Goal: Contribute content: Contribute content

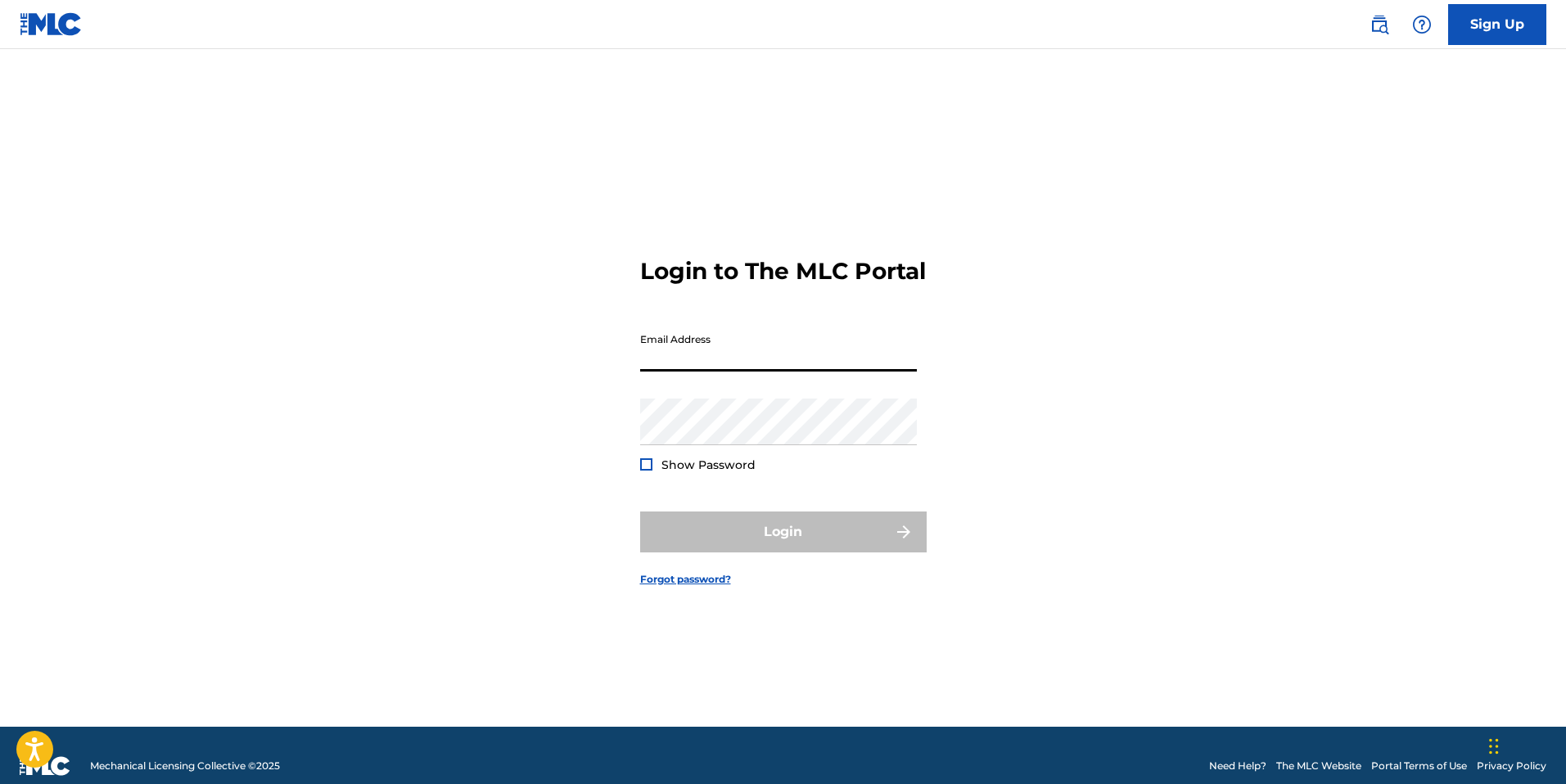
click at [713, 365] on input "Email Address" at bounding box center [778, 348] width 276 height 47
type input "[EMAIL_ADDRESS][DOMAIN_NAME]"
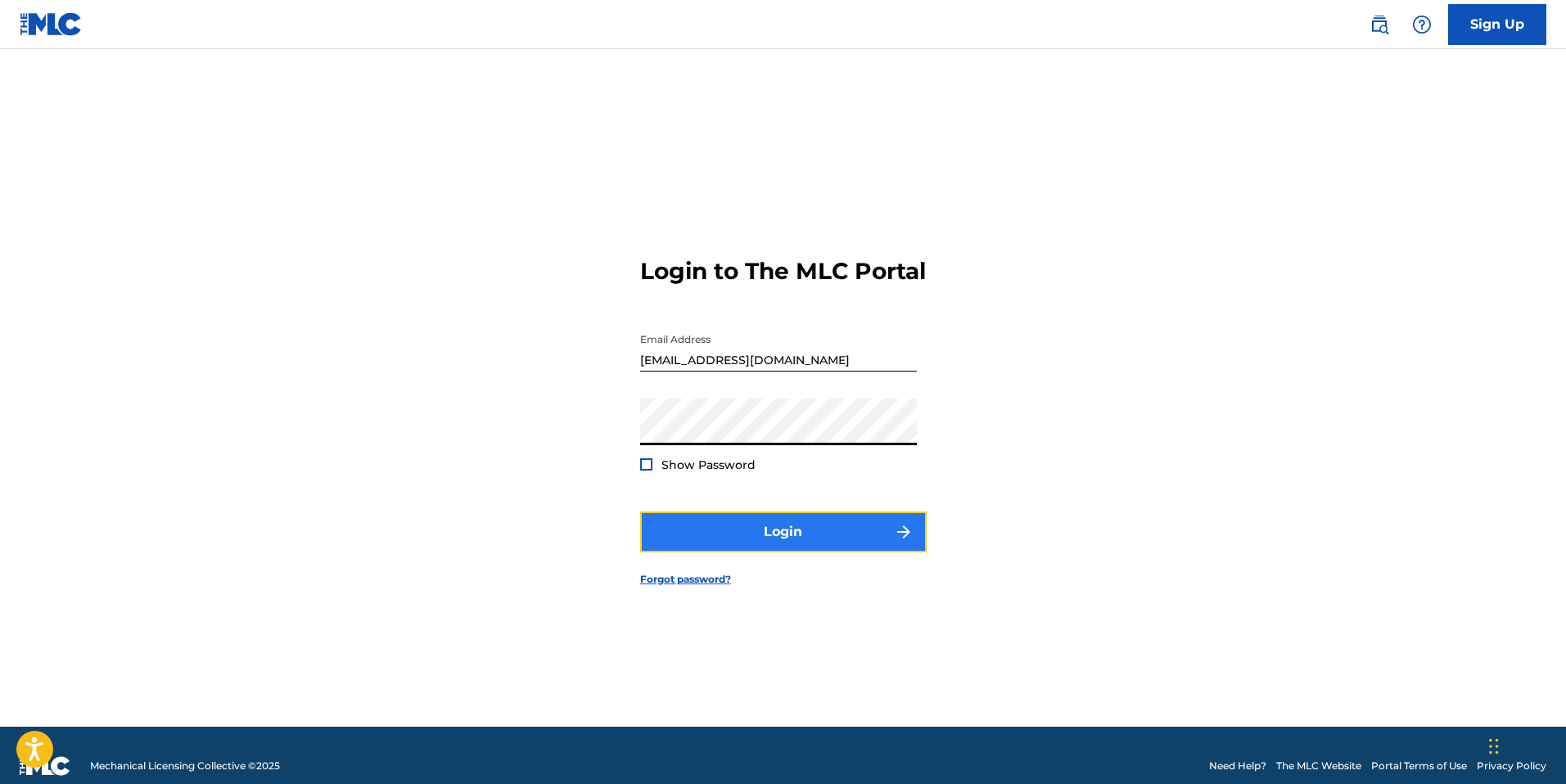
click at [750, 534] on button "Login" at bounding box center [783, 532] width 286 height 41
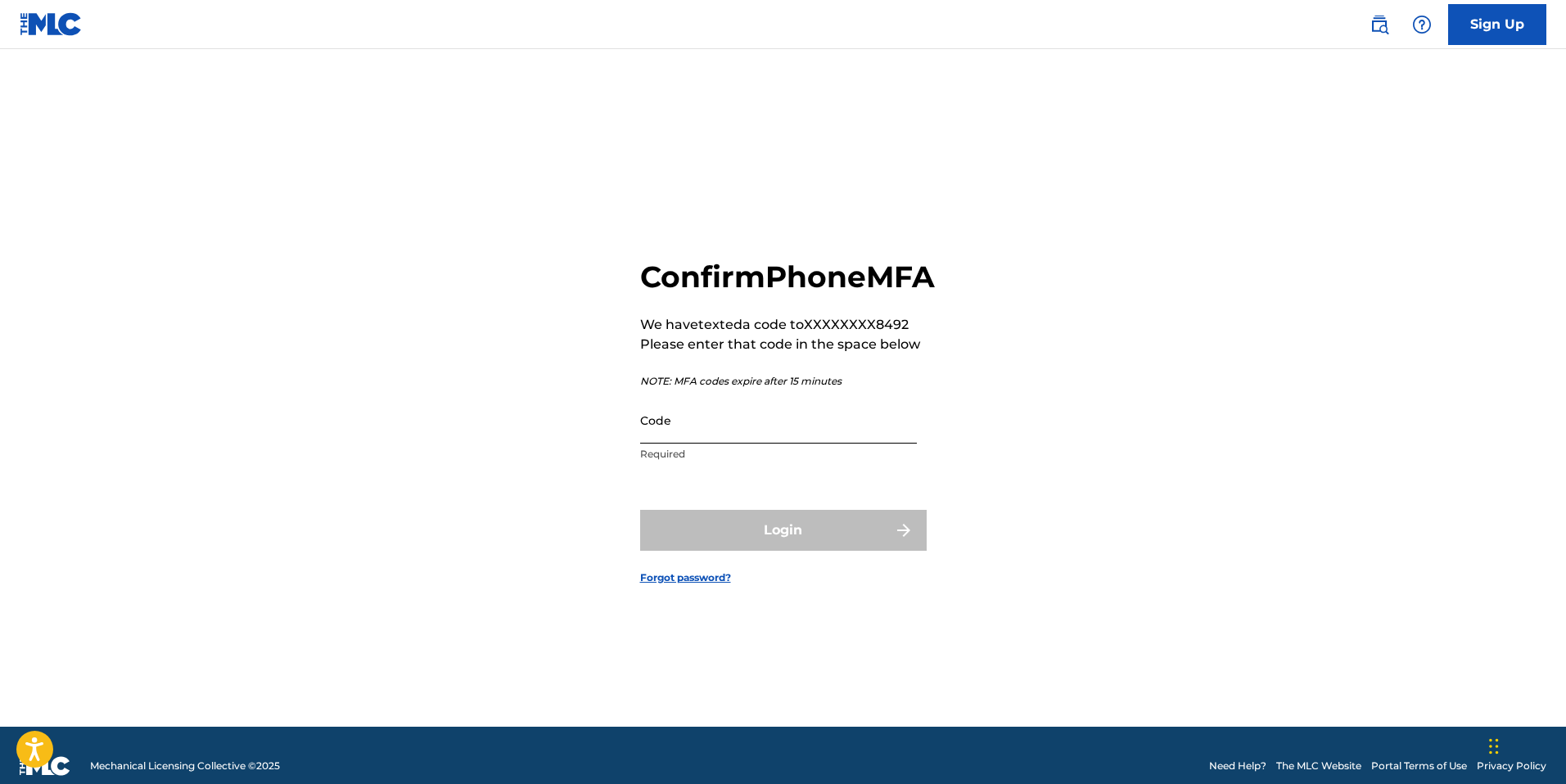
click at [691, 444] on input "Code" at bounding box center [778, 420] width 276 height 47
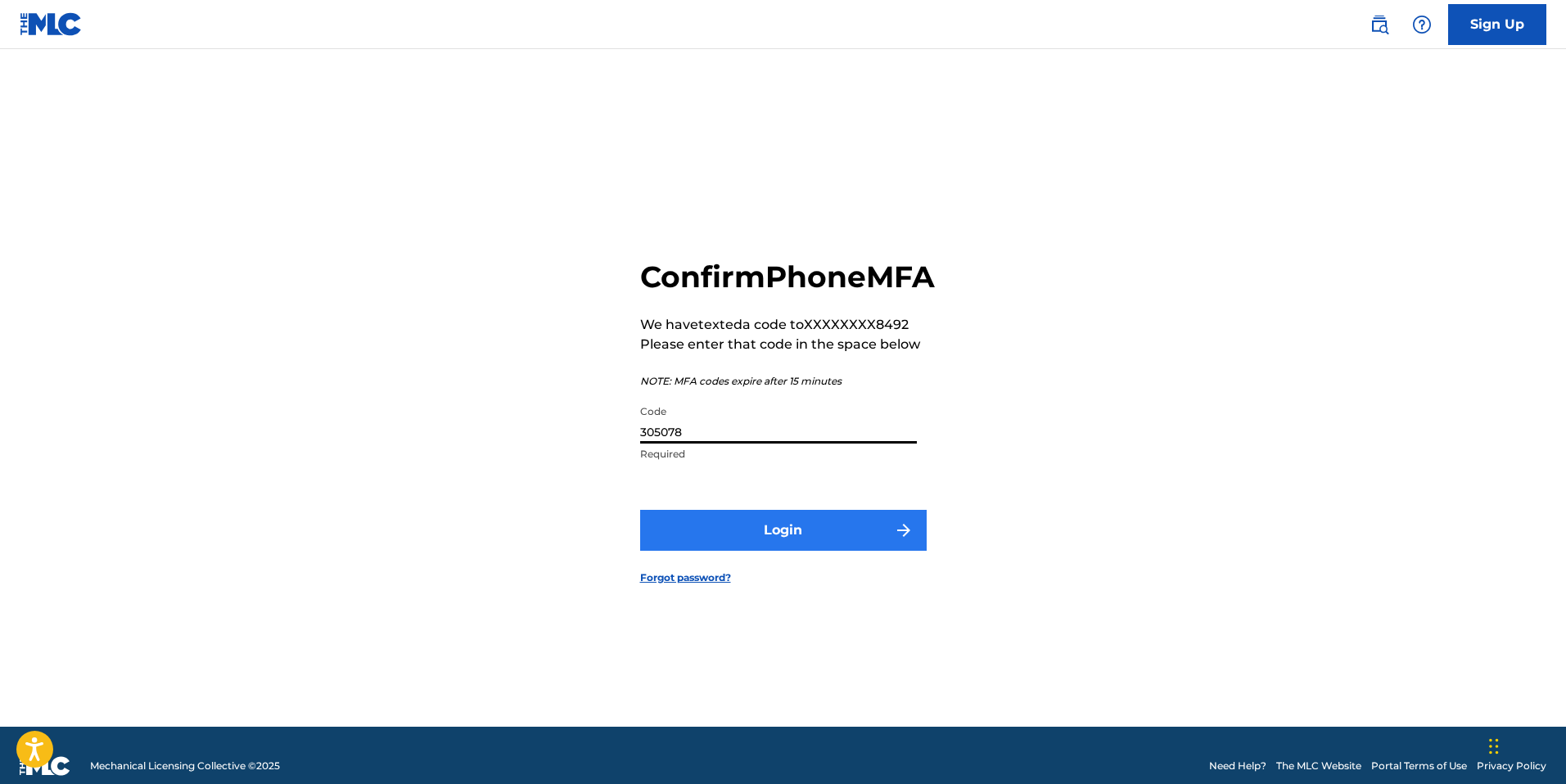
type input "305078"
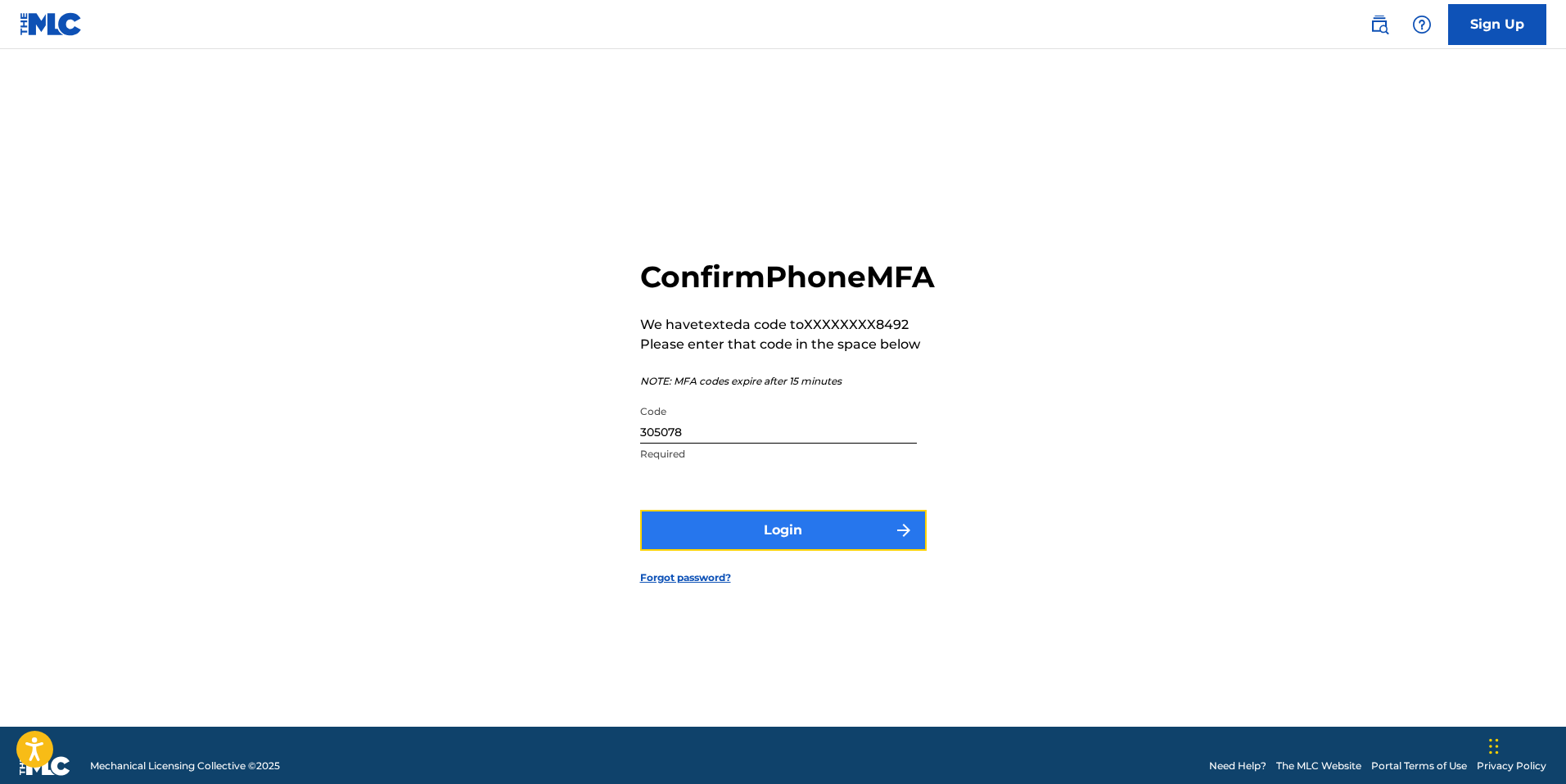
click at [750, 537] on button "Login" at bounding box center [783, 530] width 286 height 41
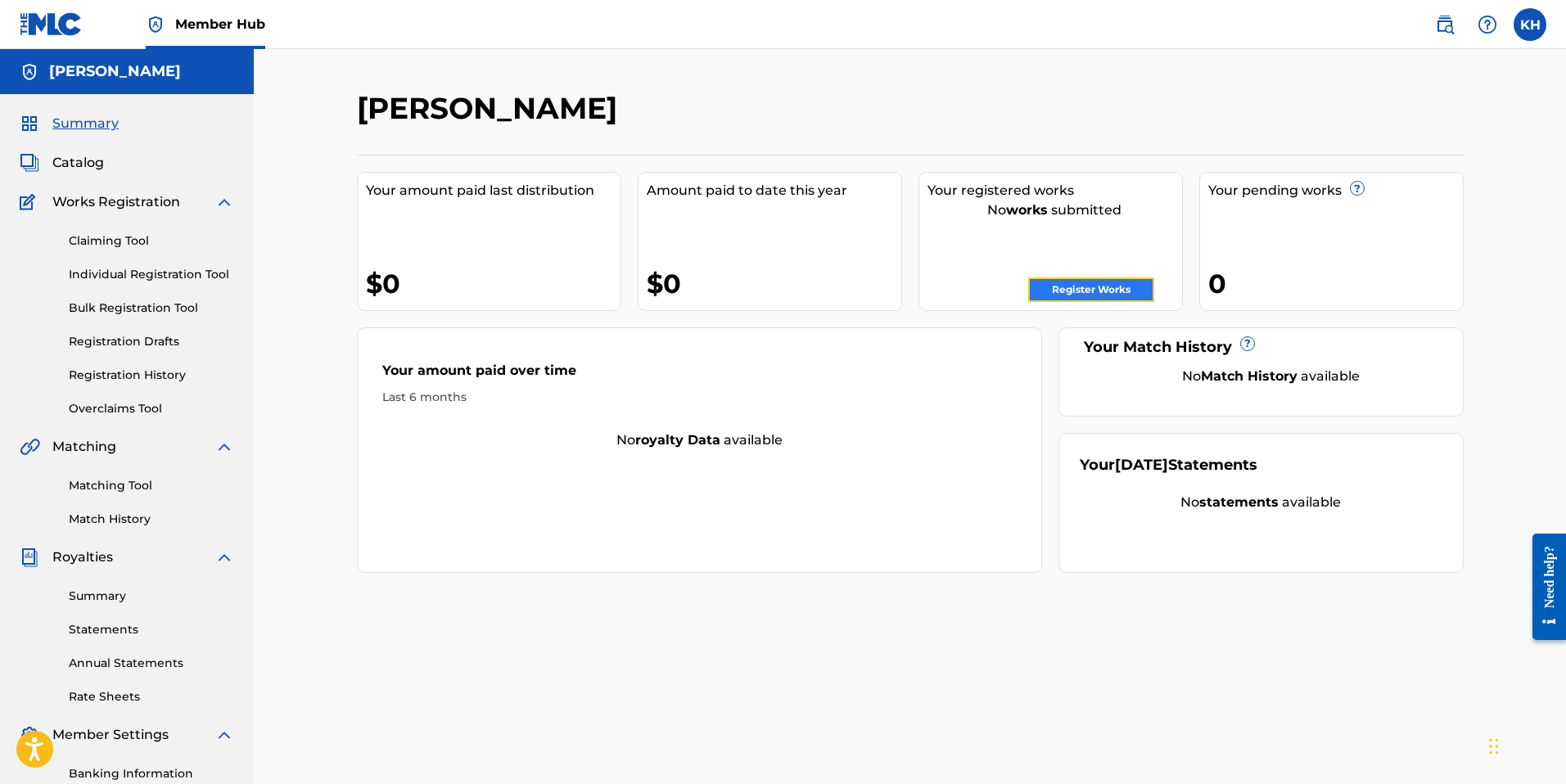
click at [1054, 294] on link "Register Works" at bounding box center [1092, 290] width 126 height 25
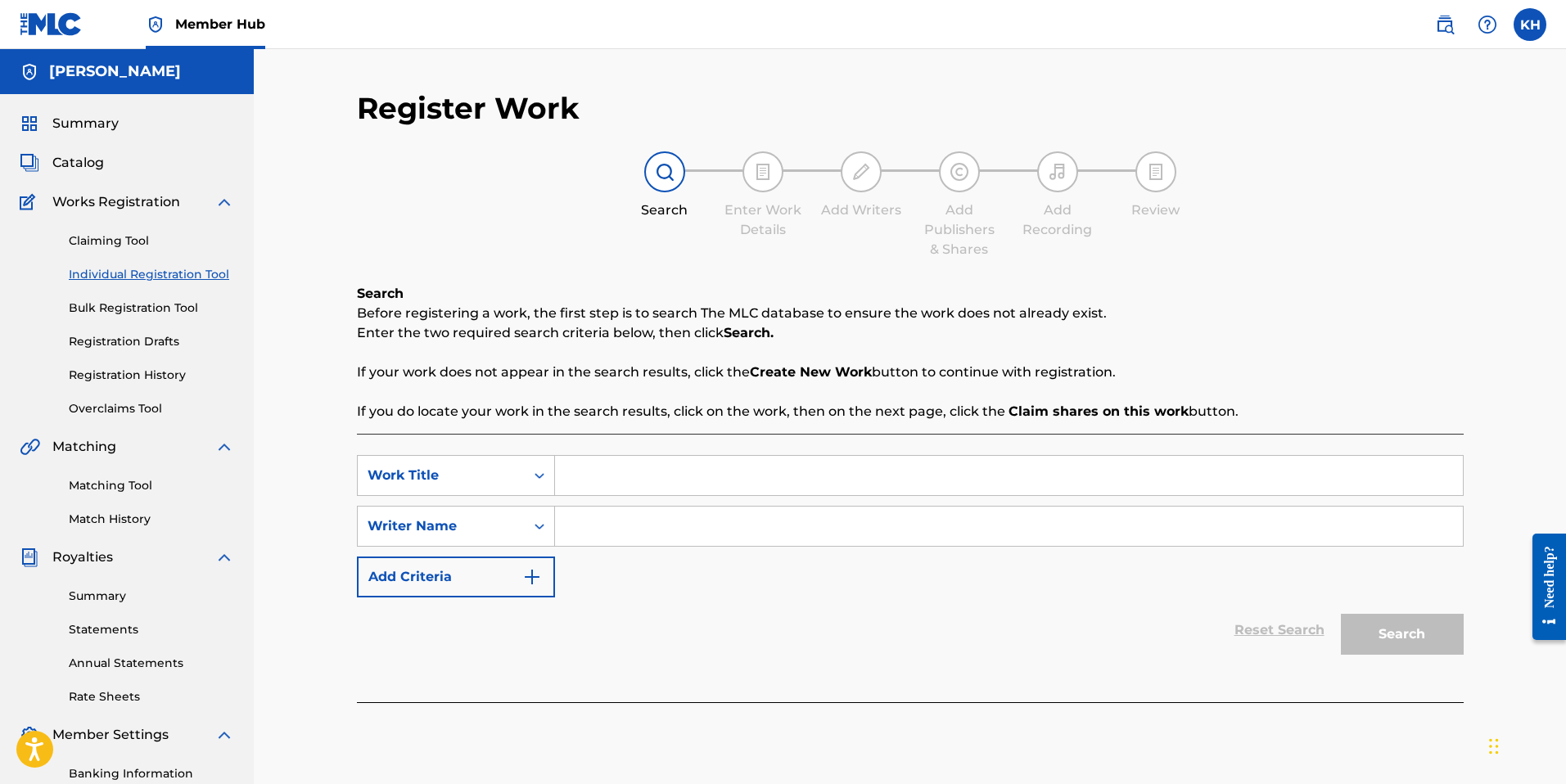
click at [671, 484] on input "Search Form" at bounding box center [1008, 475] width 908 height 39
type input "blue collar"
drag, startPoint x: 870, startPoint y: 597, endPoint x: 798, endPoint y: 560, distance: 81.0
click at [870, 598] on div "Reset Search Search" at bounding box center [910, 630] width 1107 height 65
click at [770, 528] on input "Search Form" at bounding box center [1008, 526] width 908 height 39
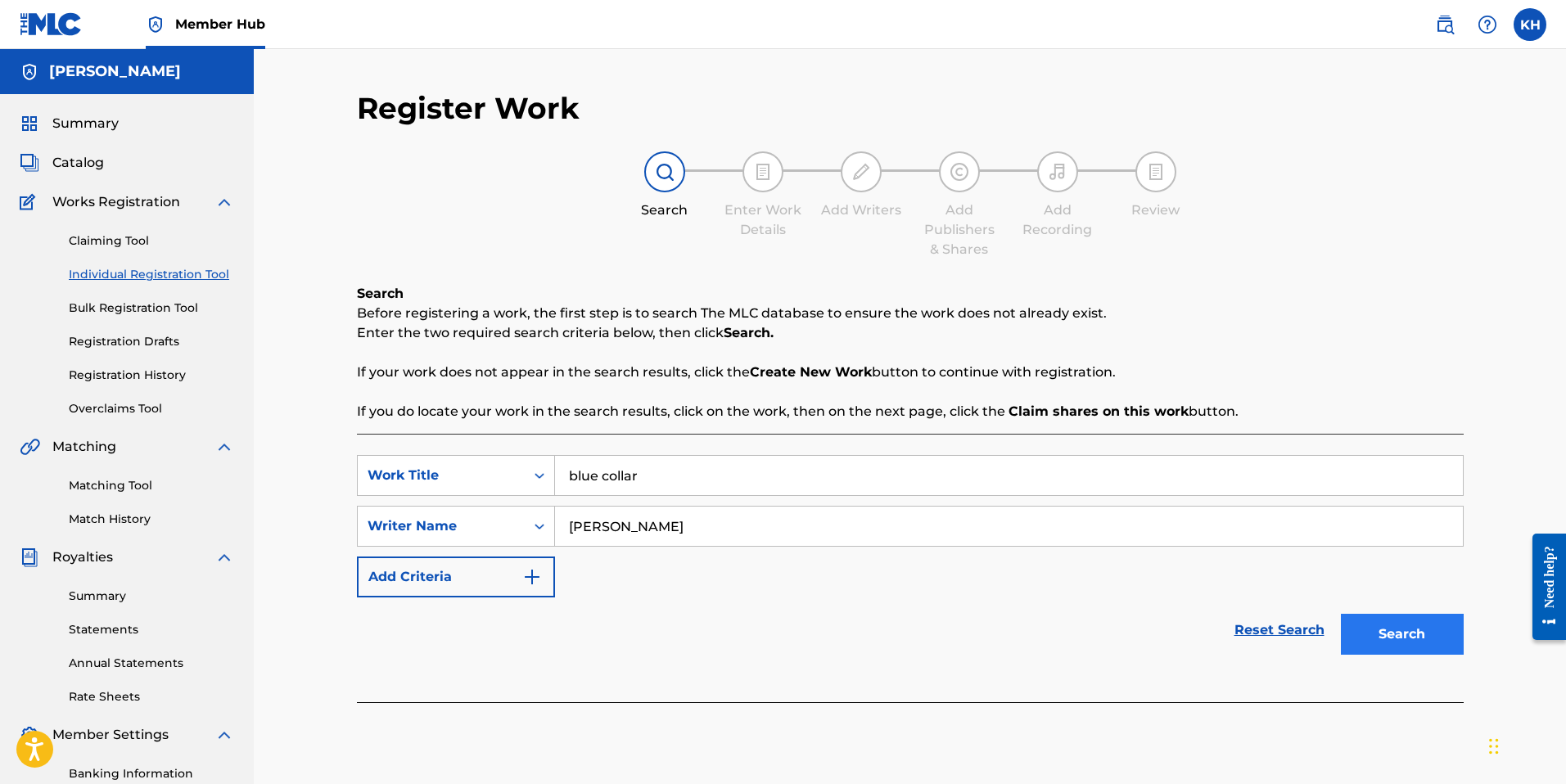
type input "[PERSON_NAME]"
drag, startPoint x: 1432, startPoint y: 637, endPoint x: 1330, endPoint y: 606, distance: 106.6
click at [1431, 637] on button "Search" at bounding box center [1401, 634] width 122 height 41
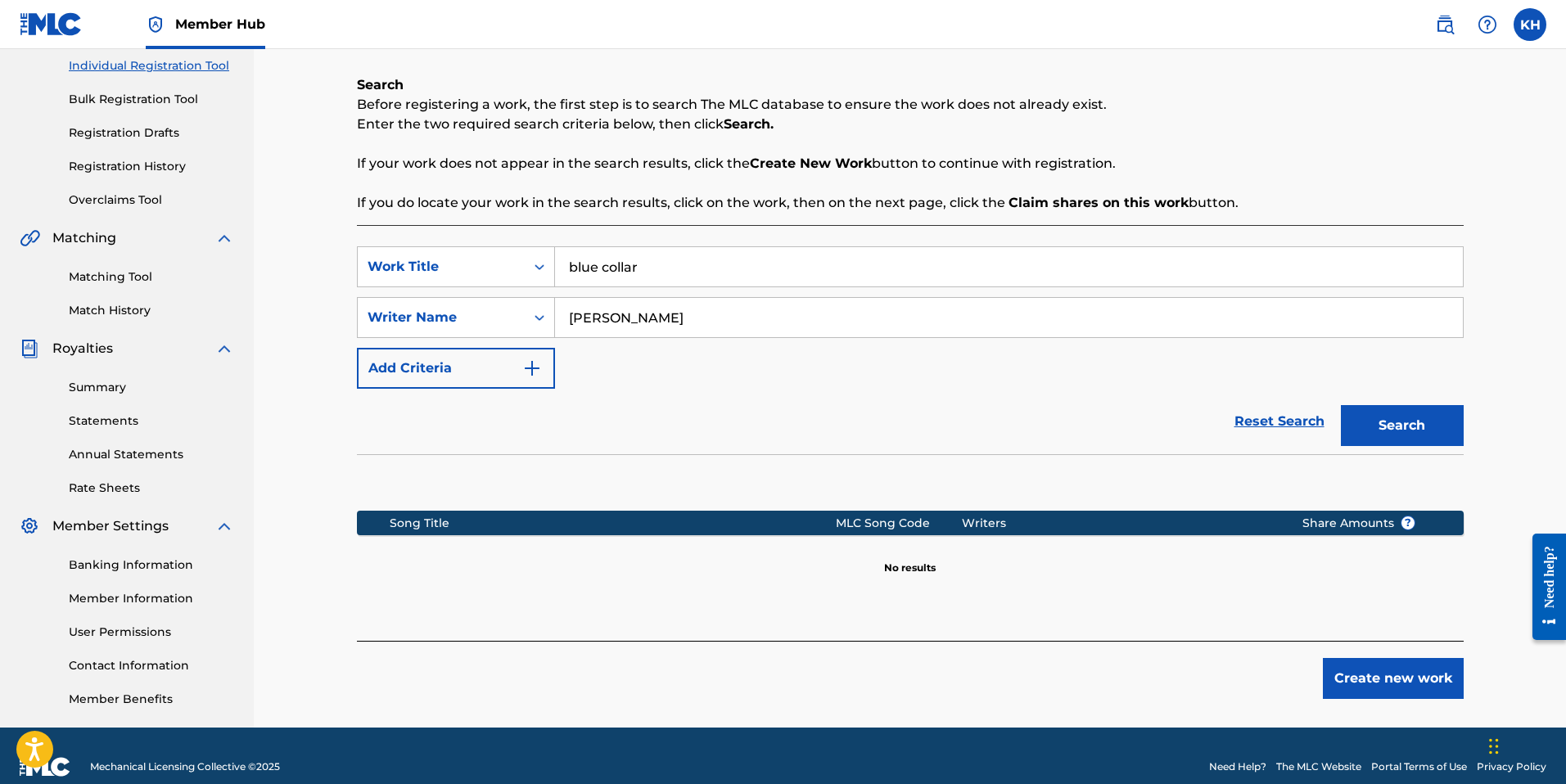
scroll to position [207, 0]
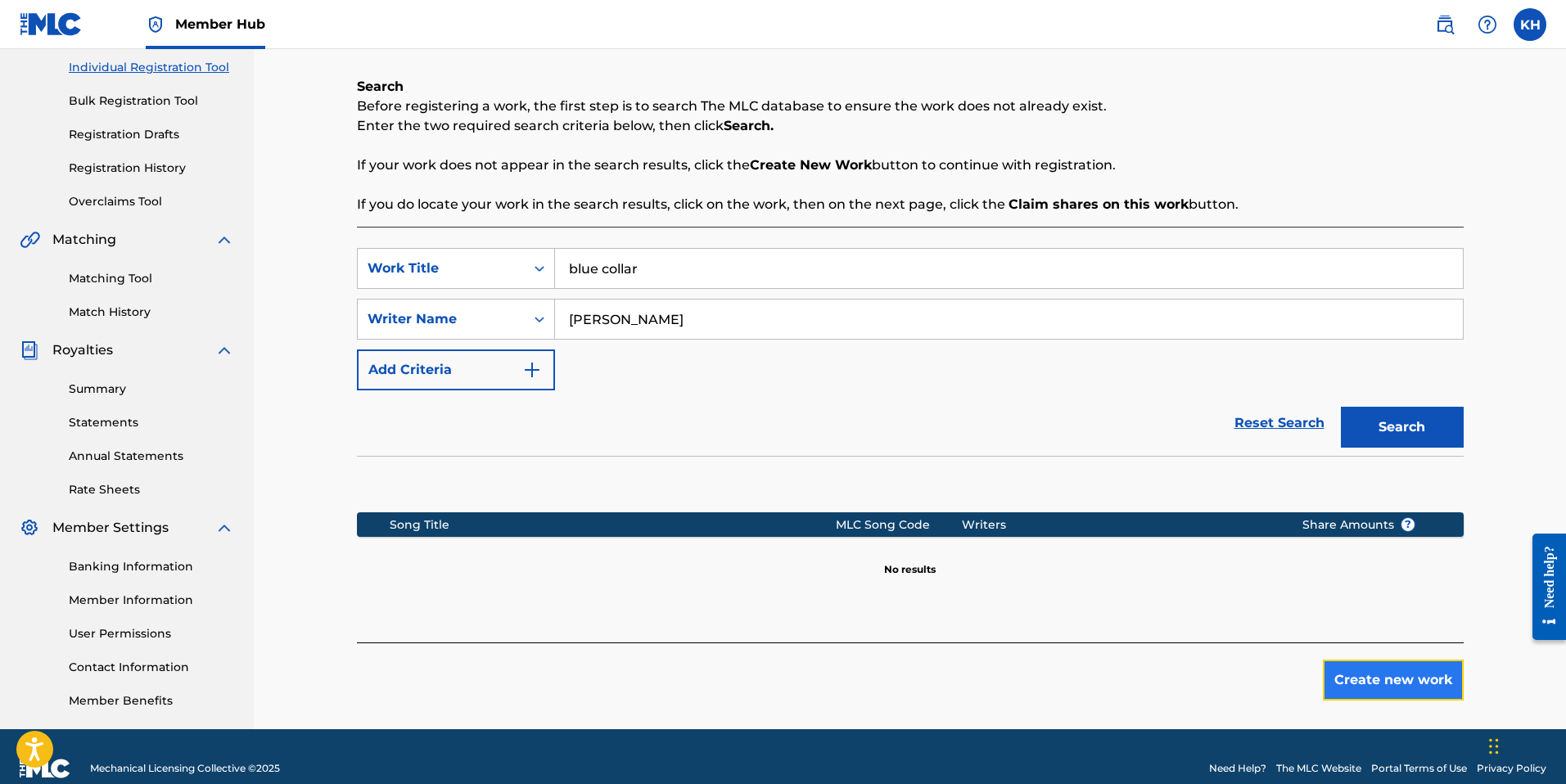
click at [1423, 680] on button "Create new work" at bounding box center [1393, 680] width 141 height 41
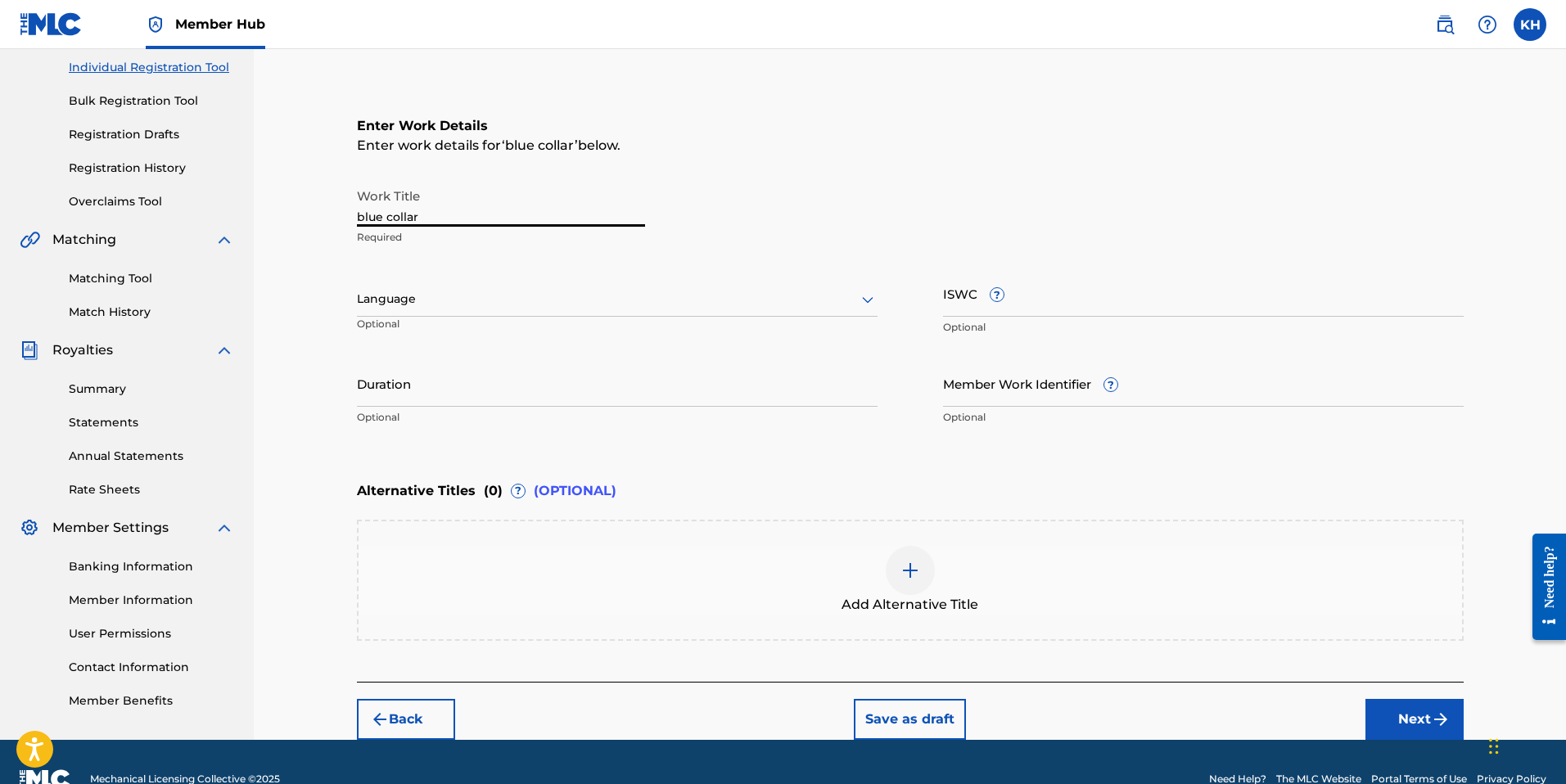
drag, startPoint x: 439, startPoint y: 222, endPoint x: 356, endPoint y: 218, distance: 83.1
click at [357, 218] on input "blue collar" at bounding box center [500, 203] width 288 height 47
type input "Blue Collar"
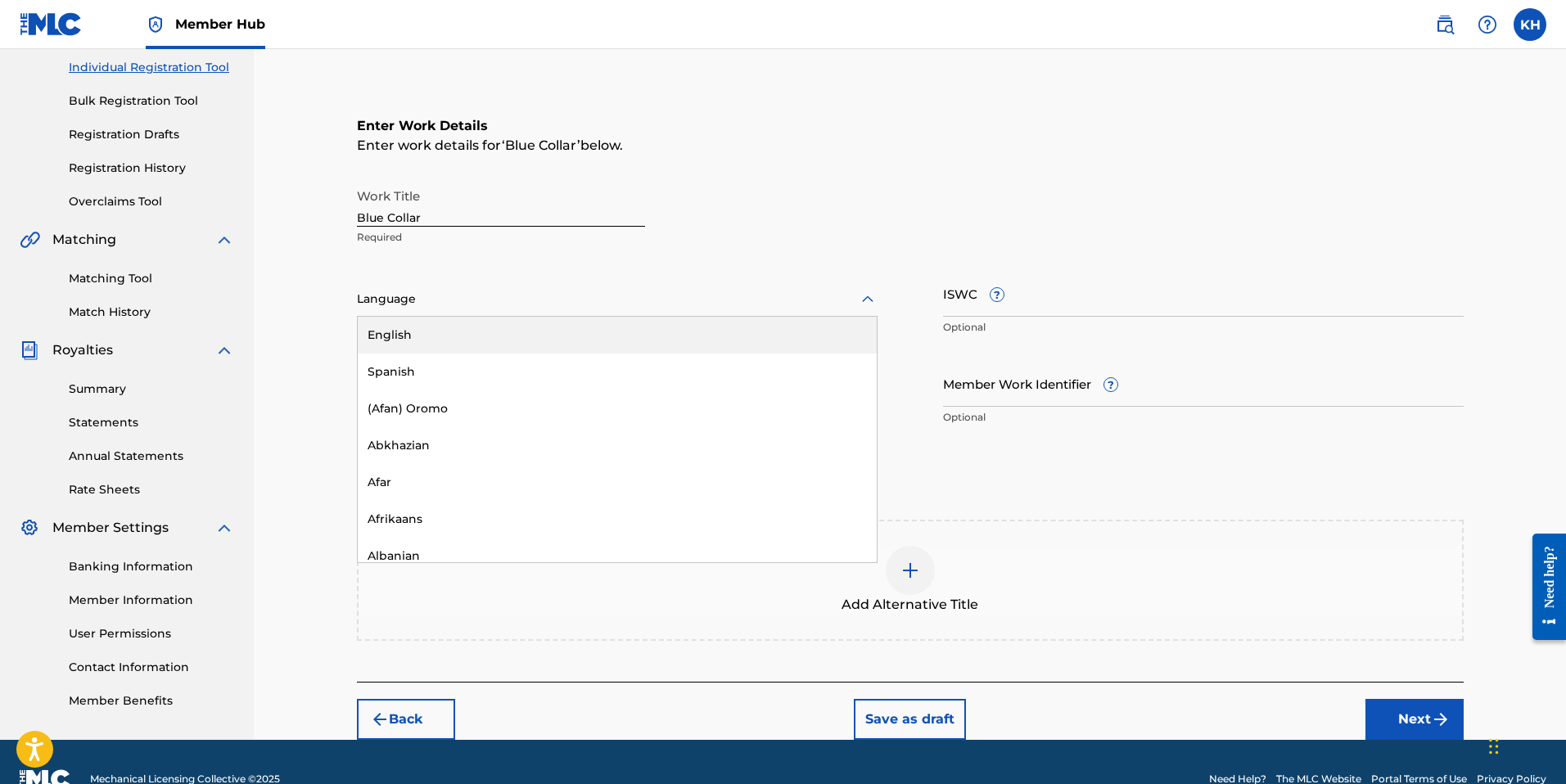
click at [871, 305] on icon at bounding box center [868, 299] width 20 height 20
click at [587, 332] on div "English" at bounding box center [617, 335] width 518 height 36
click at [952, 289] on input "ISWC ?" at bounding box center [1203, 293] width 520 height 47
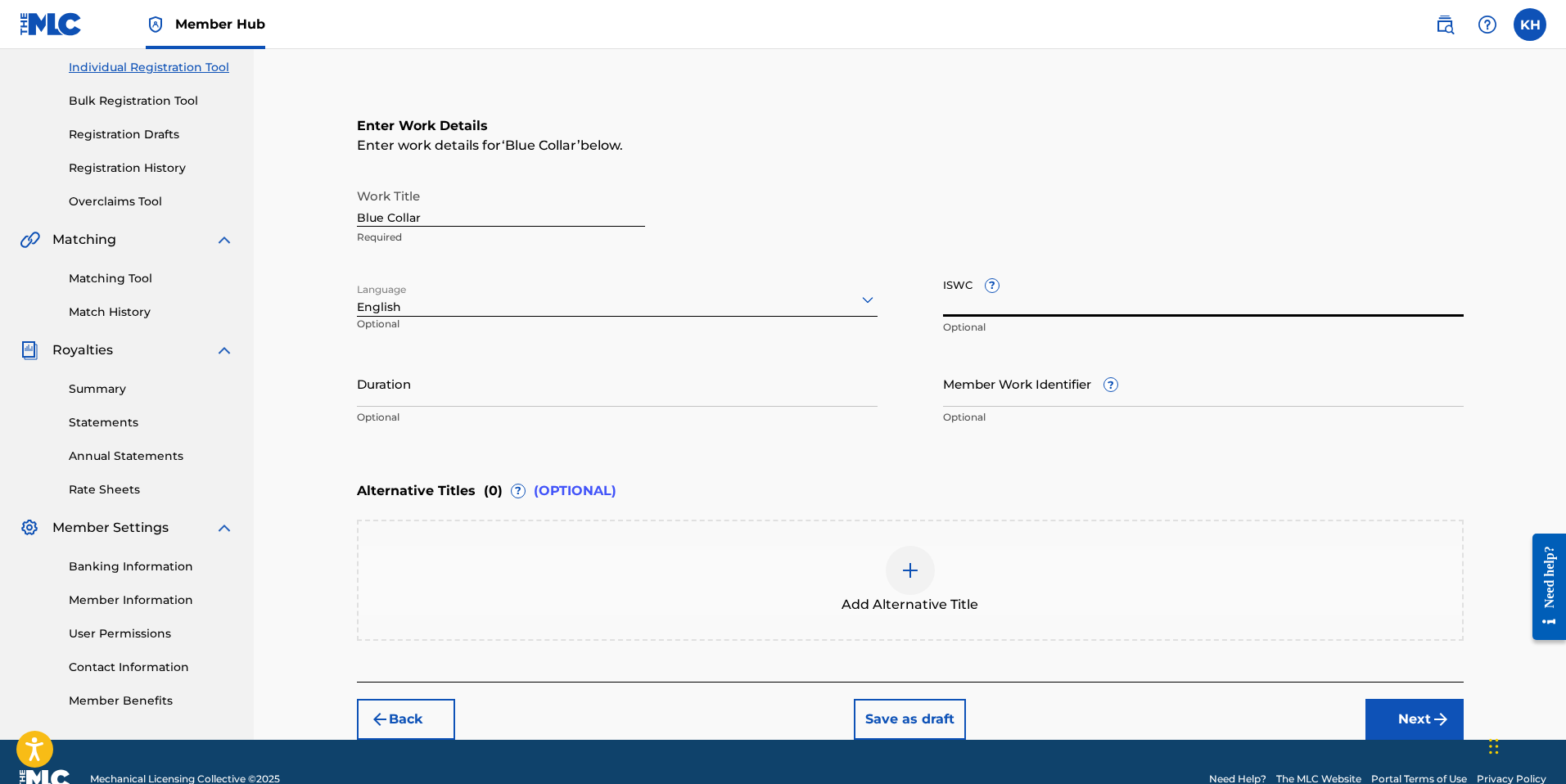
paste input "T-300.260.501-4"
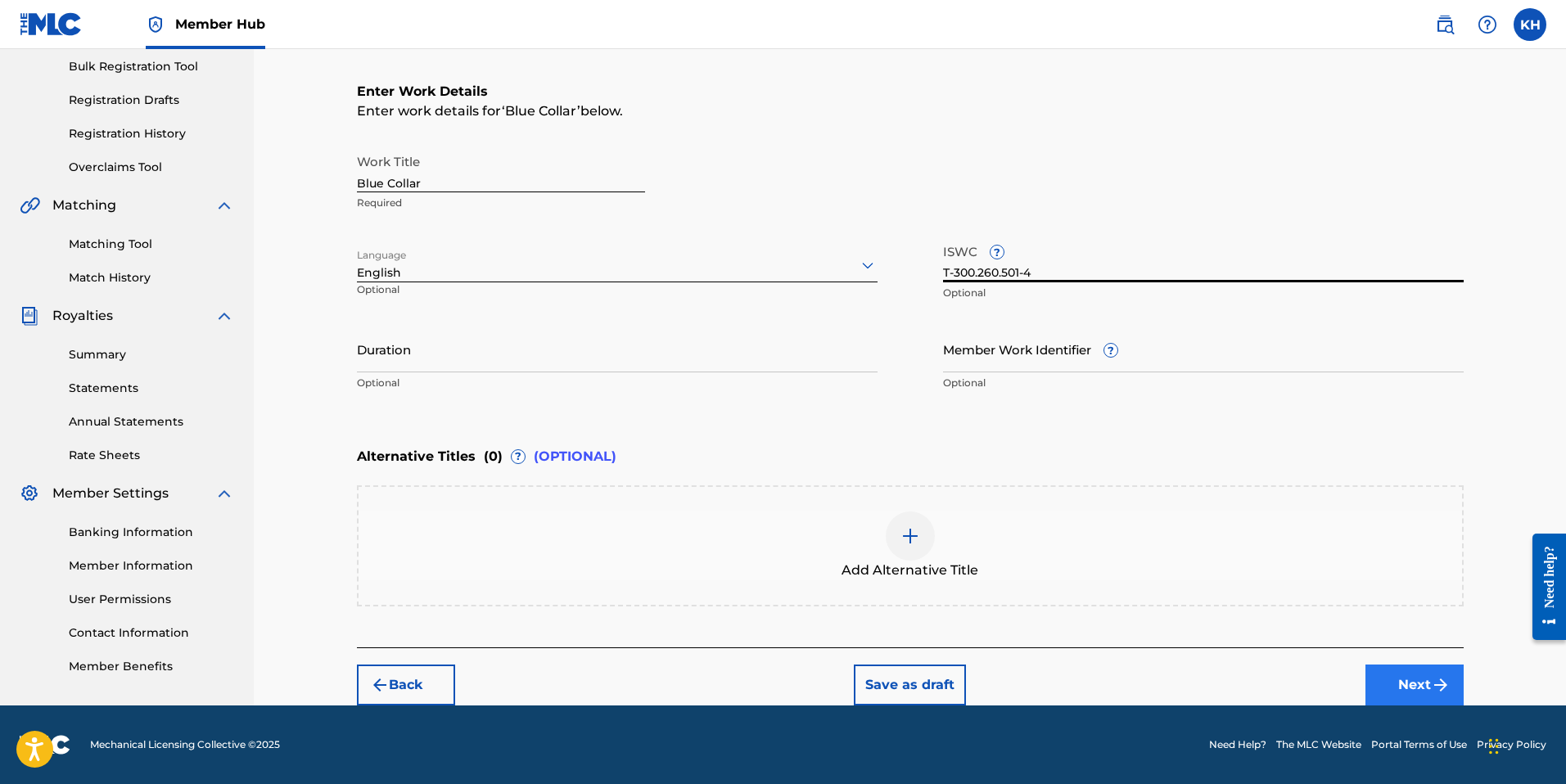
type input "T-300.260.501-4"
click at [1431, 697] on button "Next" at bounding box center [1414, 685] width 99 height 41
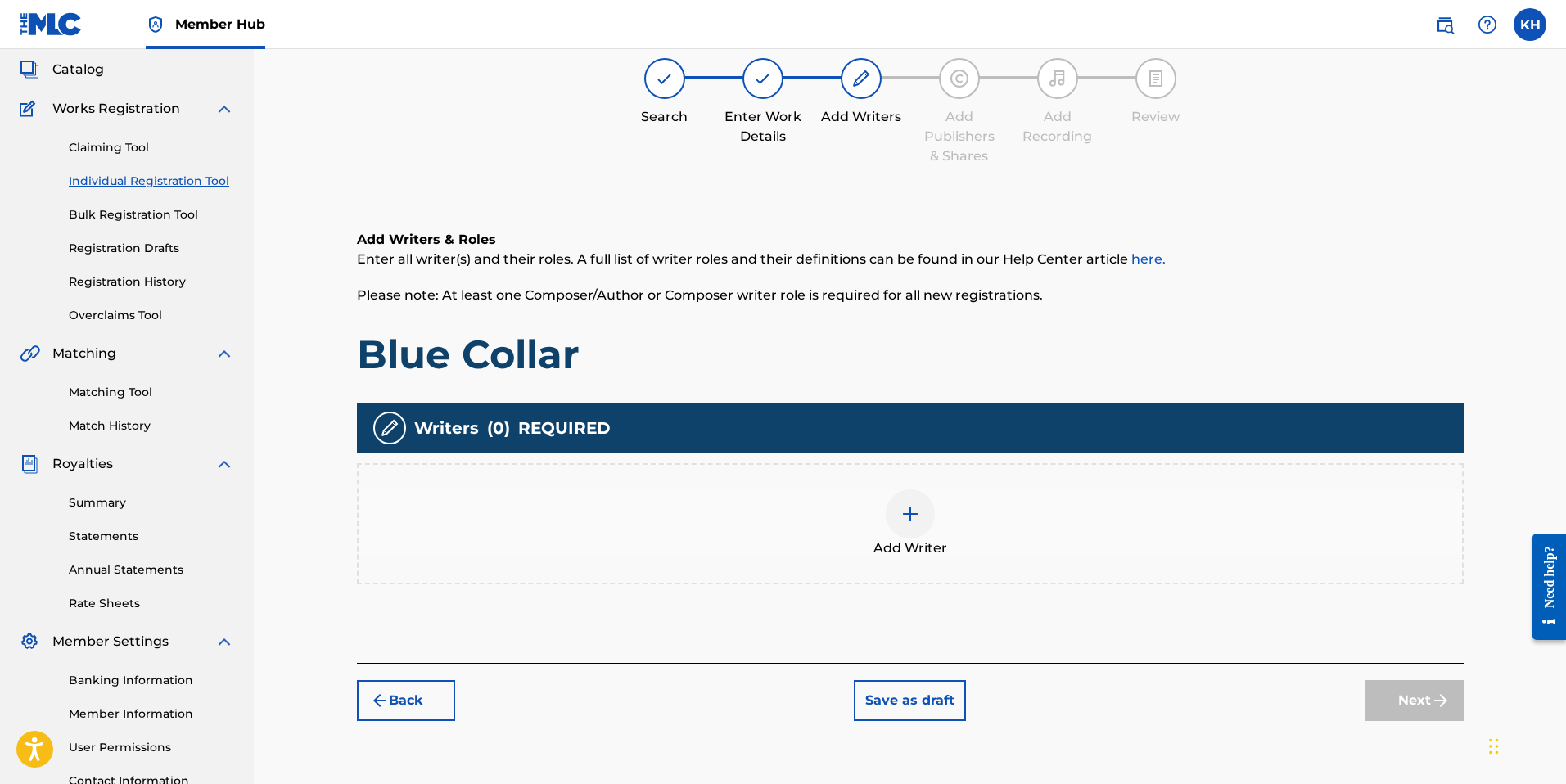
scroll to position [74, 0]
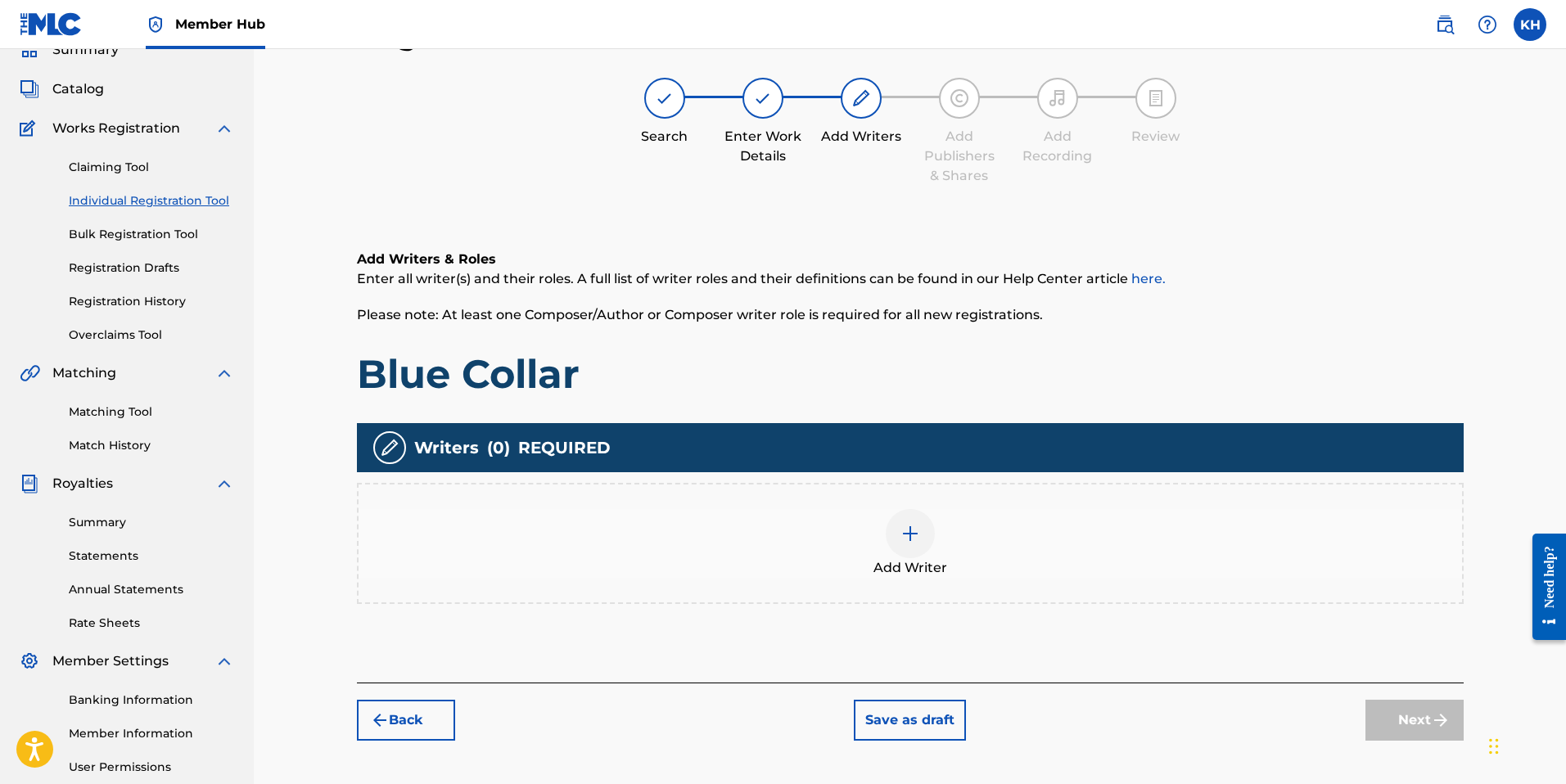
click at [908, 545] on div at bounding box center [910, 533] width 49 height 49
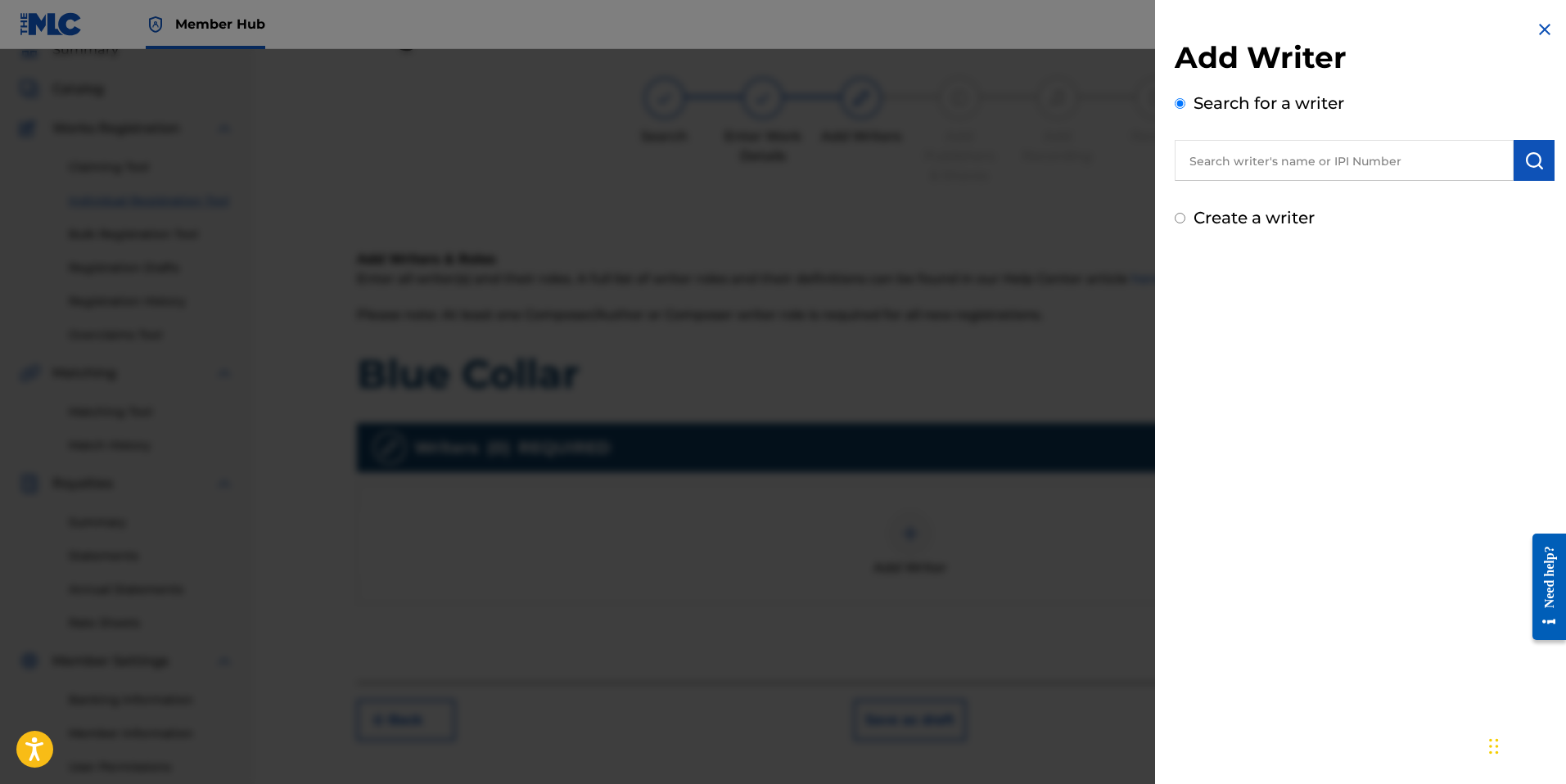
click at [1274, 153] on input "text" at bounding box center [1344, 160] width 339 height 41
click at [1219, 162] on input "text" at bounding box center [1344, 160] width 339 height 41
paste input "804229069"
type input "804229069"
click at [1548, 164] on button "submit" at bounding box center [1533, 160] width 41 height 41
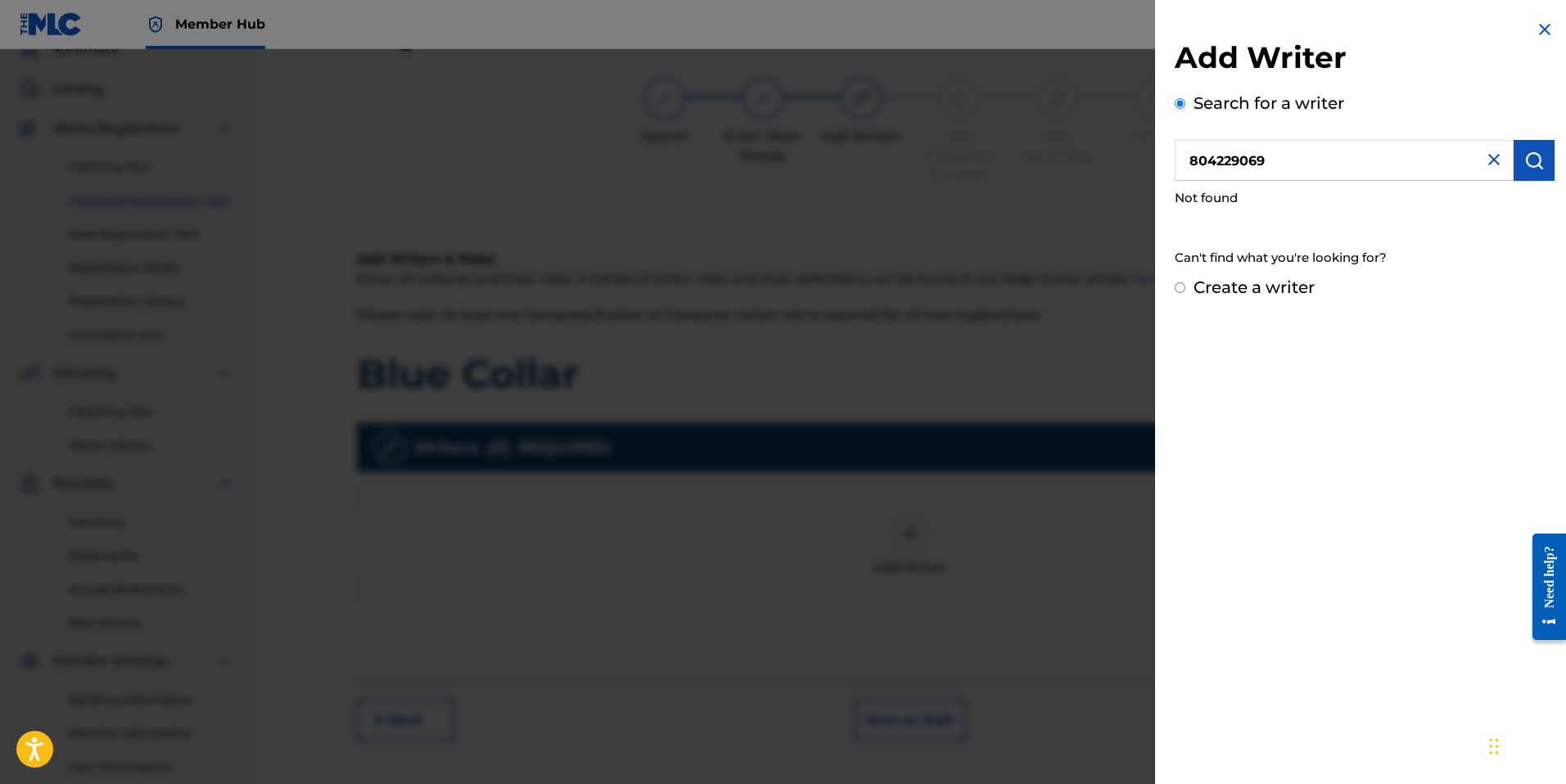
click at [1378, 163] on input "804229069" at bounding box center [1344, 160] width 339 height 41
click at [1177, 292] on input "Create a writer" at bounding box center [1180, 287] width 11 height 11
radio input "false"
radio input "true"
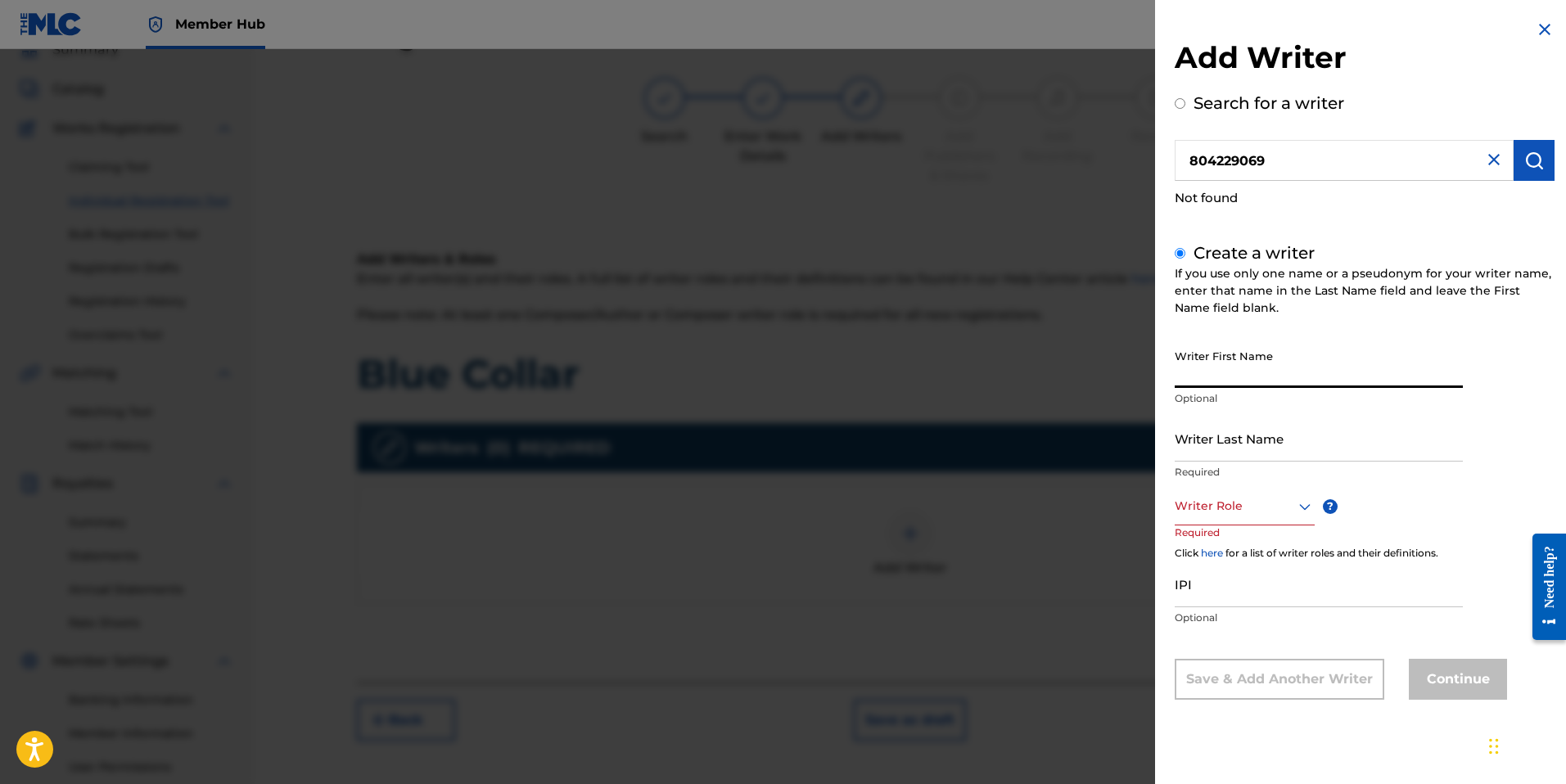
click at [1268, 371] on input "Writer First Name" at bounding box center [1318, 364] width 288 height 47
type input "k"
type input "[PERSON_NAME]"
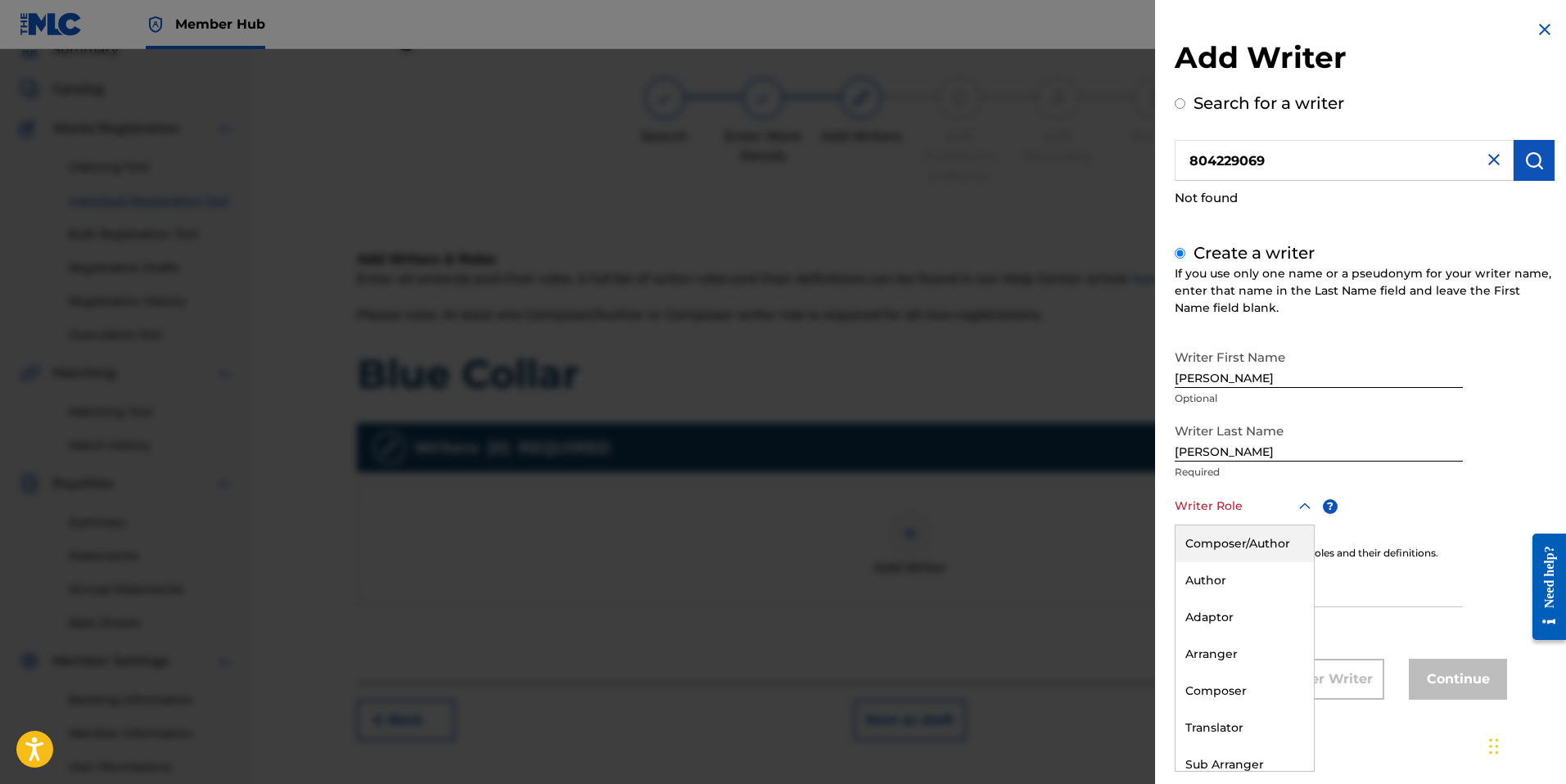
click at [1305, 509] on icon at bounding box center [1304, 506] width 20 height 20
click at [1261, 555] on div "Composer/Author" at bounding box center [1245, 543] width 139 height 36
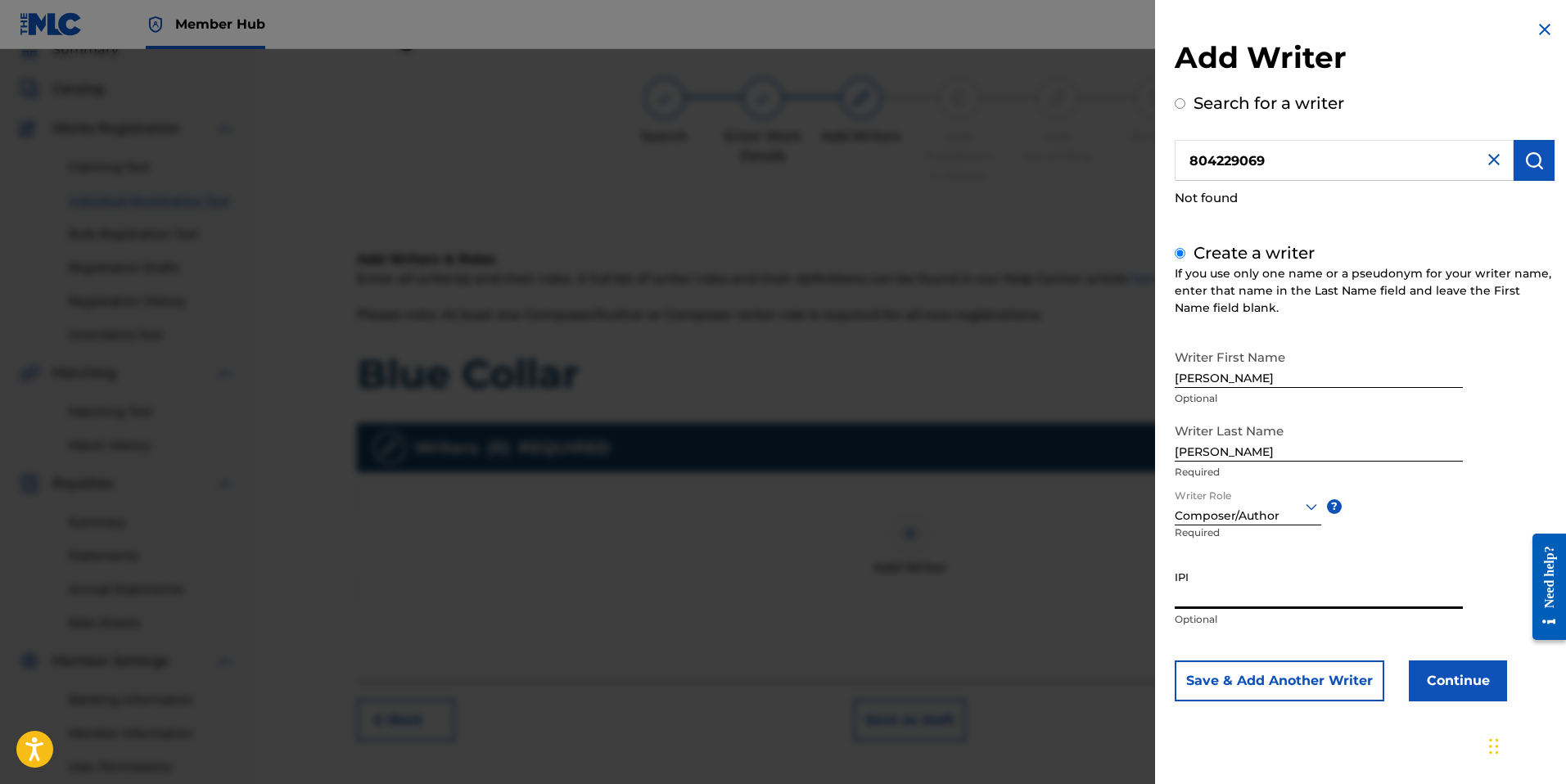
click at [1234, 592] on input "IPI" at bounding box center [1318, 585] width 288 height 47
paste input "804229069"
type input "804229069"
click at [1305, 677] on button "Save & Add Another Writer" at bounding box center [1279, 680] width 210 height 41
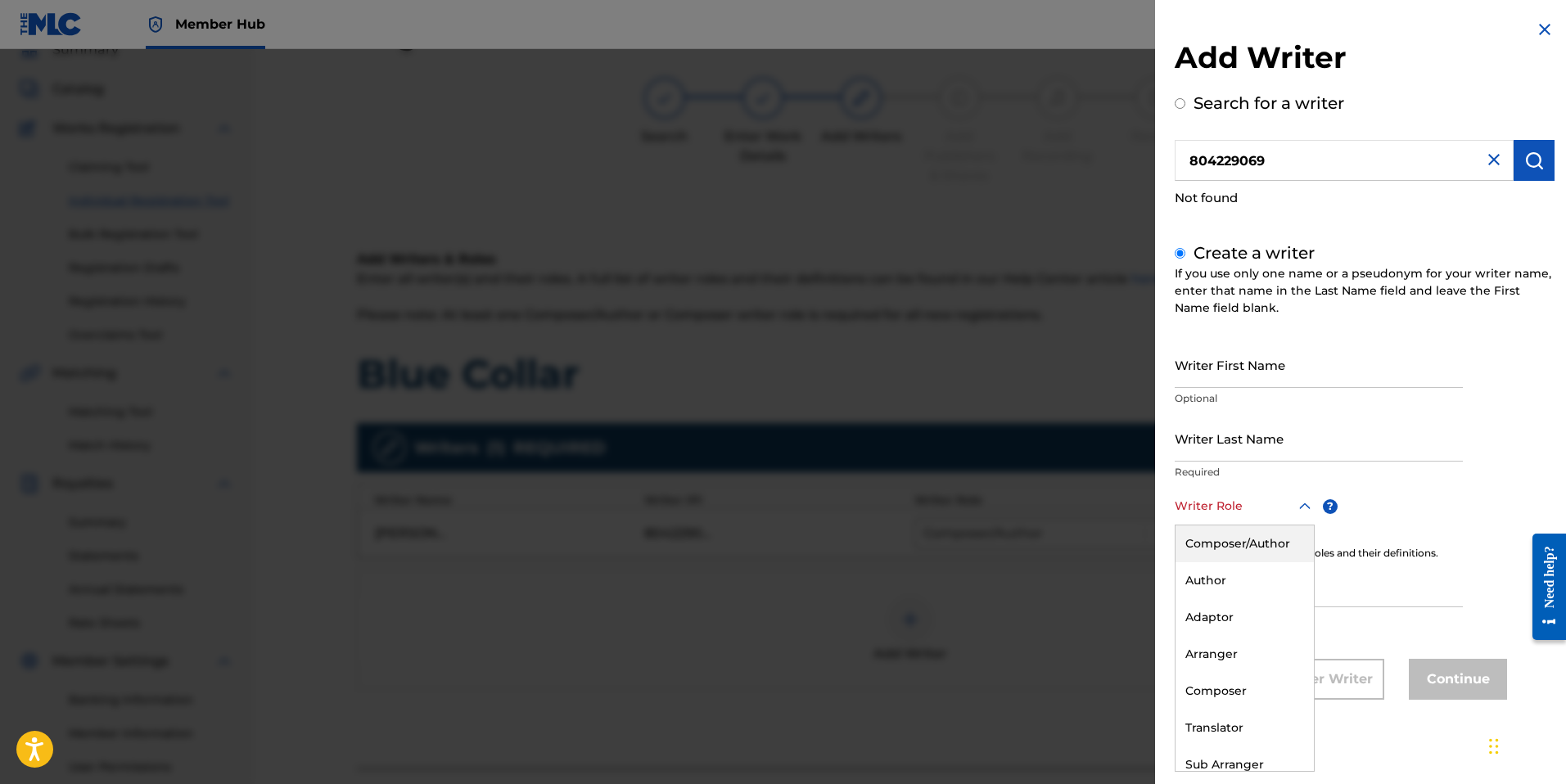
click at [1299, 512] on icon at bounding box center [1304, 506] width 20 height 20
click at [1243, 540] on div "Composer/Author" at bounding box center [1245, 541] width 139 height 36
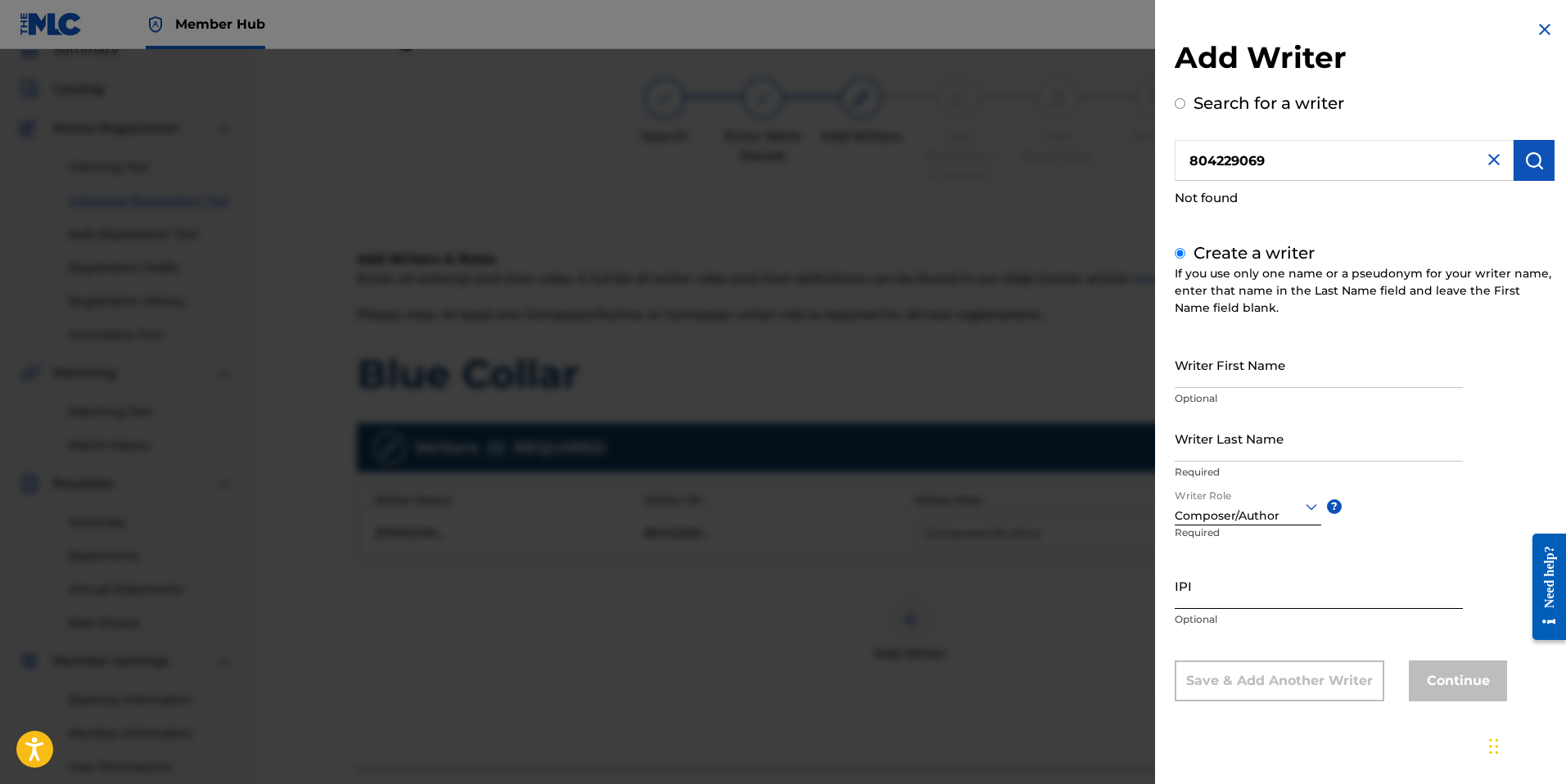
click at [1212, 587] on input "IPI" at bounding box center [1318, 585] width 288 height 47
paste input "804229069"
drag, startPoint x: 1249, startPoint y: 596, endPoint x: 1164, endPoint y: 594, distance: 85.0
click at [1164, 594] on div "Add Writer Search for a writer 804229069 Not found Create a writer If you use o…" at bounding box center [1364, 372] width 419 height 745
type input "804229069"
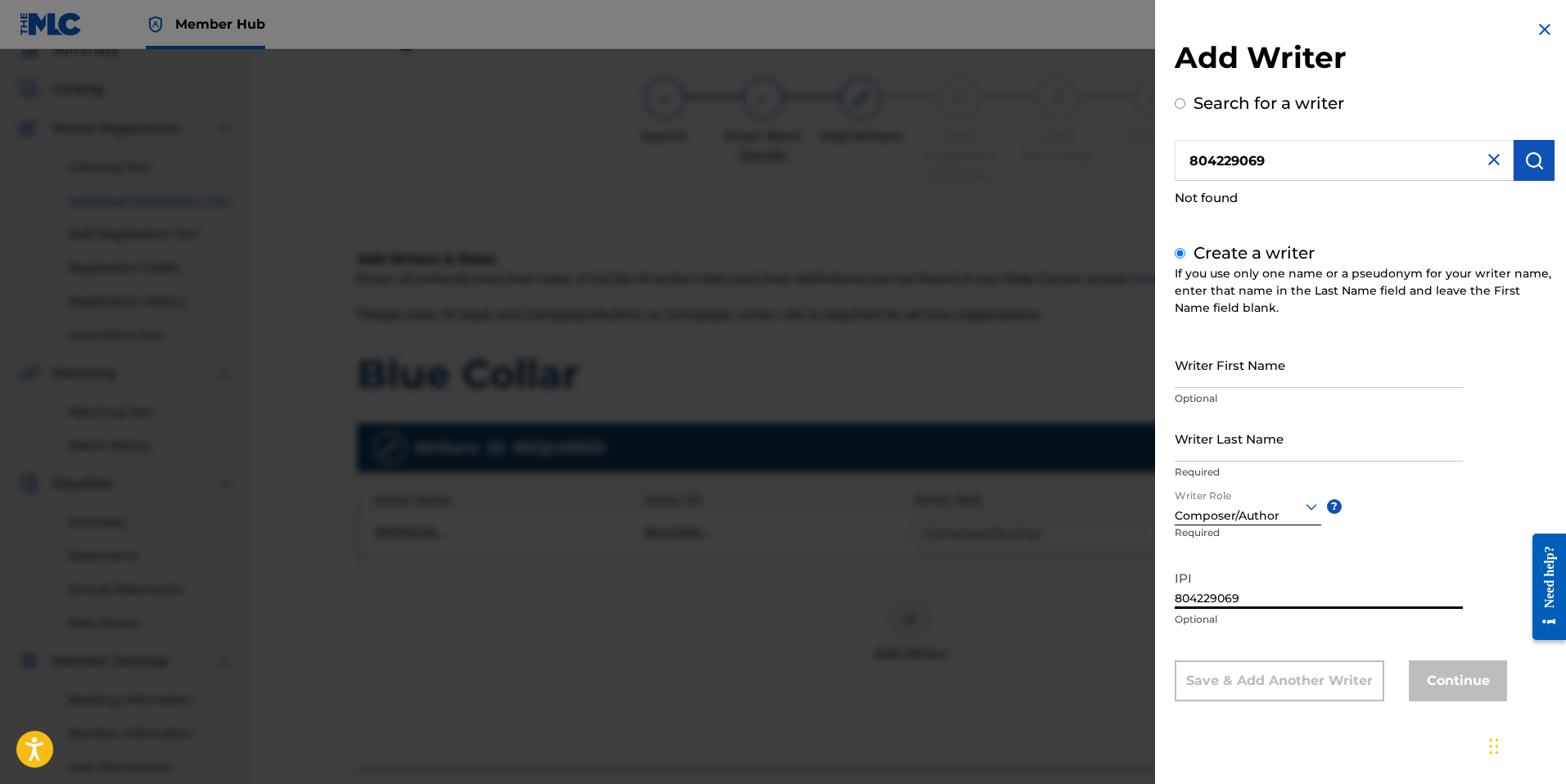
click at [1213, 404] on p "Optional" at bounding box center [1318, 398] width 288 height 14
click at [1214, 381] on input "Writer First Name" at bounding box center [1318, 364] width 288 height 47
type input "[PERSON_NAME]"
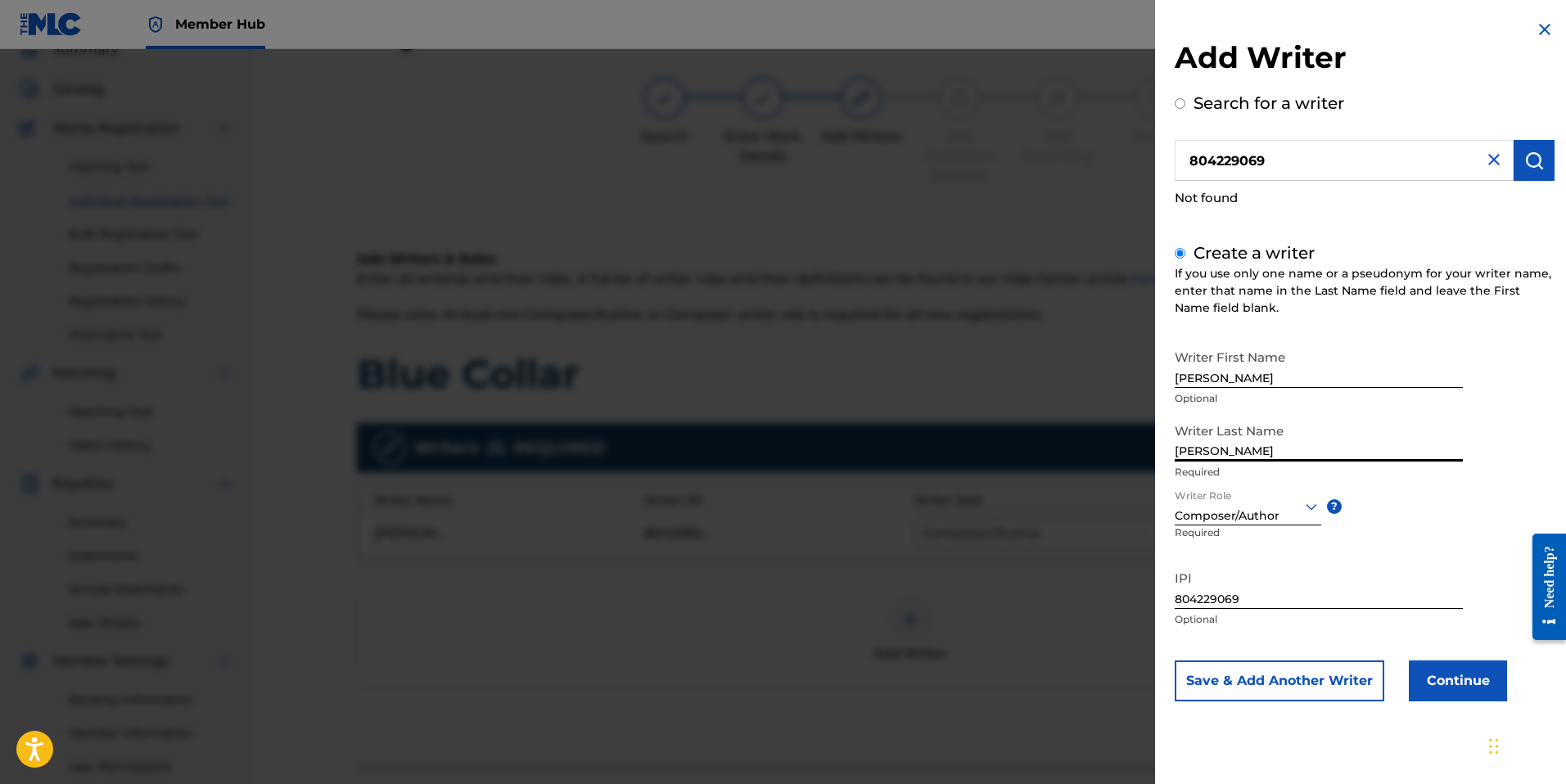
type input "[PERSON_NAME]"
click at [1226, 601] on input "804229069" at bounding box center [1318, 585] width 288 height 47
drag, startPoint x: 1246, startPoint y: 593, endPoint x: 1171, endPoint y: 592, distance: 75.0
click at [1167, 592] on div "Add Writer Search for a writer 804229069 Not found Create a writer If you use o…" at bounding box center [1364, 372] width 419 height 745
drag, startPoint x: 1194, startPoint y: 158, endPoint x: 1250, endPoint y: 171, distance: 57.5
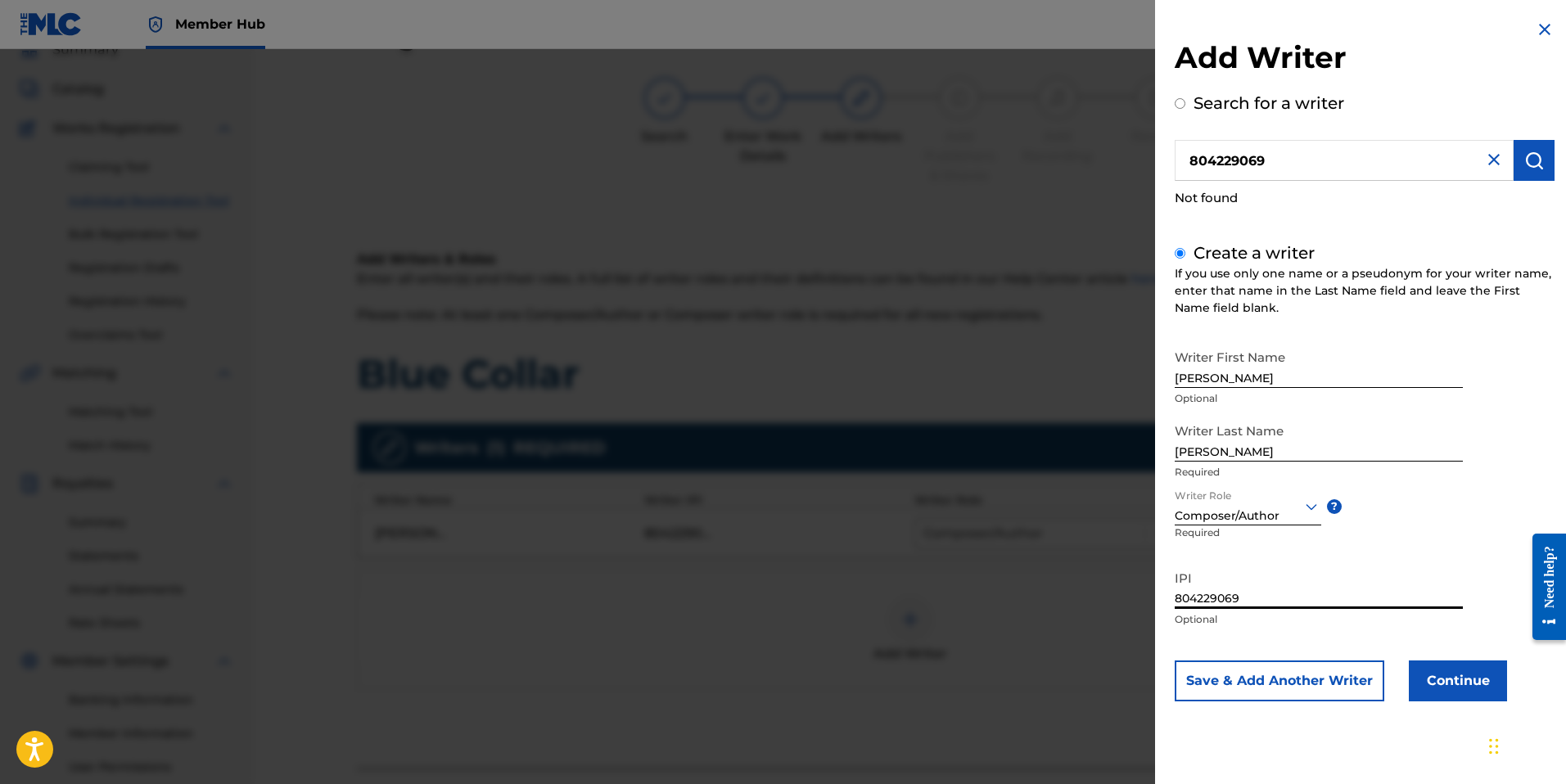
click at [1195, 158] on input "804229069" at bounding box center [1344, 160] width 339 height 41
radio input "true"
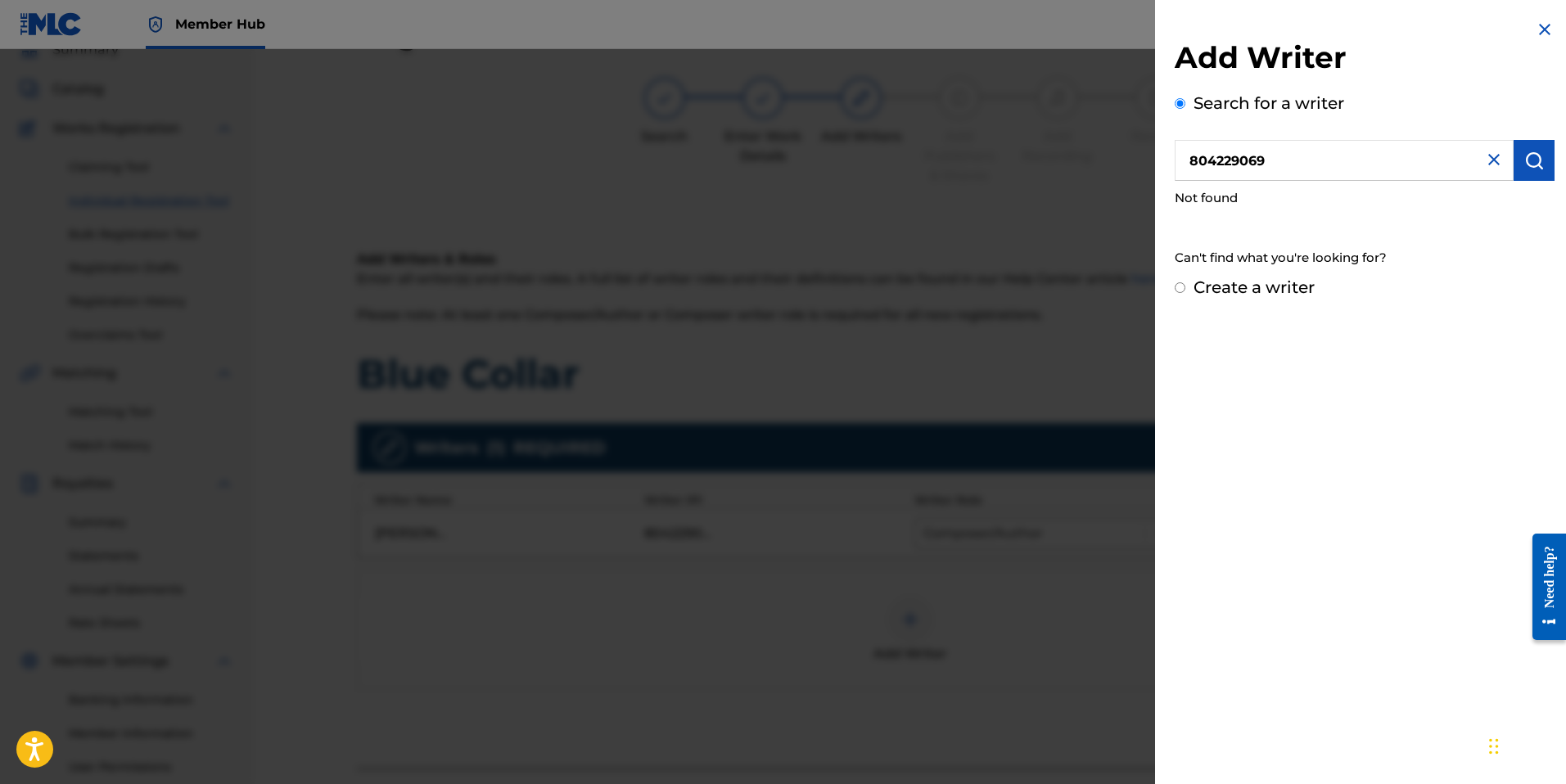
drag, startPoint x: 1294, startPoint y: 164, endPoint x: 1174, endPoint y: 160, distance: 120.1
click at [1175, 160] on input "804229069" at bounding box center [1344, 160] width 339 height 41
paste input "00"
drag, startPoint x: 1209, startPoint y: 162, endPoint x: 1300, endPoint y: 170, distance: 91.4
click at [1216, 163] on input "00804229069" at bounding box center [1344, 160] width 339 height 41
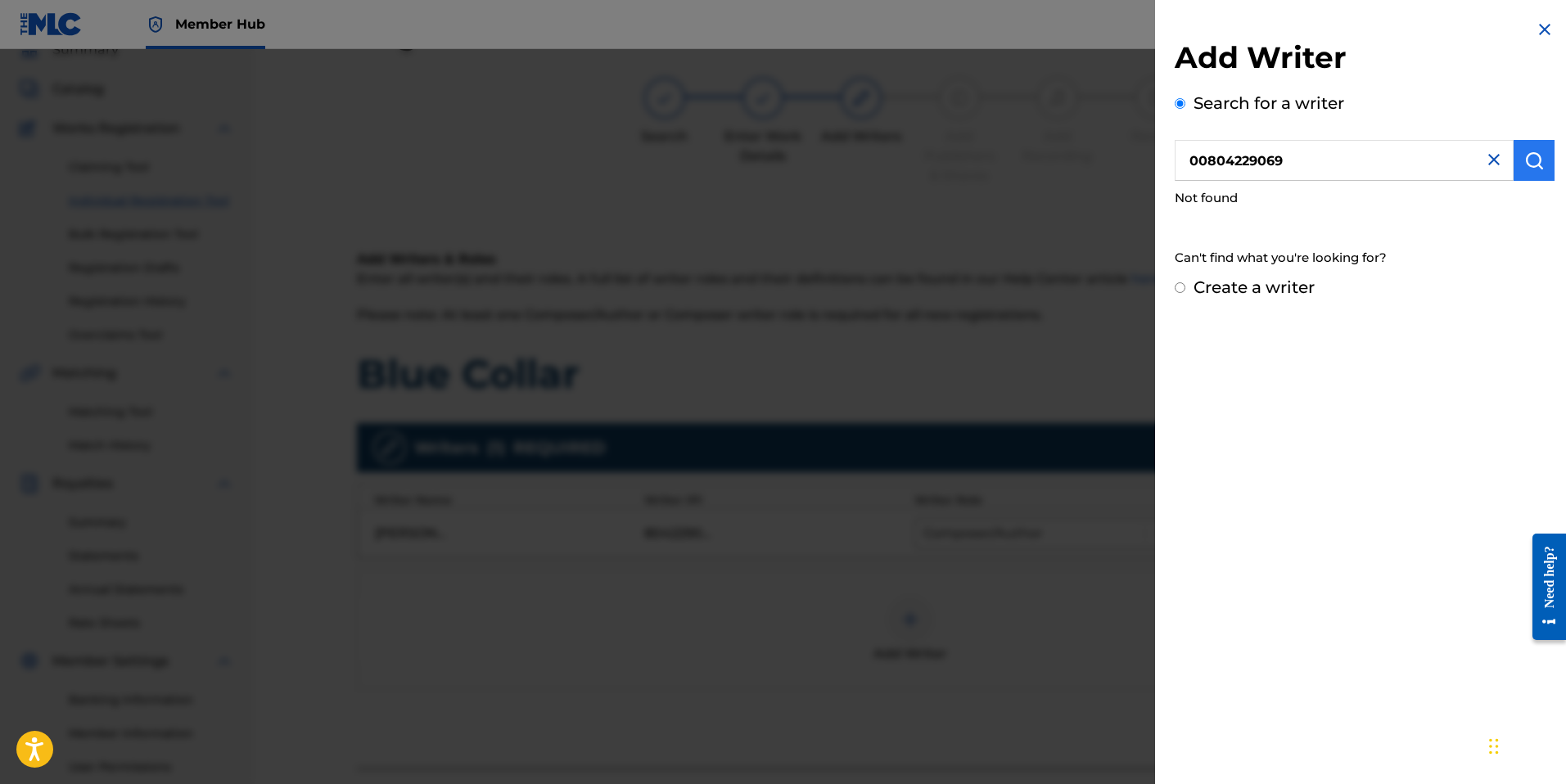
type input "00804229069"
click at [1533, 166] on img "submit" at bounding box center [1533, 160] width 20 height 20
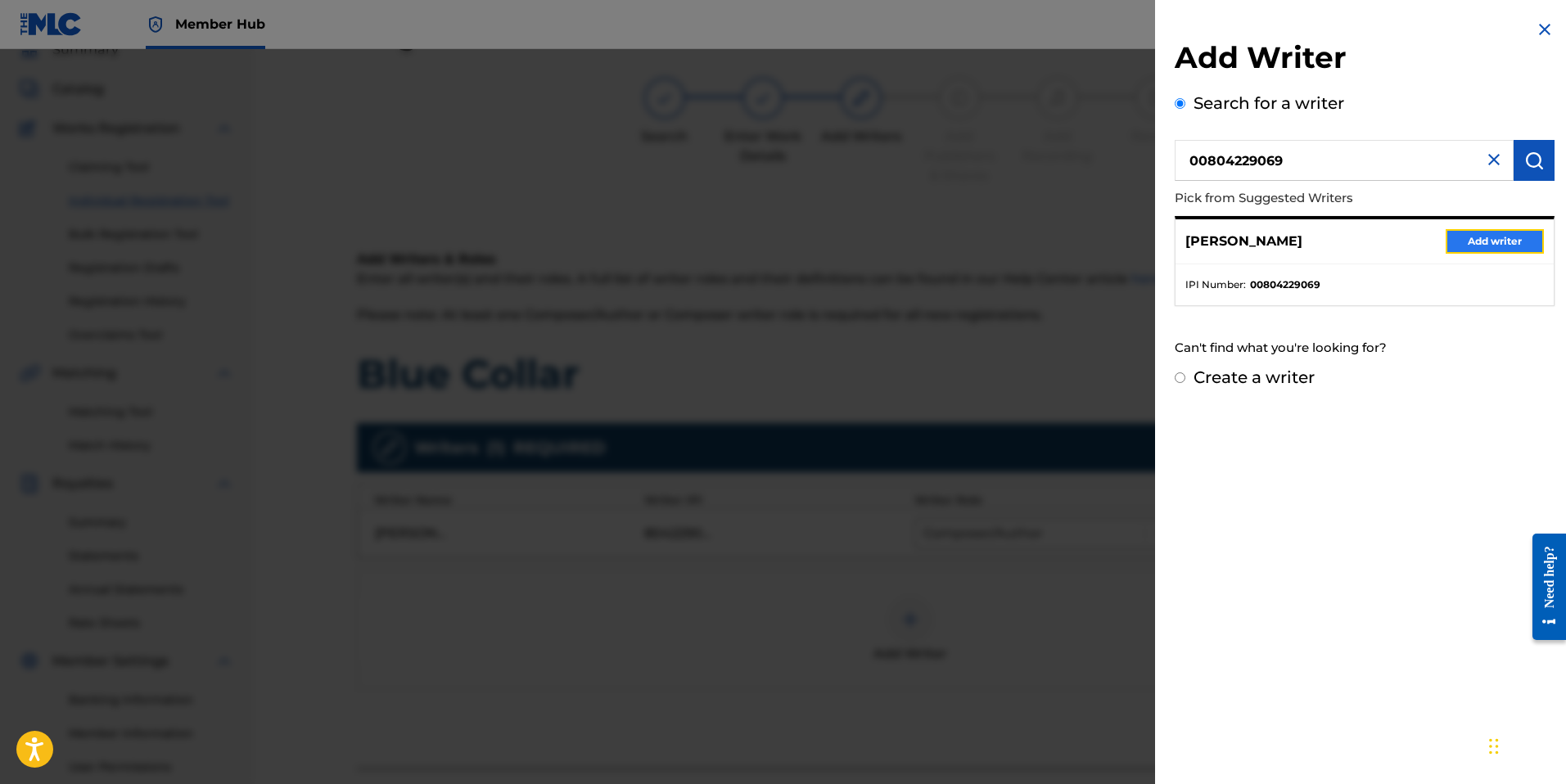
click at [1488, 229] on button "Add writer" at bounding box center [1494, 242] width 99 height 25
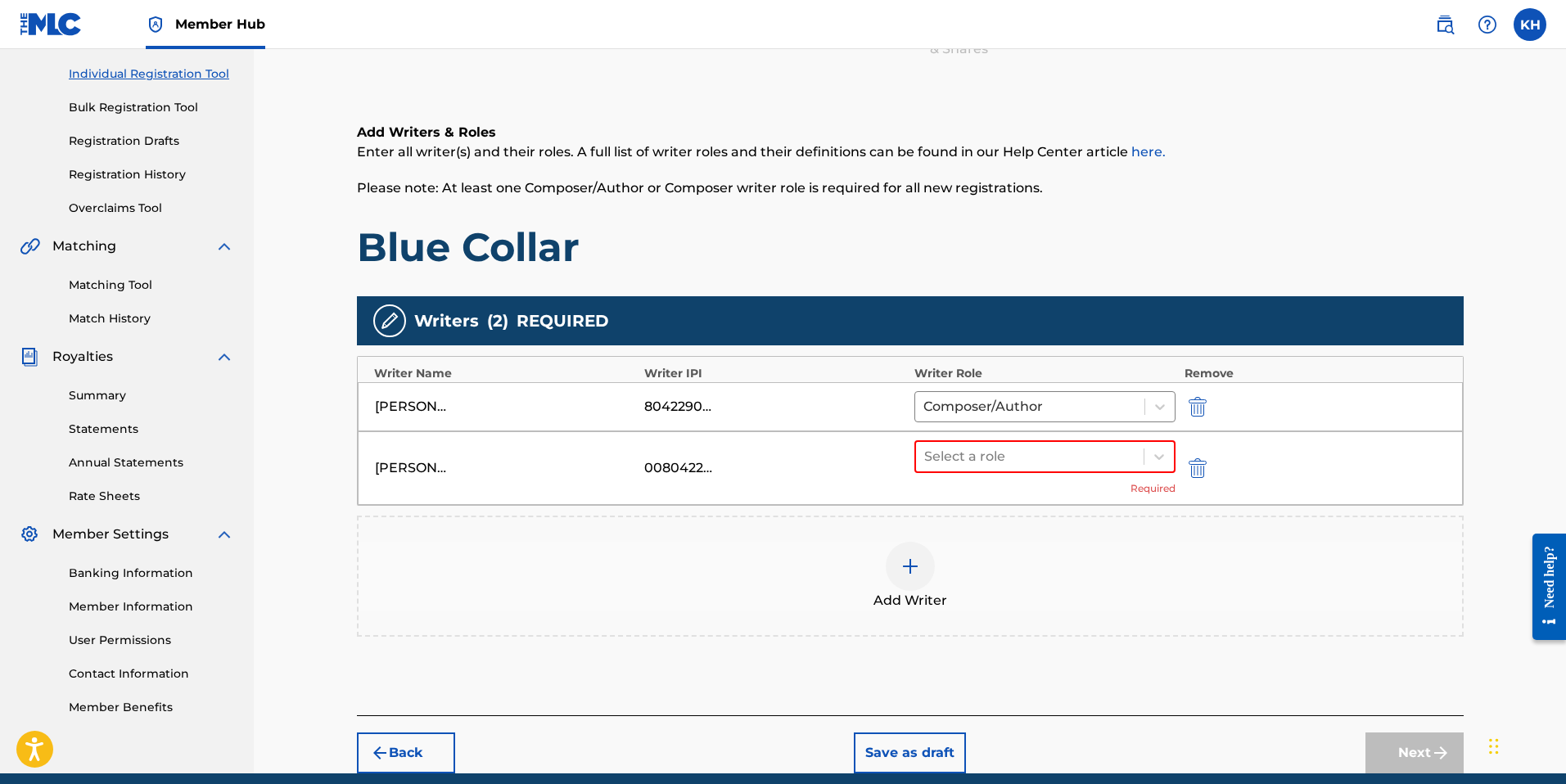
scroll to position [213, 0]
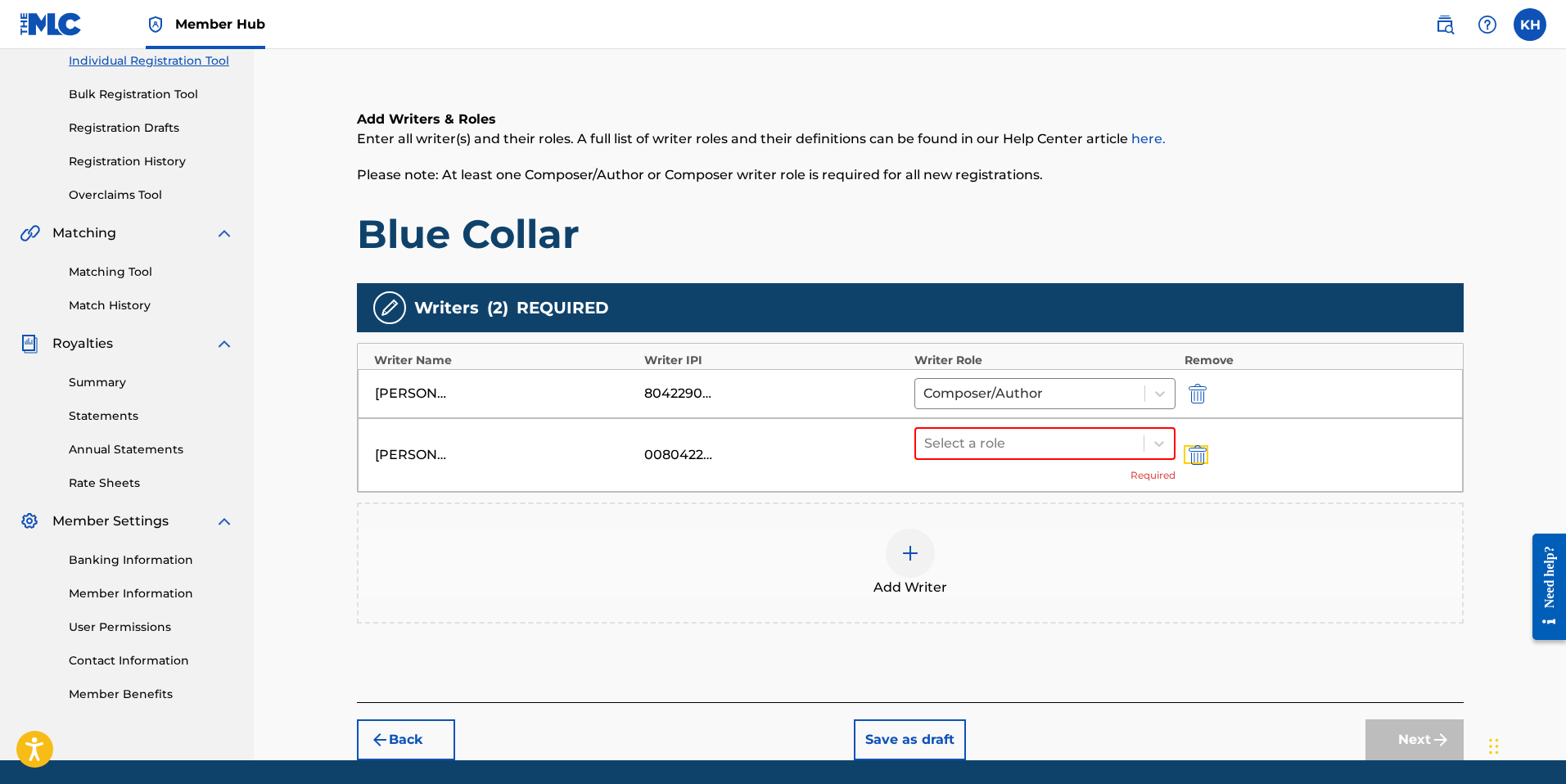
drag, startPoint x: 1193, startPoint y: 454, endPoint x: 1125, endPoint y: 450, distance: 68.1
click at [1193, 455] on img "submit" at bounding box center [1197, 454] width 18 height 20
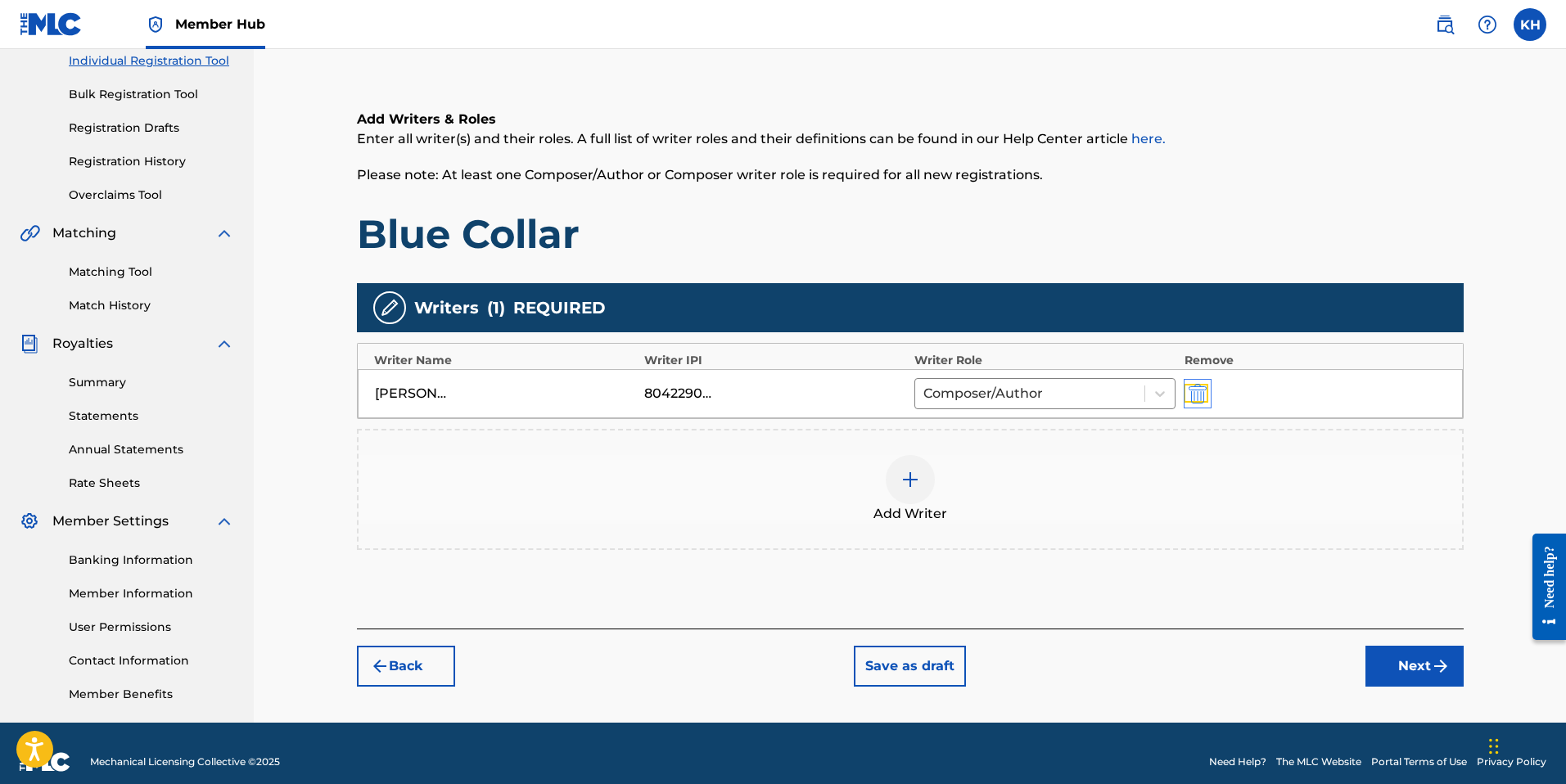
click at [1196, 400] on img "submit" at bounding box center [1197, 393] width 18 height 20
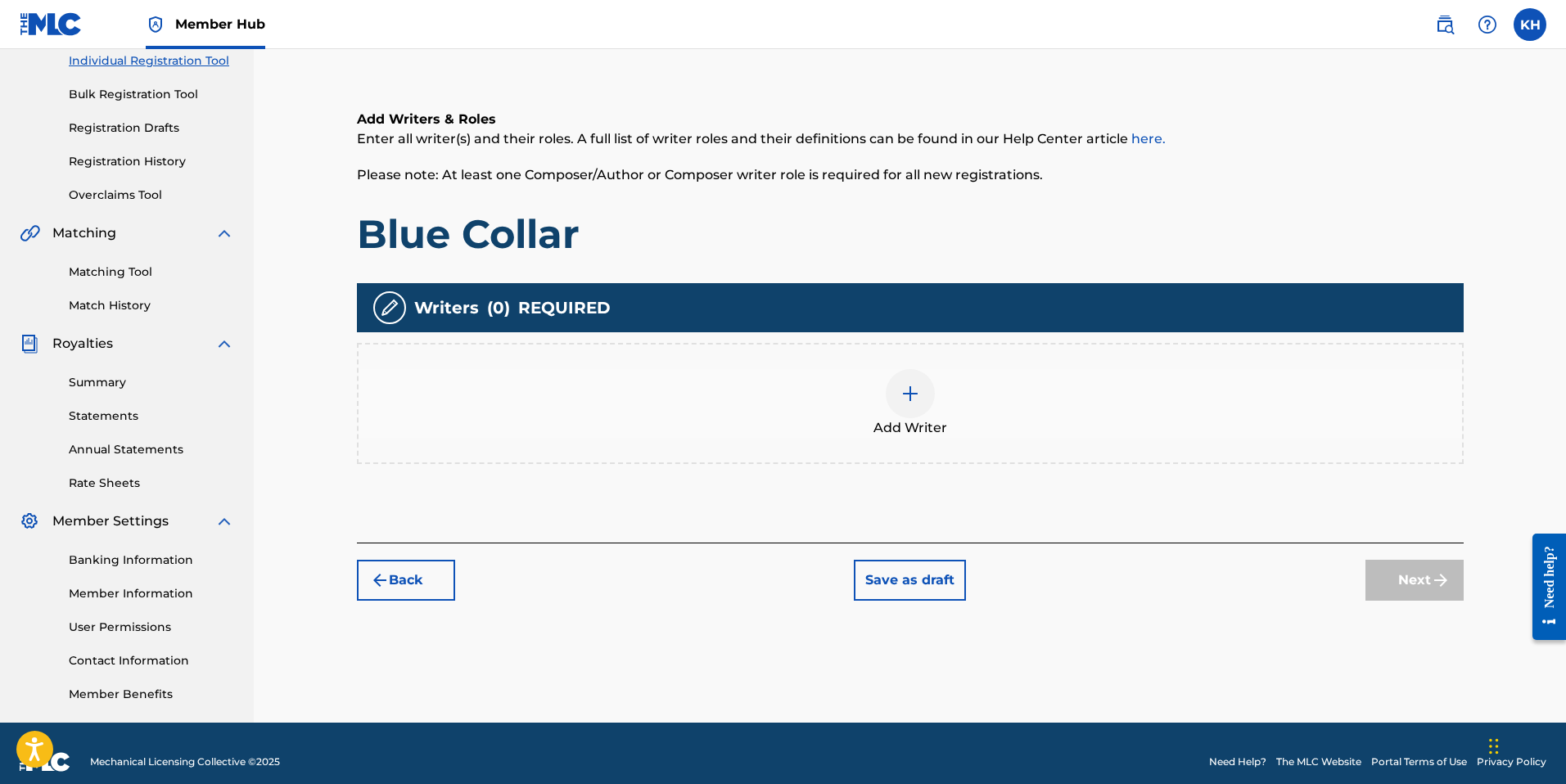
click at [915, 411] on div at bounding box center [910, 393] width 49 height 49
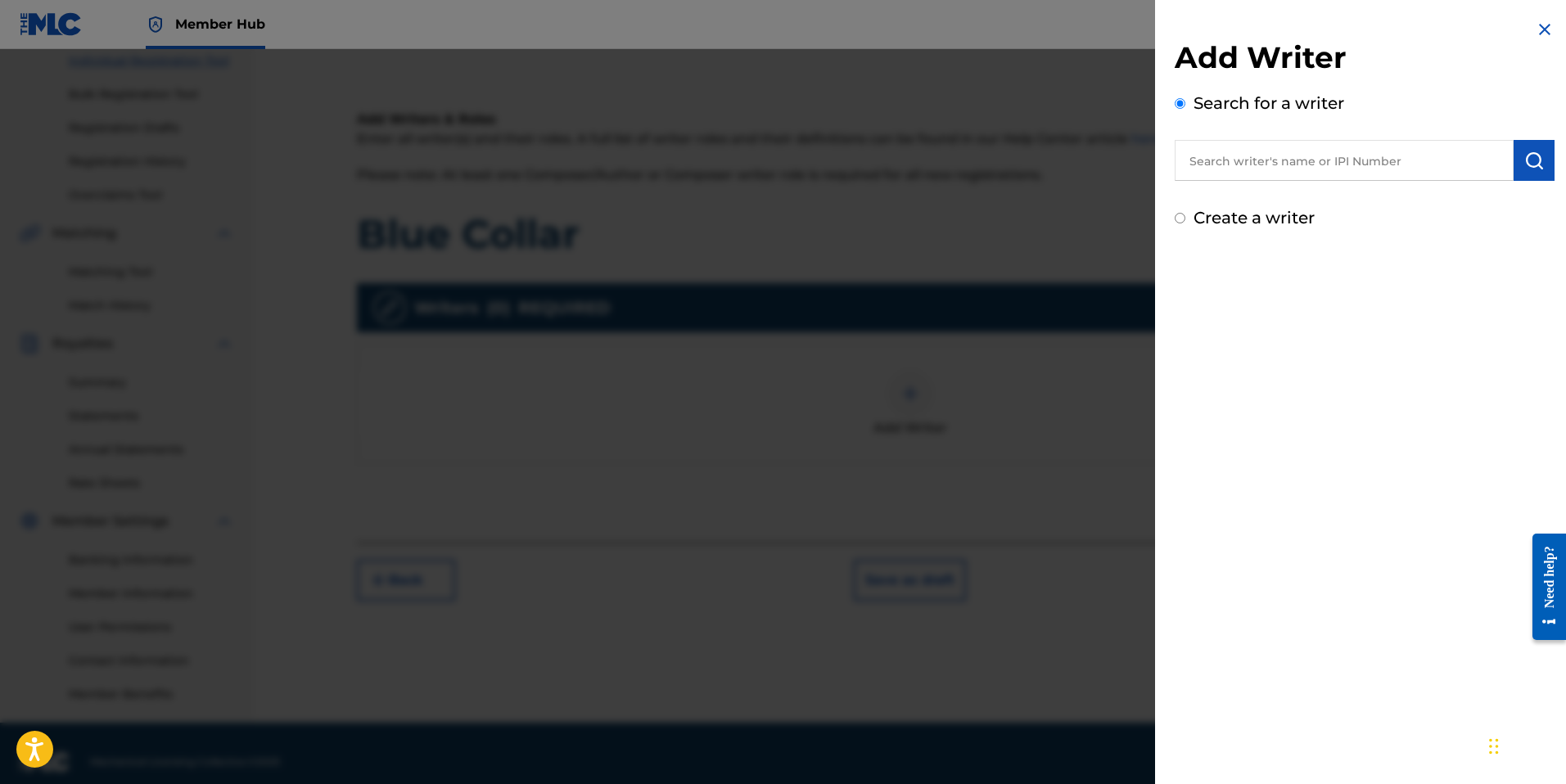
click at [1181, 167] on input "text" at bounding box center [1344, 160] width 339 height 41
paste input "00804229069"
click at [1215, 162] on input "00804229069" at bounding box center [1344, 160] width 339 height 41
type input "00804229069"
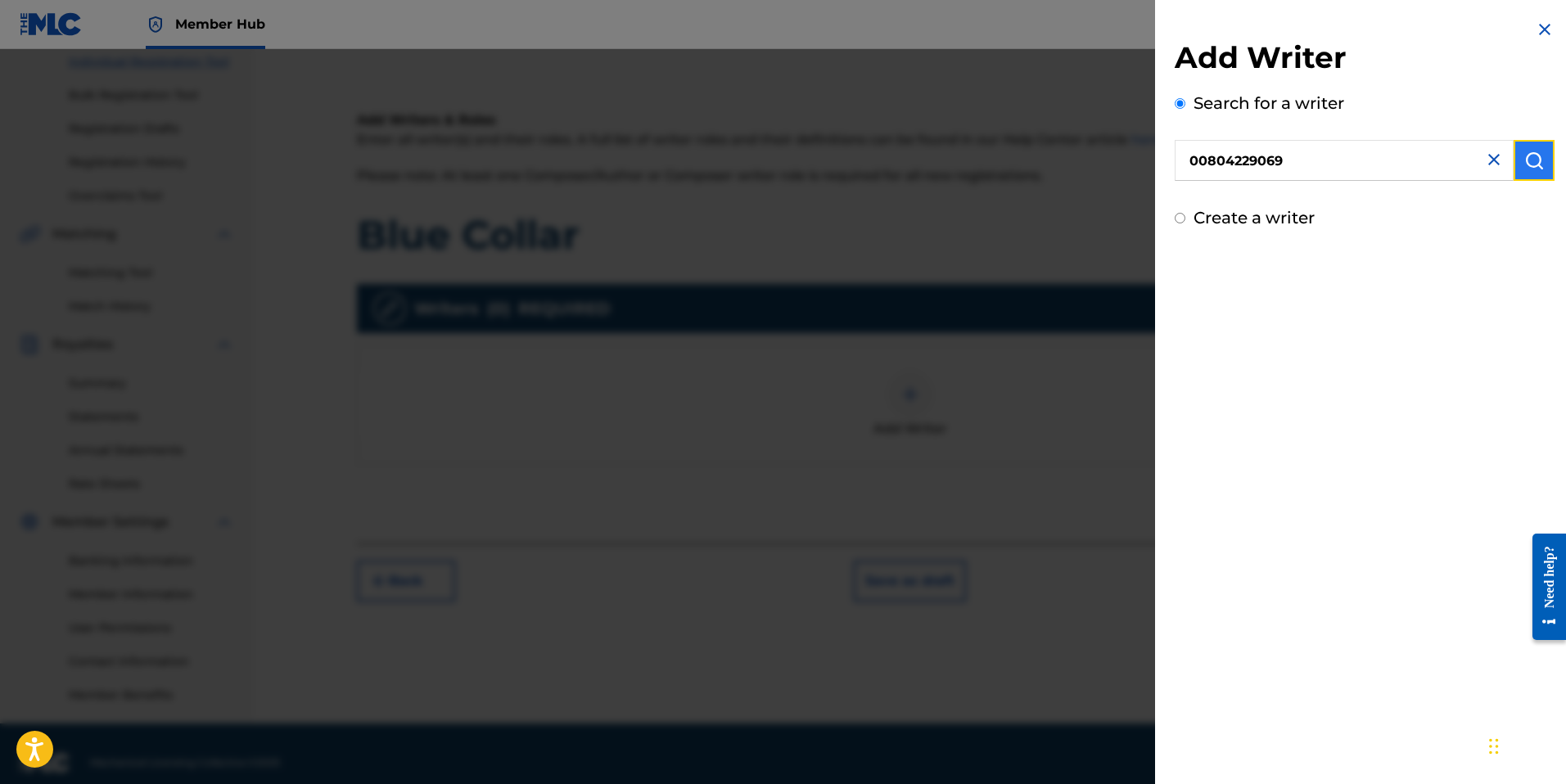
click at [1533, 165] on img "submit" at bounding box center [1533, 160] width 20 height 20
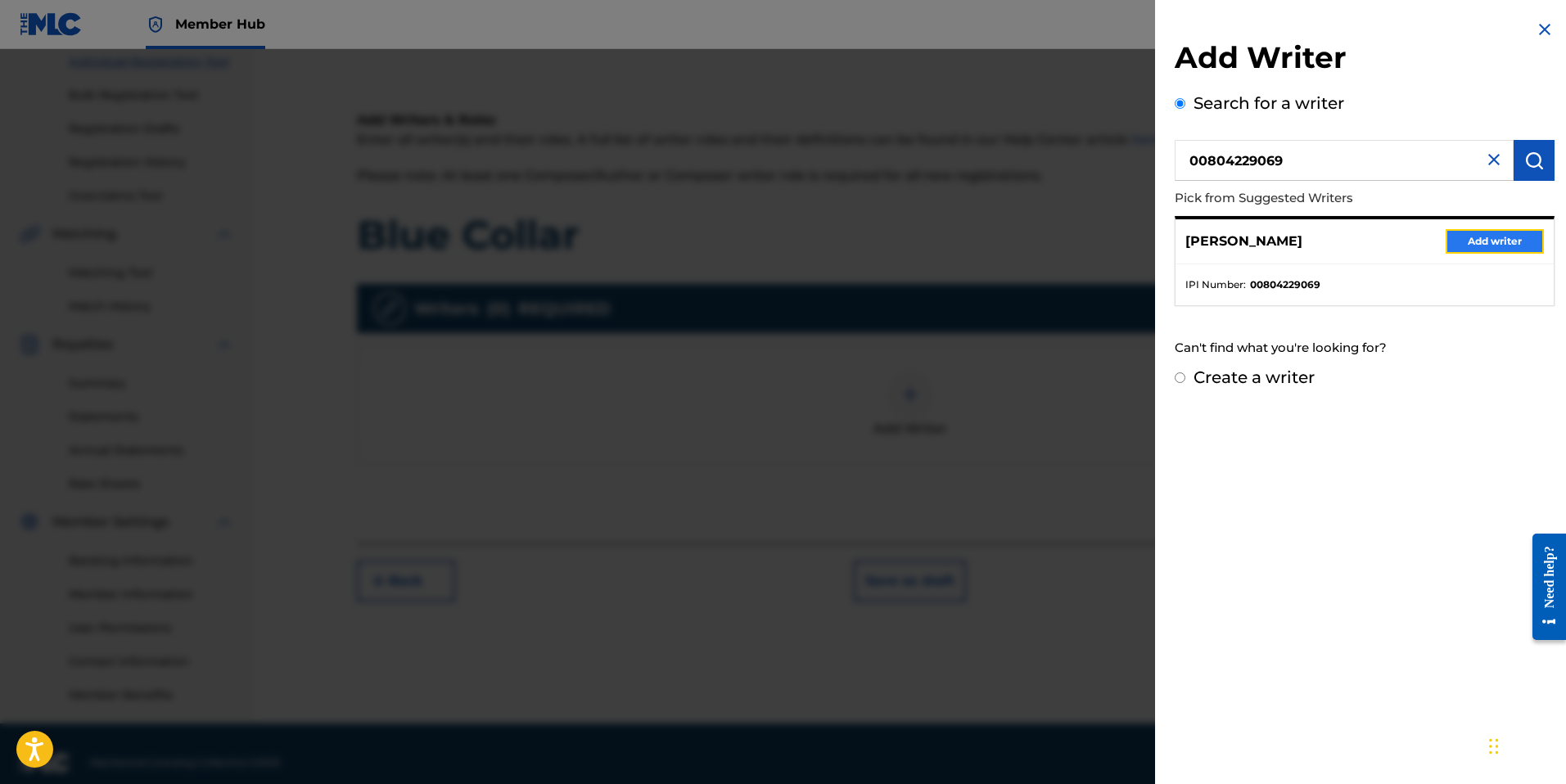
click at [1460, 249] on button "Add writer" at bounding box center [1494, 242] width 99 height 25
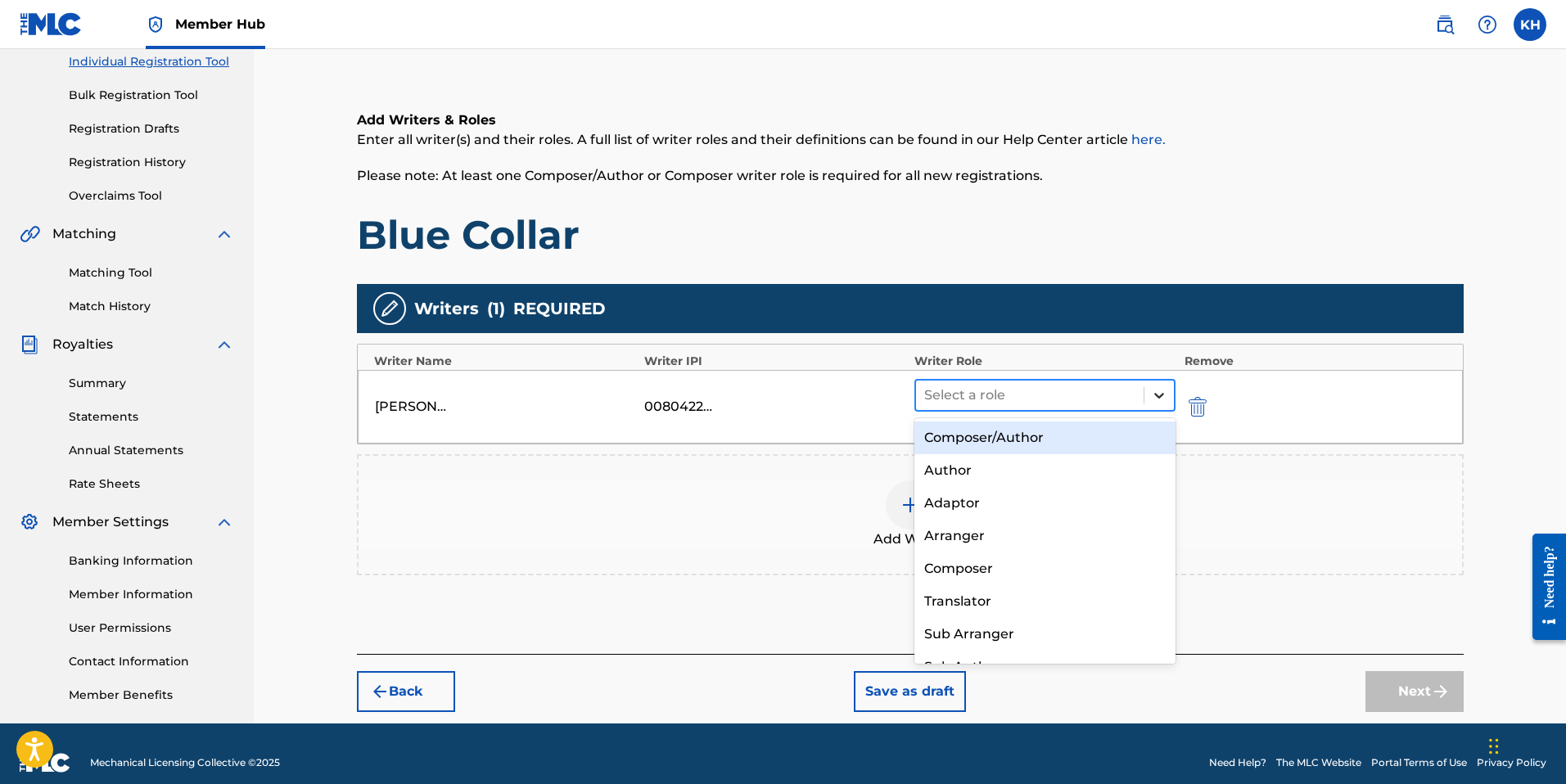
click at [1148, 392] on div at bounding box center [1158, 395] width 30 height 30
click at [1030, 446] on div "Composer/Author" at bounding box center [1046, 438] width 262 height 33
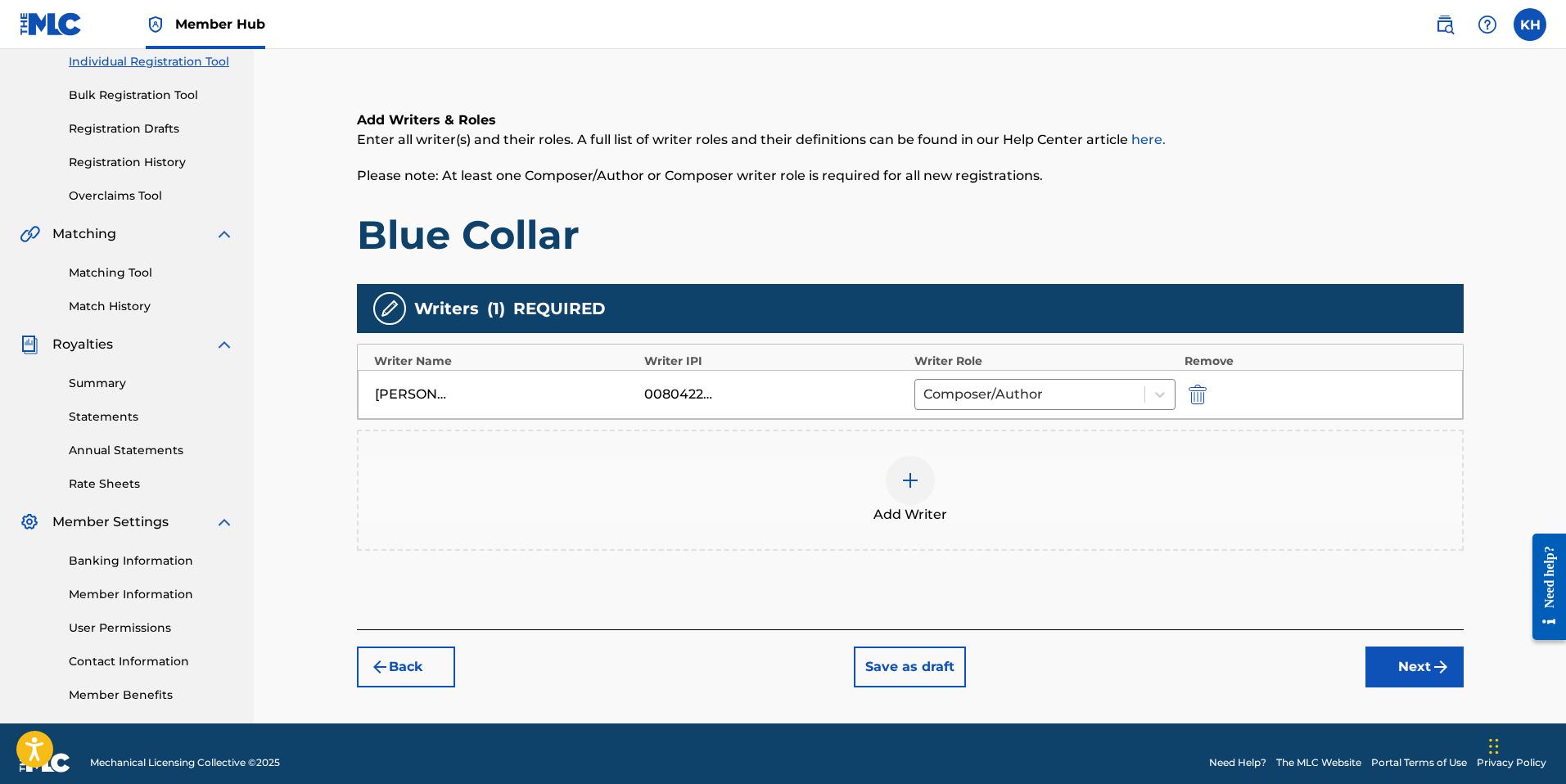
click at [906, 495] on div at bounding box center [910, 480] width 49 height 49
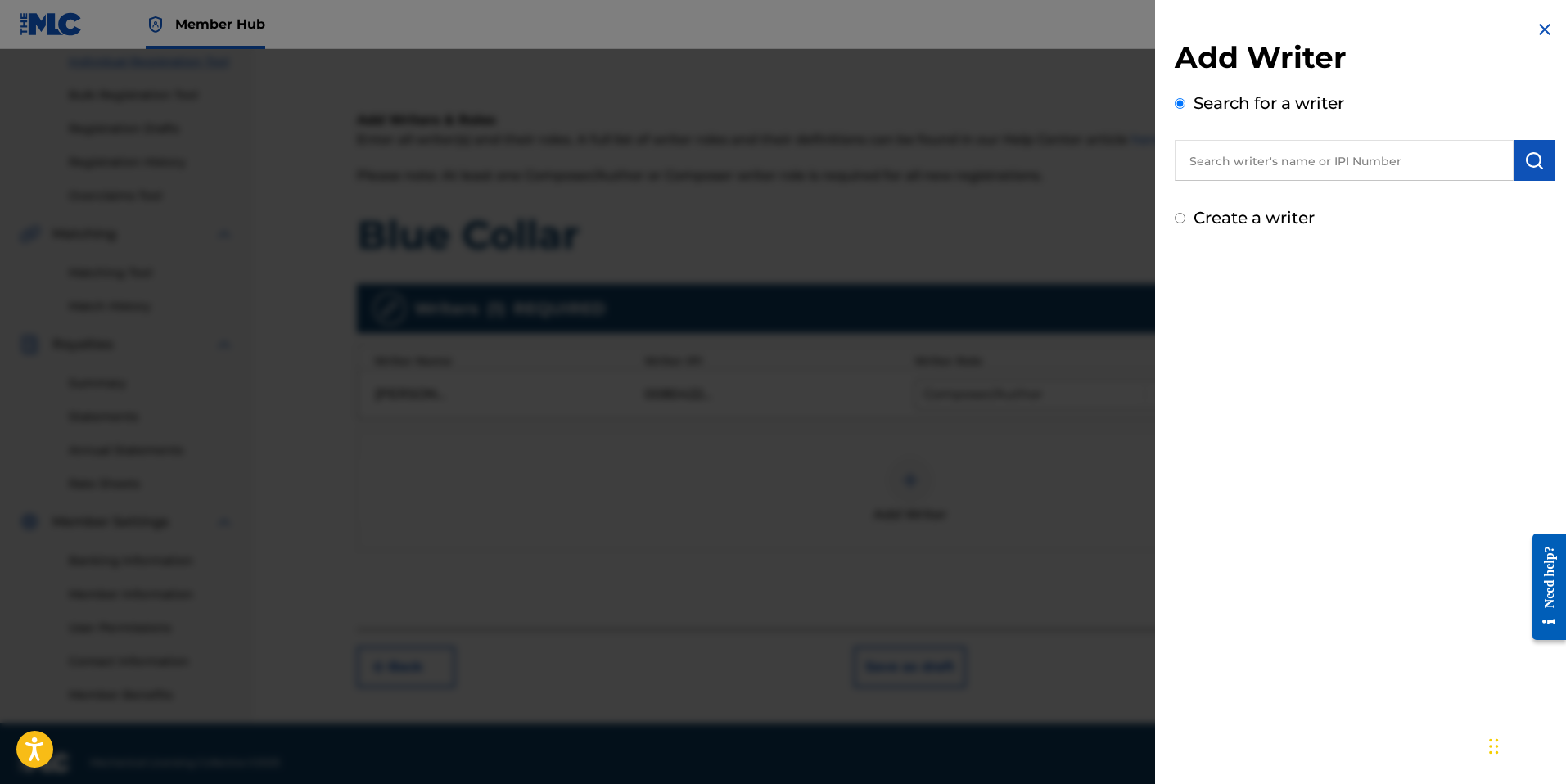
click at [1257, 162] on input "text" at bounding box center [1344, 160] width 339 height 41
paste input "00580175940"
click at [1525, 154] on img "submit" at bounding box center [1533, 160] width 20 height 20
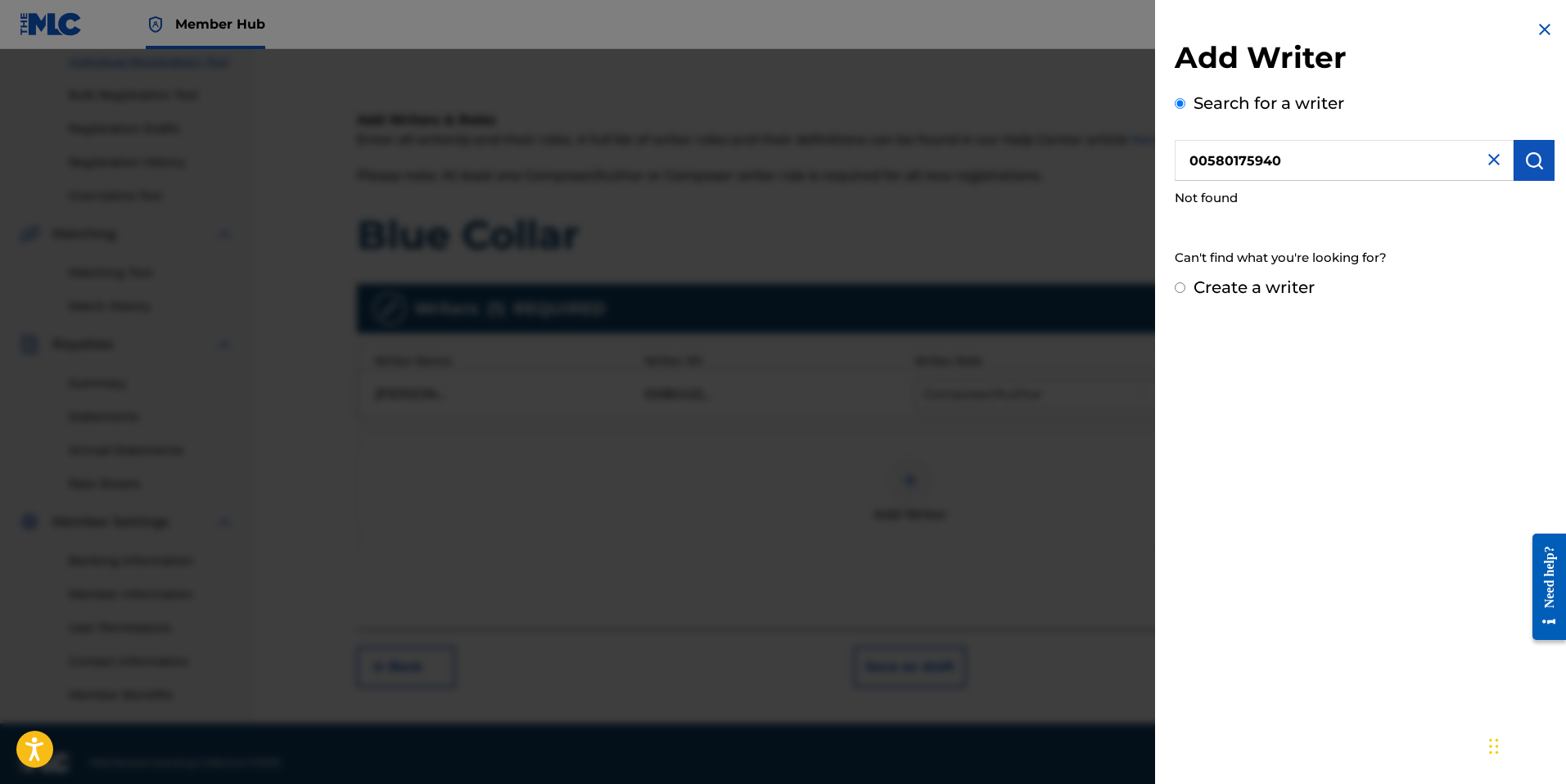
click at [1224, 162] on input "00580175940" at bounding box center [1344, 160] width 339 height 41
type input "00580175940"
click at [1533, 171] on button "submit" at bounding box center [1533, 160] width 41 height 41
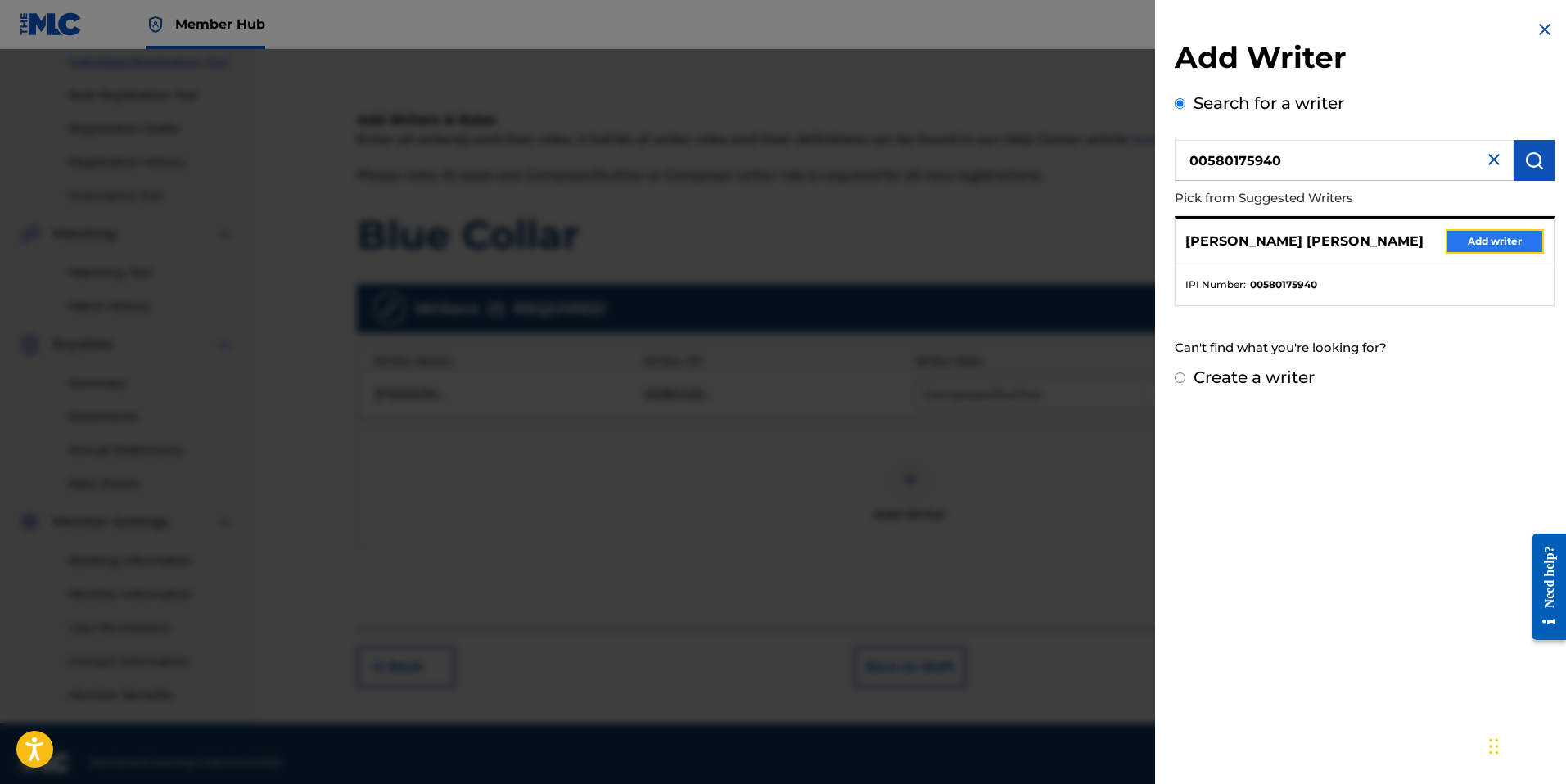
click at [1515, 234] on button "Add writer" at bounding box center [1494, 242] width 99 height 25
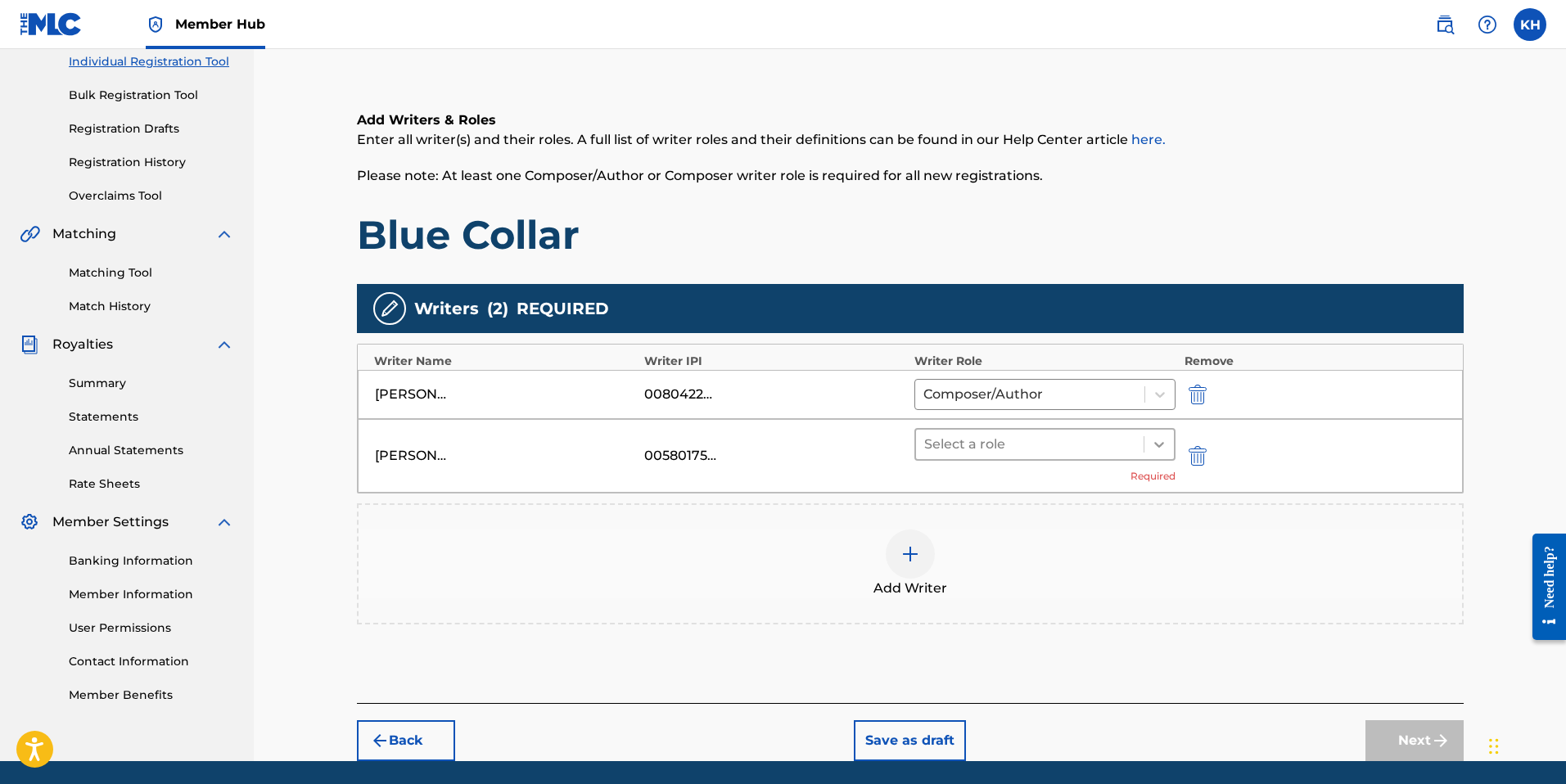
click at [1155, 451] on div at bounding box center [1158, 444] width 30 height 30
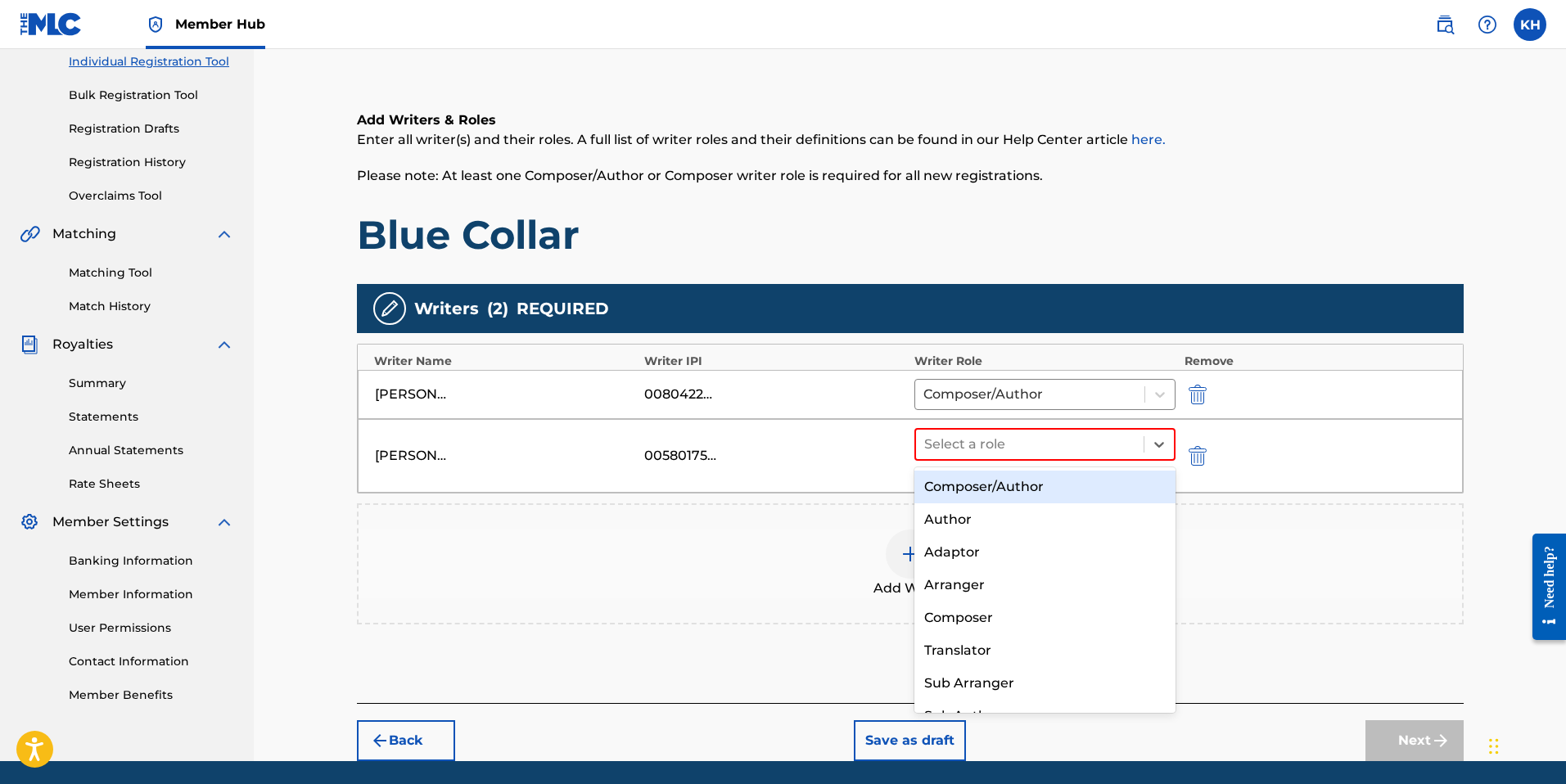
click at [1046, 487] on div "Composer/Author" at bounding box center [1046, 487] width 262 height 33
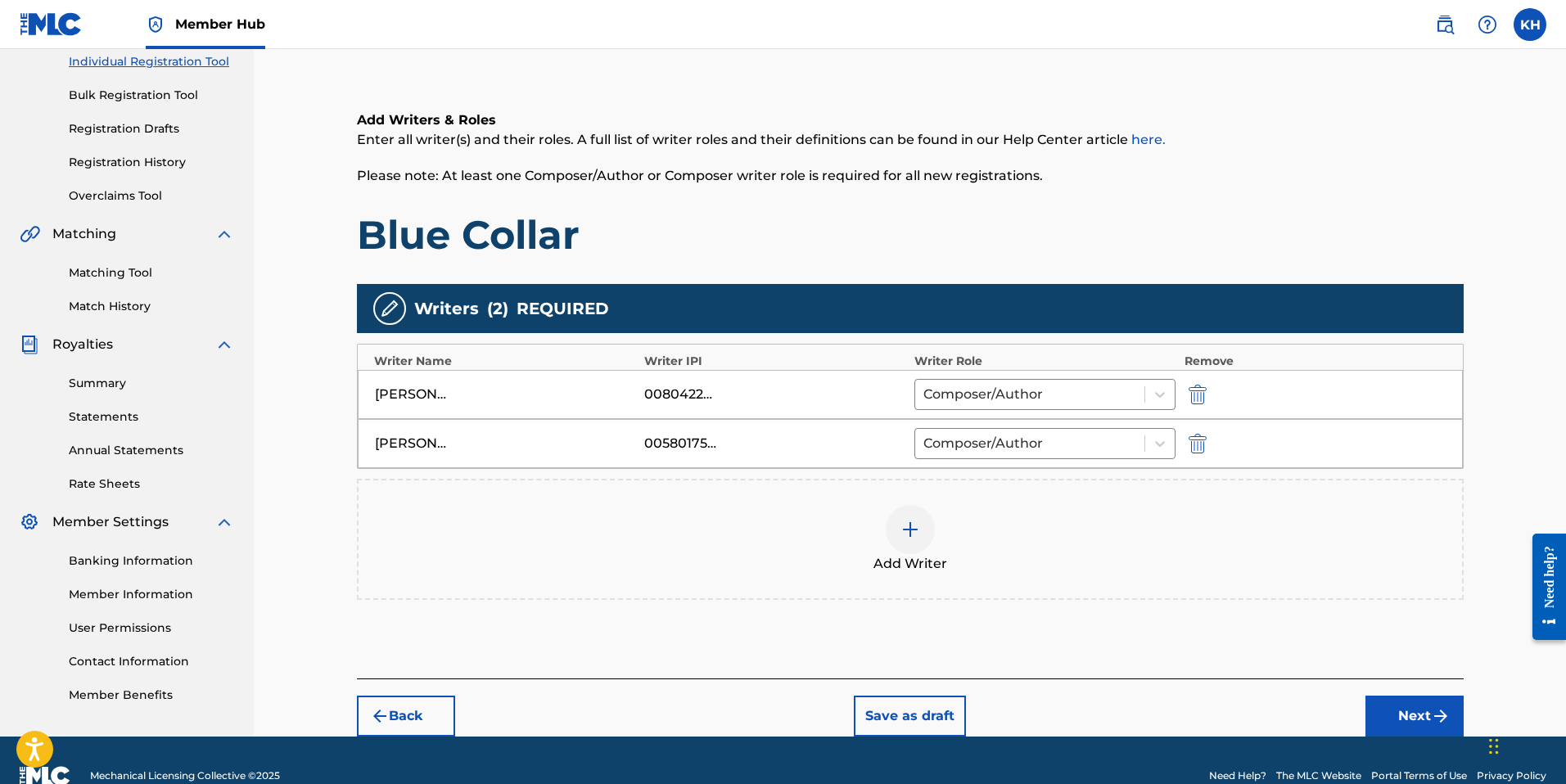
scroll to position [244, 0]
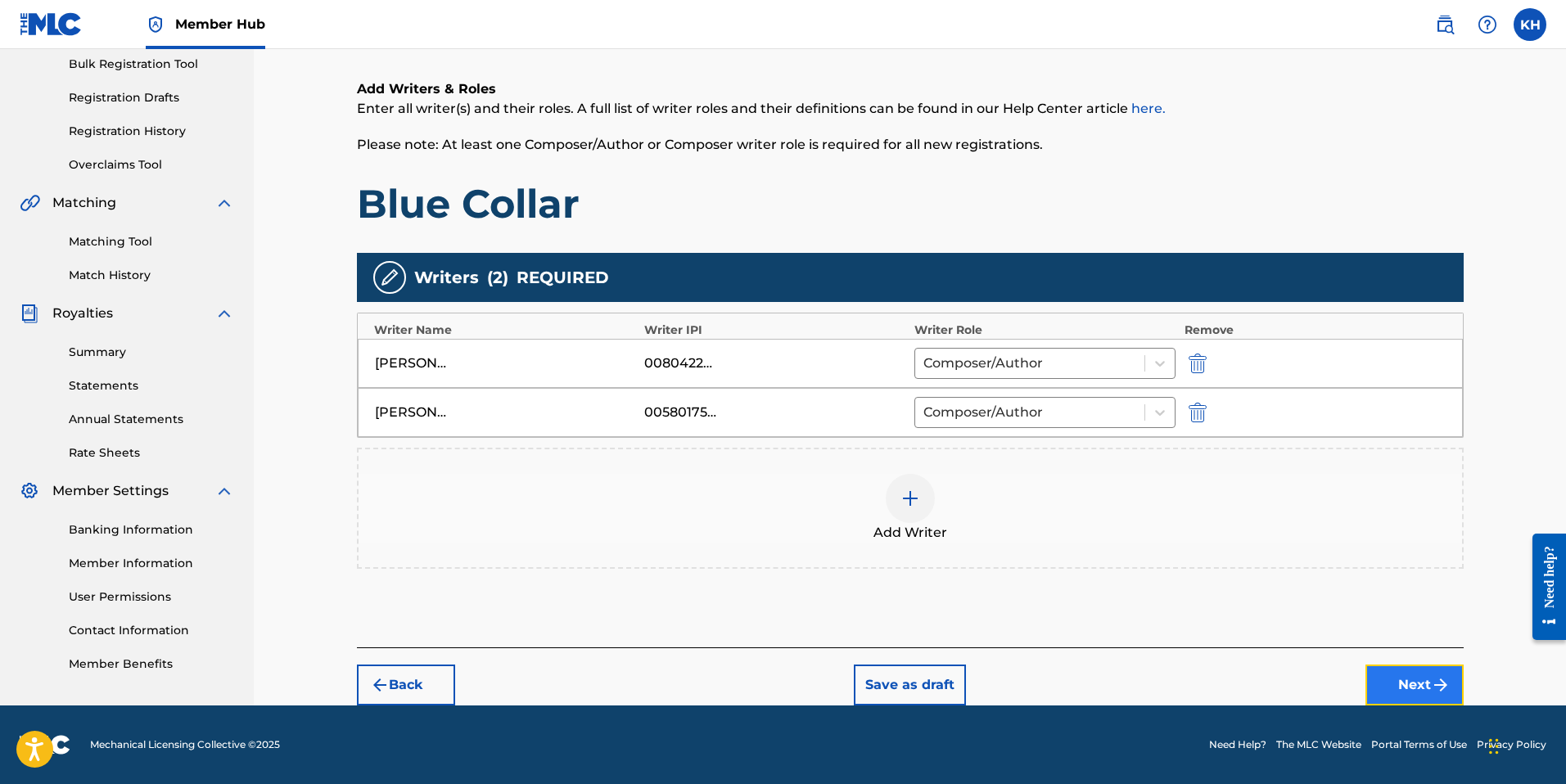
click at [1406, 677] on button "Next" at bounding box center [1414, 685] width 99 height 41
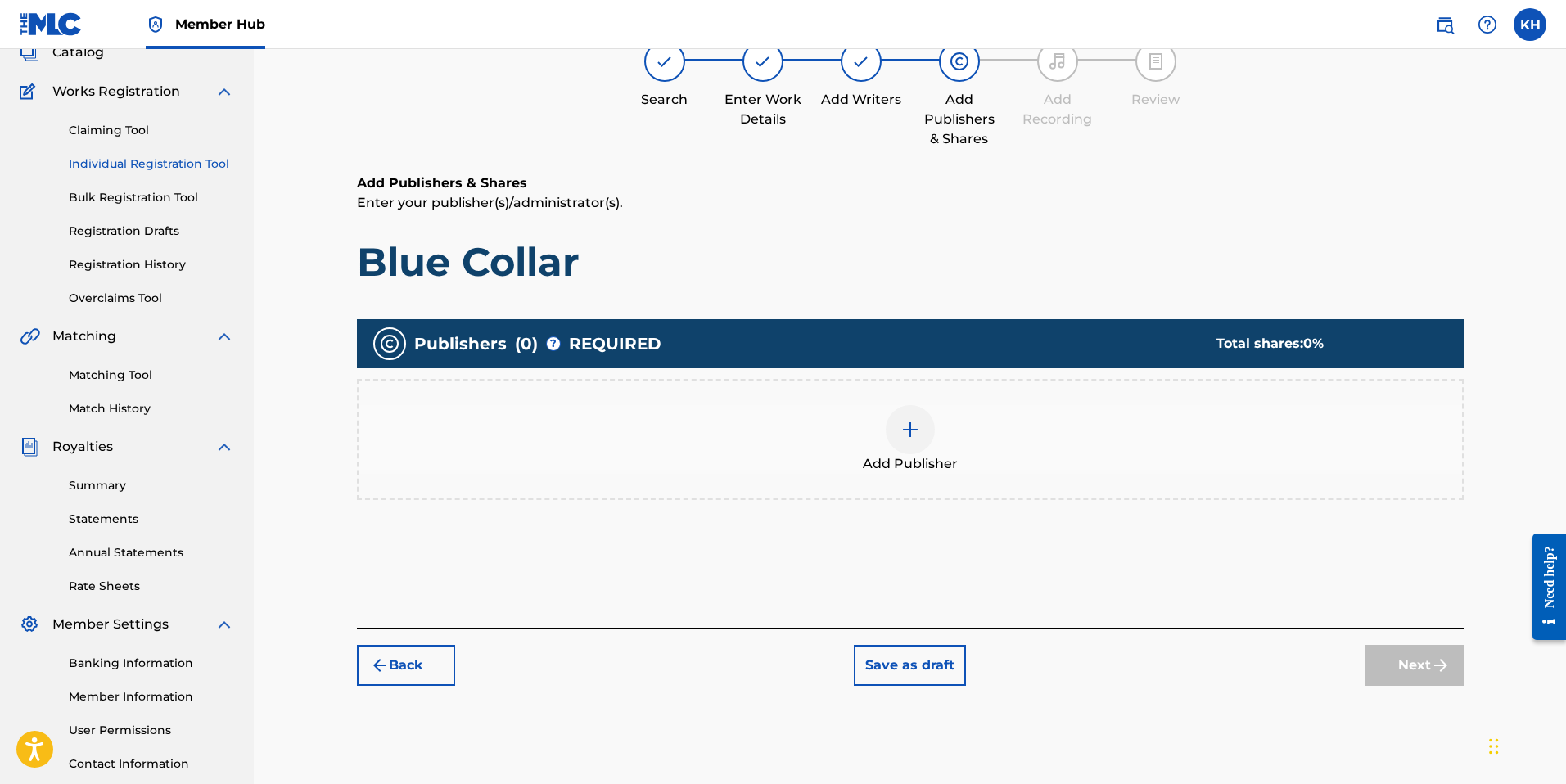
scroll to position [74, 0]
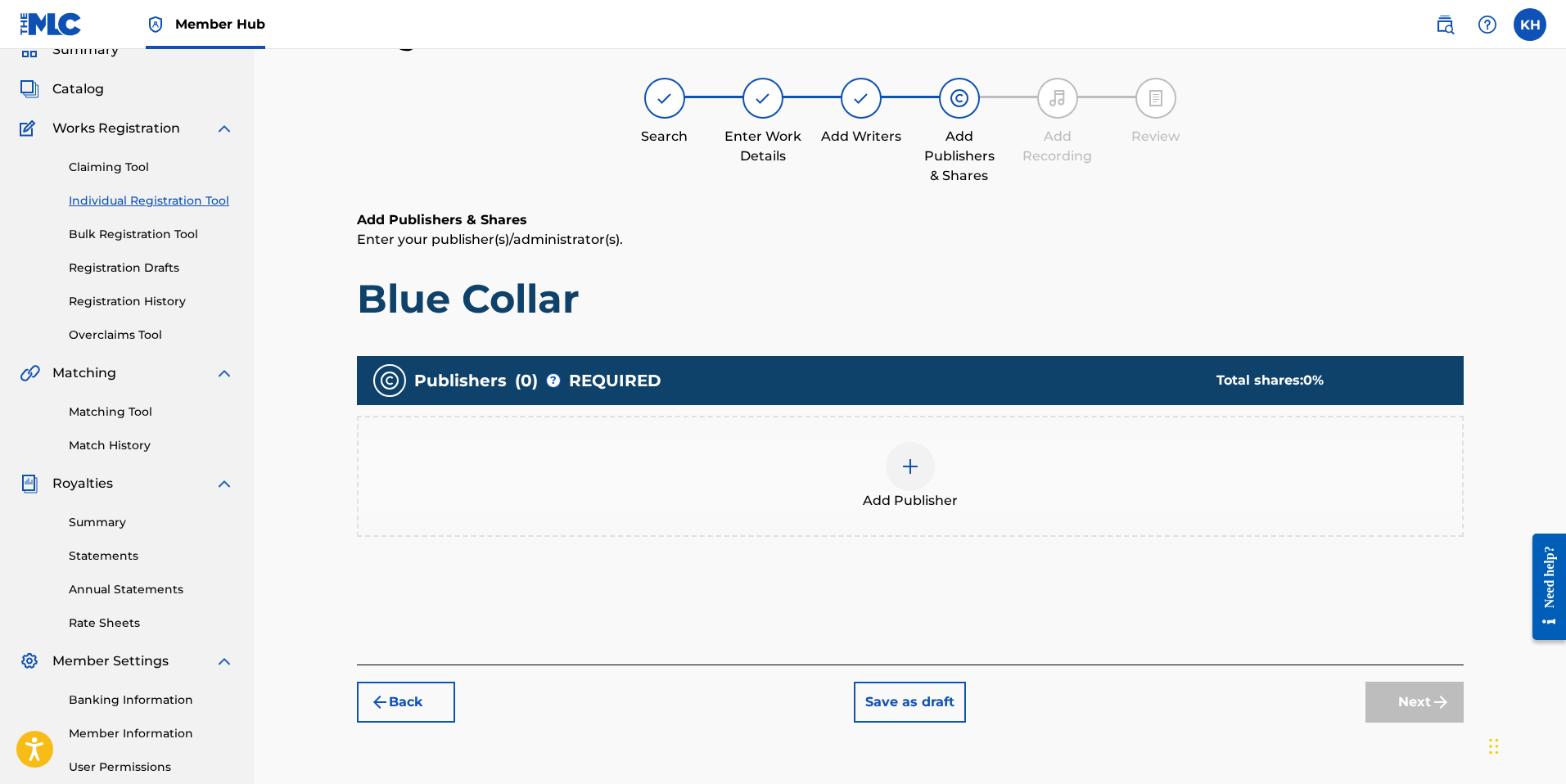
click at [917, 471] on img at bounding box center [910, 466] width 20 height 20
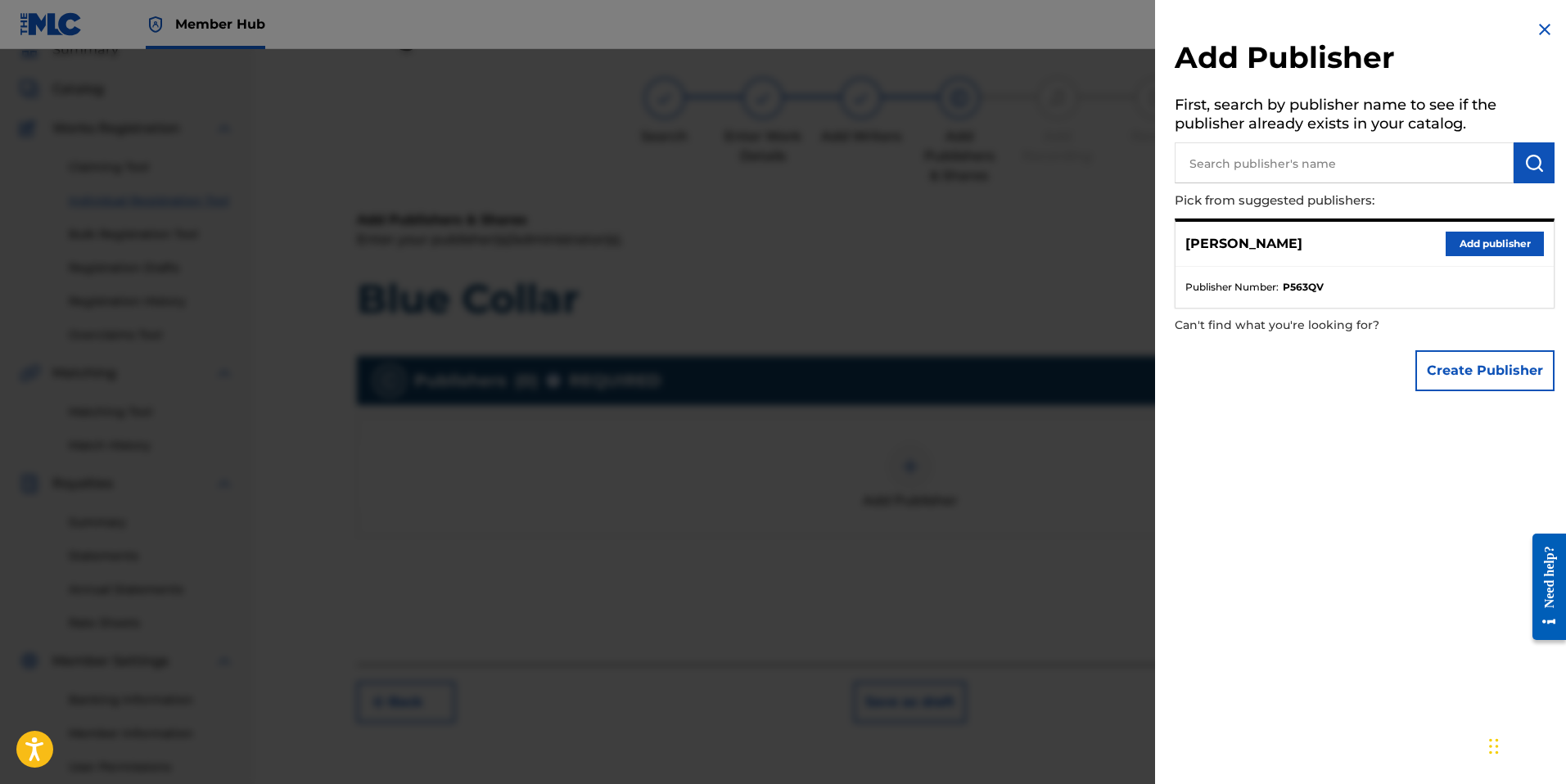
click at [1299, 166] on input "text" at bounding box center [1344, 163] width 339 height 41
click at [1493, 246] on button "Add publisher" at bounding box center [1494, 244] width 99 height 25
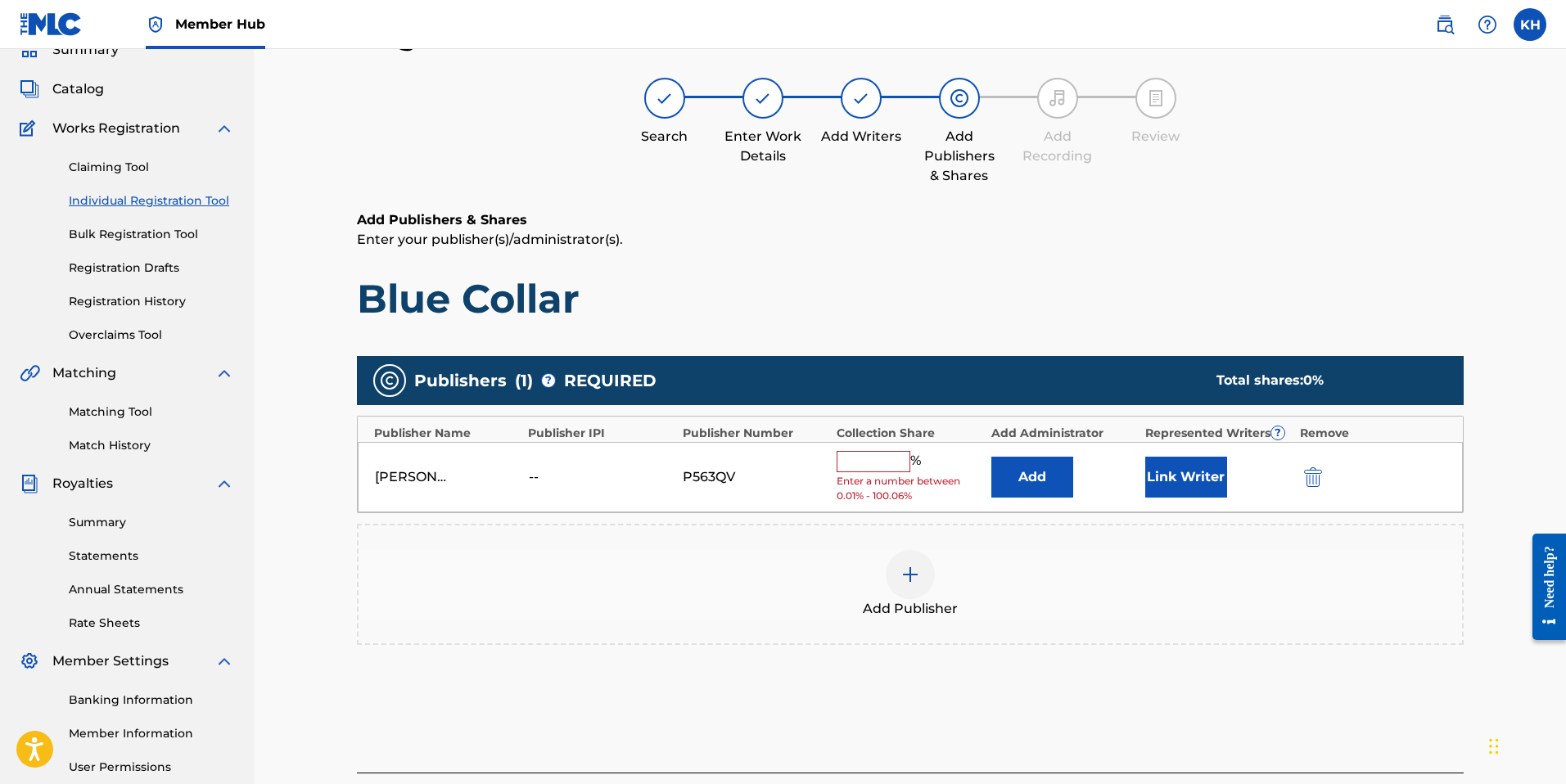
drag, startPoint x: 879, startPoint y: 456, endPoint x: 1159, endPoint y: 435, distance: 280.8
click at [879, 456] on input "text" at bounding box center [872, 461] width 74 height 21
click at [1565, 289] on html "Accessibility Screen-Reader Guide, Feedback, and Issue Reporting | New window 0…" at bounding box center [783, 318] width 1566 height 784
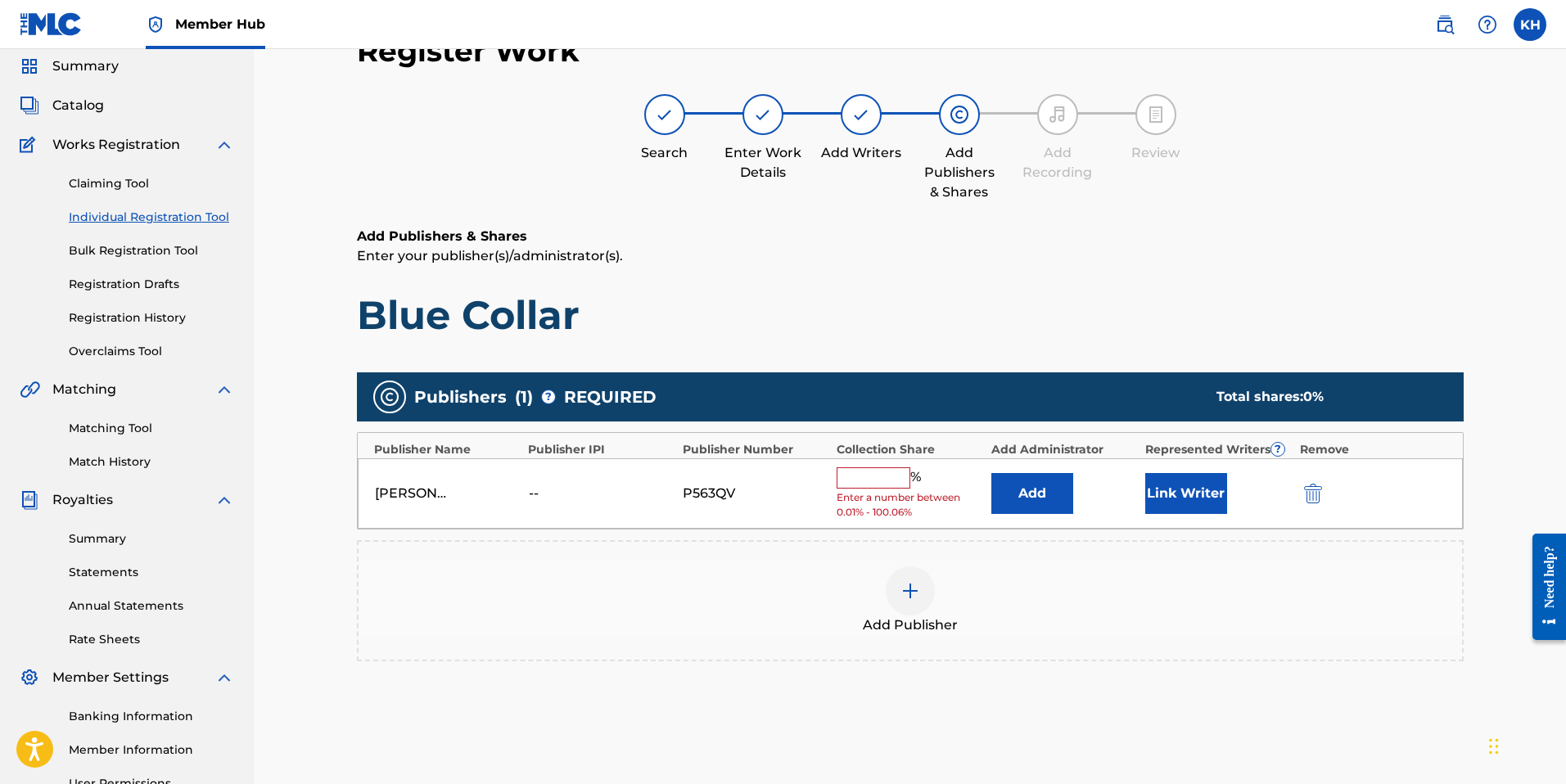
click at [884, 474] on input "text" at bounding box center [872, 478] width 74 height 21
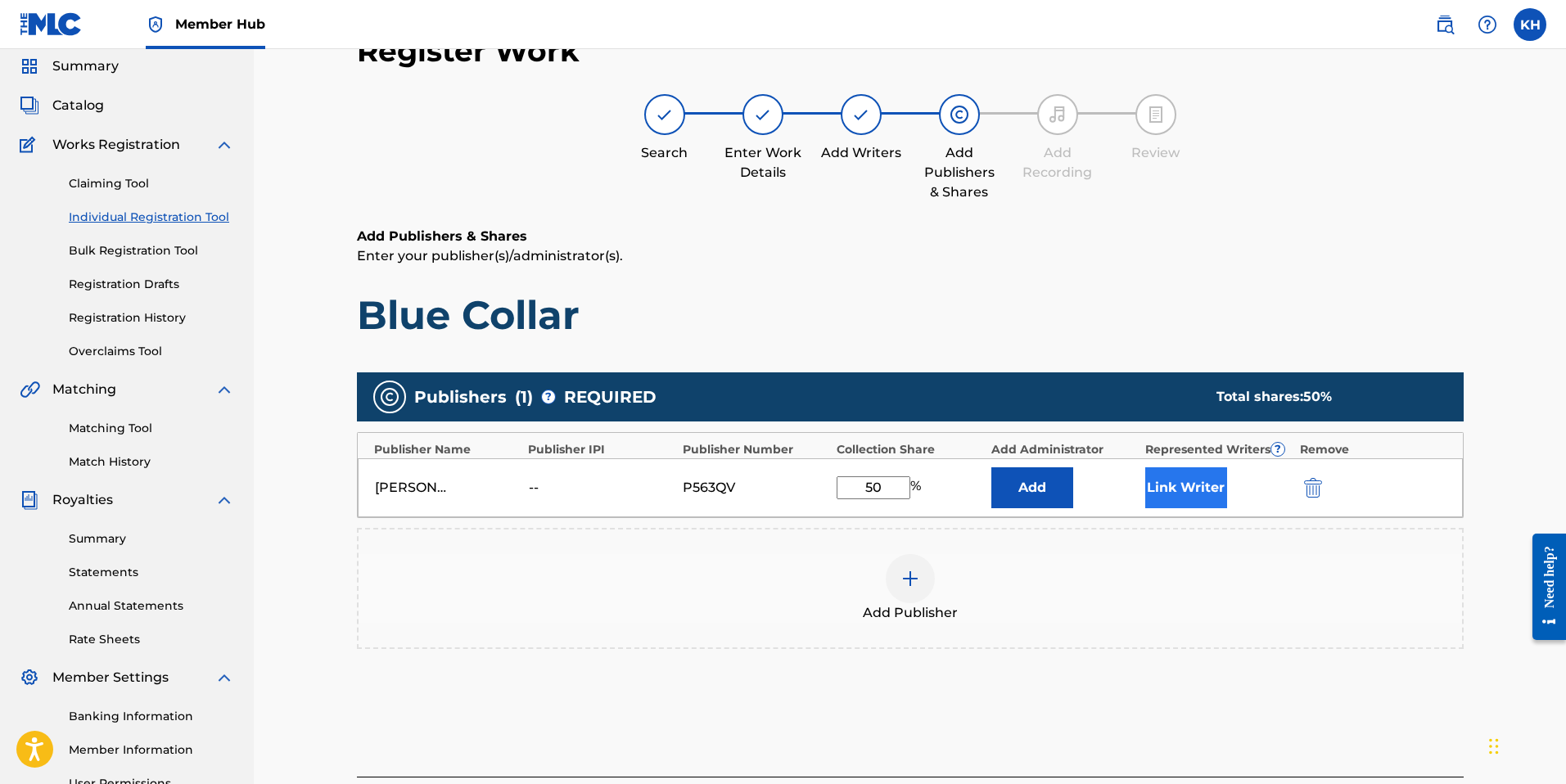
type input "50"
click at [1181, 491] on button "Link Writer" at bounding box center [1186, 488] width 82 height 41
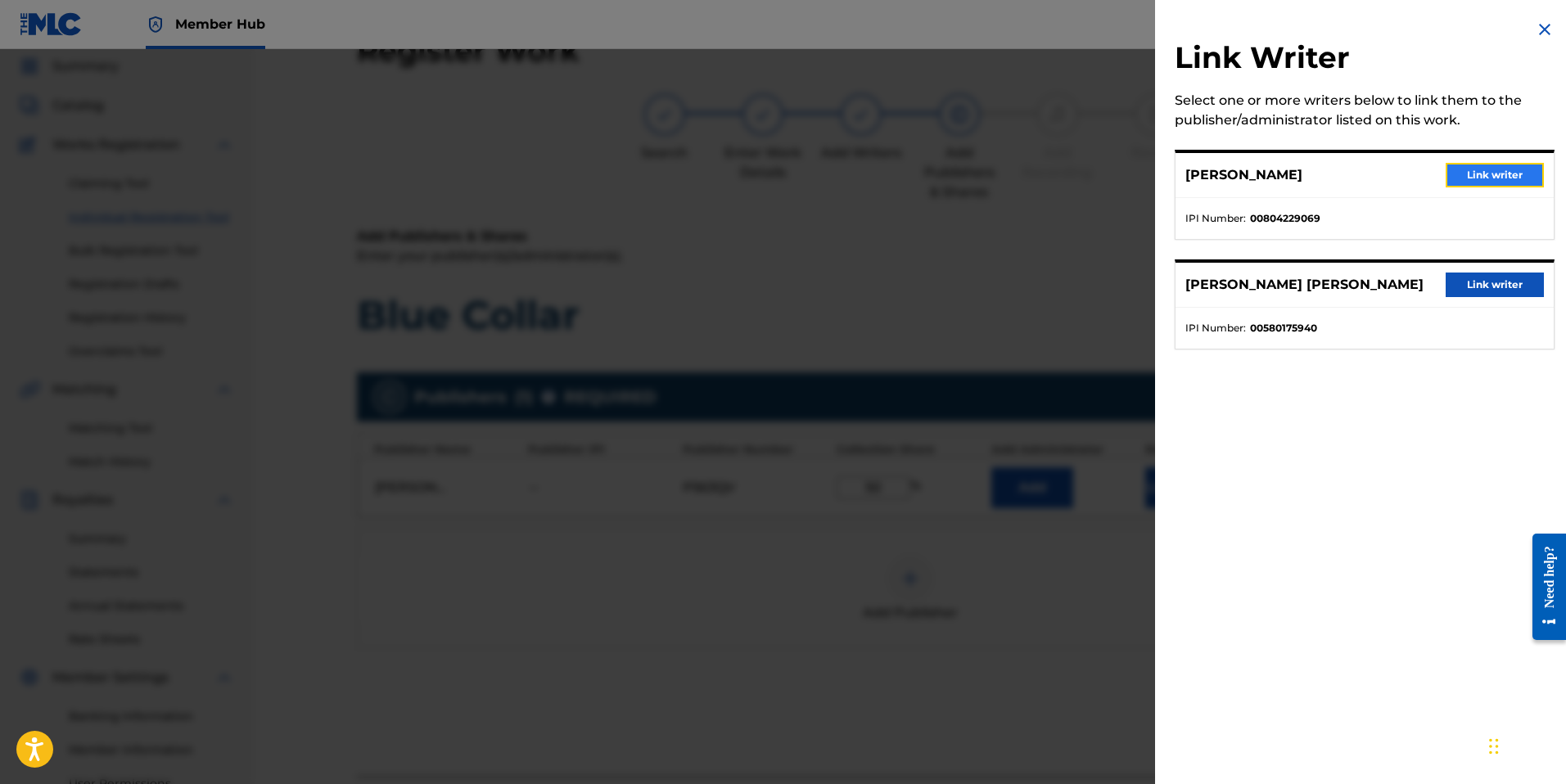
click at [1465, 173] on button "Link writer" at bounding box center [1494, 175] width 99 height 25
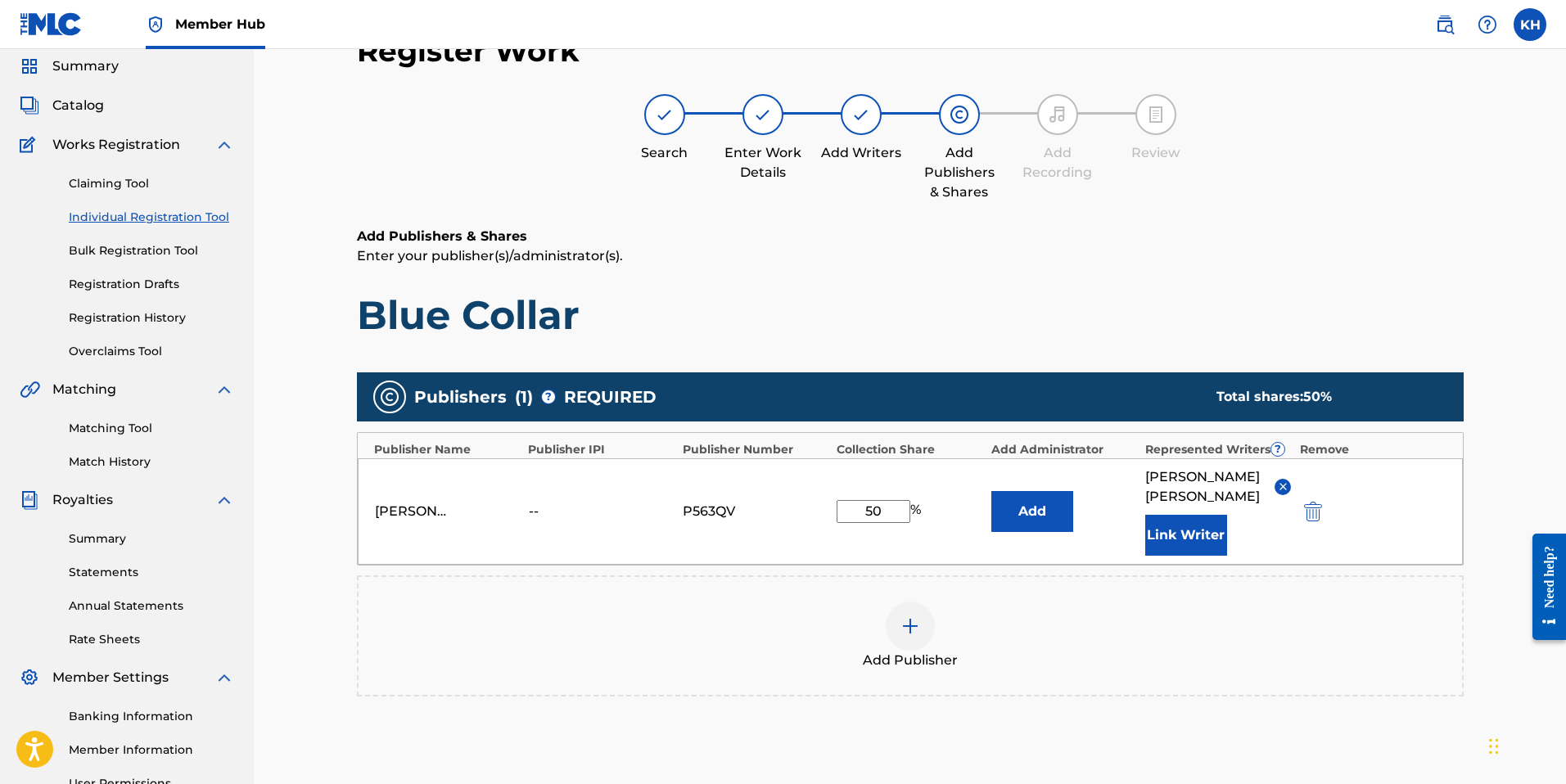
click at [923, 627] on div at bounding box center [910, 625] width 49 height 49
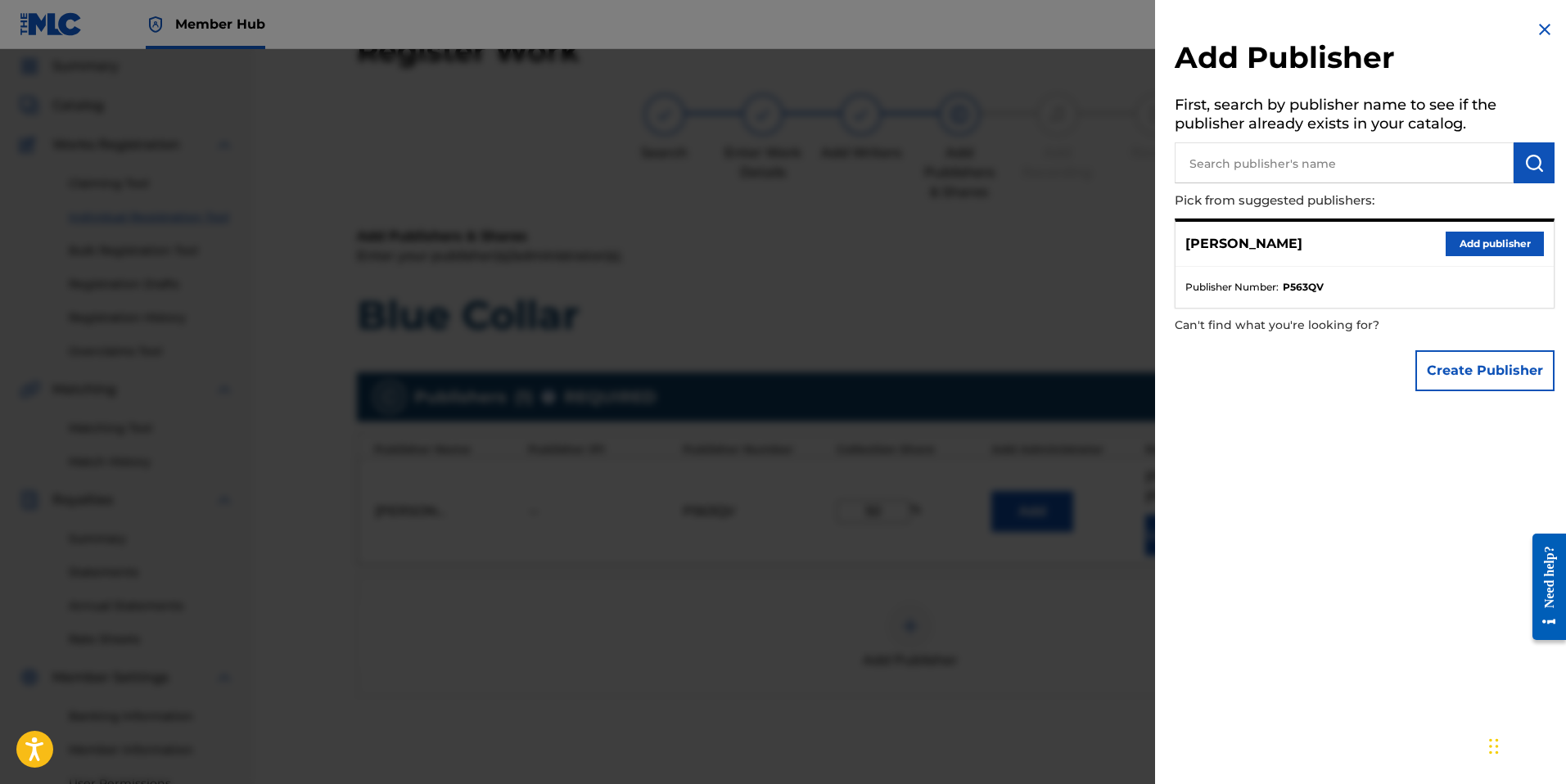
click at [1366, 151] on input "text" at bounding box center [1344, 163] width 339 height 41
type input "slayhound"
click at [1531, 157] on img "submit" at bounding box center [1533, 163] width 20 height 20
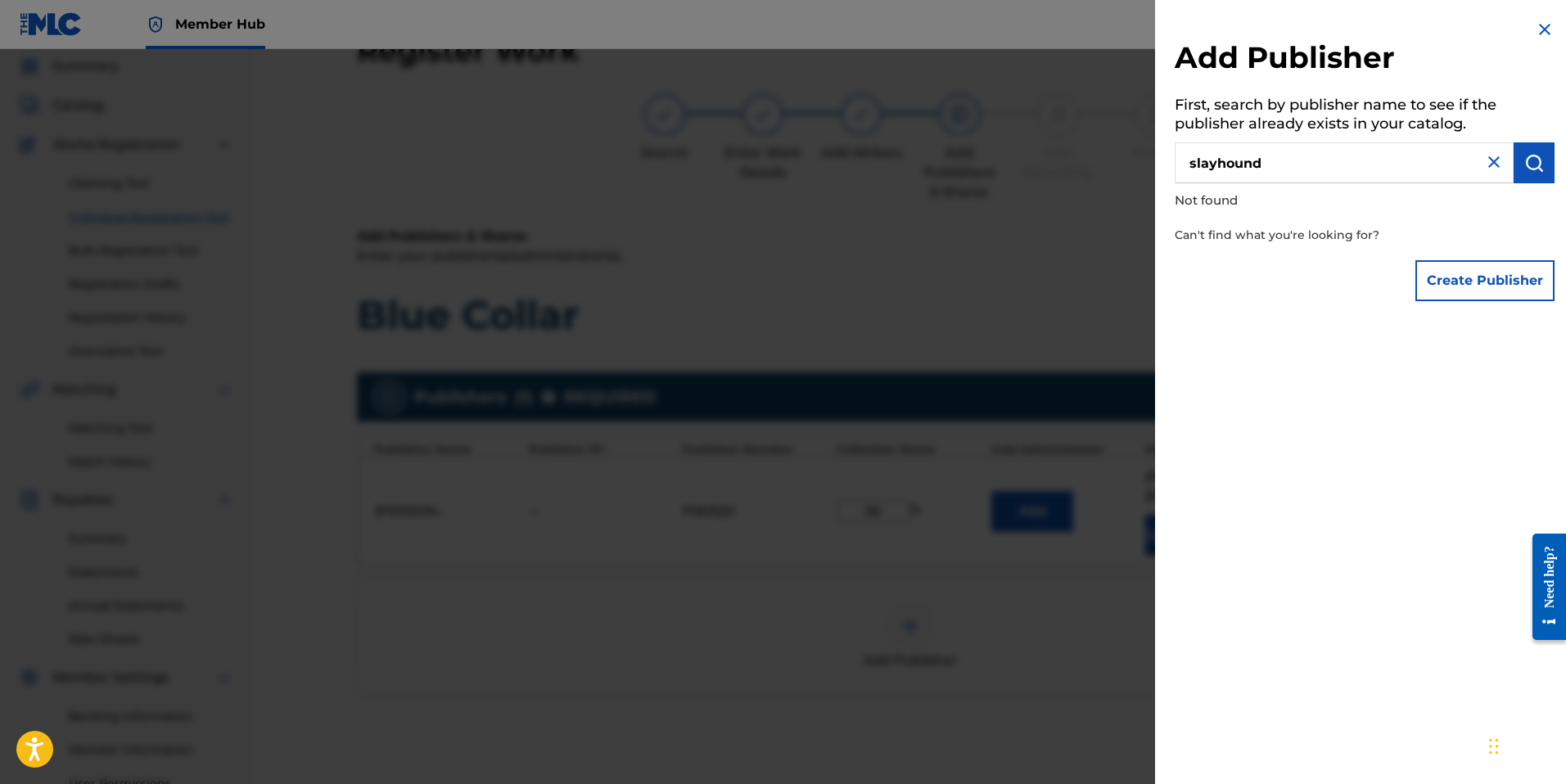
drag, startPoint x: 1272, startPoint y: 164, endPoint x: 1170, endPoint y: 160, distance: 102.1
click at [1170, 160] on div "Add Publisher First, search by publisher name to see if the publisher already e…" at bounding box center [1364, 164] width 419 height 329
click at [1484, 162] on img at bounding box center [1493, 162] width 20 height 20
click at [1315, 167] on input "text" at bounding box center [1344, 163] width 339 height 41
click at [1548, 26] on img at bounding box center [1544, 30] width 20 height 20
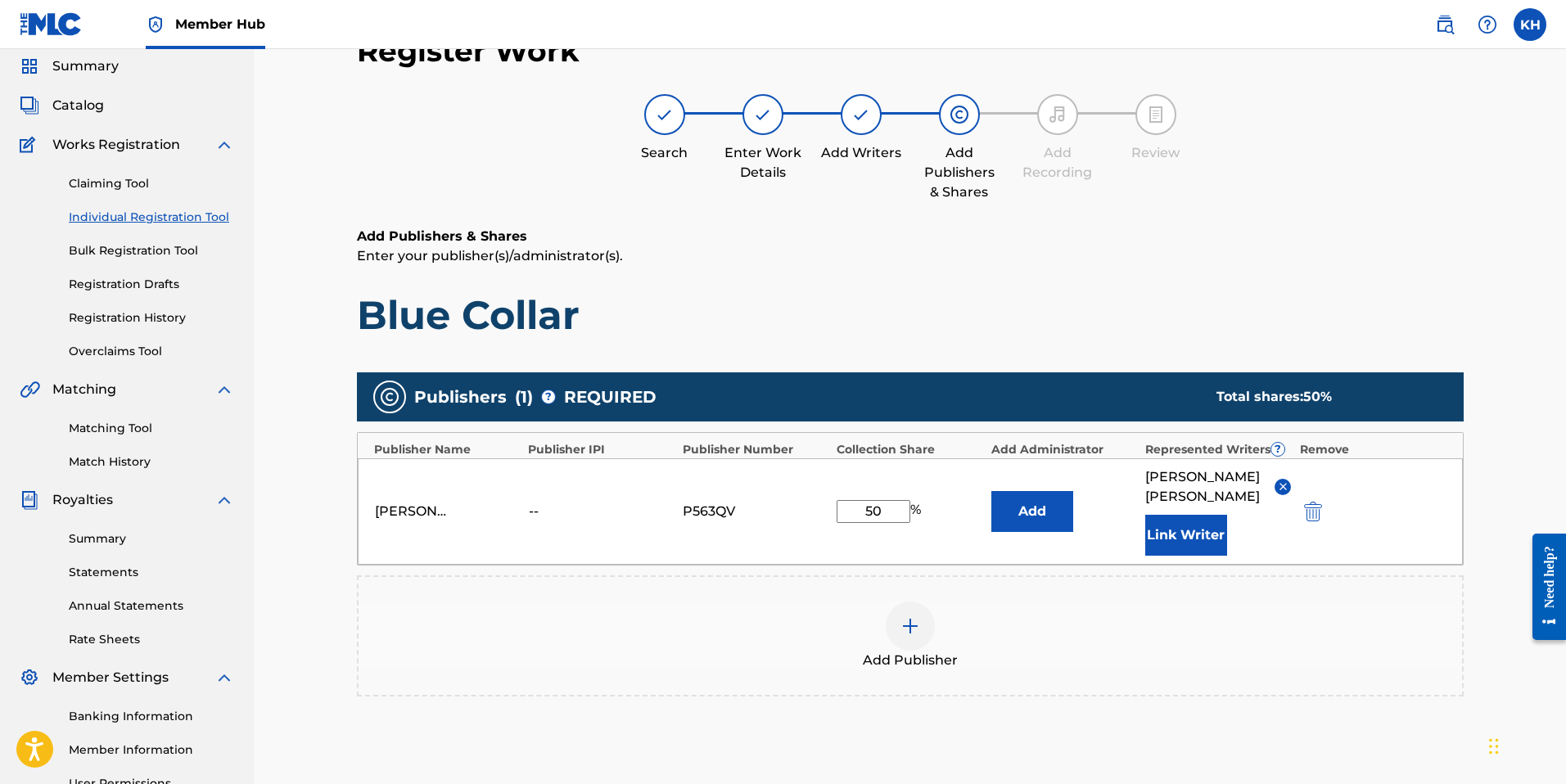
click at [914, 637] on div at bounding box center [910, 625] width 49 height 49
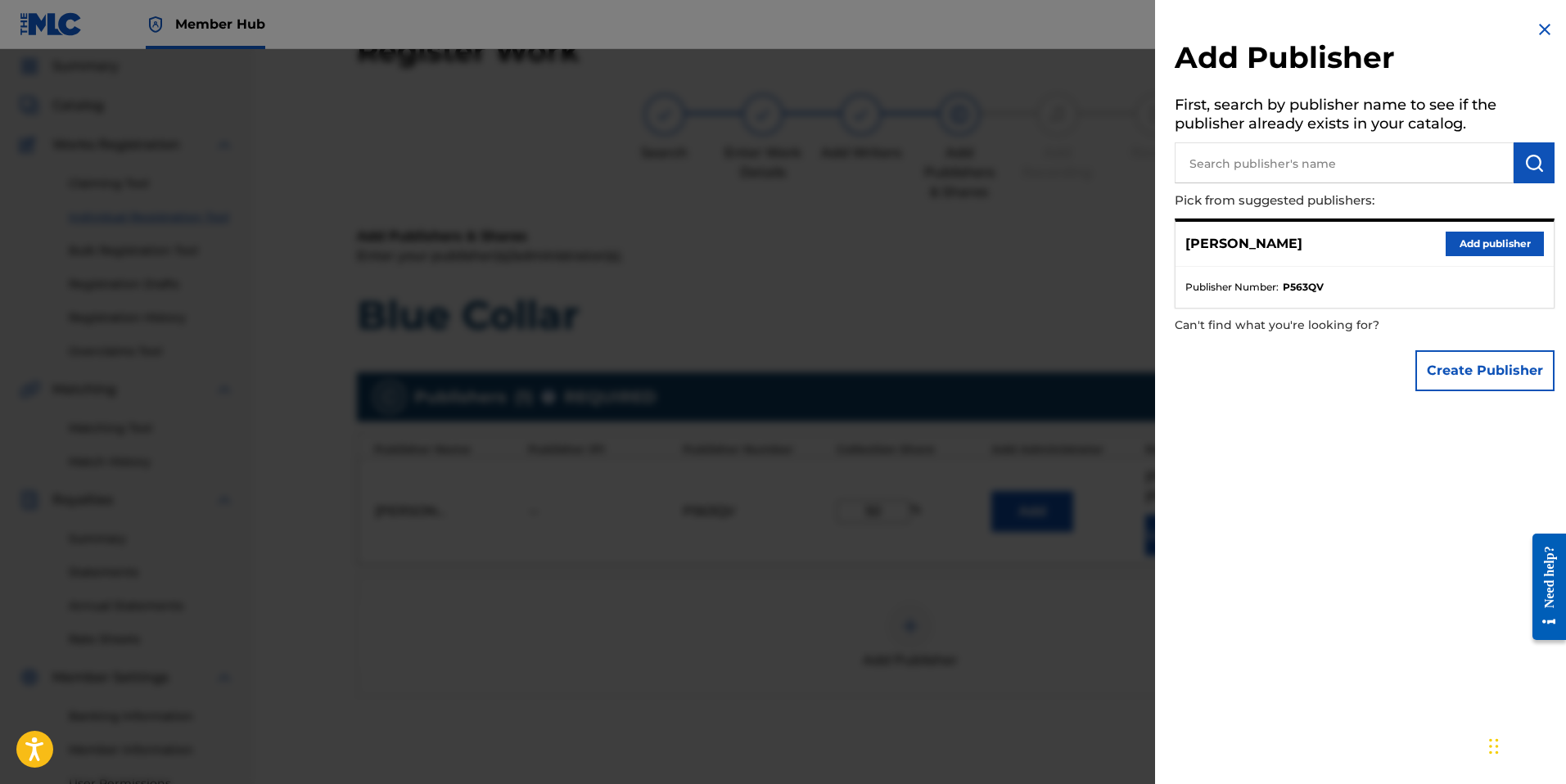
click at [1246, 162] on input "text" at bounding box center [1344, 163] width 339 height 41
type input "Slayhound music"
click at [1541, 170] on button "submit" at bounding box center [1533, 163] width 41 height 41
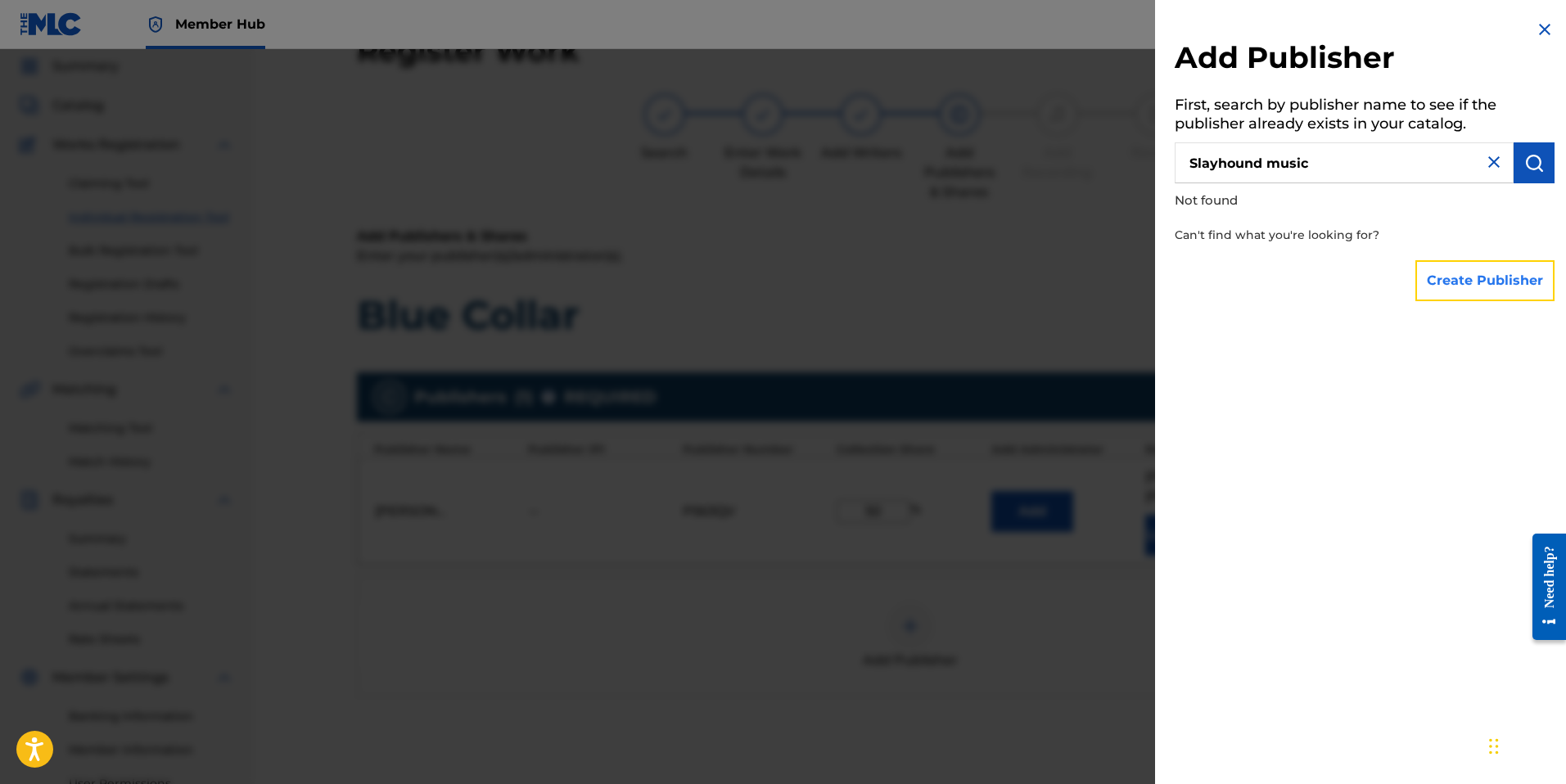
click at [1529, 274] on button "Create Publisher" at bounding box center [1484, 280] width 139 height 41
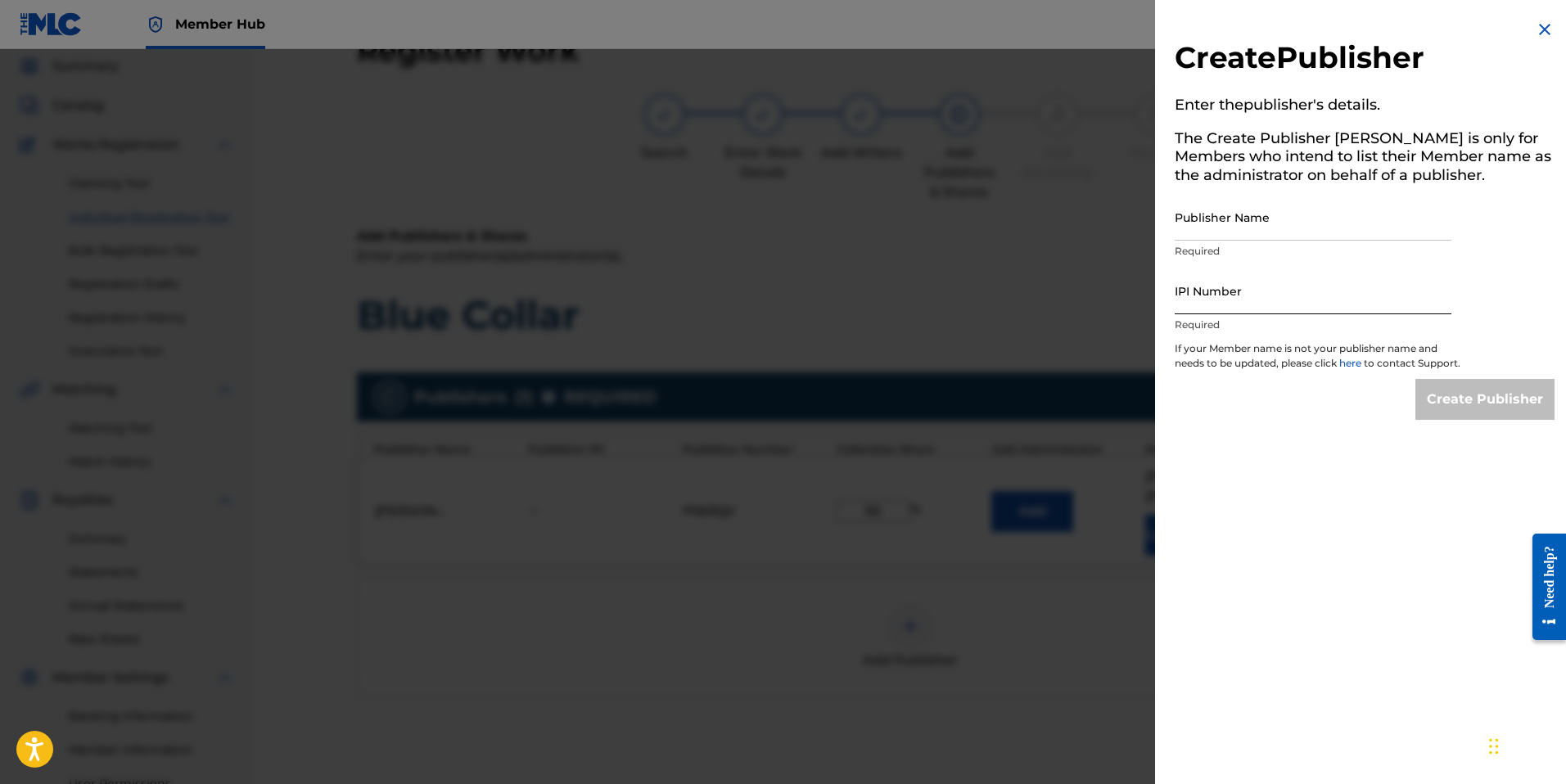
click at [1208, 305] on input "IPI Number" at bounding box center [1312, 291] width 276 height 47
paste input "00385006368"
type input "00385006368"
click at [1184, 239] on input "Publisher Name" at bounding box center [1312, 217] width 276 height 47
type input "Slayhound Music"
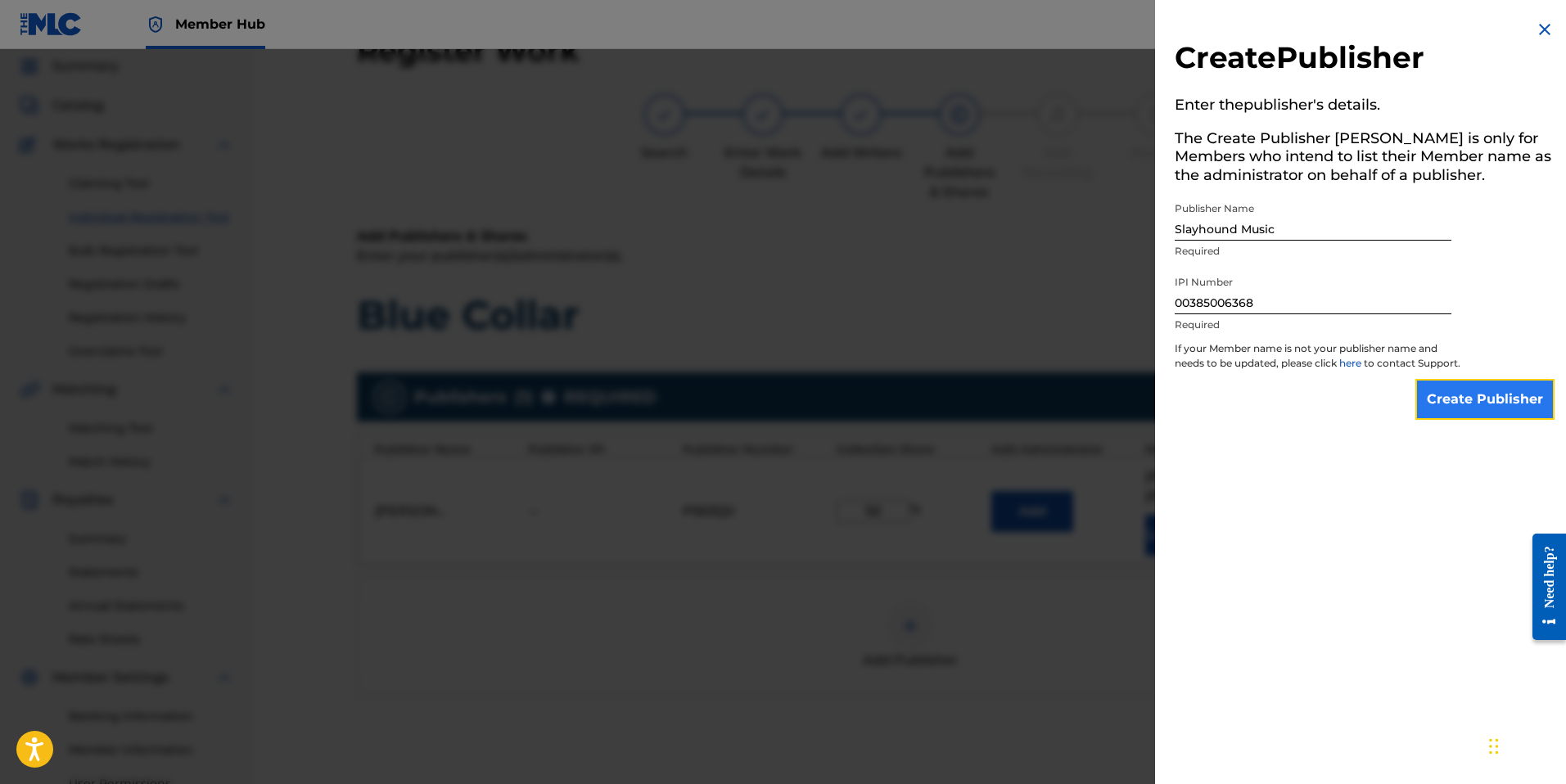
click at [1436, 410] on input "Create Publisher" at bounding box center [1484, 399] width 139 height 41
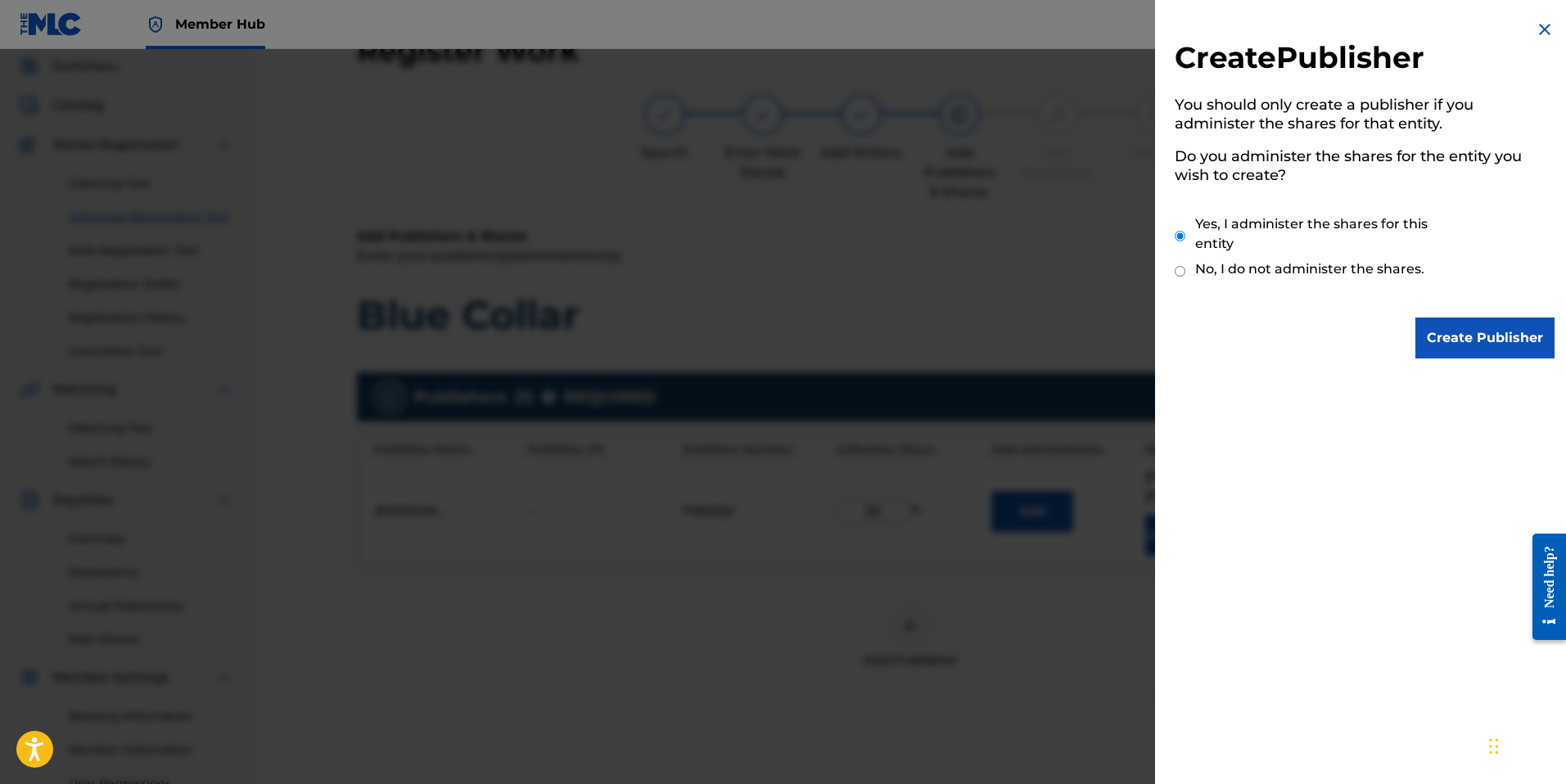
click at [1184, 268] on input "No, I do not administer the shares." at bounding box center [1180, 271] width 11 height 15
radio input "true"
click at [1471, 326] on input "Create Publisher" at bounding box center [1484, 338] width 139 height 41
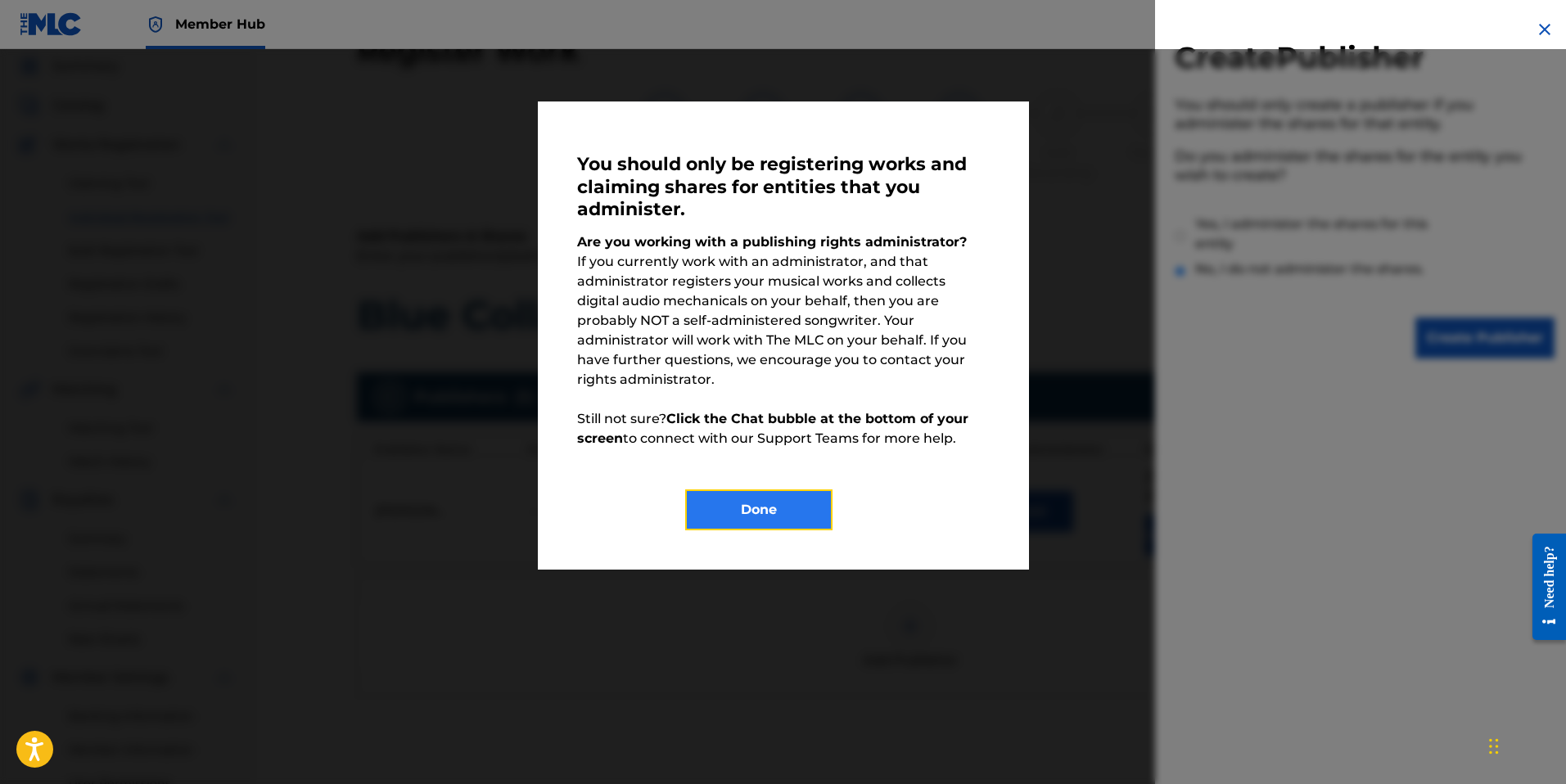
click at [759, 500] on button "Done" at bounding box center [759, 510] width 147 height 41
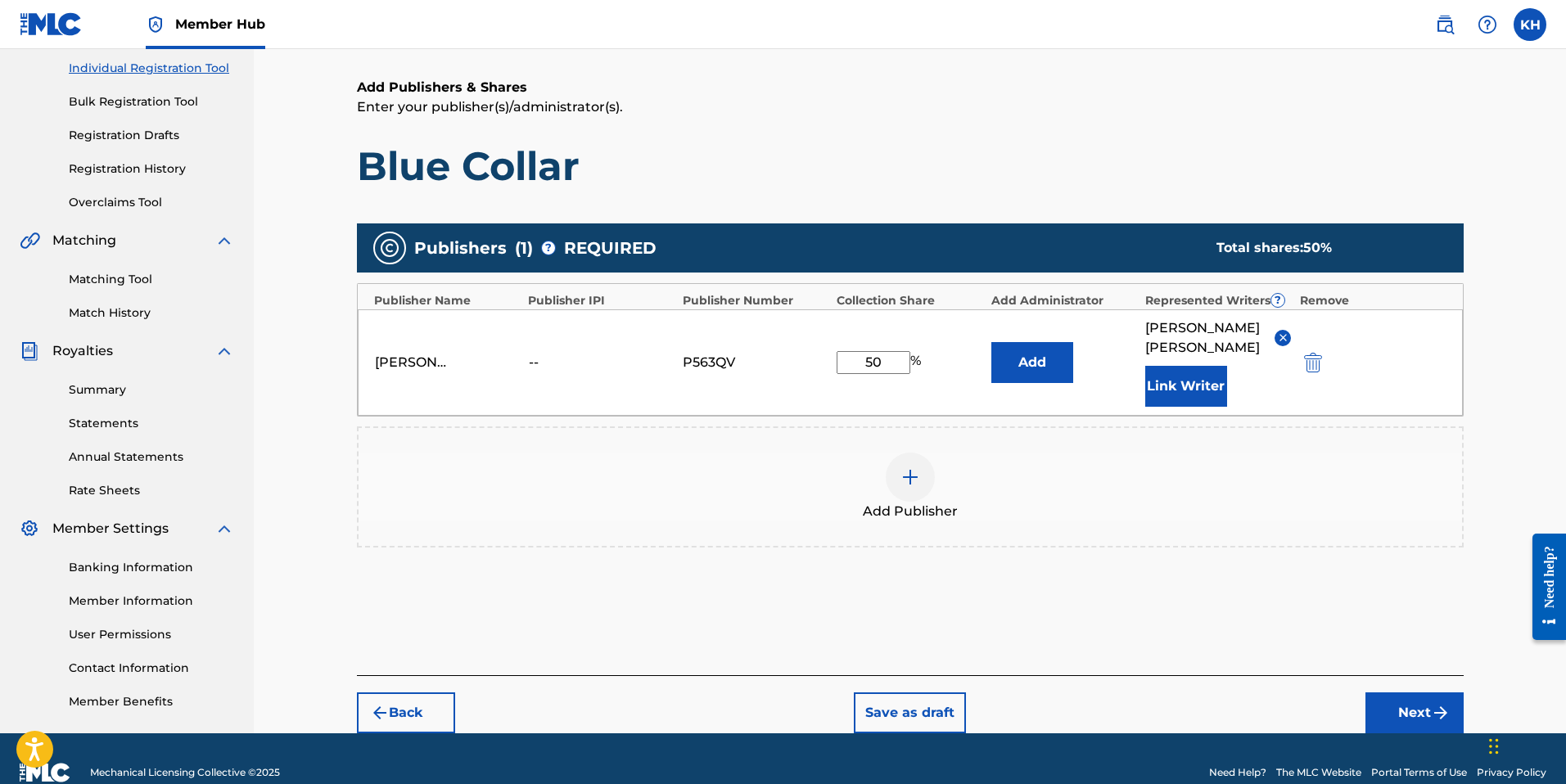
scroll to position [234, 0]
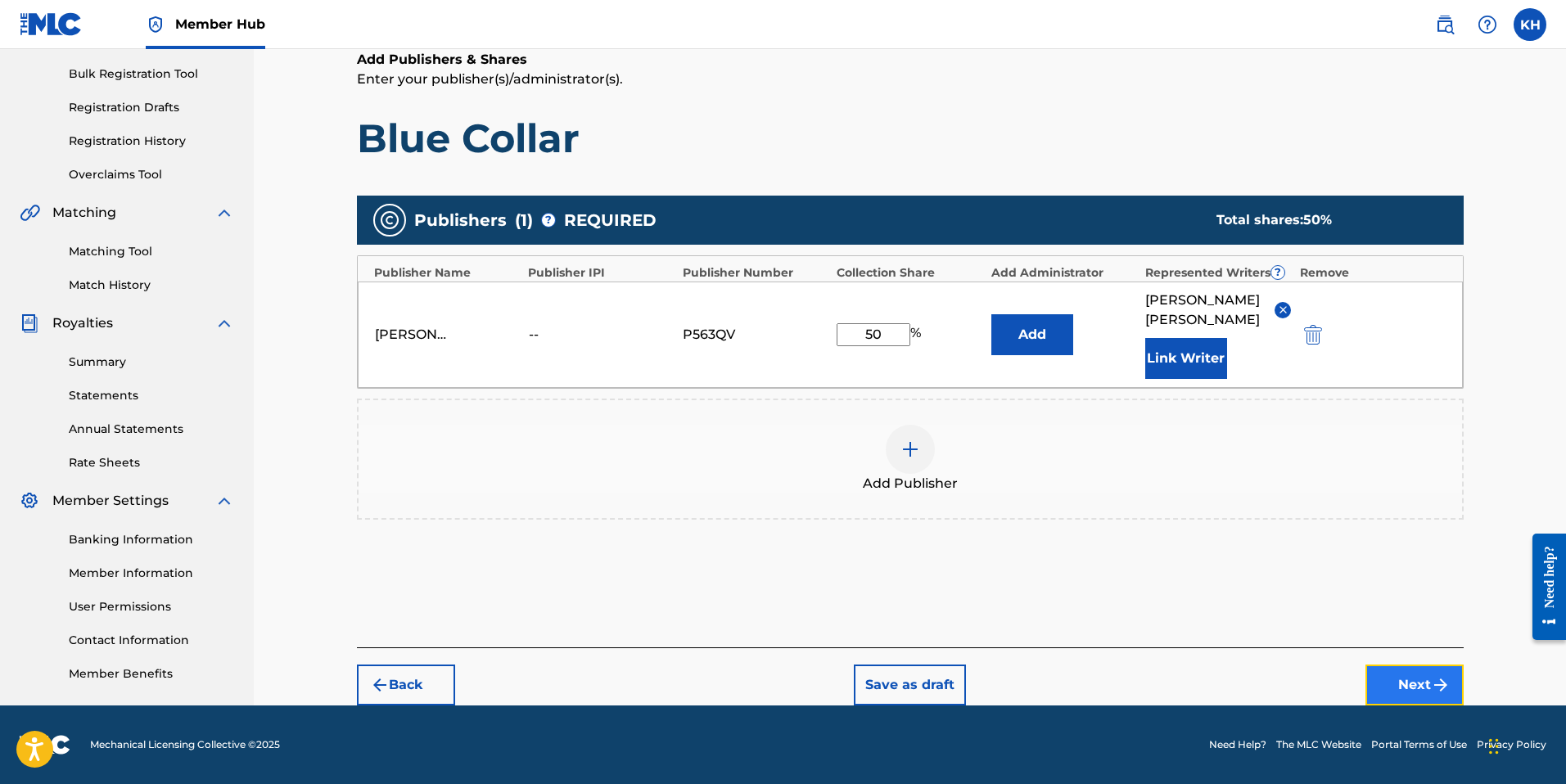
click at [1419, 689] on button "Next" at bounding box center [1414, 685] width 99 height 41
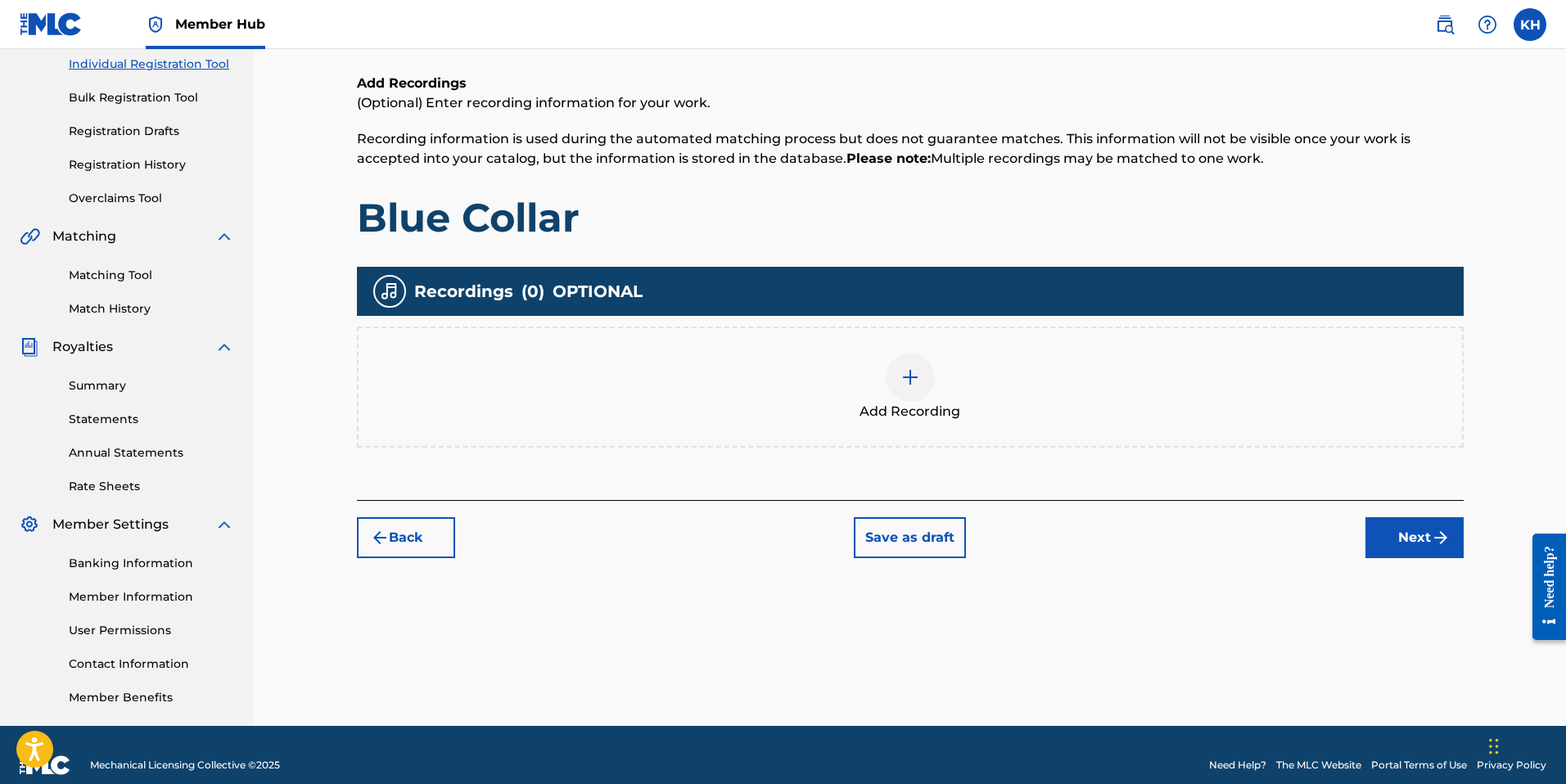
scroll to position [230, 0]
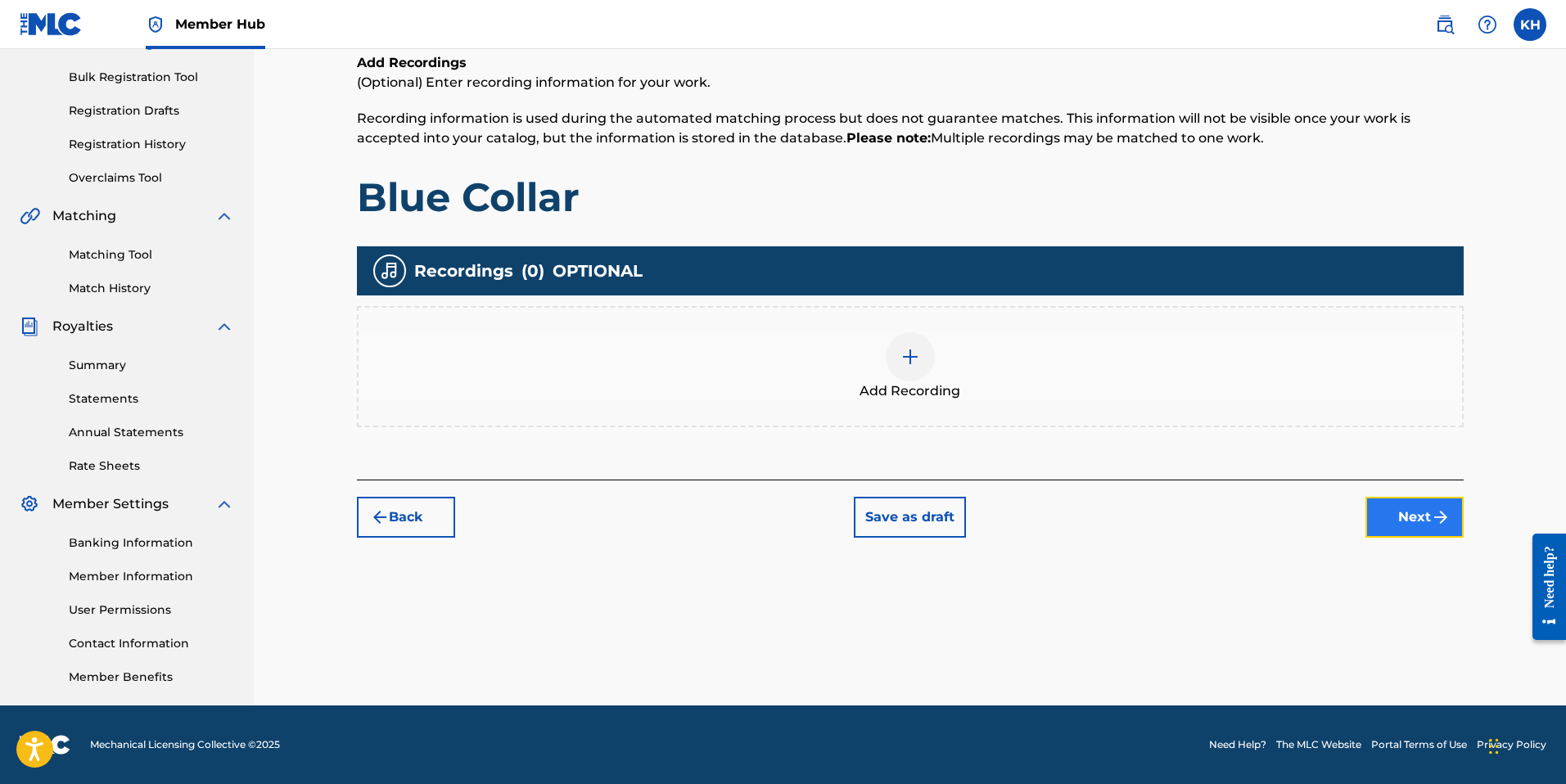
click at [1414, 530] on button "Next" at bounding box center [1414, 516] width 99 height 41
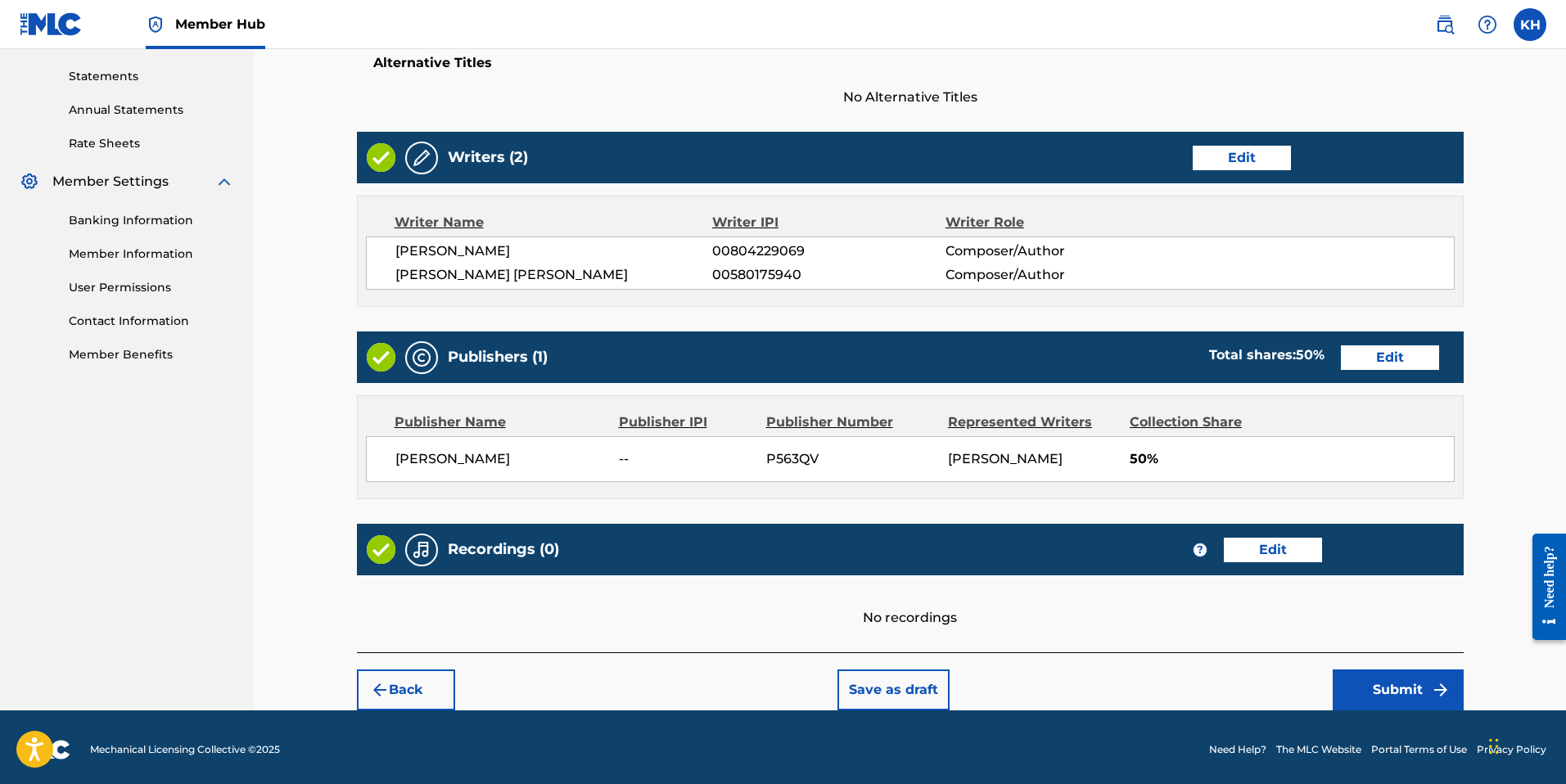
scroll to position [557, 0]
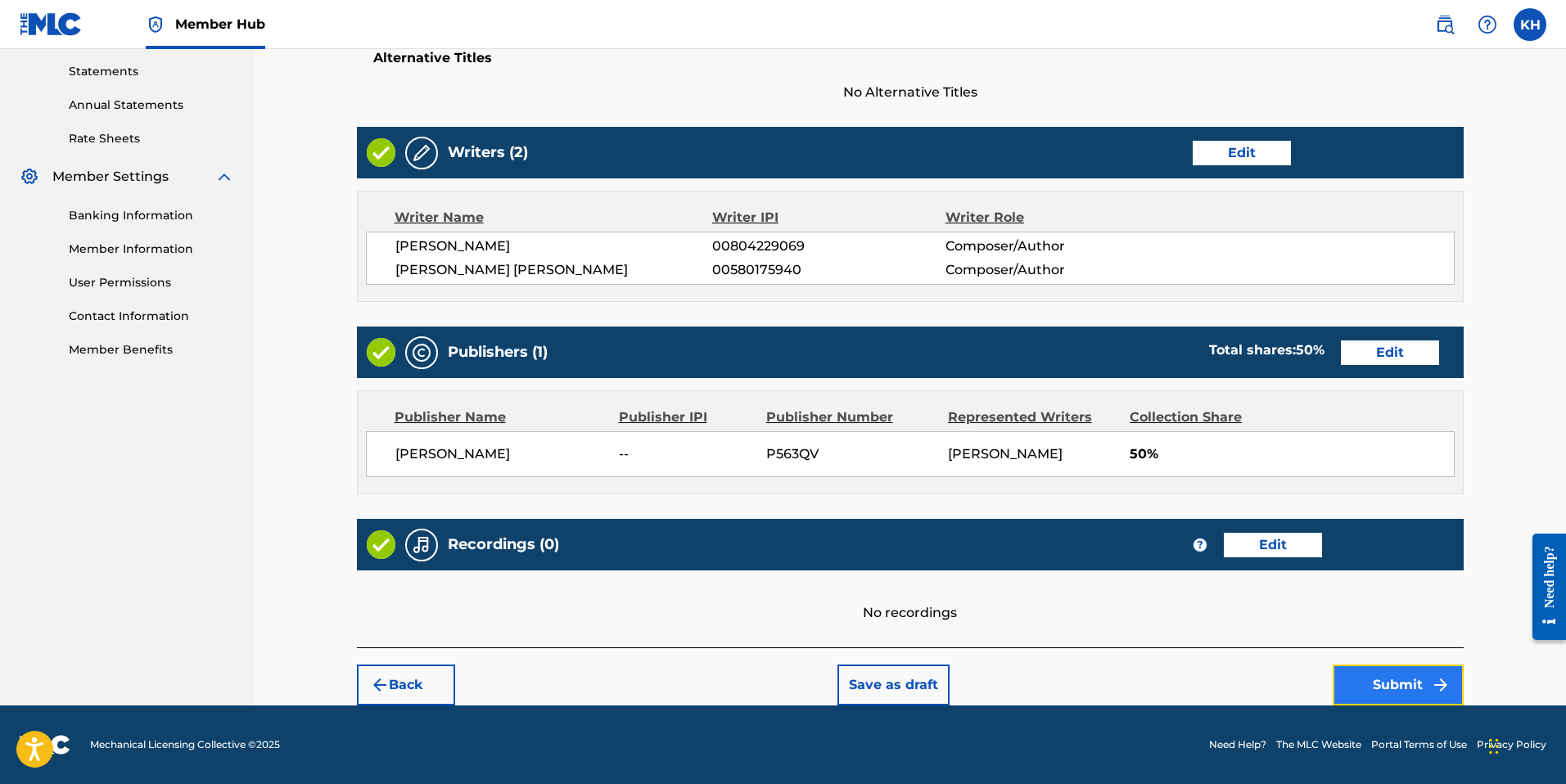
click at [1399, 694] on button "Submit" at bounding box center [1398, 685] width 131 height 41
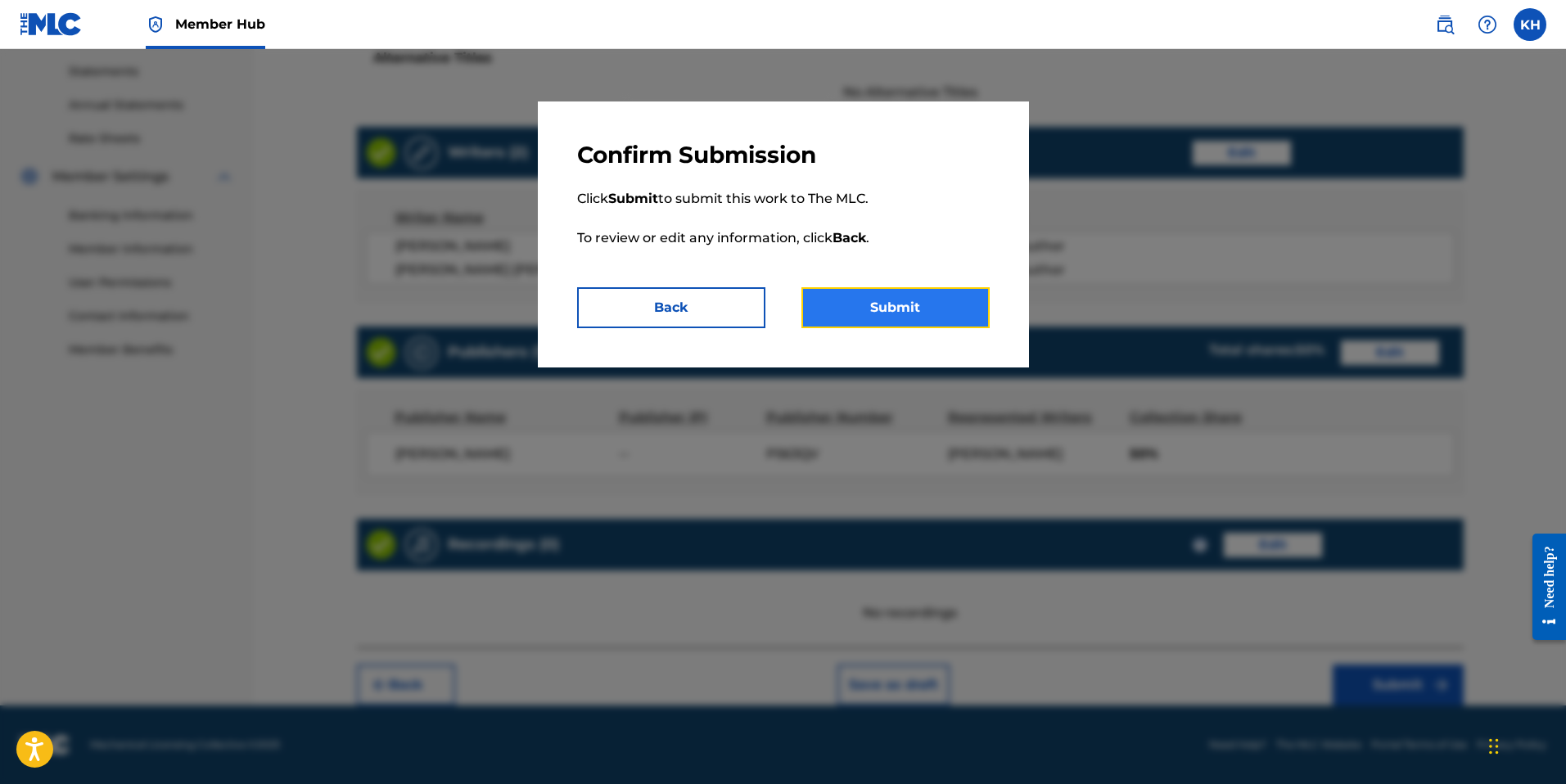
click at [912, 304] on button "Submit" at bounding box center [895, 307] width 188 height 41
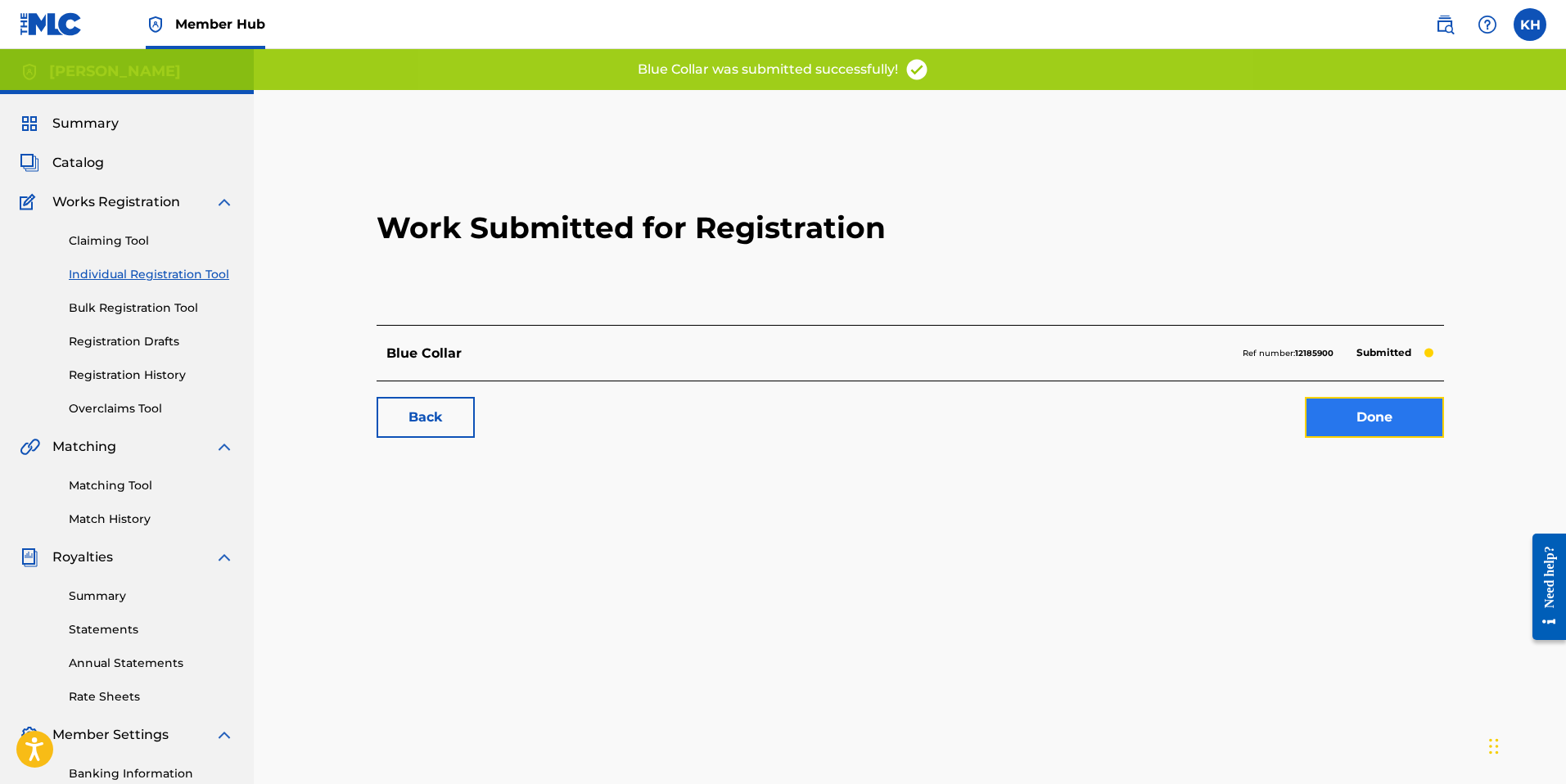
click at [1350, 412] on link "Done" at bounding box center [1374, 417] width 139 height 41
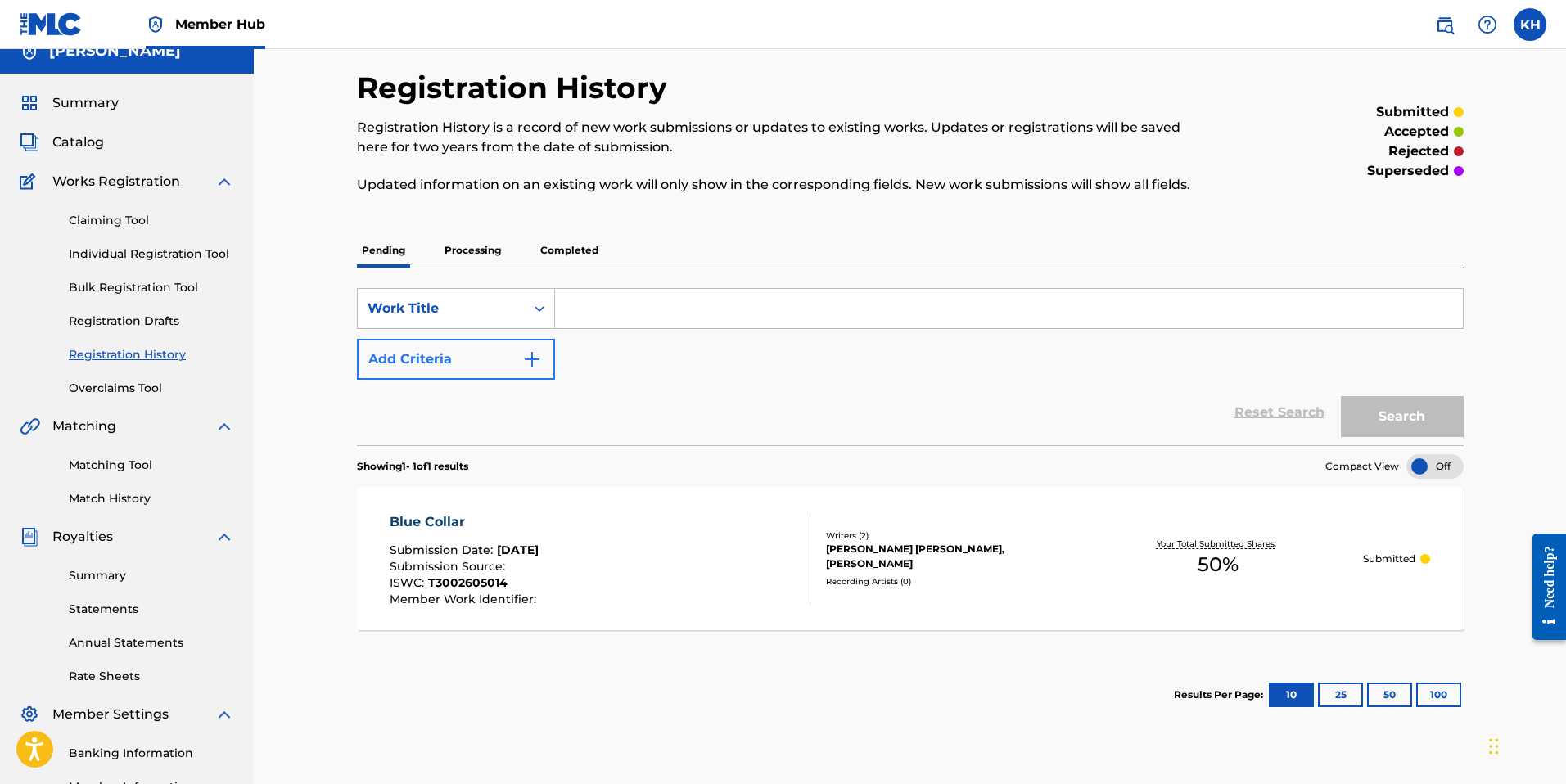
scroll to position [19, 0]
click at [774, 307] on input "Search Form" at bounding box center [1008, 310] width 908 height 39
click at [807, 303] on input "Search Form" at bounding box center [1008, 310] width 908 height 39
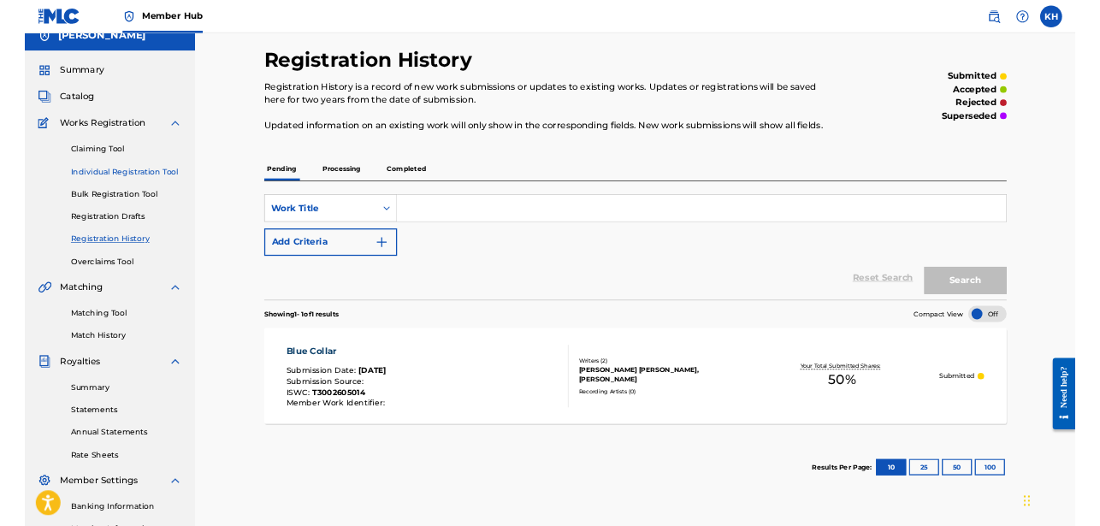
scroll to position [0, 0]
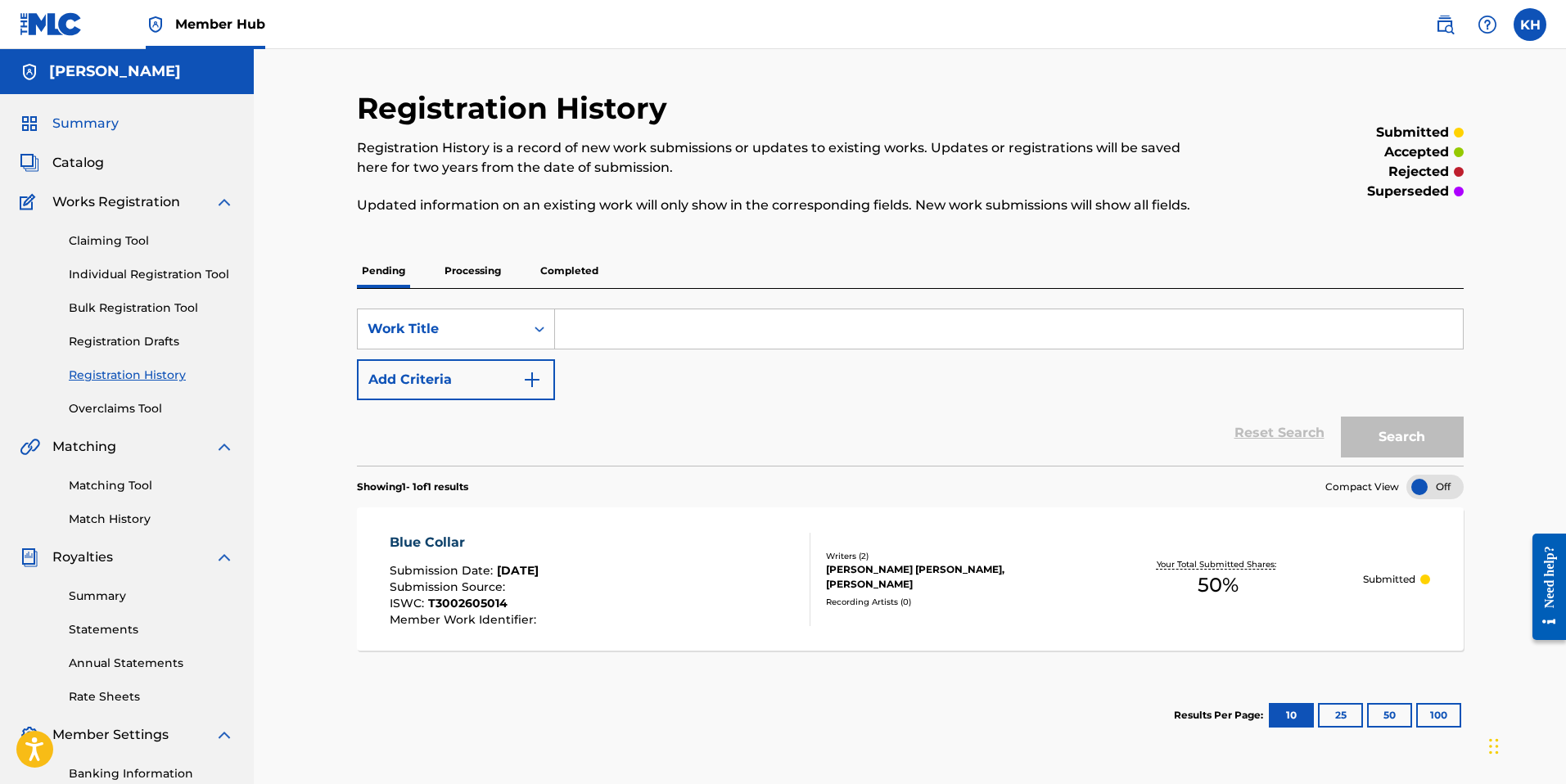
click at [113, 127] on span "Summary" at bounding box center [85, 123] width 66 height 20
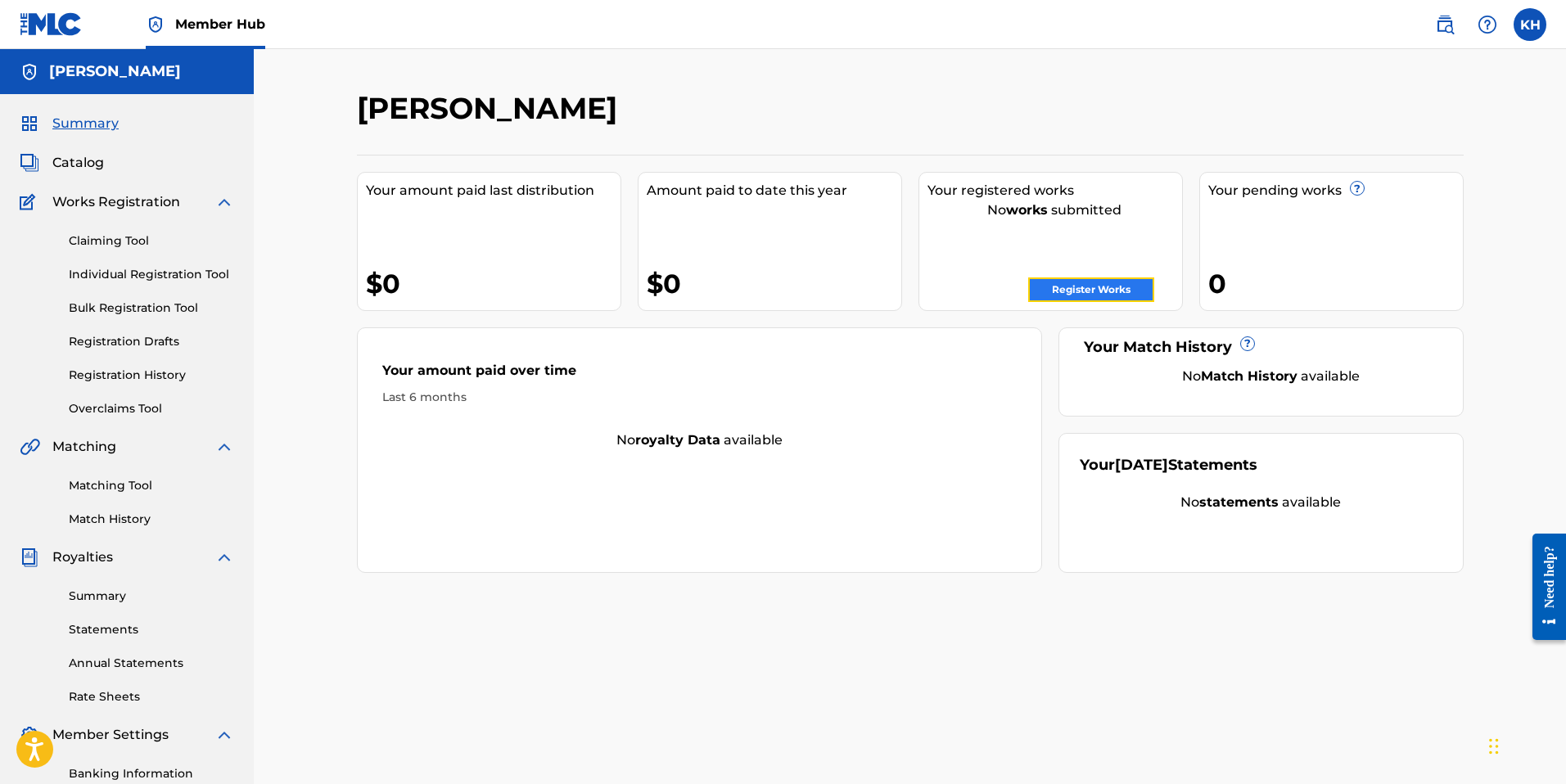
click at [1086, 292] on link "Register Works" at bounding box center [1092, 290] width 126 height 25
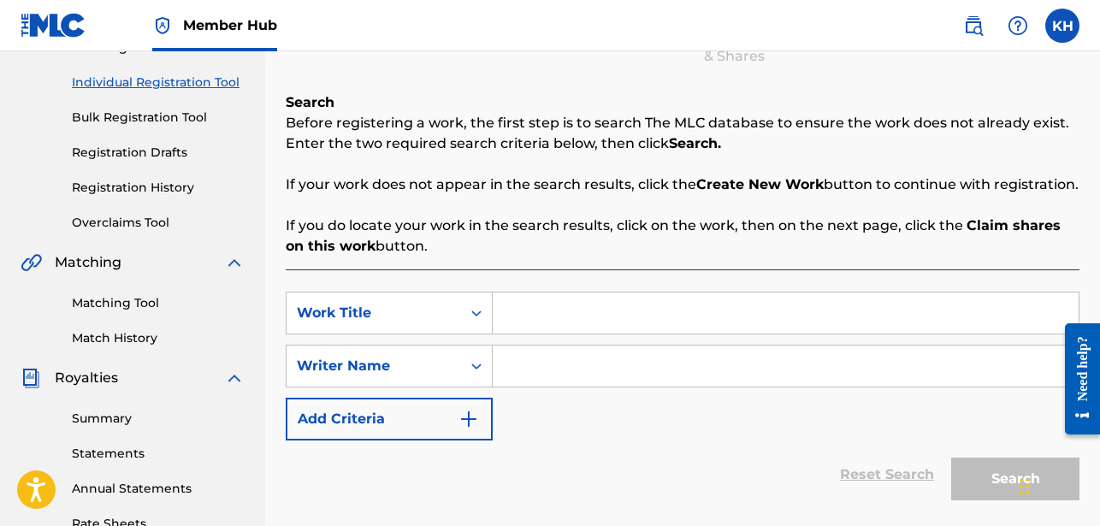
scroll to position [239, 0]
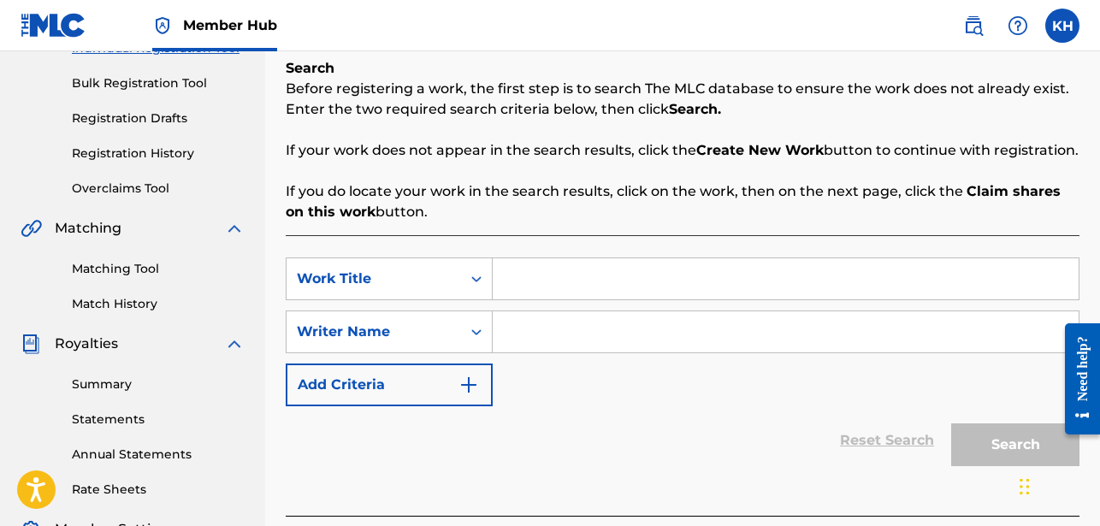
click at [522, 299] on input "Search Form" at bounding box center [786, 278] width 586 height 41
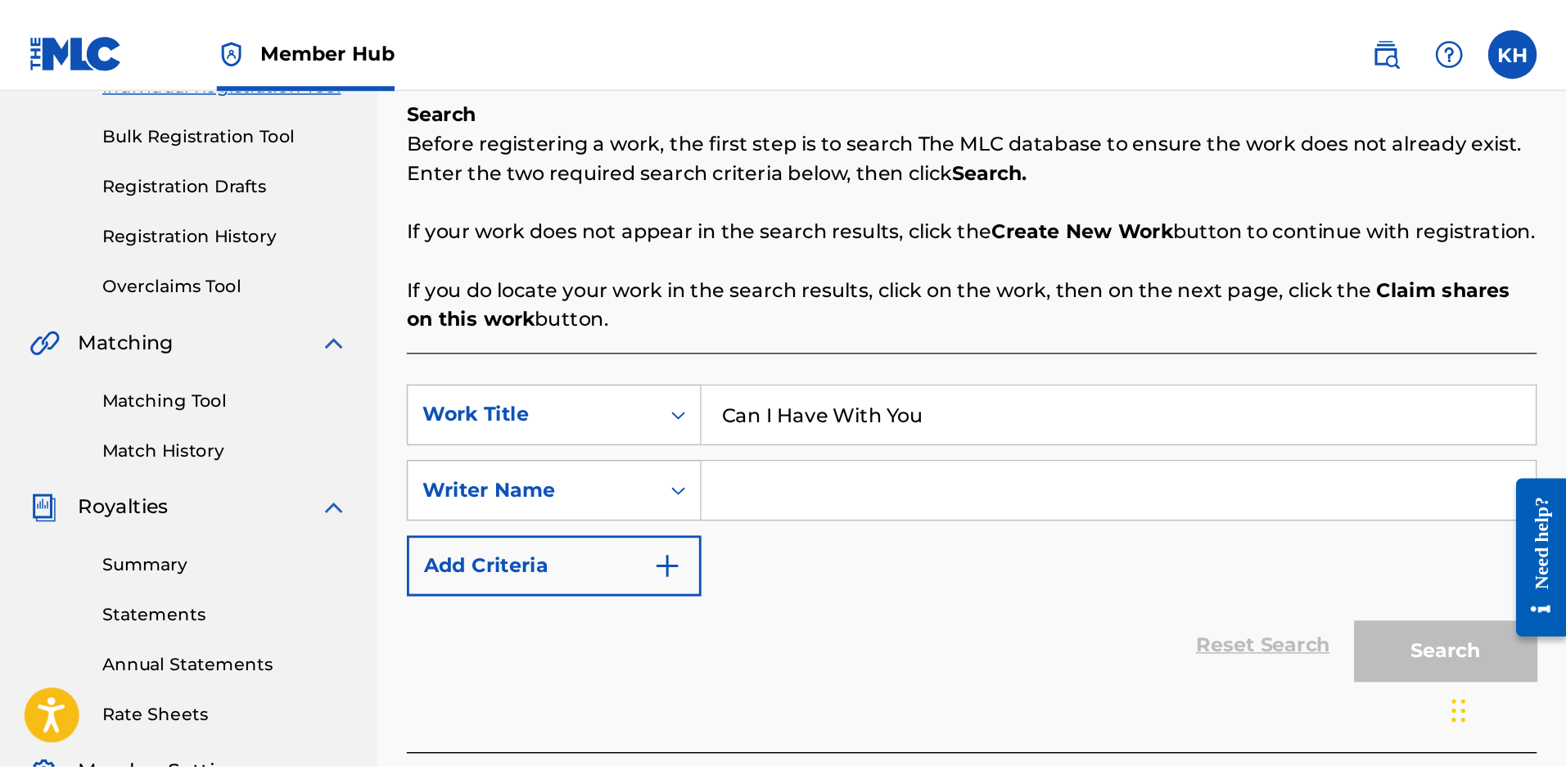
scroll to position [131, 0]
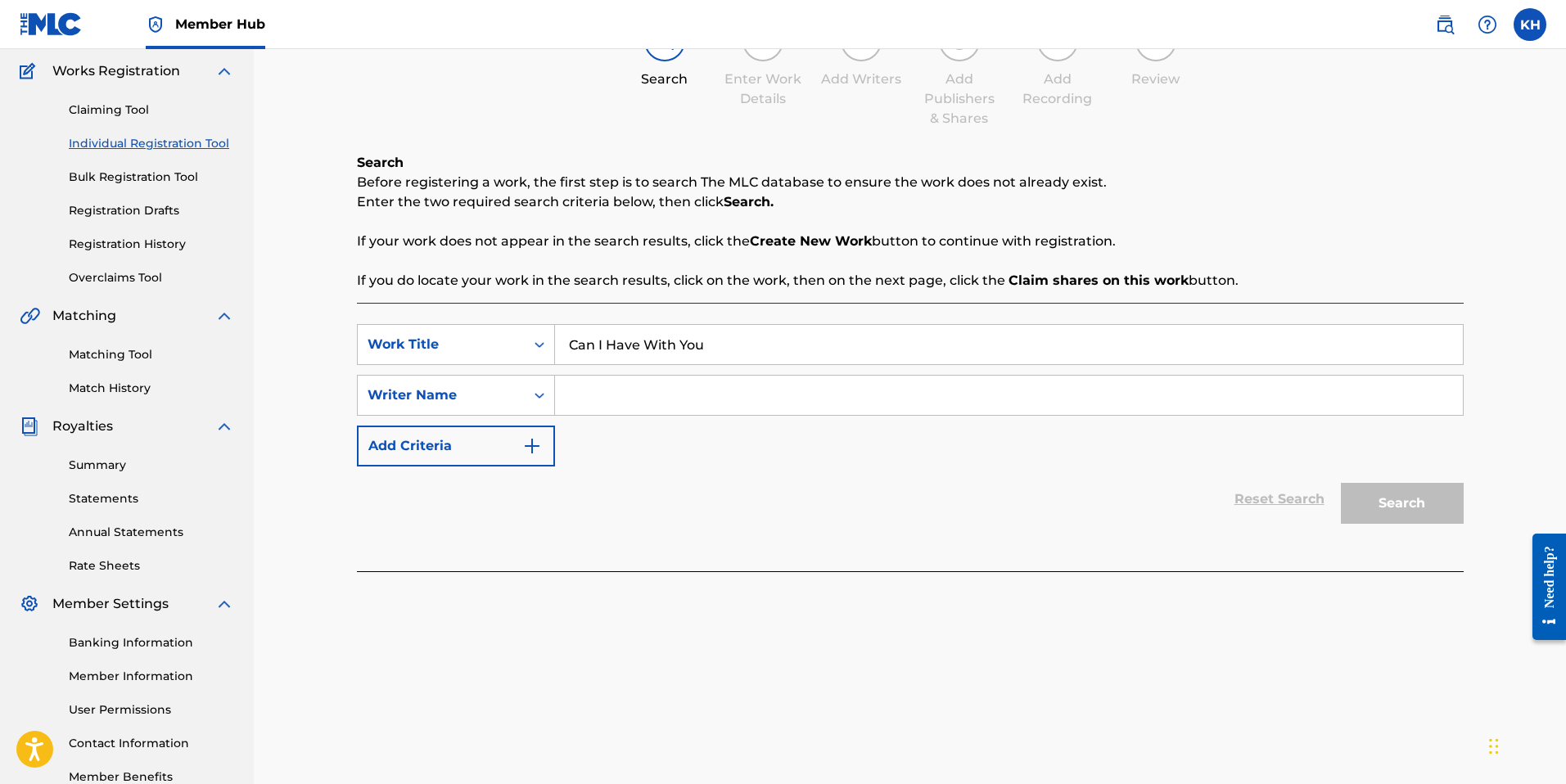
type input "Can I Have With You"
click at [651, 396] on input "Search Form" at bounding box center [1008, 395] width 908 height 39
type input "[PERSON_NAME]"
click at [1424, 490] on button "Search" at bounding box center [1401, 503] width 122 height 41
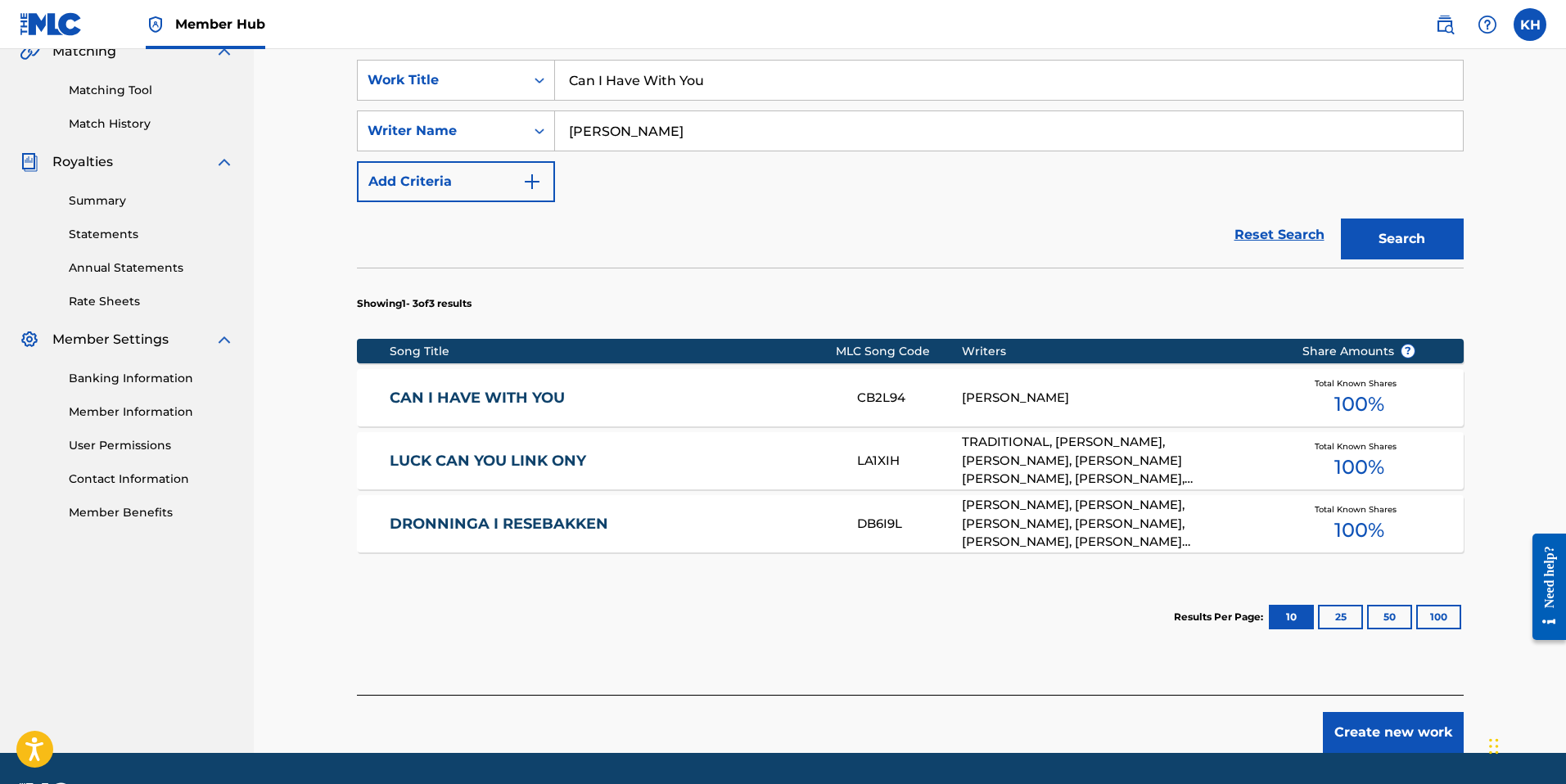
scroll to position [397, 0]
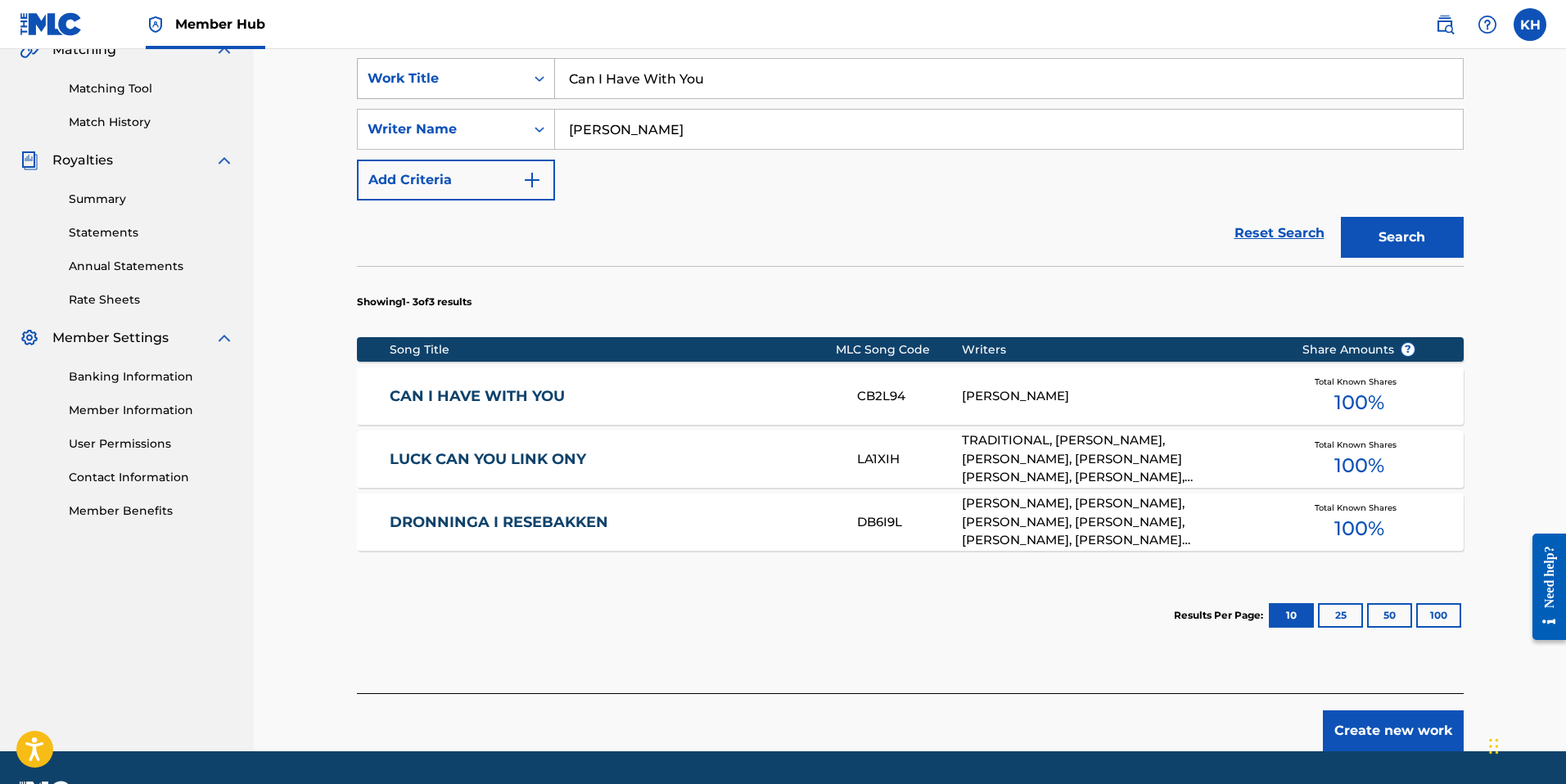
drag, startPoint x: 779, startPoint y: 80, endPoint x: 433, endPoint y: 82, distance: 346.0
click at [433, 82] on div "SearchWithCriteriad3a26cad-1889-4a25-b1a6-3eeee2ca6718 Work Title Can I Have Wi…" at bounding box center [910, 78] width 1107 height 41
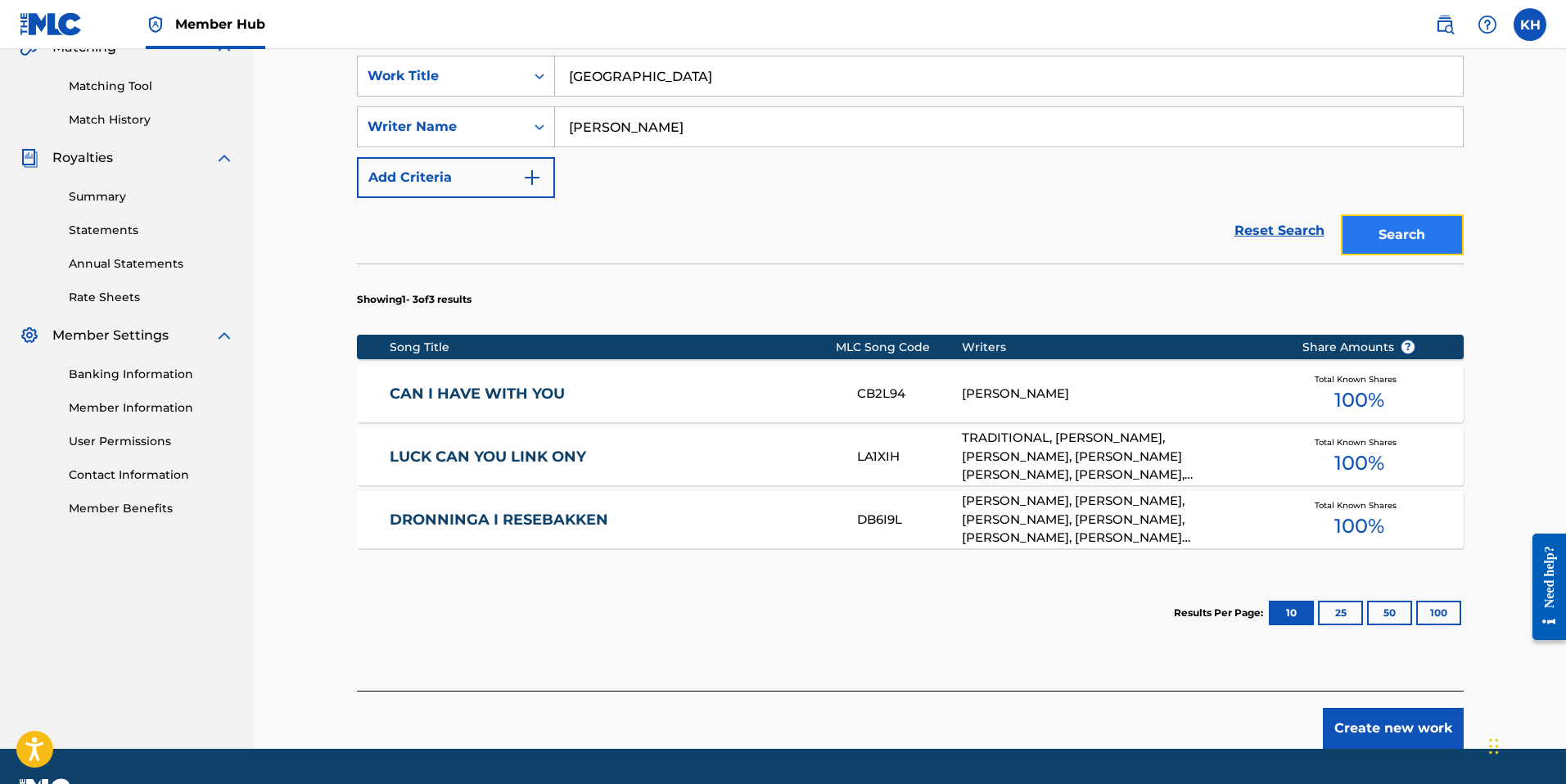
click at [1384, 233] on button "Search" at bounding box center [1401, 234] width 122 height 41
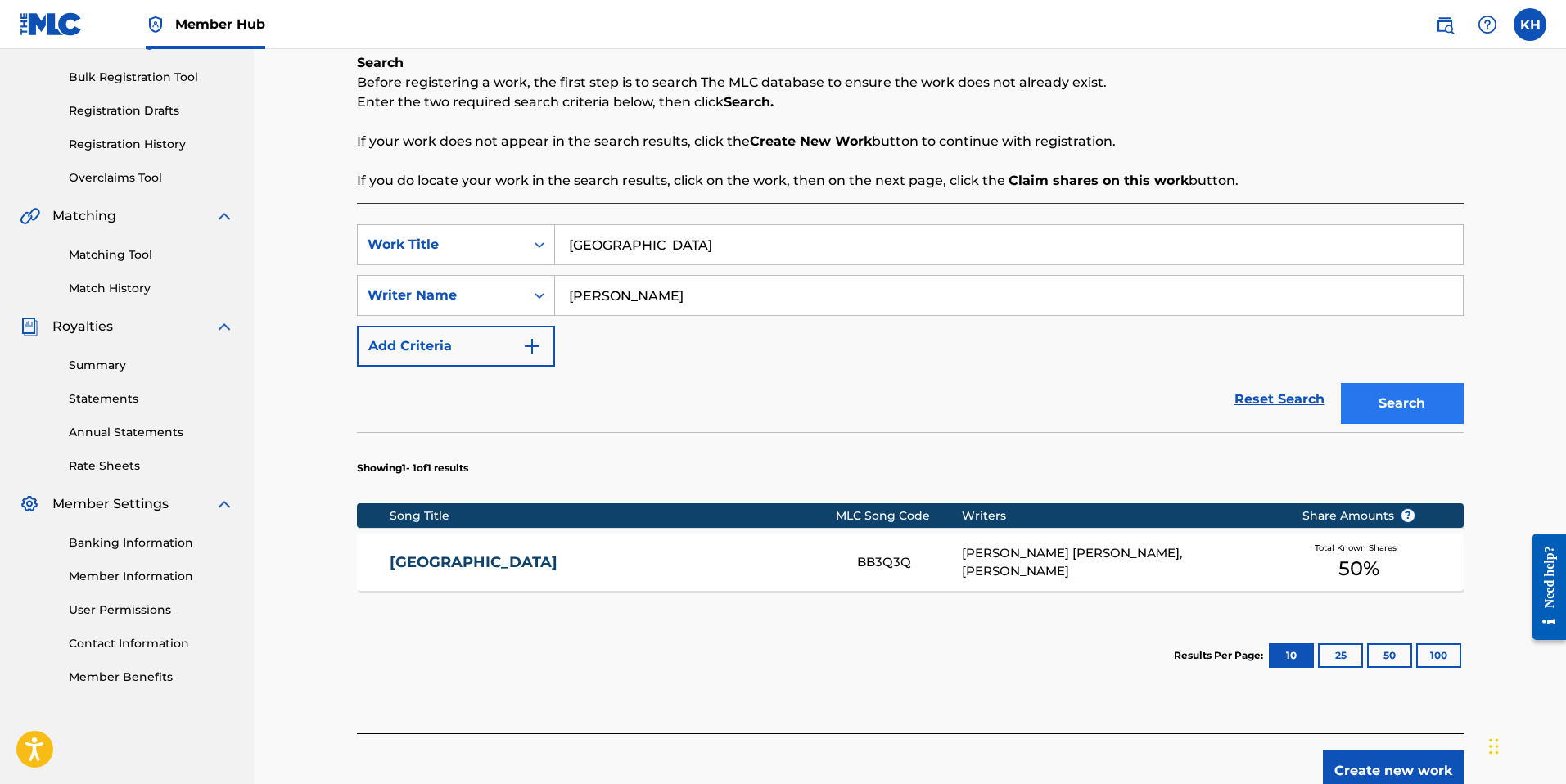
scroll to position [316, 0]
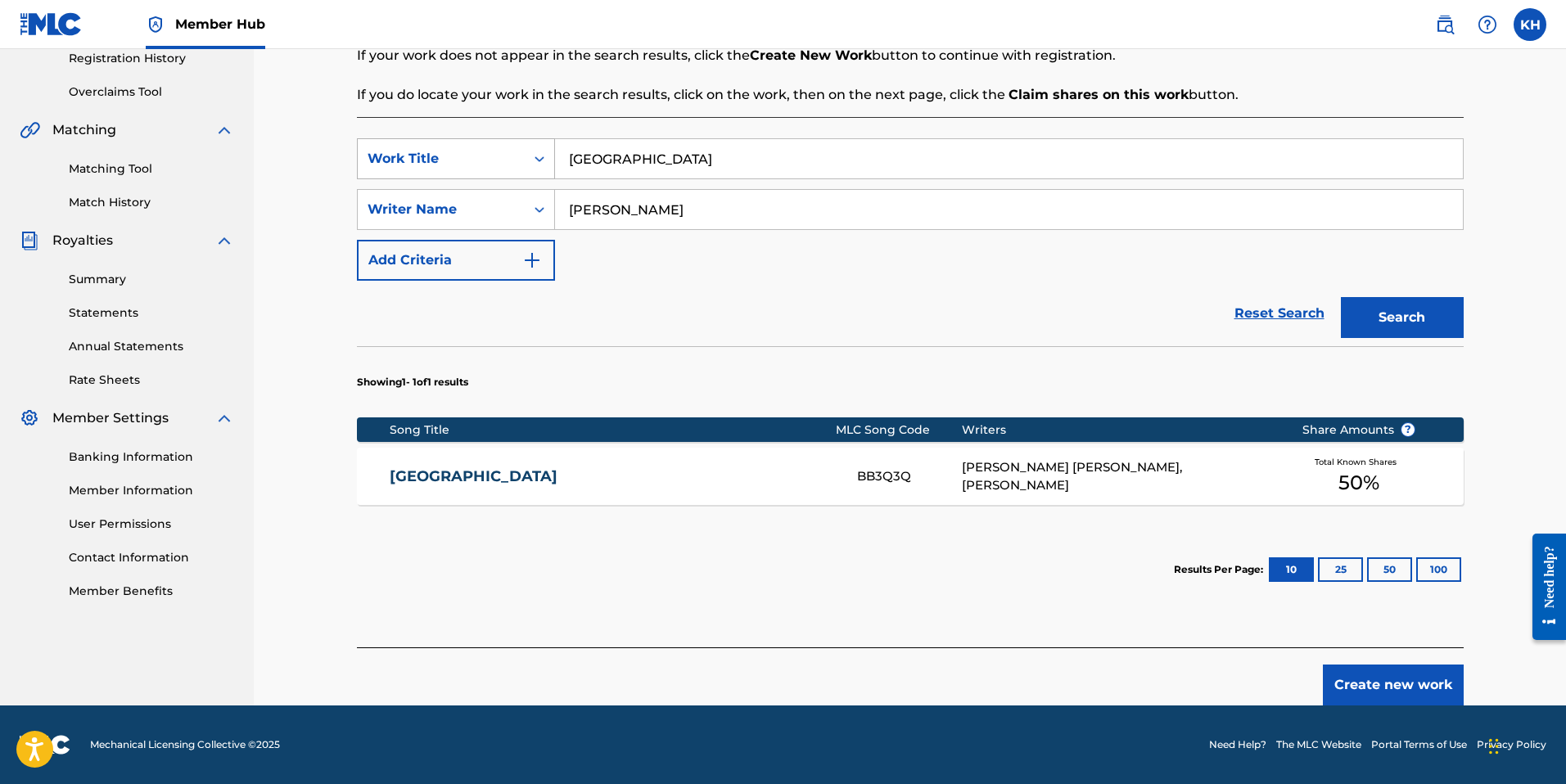
drag, startPoint x: 668, startPoint y: 156, endPoint x: 536, endPoint y: 155, distance: 132.0
click at [536, 155] on div "SearchWithCriteriad3a26cad-1889-4a25-b1a6-3eeee2ca6718 Work Title [GEOGRAPHIC_D…" at bounding box center [910, 159] width 1107 height 41
paste input "[PERSON_NAME] AND [PERSON_NAME]"
click at [1392, 323] on button "Search" at bounding box center [1401, 317] width 122 height 41
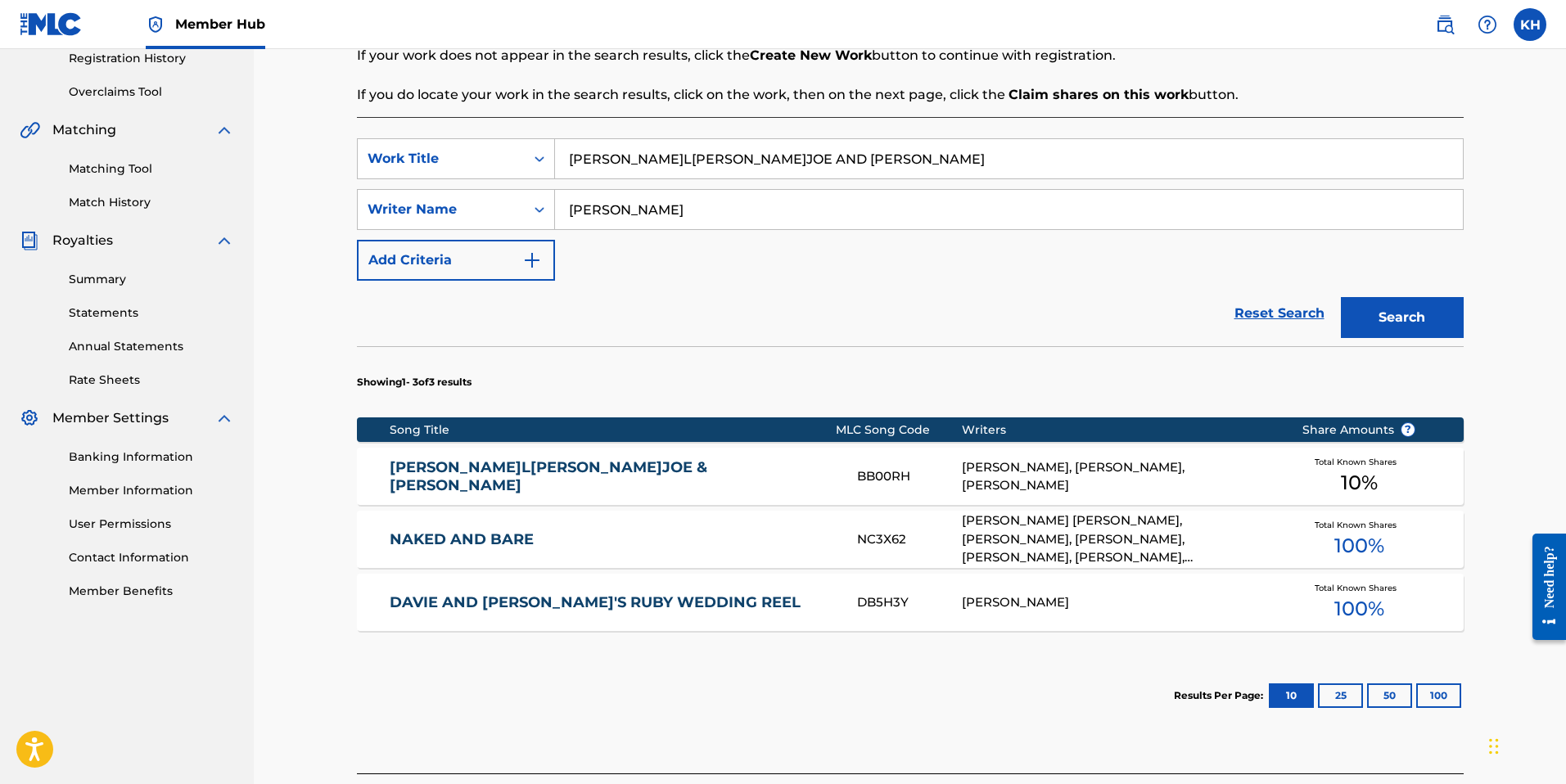
drag, startPoint x: 711, startPoint y: 156, endPoint x: 398, endPoint y: 120, distance: 315.1
click at [398, 120] on div "SearchWithCriteriad3a26cad-1889-4a25-b1a6-3eeee2ca6718 Work Title [PERSON_NAME]…" at bounding box center [910, 445] width 1107 height 656
type input "√"
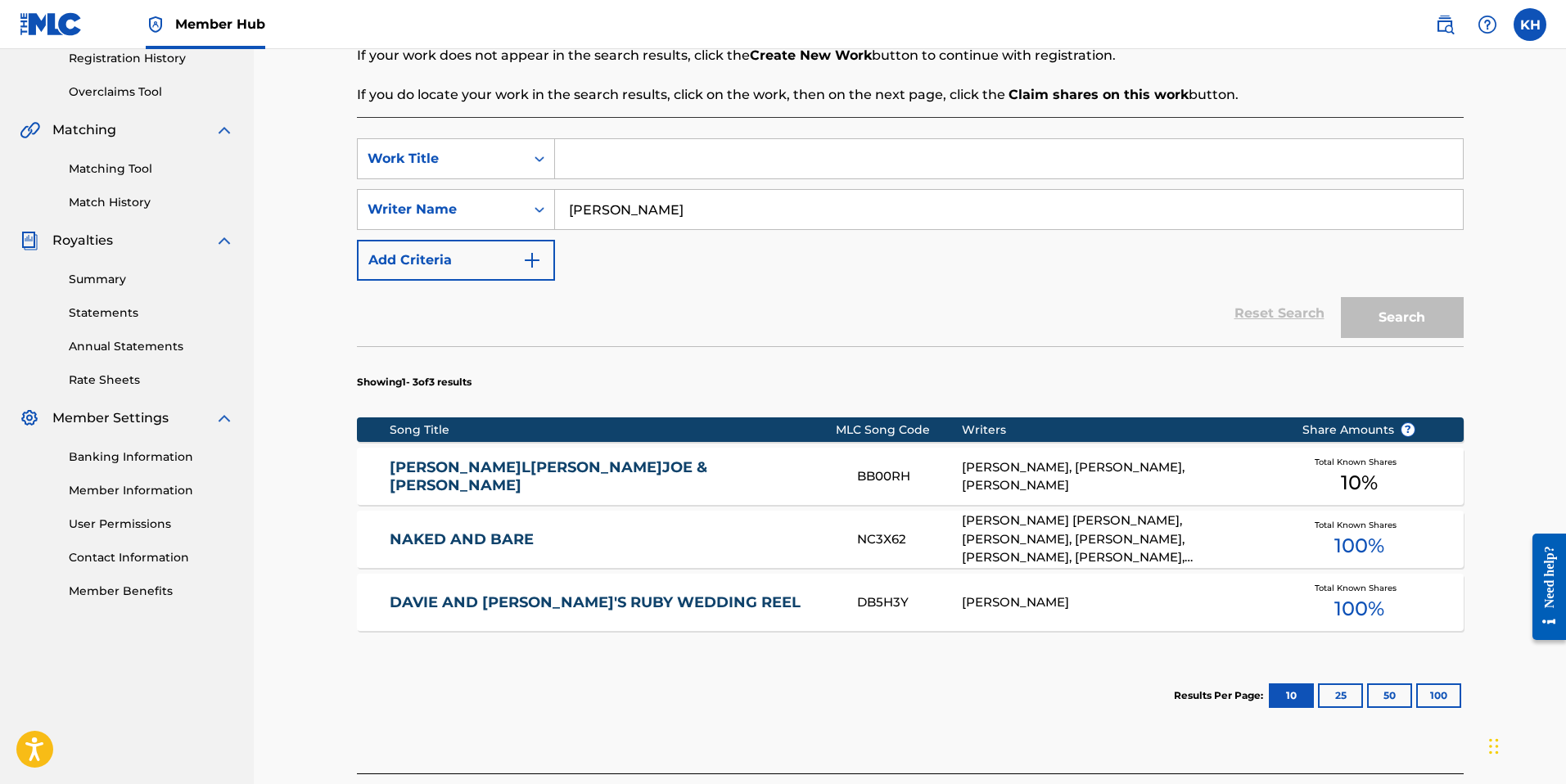
type input "√"
paste input "COUNTRY ENOUGH"
click at [1370, 315] on button "Search" at bounding box center [1401, 317] width 122 height 41
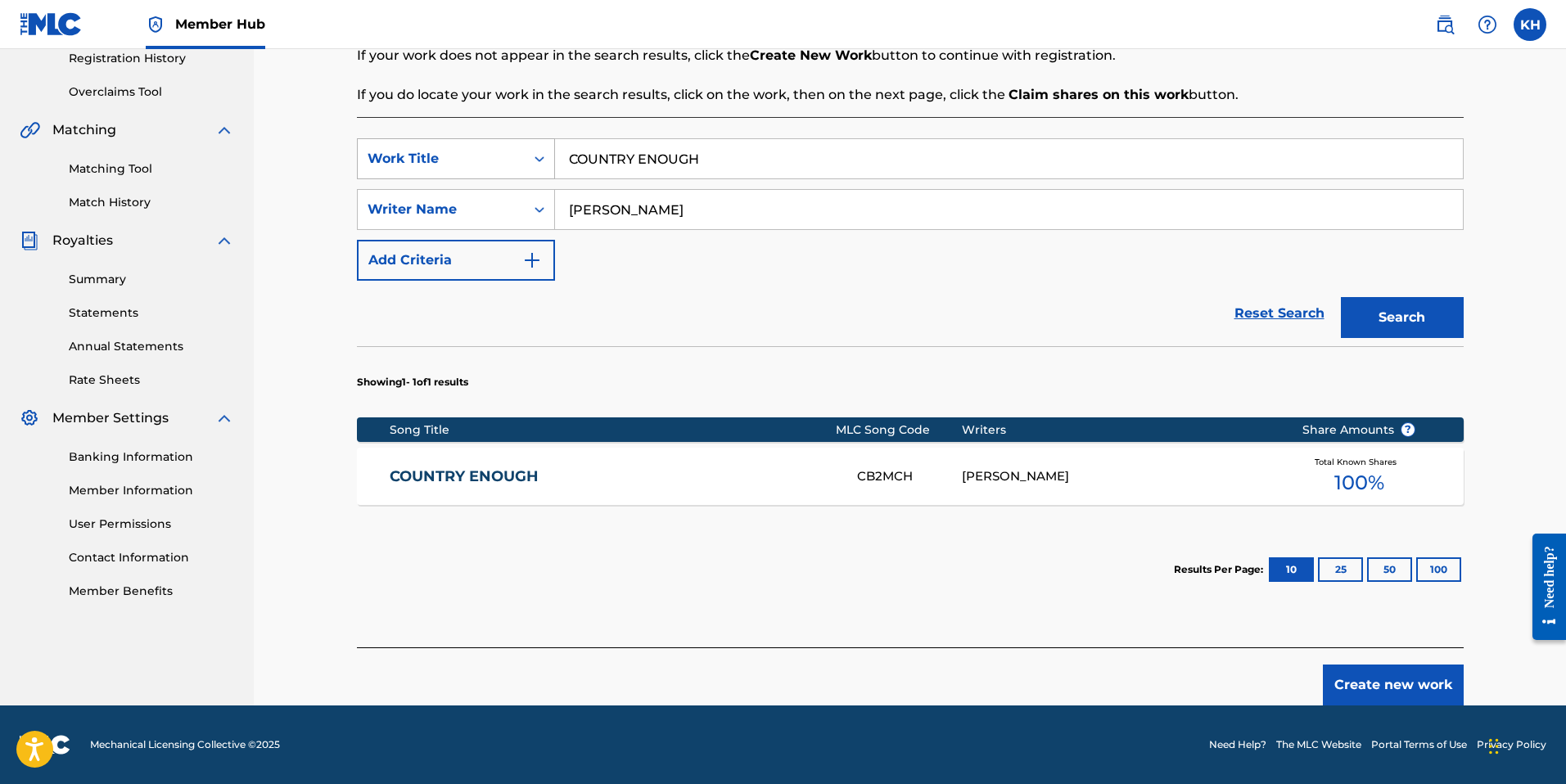
drag, startPoint x: 666, startPoint y: 155, endPoint x: 492, endPoint y: 156, distance: 174.0
click at [492, 156] on div "SearchWithCriteriad3a26cad-1889-4a25-b1a6-3eeee2ca6718 Work Title COUNTRY ENOUGH" at bounding box center [910, 159] width 1107 height 41
drag, startPoint x: 671, startPoint y: 149, endPoint x: 539, endPoint y: 152, distance: 132.0
click at [539, 152] on div "SearchWithCriteriad3a26cad-1889-4a25-b1a6-3eeee2ca6718 Work Title COUNTRY ENOUGH" at bounding box center [910, 159] width 1107 height 41
paste input "HOME"
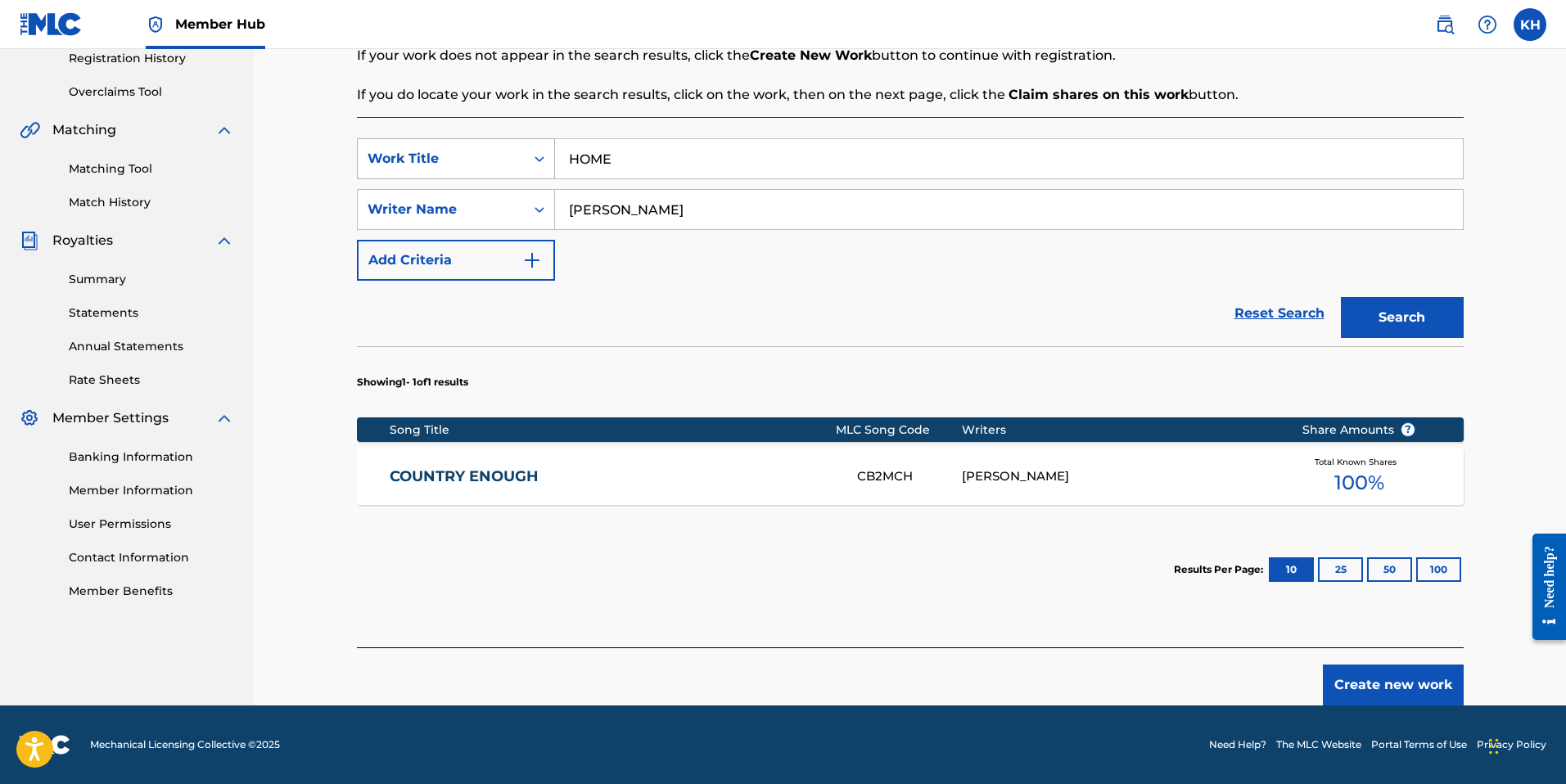
click at [1340, 297] on button "Search" at bounding box center [1401, 317] width 122 height 41
paste input "MOONLIGHT"
click at [1340, 297] on button "Search" at bounding box center [1401, 317] width 122 height 41
drag, startPoint x: 689, startPoint y: 154, endPoint x: 474, endPoint y: 153, distance: 215.0
click at [474, 153] on div "SearchWithCriteriad3a26cad-1889-4a25-b1a6-3eeee2ca6718 Work Title MOONLIGHT" at bounding box center [910, 159] width 1107 height 41
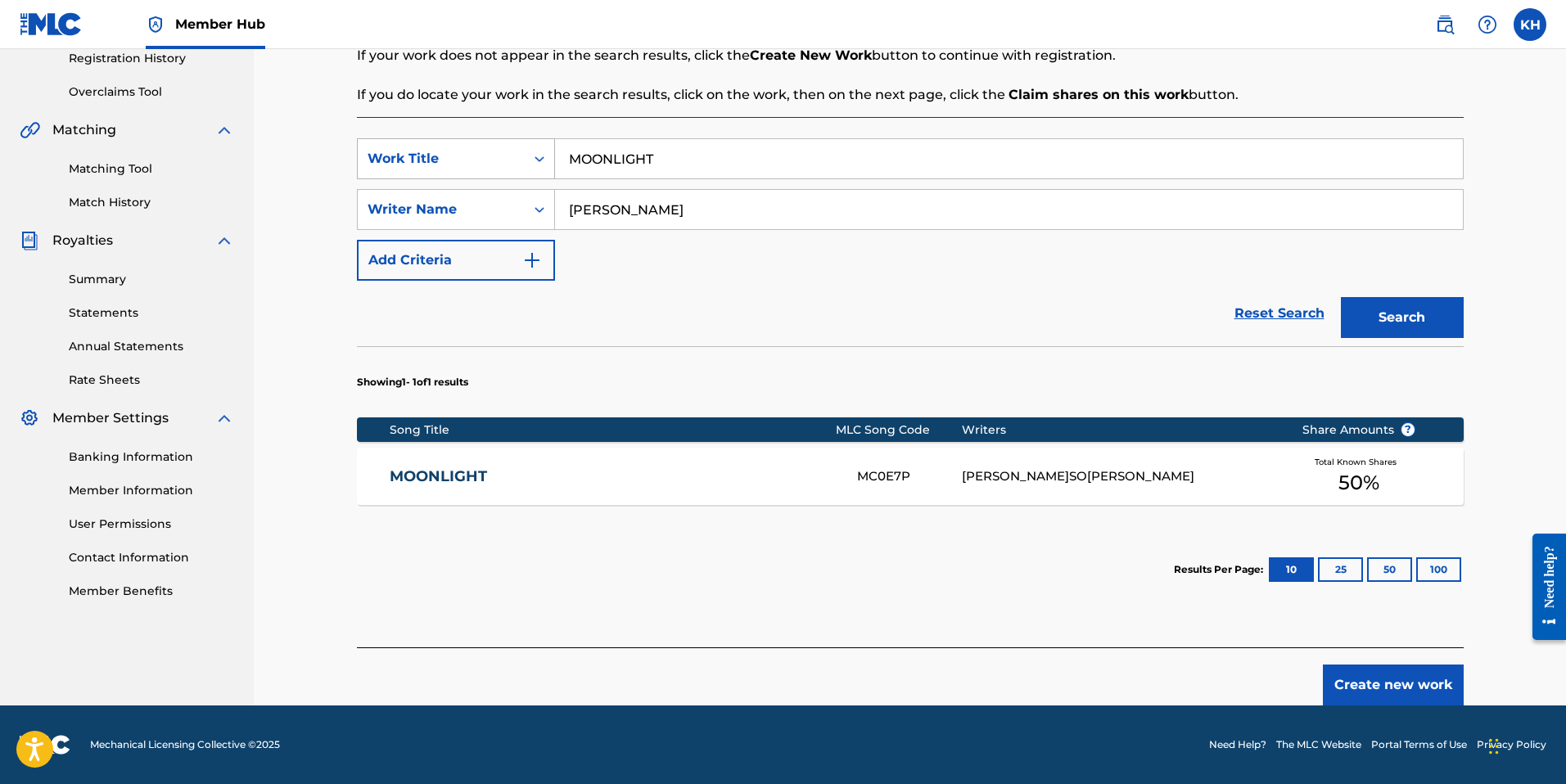
paste input "VE HEAVEN RAISE HELL"
type input "MOVE HEAVEN RAISE HELL"
click at [1340, 297] on button "Search" at bounding box center [1401, 317] width 122 height 41
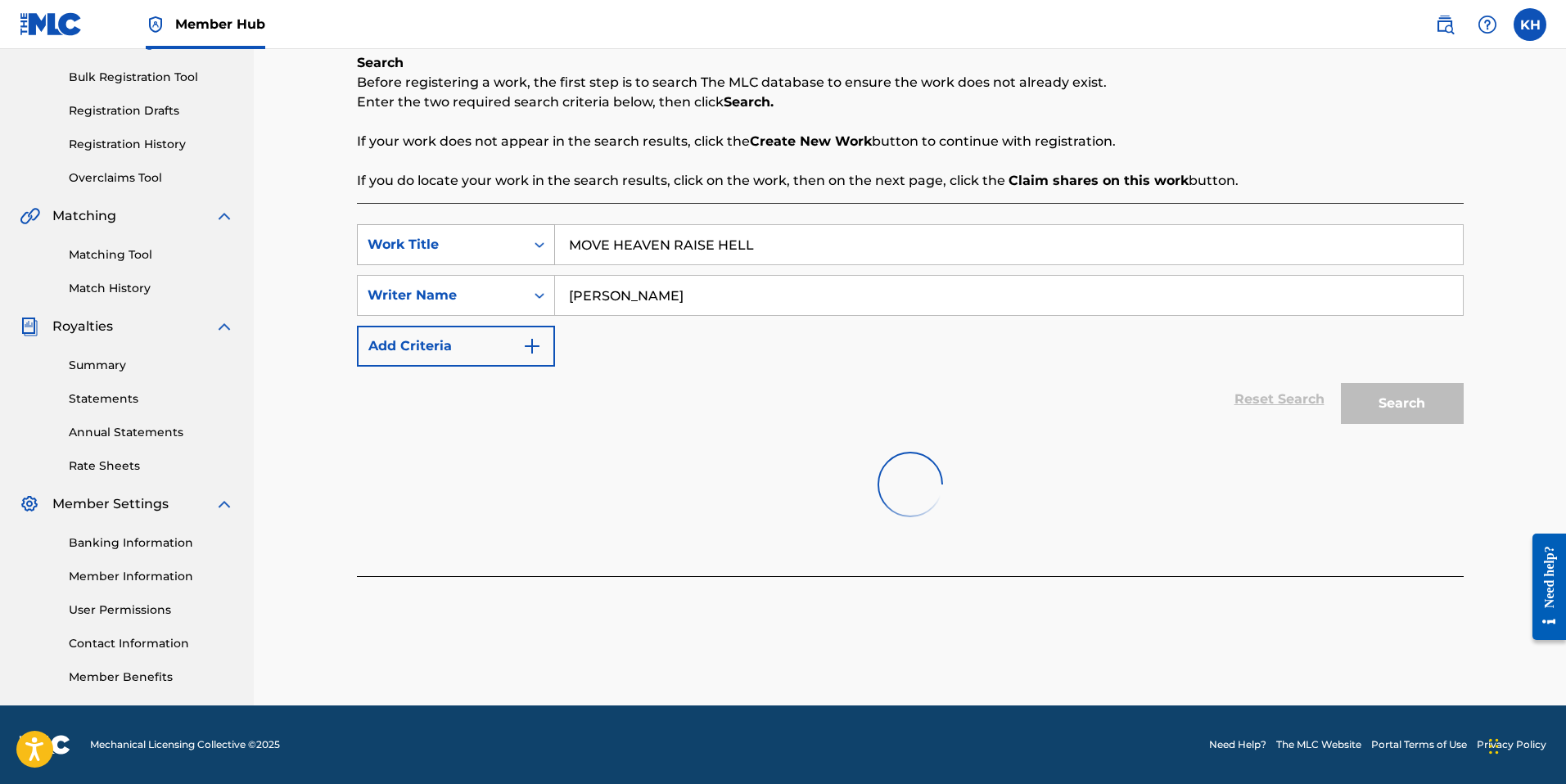
scroll to position [230, 0]
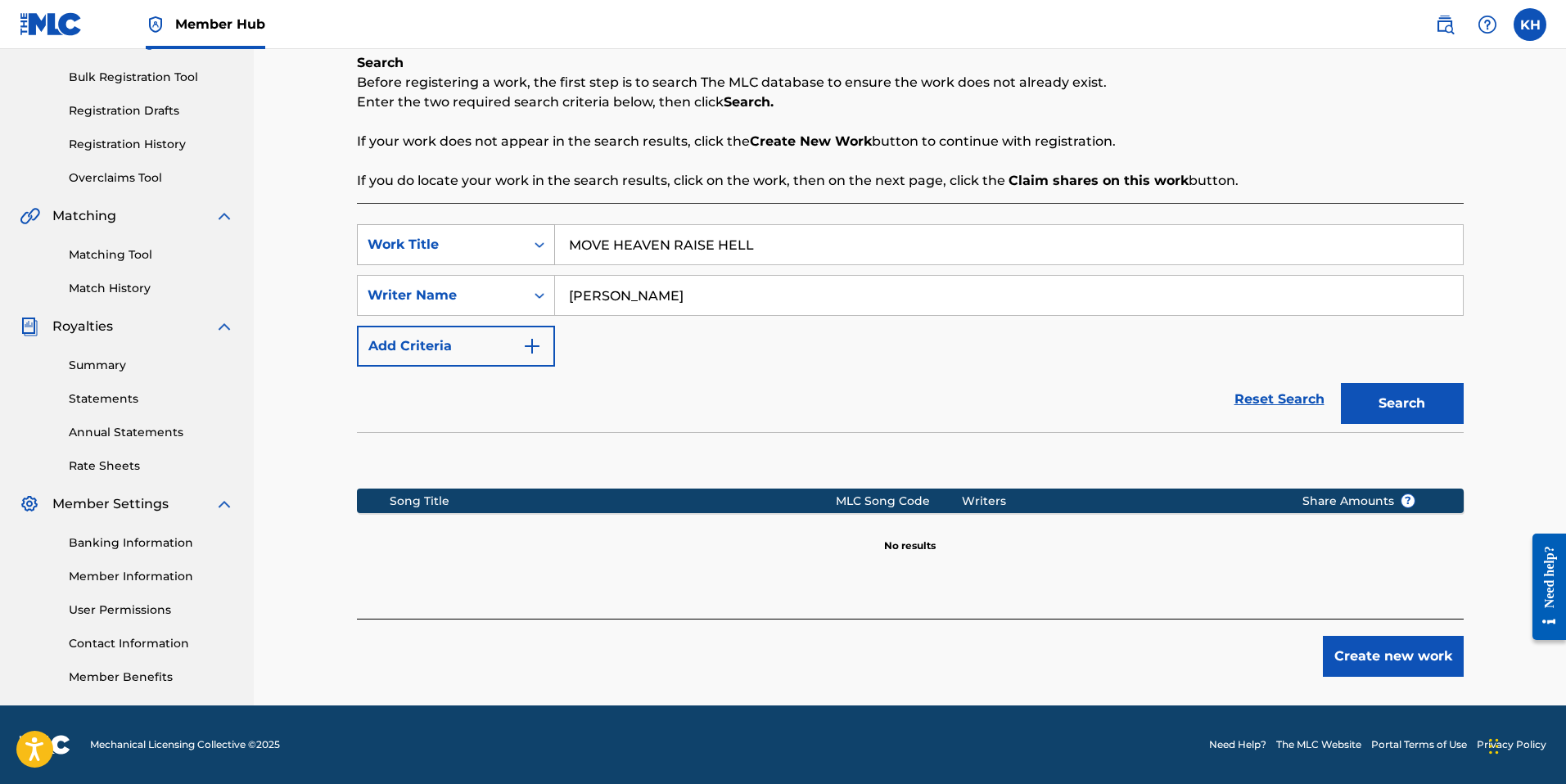
drag, startPoint x: 793, startPoint y: 241, endPoint x: 541, endPoint y: 242, distance: 252.0
click at [541, 242] on div "SearchWithCriteriad3a26cad-1889-4a25-b1a6-3eeee2ca6718 Work Title MOVE HEAVEN R…" at bounding box center [910, 244] width 1107 height 41
paste input "MOVE HEAVEN RAISE HELL"
type input "MOVE HEAVEN RAISE HELL"
click at [1416, 410] on button "Search" at bounding box center [1401, 403] width 122 height 41
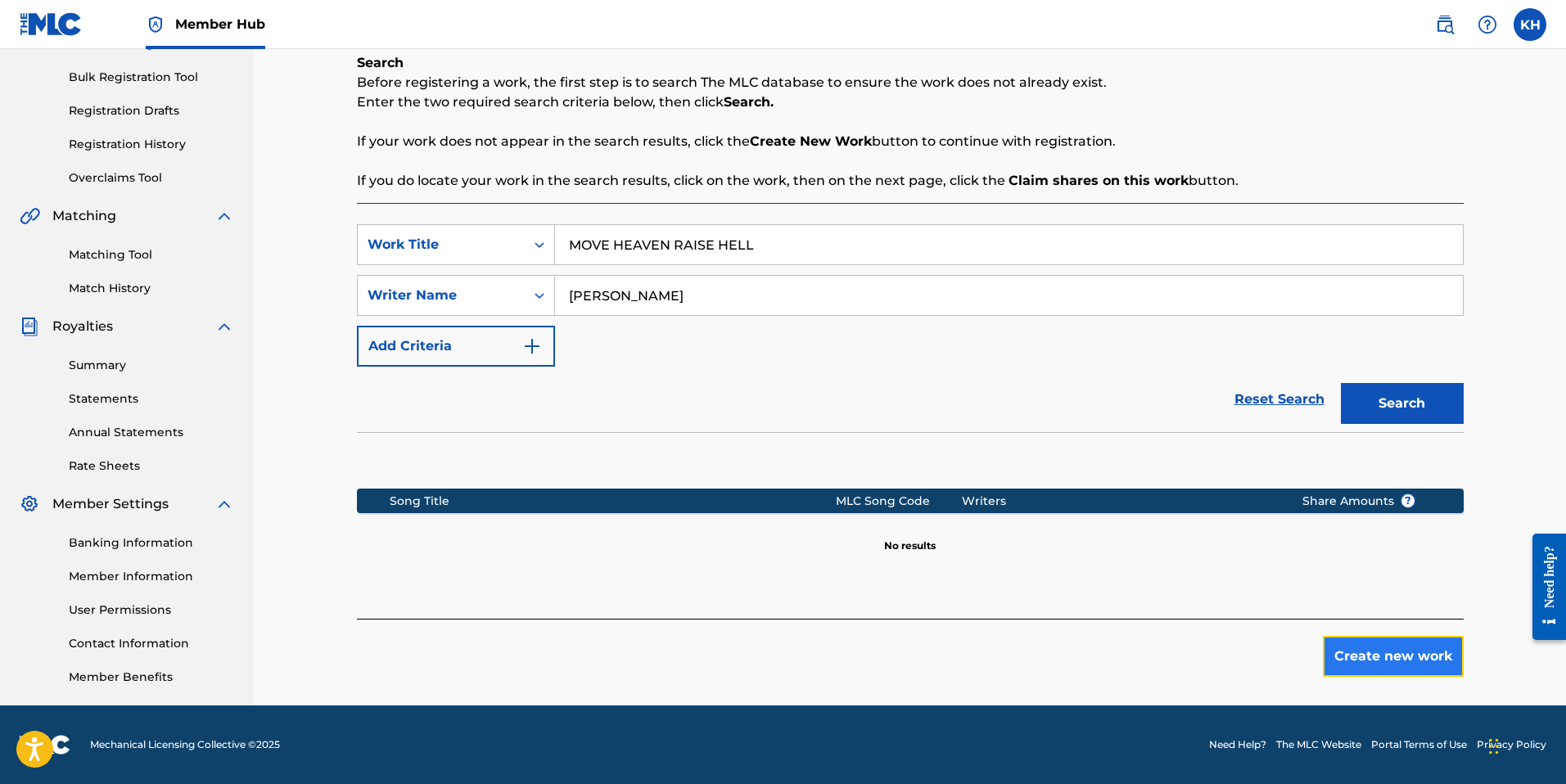
click at [1395, 656] on button "Create new work" at bounding box center [1393, 656] width 141 height 41
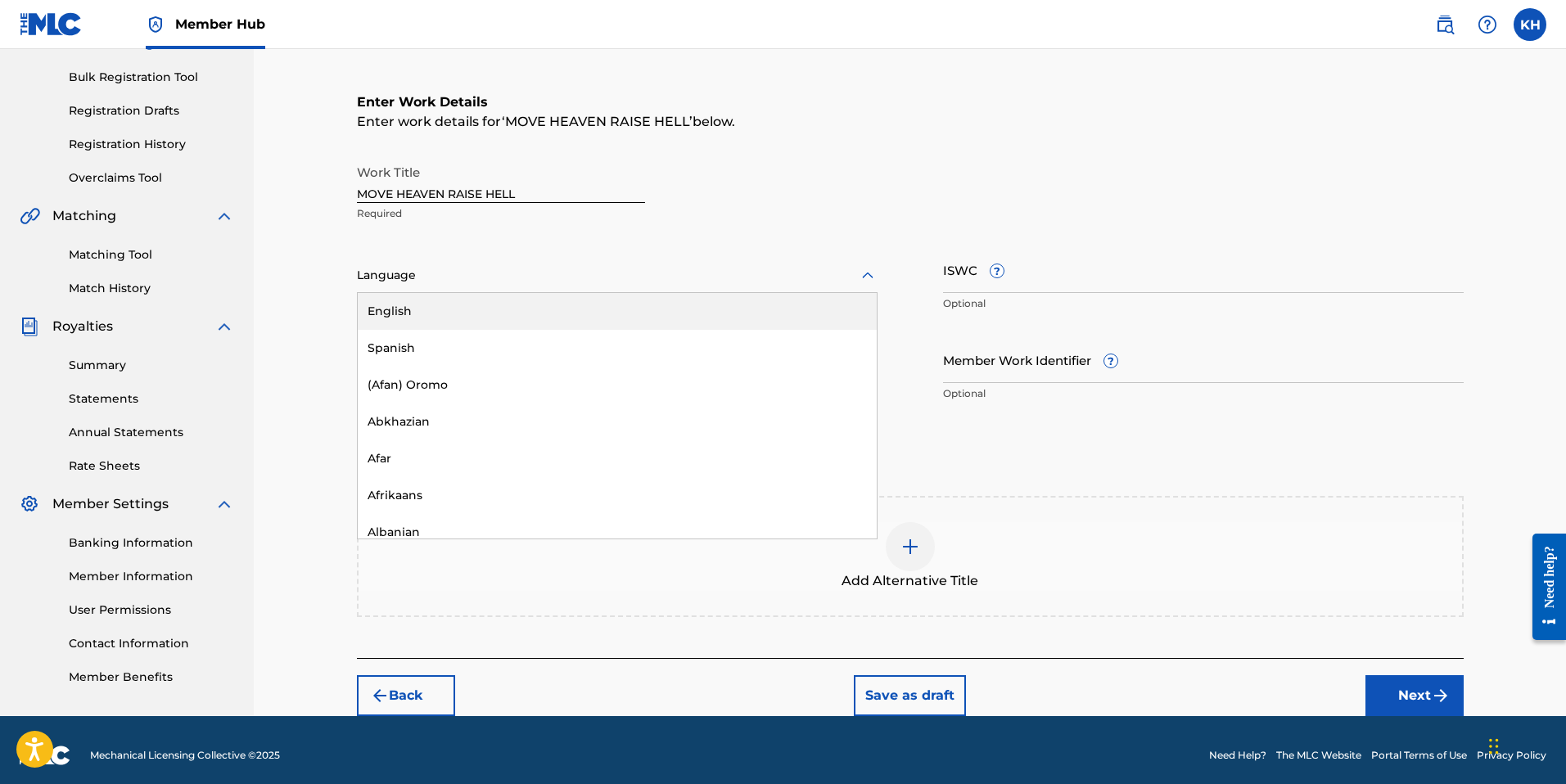
click at [474, 286] on div "Language" at bounding box center [617, 275] width 520 height 34
click at [457, 307] on div "English" at bounding box center [617, 311] width 518 height 36
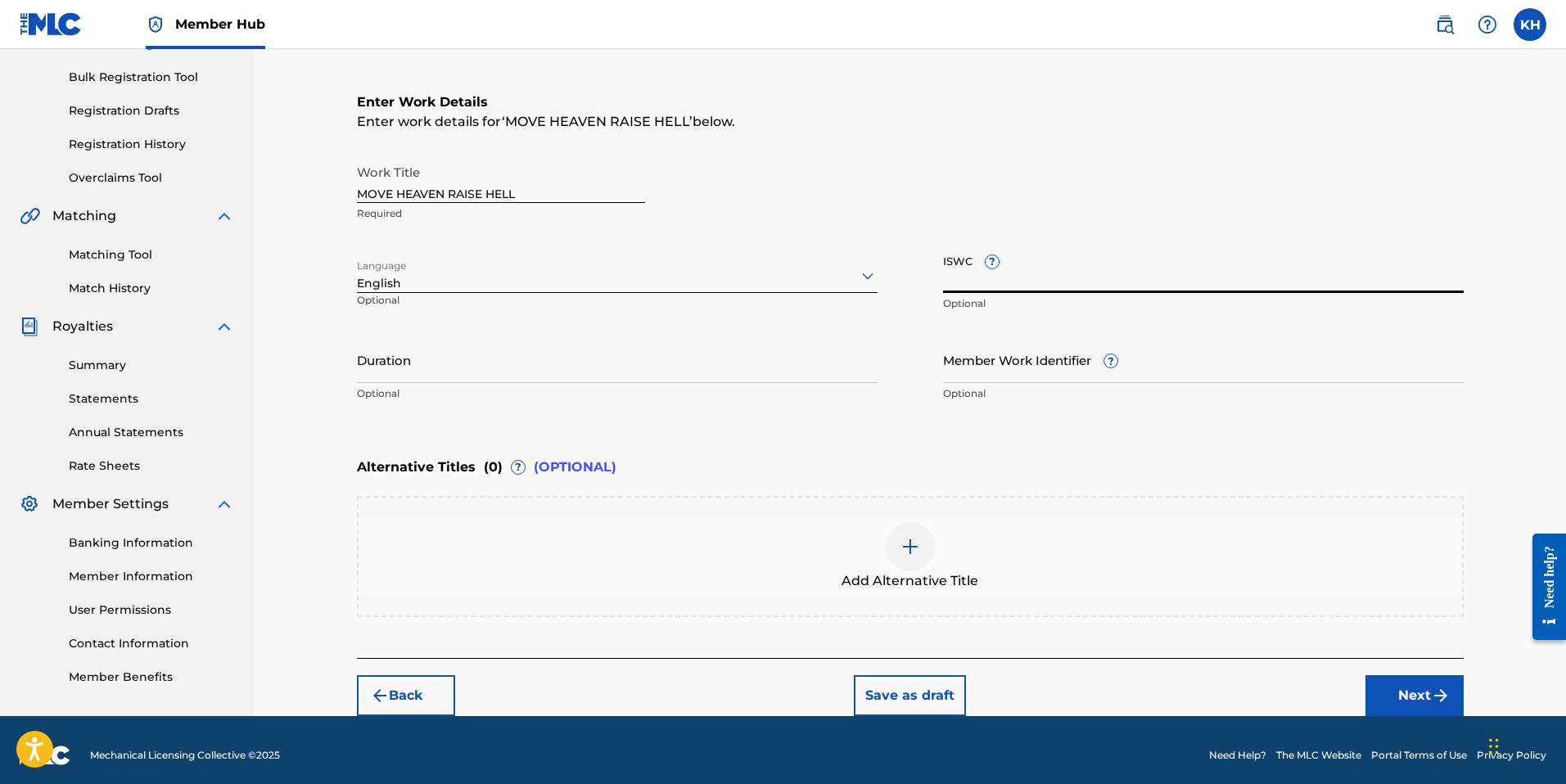
click at [1015, 284] on input "ISWC ?" at bounding box center [1203, 270] width 520 height 47
paste input "T-329.097.330-3"
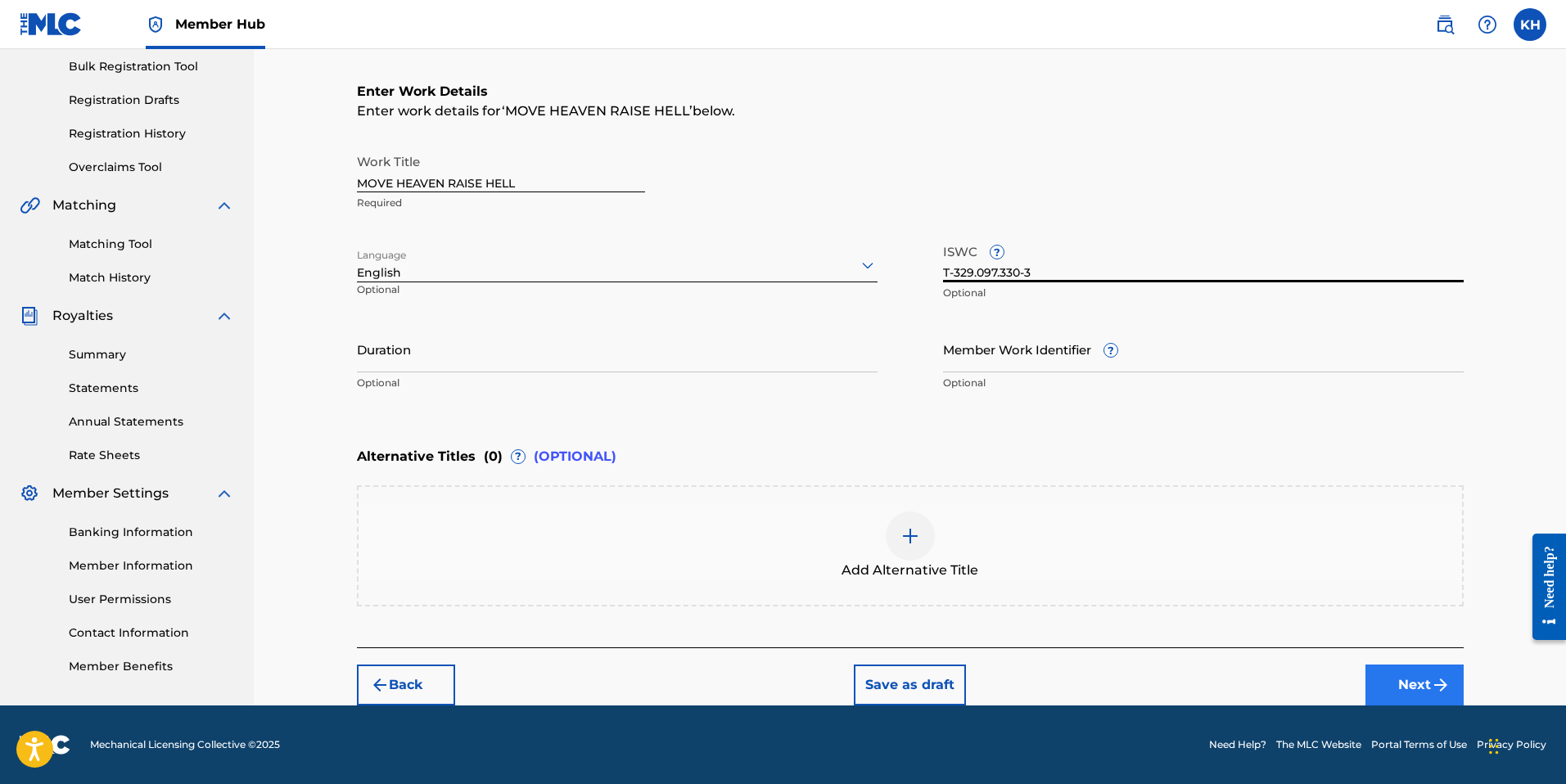
type input "T-329.097.330-3"
click at [1411, 677] on button "Next" at bounding box center [1414, 685] width 99 height 41
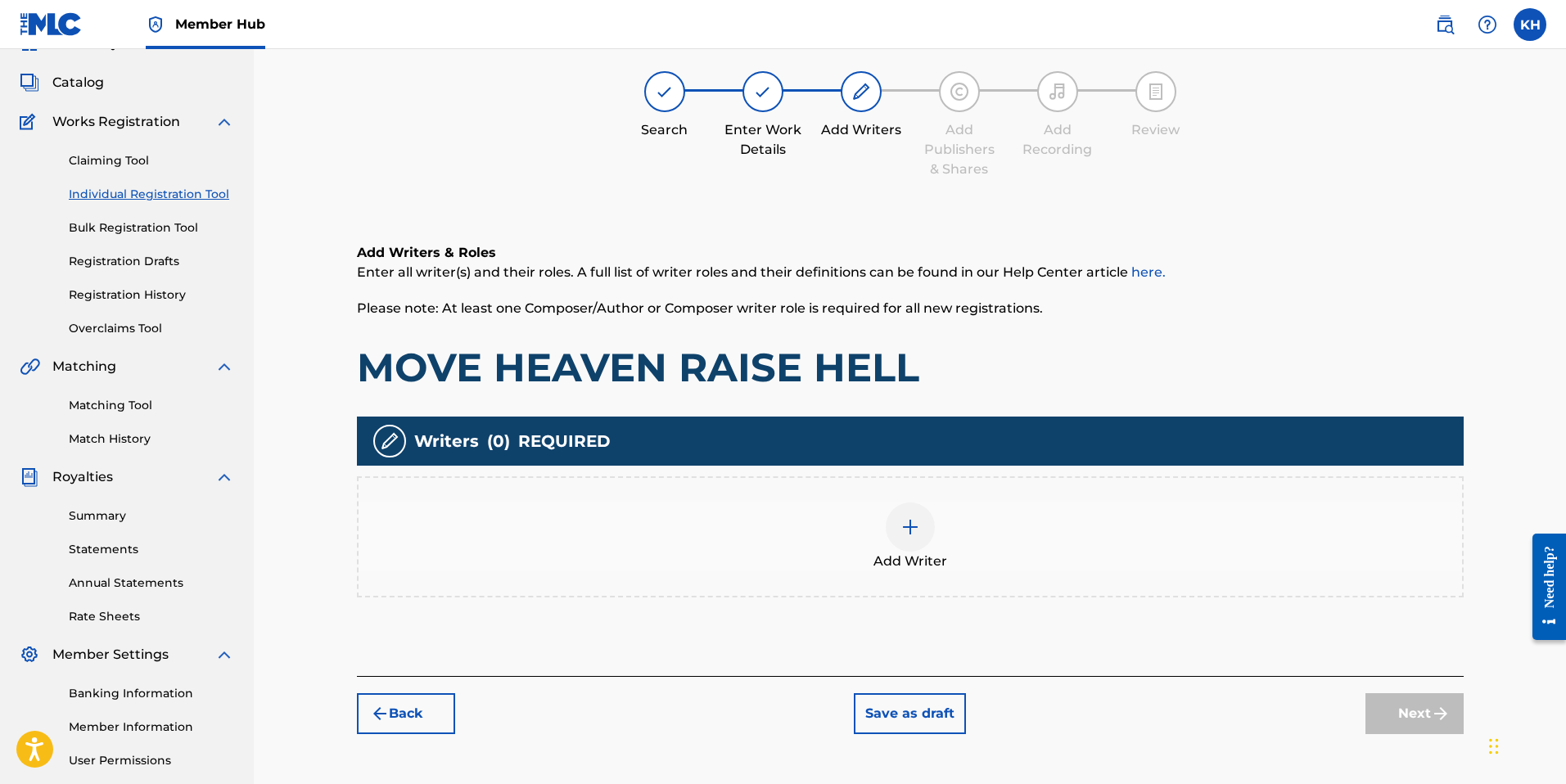
scroll to position [74, 0]
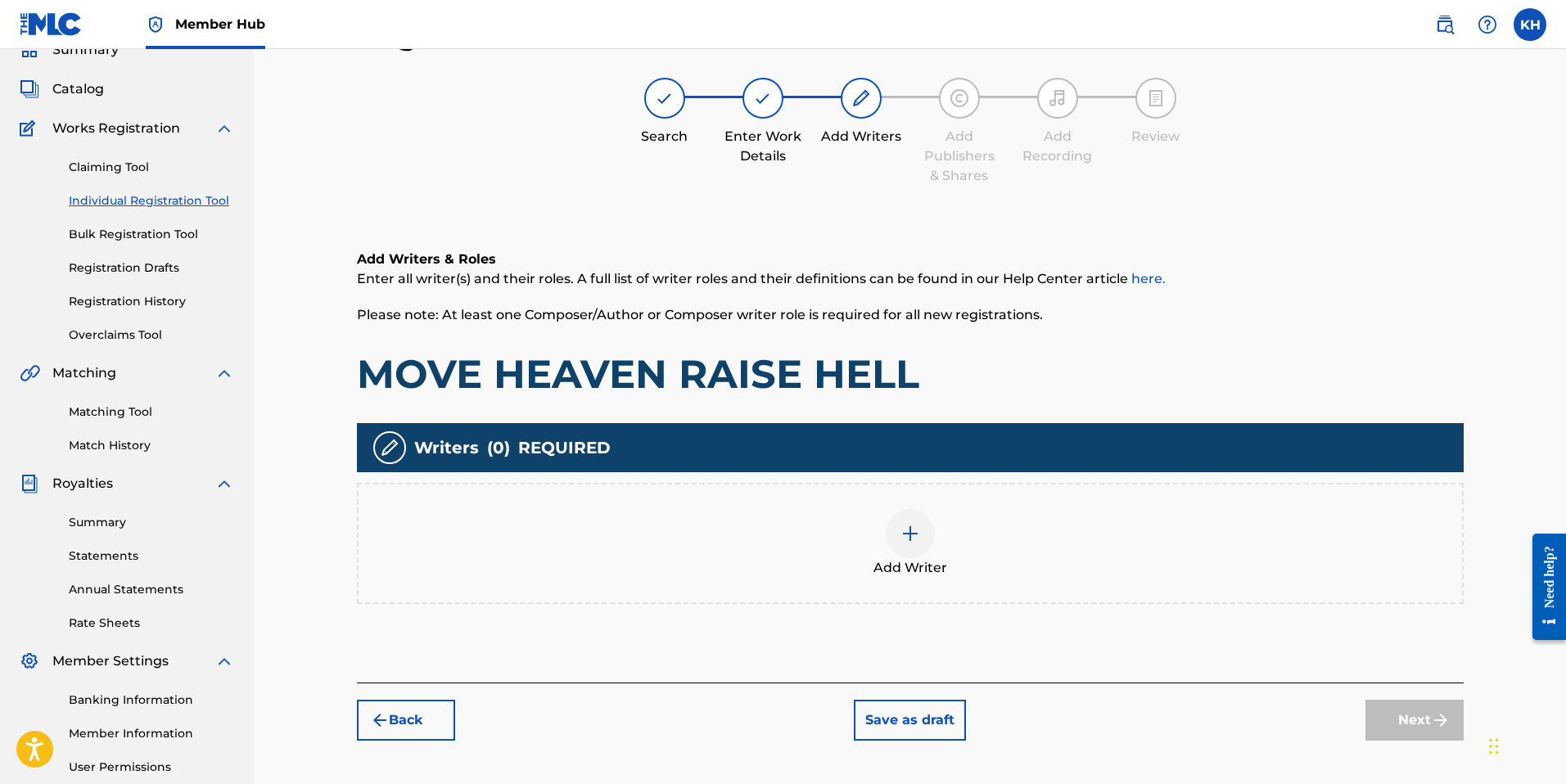
click at [918, 534] on img at bounding box center [910, 534] width 20 height 20
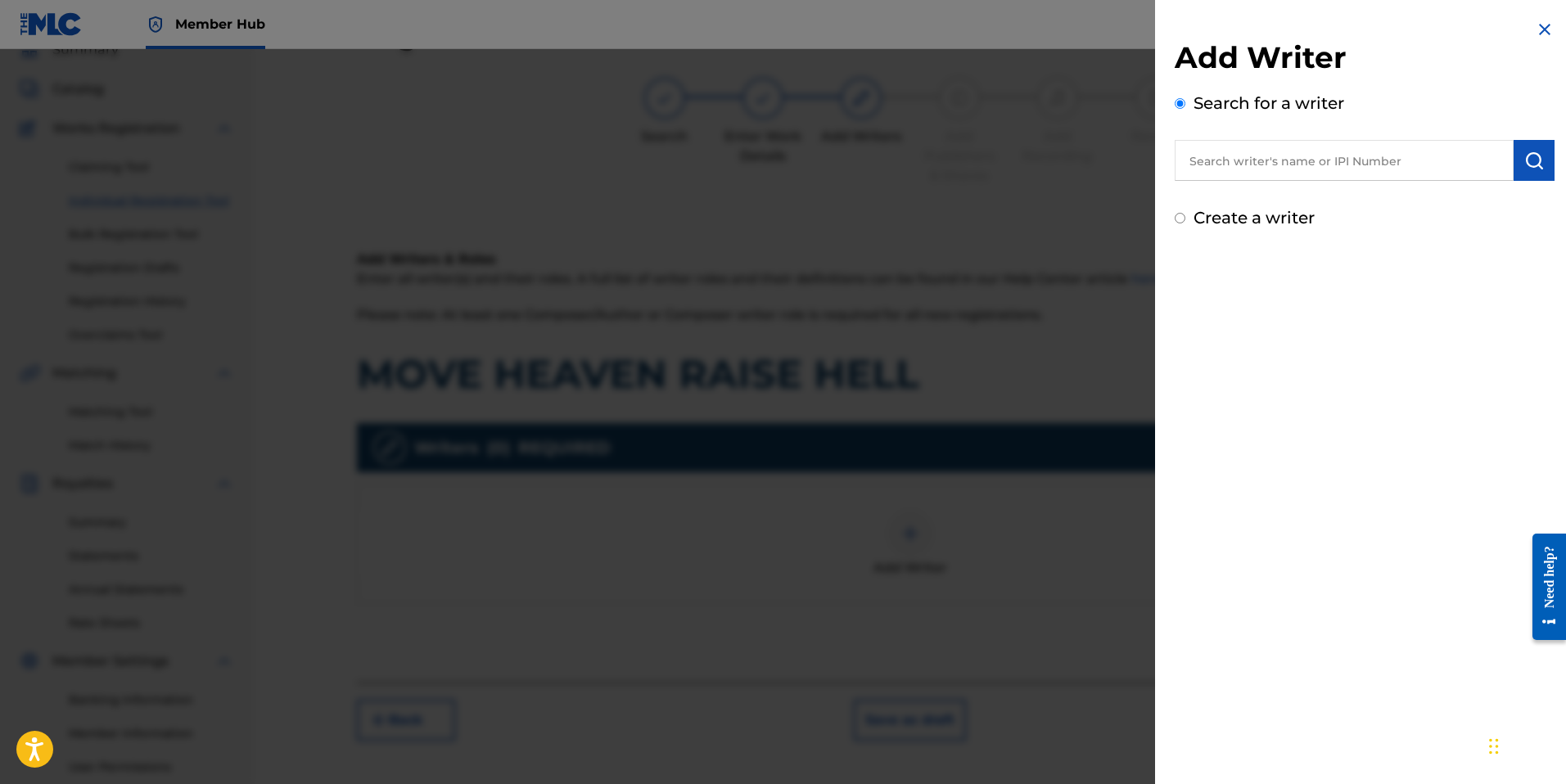
click at [1272, 156] on input "text" at bounding box center [1344, 160] width 339 height 41
paste input "01015363990"
type input "01015363990"
click at [1526, 164] on img "submit" at bounding box center [1533, 160] width 20 height 20
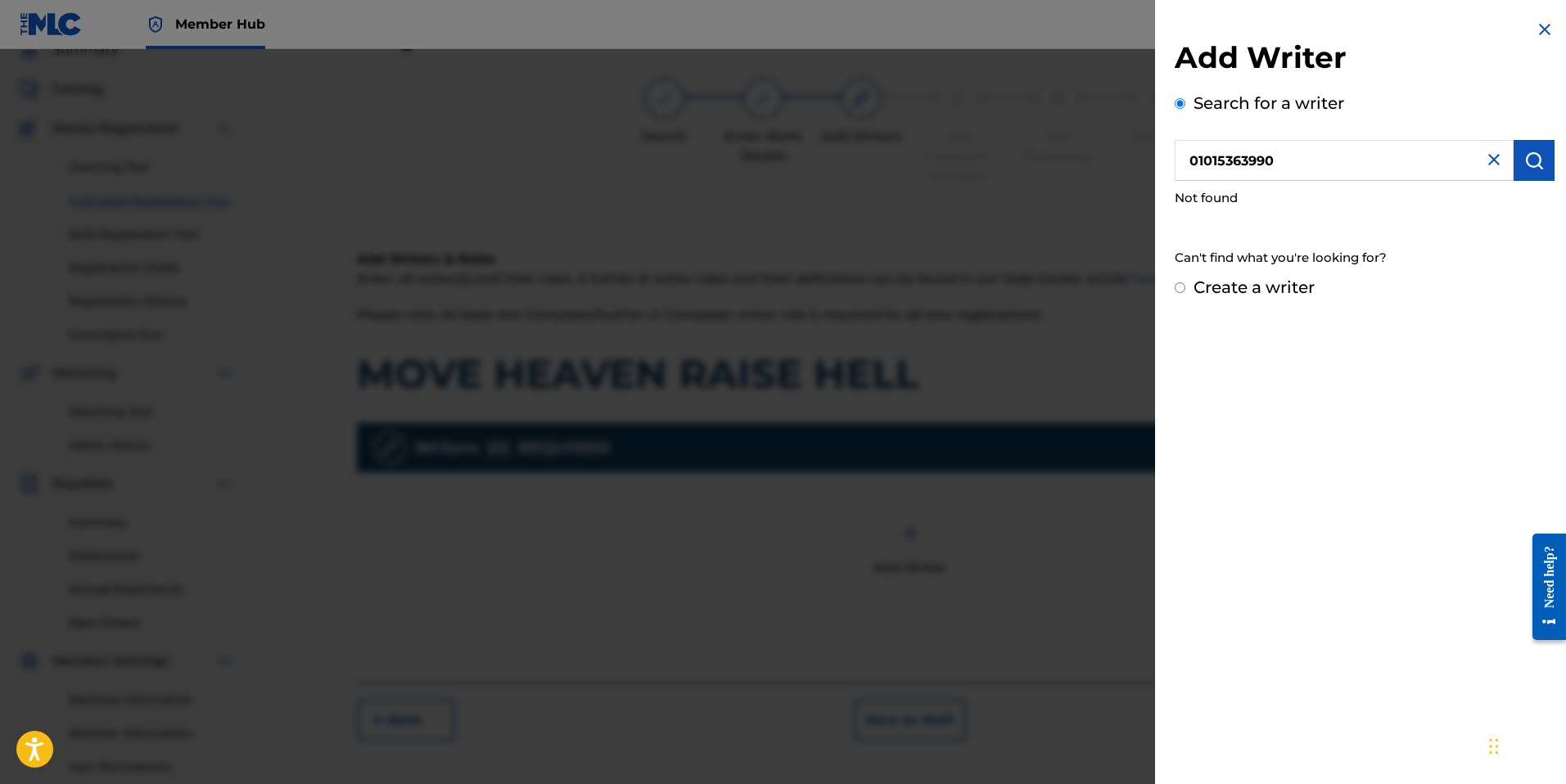
drag, startPoint x: 1307, startPoint y: 155, endPoint x: 1035, endPoint y: 155, distance: 272.0
click at [1035, 155] on div "Add Writer Search for a writer 01015363990 Not found Can't find what you're loo…" at bounding box center [783, 416] width 1566 height 734
paste input "01015363990"
type input "01015363990"
click at [1533, 172] on button "submit" at bounding box center [1533, 160] width 41 height 41
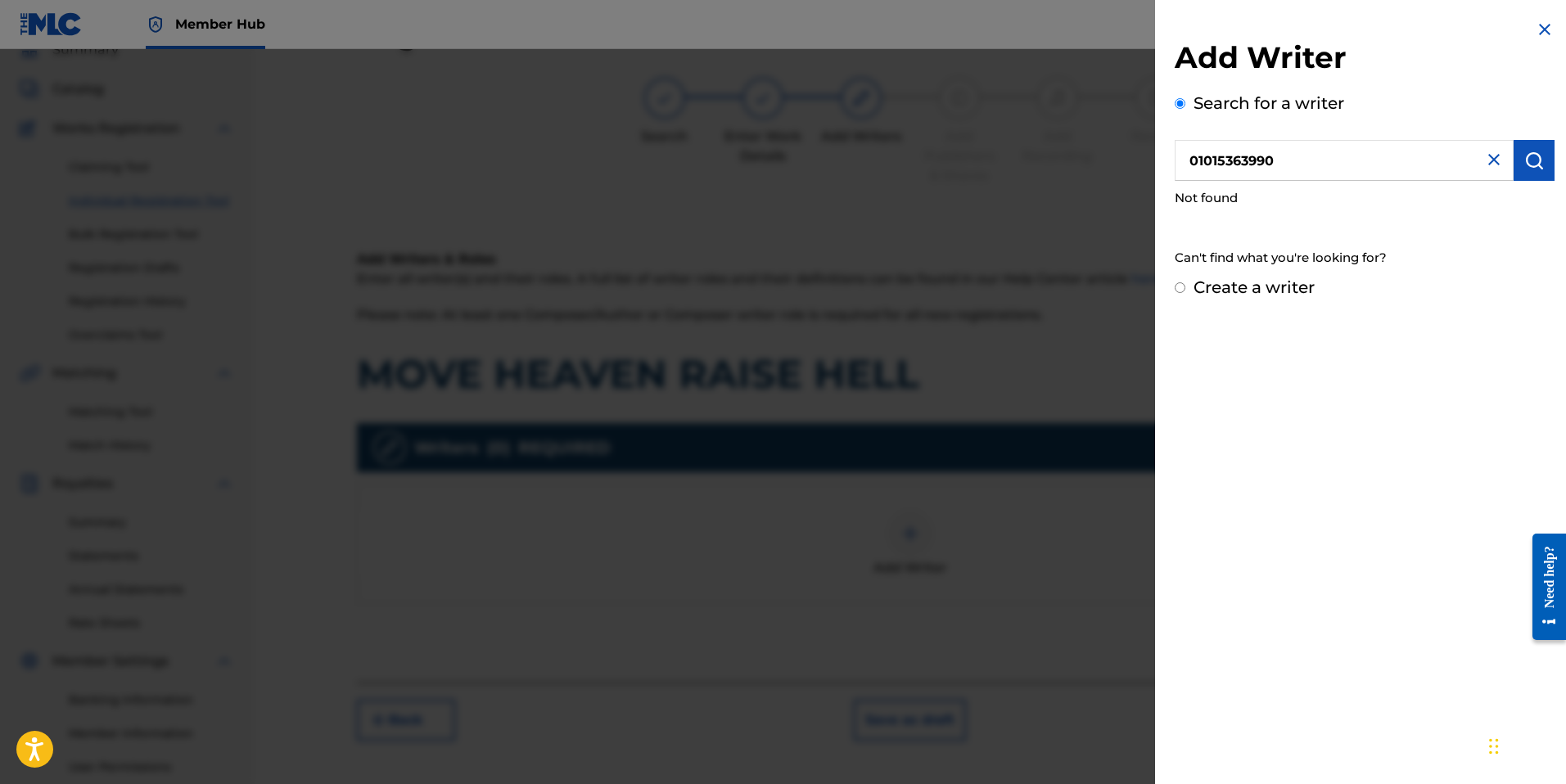
click at [1232, 292] on label "Create a writer" at bounding box center [1253, 287] width 121 height 20
radio input "true"
click at [1185, 292] on input "Create a writer" at bounding box center [1180, 287] width 11 height 11
radio input "false"
radio input "true"
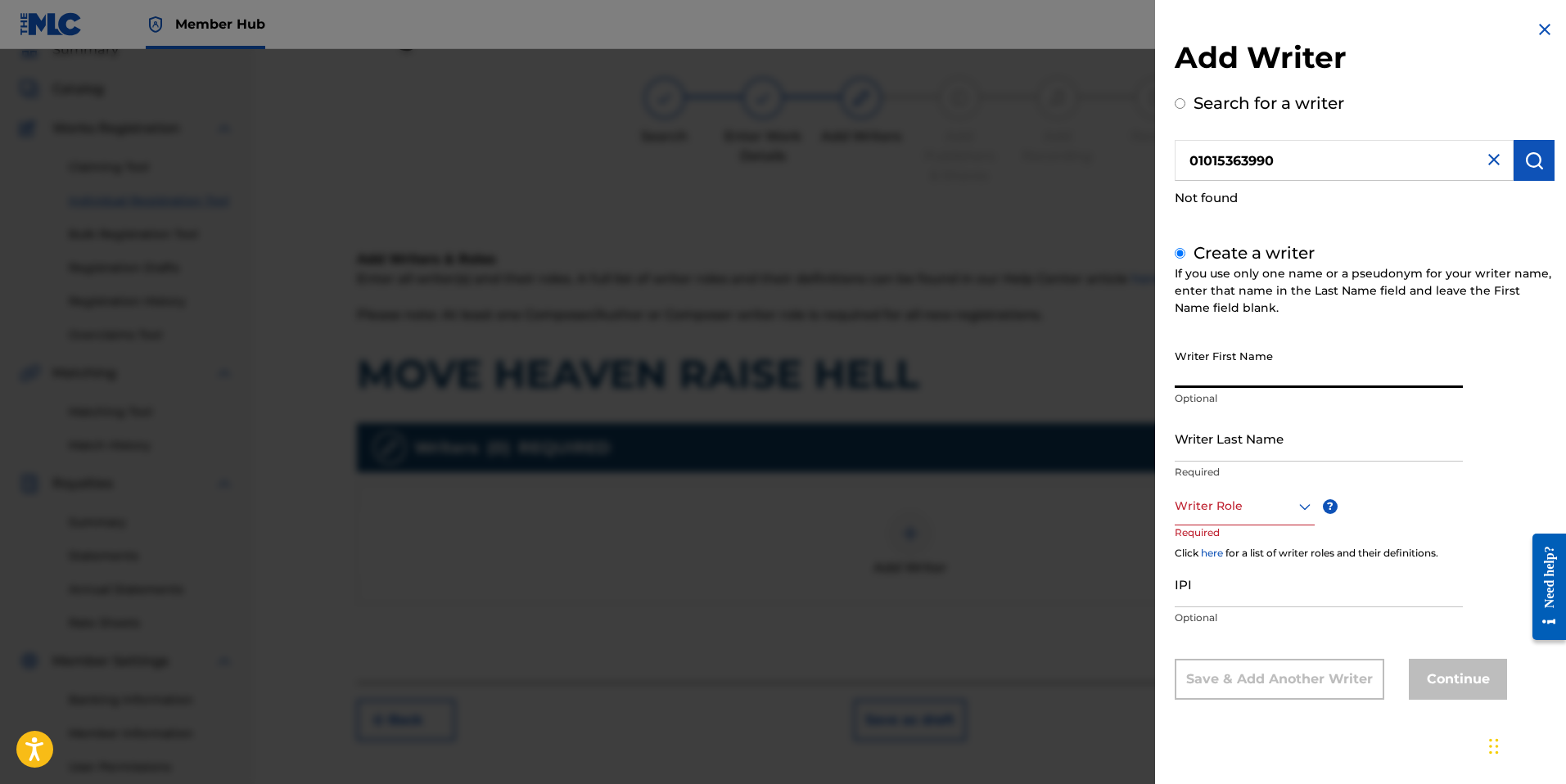
click at [1250, 385] on input "Writer First Name" at bounding box center [1318, 364] width 288 height 47
type input "[PERSON_NAME]"
type input "c"
type input "m"
type input "[PERSON_NAME]"
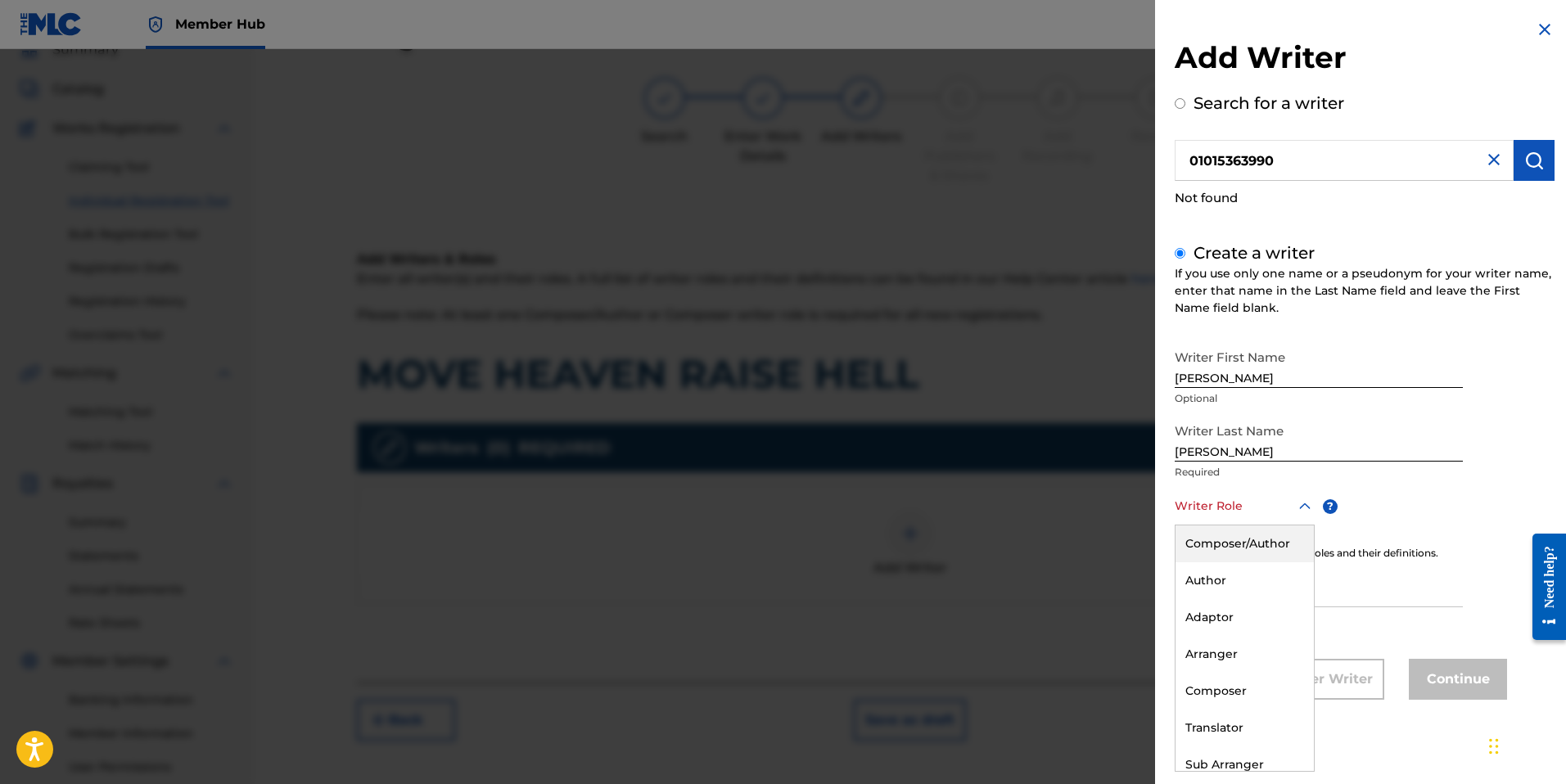
click at [1301, 502] on icon at bounding box center [1304, 506] width 20 height 20
click at [1262, 544] on div "Composer/Author" at bounding box center [1245, 543] width 139 height 36
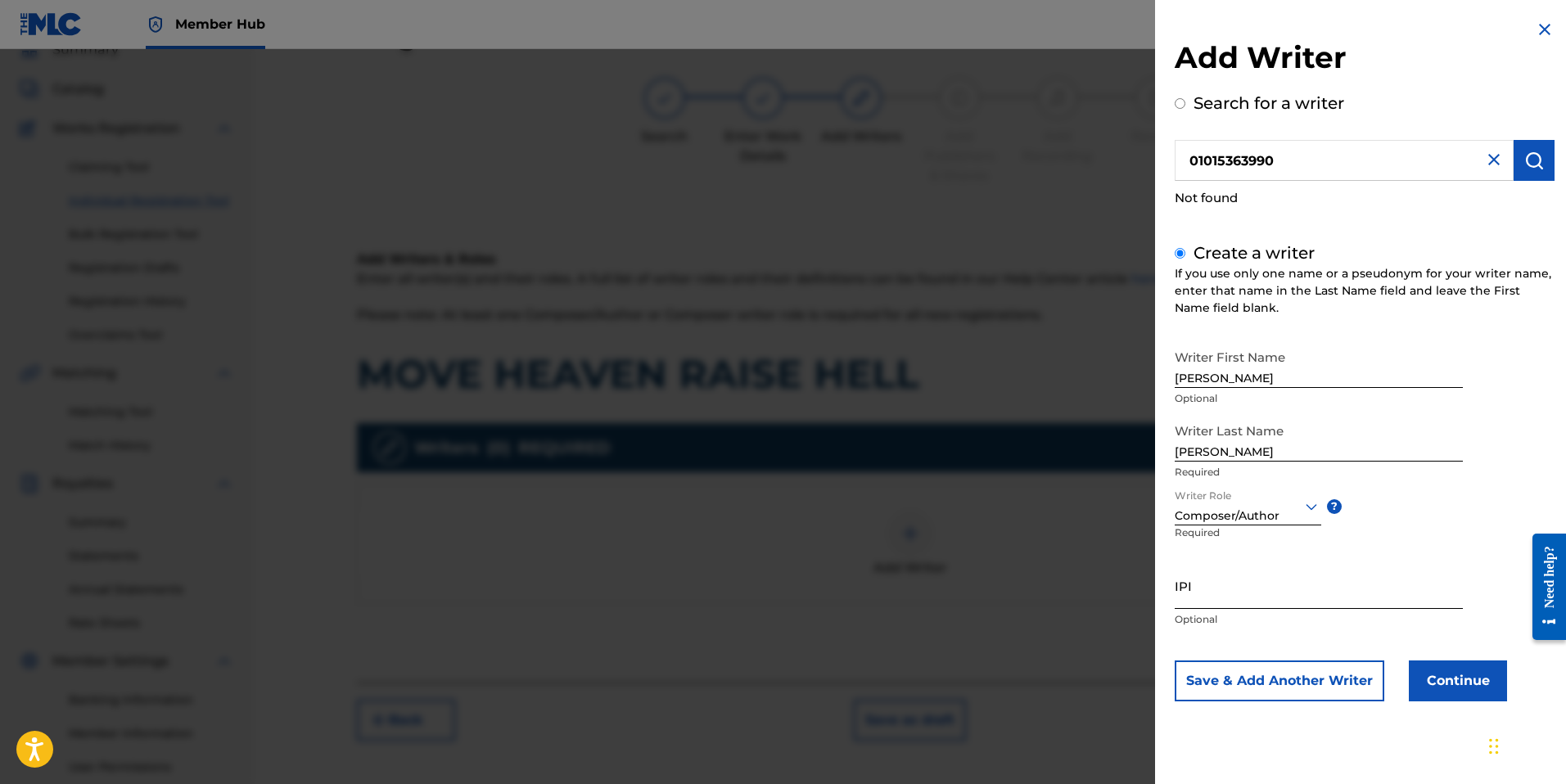
click at [1238, 599] on input "IPI" at bounding box center [1318, 585] width 288 height 47
paste input "01015363990"
type input "01015363990"
click at [1441, 677] on button "Continue" at bounding box center [1457, 680] width 99 height 41
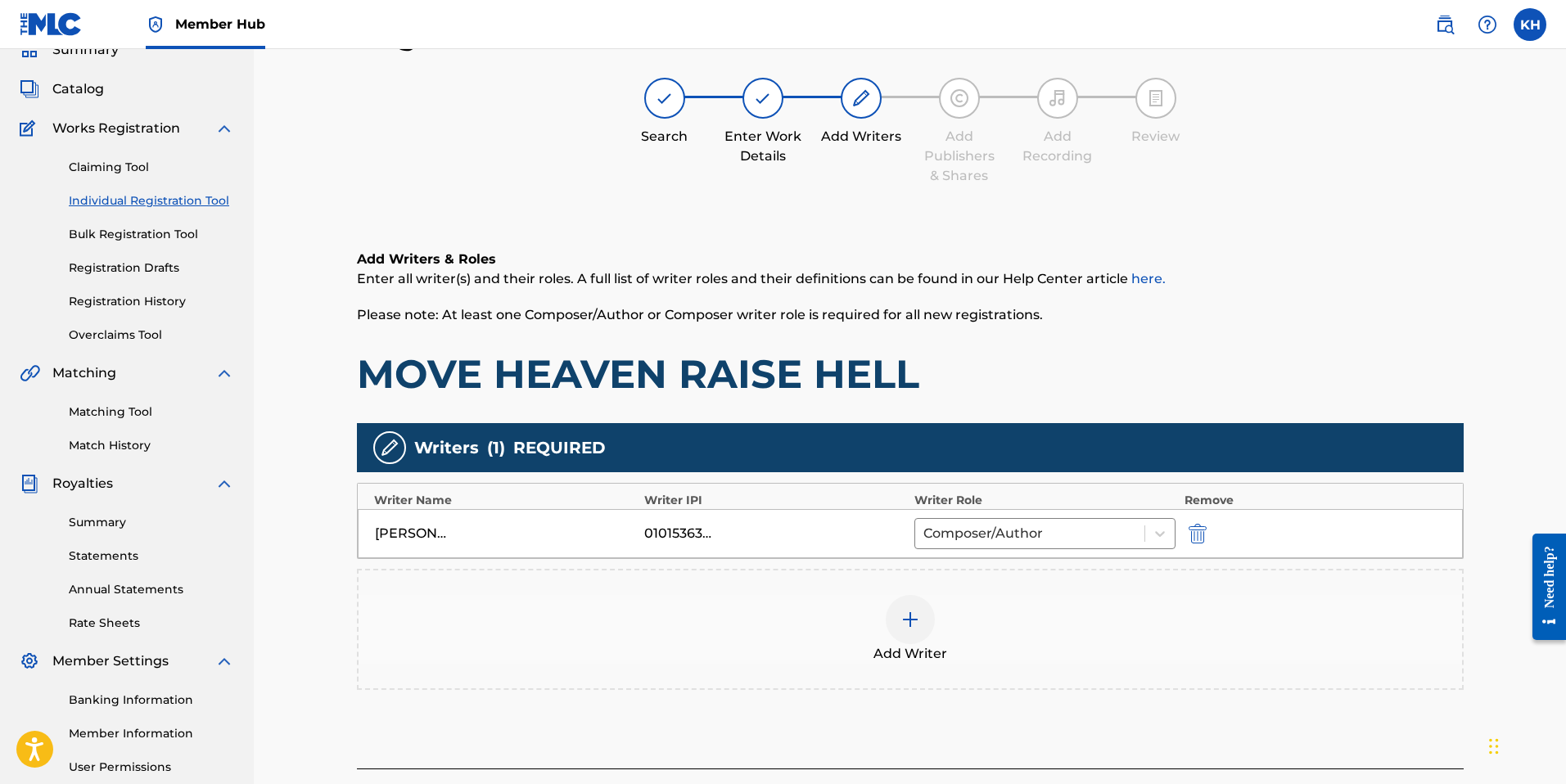
click at [913, 620] on img at bounding box center [910, 619] width 20 height 20
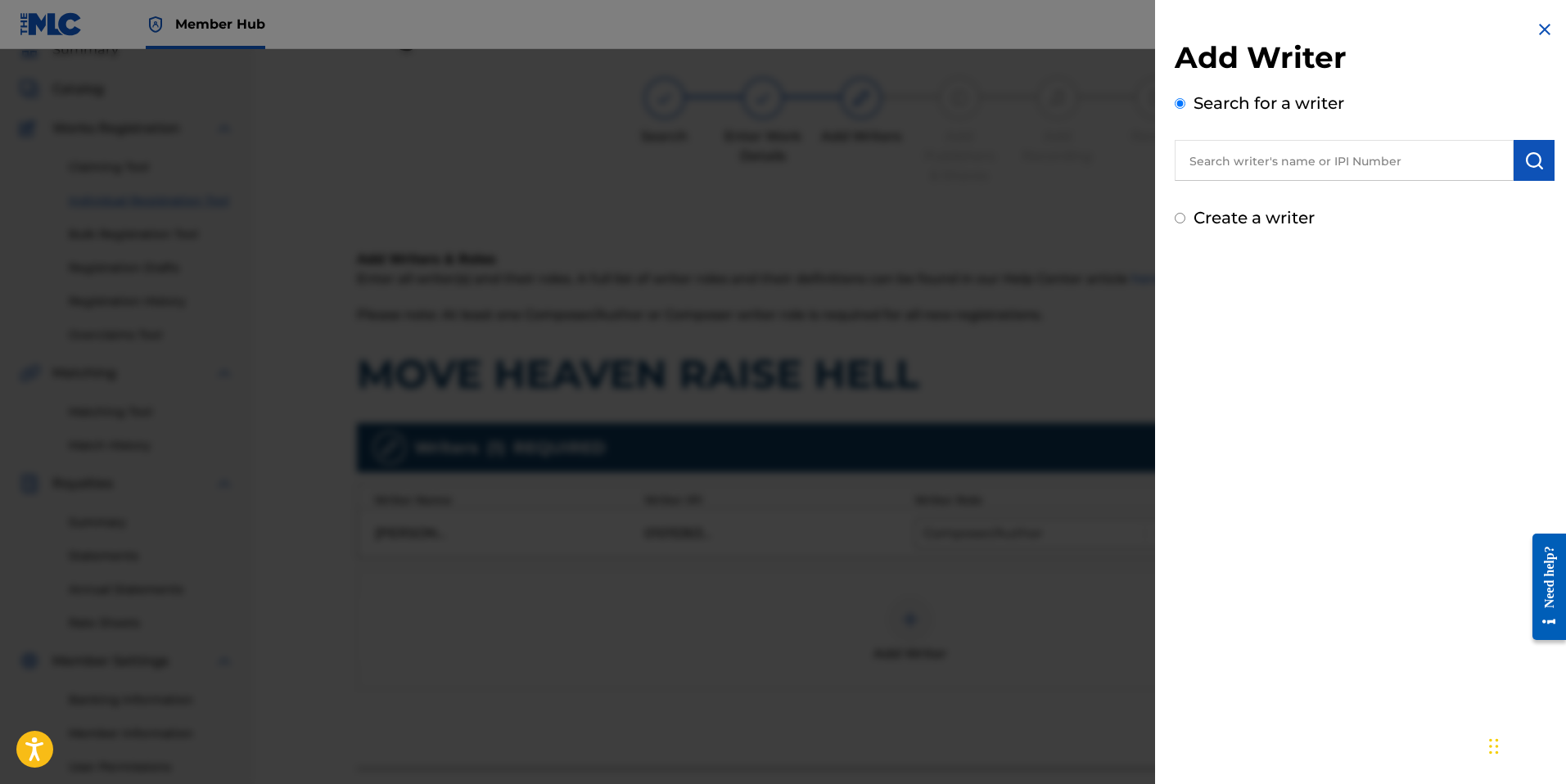
click at [1207, 172] on input "text" at bounding box center [1344, 160] width 339 height 41
paste input "00580175940"
type input "00580175940"
click at [1530, 161] on img "submit" at bounding box center [1533, 160] width 20 height 20
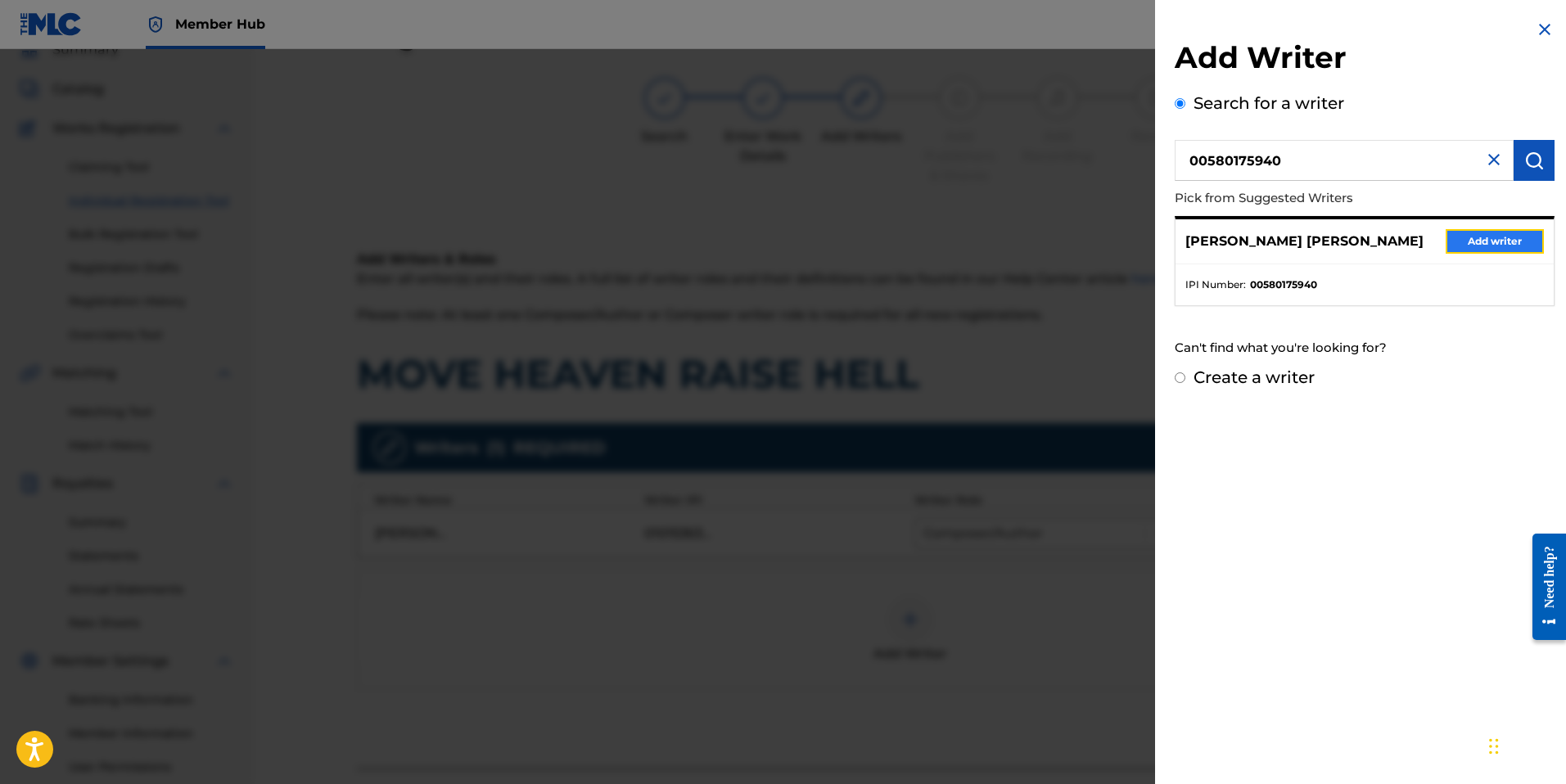
click at [1467, 246] on button "Add writer" at bounding box center [1494, 242] width 99 height 25
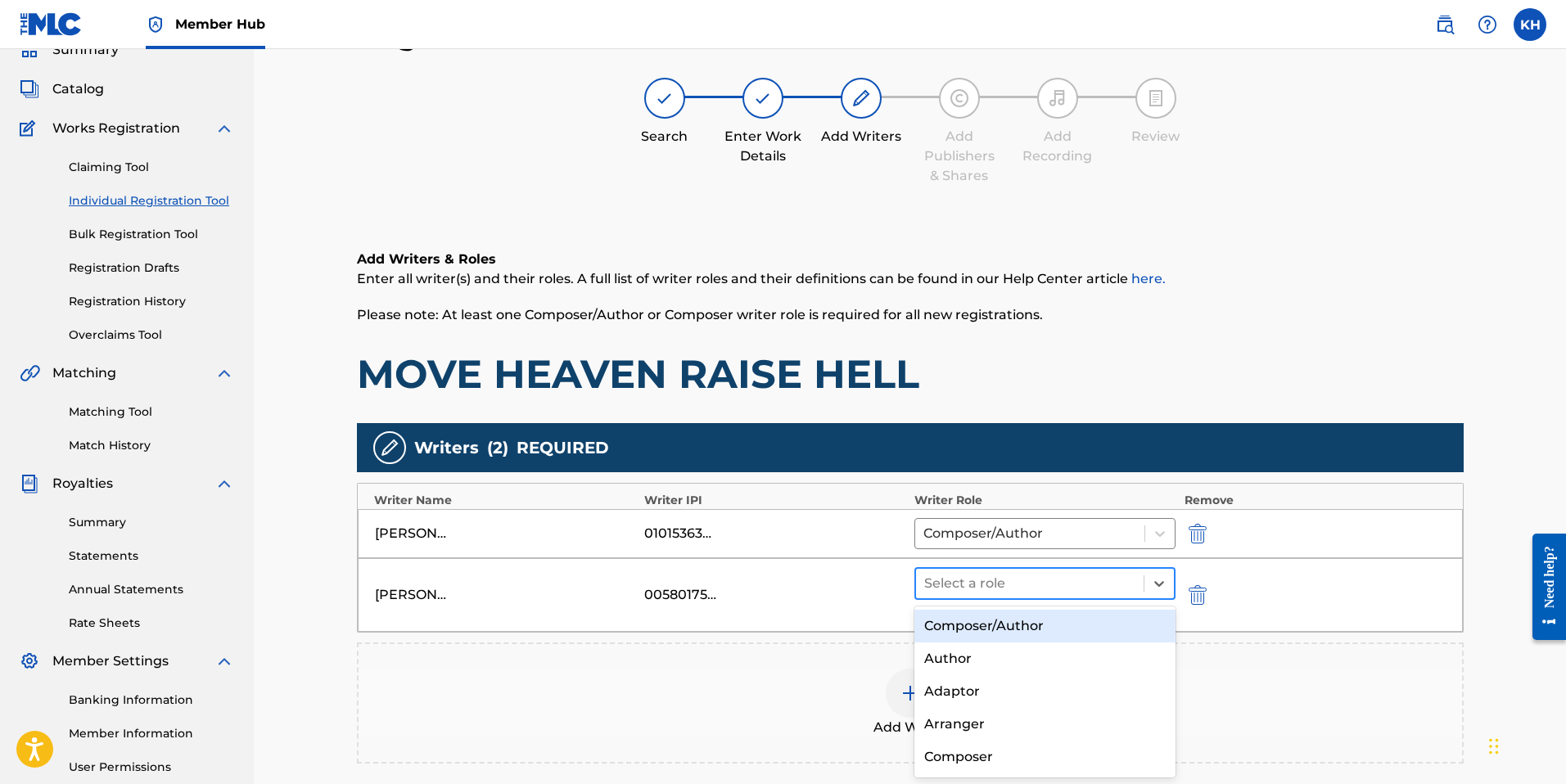
click at [1099, 580] on div at bounding box center [1030, 583] width 212 height 23
click at [1075, 627] on div "Composer/Author" at bounding box center [1046, 625] width 262 height 33
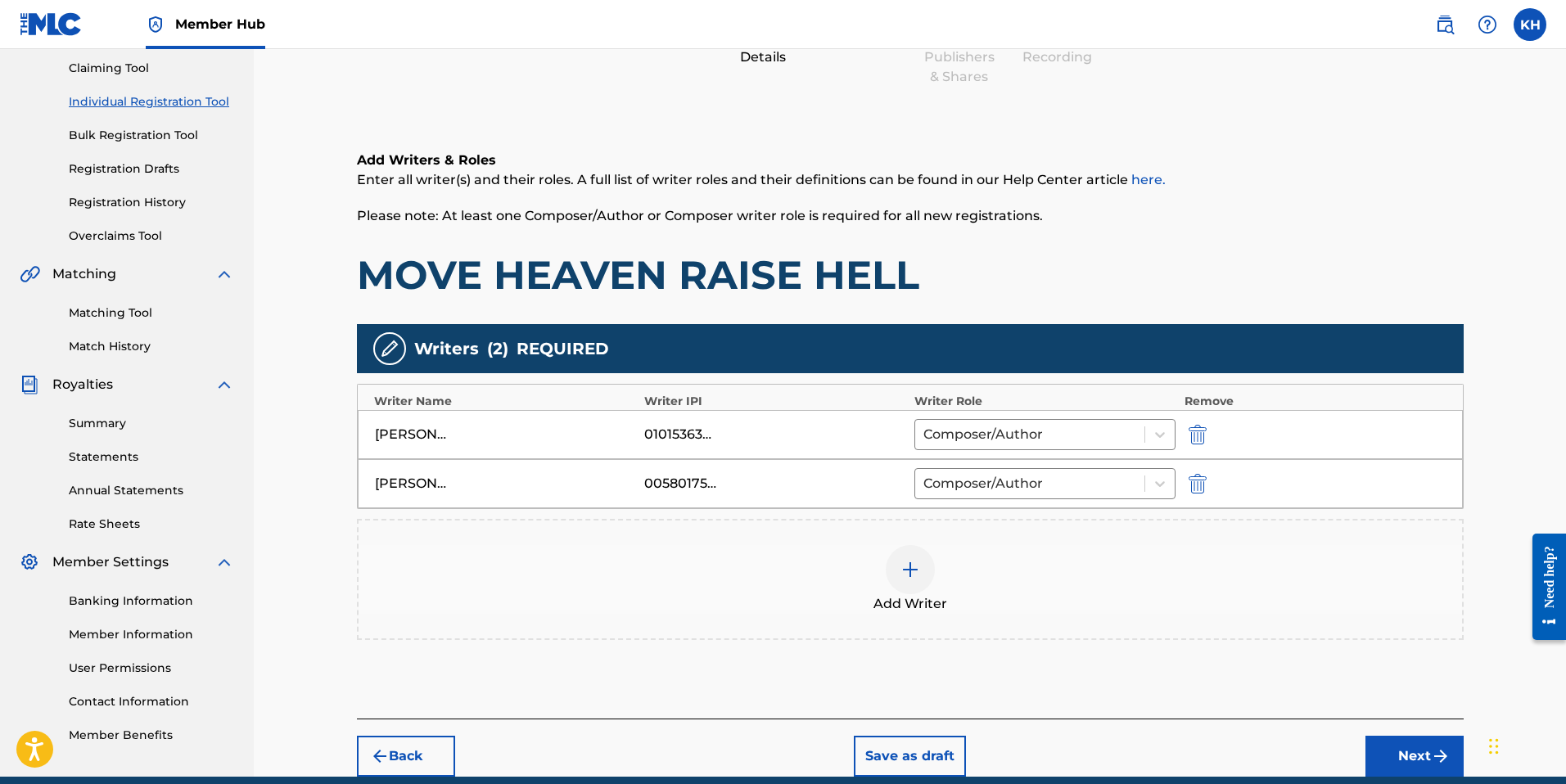
scroll to position [244, 0]
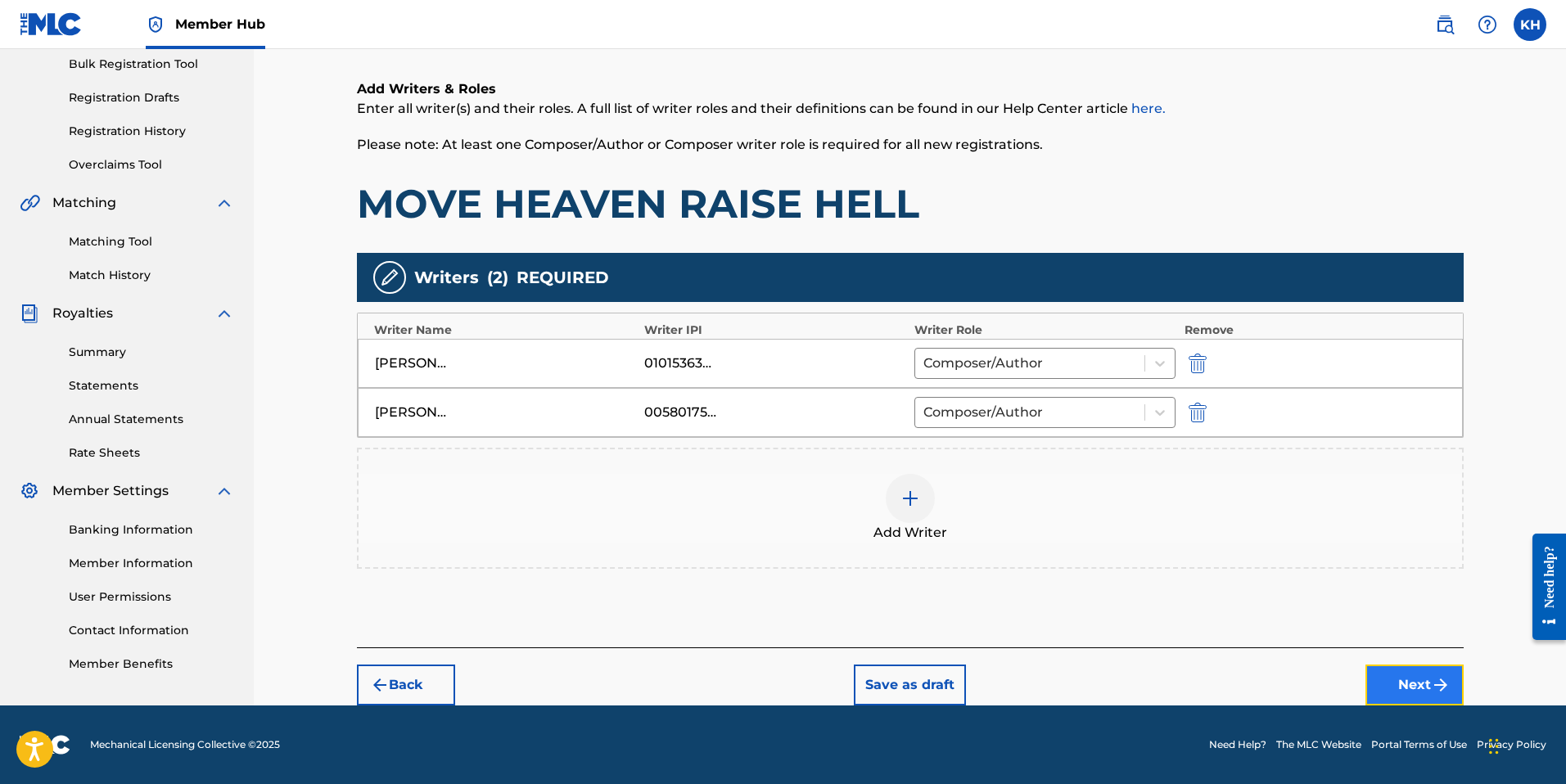
click at [1411, 683] on button "Next" at bounding box center [1414, 685] width 99 height 41
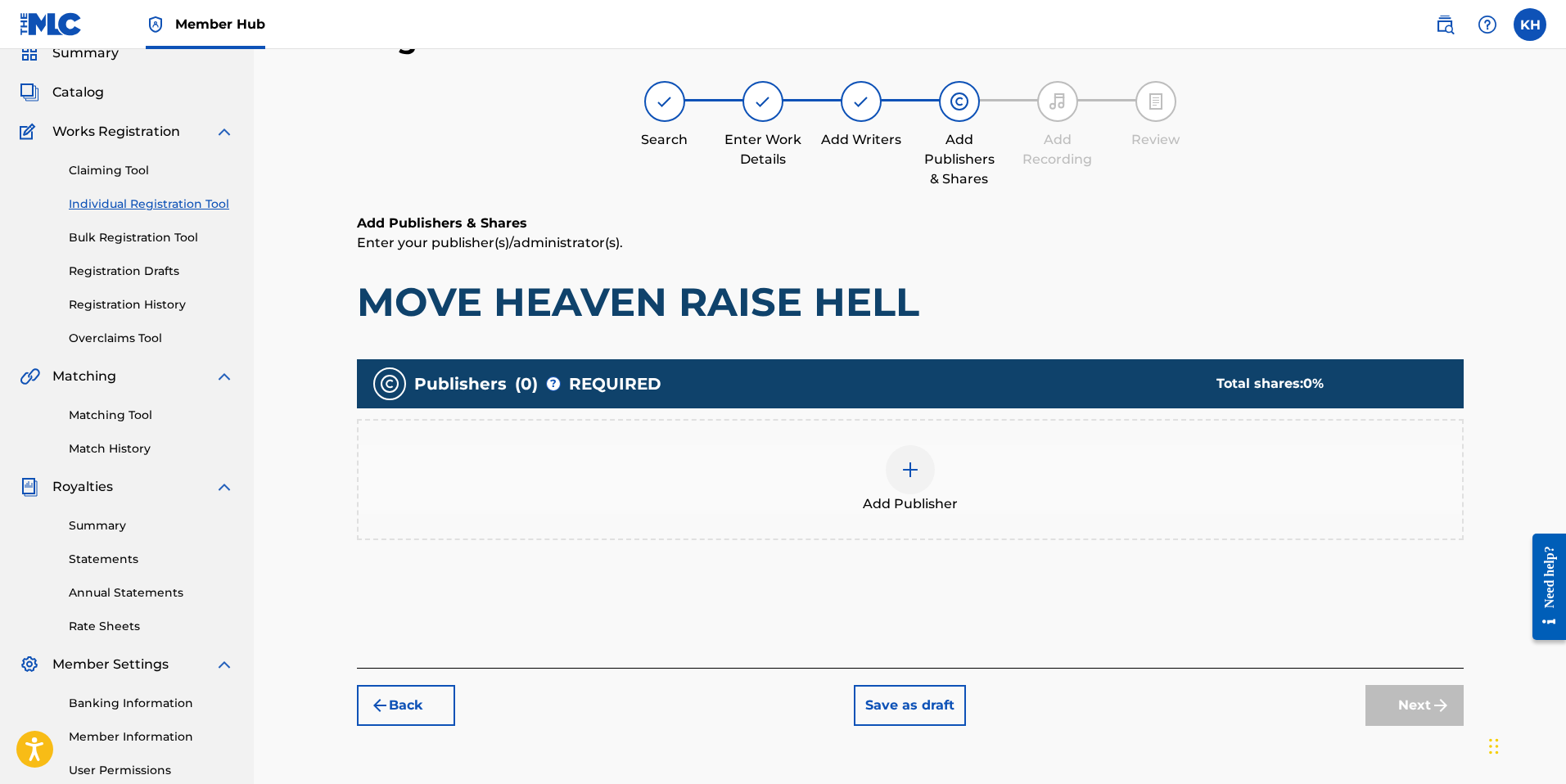
scroll to position [75, 0]
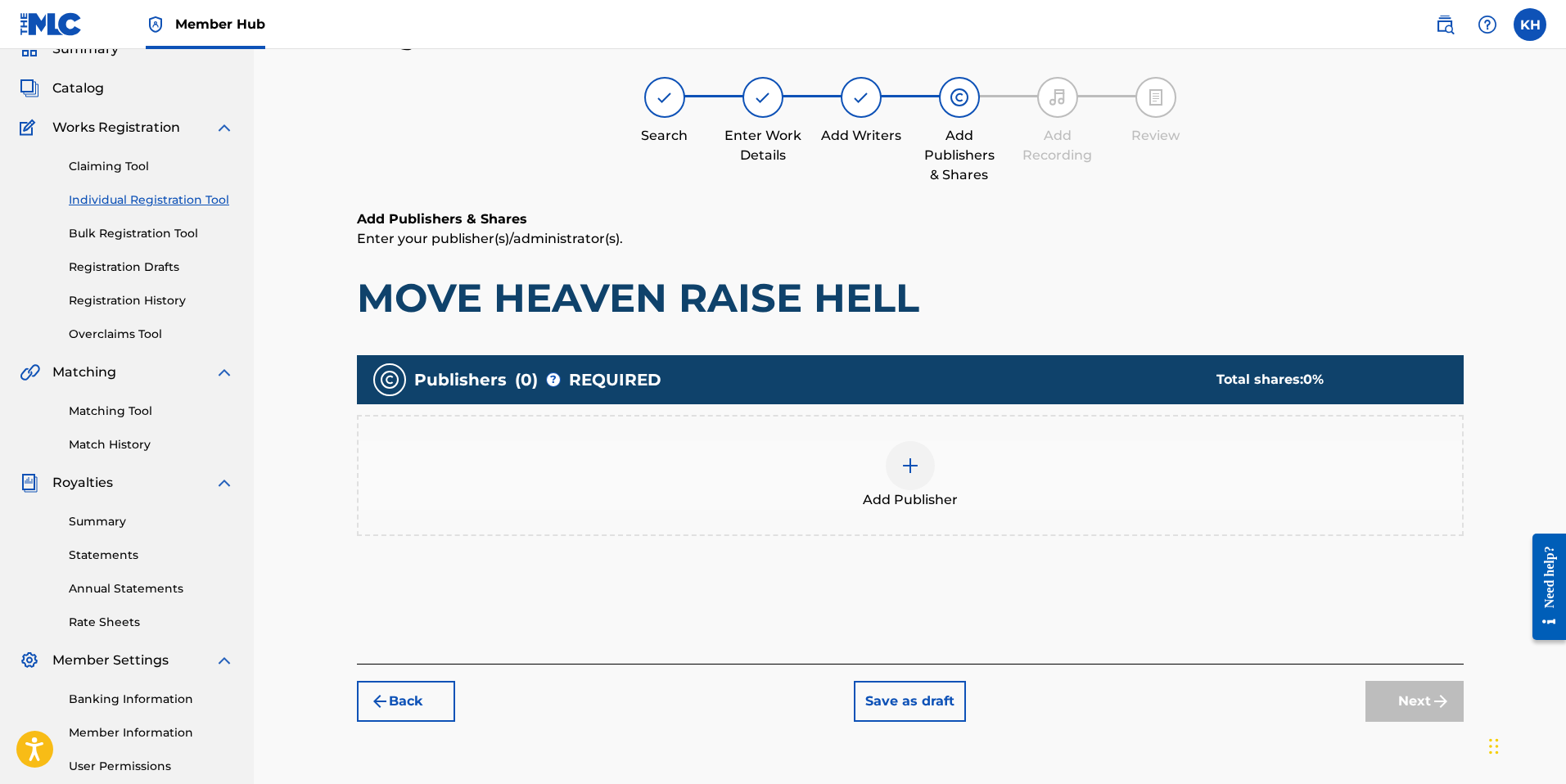
click at [912, 461] on img at bounding box center [910, 466] width 20 height 20
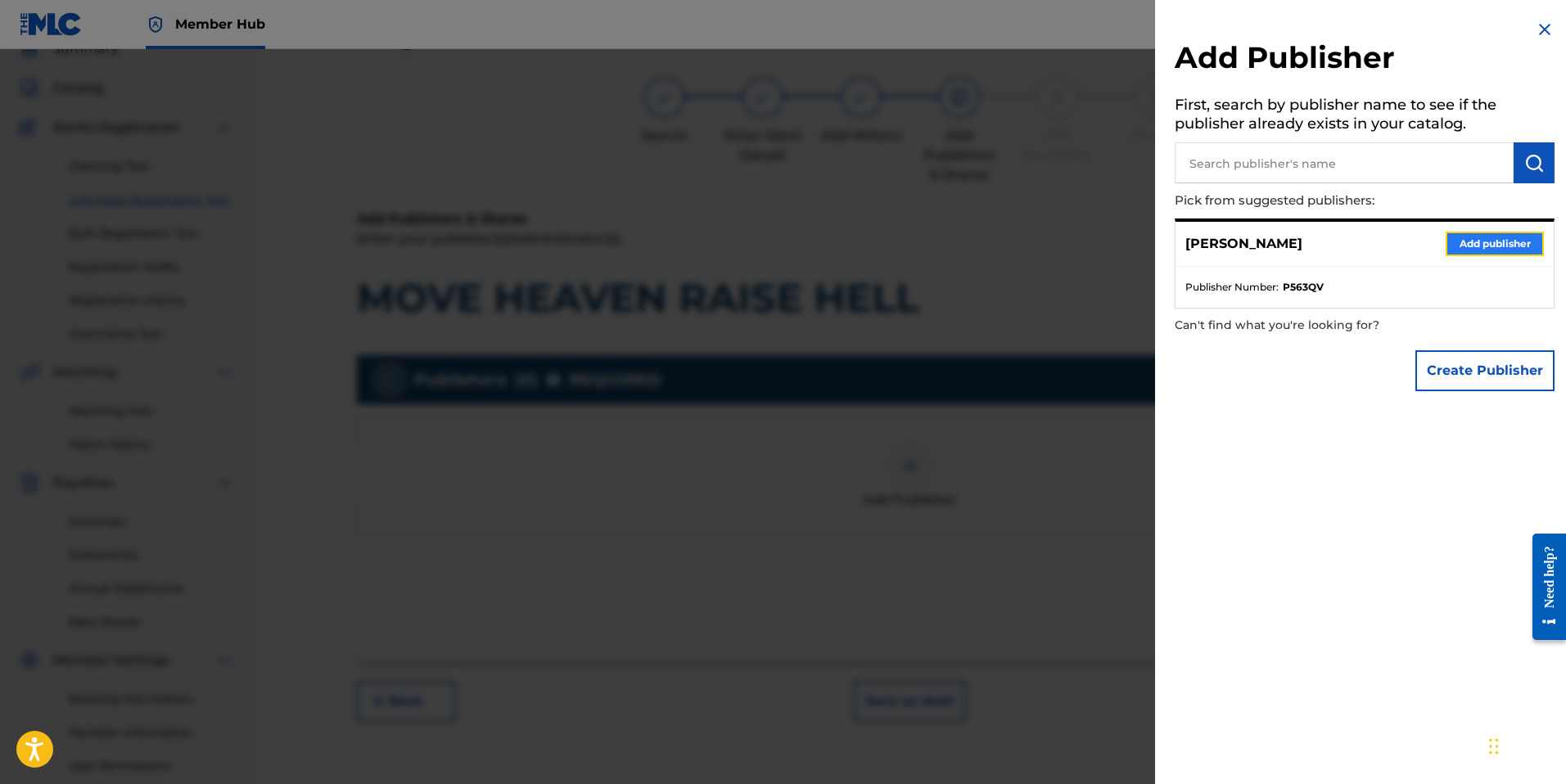
click at [1474, 237] on button "Add publisher" at bounding box center [1494, 244] width 99 height 25
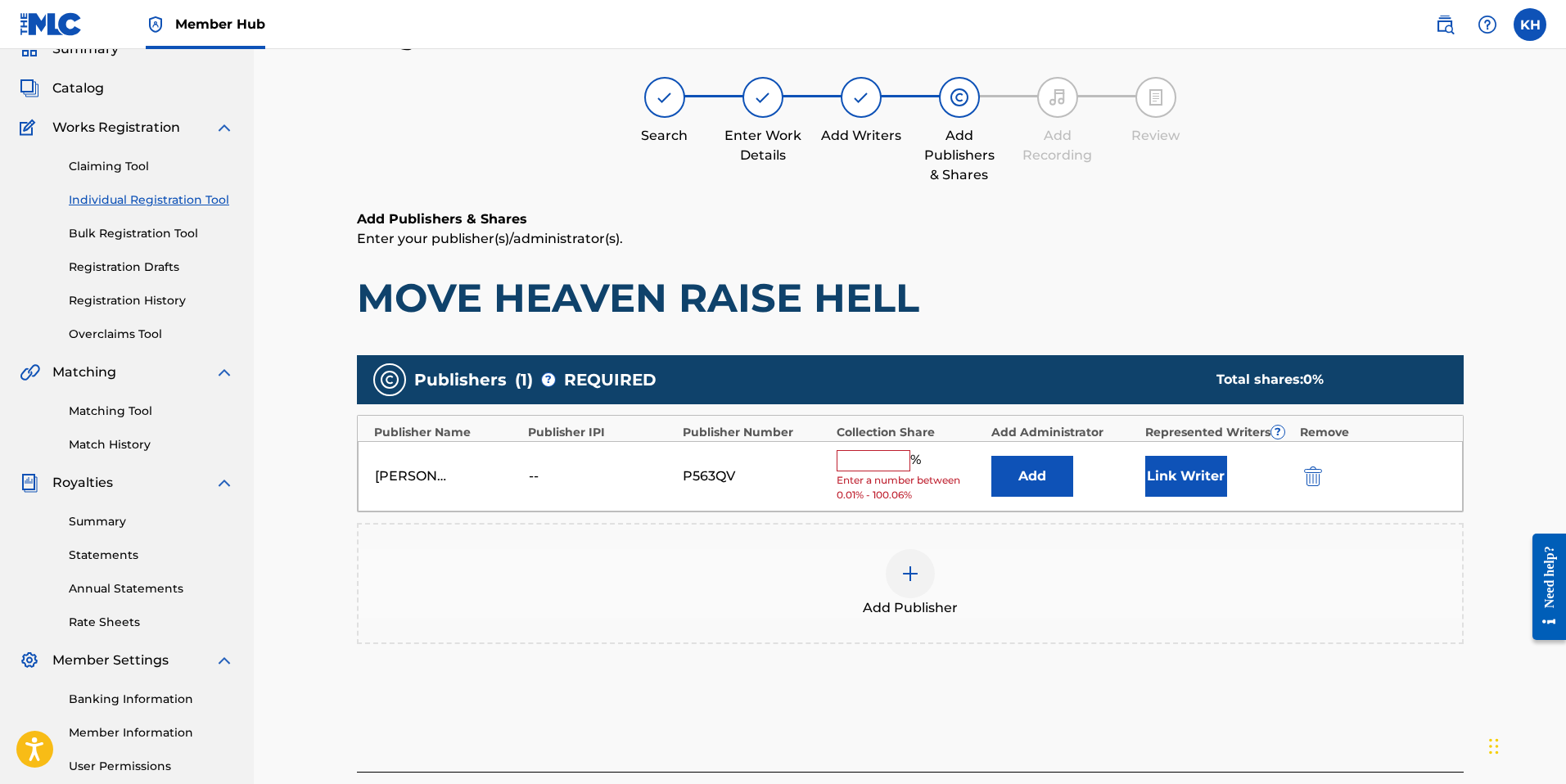
click at [893, 462] on input "text" at bounding box center [872, 461] width 74 height 21
type input "50"
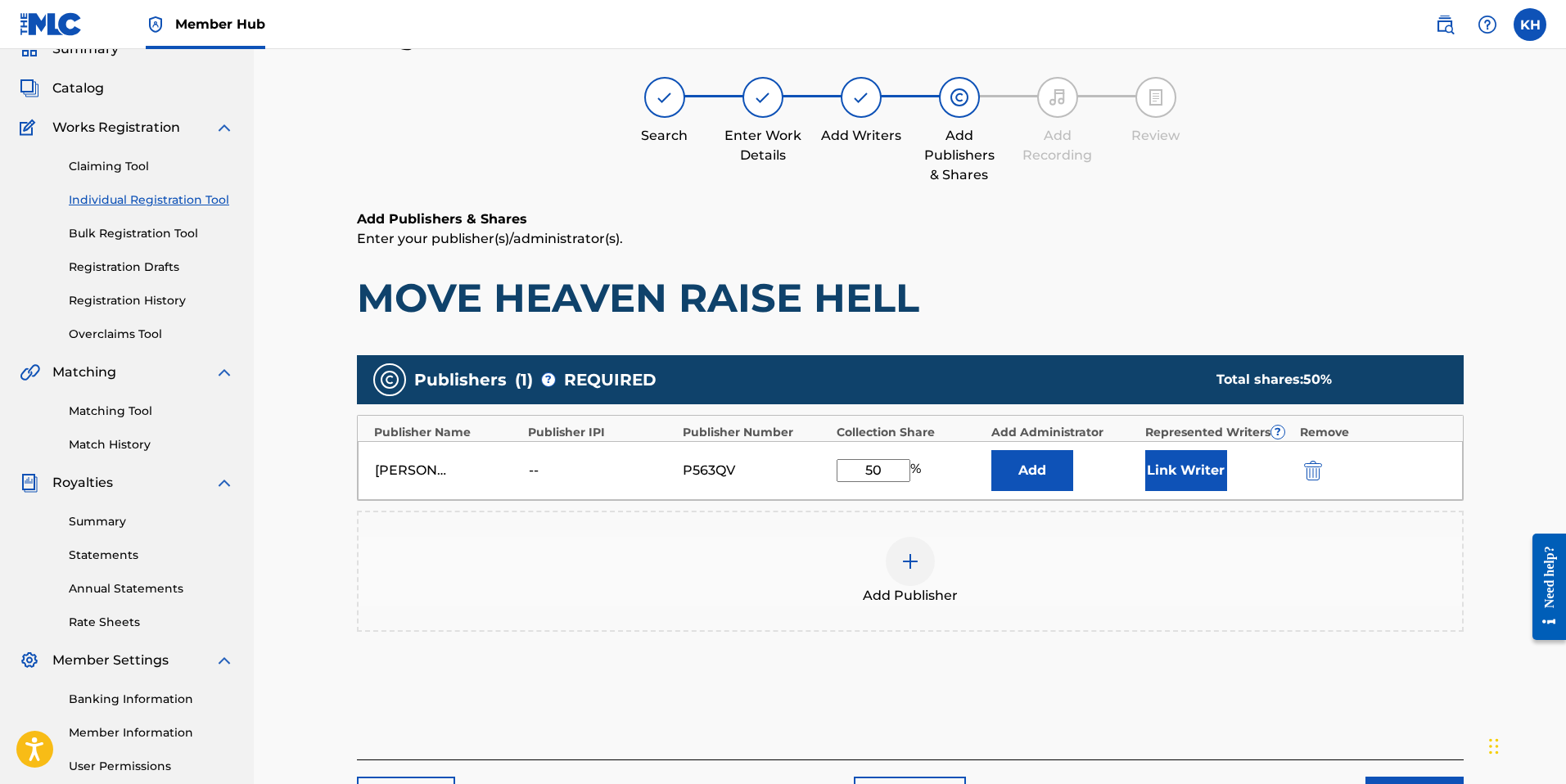
click at [915, 567] on img at bounding box center [910, 561] width 20 height 20
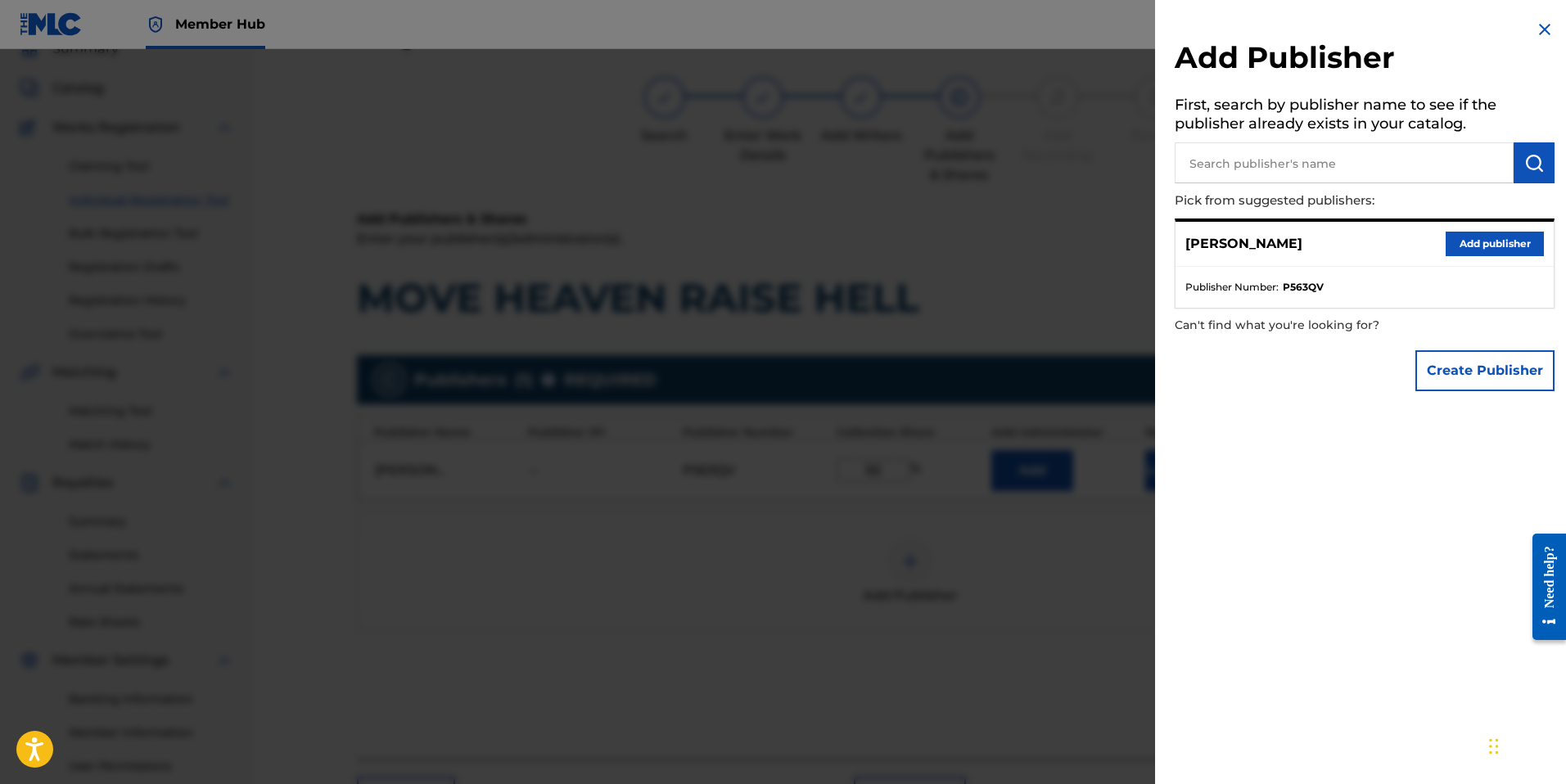
click at [1356, 155] on input "text" at bounding box center [1344, 163] width 339 height 41
type input "Slayhound Music"
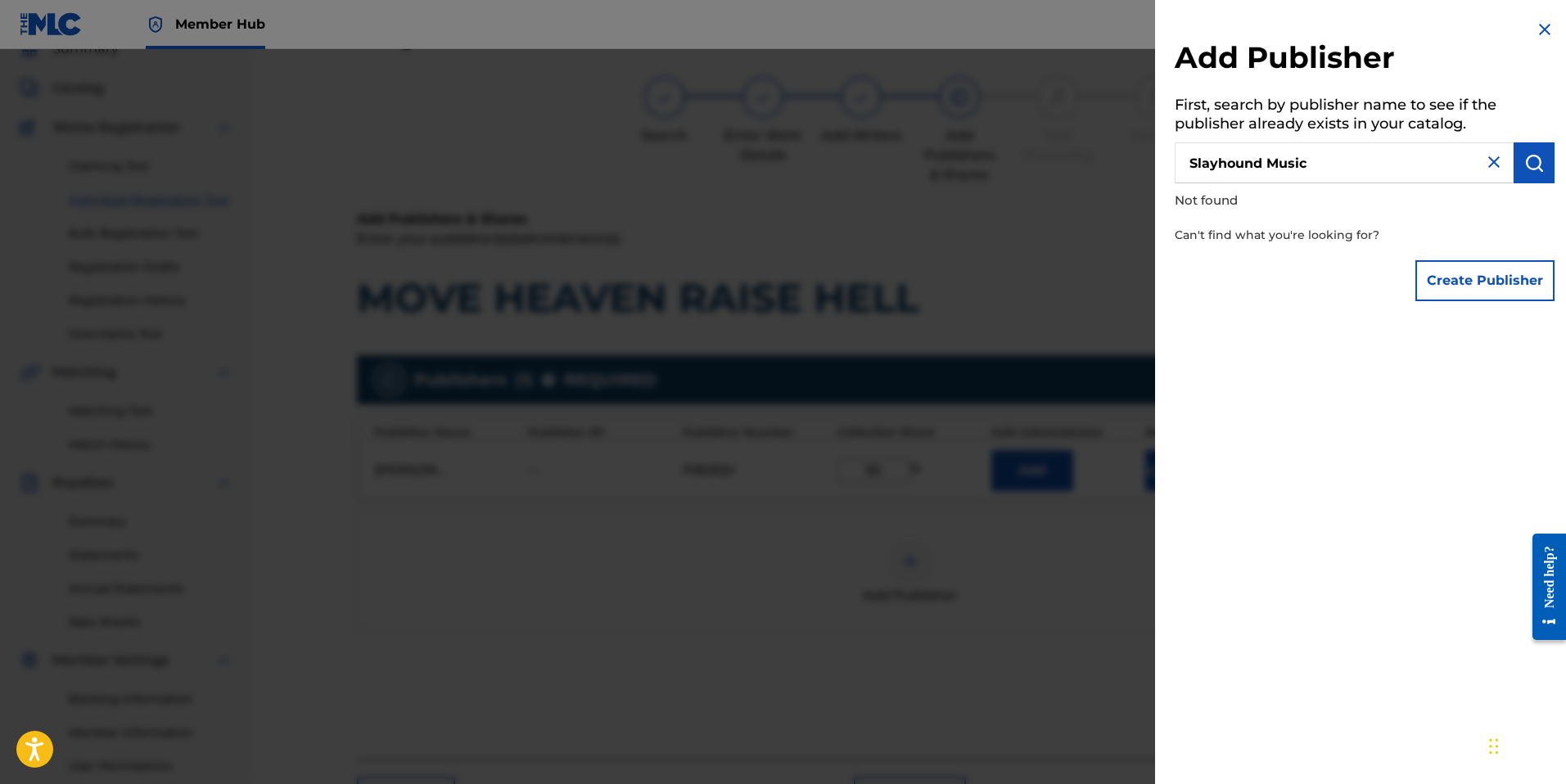
click at [1544, 27] on img at bounding box center [1544, 30] width 20 height 20
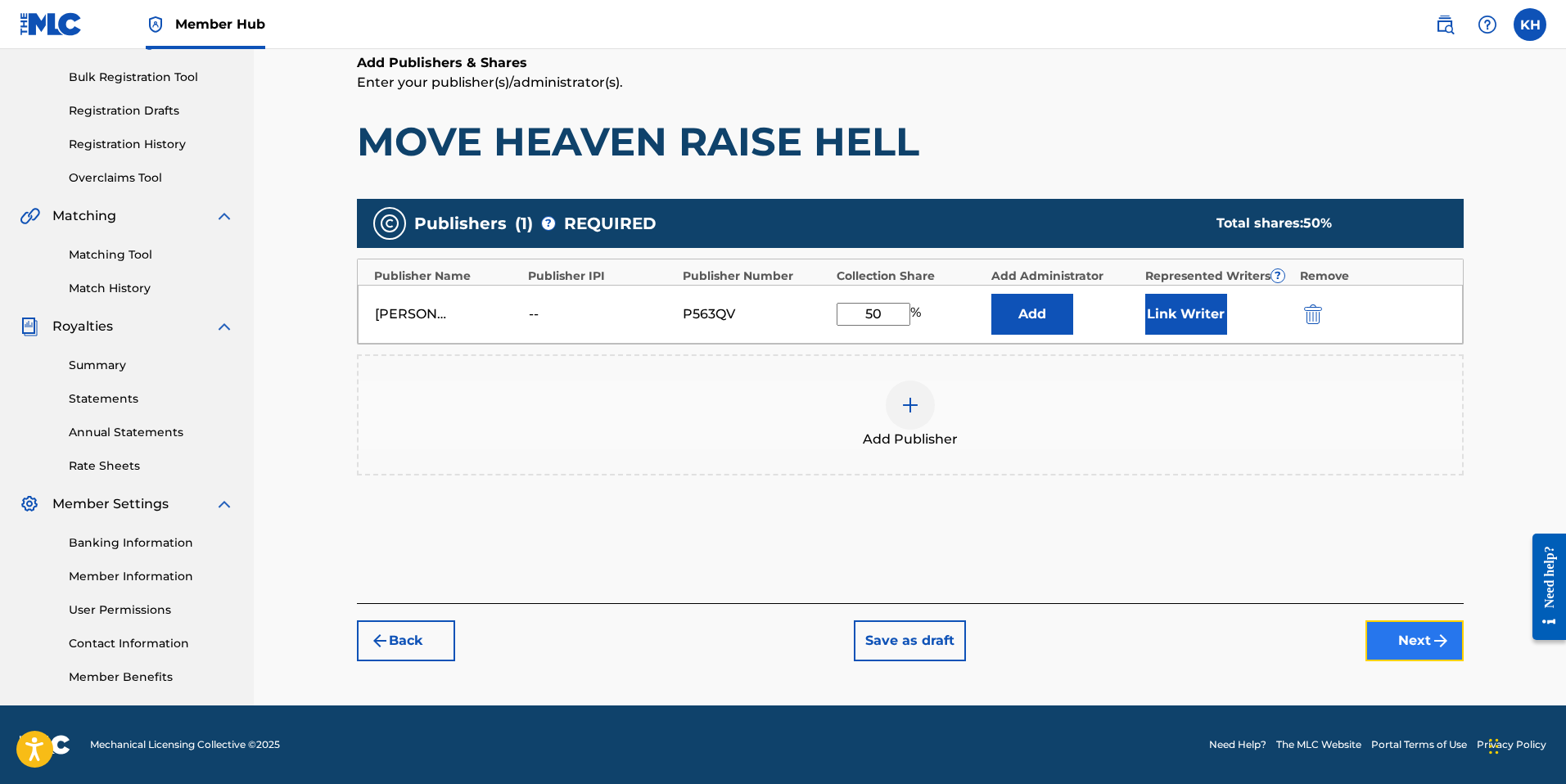
click at [1421, 632] on button "Next" at bounding box center [1414, 640] width 99 height 41
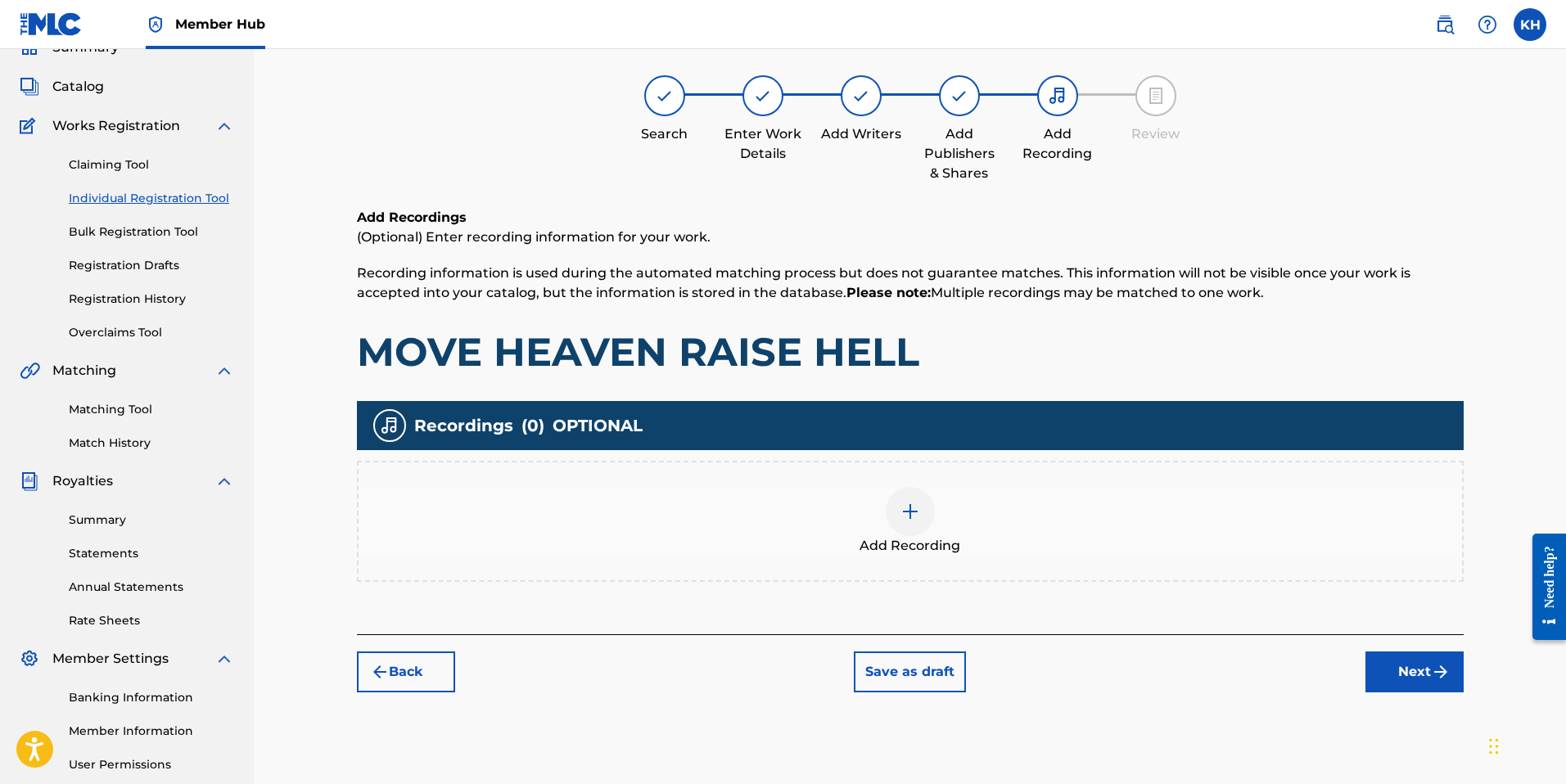
scroll to position [74, 0]
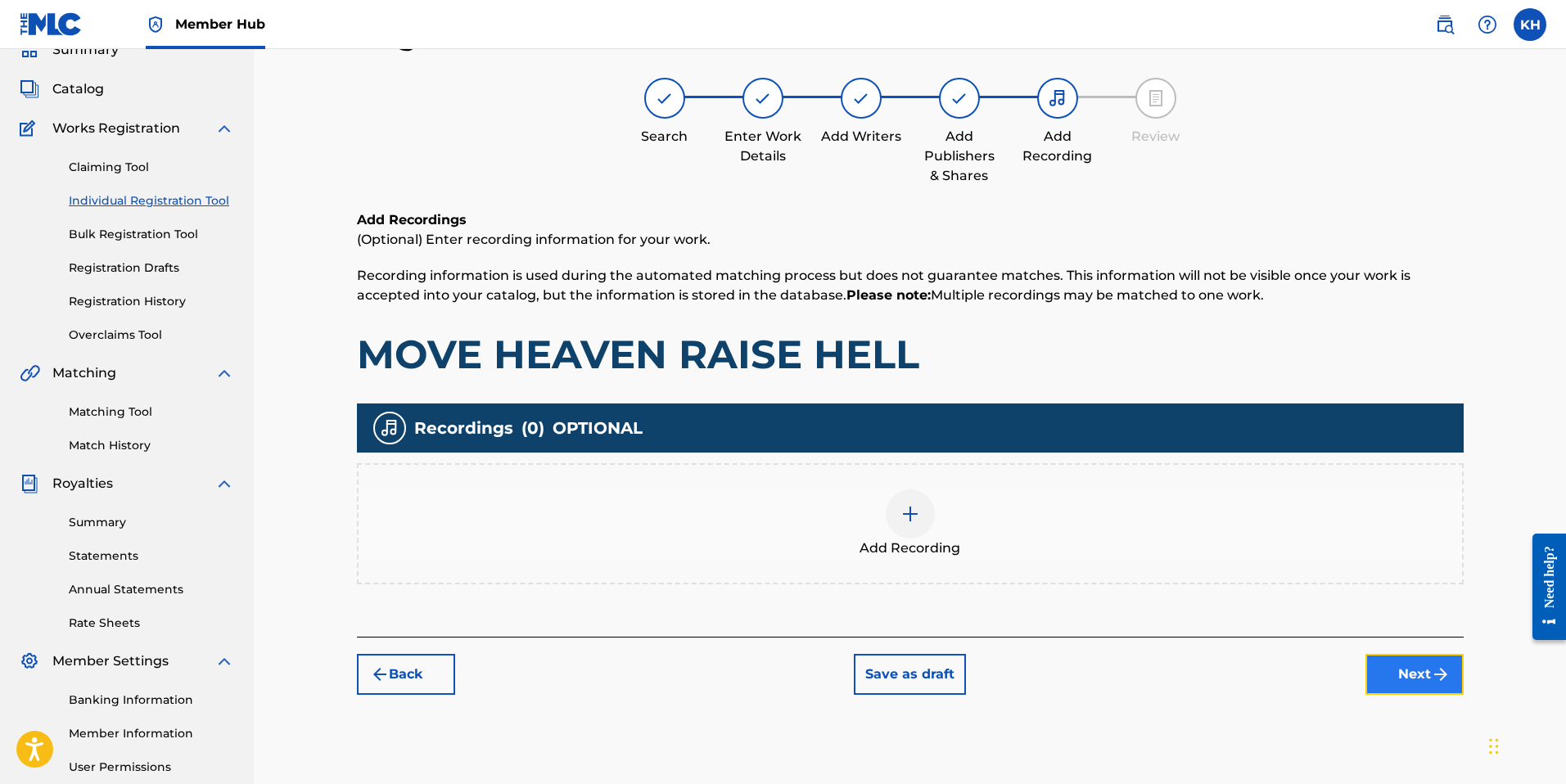
click at [1401, 678] on button "Next" at bounding box center [1414, 674] width 99 height 41
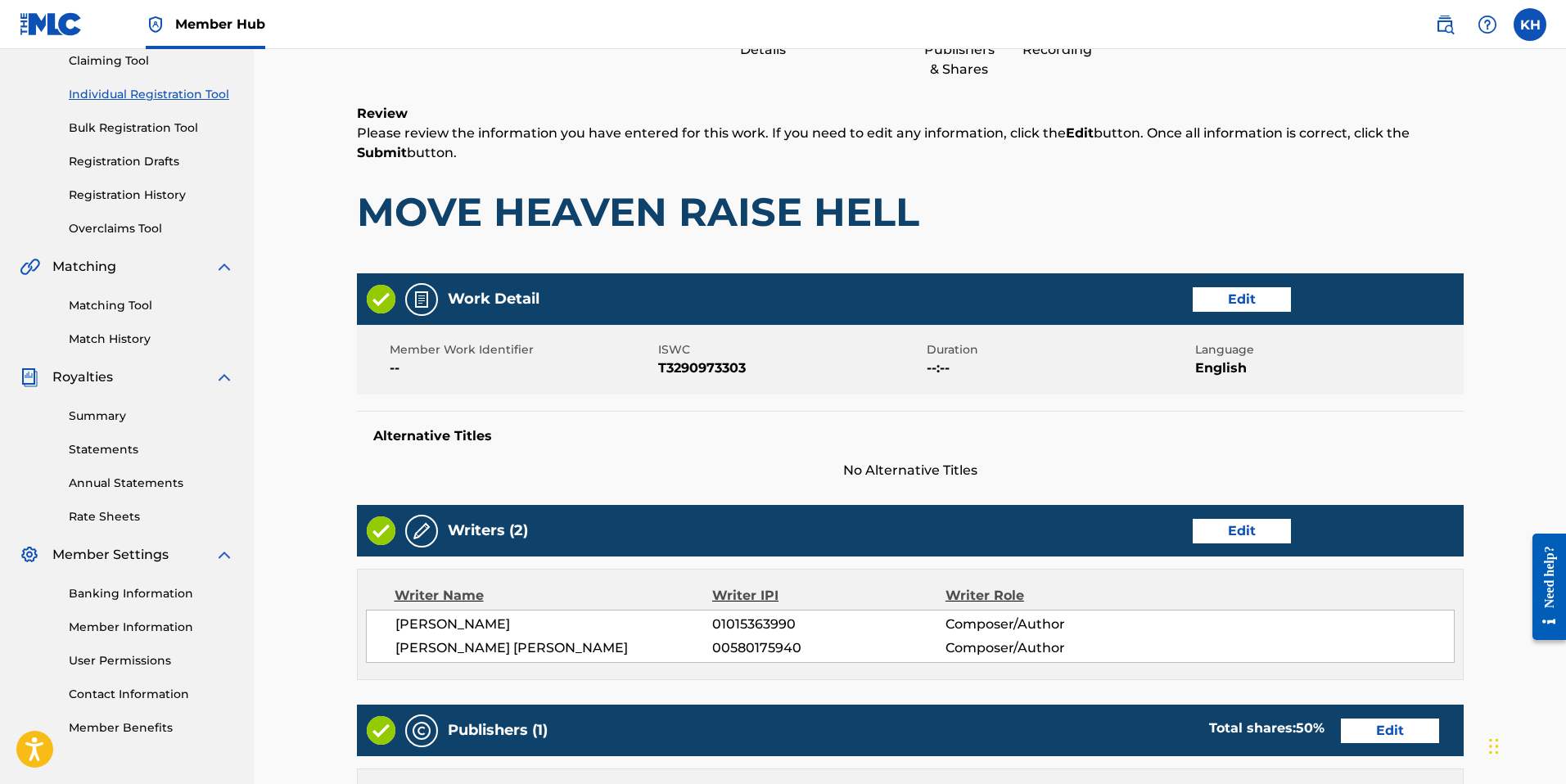
scroll to position [201, 0]
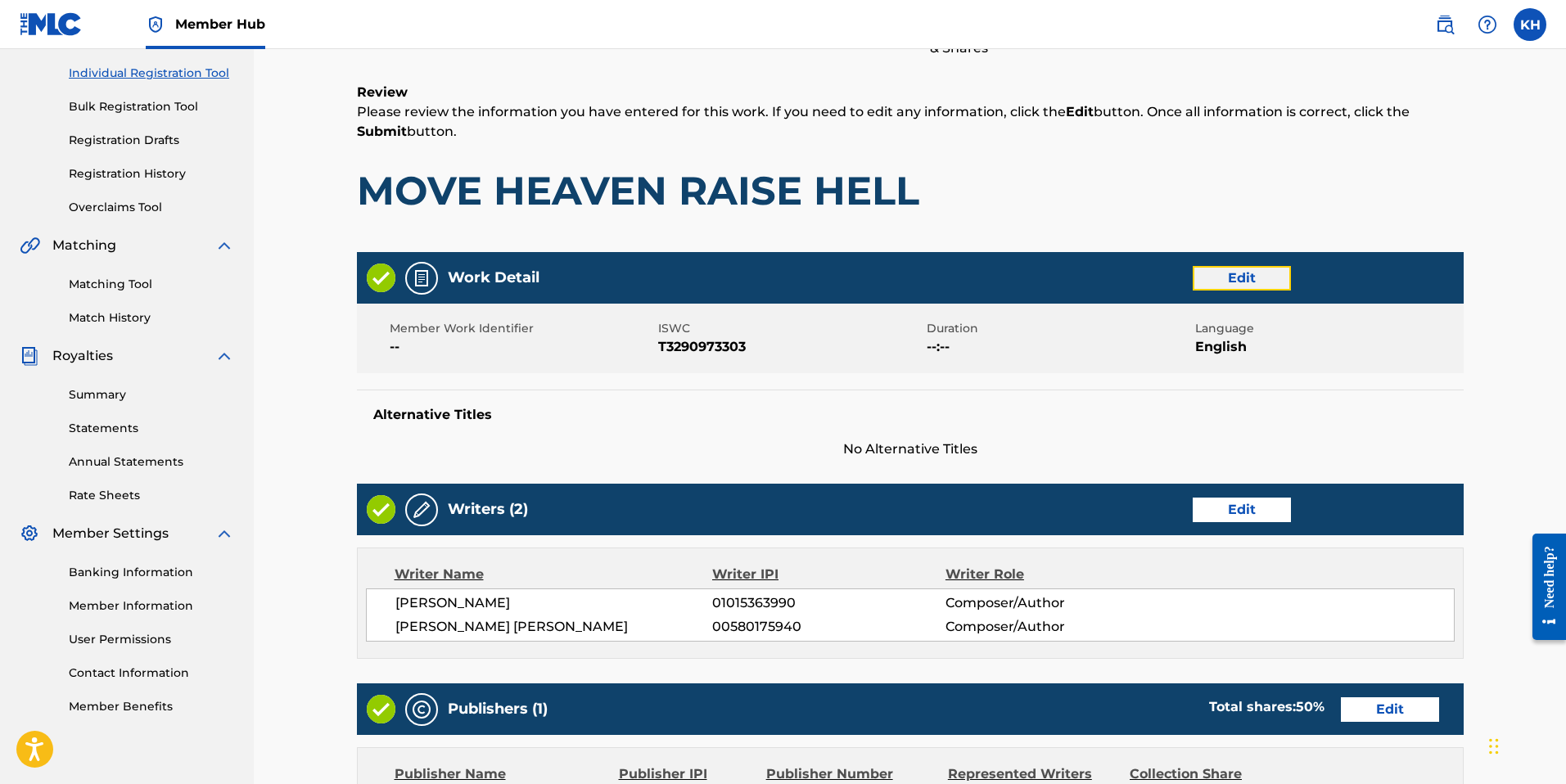
click at [1243, 281] on button "Edit" at bounding box center [1242, 278] width 99 height 25
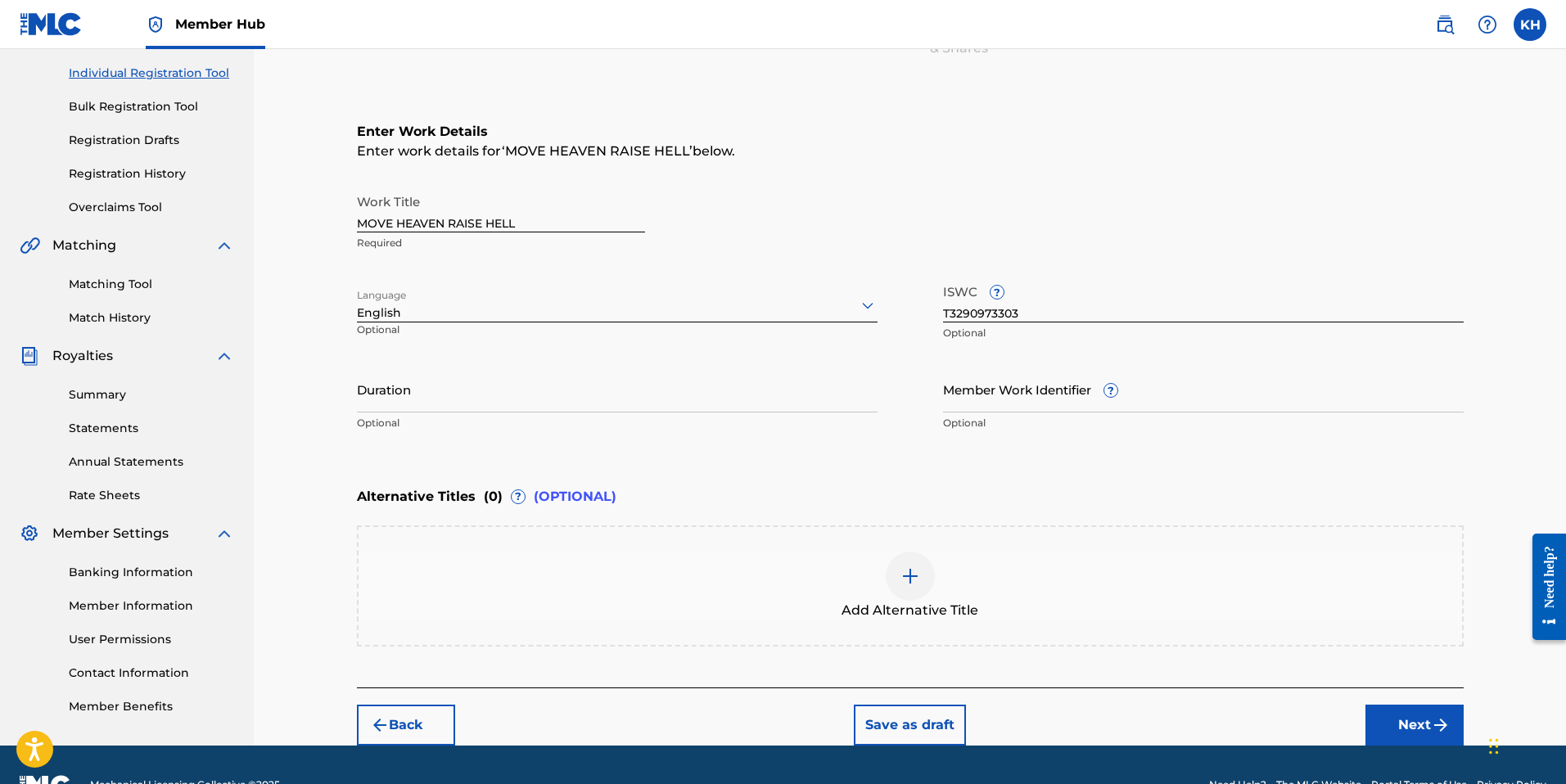
scroll to position [241, 0]
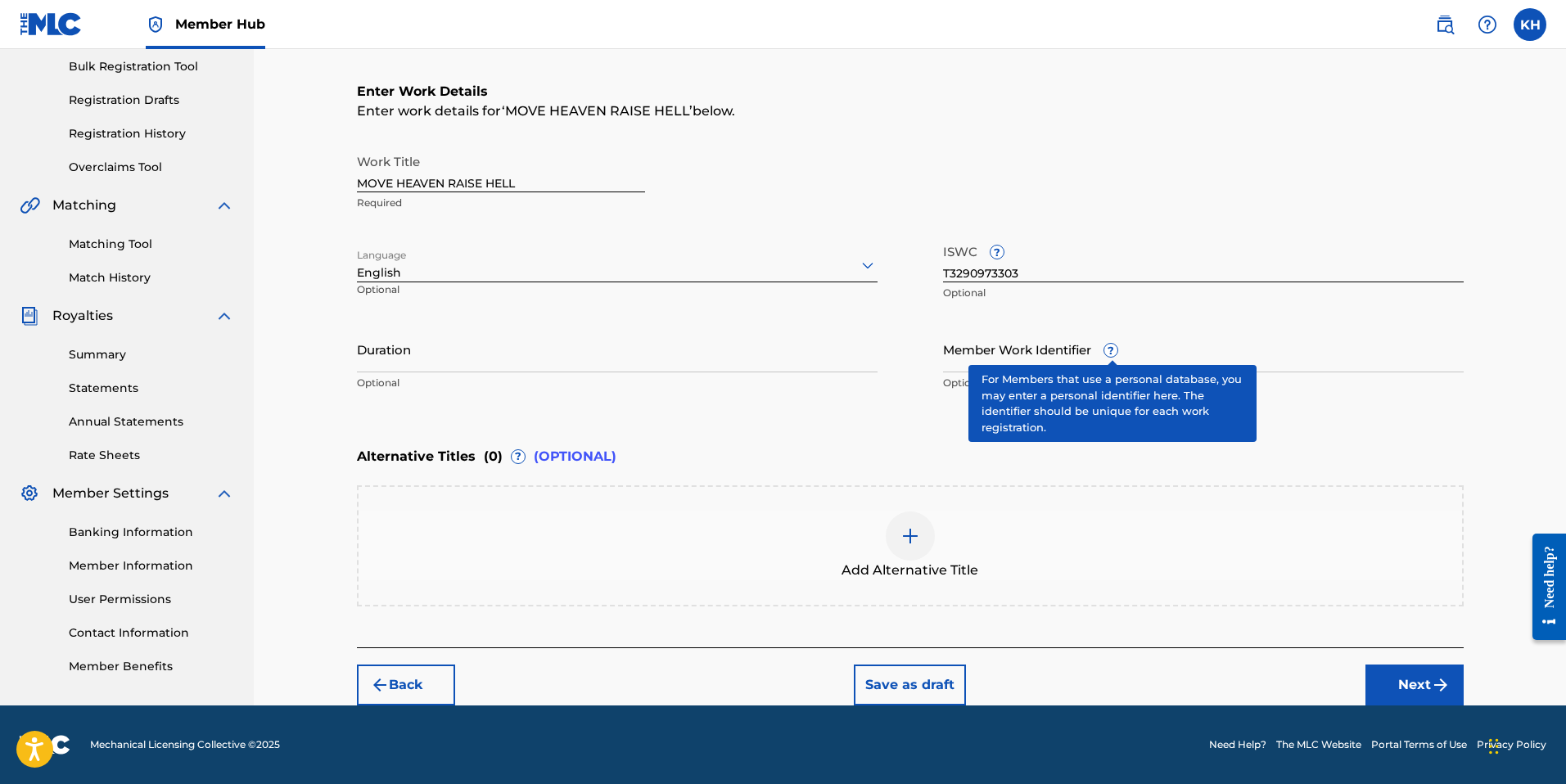
click at [1114, 353] on span "?" at bounding box center [1111, 350] width 13 height 13
click at [1114, 353] on input "Member Work Identifier ?" at bounding box center [1203, 349] width 520 height 47
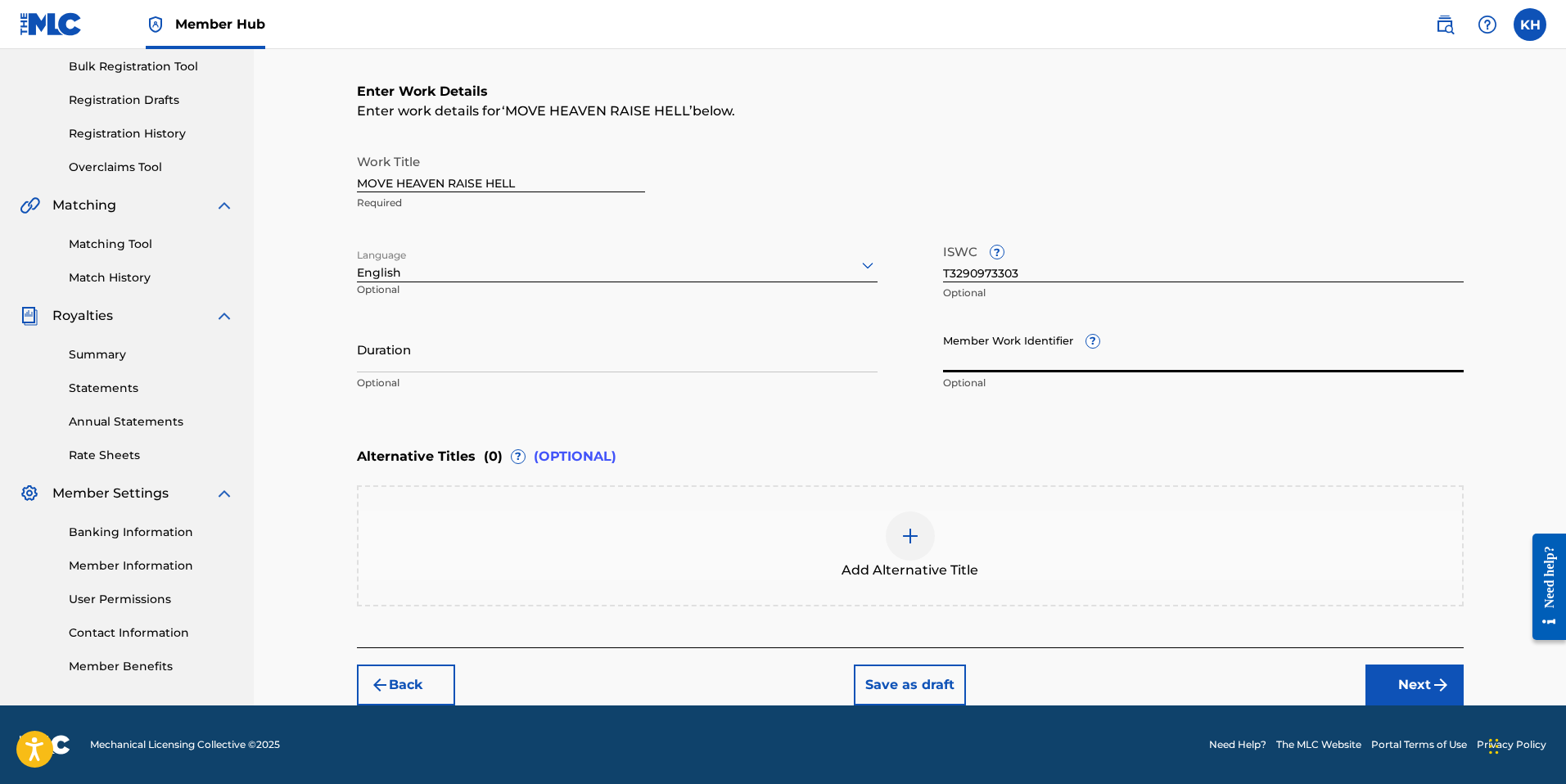
click at [1114, 353] on input "Member Work Identifier ?" at bounding box center [1203, 349] width 520 height 47
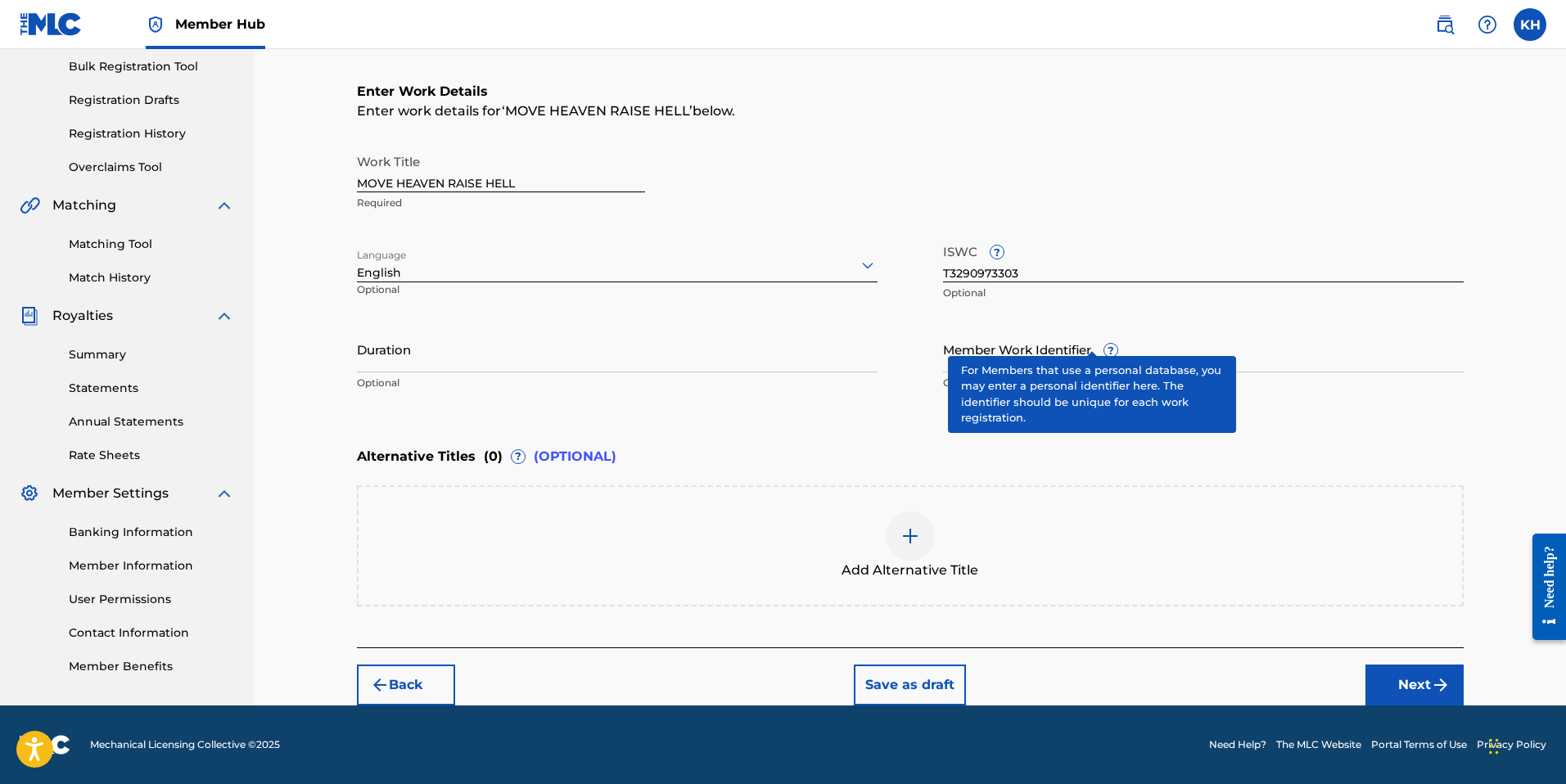
click at [1095, 342] on div "Member Work Identifier ? Optional" at bounding box center [1203, 362] width 520 height 74
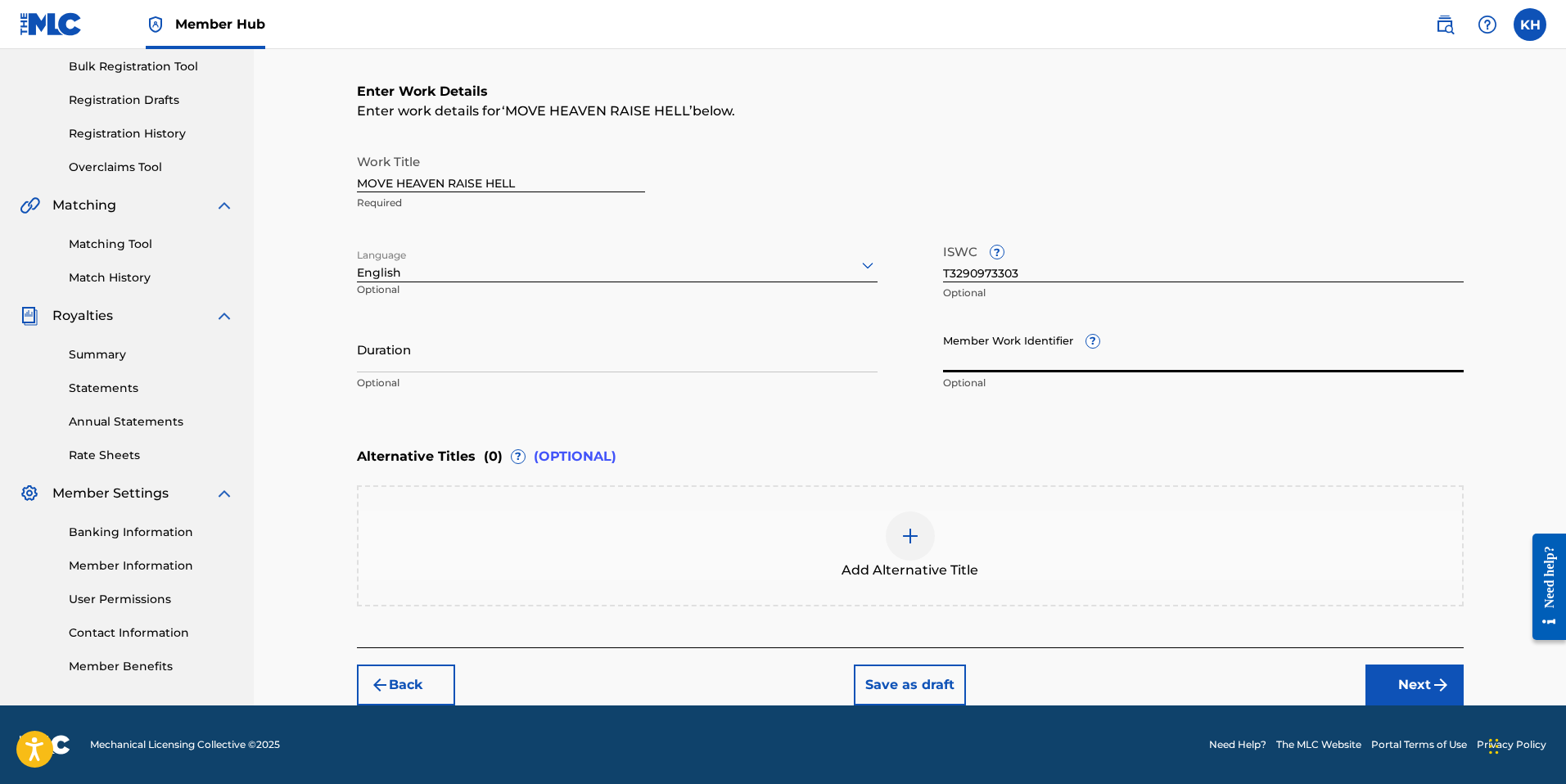
click at [1095, 342] on div "Member Work Identifier ? Optional" at bounding box center [1203, 362] width 520 height 74
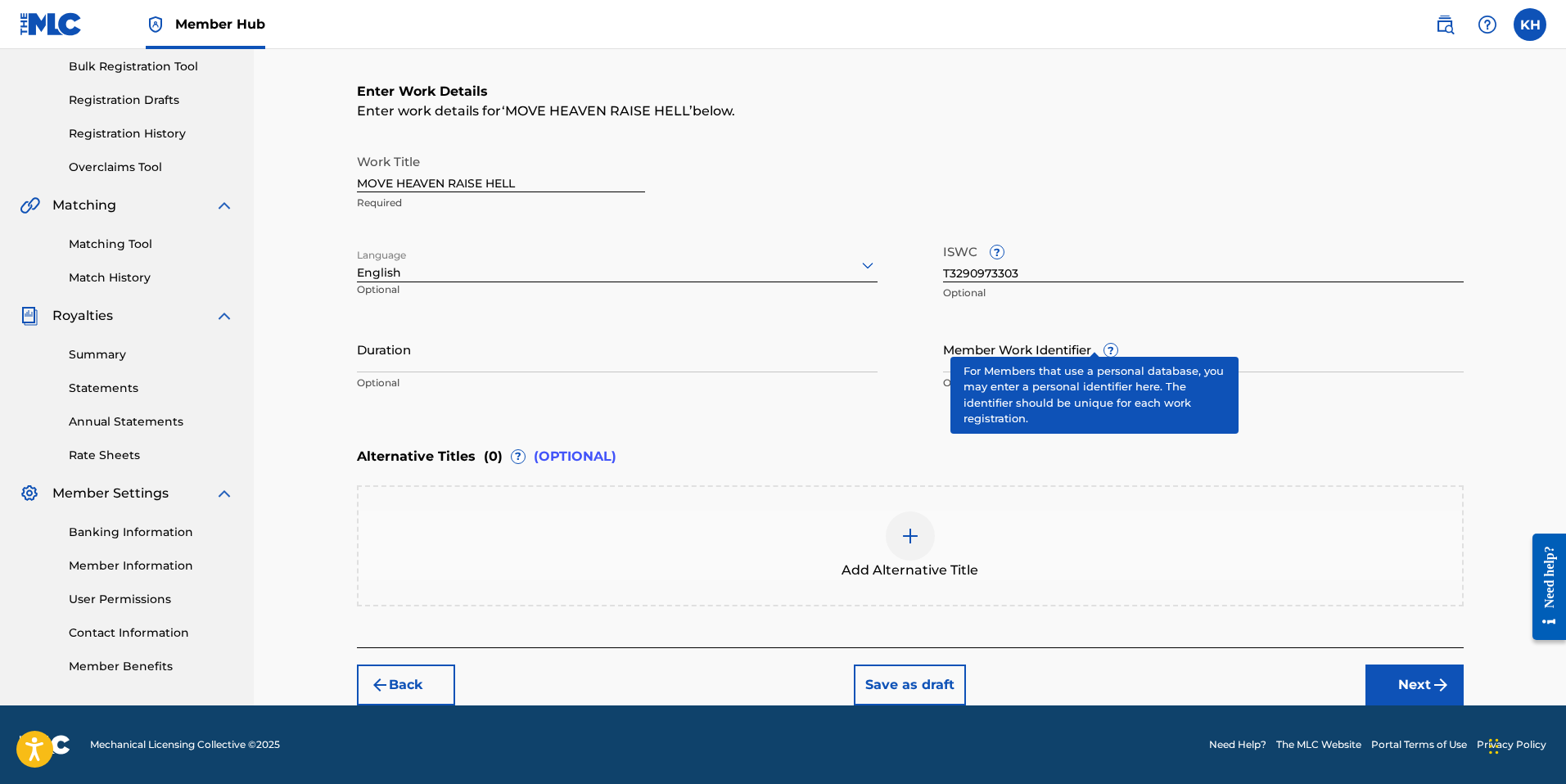
click at [1103, 346] on span "?" at bounding box center [1110, 349] width 14 height 14
click at [1093, 346] on input "Member Work Identifier ?" at bounding box center [1203, 349] width 520 height 47
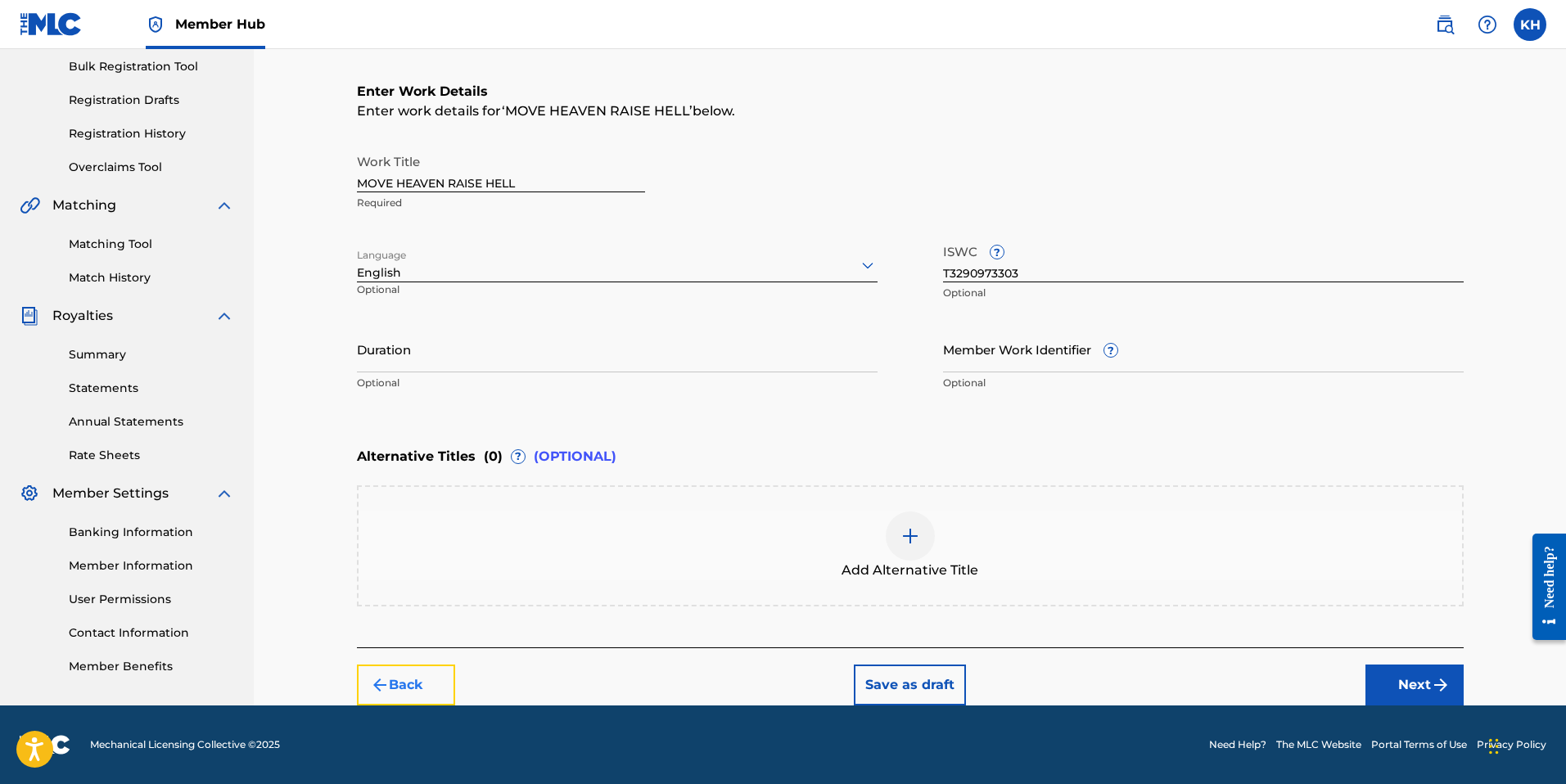
click at [404, 686] on button "Back" at bounding box center [406, 685] width 99 height 41
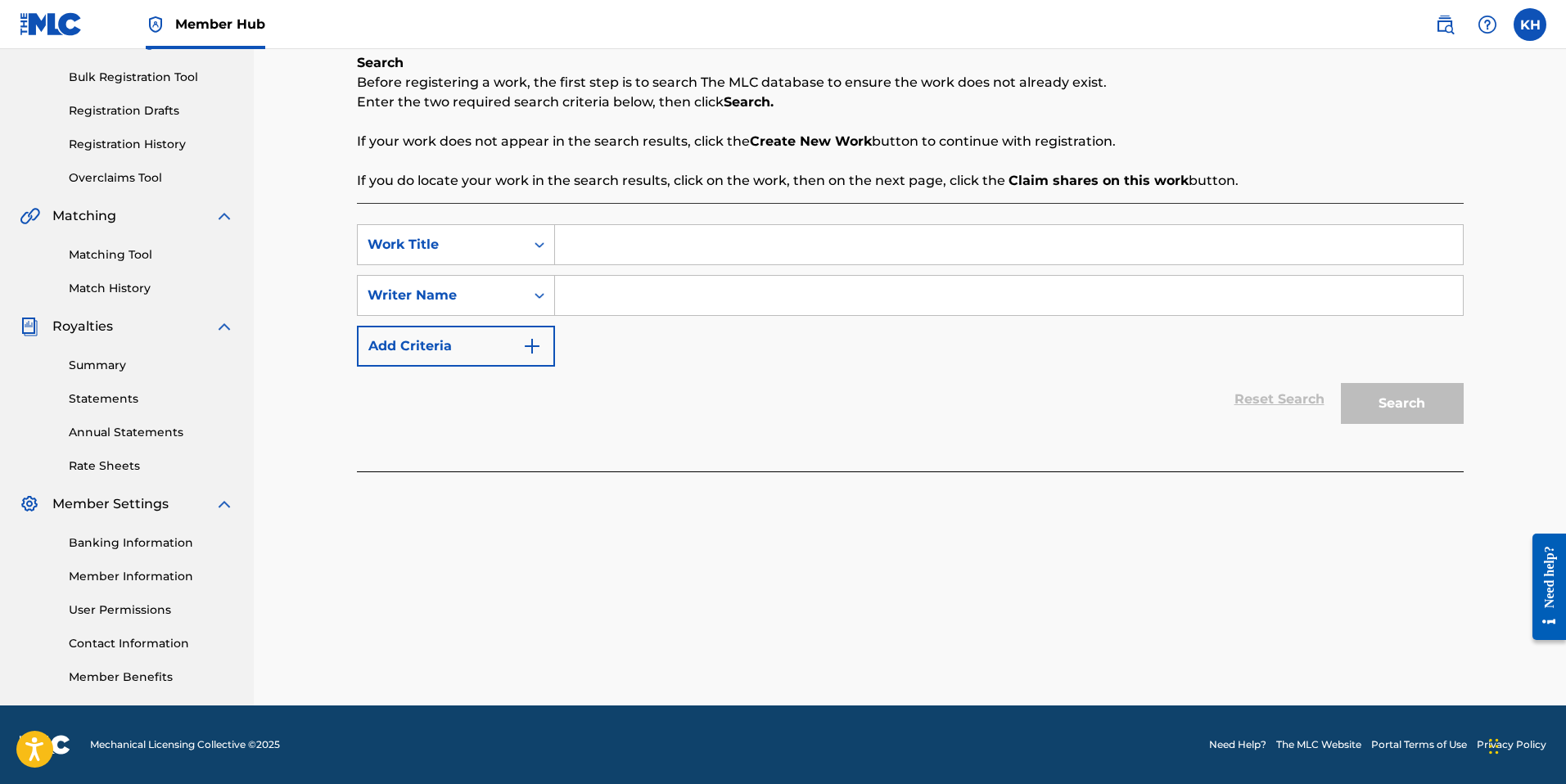
scroll to position [216, 0]
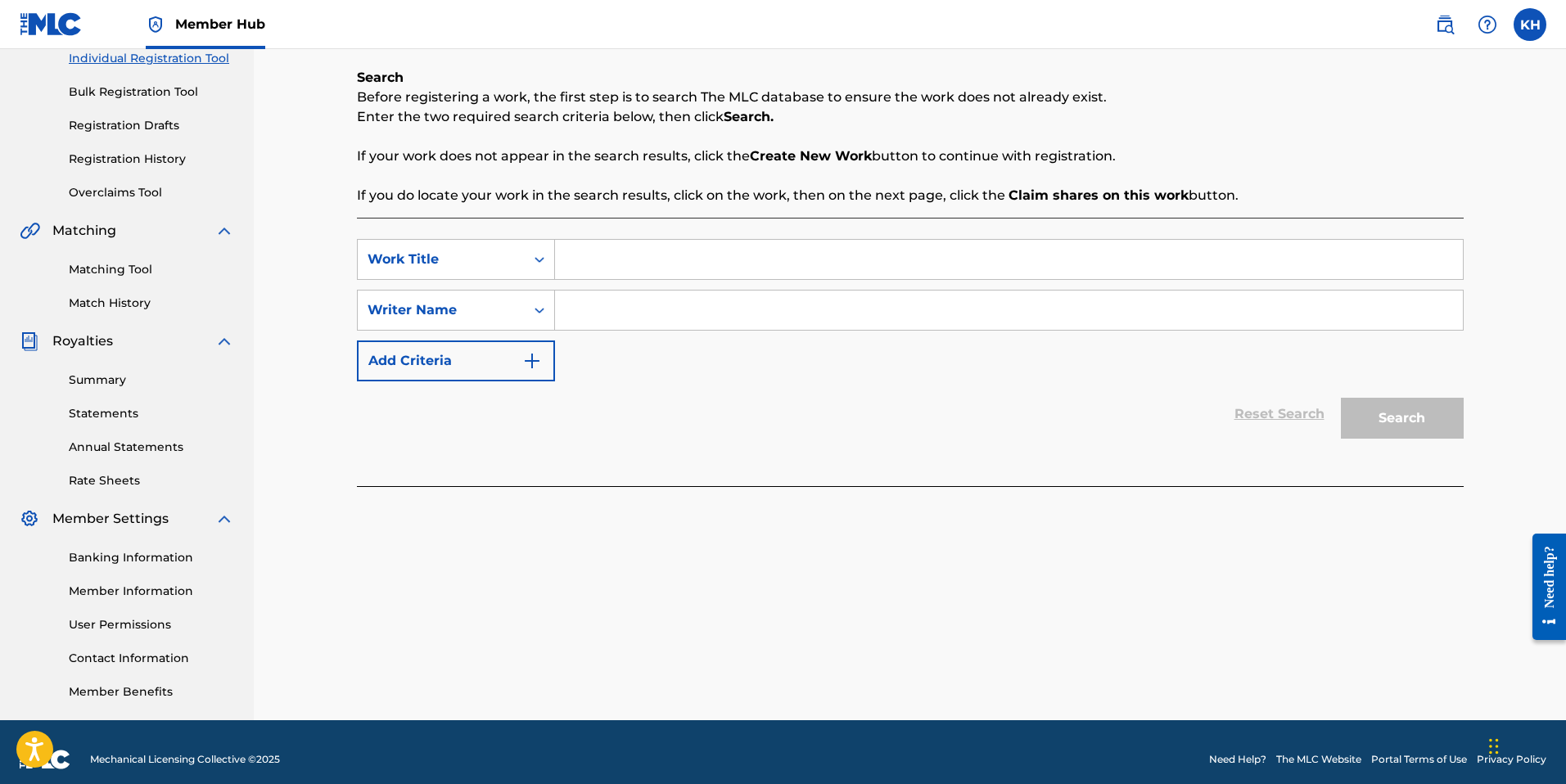
click at [590, 250] on input "Search Form" at bounding box center [1008, 259] width 908 height 39
click at [119, 163] on link "Registration History" at bounding box center [151, 159] width 165 height 17
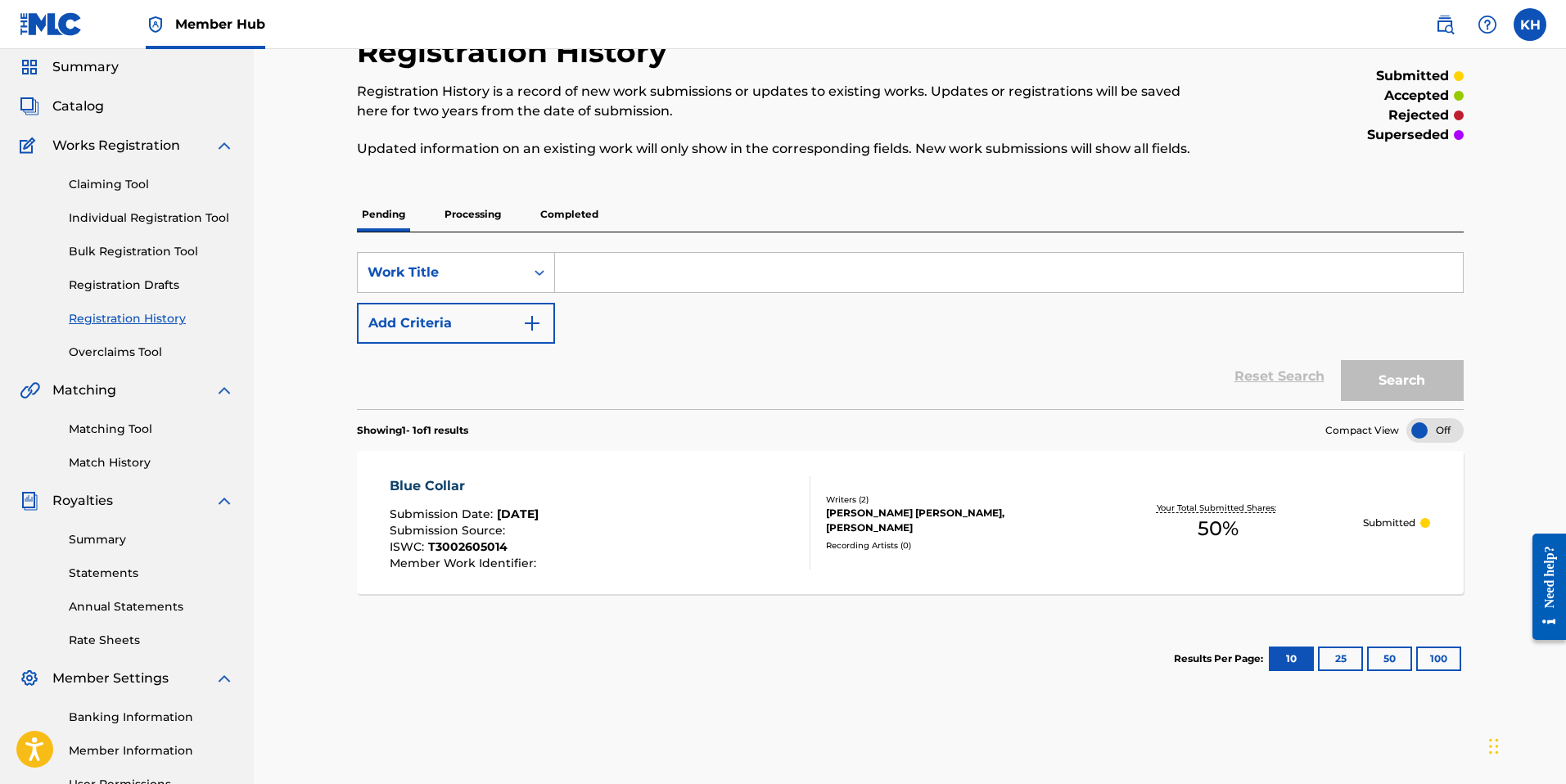
scroll to position [54, 0]
click at [134, 287] on link "Registration Drafts" at bounding box center [151, 287] width 165 height 17
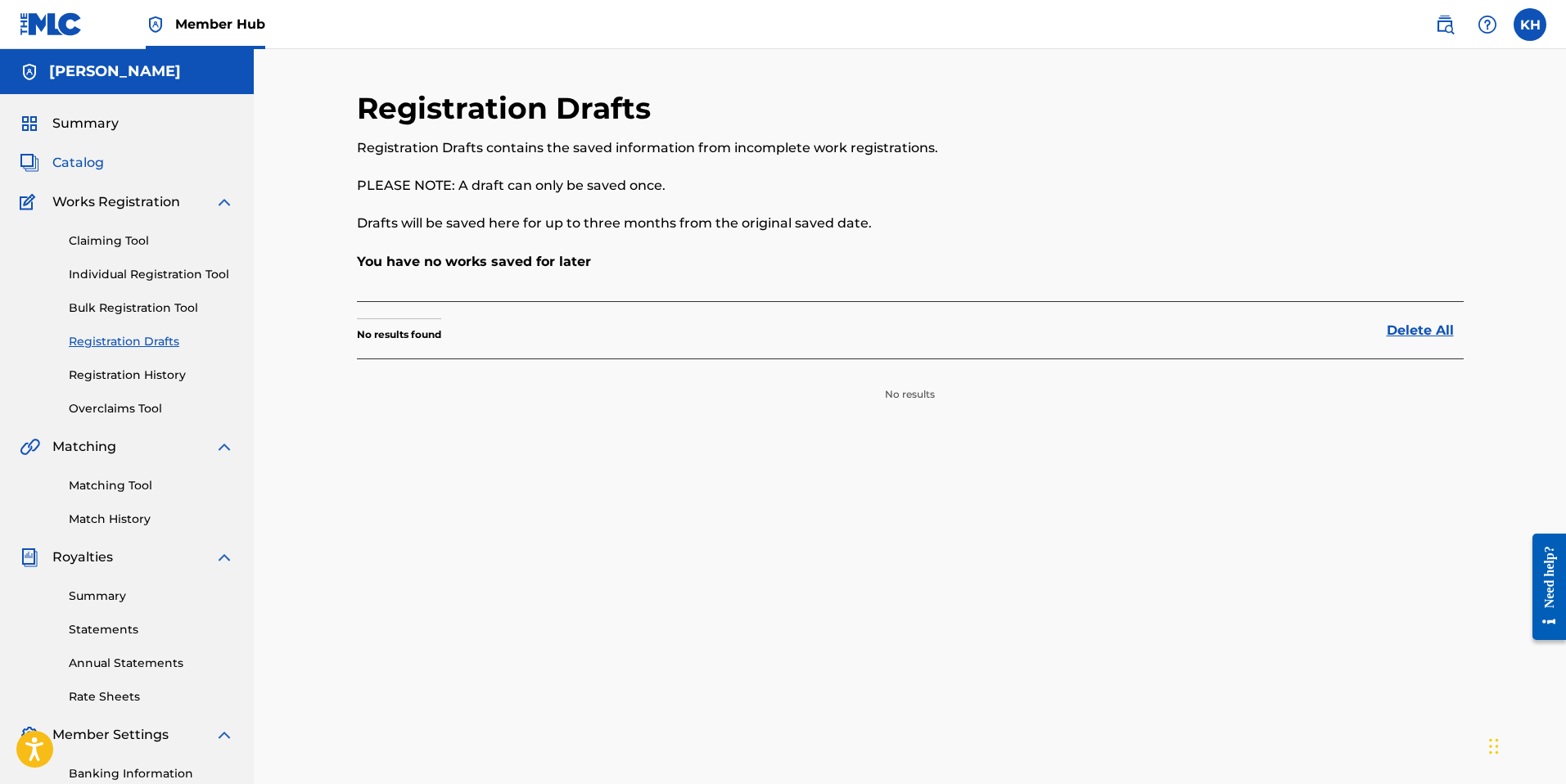
click at [92, 159] on span "Catalog" at bounding box center [78, 163] width 52 height 20
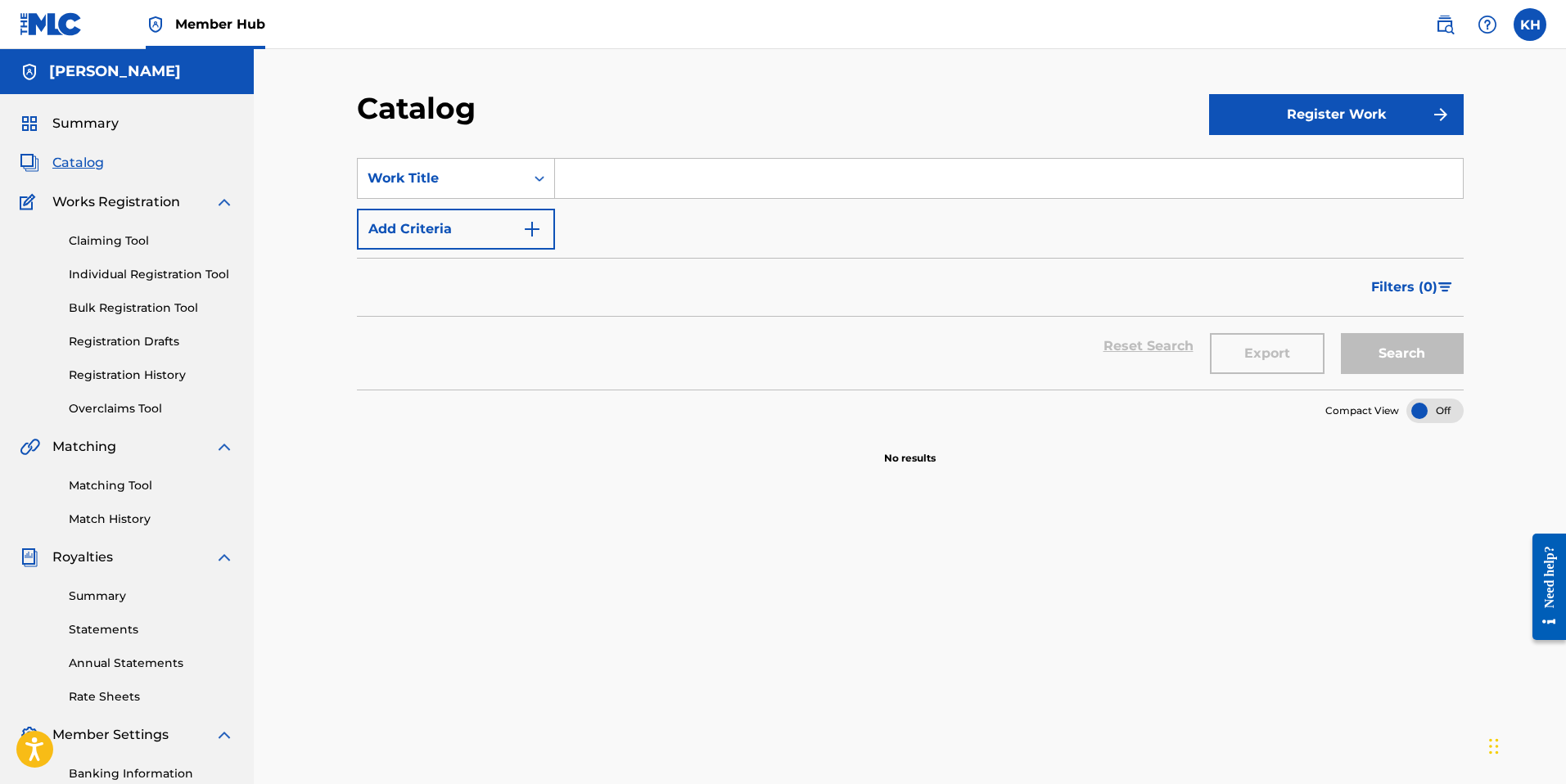
click at [606, 186] on input "Search Form" at bounding box center [1008, 178] width 908 height 39
type input "move heaven raise hell"
click at [1340, 333] on button "Search" at bounding box center [1401, 353] width 122 height 41
click at [88, 165] on span "Catalog" at bounding box center [78, 163] width 52 height 20
click at [97, 127] on span "Summary" at bounding box center [85, 123] width 66 height 20
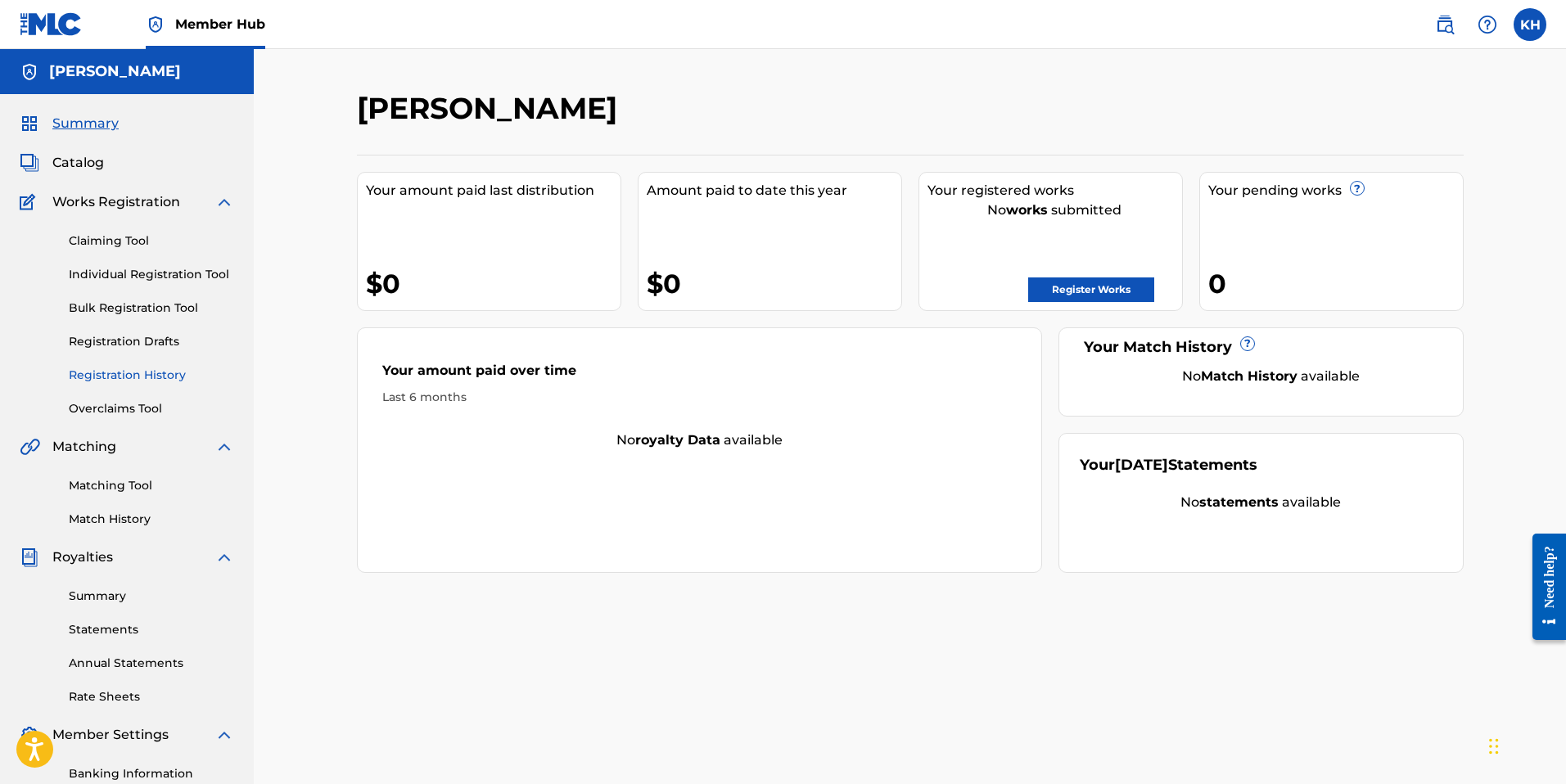
click at [144, 376] on link "Registration History" at bounding box center [151, 375] width 165 height 17
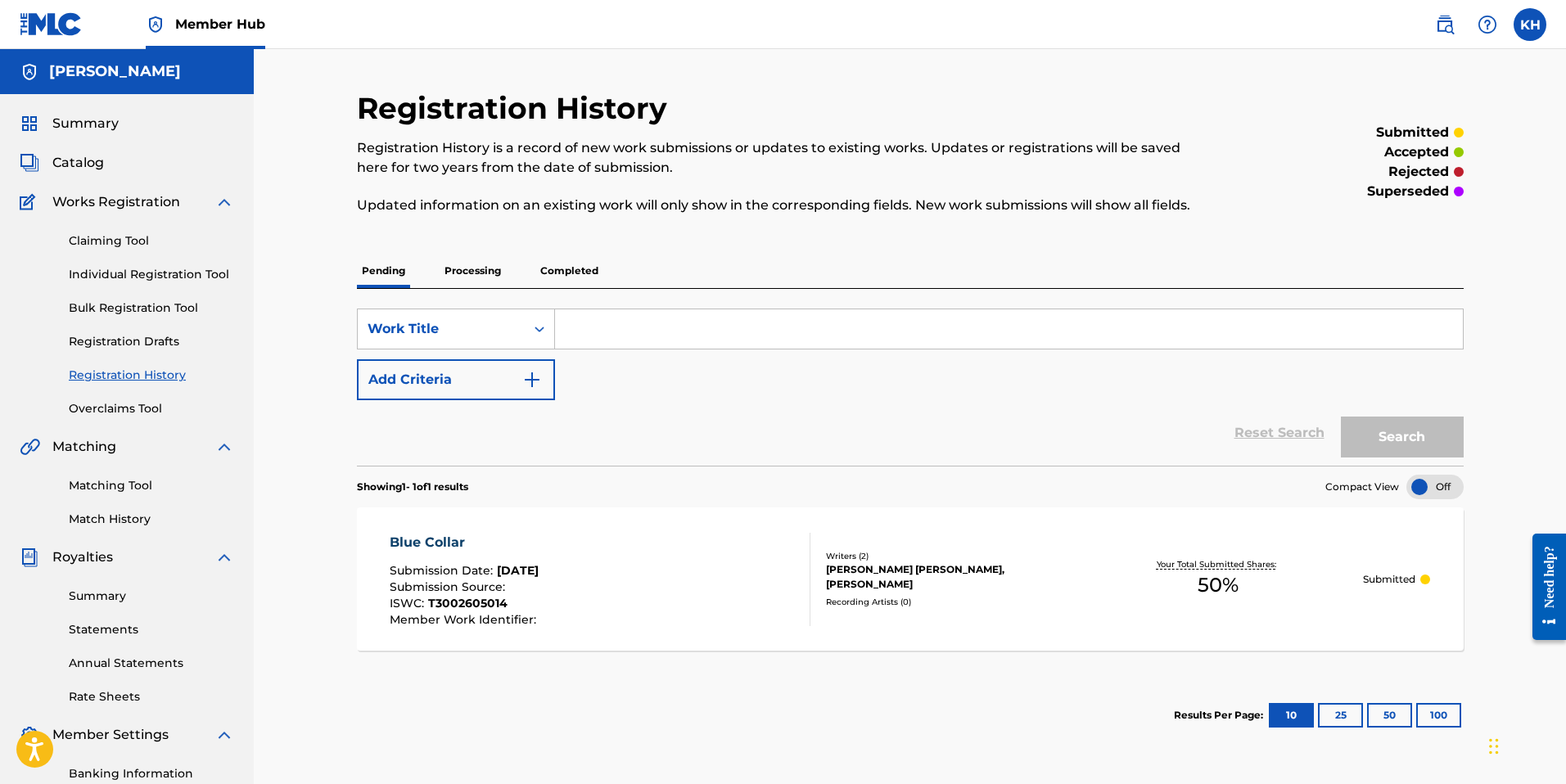
click at [643, 323] on input "Search Form" at bounding box center [1008, 328] width 908 height 39
click at [490, 265] on p "Processing" at bounding box center [472, 271] width 66 height 34
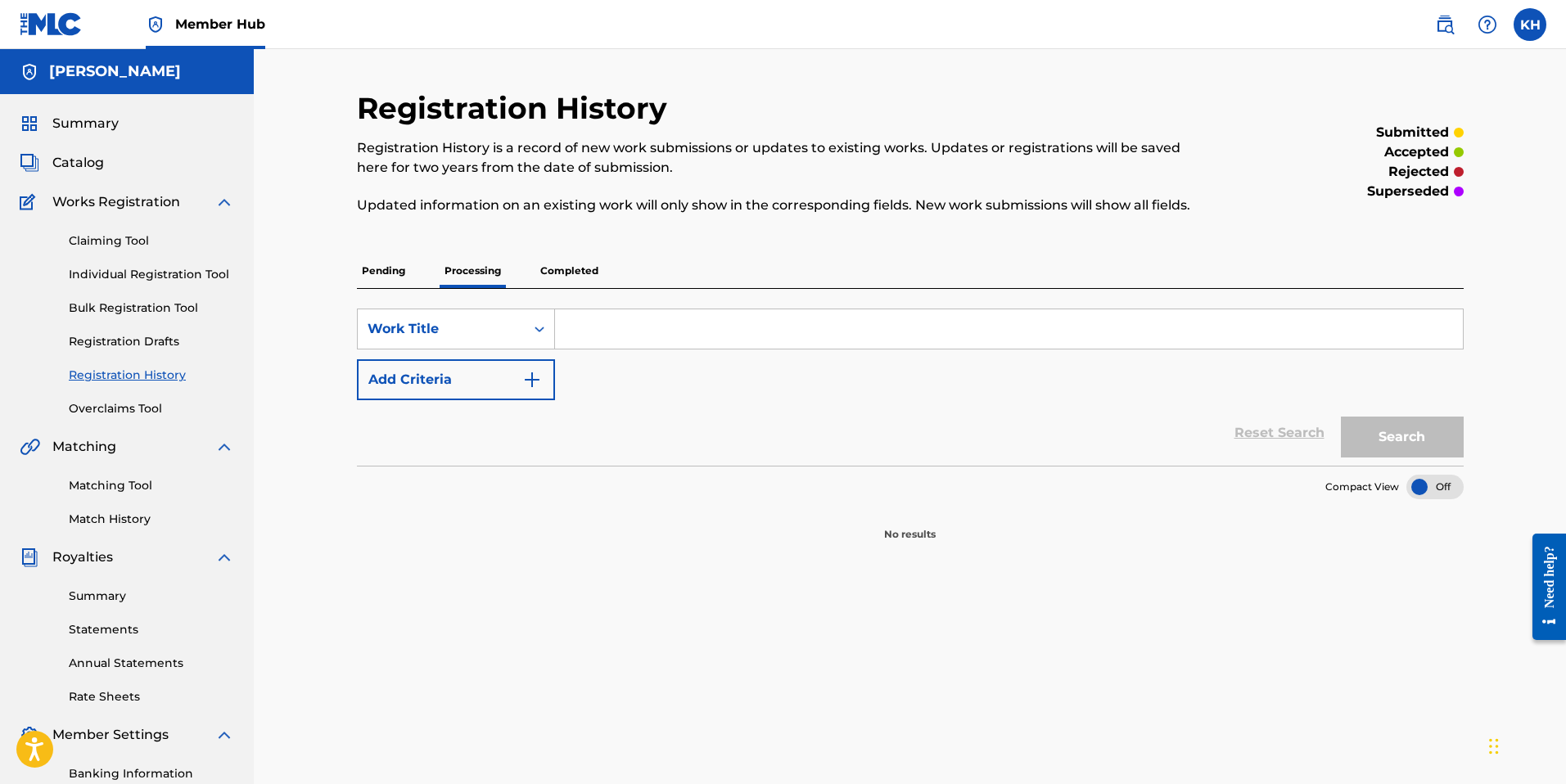
drag, startPoint x: 581, startPoint y: 269, endPoint x: 560, endPoint y: 271, distance: 21.1
click at [581, 268] on p "Completed" at bounding box center [569, 271] width 68 height 34
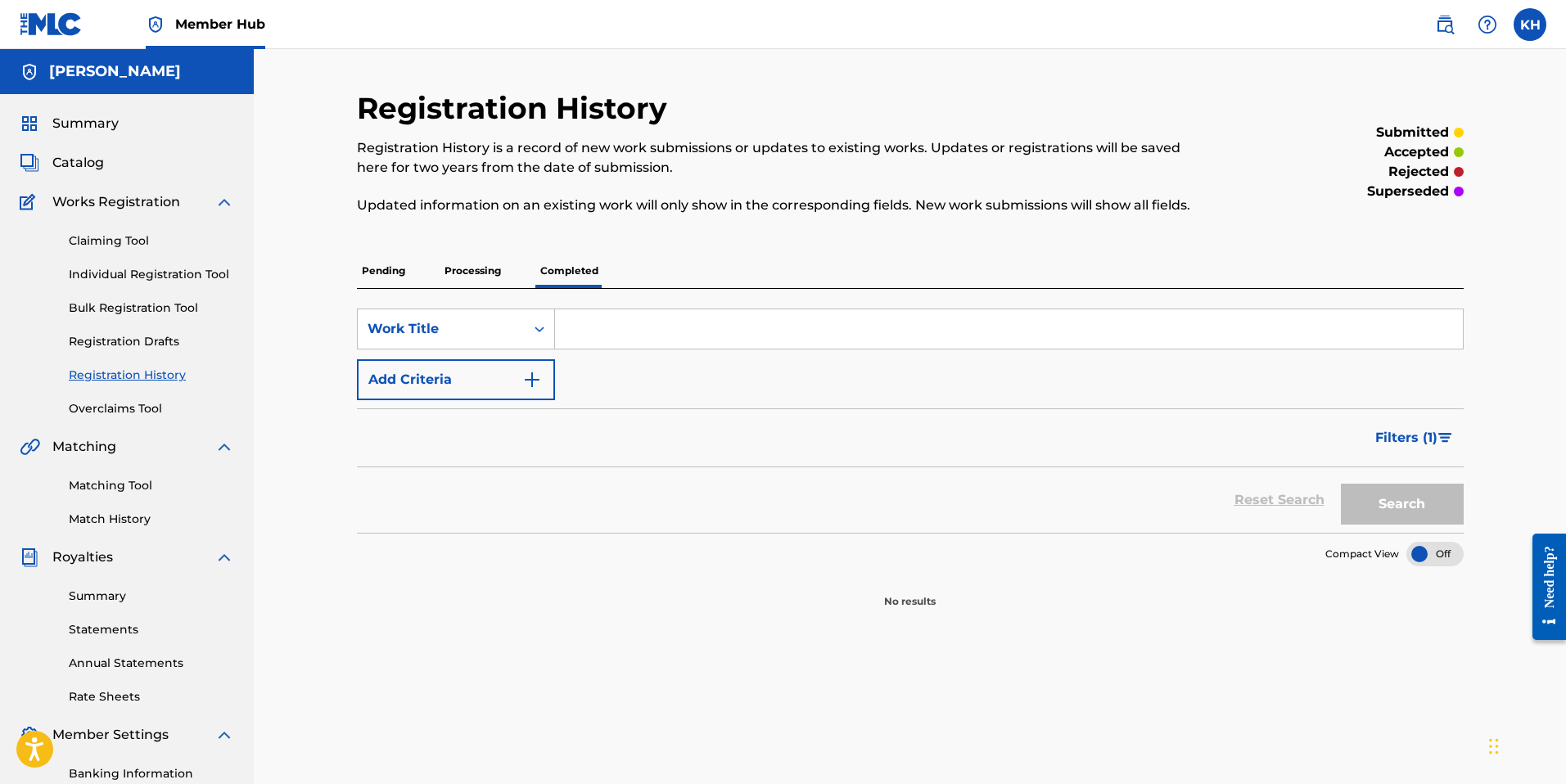
drag, startPoint x: 476, startPoint y: 272, endPoint x: 439, endPoint y: 269, distance: 37.1
click at [456, 269] on p "Processing" at bounding box center [472, 271] width 66 height 34
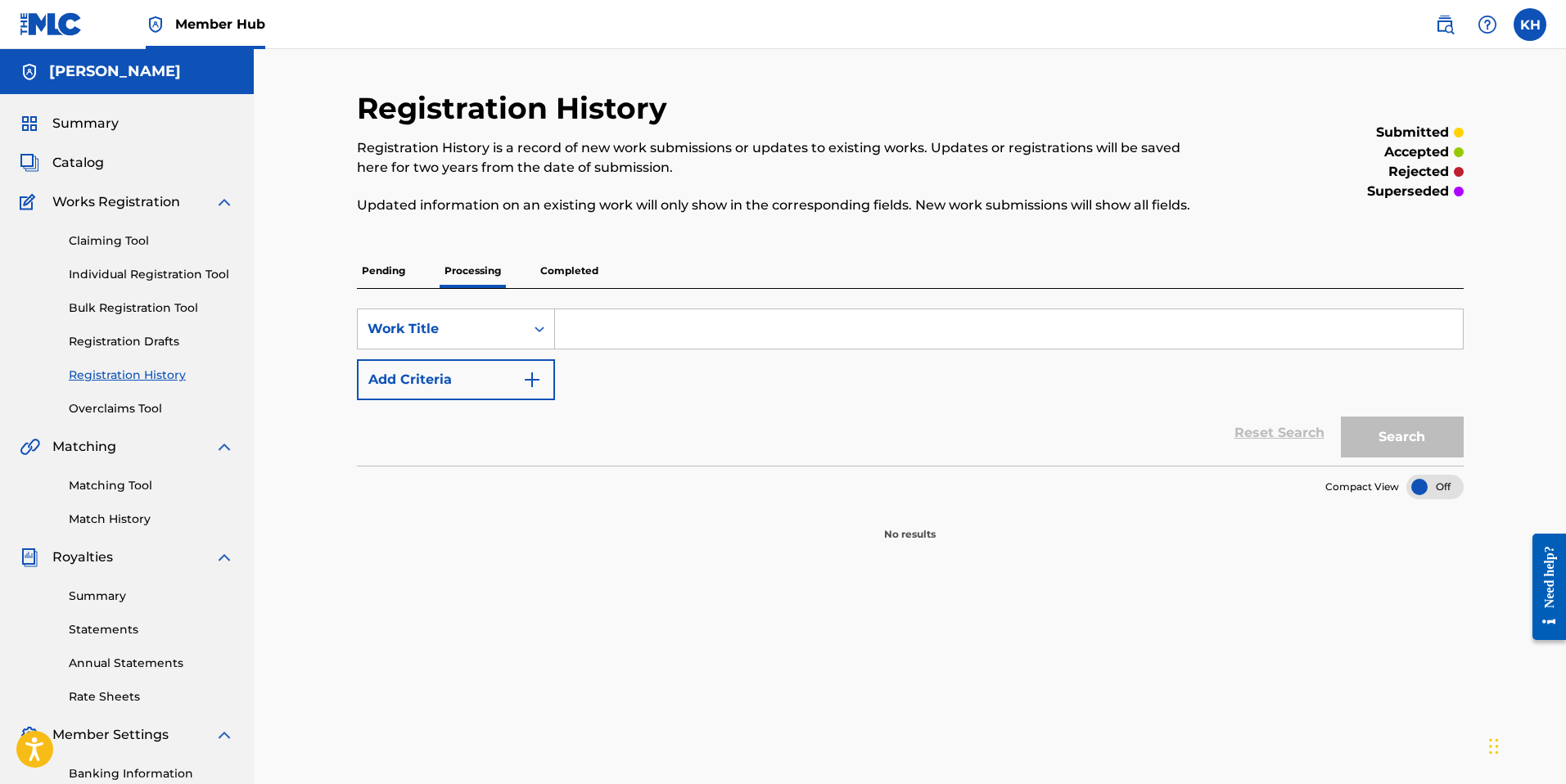
click at [393, 271] on p "Pending" at bounding box center [384, 271] width 54 height 34
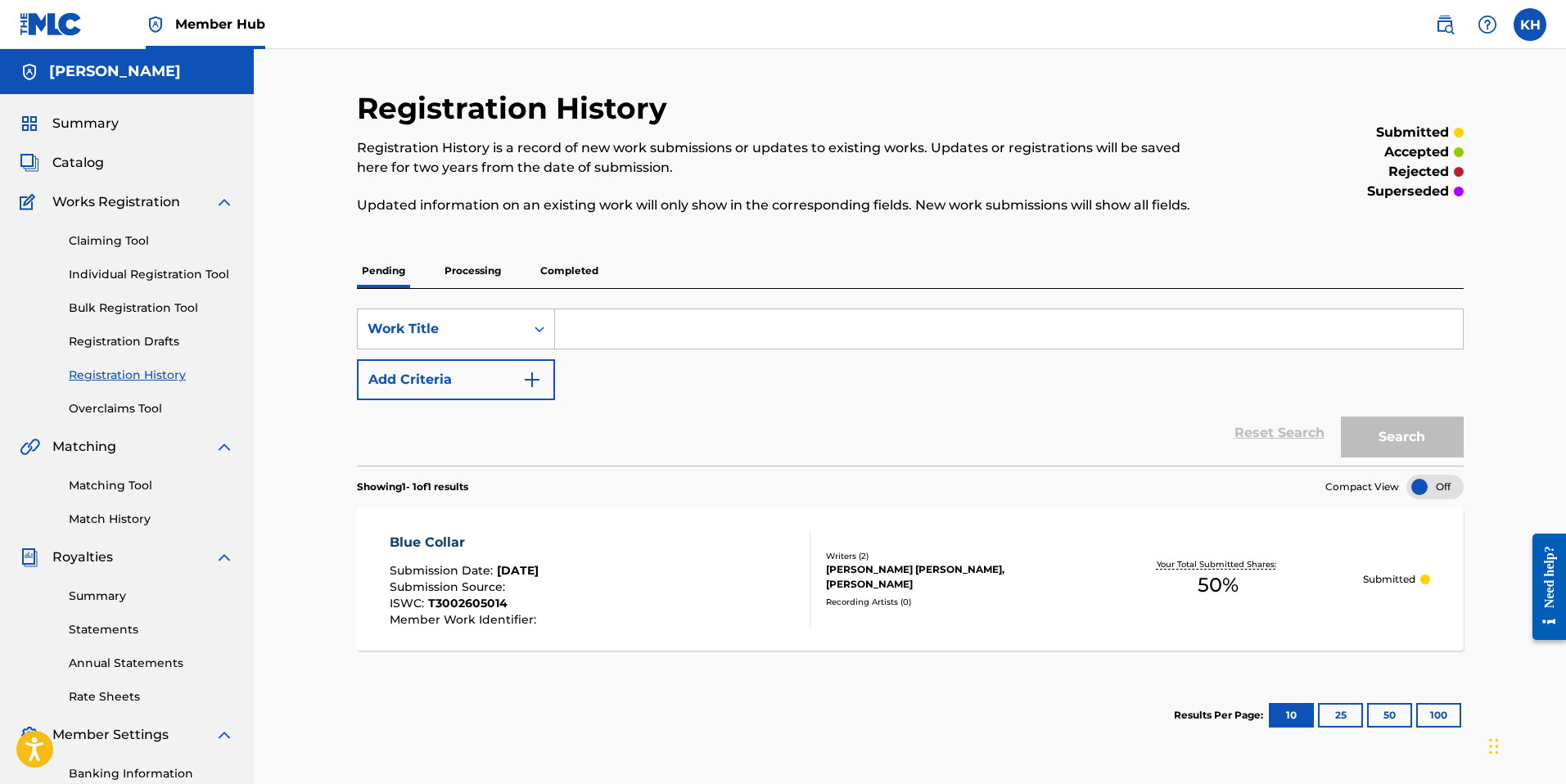
click at [470, 270] on p "Processing" at bounding box center [472, 271] width 66 height 34
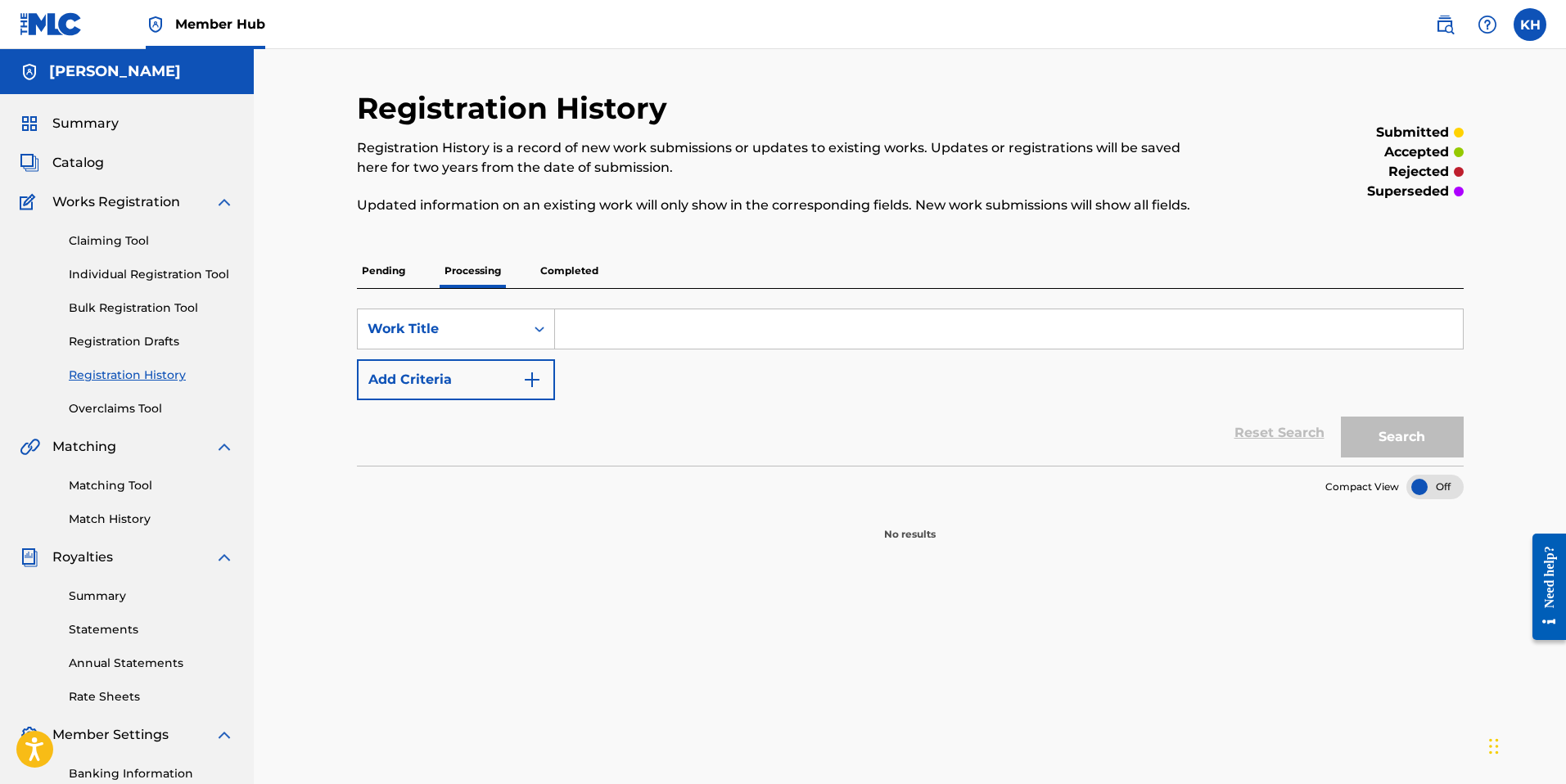
click at [378, 269] on p "Pending" at bounding box center [384, 271] width 54 height 34
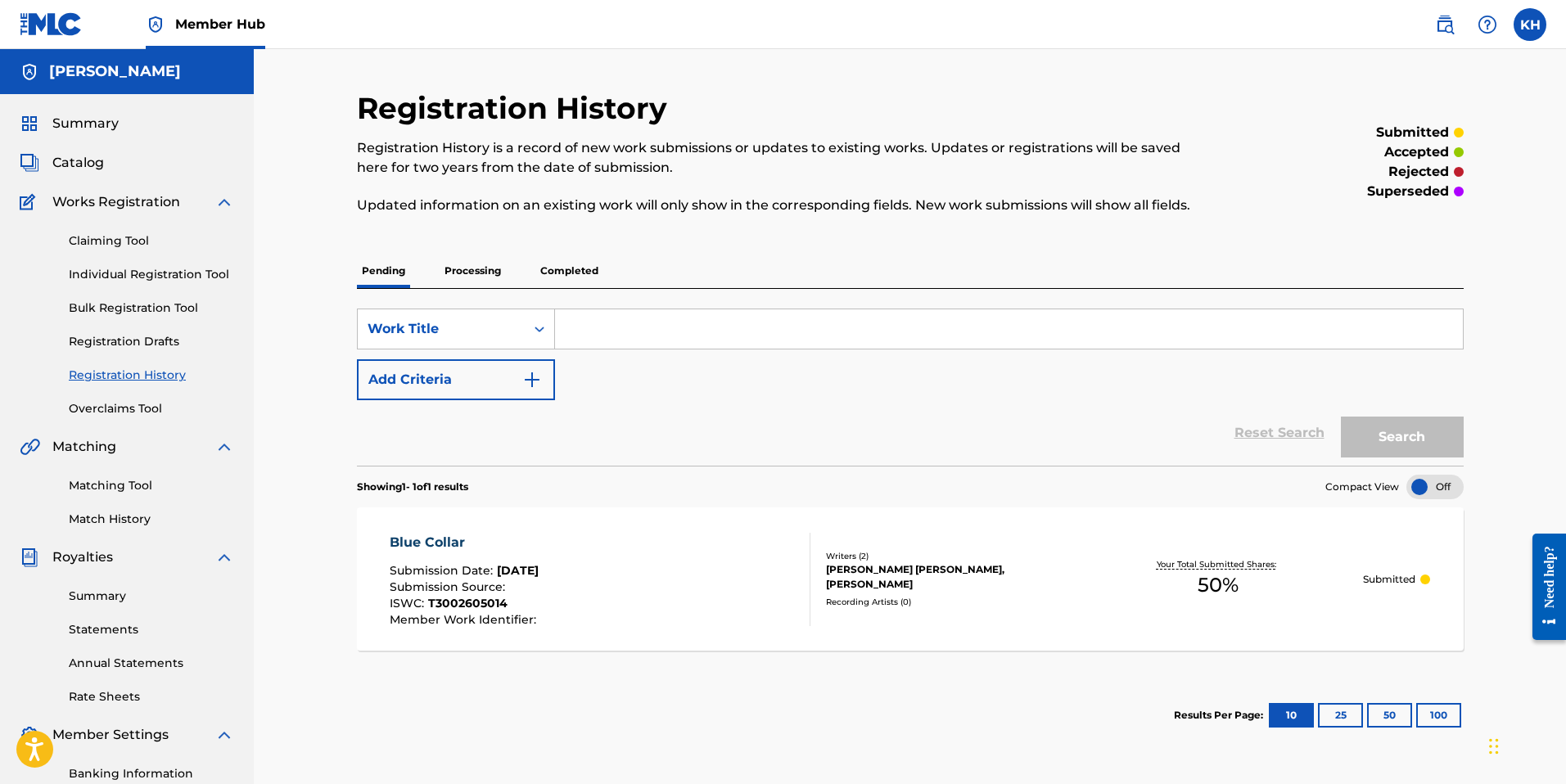
click at [587, 315] on input "Search Form" at bounding box center [1008, 328] width 908 height 39
click at [629, 324] on input "Search Form" at bounding box center [1008, 328] width 908 height 39
paste input "MOVE HEAVEN RAISE HELL"
type input "MOVE HEAVEN RAISE HELL"
click at [1414, 435] on button "Search" at bounding box center [1401, 436] width 122 height 41
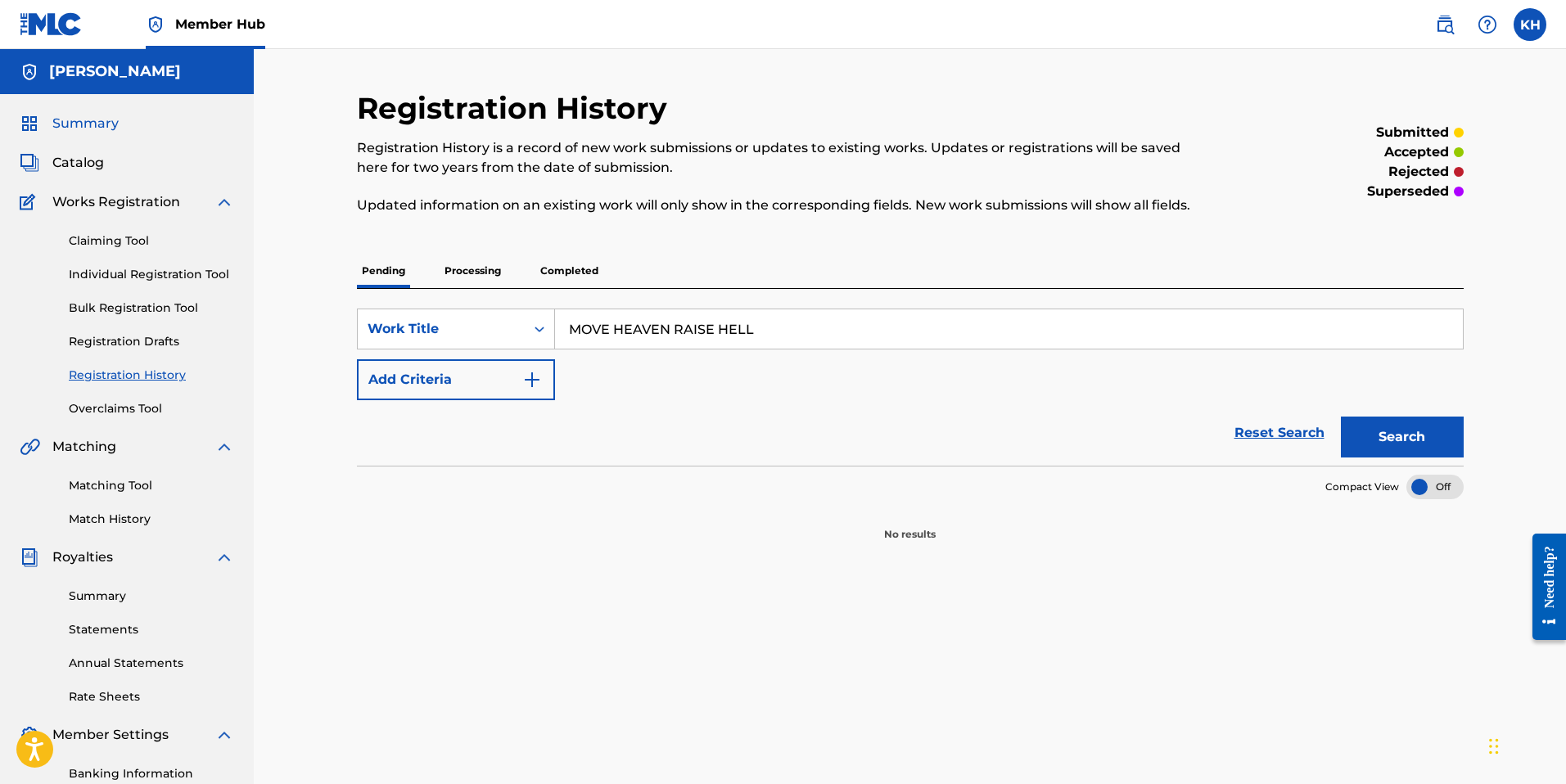
click at [98, 125] on span "Summary" at bounding box center [85, 123] width 66 height 20
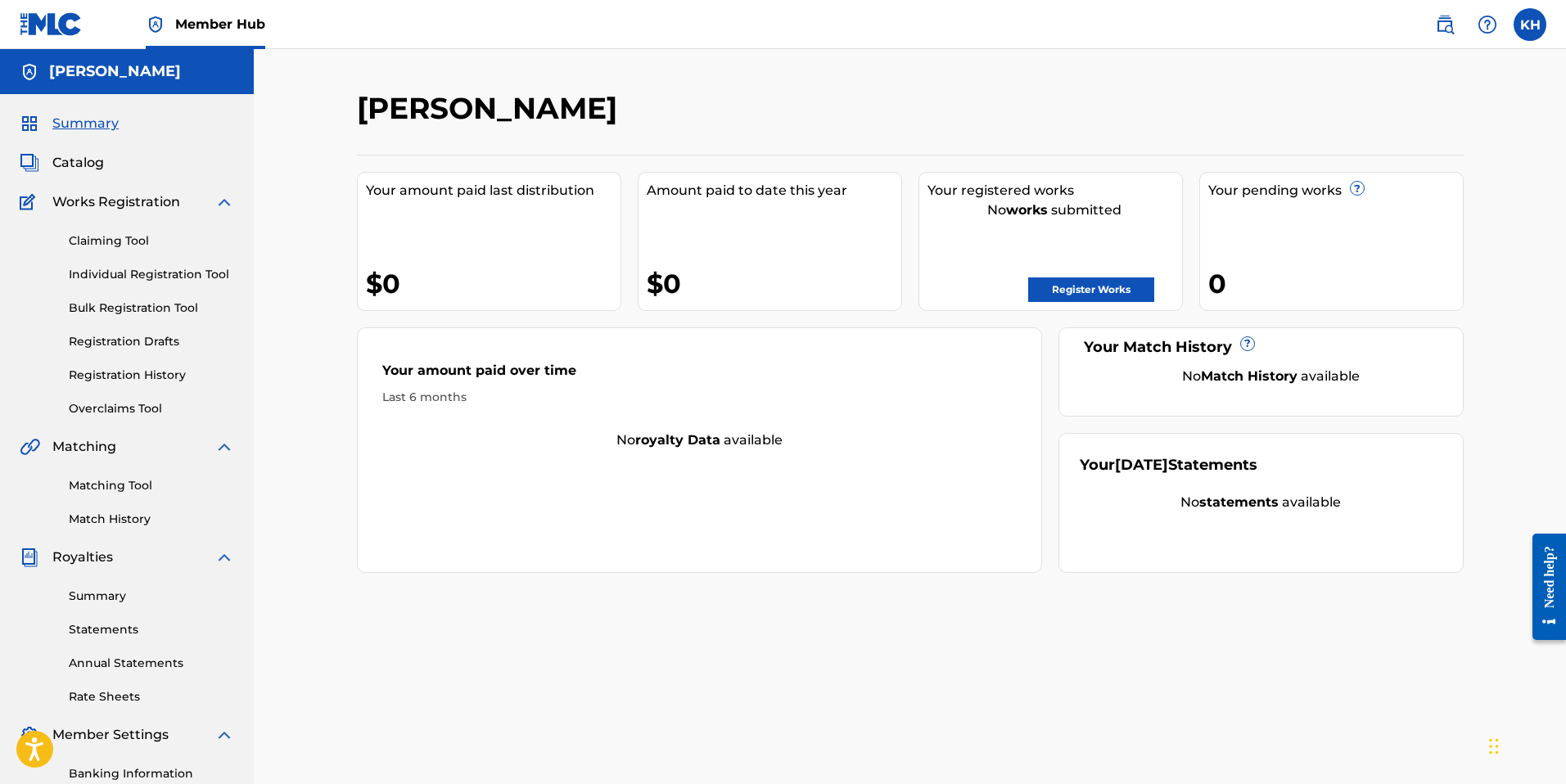
click at [88, 65] on h5 "[PERSON_NAME]" at bounding box center [115, 72] width 132 height 19
click at [1085, 287] on link "Register Works" at bounding box center [1092, 290] width 126 height 25
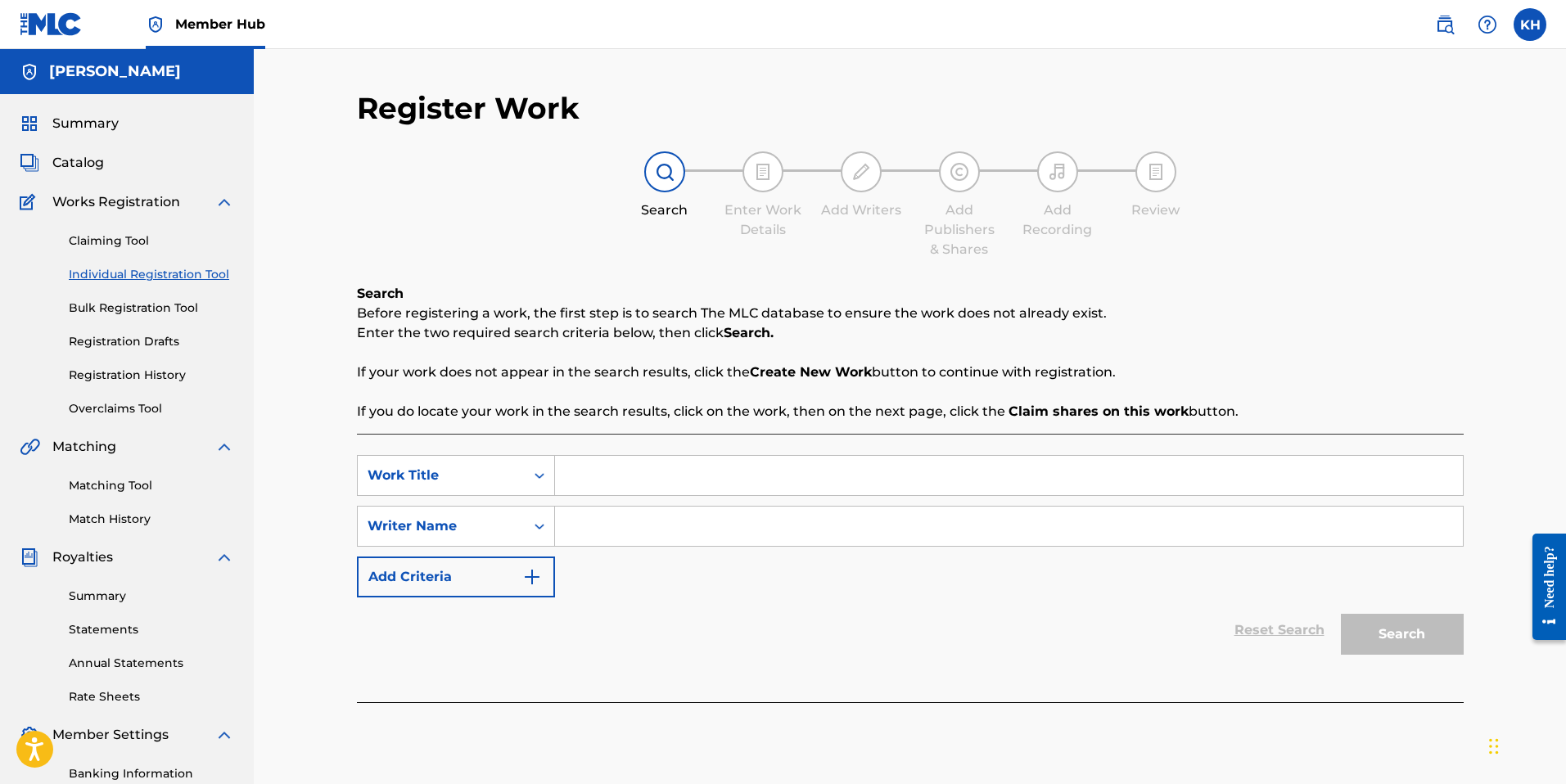
click at [599, 473] on input "Search Form" at bounding box center [1008, 475] width 908 height 39
paste input "MOVE HEAVEN RAISE HELL"
type input "MOVE HEAVEN RAISE HELL"
click at [666, 535] on input "Search Form" at bounding box center [1008, 526] width 908 height 39
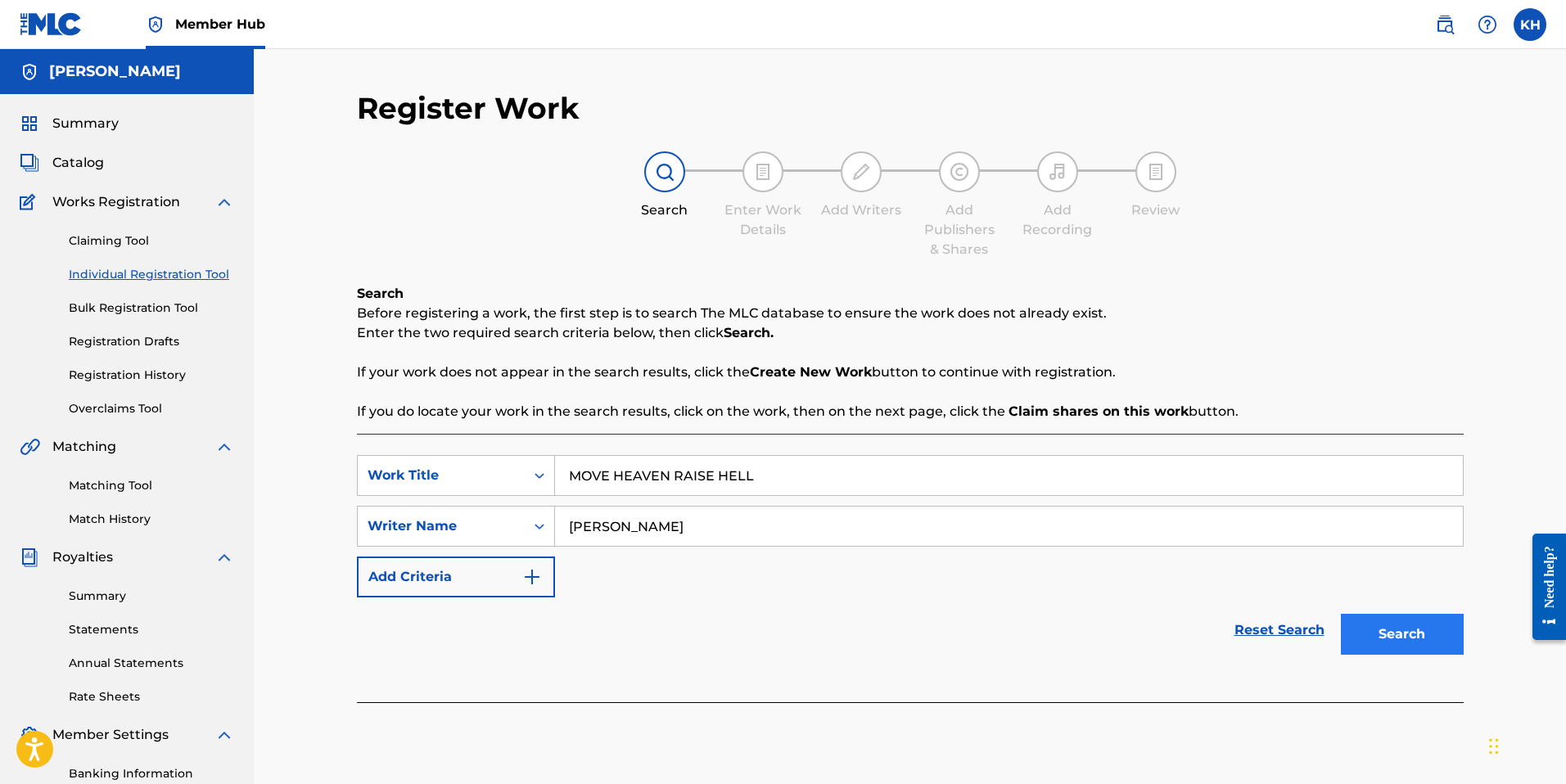
type input "[PERSON_NAME]"
click at [1391, 618] on button "Search" at bounding box center [1401, 634] width 122 height 41
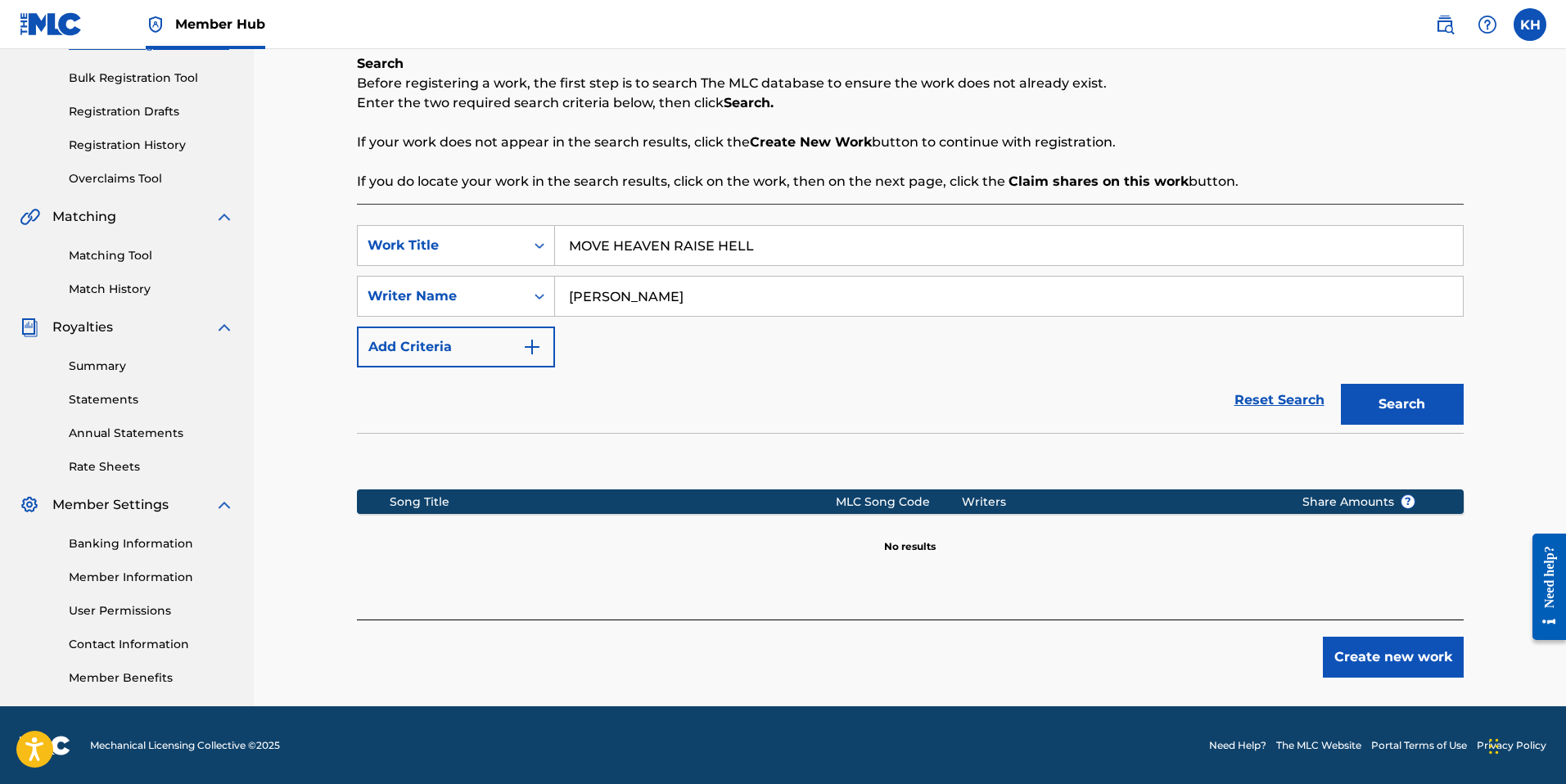
scroll to position [230, 0]
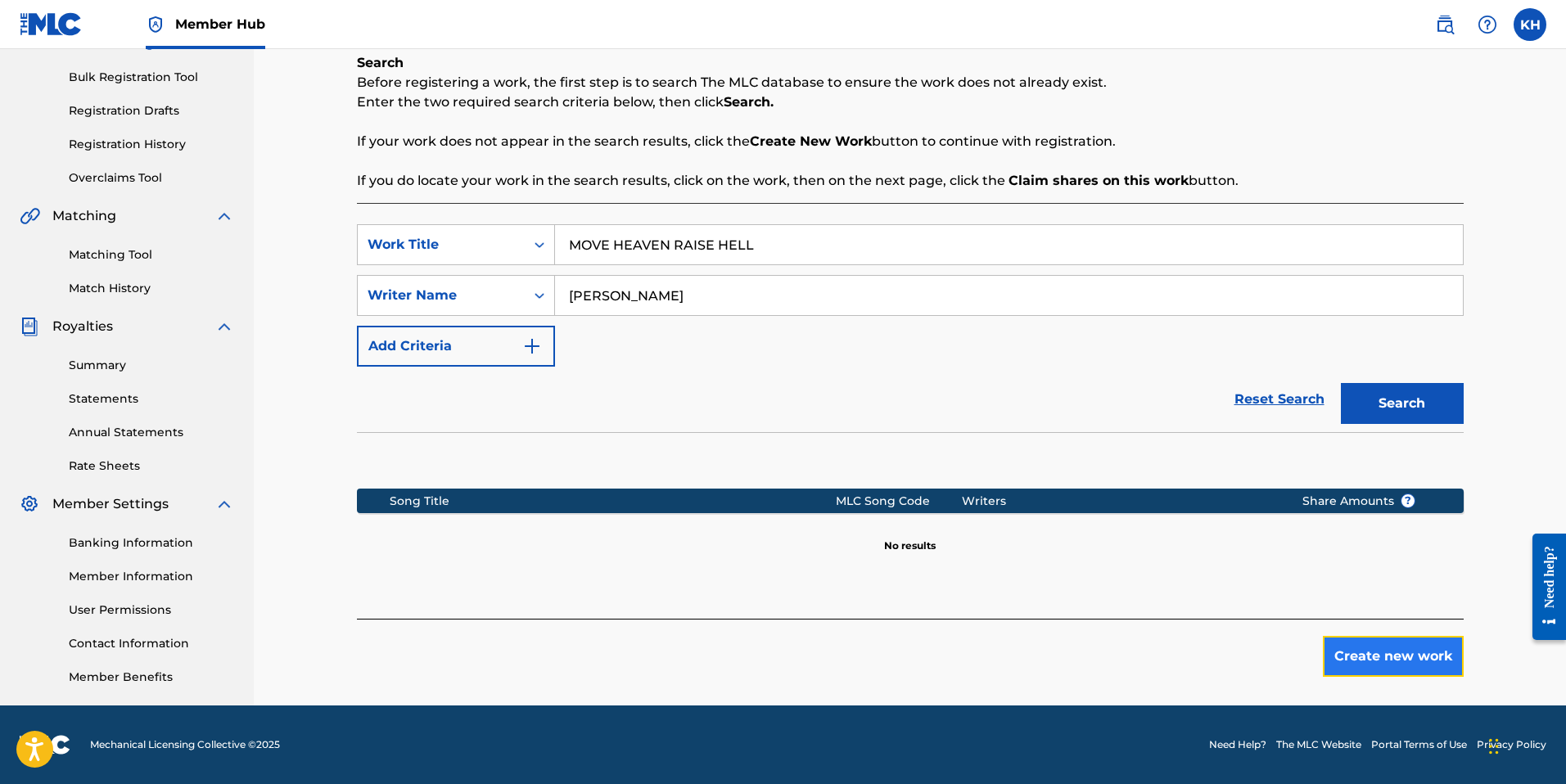
click at [1351, 642] on button "Create new work" at bounding box center [1393, 656] width 141 height 41
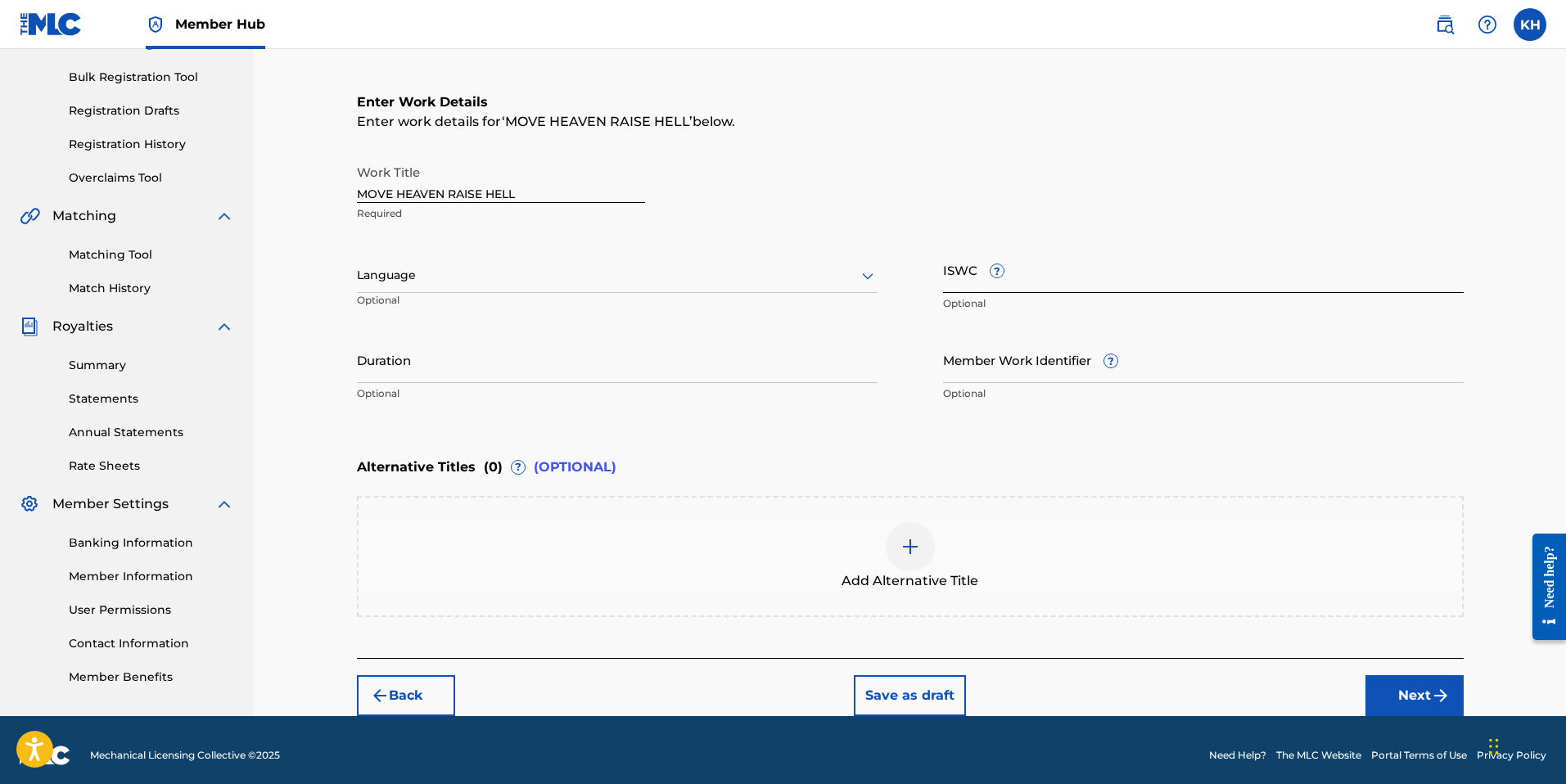
click at [1028, 286] on input "ISWC ?" at bounding box center [1203, 270] width 520 height 47
paste input "T-329.097.330-3"
type input "T-329.097.330-3"
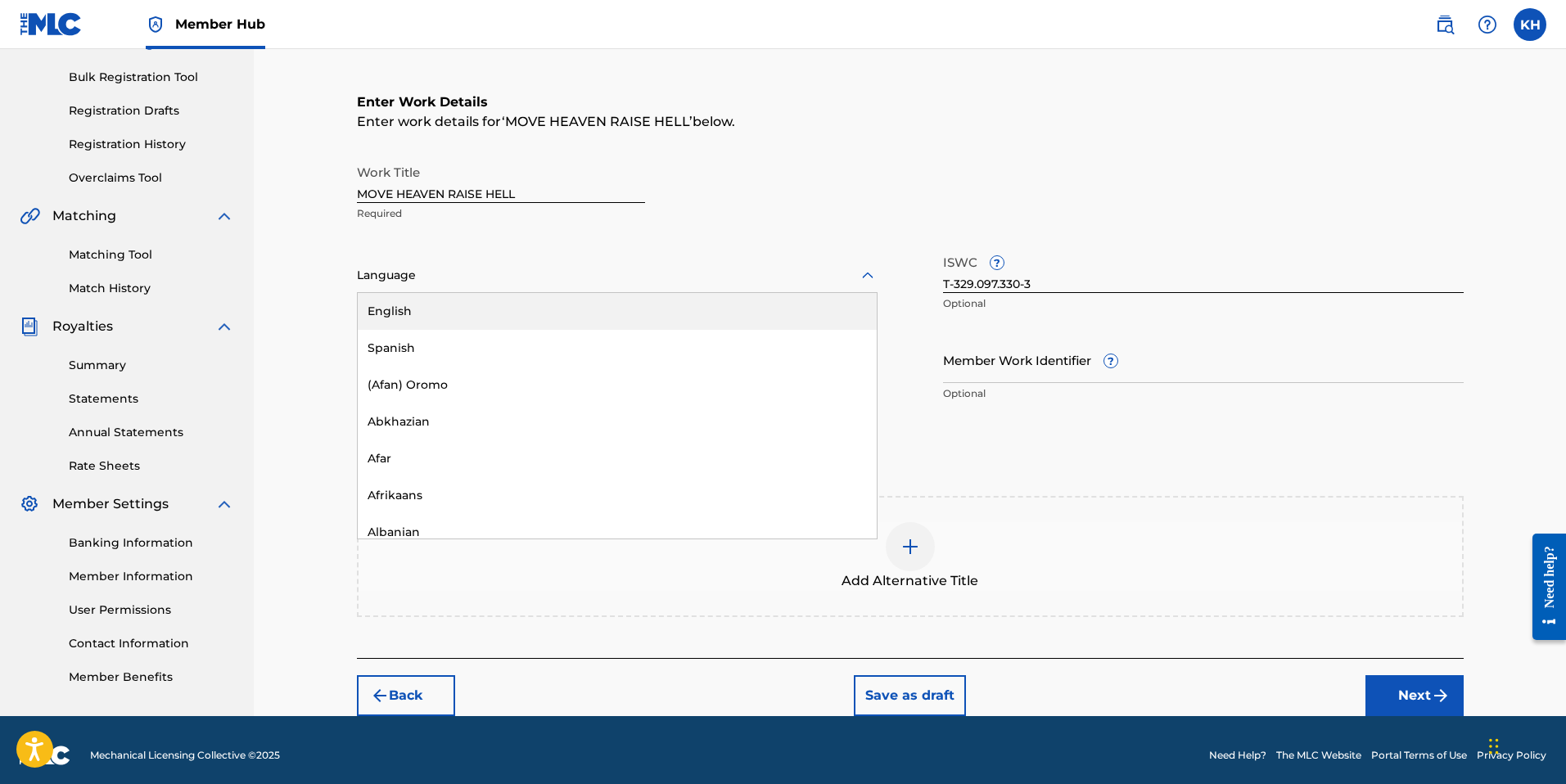
click at [875, 273] on icon at bounding box center [868, 275] width 20 height 20
click at [469, 310] on div "English" at bounding box center [617, 311] width 518 height 36
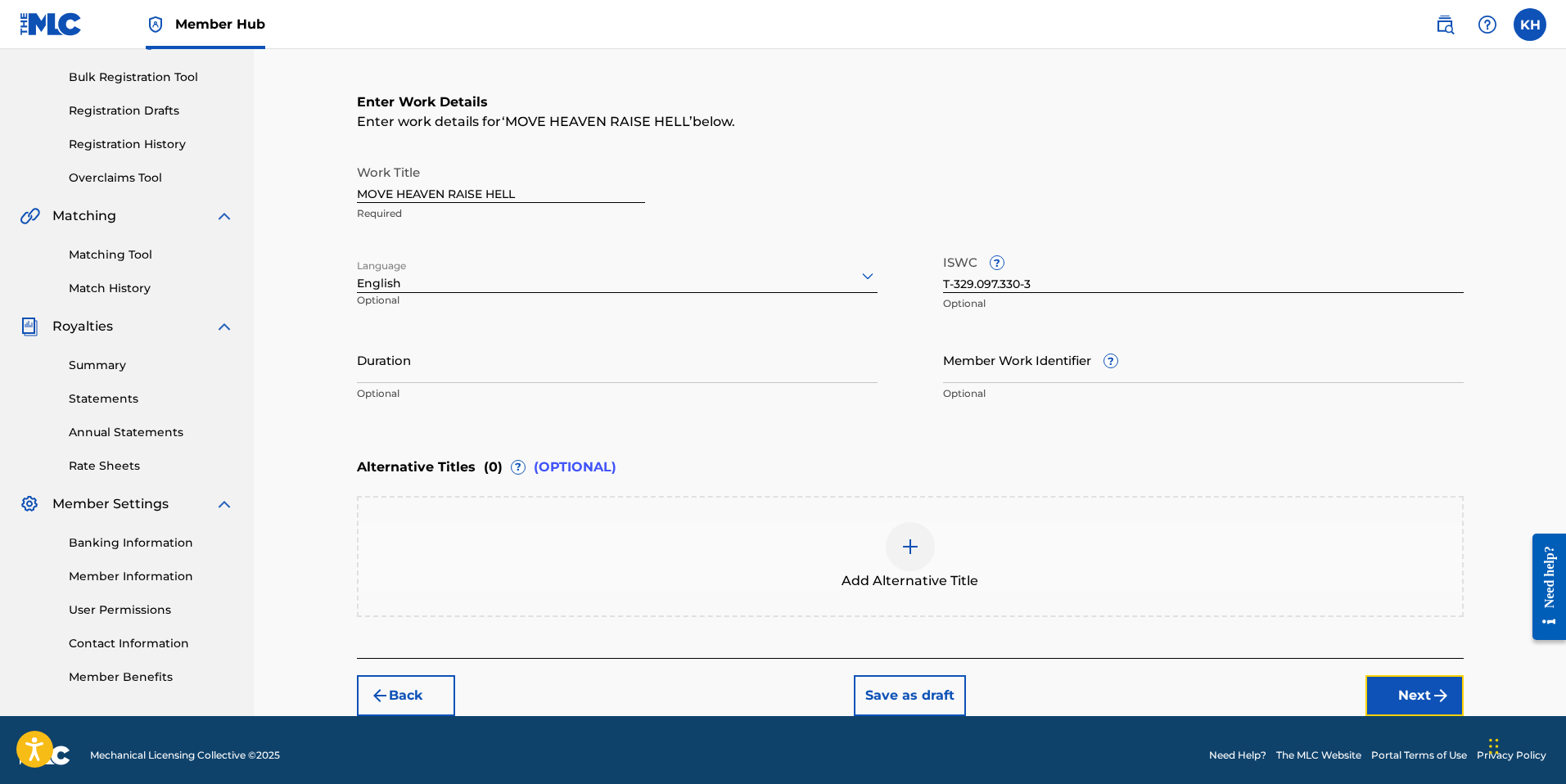
click at [1423, 696] on button "Next" at bounding box center [1414, 695] width 99 height 41
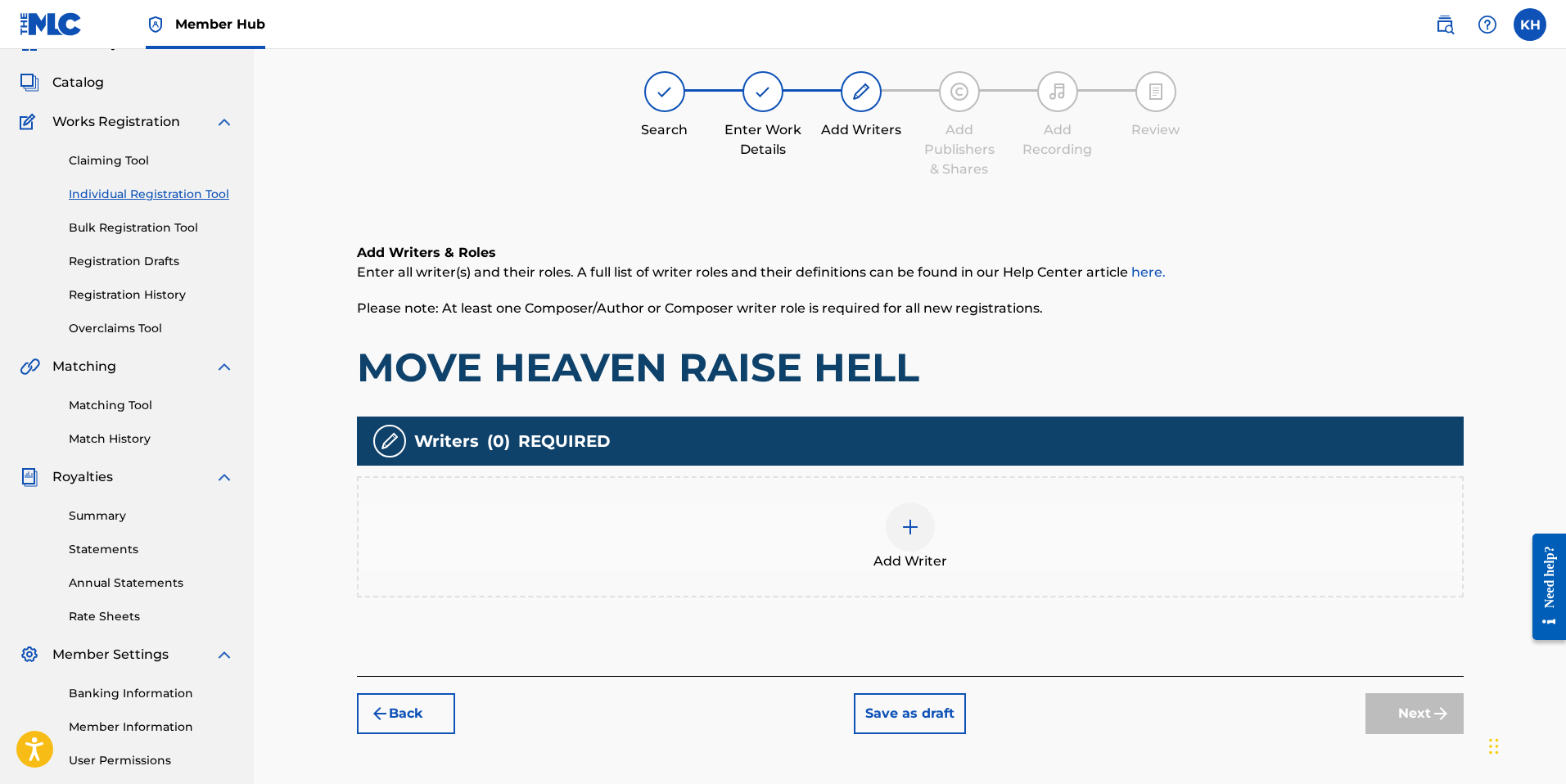
scroll to position [74, 0]
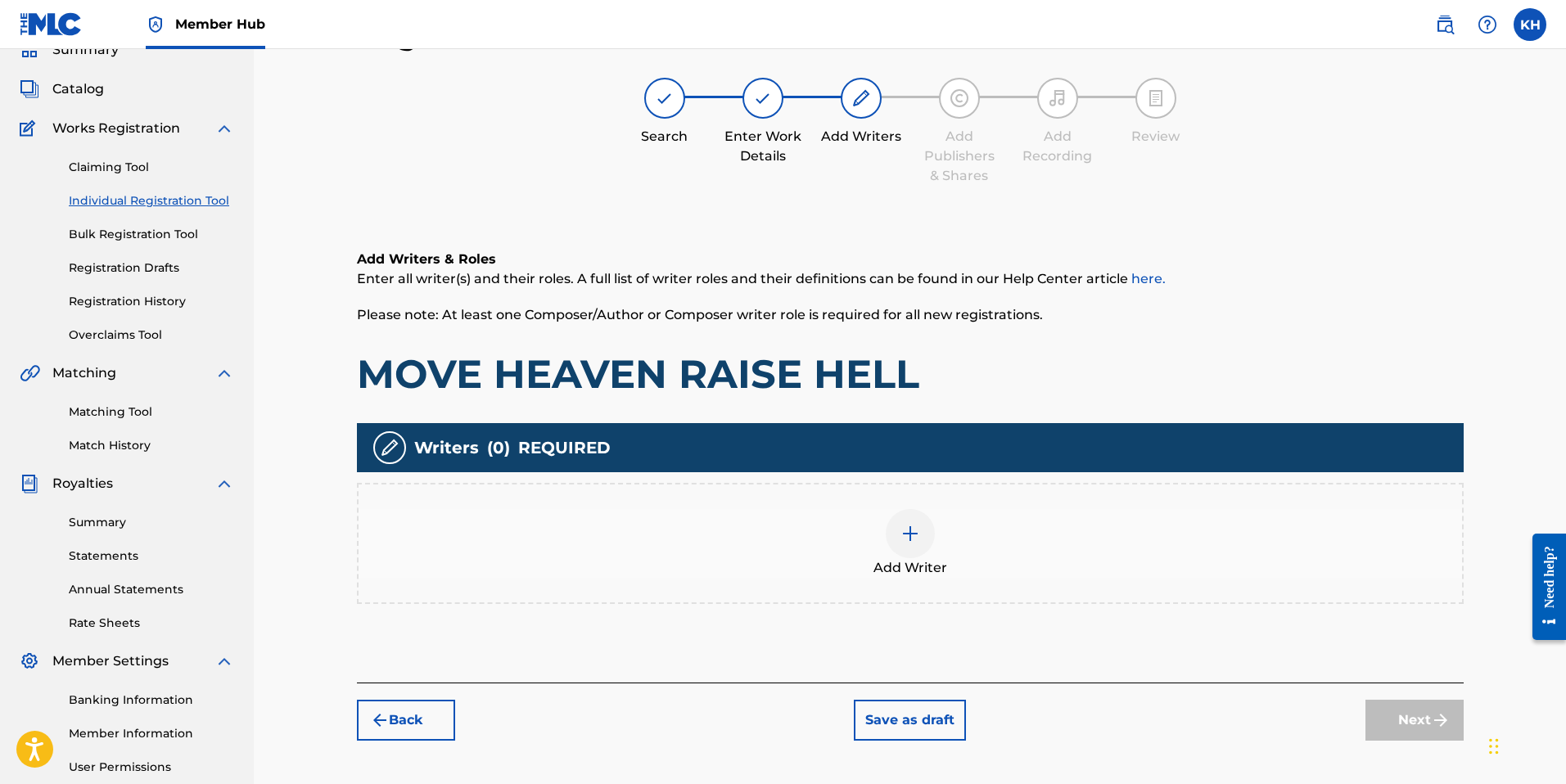
click at [920, 539] on div at bounding box center [910, 533] width 49 height 49
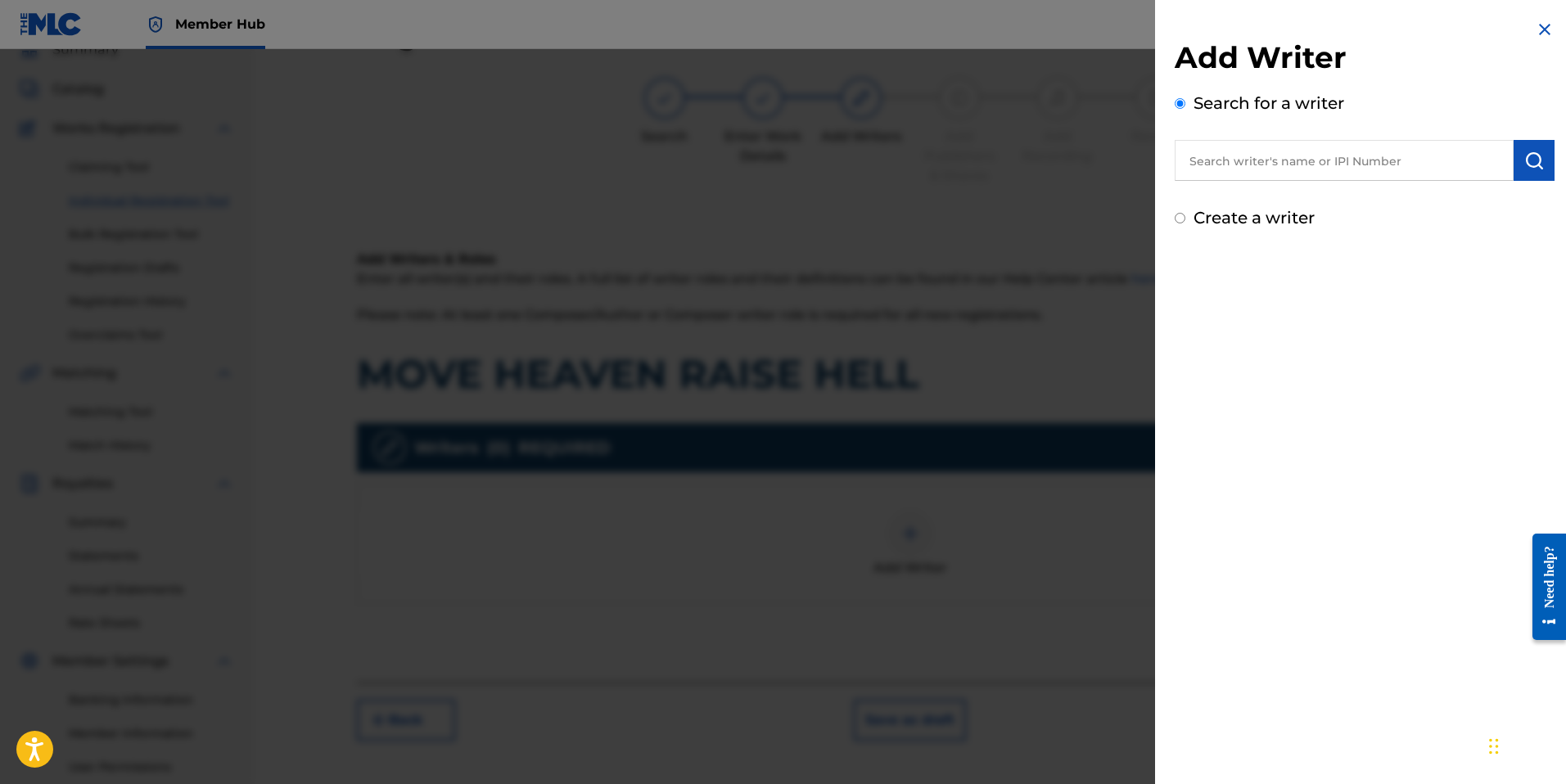
click at [1224, 162] on input "text" at bounding box center [1344, 160] width 339 height 41
paste input "01015363990"
type input "01015363990"
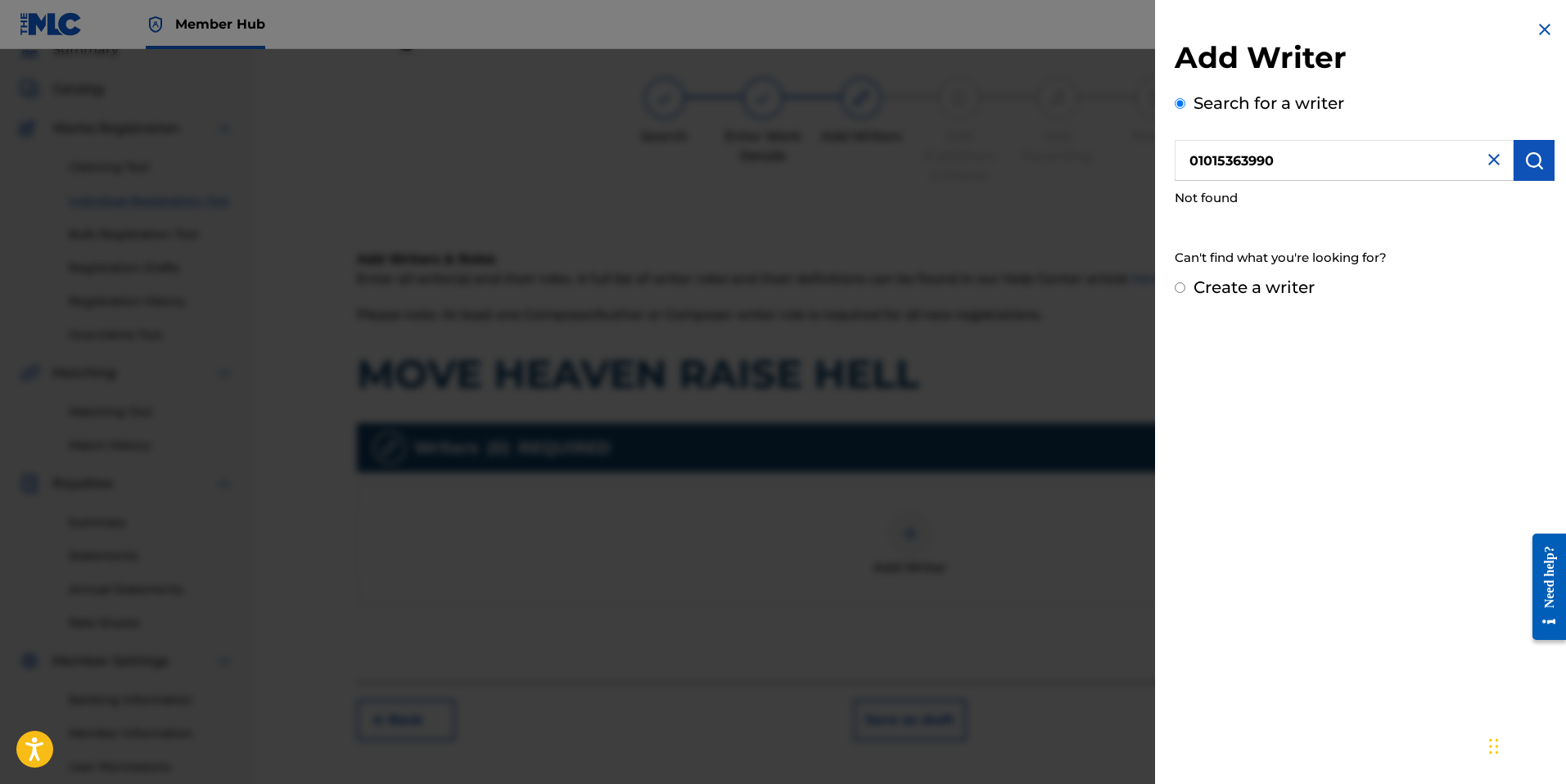
click at [1238, 281] on label "Create a writer" at bounding box center [1253, 287] width 121 height 20
radio input "true"
click at [1185, 282] on input "Create a writer" at bounding box center [1180, 287] width 11 height 11
radio input "false"
radio input "true"
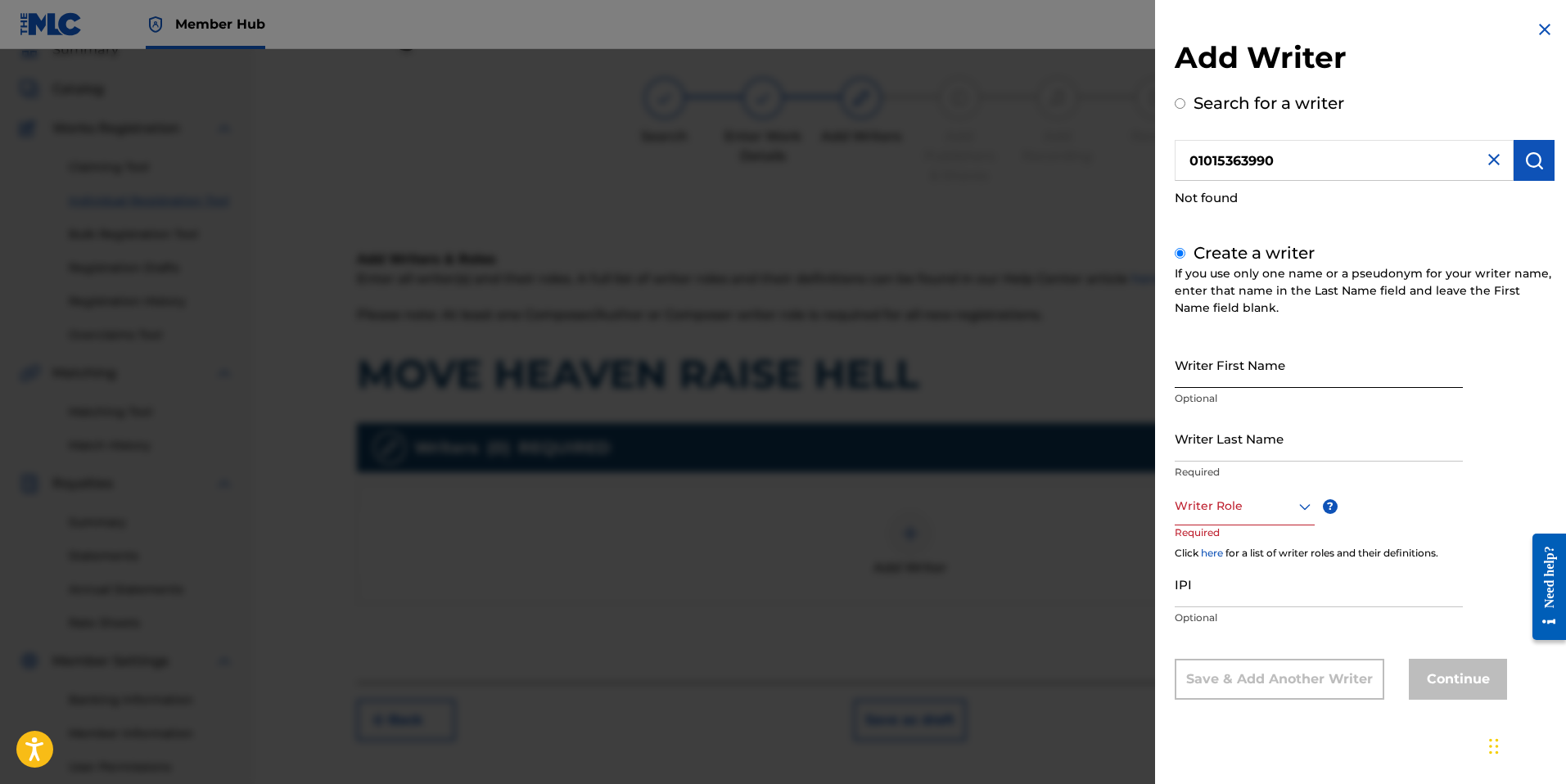
click at [1241, 386] on input "Writer First Name" at bounding box center [1318, 364] width 288 height 47
type input "[PERSON_NAME]"
click at [1254, 510] on div at bounding box center [1245, 505] width 140 height 20
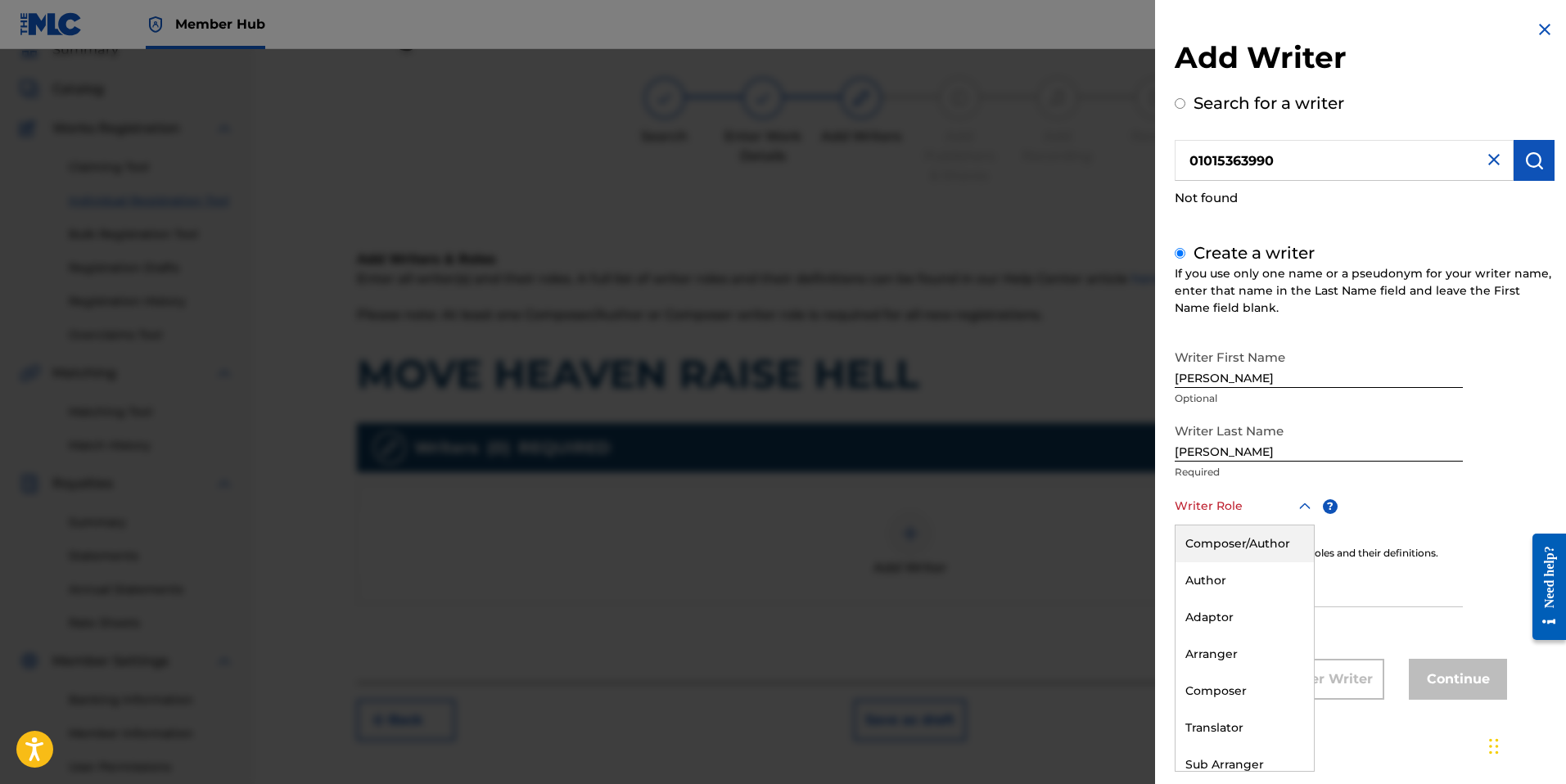
click at [1248, 541] on div "Composer/Author" at bounding box center [1245, 543] width 139 height 36
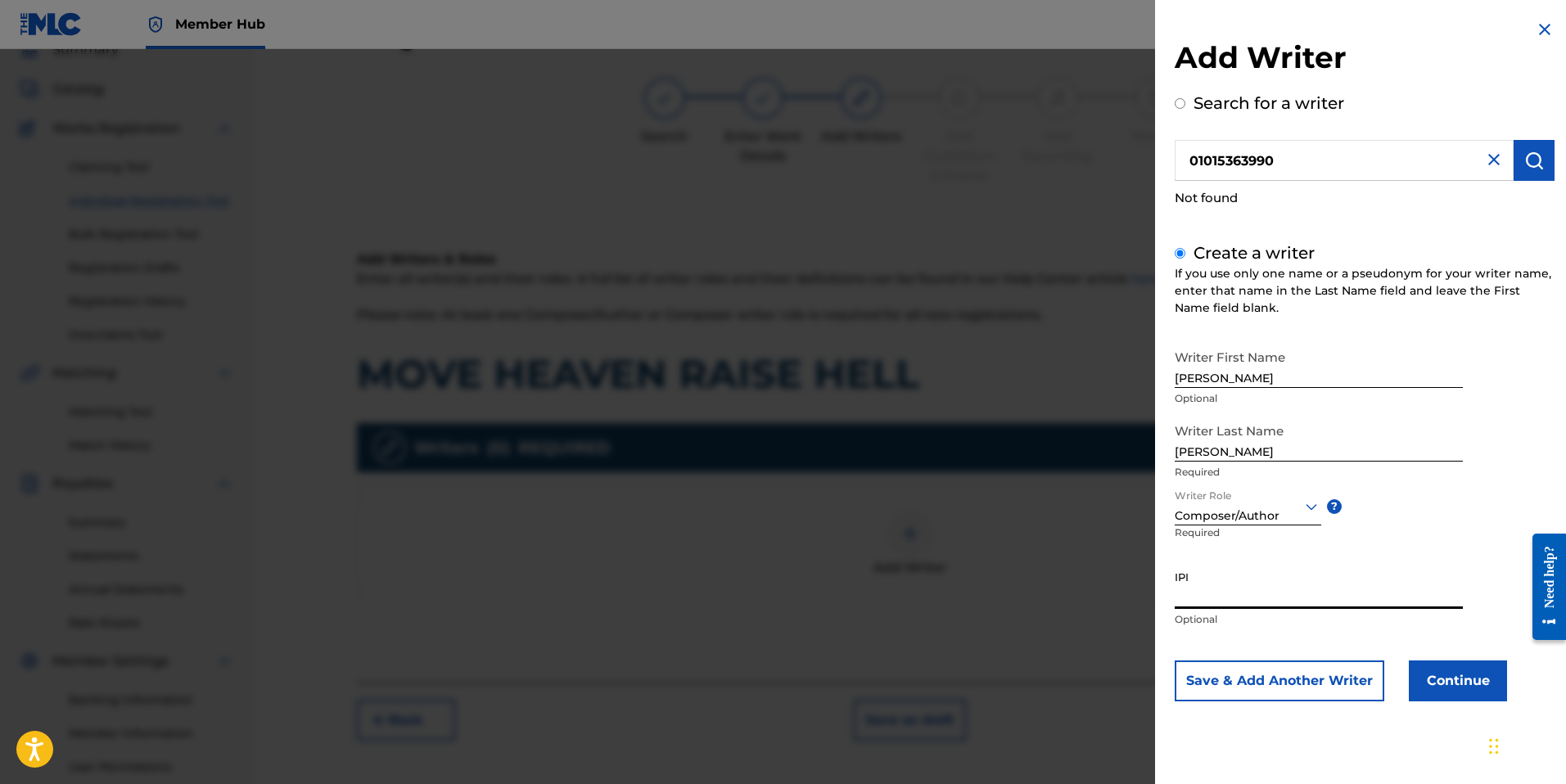
click at [1238, 600] on input "IPI" at bounding box center [1318, 585] width 288 height 47
click at [1181, 591] on input "IPI" at bounding box center [1318, 585] width 288 height 47
paste input "01015363990"
type input "01015363990"
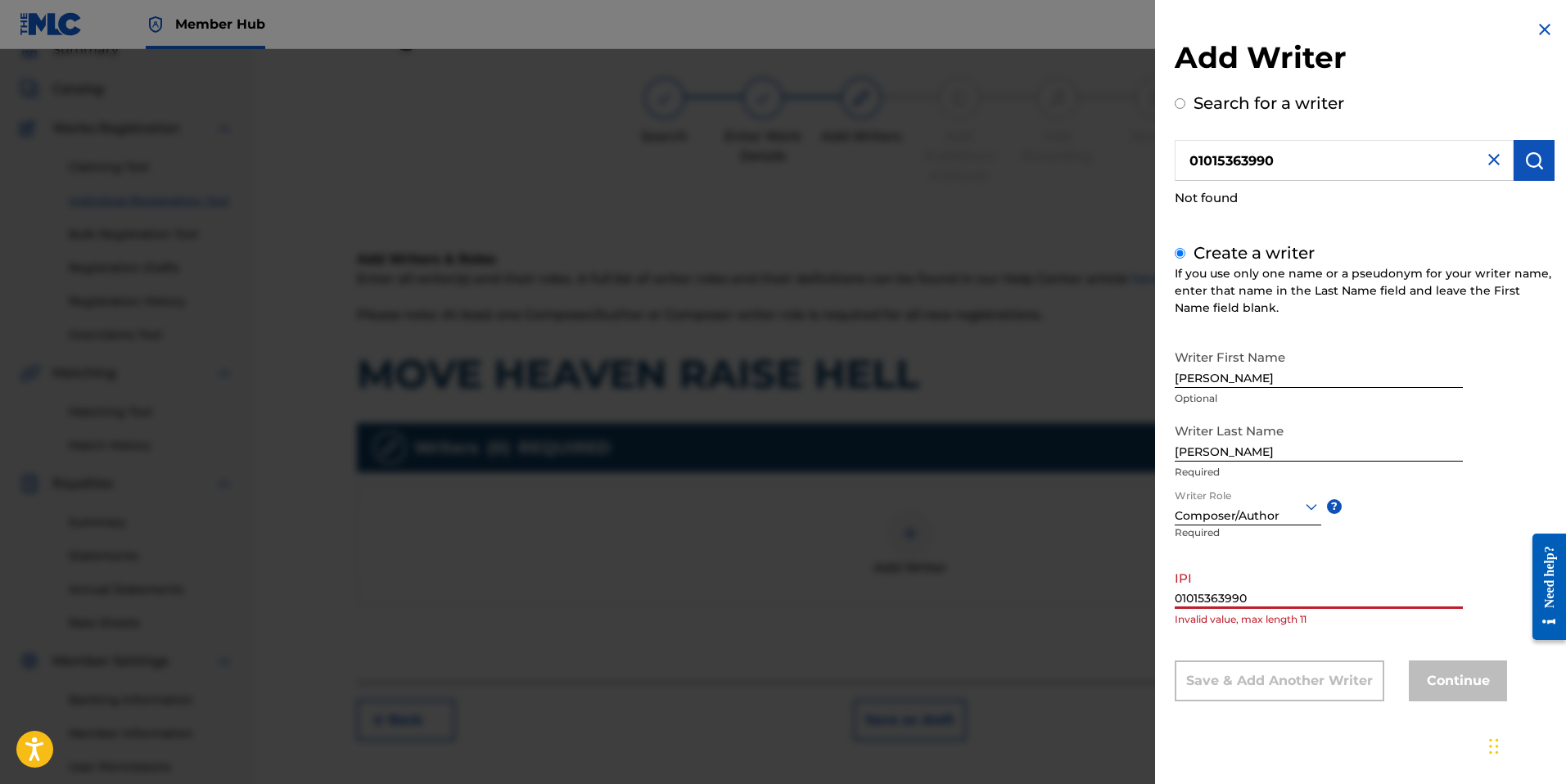
drag, startPoint x: 1087, startPoint y: 583, endPoint x: 1045, endPoint y: 582, distance: 42.0
click at [1045, 582] on div "Add Writer Search for a writer 01015363990 Not found Create a writer If you use…" at bounding box center [783, 416] width 1566 height 734
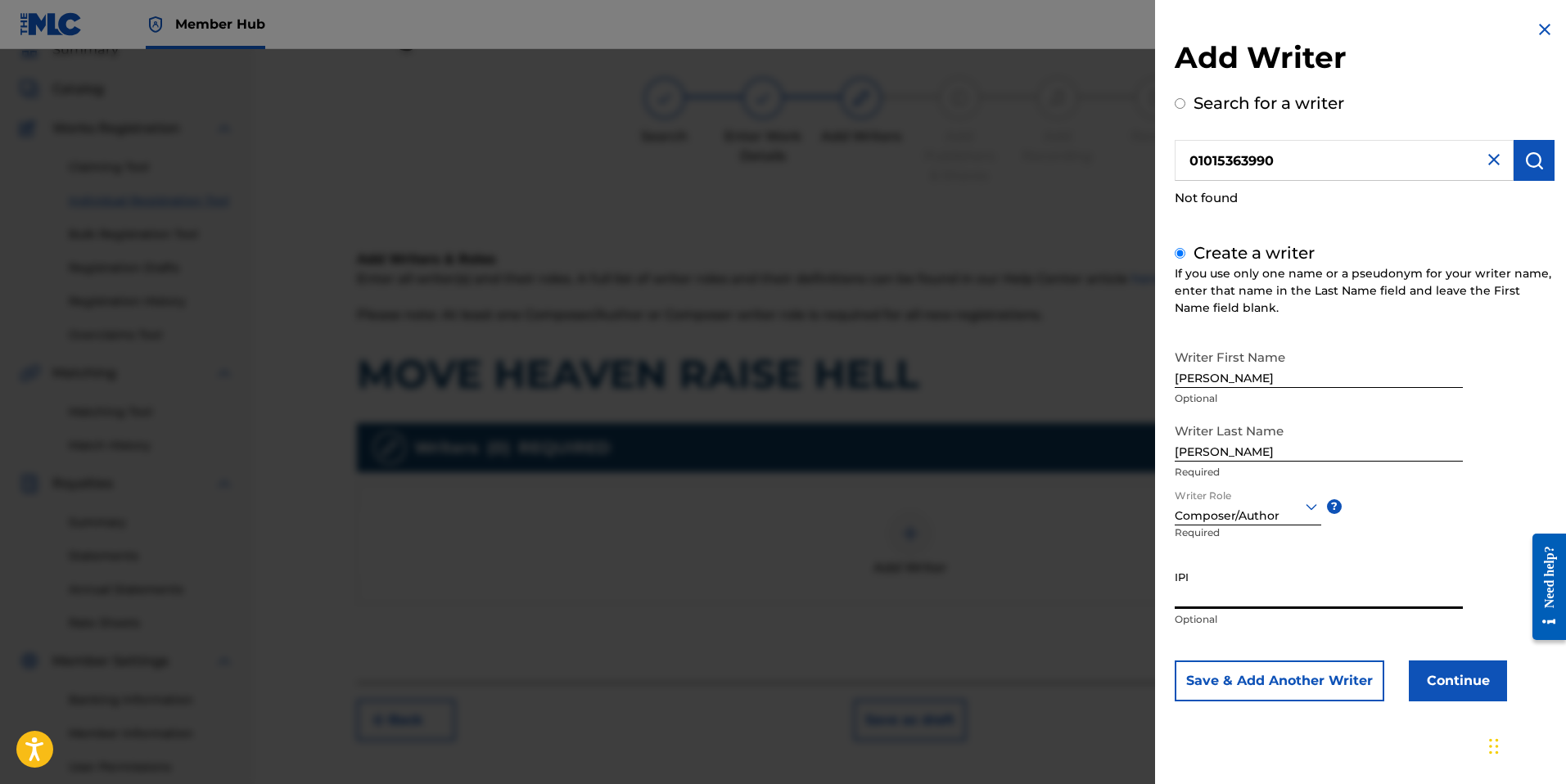
click at [1227, 591] on input "IPI" at bounding box center [1318, 585] width 288 height 47
paste input "01015363990"
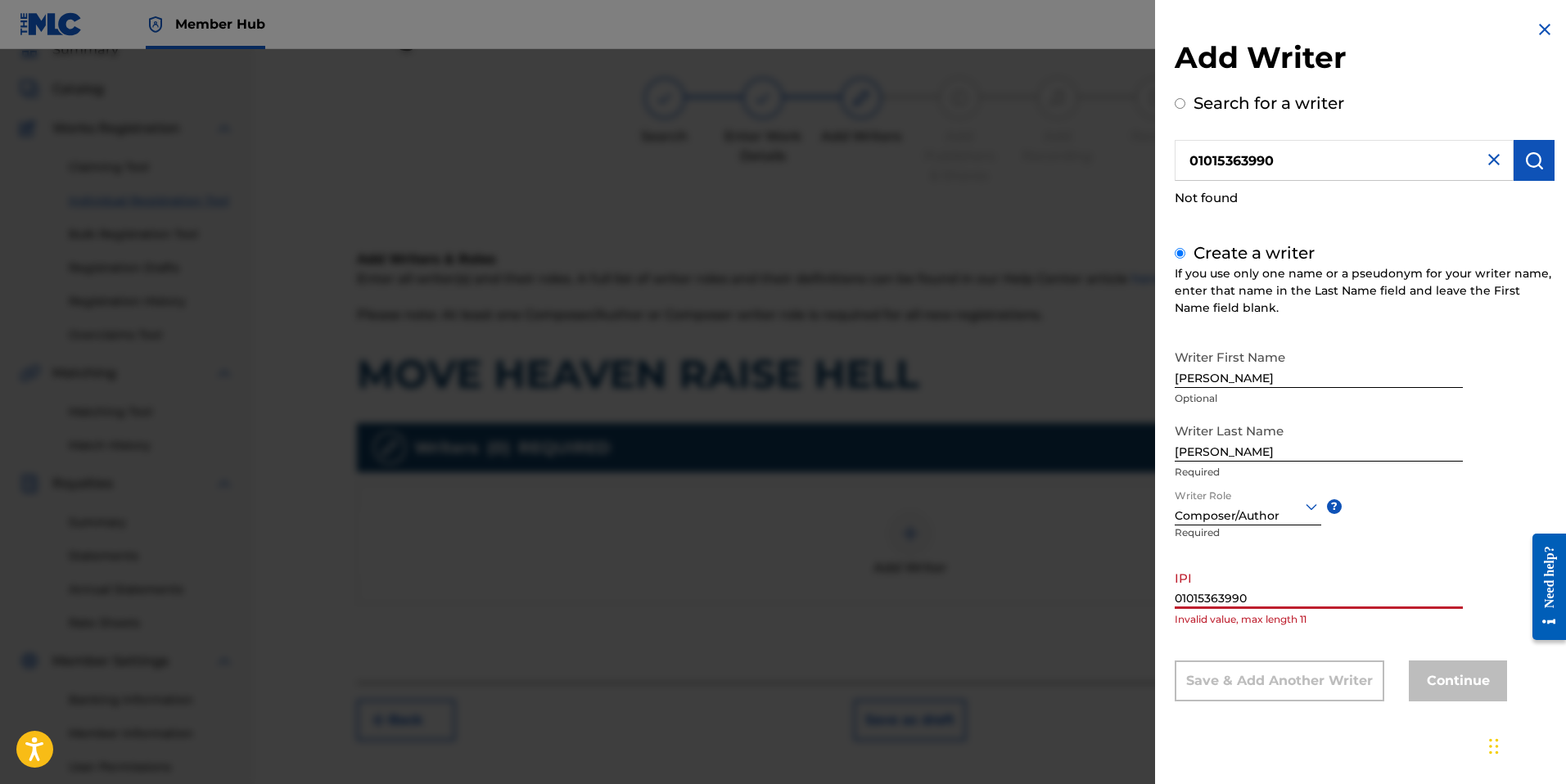
type input "01015363990"
drag, startPoint x: 1216, startPoint y: 377, endPoint x: 1057, endPoint y: 364, distance: 159.5
click at [1057, 364] on div "Add Writer Search for a writer 01015363990 Not found Create a writer If you use…" at bounding box center [783, 416] width 1566 height 734
type input "[PERSON_NAME]"
click at [1439, 677] on div "Continue" at bounding box center [1457, 680] width 99 height 41
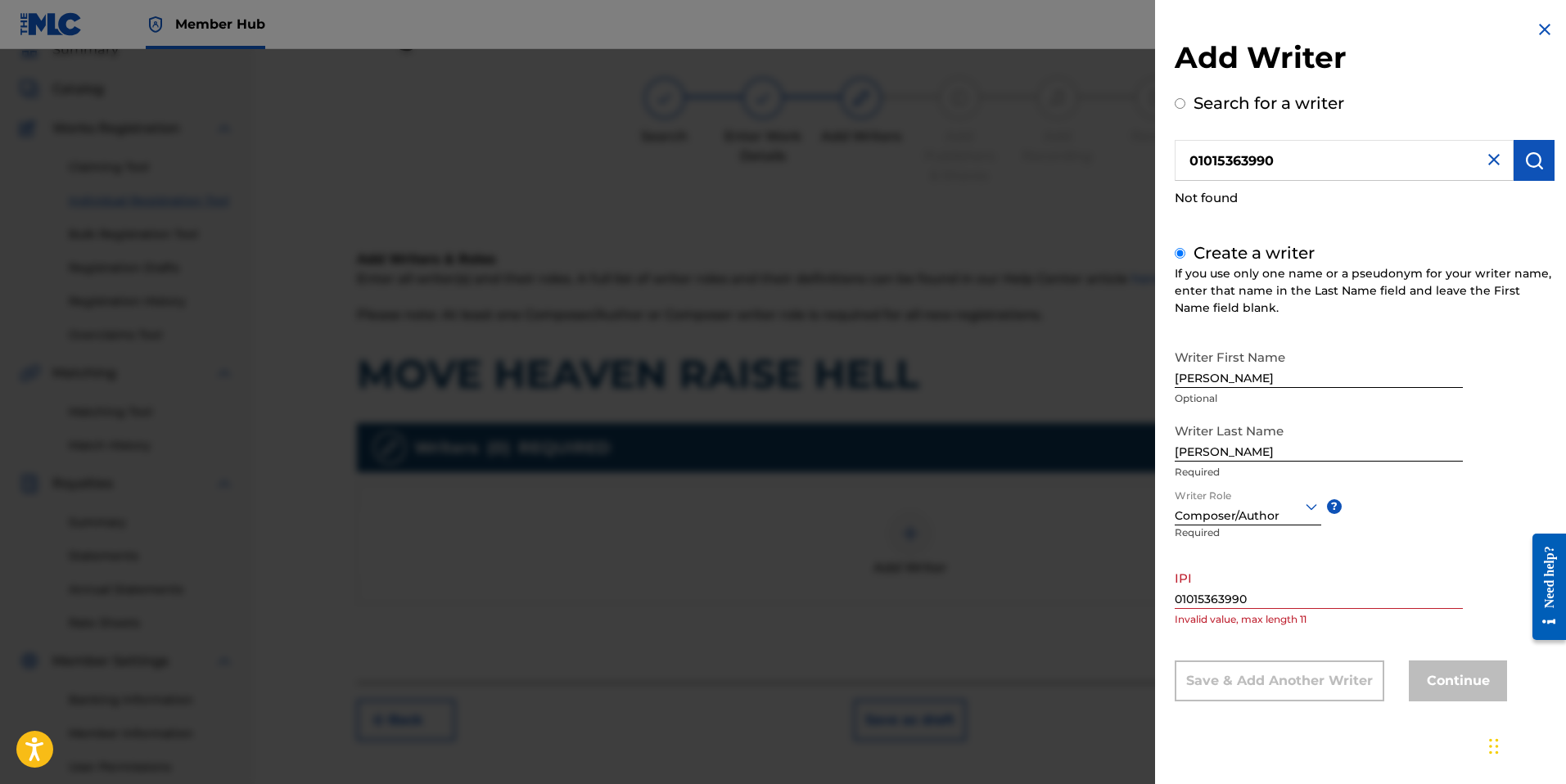
click at [1271, 603] on input "01015363990" at bounding box center [1318, 585] width 288 height 47
type input "0"
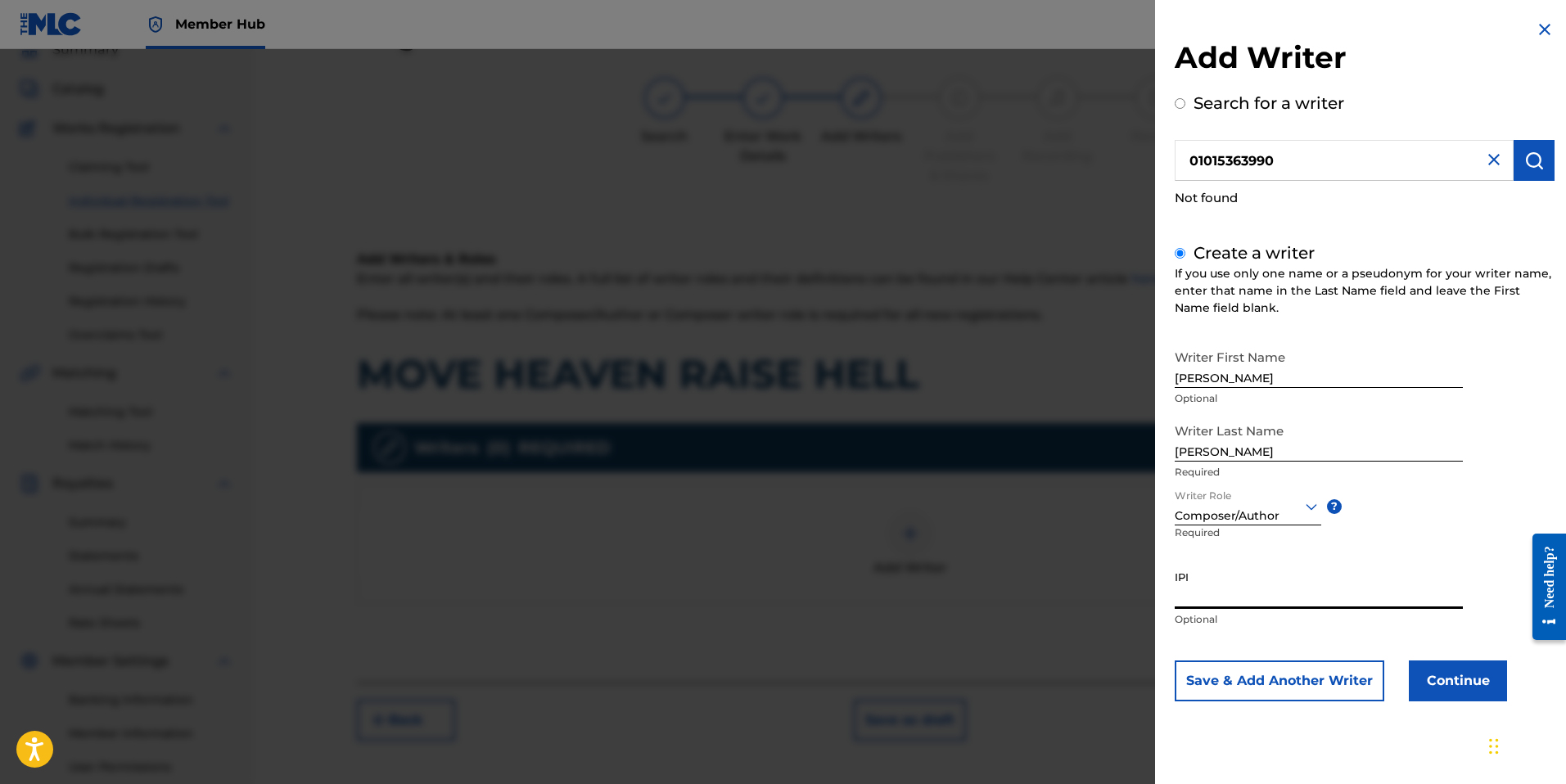
paste input "01015363990"
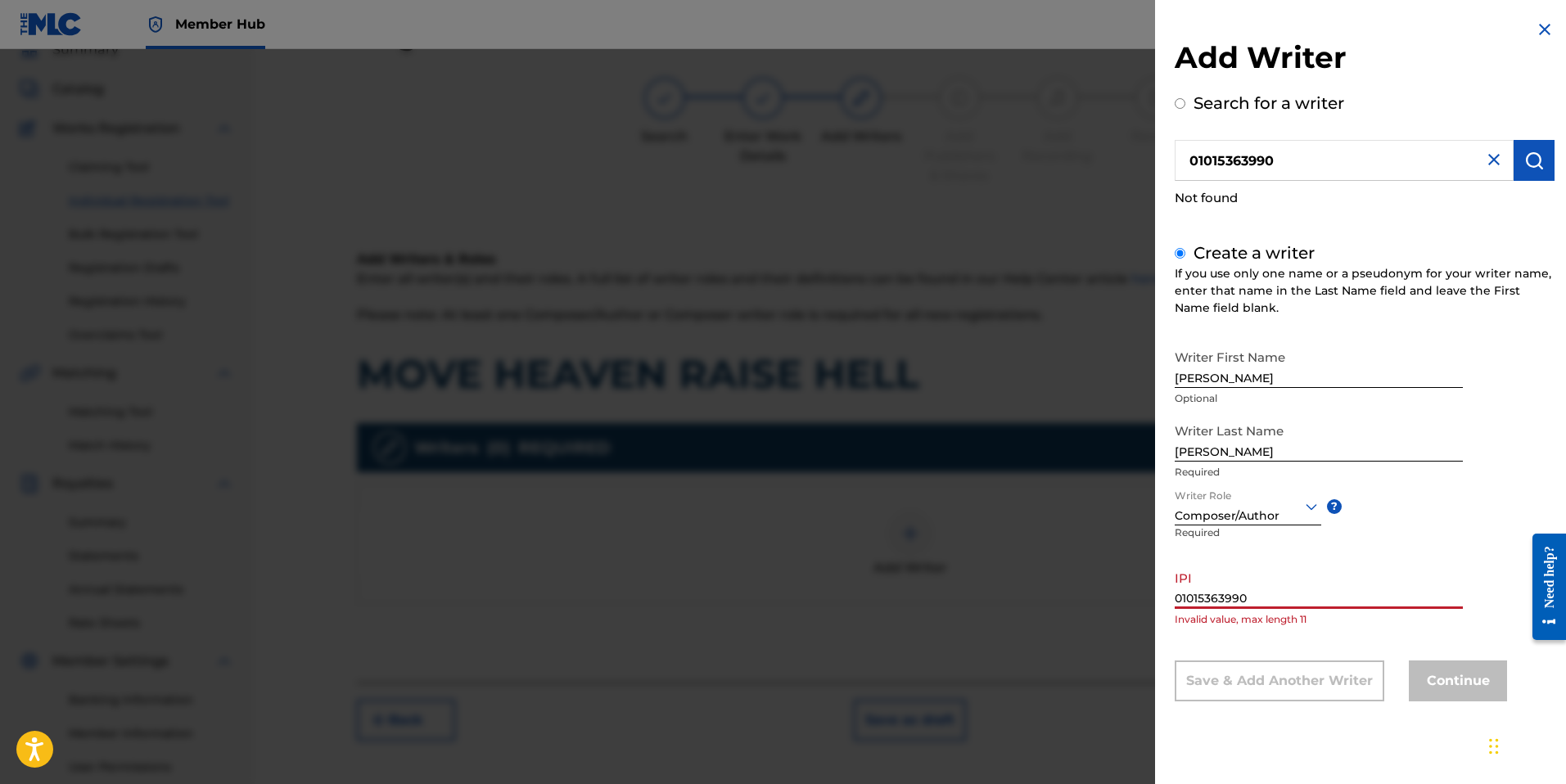
type input "01015363990"
click at [1223, 160] on input "01015363990" at bounding box center [1344, 160] width 339 height 41
radio input "true"
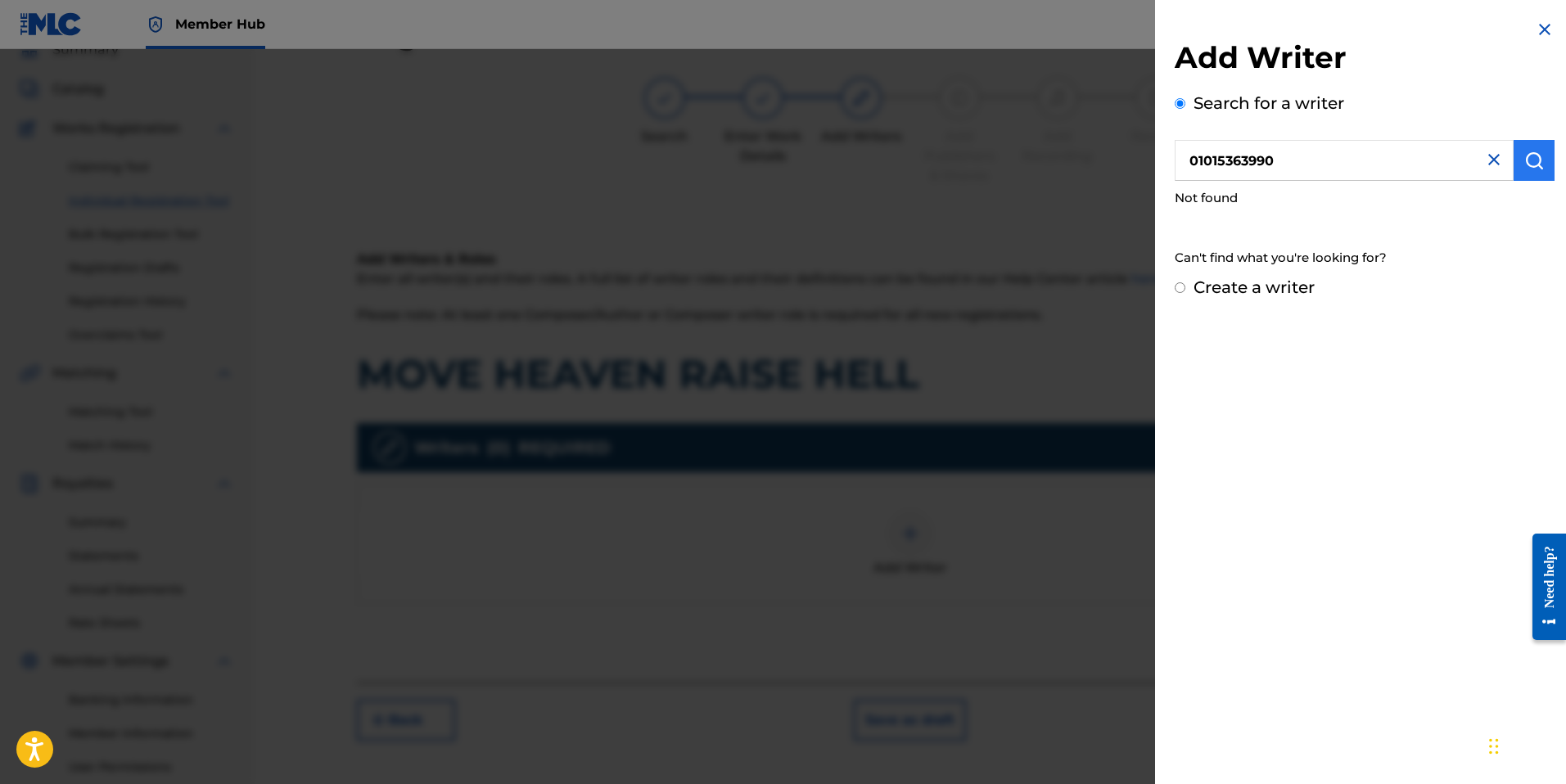
type input "01015363990"
click at [1527, 153] on img "submit" at bounding box center [1533, 160] width 20 height 20
click at [1261, 285] on label "Create a writer" at bounding box center [1253, 287] width 121 height 20
radio input "true"
click at [1185, 285] on input "Create a writer" at bounding box center [1180, 287] width 11 height 11
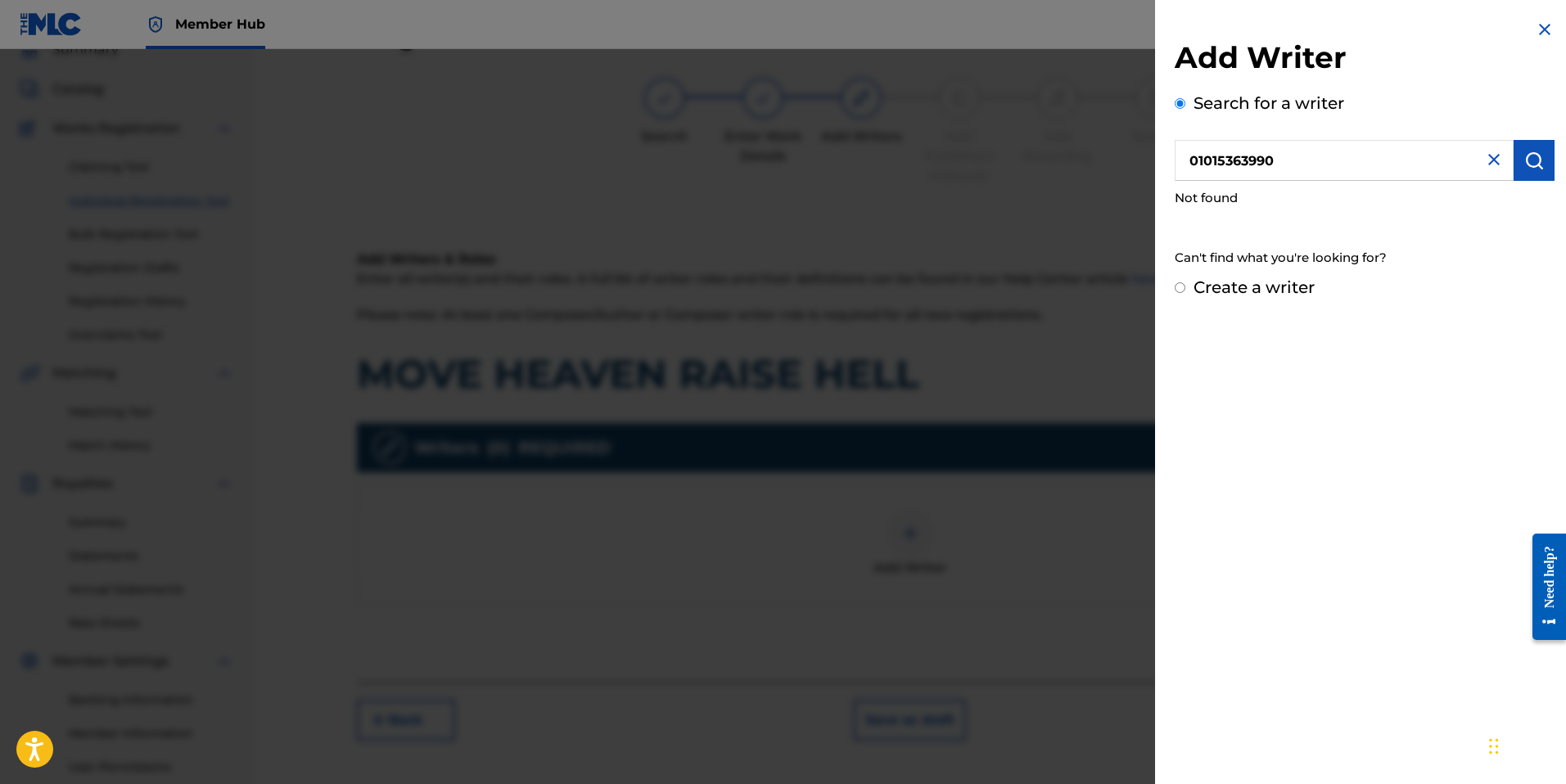
radio input "false"
radio input "true"
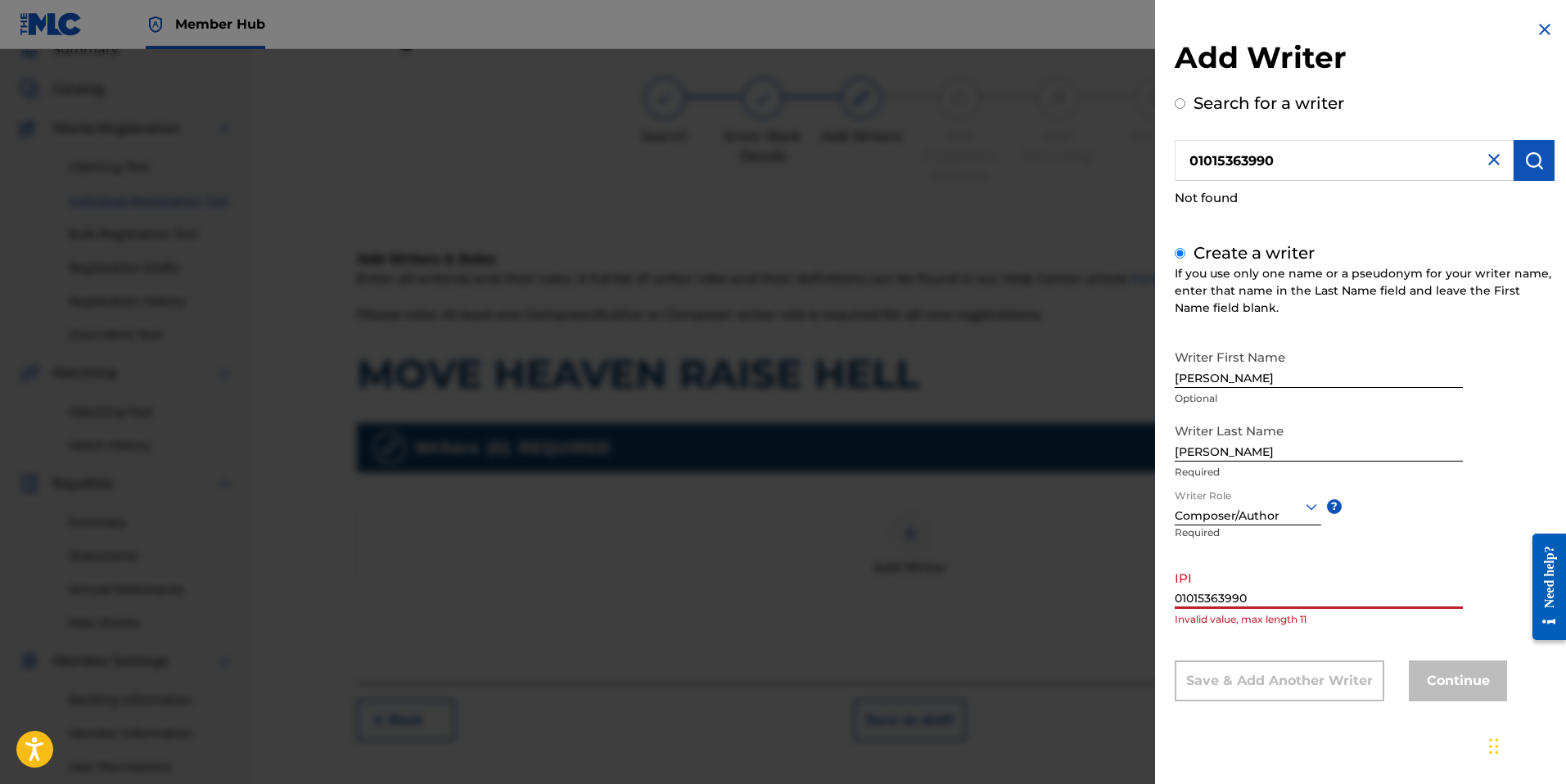
drag, startPoint x: 1263, startPoint y: 597, endPoint x: 1107, endPoint y: 581, distance: 156.8
click at [1107, 581] on div "Add Writer Search for a writer 01015363990 Not found Create a writer If you use…" at bounding box center [783, 416] width 1566 height 734
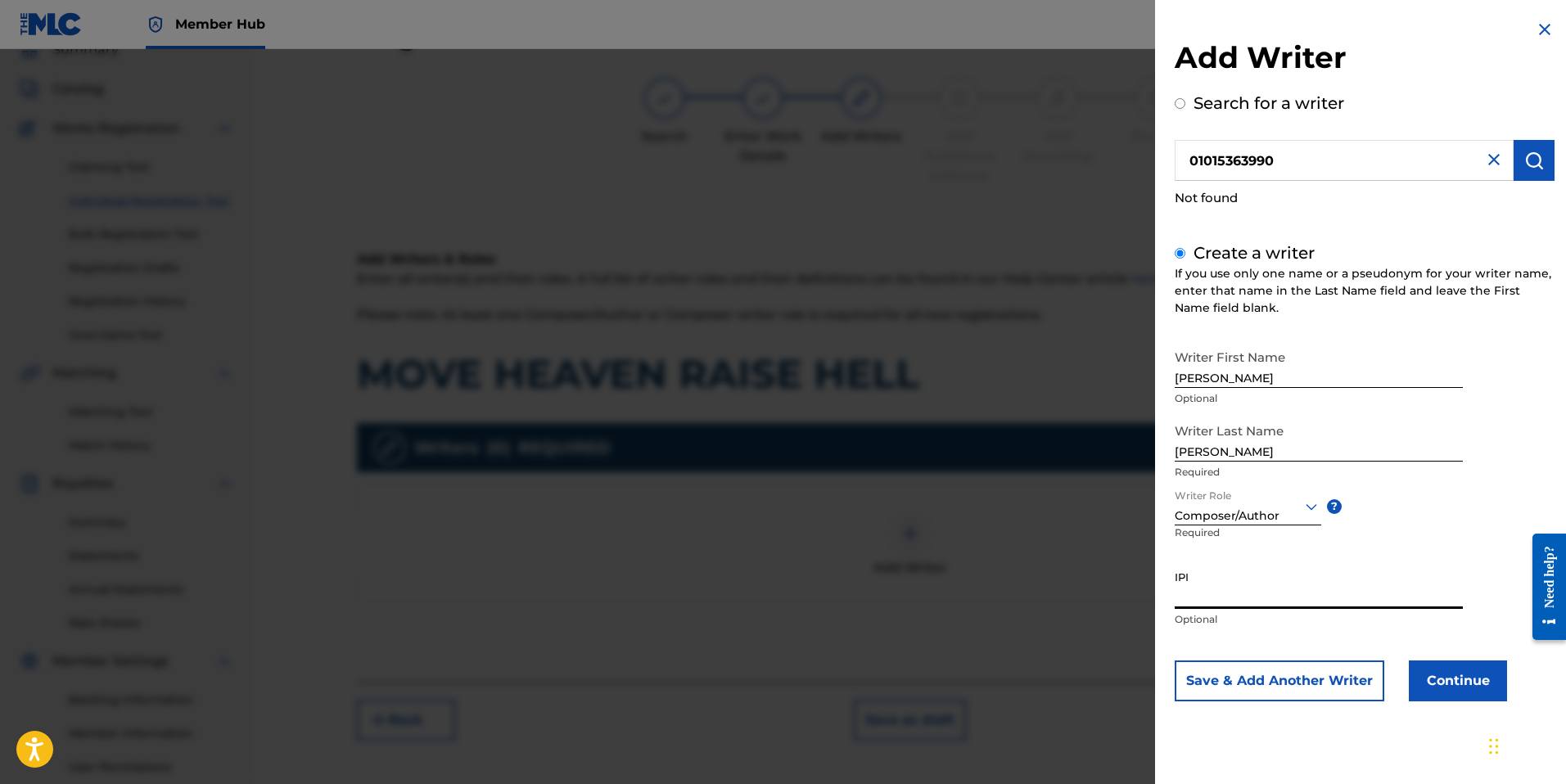
paste input "01015363990"
type input "01015363990"
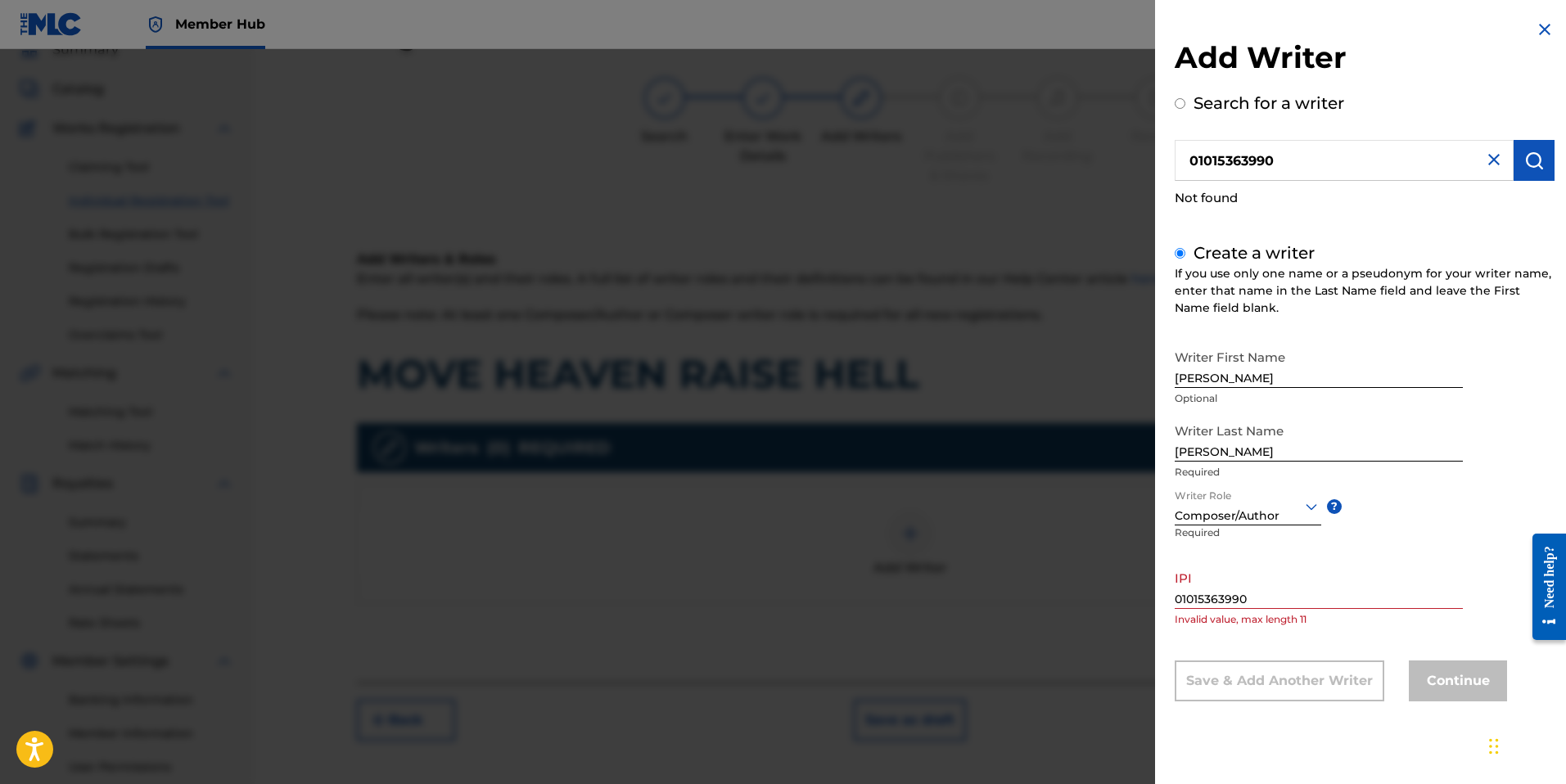
click at [1493, 690] on div "Continue" at bounding box center [1457, 680] width 99 height 41
click at [1542, 29] on img at bounding box center [1544, 30] width 20 height 20
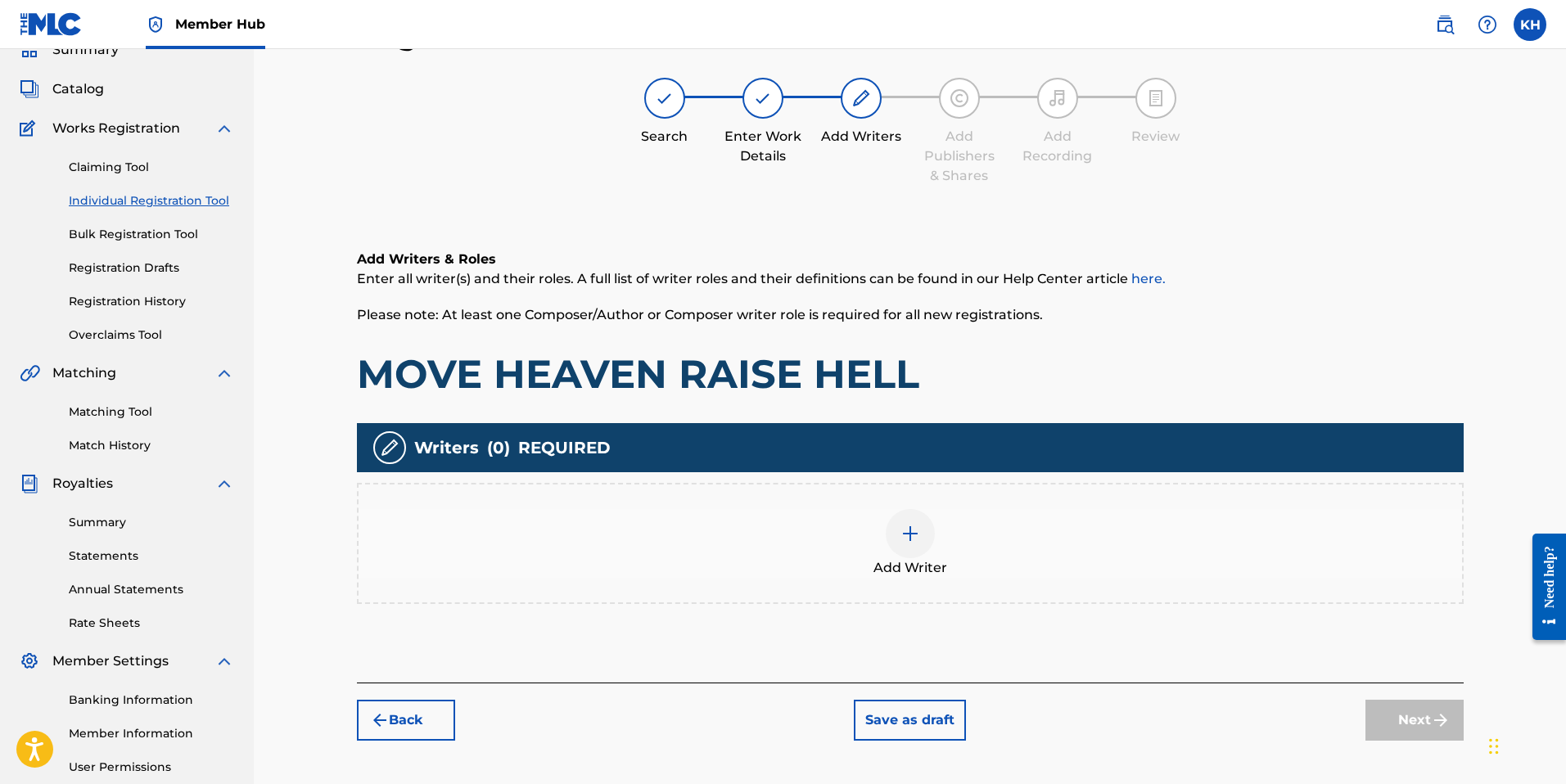
click at [913, 535] on img at bounding box center [910, 534] width 20 height 20
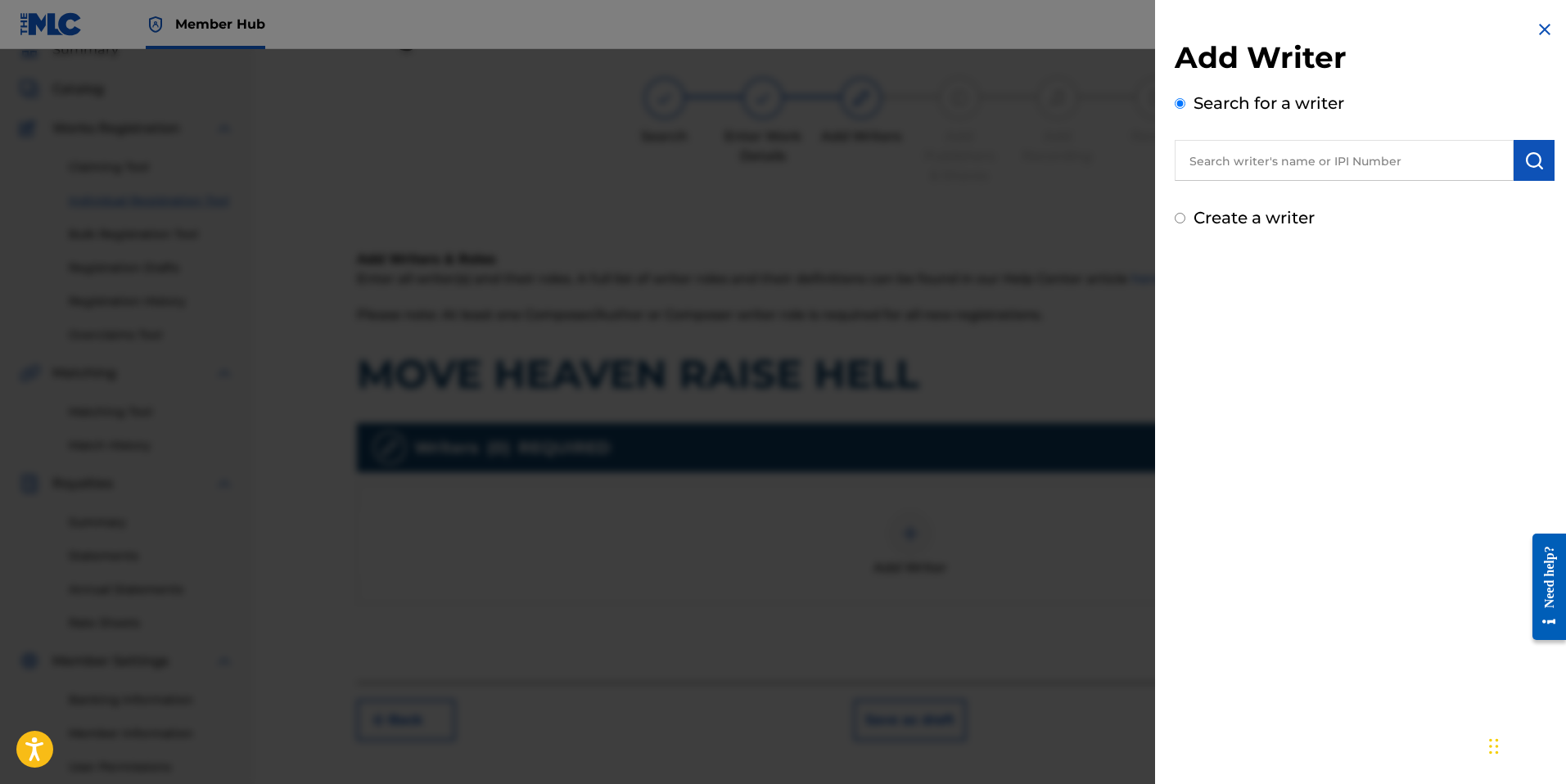
click at [1271, 159] on input "text" at bounding box center [1344, 160] width 339 height 41
paste input "01015363990"
click at [1218, 160] on input "01015363990" at bounding box center [1344, 160] width 339 height 41
type input "01015363990"
click at [1533, 164] on img "submit" at bounding box center [1533, 160] width 20 height 20
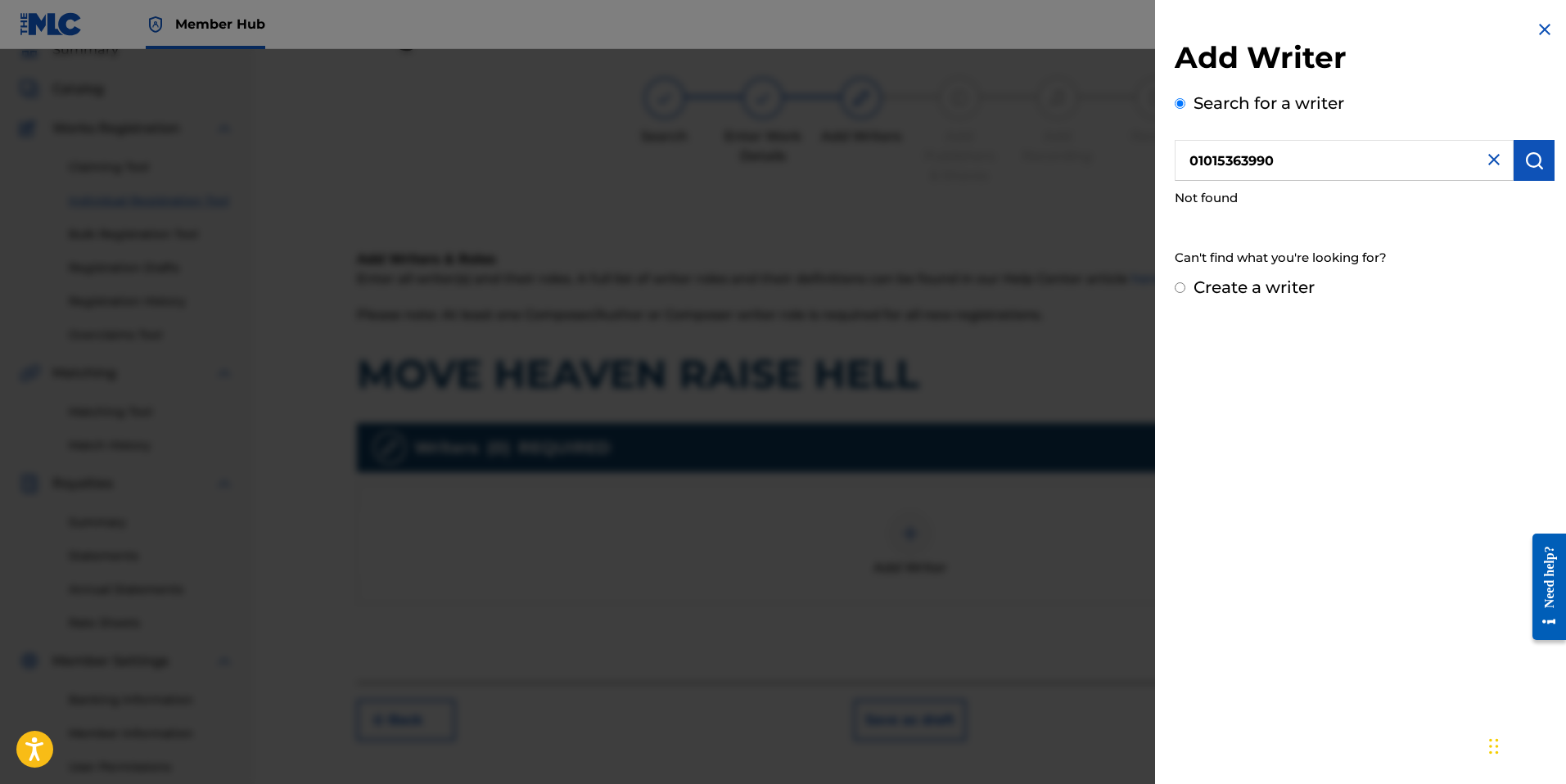
click at [1209, 288] on label "Create a writer" at bounding box center [1253, 287] width 121 height 20
radio input "true"
click at [1185, 288] on input "Create a writer" at bounding box center [1180, 287] width 11 height 11
radio input "false"
radio input "true"
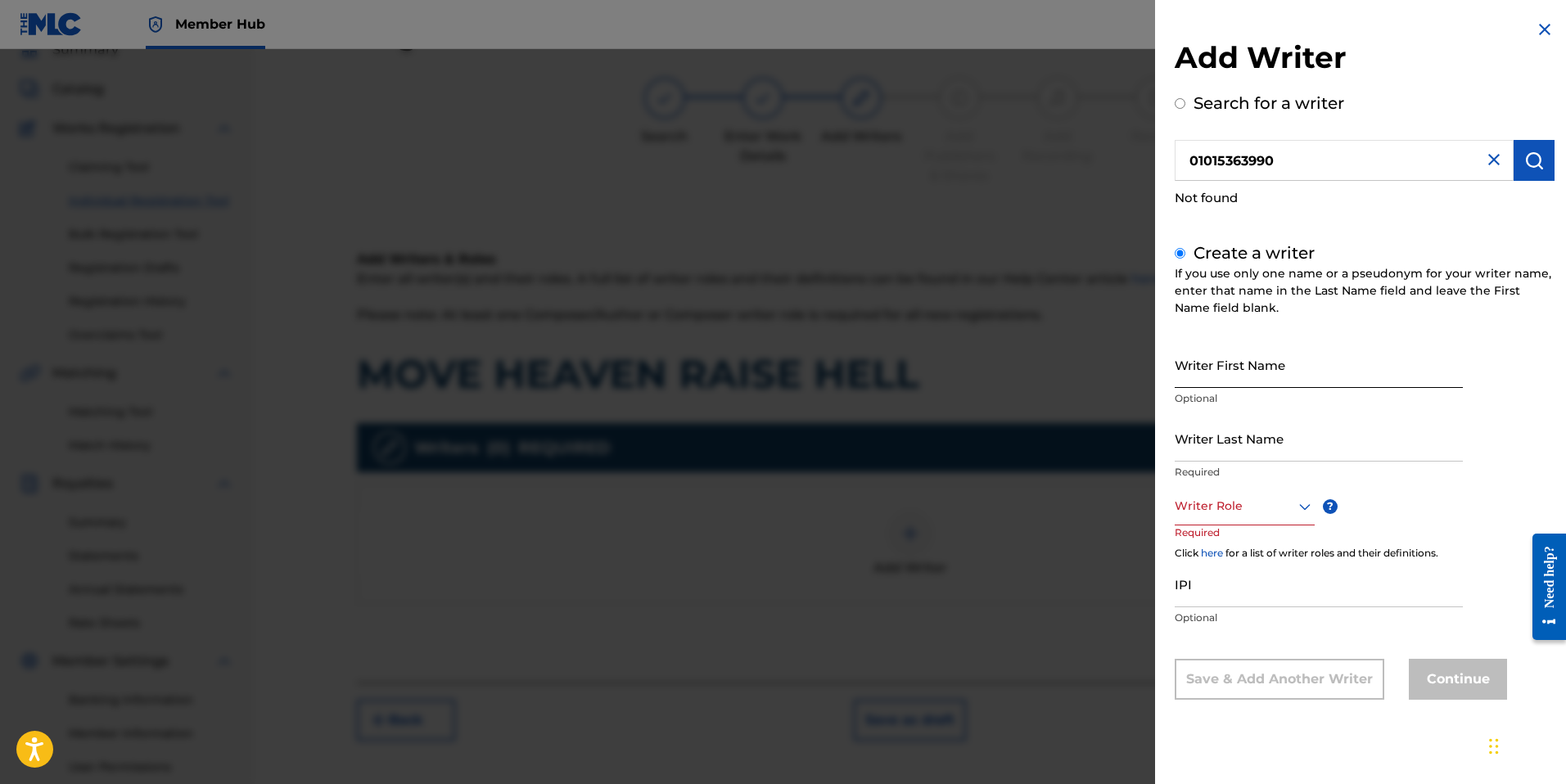
click at [1217, 381] on input "Writer First Name" at bounding box center [1318, 364] width 288 height 47
type input "[PERSON_NAME]"
click at [1241, 452] on input "Writer Last Name" at bounding box center [1318, 438] width 288 height 47
type input "[PERSON_NAME]"
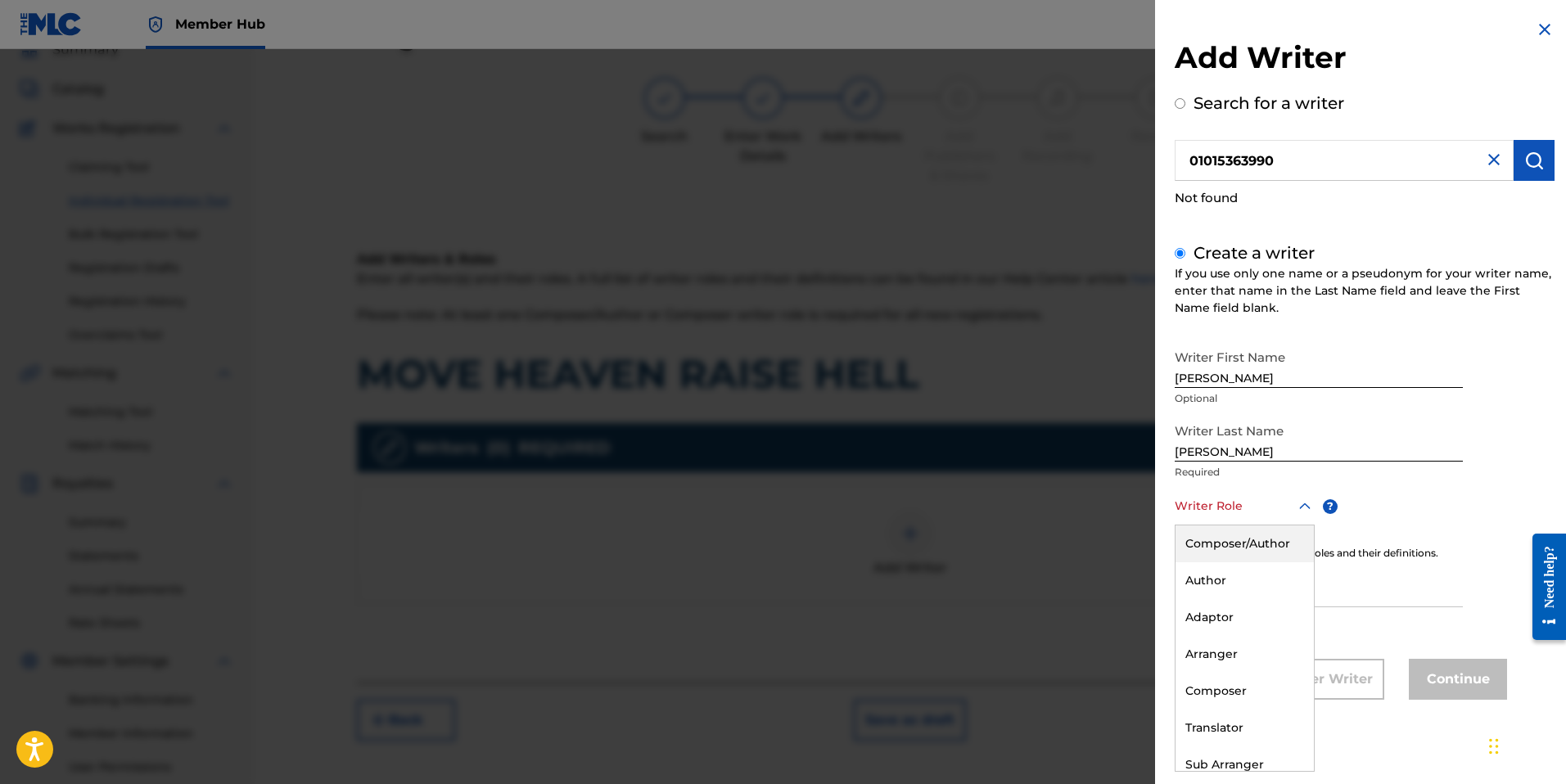
click at [1267, 505] on div at bounding box center [1245, 505] width 140 height 20
click at [1236, 541] on div "Composer/Author" at bounding box center [1245, 543] width 139 height 36
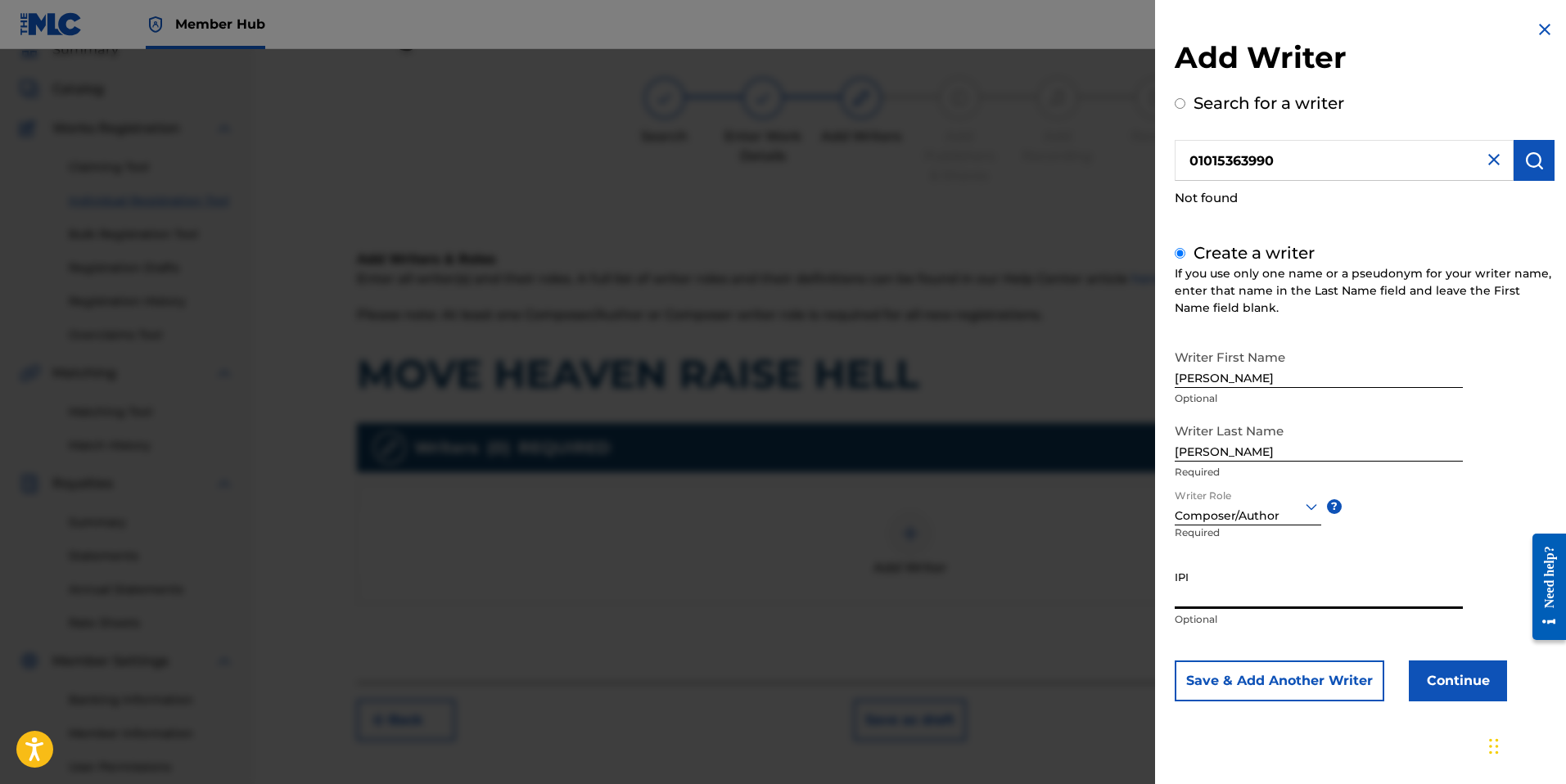
click at [1215, 599] on input "IPI" at bounding box center [1318, 585] width 288 height 47
paste input "01015363990"
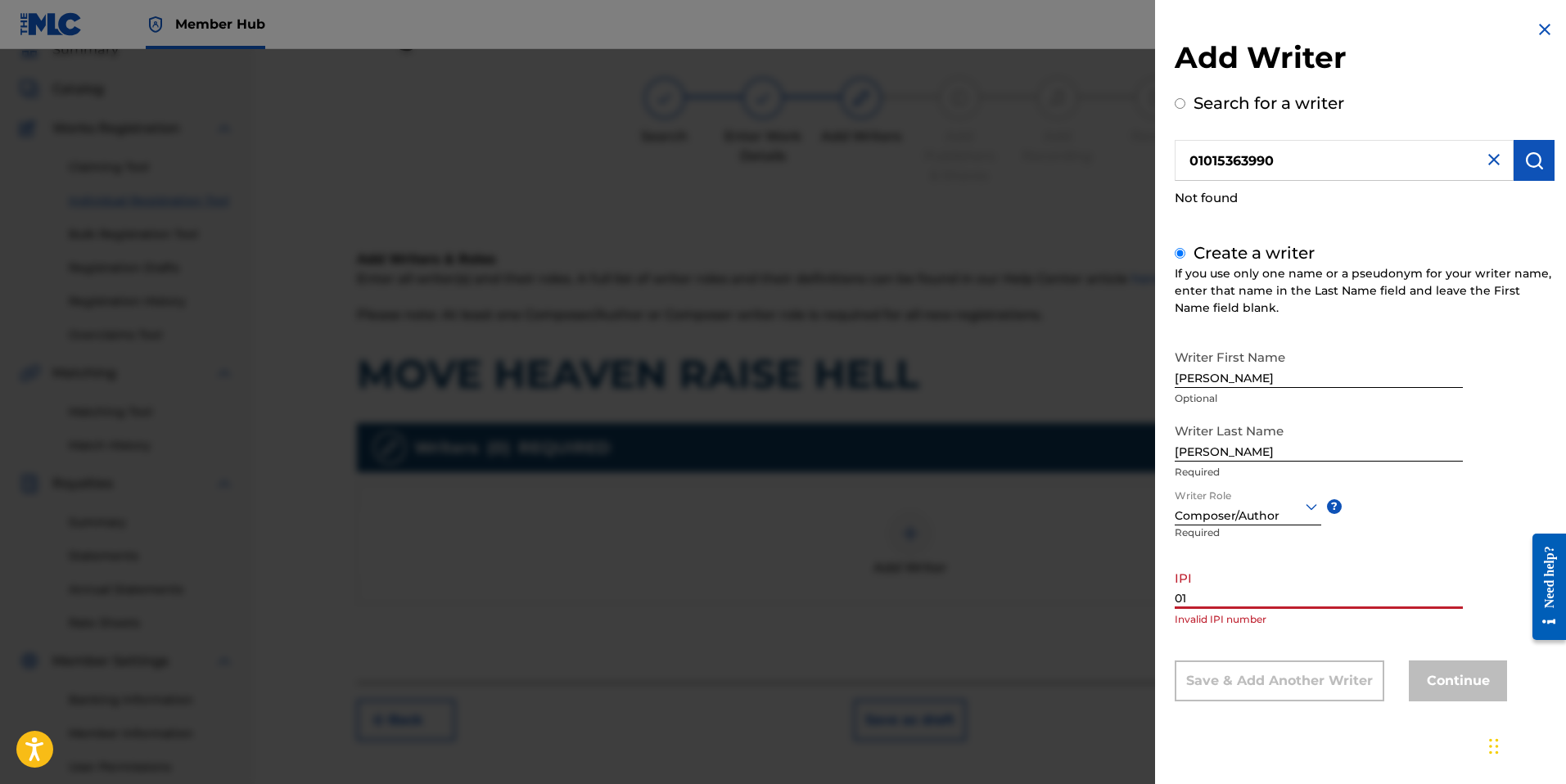
type input "0"
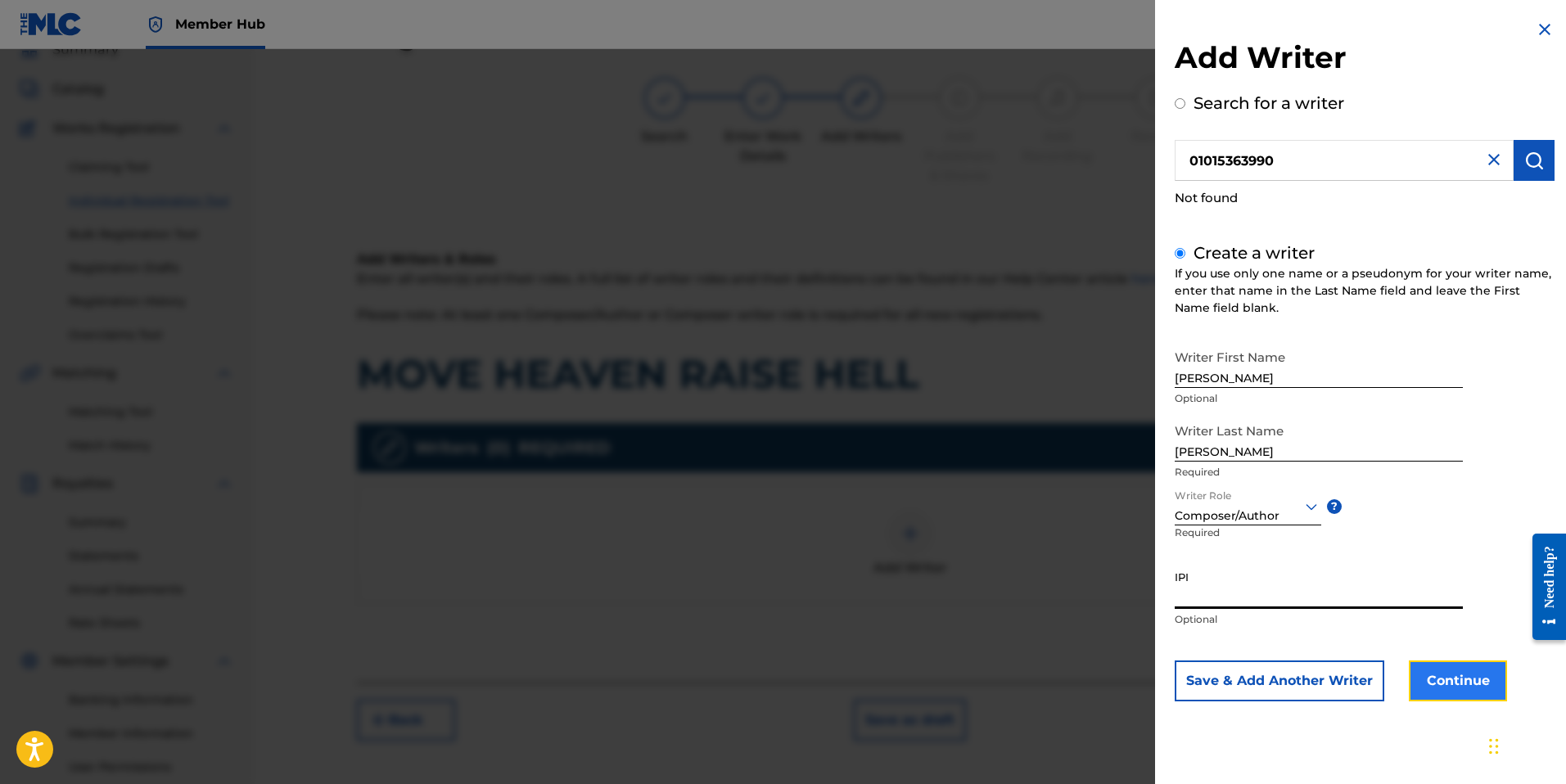
click at [1425, 677] on button "Continue" at bounding box center [1457, 680] width 99 height 41
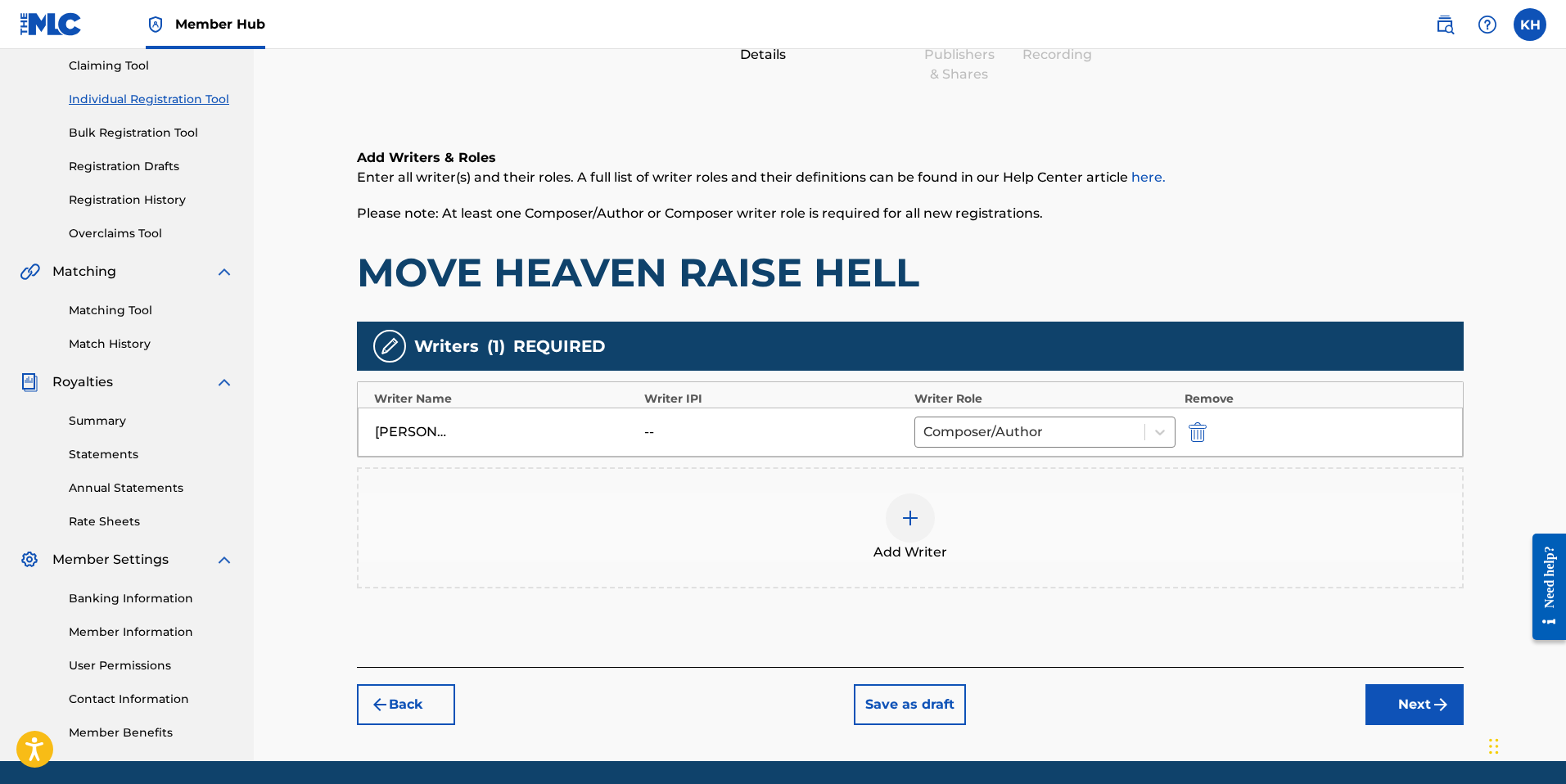
scroll to position [230, 0]
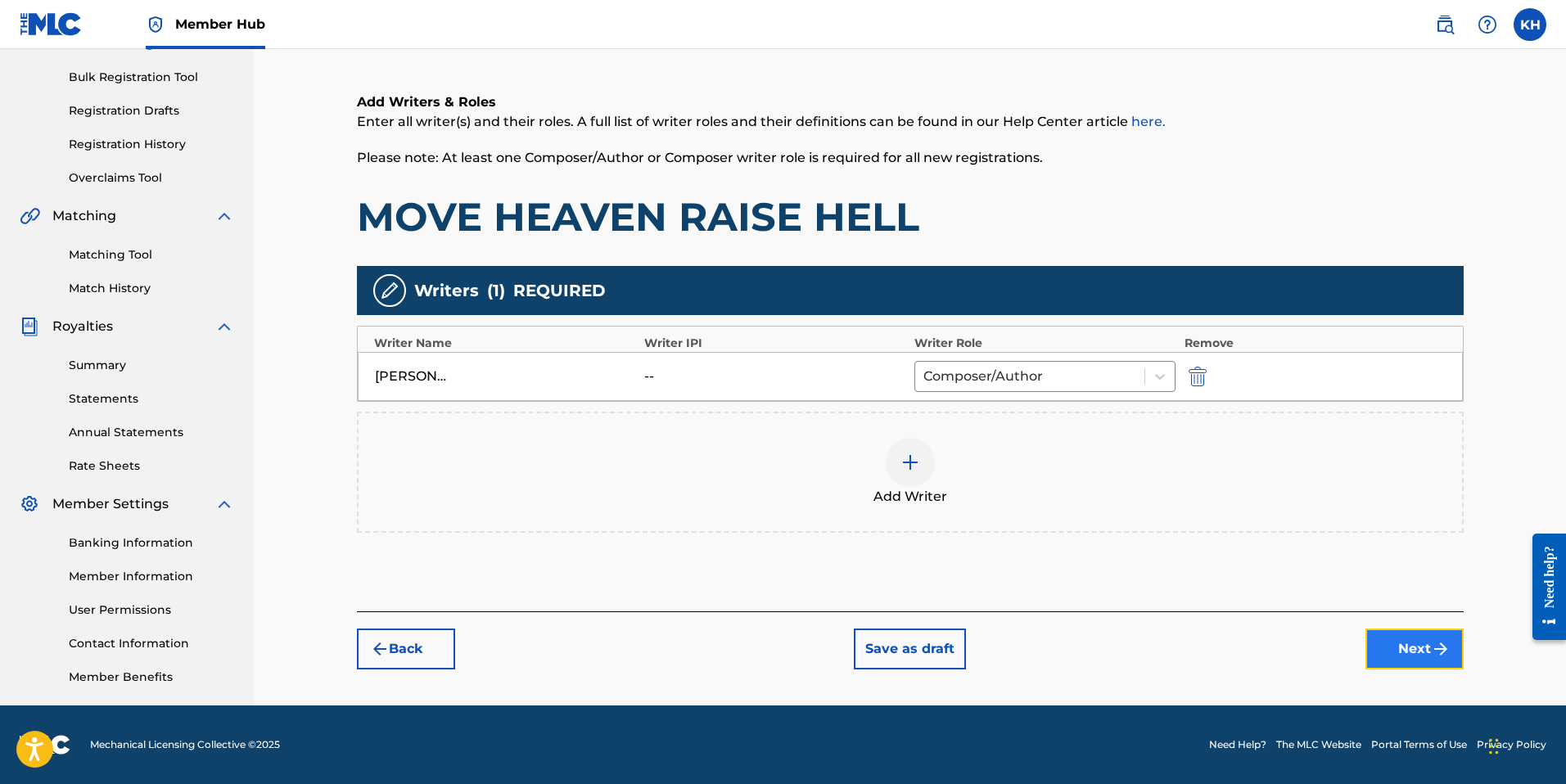
click at [1427, 650] on button "Next" at bounding box center [1414, 648] width 99 height 41
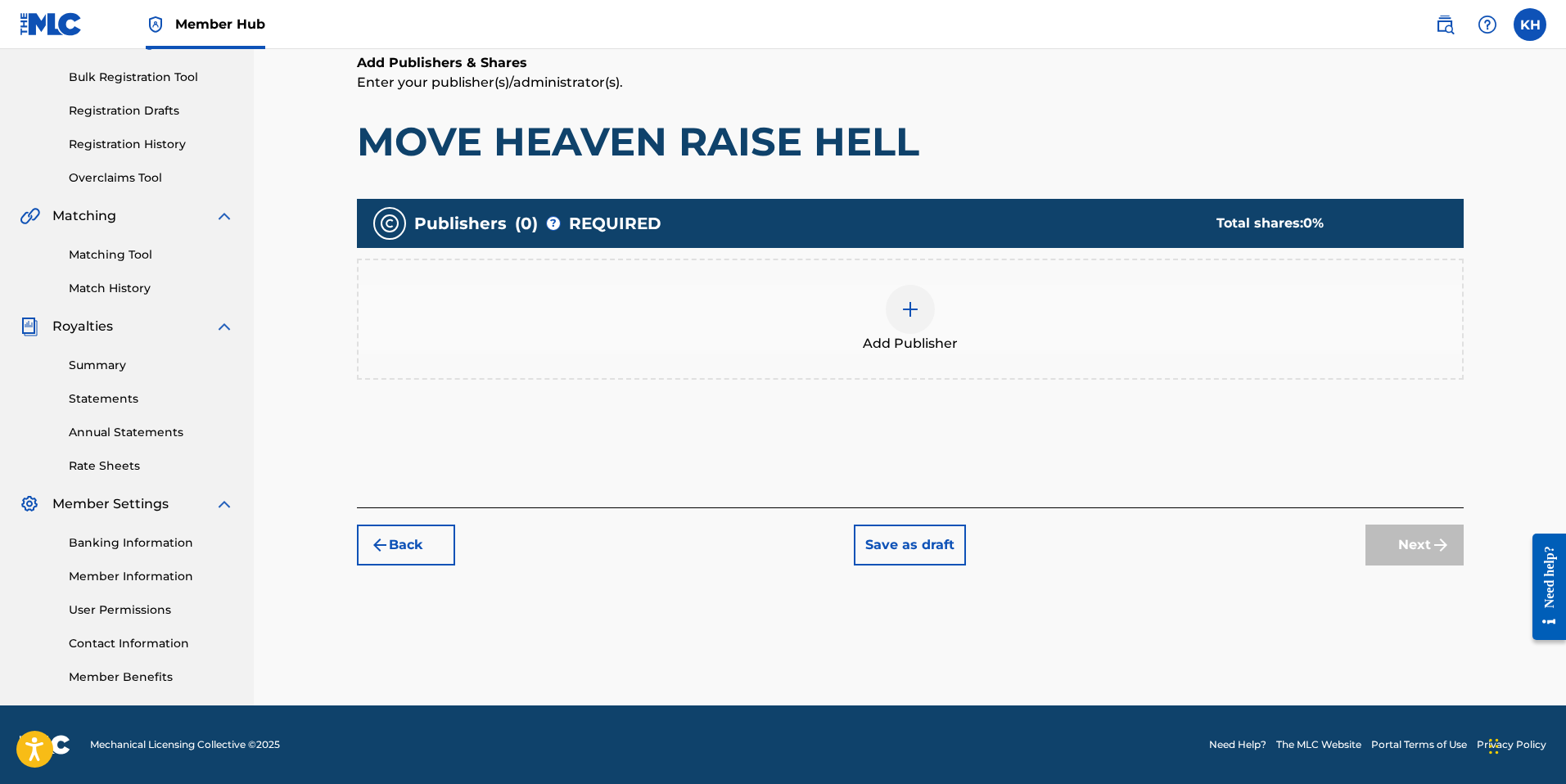
click at [904, 320] on div at bounding box center [910, 309] width 49 height 49
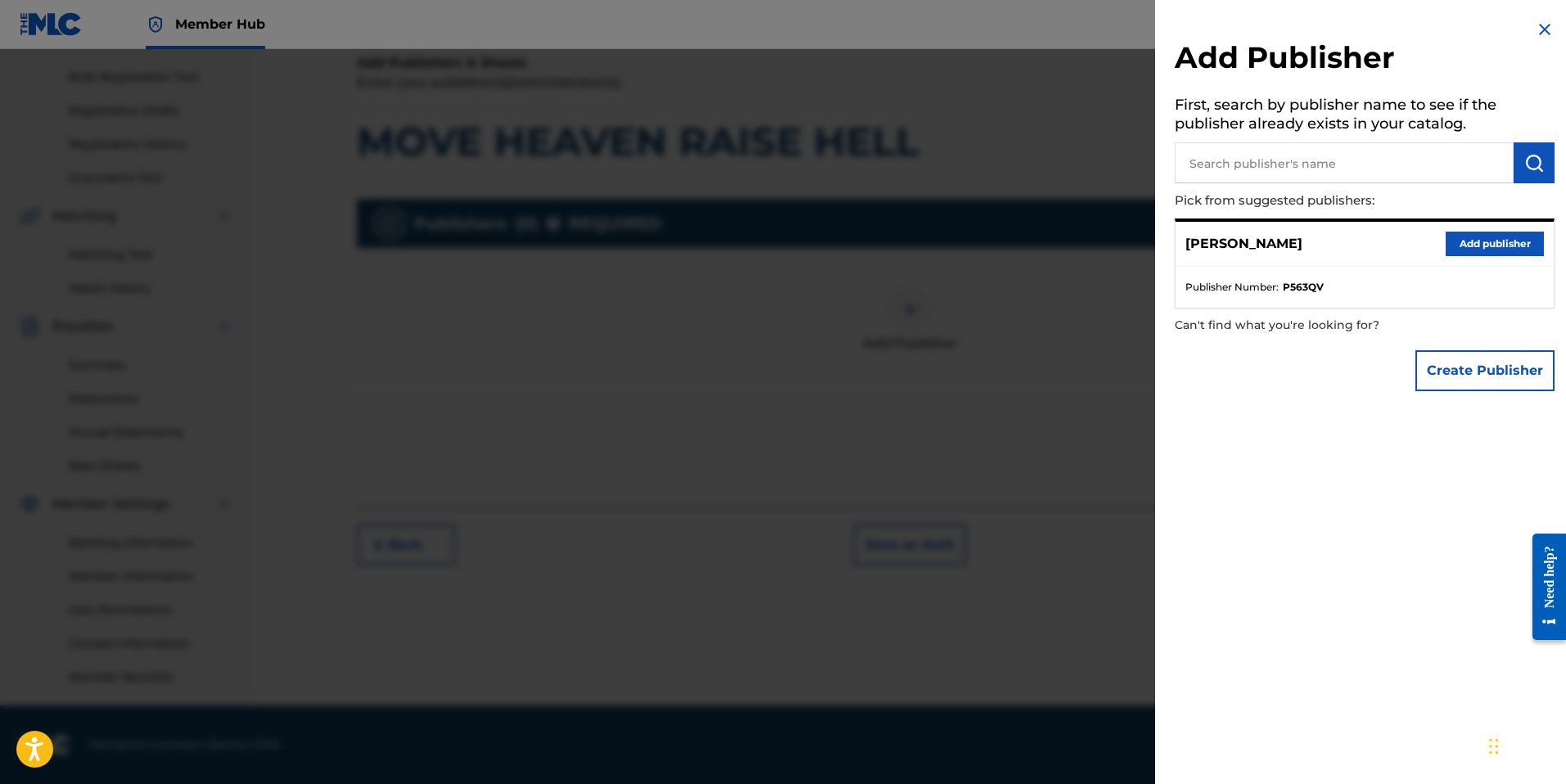
click at [1208, 164] on input "text" at bounding box center [1344, 163] width 339 height 41
click at [1496, 241] on button "Add publisher" at bounding box center [1494, 244] width 99 height 25
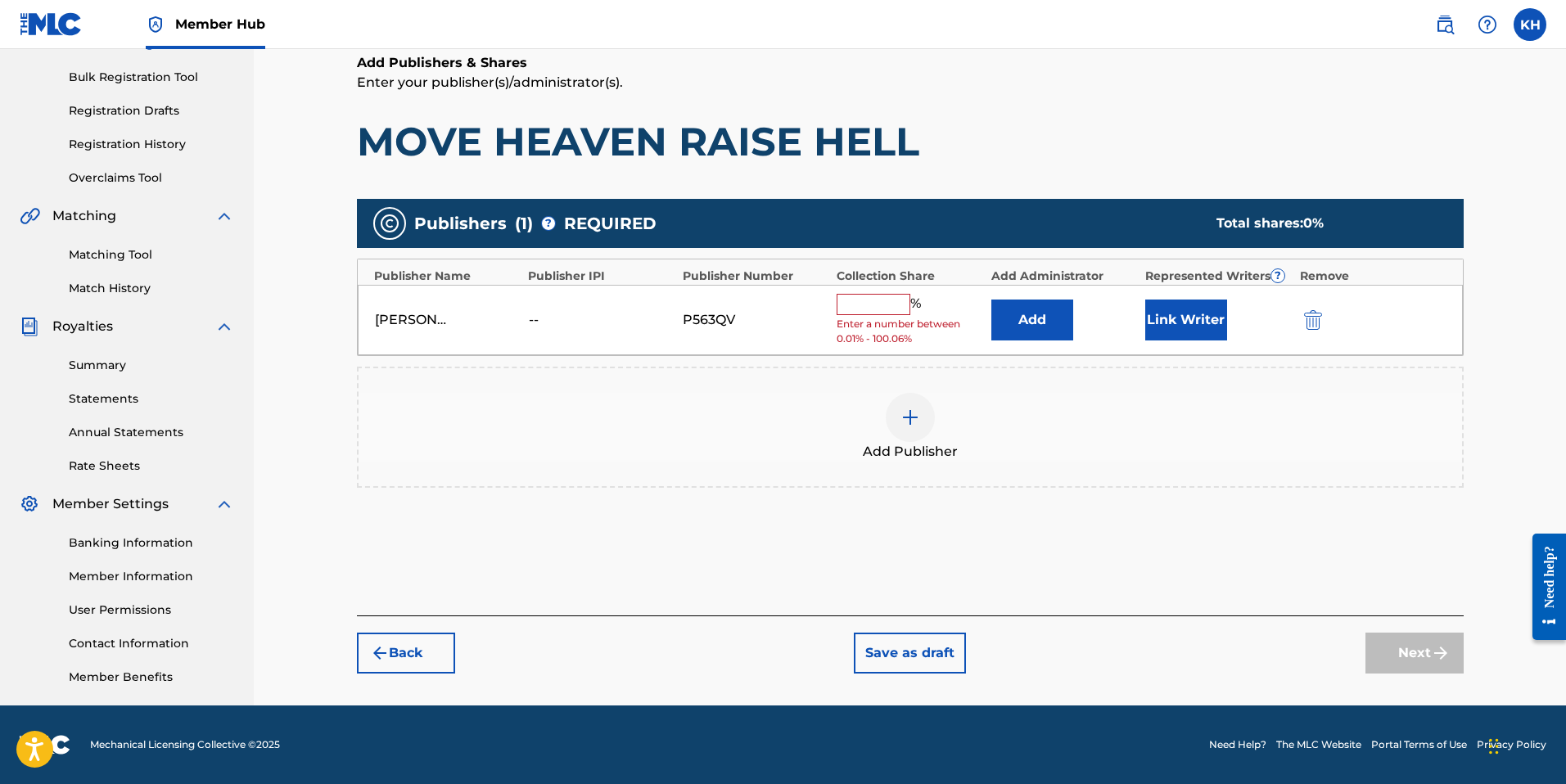
click at [879, 302] on input "text" at bounding box center [872, 304] width 74 height 21
type input "50"
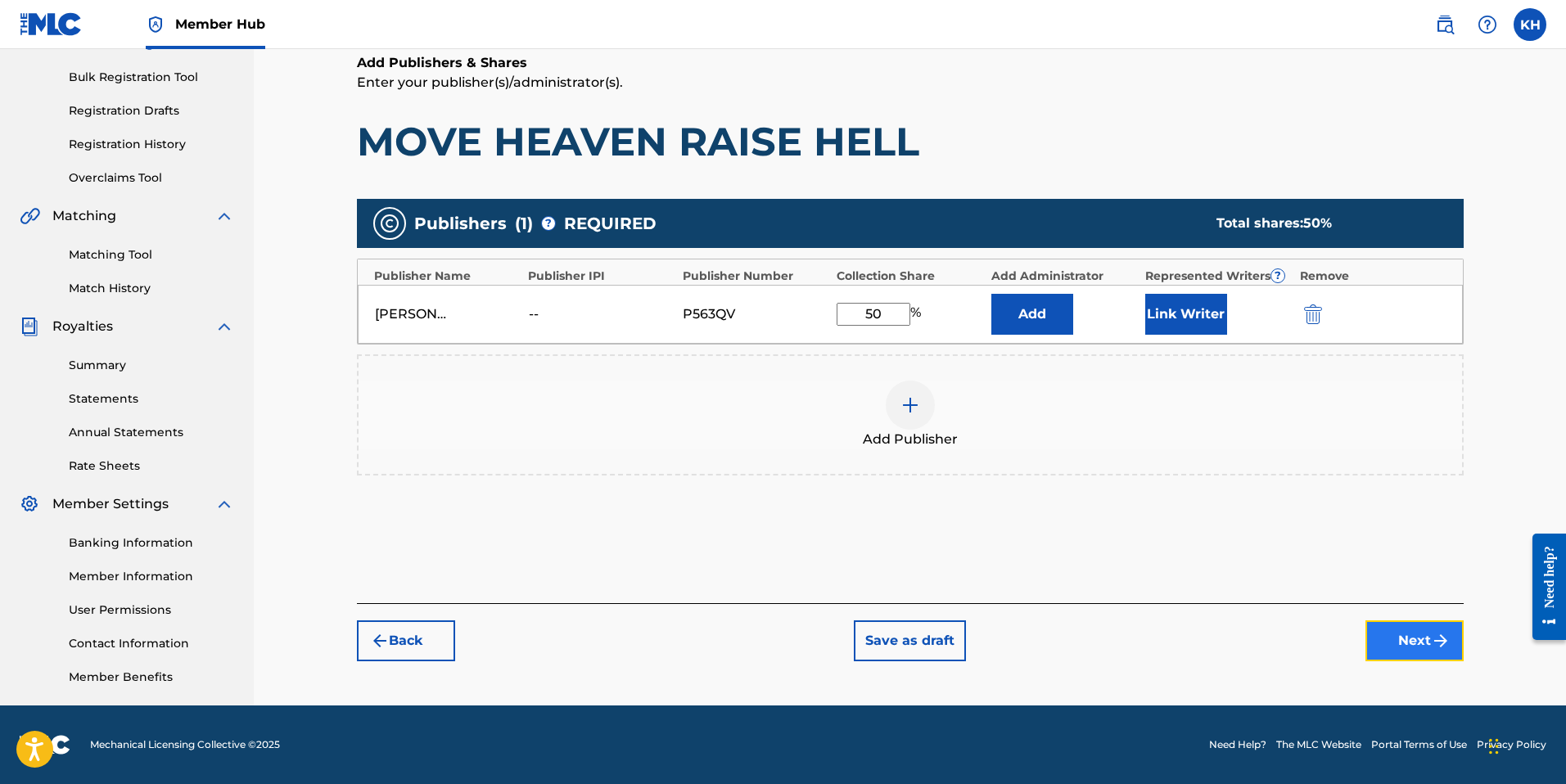
click at [1419, 645] on button "Next" at bounding box center [1414, 640] width 99 height 41
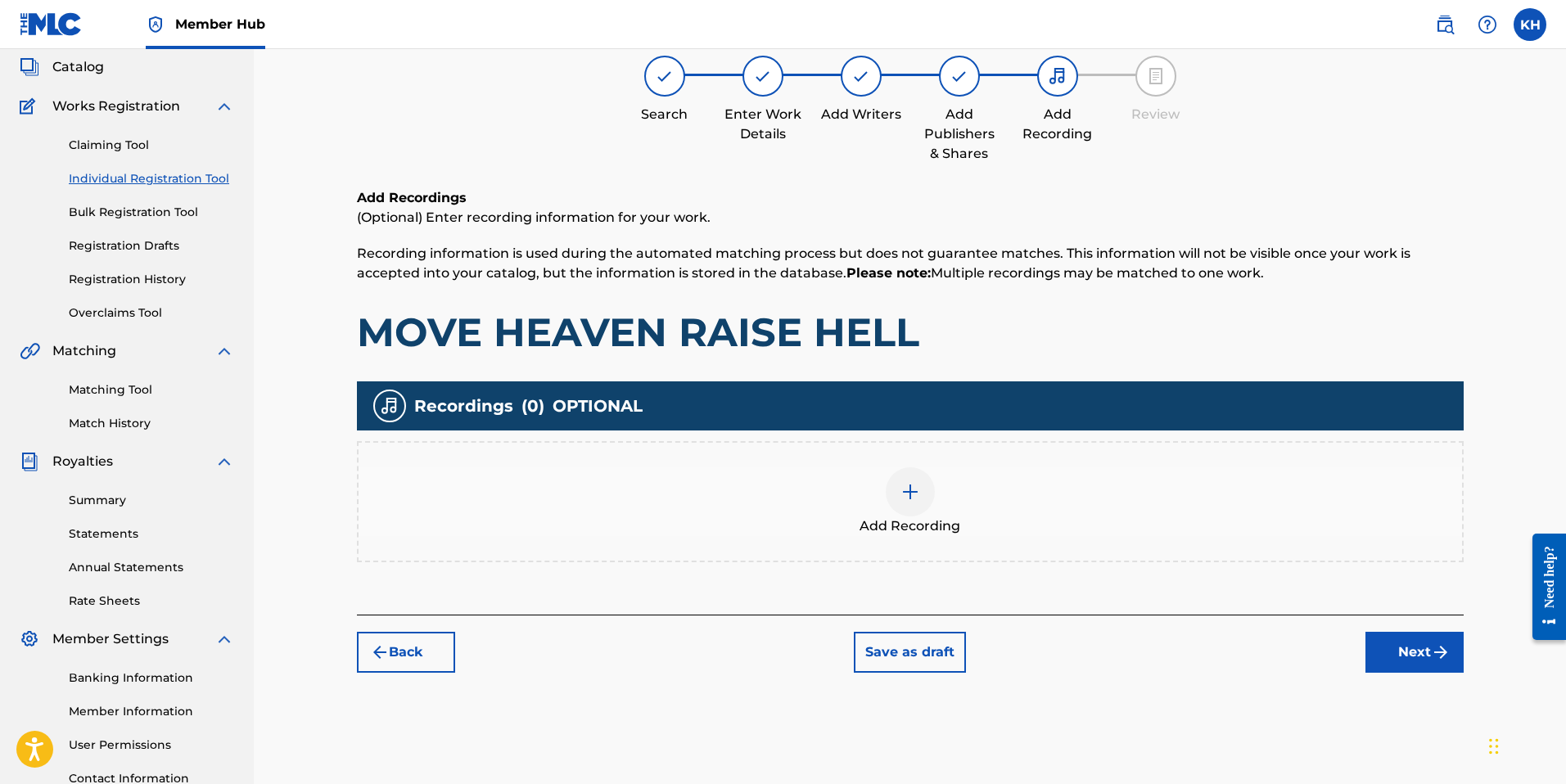
scroll to position [115, 0]
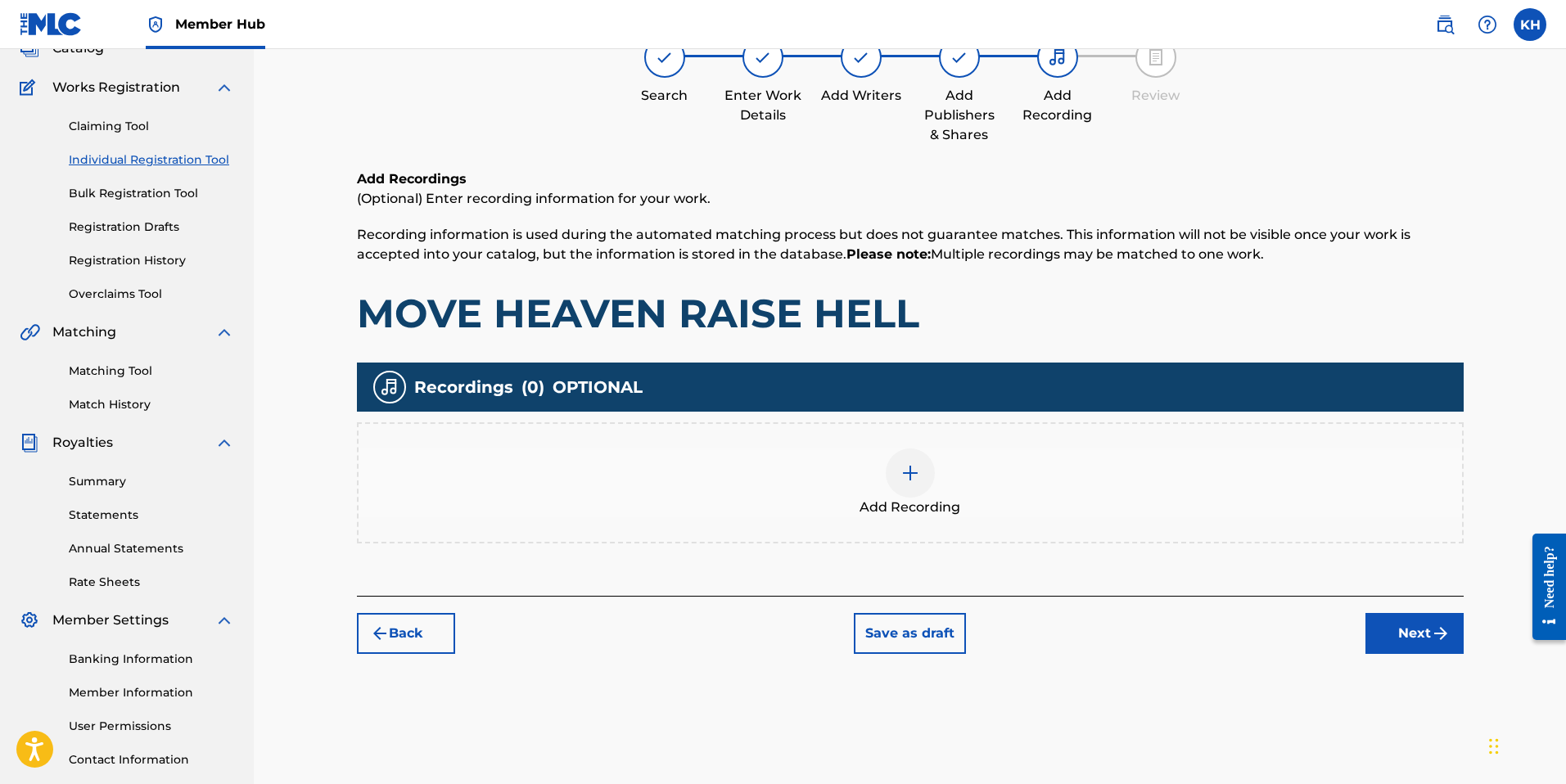
click at [910, 473] on img at bounding box center [910, 472] width 20 height 20
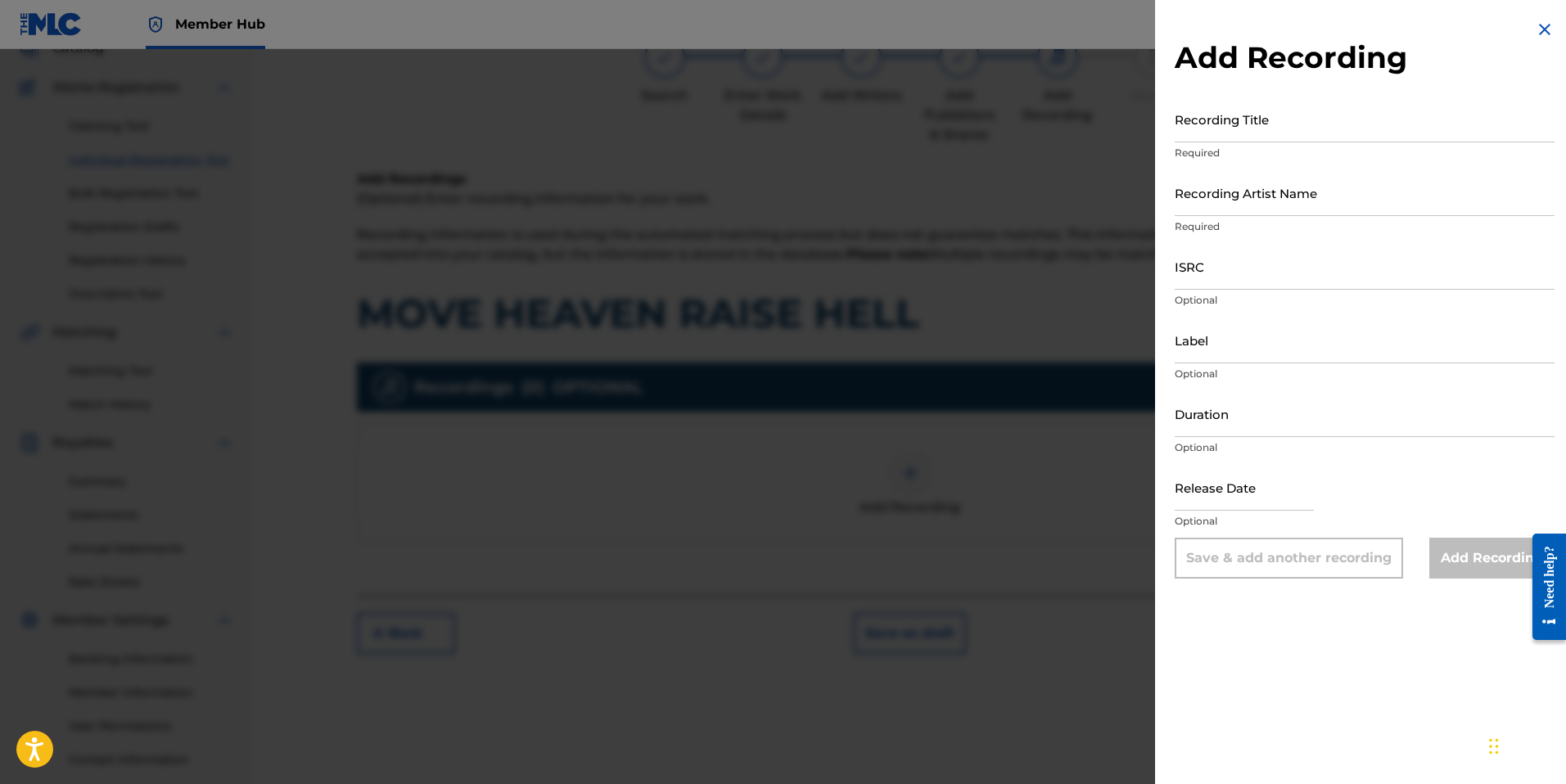
click at [1538, 30] on img at bounding box center [1544, 30] width 20 height 20
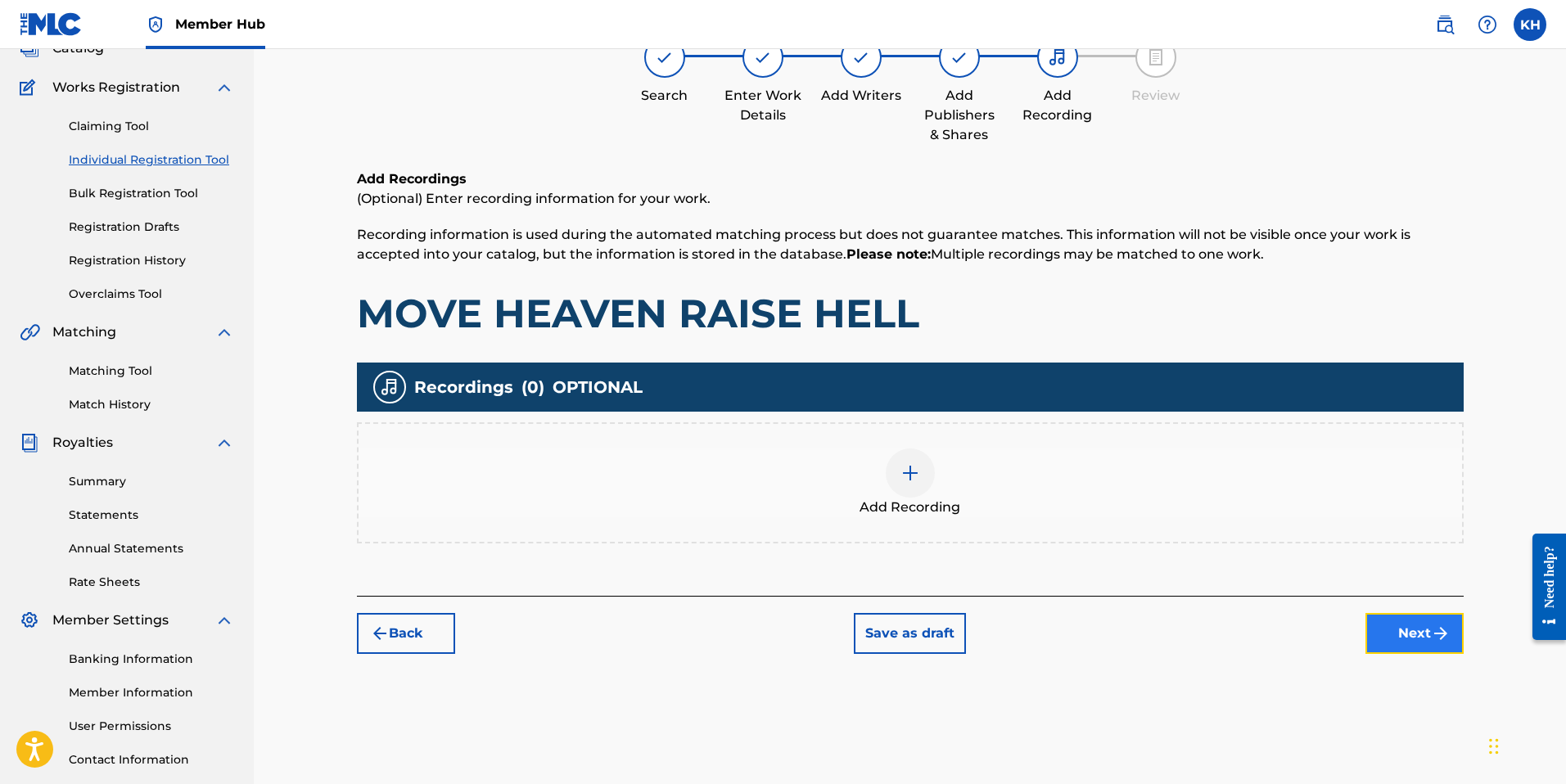
click at [1412, 635] on button "Next" at bounding box center [1414, 633] width 99 height 41
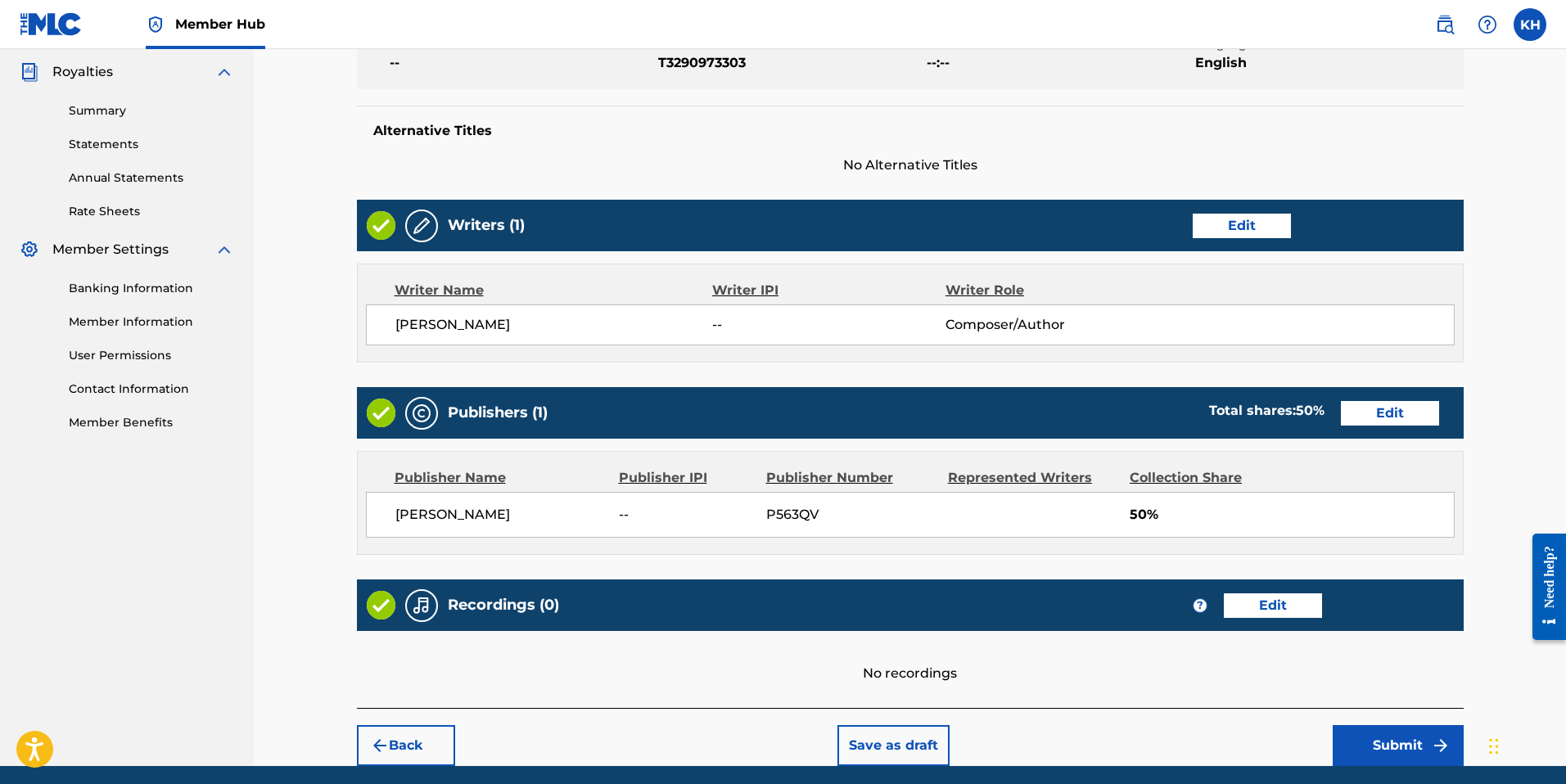
scroll to position [546, 0]
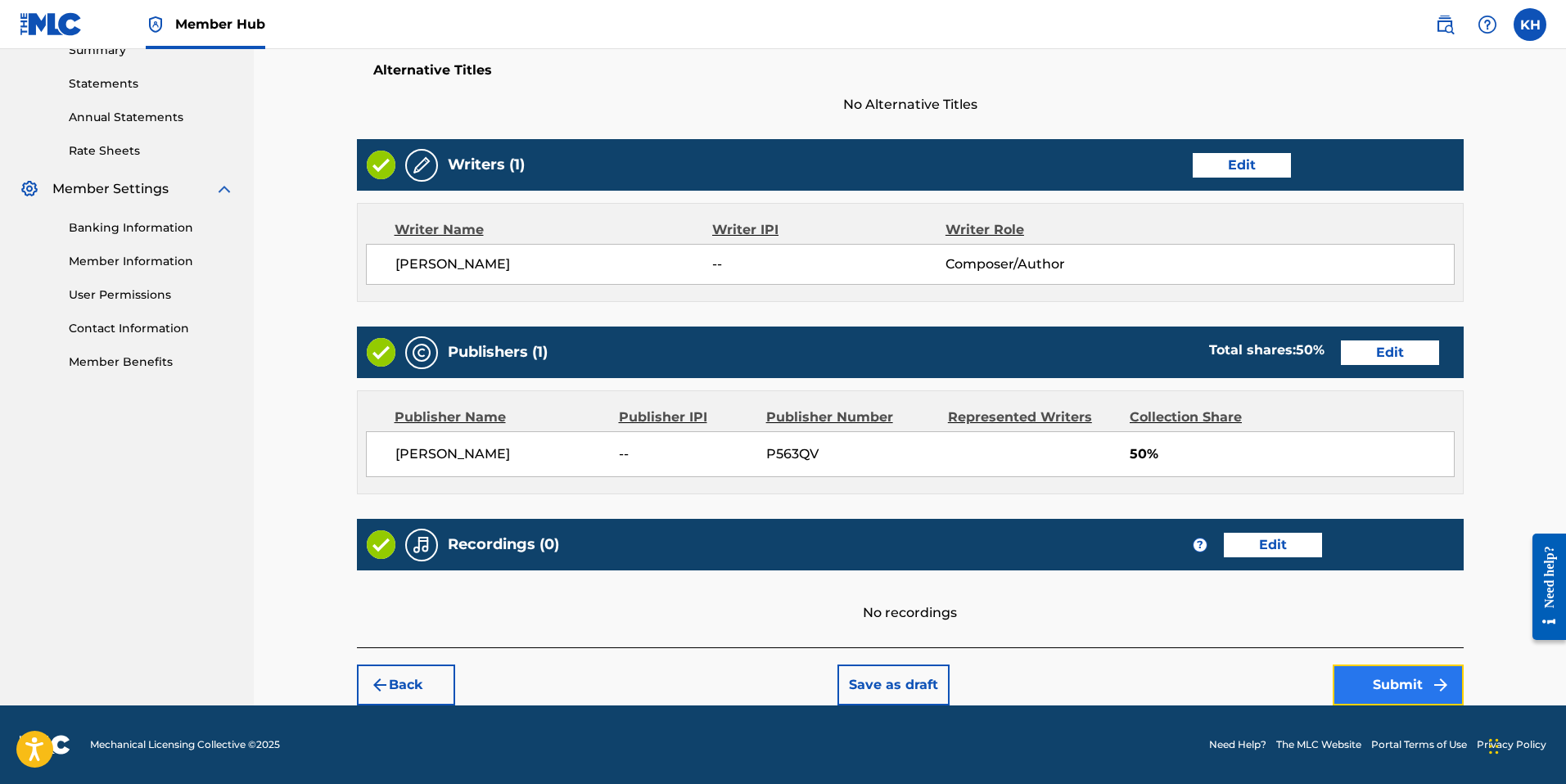
click at [1402, 686] on button "Submit" at bounding box center [1398, 685] width 131 height 41
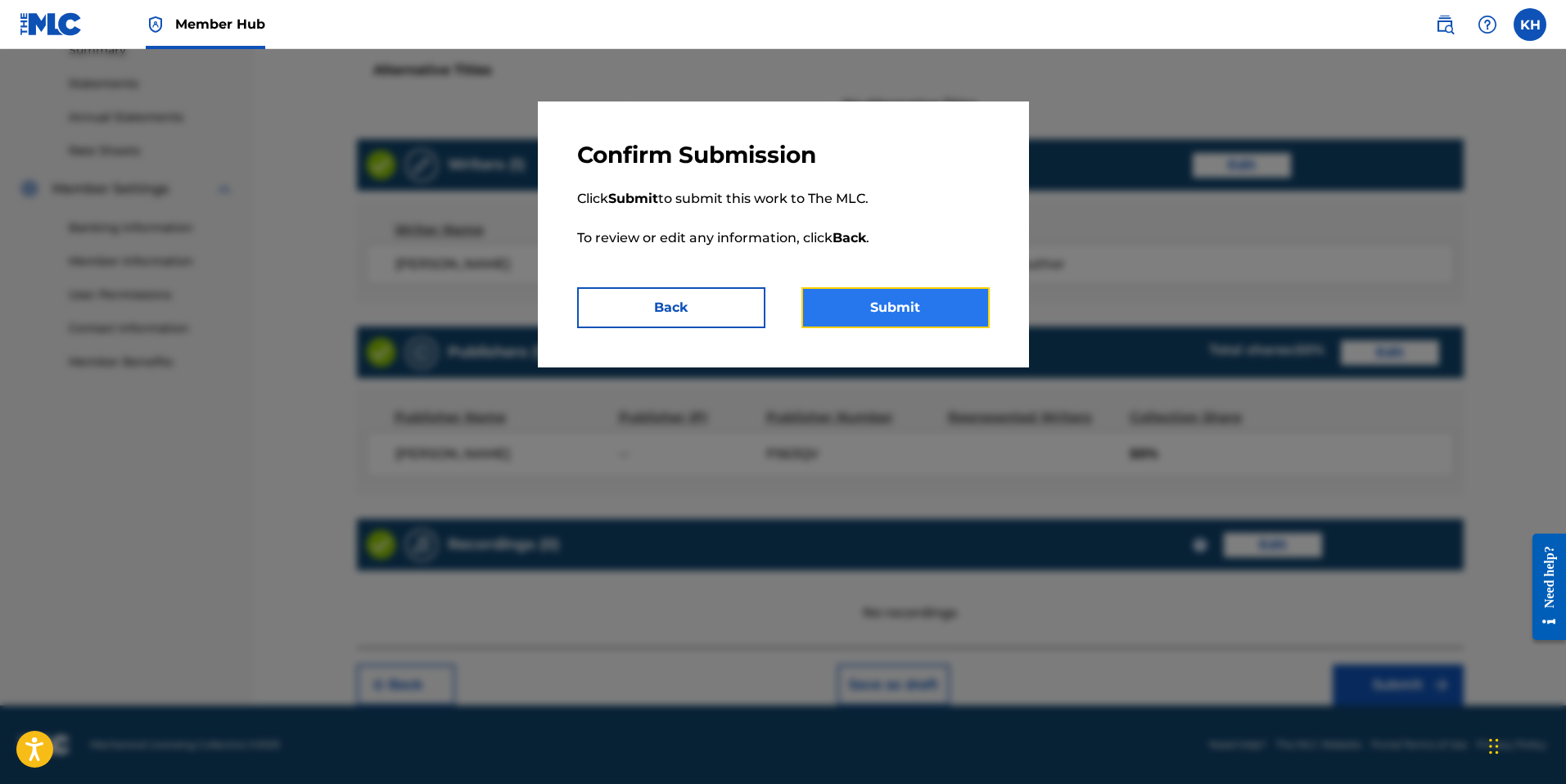
click at [905, 304] on button "Submit" at bounding box center [895, 307] width 188 height 41
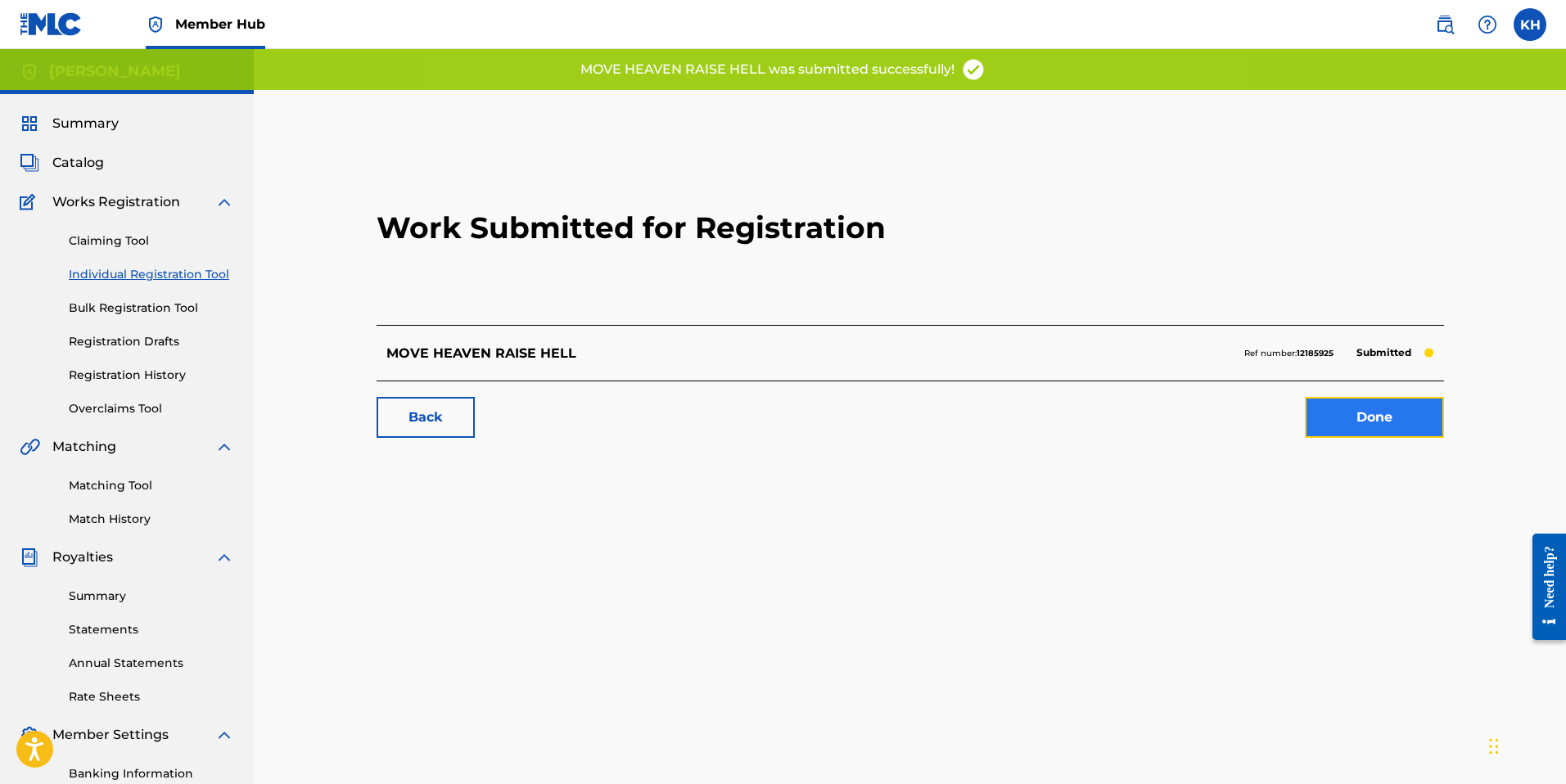
click at [1353, 410] on link "Done" at bounding box center [1374, 417] width 139 height 41
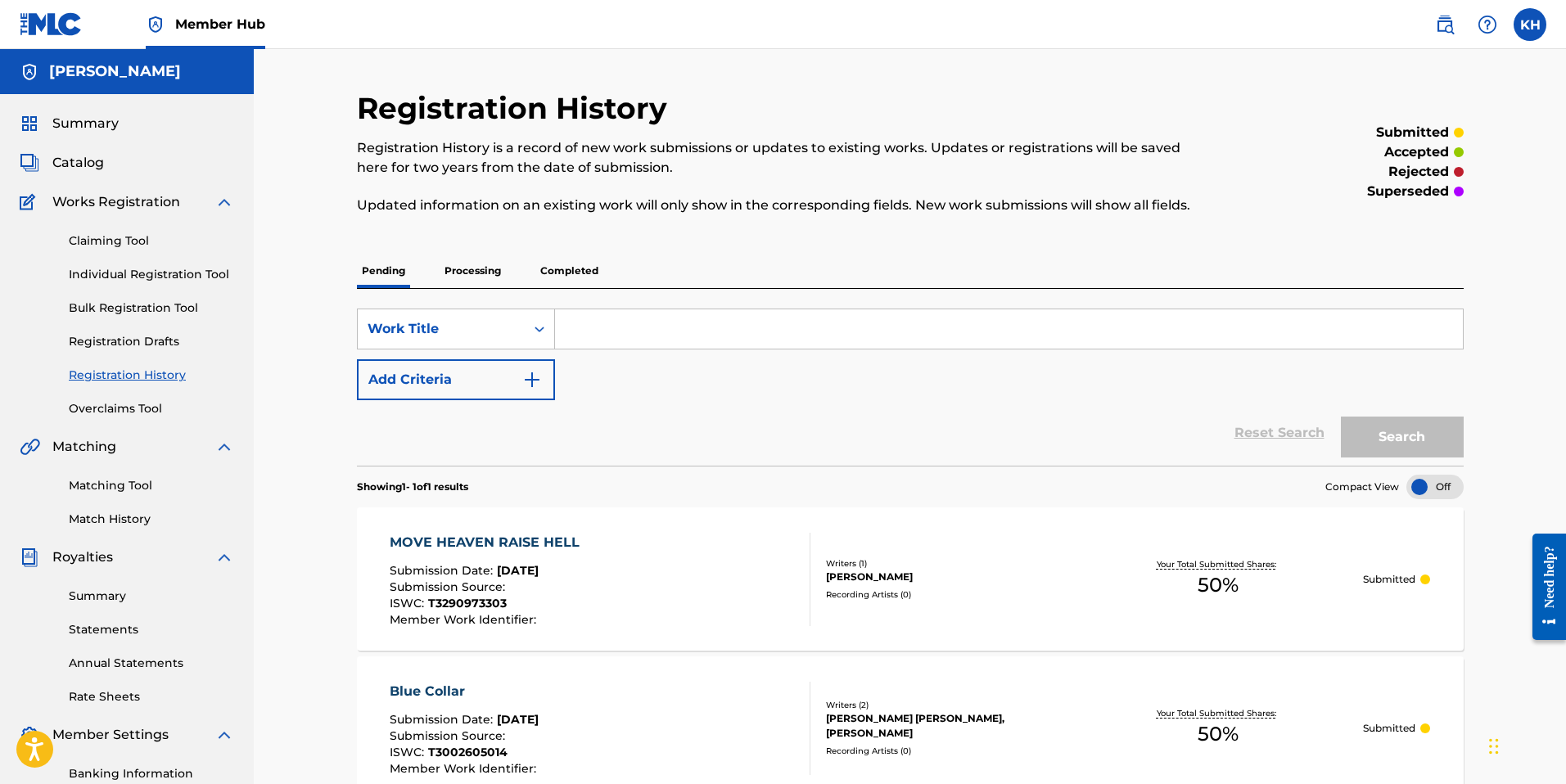
click at [111, 76] on h5 "[PERSON_NAME]" at bounding box center [115, 72] width 132 height 19
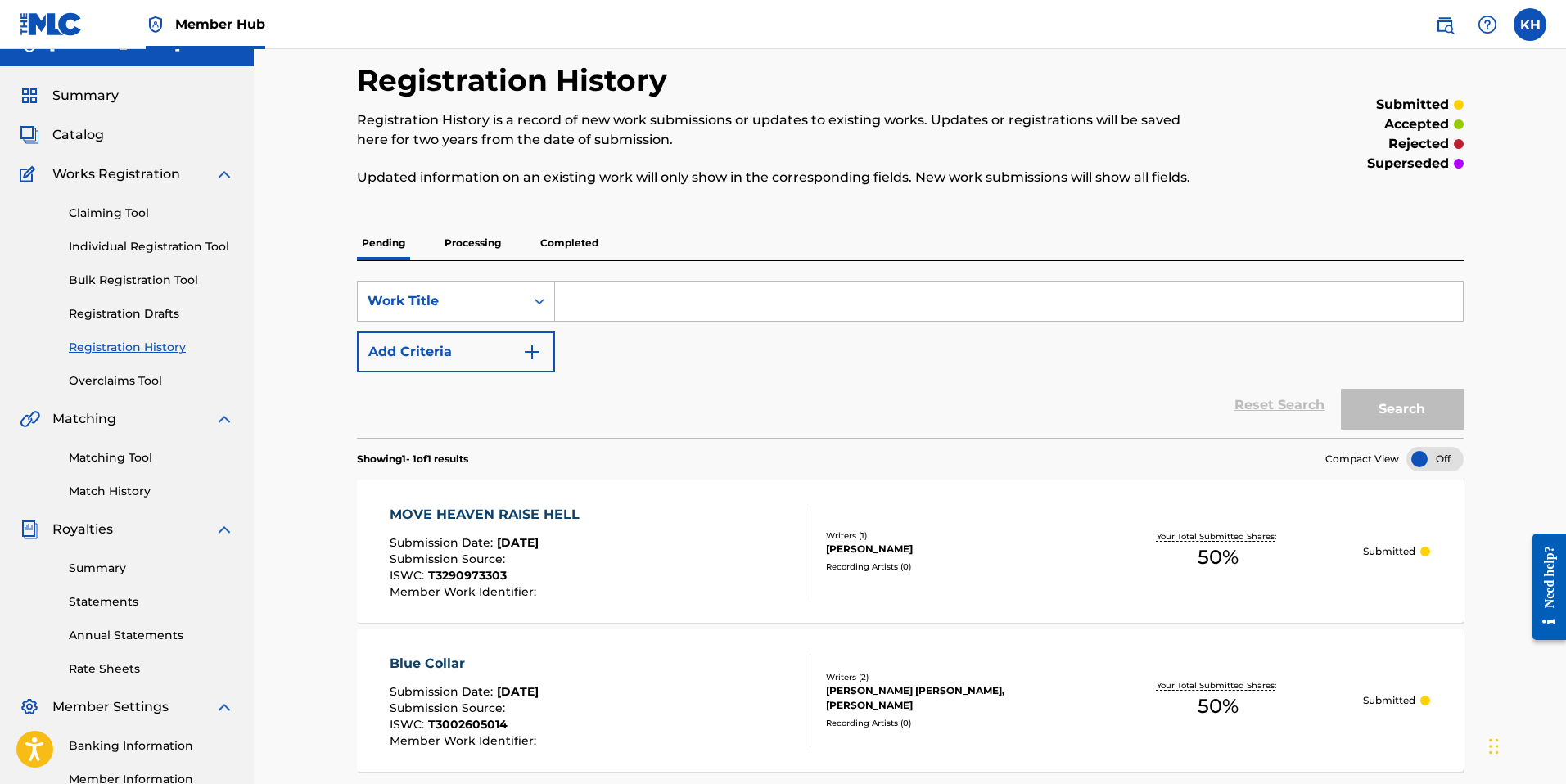
scroll to position [8, 0]
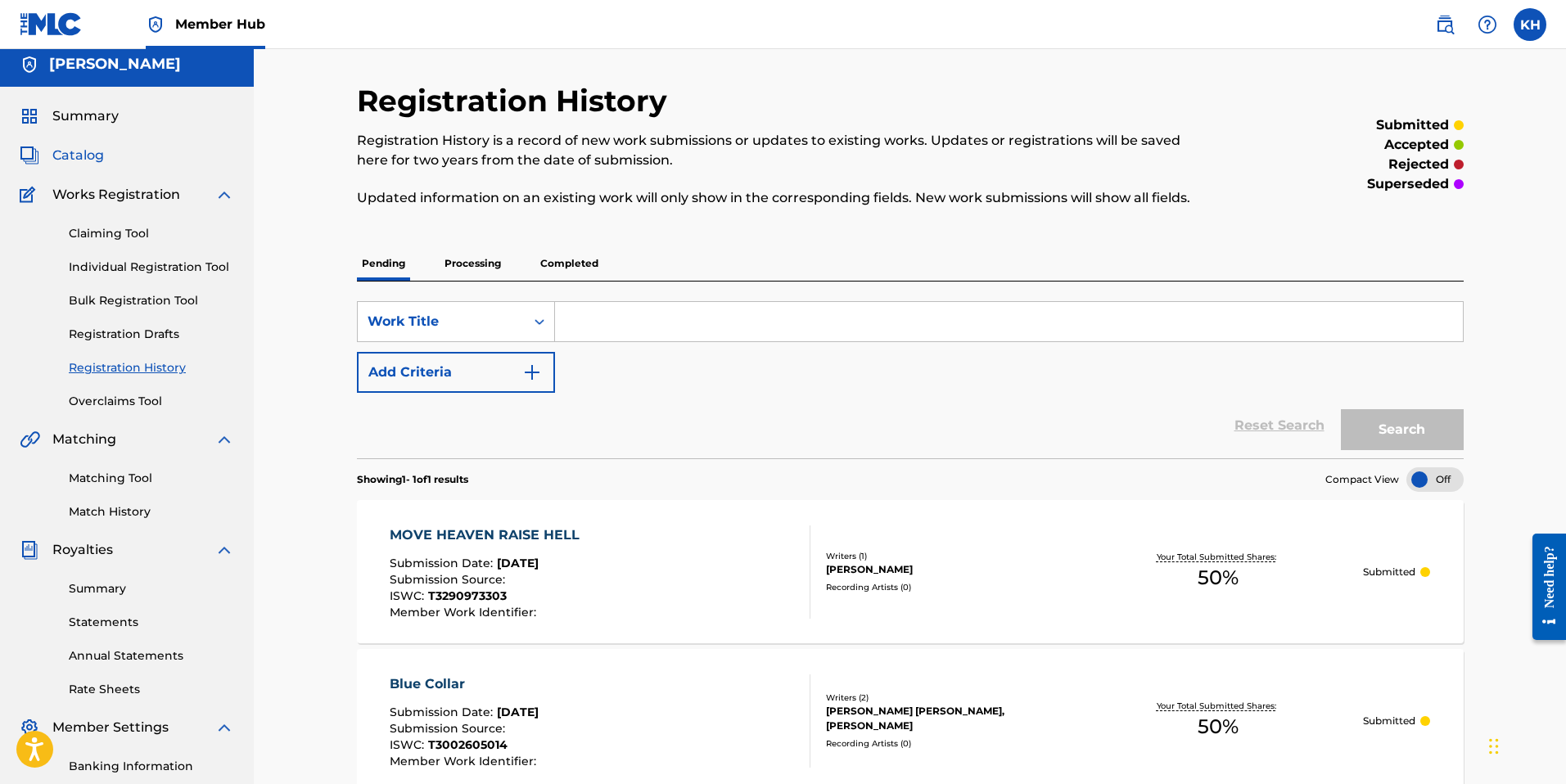
click at [88, 151] on span "Catalog" at bounding box center [78, 155] width 52 height 20
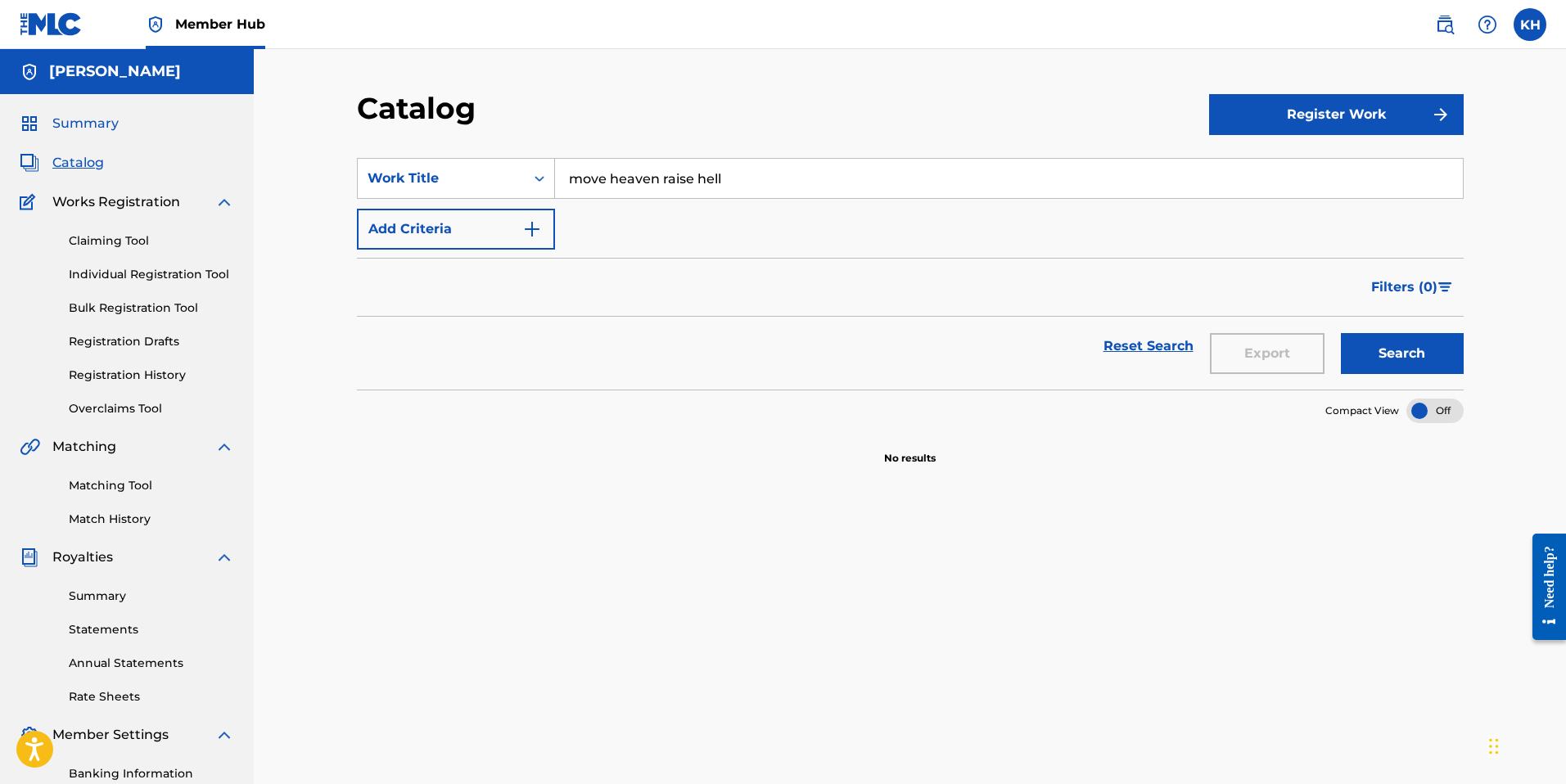
click at [82, 119] on span "Summary" at bounding box center [85, 123] width 66 height 20
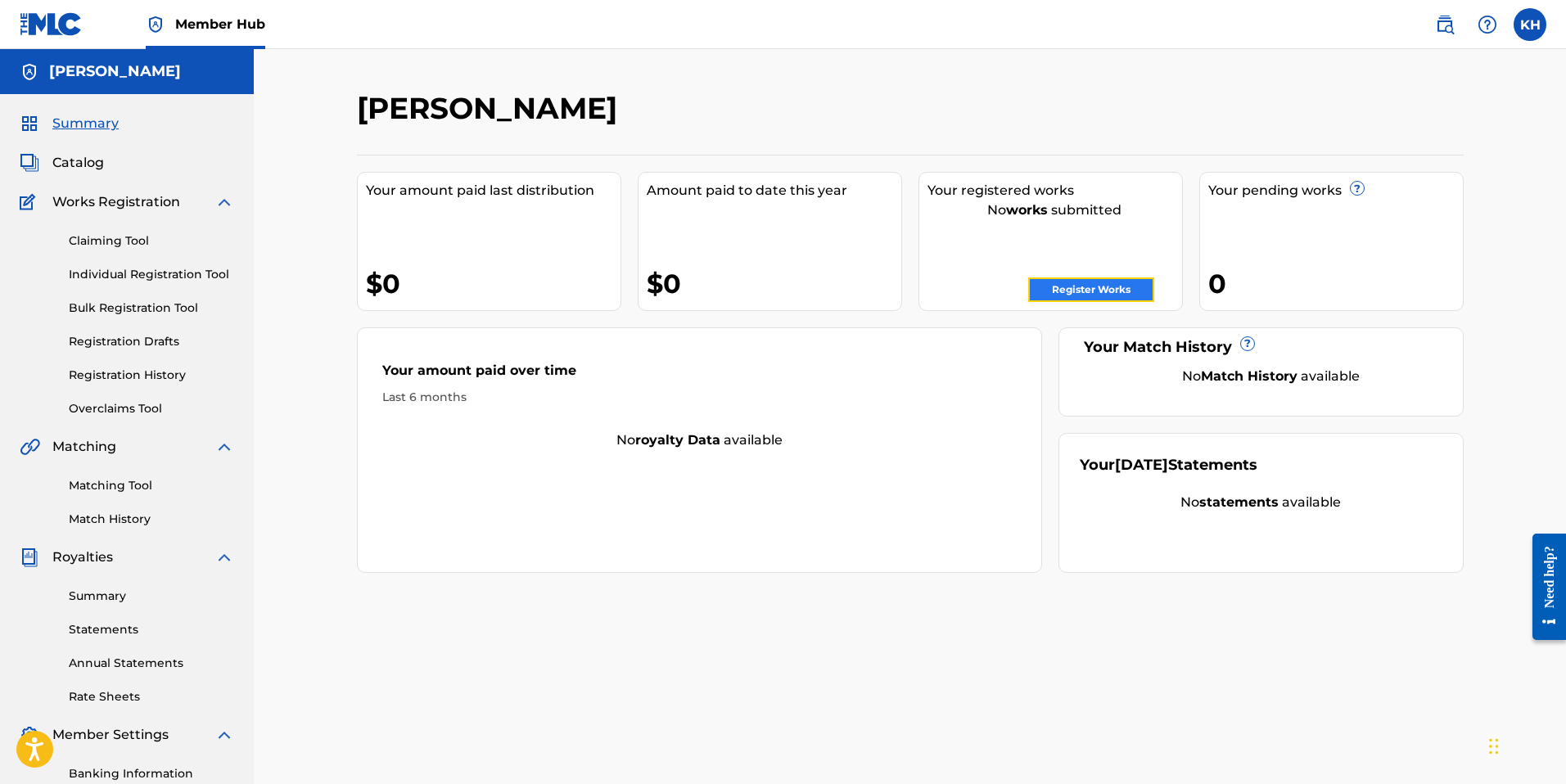
click at [1122, 284] on link "Register Works" at bounding box center [1092, 290] width 126 height 25
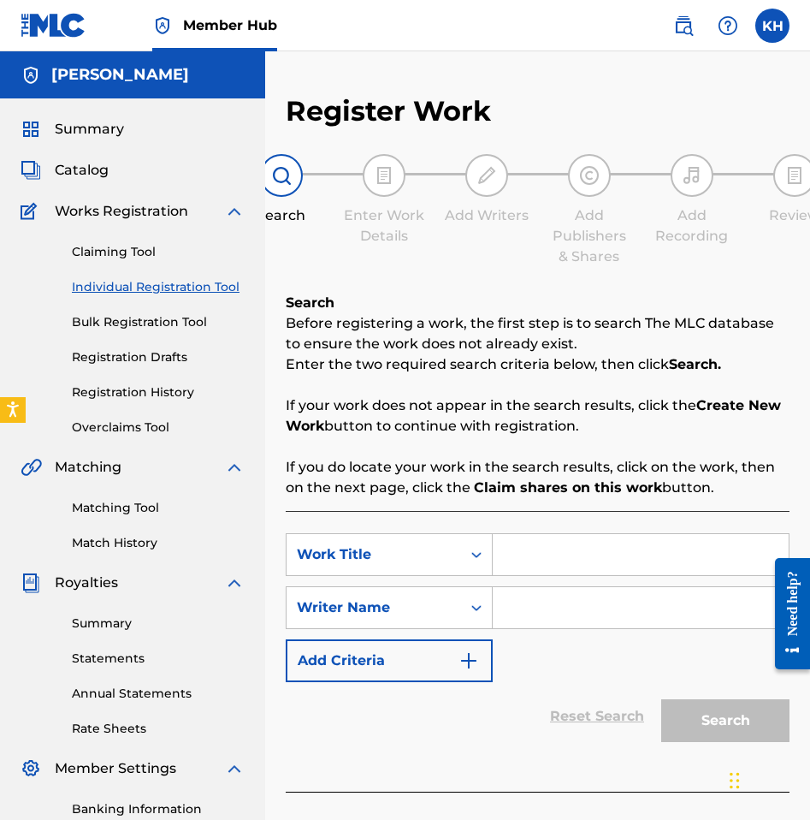
click at [538, 547] on input "Search Form" at bounding box center [641, 554] width 296 height 41
paste input "MUDDY BOOTS"
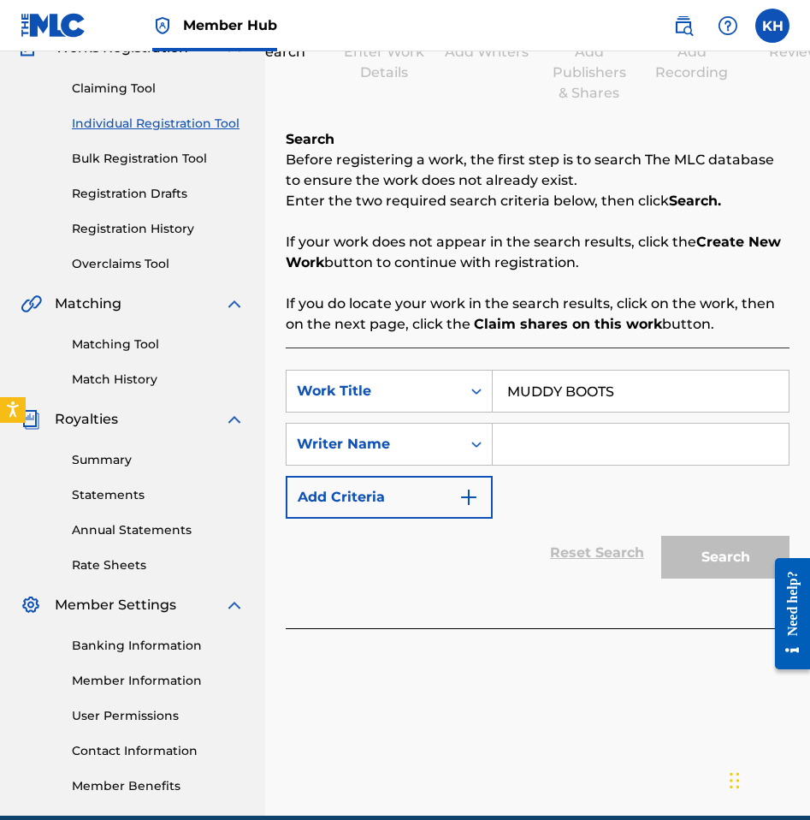
scroll to position [241, 0]
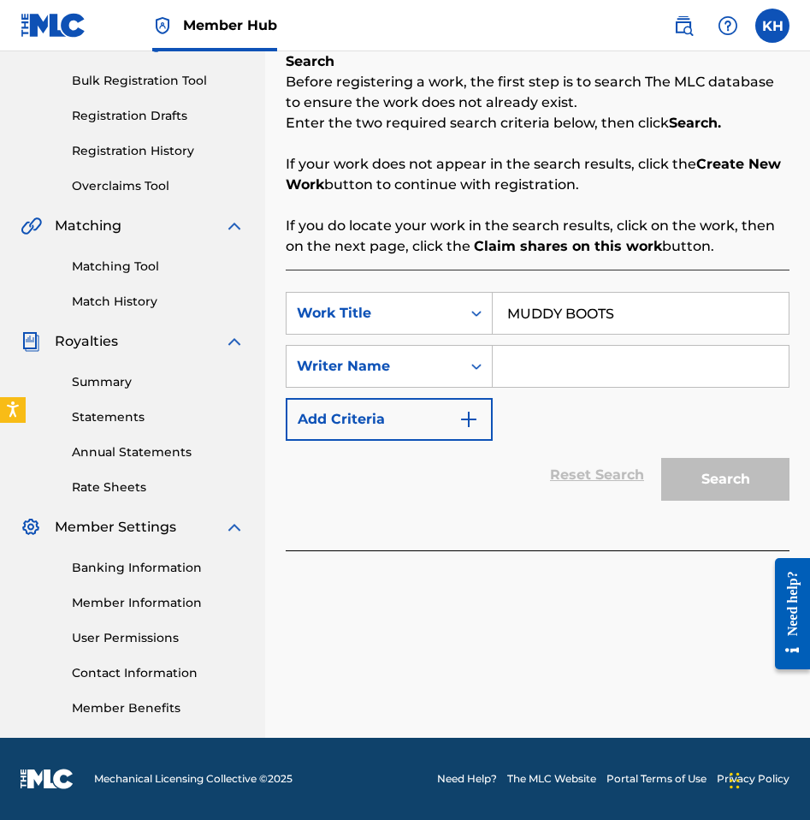
type input "MUDDY BOOTS"
click at [546, 376] on input "Search Form" at bounding box center [641, 366] width 296 height 41
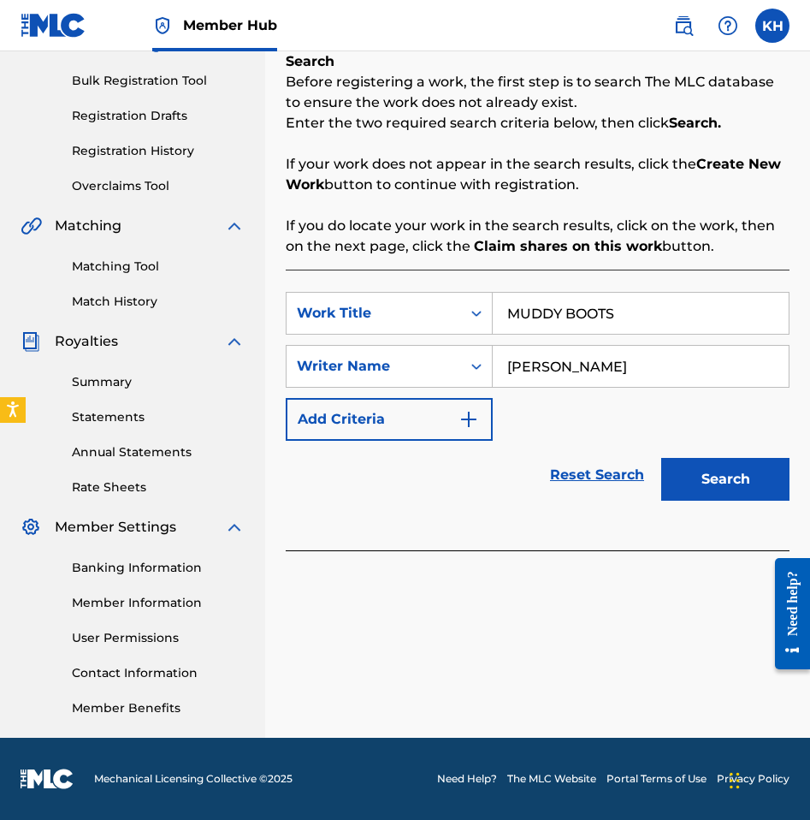
type input "[PERSON_NAME]"
click at [661, 458] on button "Search" at bounding box center [725, 479] width 128 height 43
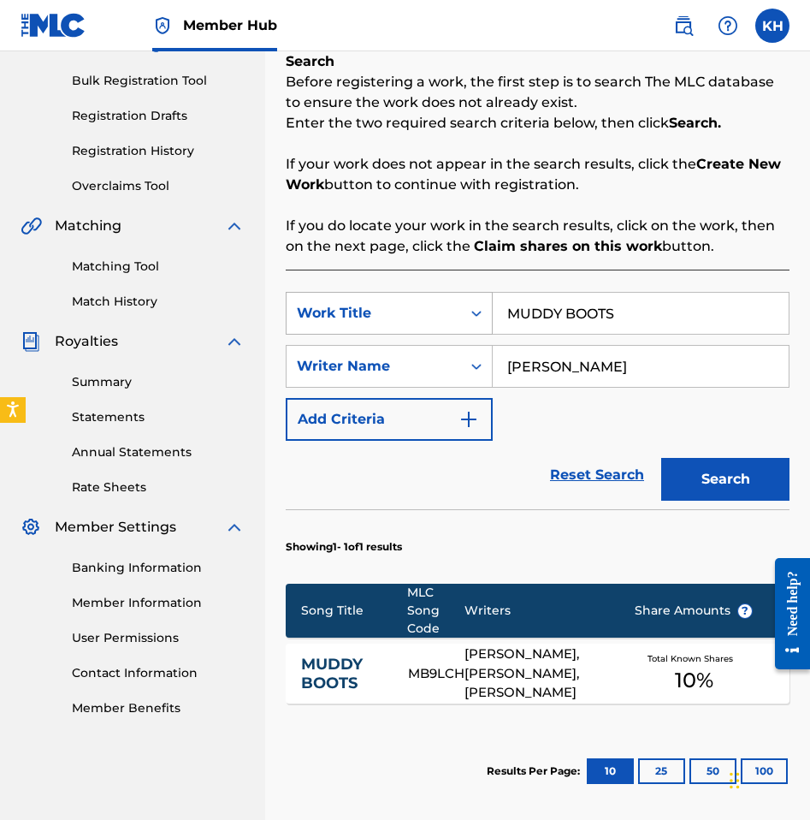
drag, startPoint x: 598, startPoint y: 318, endPoint x: 459, endPoint y: 317, distance: 139.5
click at [459, 317] on div "SearchWithCriteriad3a26cad-1889-4a25-b1a6-3eeee2ca6718 Work Title MUDDY BOOTS" at bounding box center [538, 313] width 504 height 43
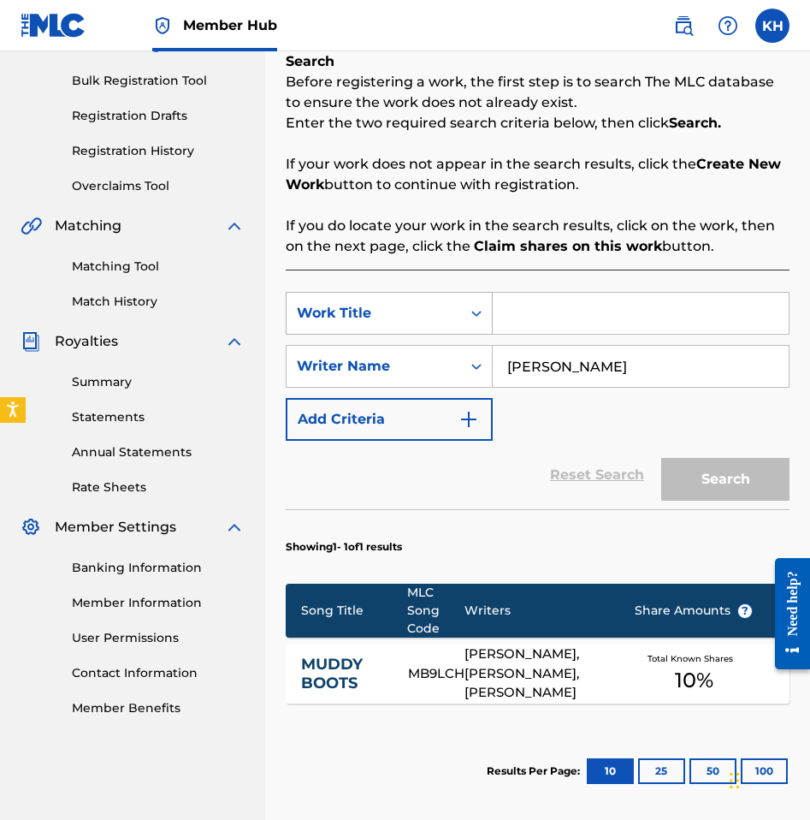
paste input "OUR TOWN"
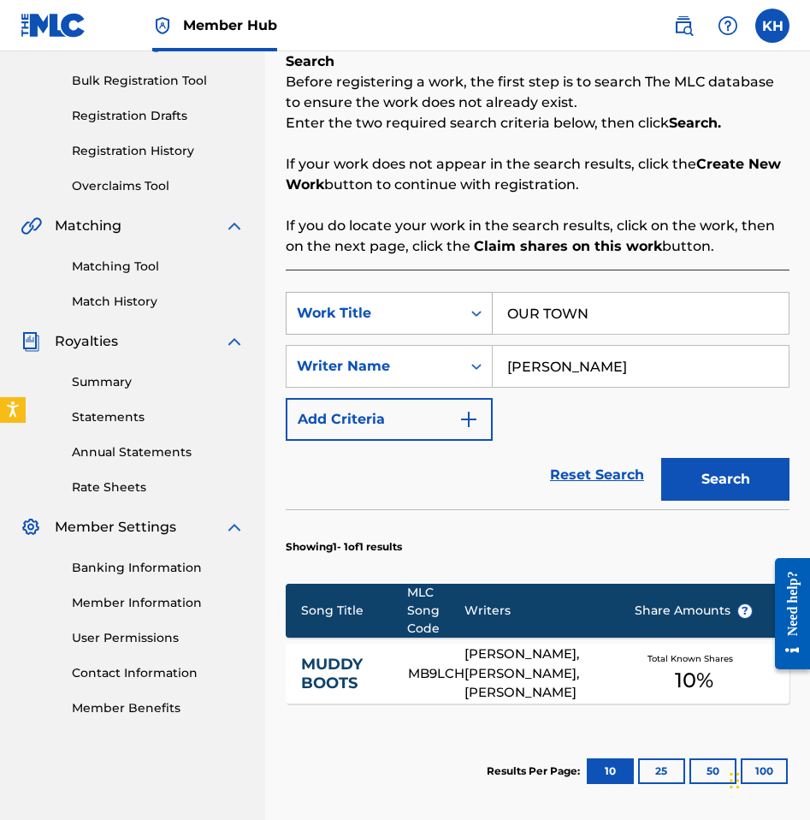
click at [661, 458] on button "Search" at bounding box center [725, 479] width 128 height 43
click at [622, 307] on input "OUR TOWN" at bounding box center [641, 313] width 296 height 41
drag, startPoint x: 493, startPoint y: 313, endPoint x: 455, endPoint y: 313, distance: 37.6
click at [455, 313] on div "SearchWithCriteriad3a26cad-1889-4a25-b1a6-3eeee2ca6718 Work Title OUR TOWN" at bounding box center [538, 313] width 504 height 43
paste input "REDNECK N ROLL"
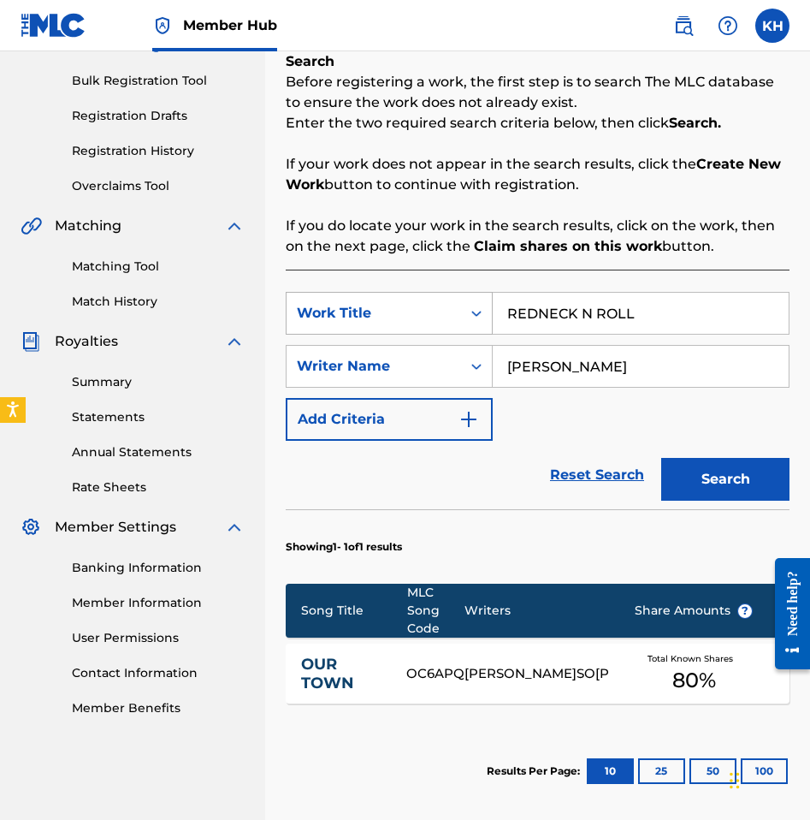
click at [661, 458] on button "Search" at bounding box center [725, 479] width 128 height 43
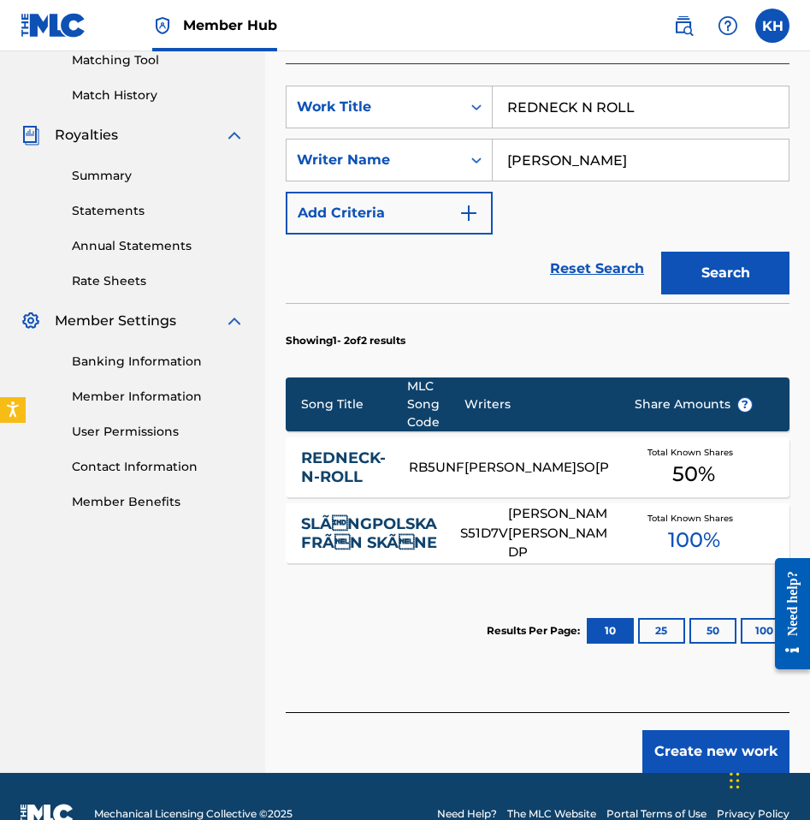
scroll to position [441, 0]
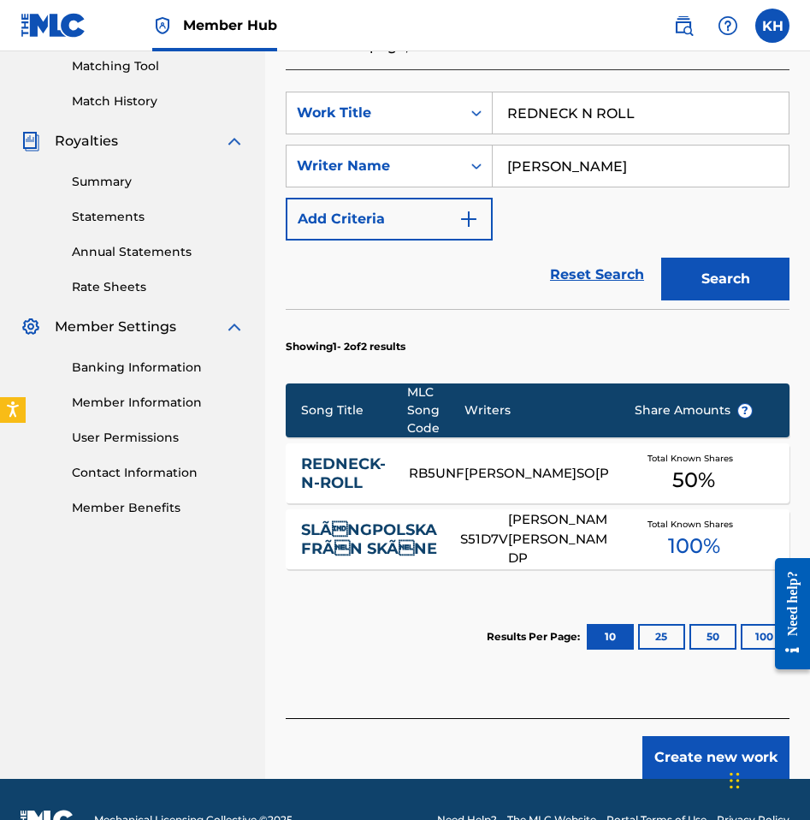
drag, startPoint x: 658, startPoint y: 104, endPoint x: 740, endPoint y: 124, distance: 84.5
click at [740, 124] on input "REDNECK N ROLL" at bounding box center [641, 112] width 296 height 41
paste input "IGHT HERE IN MY ARMS"
click at [661, 258] on button "Search" at bounding box center [725, 279] width 128 height 43
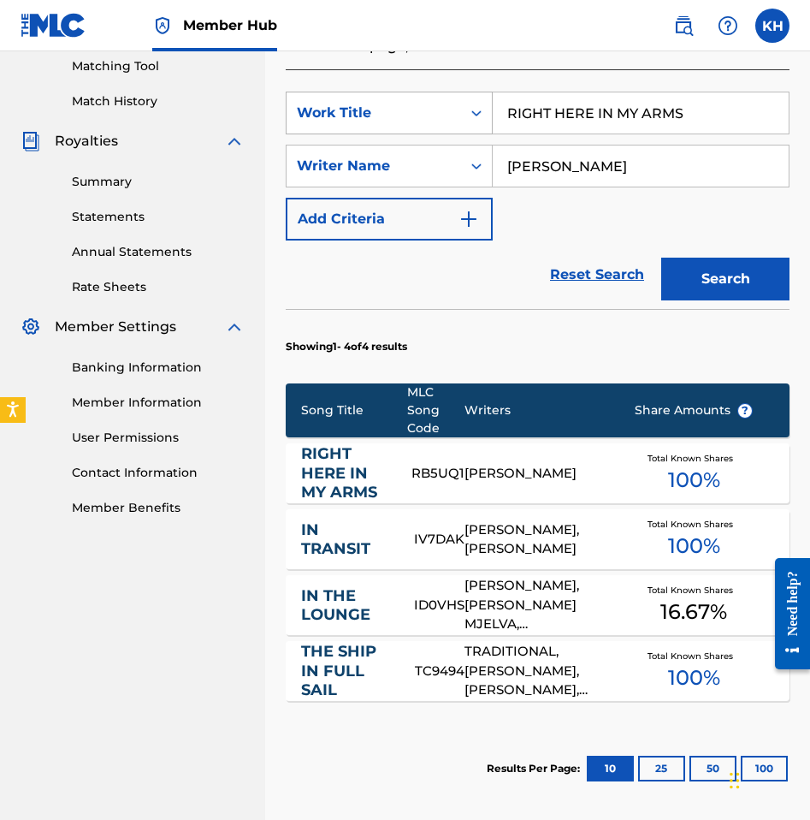
drag, startPoint x: 684, startPoint y: 110, endPoint x: 490, endPoint y: 110, distance: 193.4
click at [490, 110] on div "SearchWithCriteriad3a26cad-1889-4a25-b1a6-3eeee2ca6718 Work Title RIGHT HERE IN…" at bounding box center [538, 113] width 504 height 43
paste input "SHE S GONE"
click at [661, 258] on button "Search" at bounding box center [725, 279] width 128 height 43
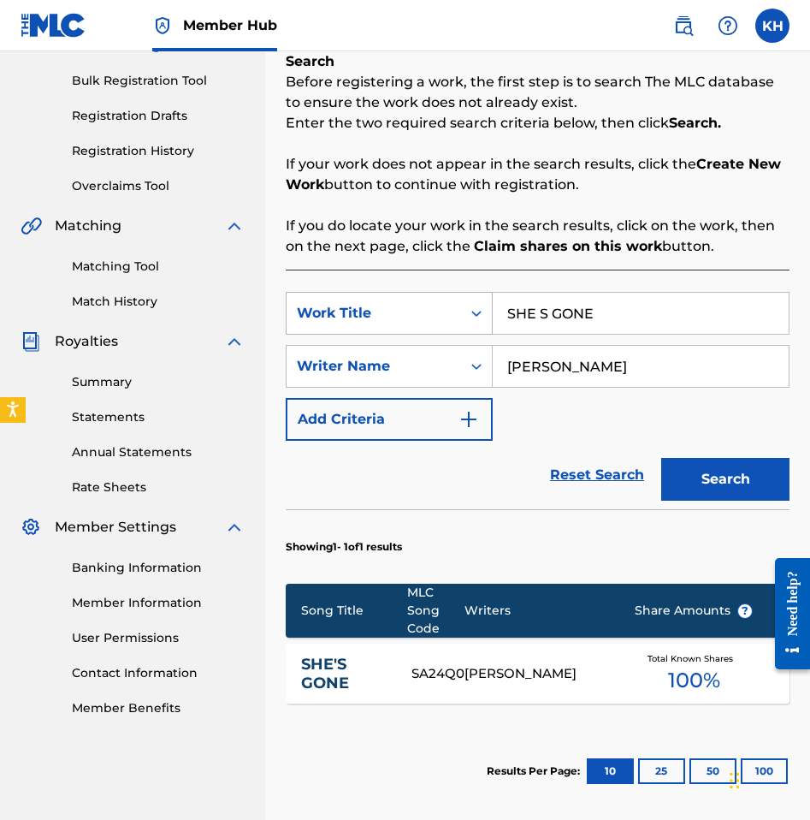
scroll to position [417, 0]
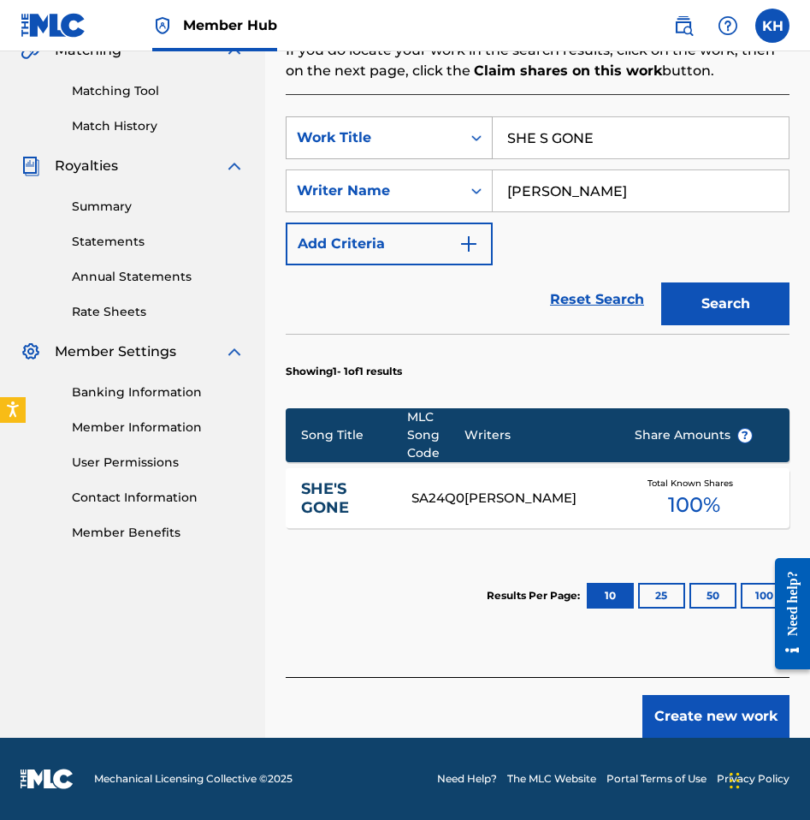
click at [637, 133] on input "SHE S GONE" at bounding box center [641, 137] width 296 height 41
drag, startPoint x: 473, startPoint y: 127, endPoint x: 464, endPoint y: 126, distance: 9.6
click at [464, 126] on div "SearchWithCriteriad3a26cad-1889-4a25-b1a6-3eeee2ca6718 Work Title SHE S GONE" at bounding box center [538, 137] width 504 height 43
paste input "WHEN THE LIGHTS COME ON"
type input "WHEN THE LIGHTS COME ON"
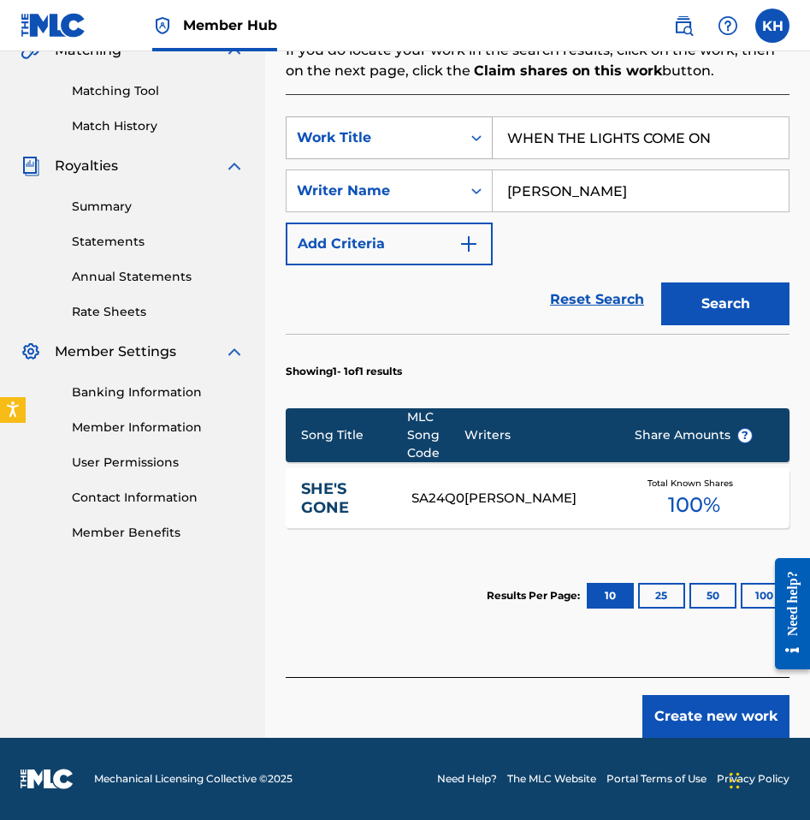
click at [661, 282] on button "Search" at bounding box center [725, 303] width 128 height 43
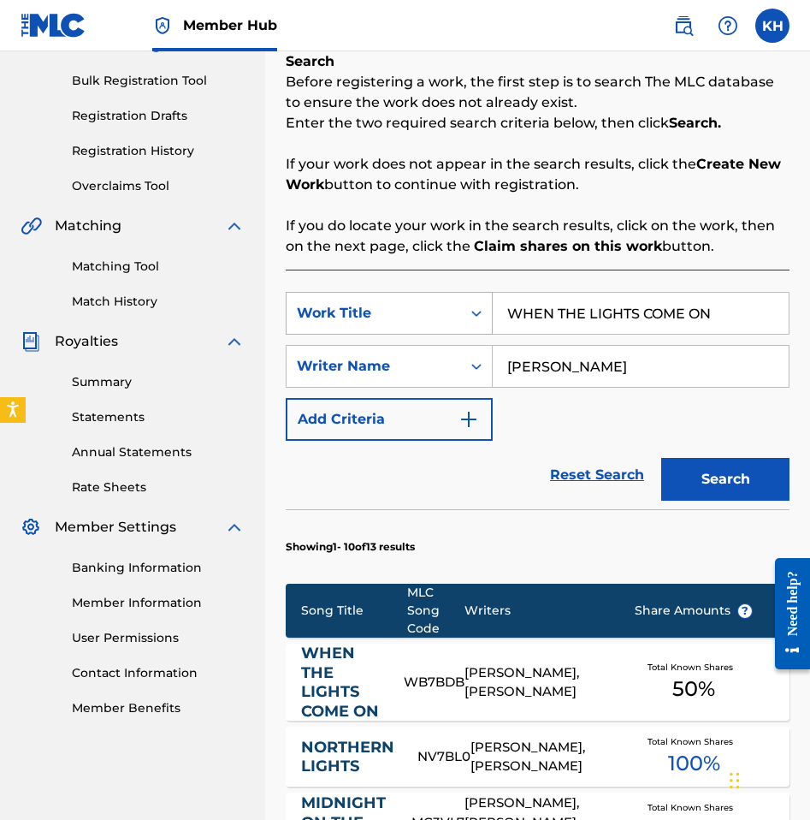
scroll to position [441, 0]
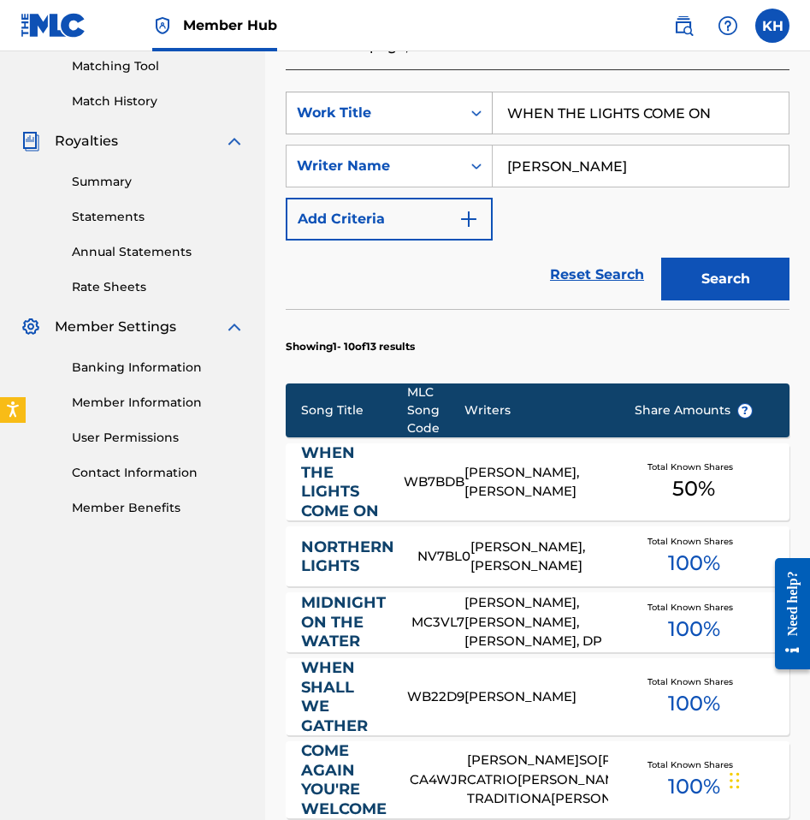
drag, startPoint x: 662, startPoint y: 108, endPoint x: 478, endPoint y: 98, distance: 184.2
click at [478, 98] on div "SearchWithCriteriad3a26cad-1889-4a25-b1a6-3eeee2ca6718 Work Title WHEN THE LIGH…" at bounding box center [538, 113] width 504 height 43
type input "mansion"
click at [661, 258] on button "Search" at bounding box center [725, 279] width 128 height 43
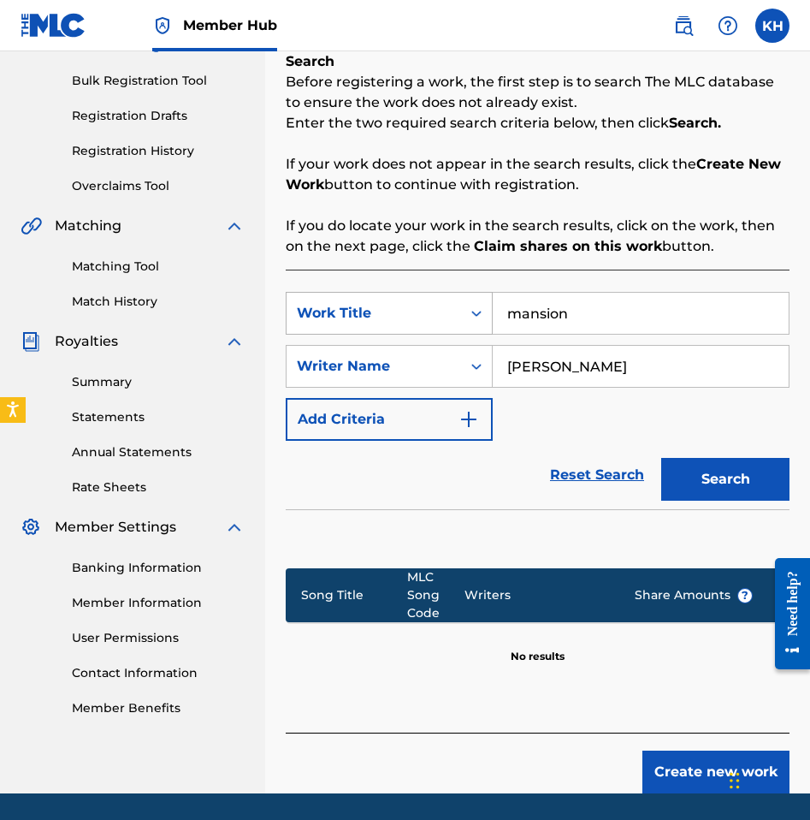
scroll to position [297, 0]
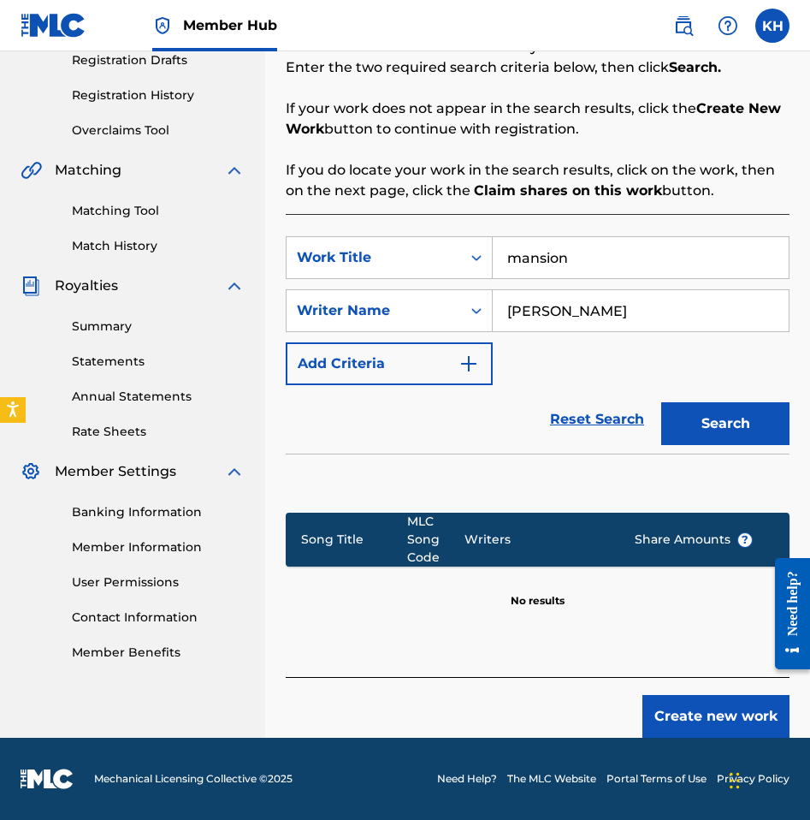
click at [643, 312] on input "[PERSON_NAME]" at bounding box center [641, 310] width 296 height 41
type input "[PERSON_NAME]"
click at [661, 402] on button "Search" at bounding box center [725, 423] width 128 height 43
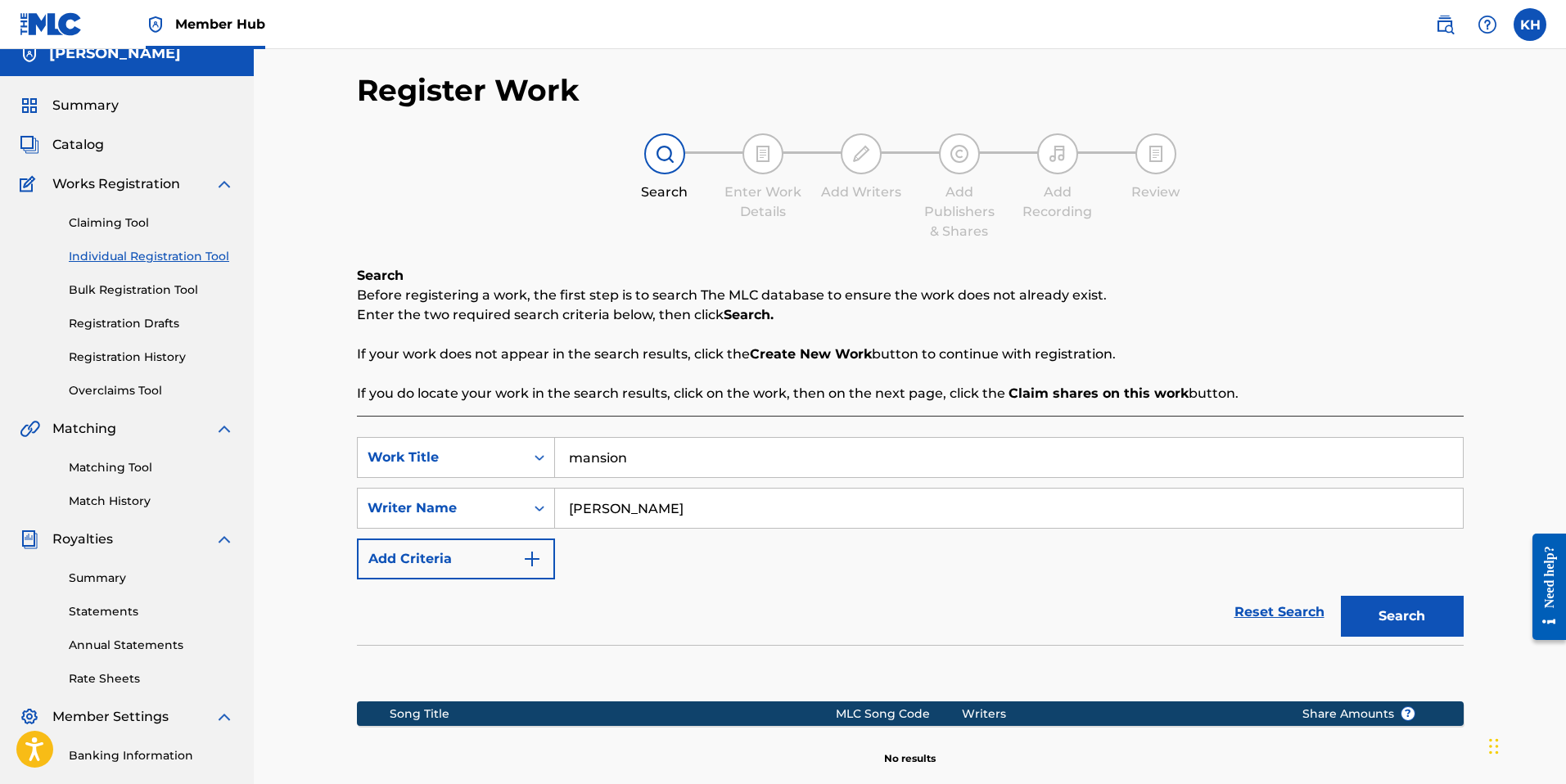
scroll to position [0, 0]
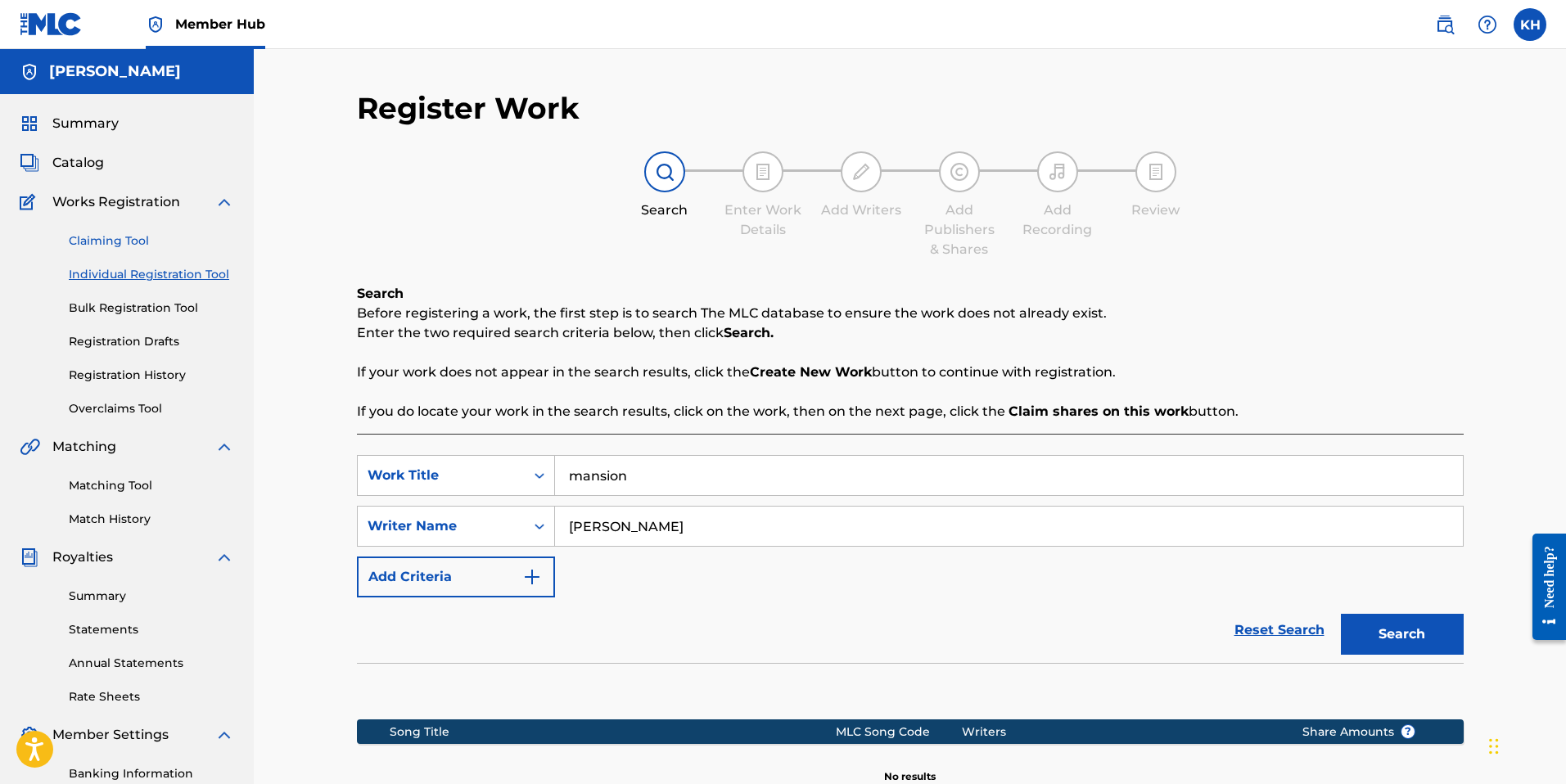
click at [142, 241] on link "Claiming Tool" at bounding box center [151, 241] width 165 height 17
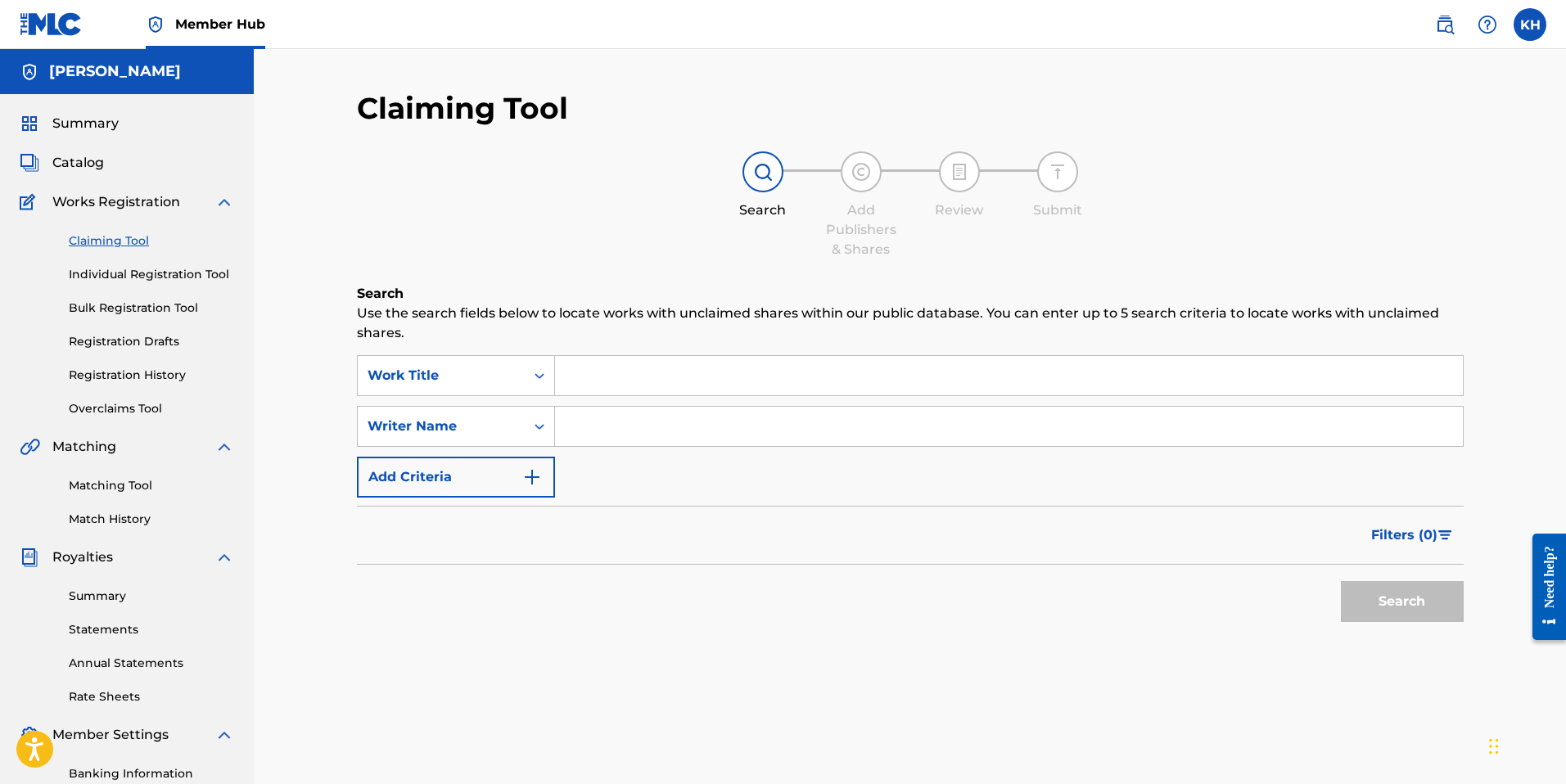
click at [646, 376] on input "Search Form" at bounding box center [1008, 375] width 908 height 39
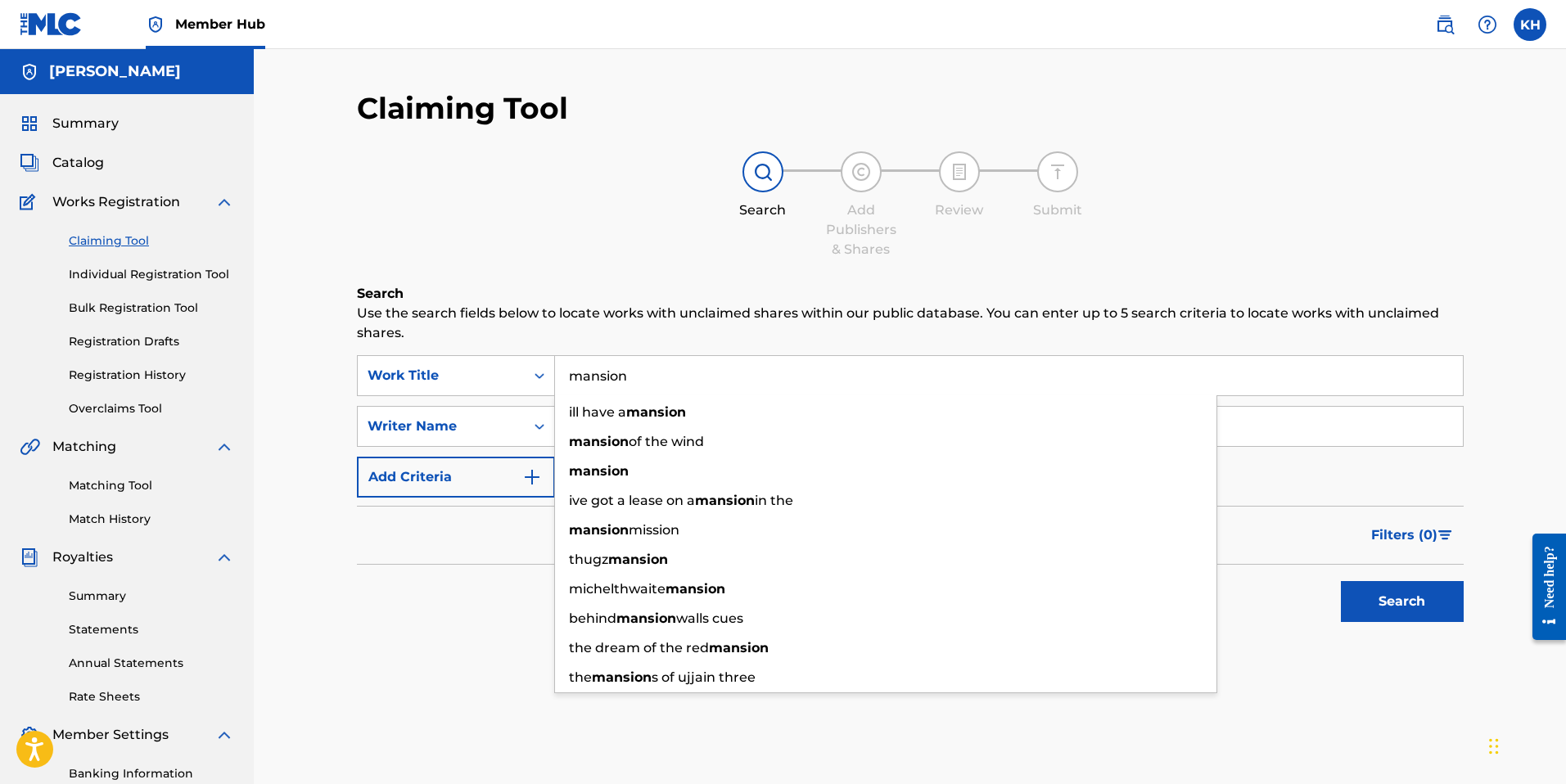
type input "mansion"
click at [1340, 580] on button "Search" at bounding box center [1401, 600] width 122 height 41
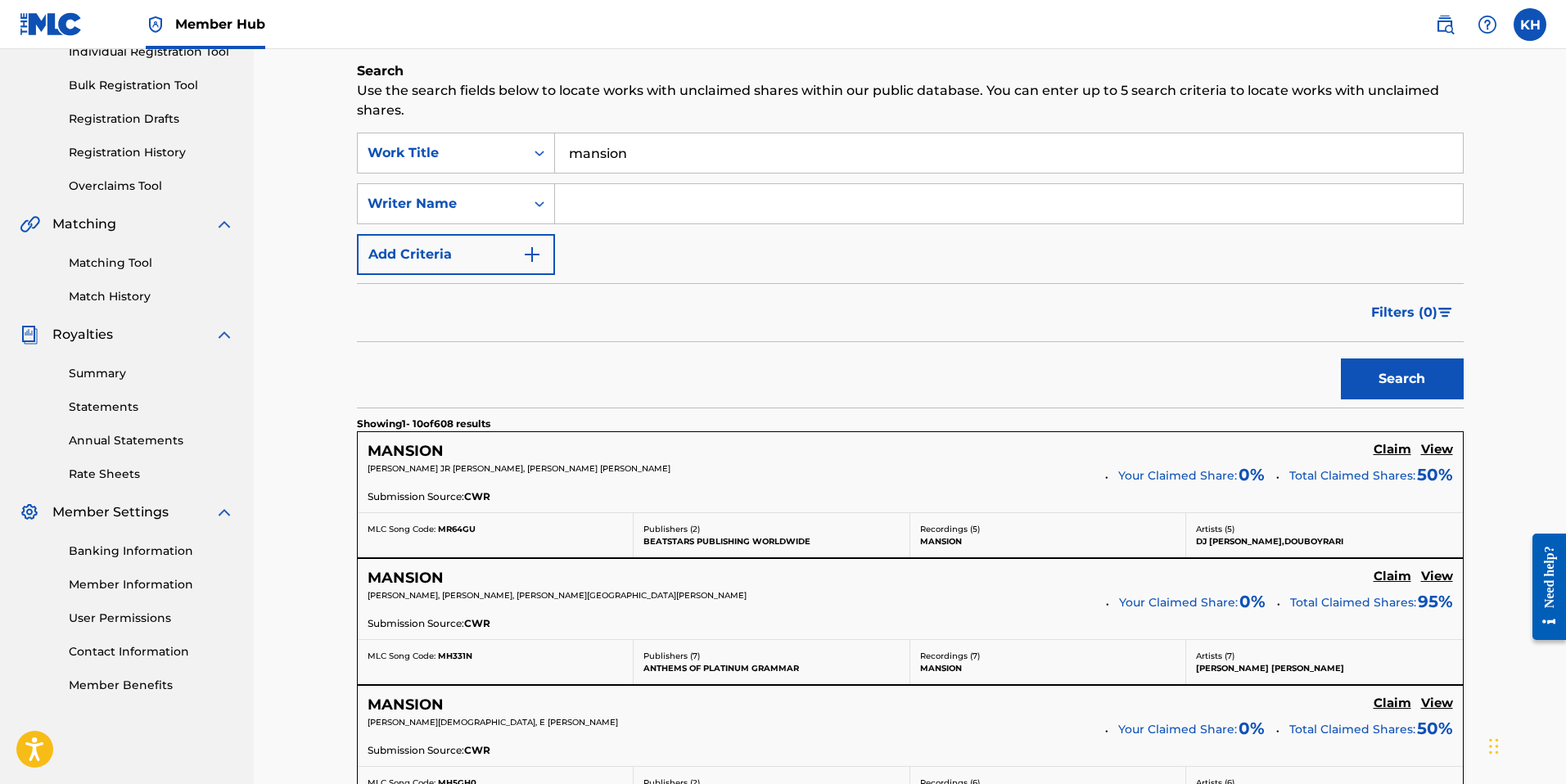
scroll to position [224, 0]
click at [635, 192] on input "Search Form" at bounding box center [1008, 202] width 908 height 39
click at [1340, 357] on button "Search" at bounding box center [1401, 377] width 122 height 41
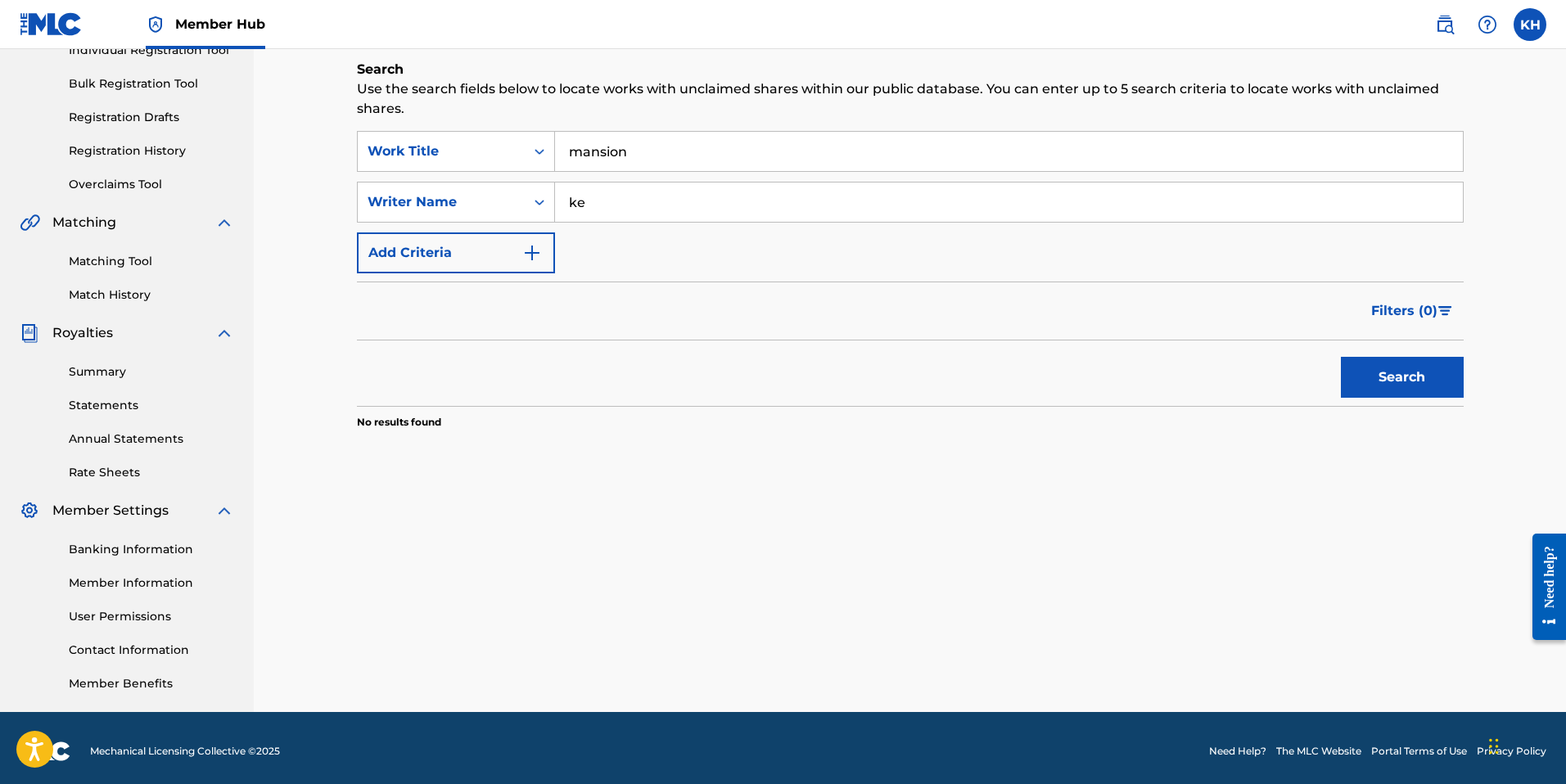
type input "k"
type input "[PERSON_NAME]"
click at [1340, 357] on button "Search" at bounding box center [1401, 377] width 122 height 41
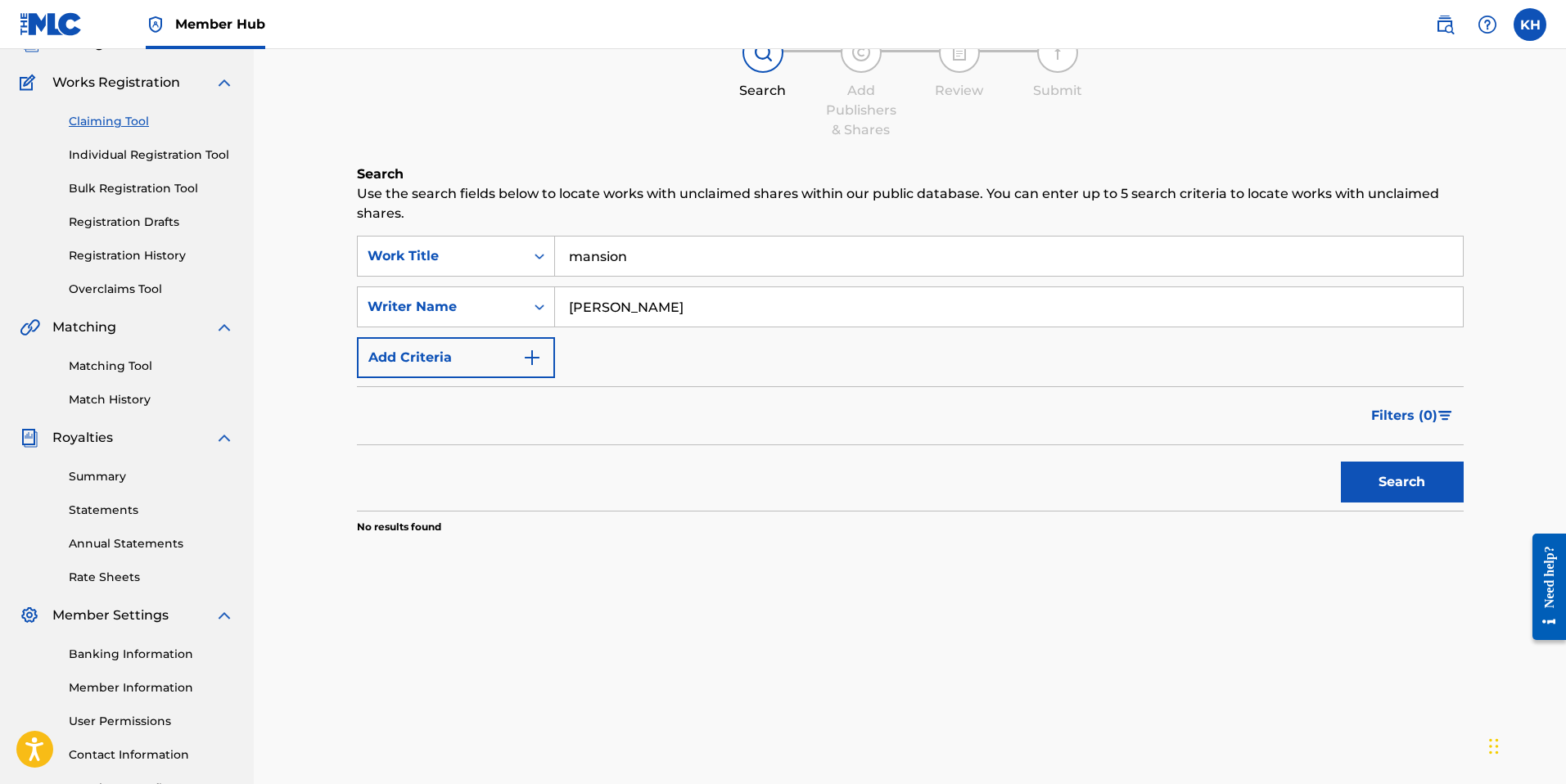
scroll to position [0, 0]
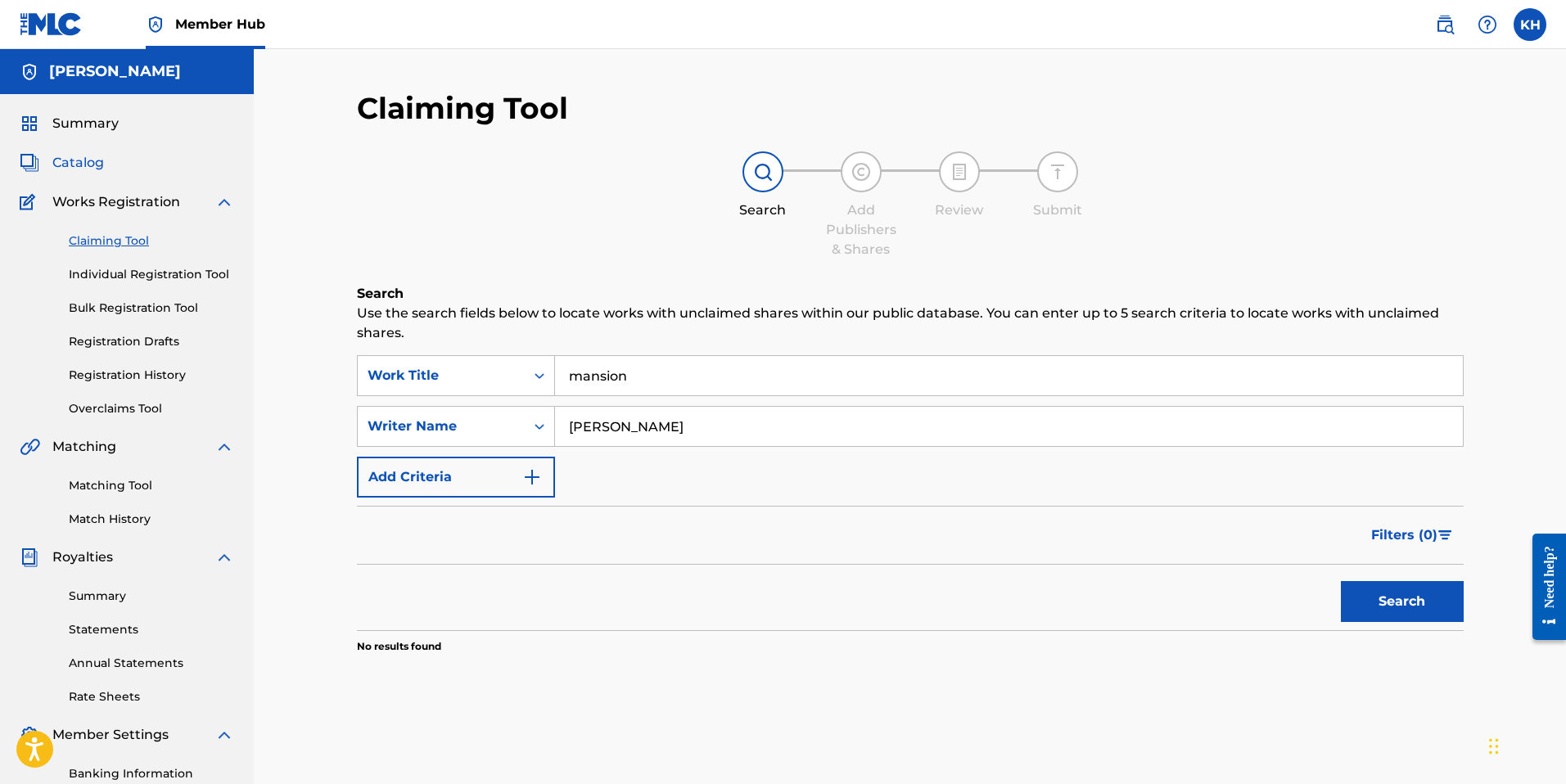
click at [86, 163] on span "Catalog" at bounding box center [78, 163] width 52 height 20
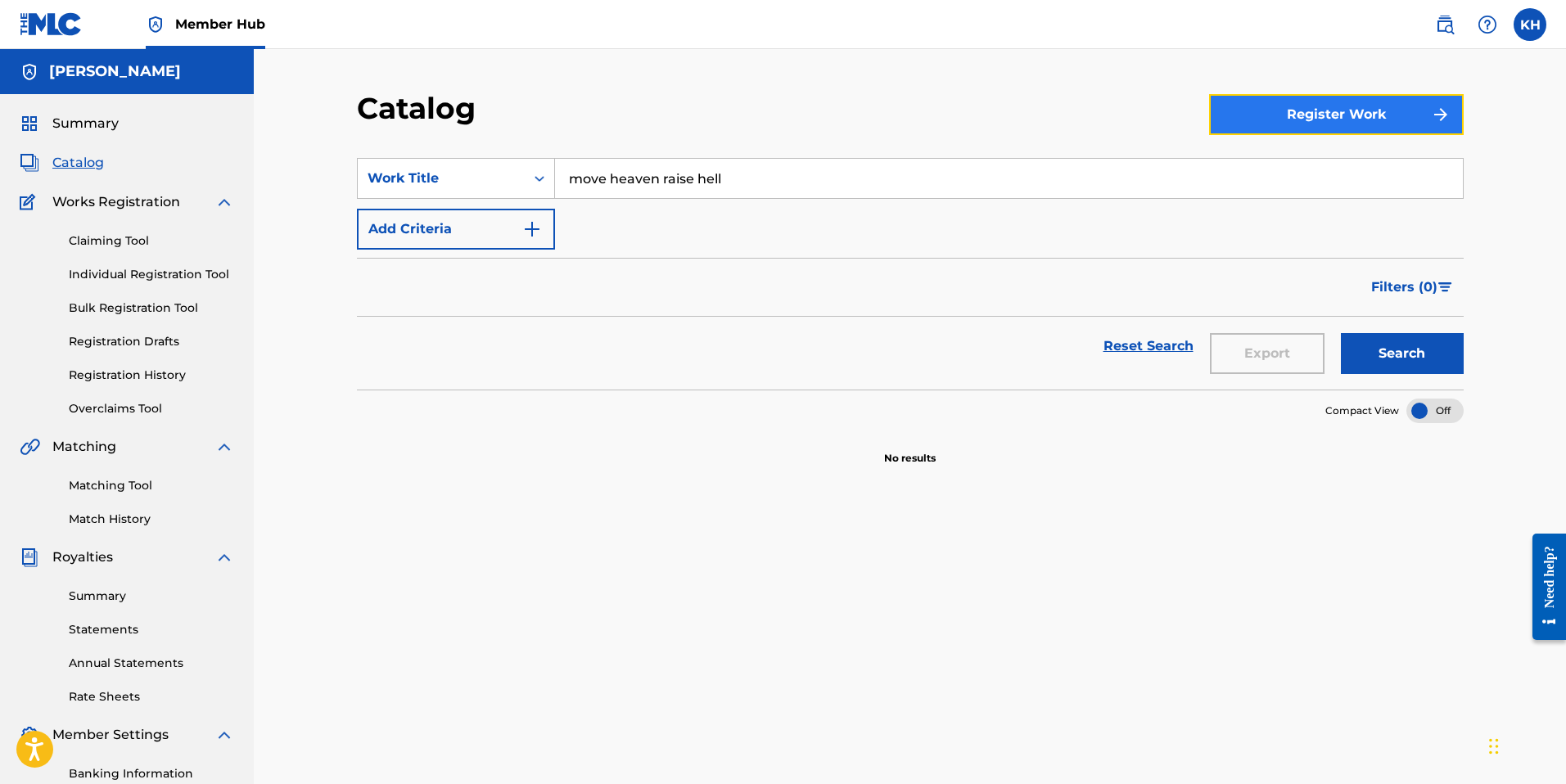
click at [1326, 116] on button "Register Work" at bounding box center [1336, 114] width 254 height 41
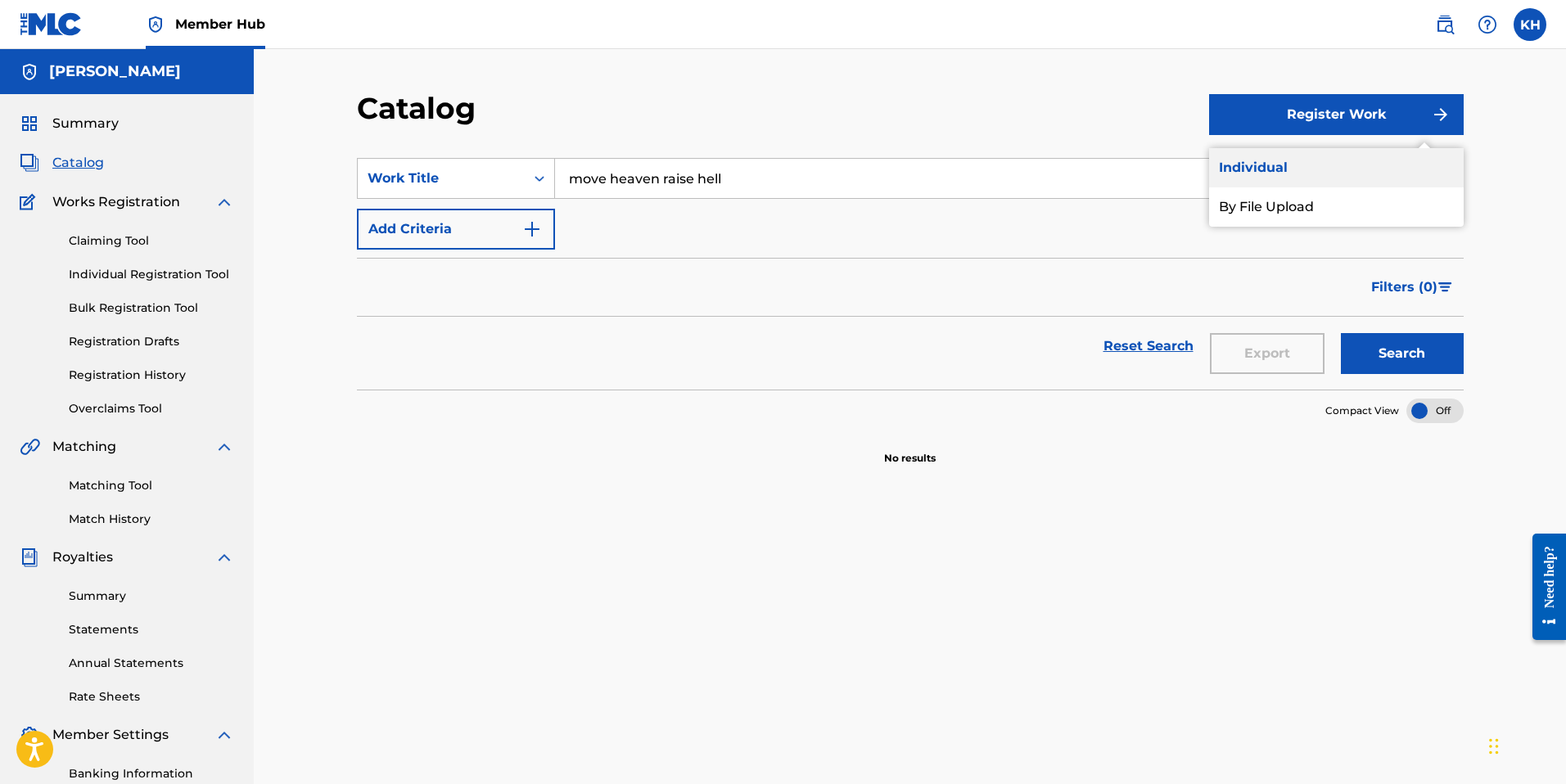
click at [1257, 171] on link "Individual" at bounding box center [1336, 167] width 254 height 39
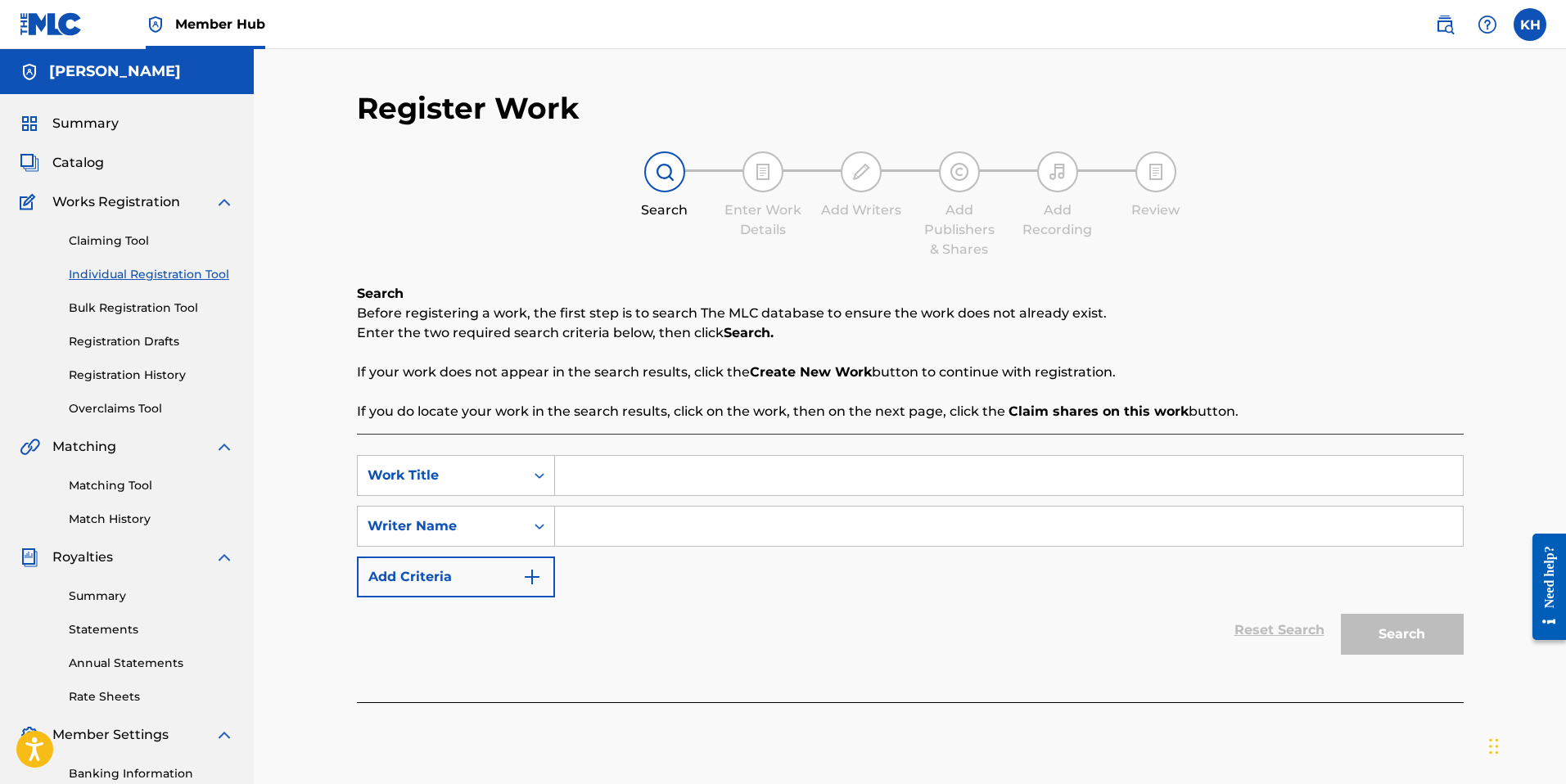
click at [710, 470] on input "Search Form" at bounding box center [1008, 475] width 908 height 39
type input "mansion"
type input "[PERSON_NAME]"
click at [1340, 614] on button "Search" at bounding box center [1401, 634] width 122 height 41
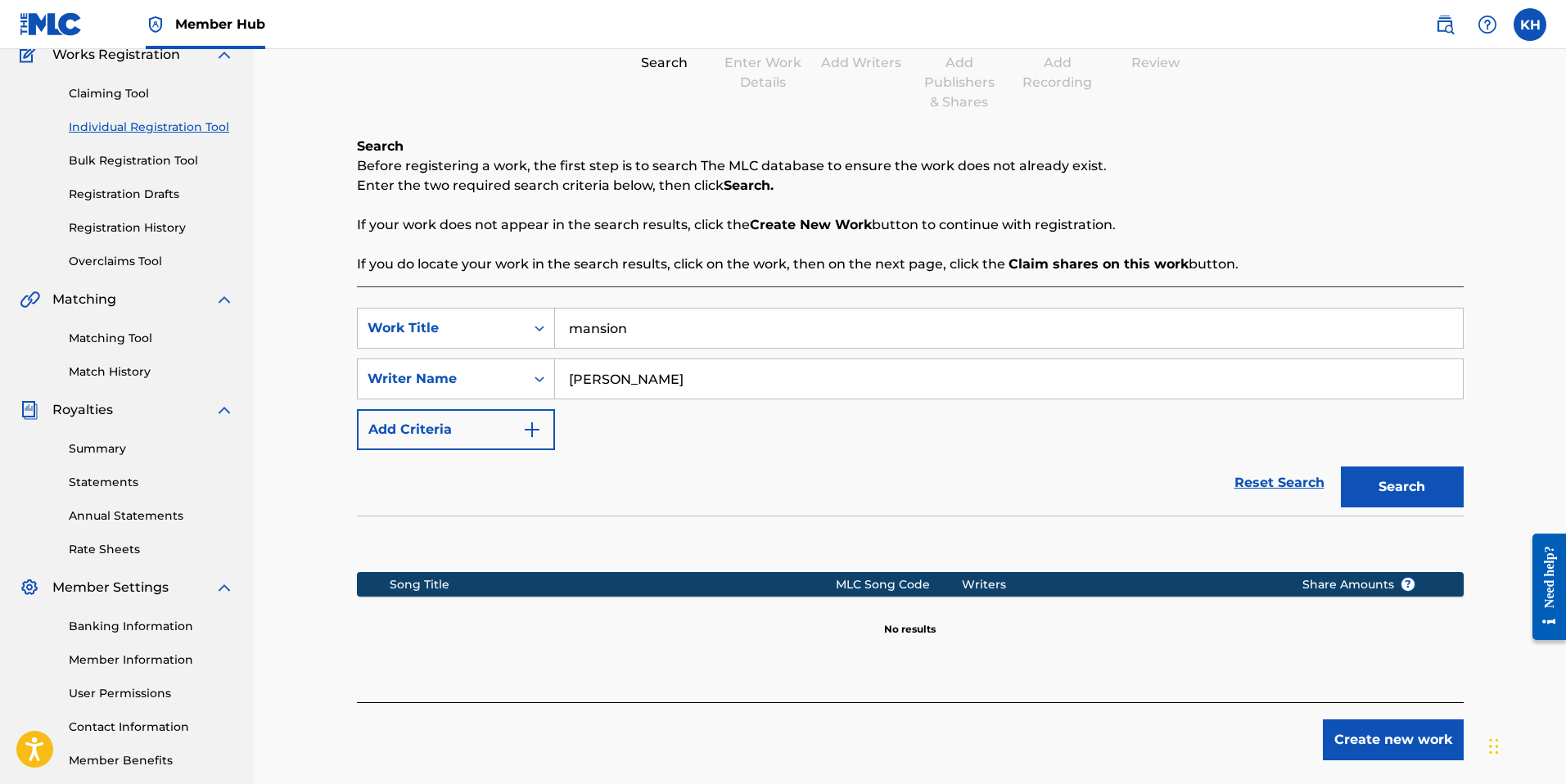
scroll to position [179, 0]
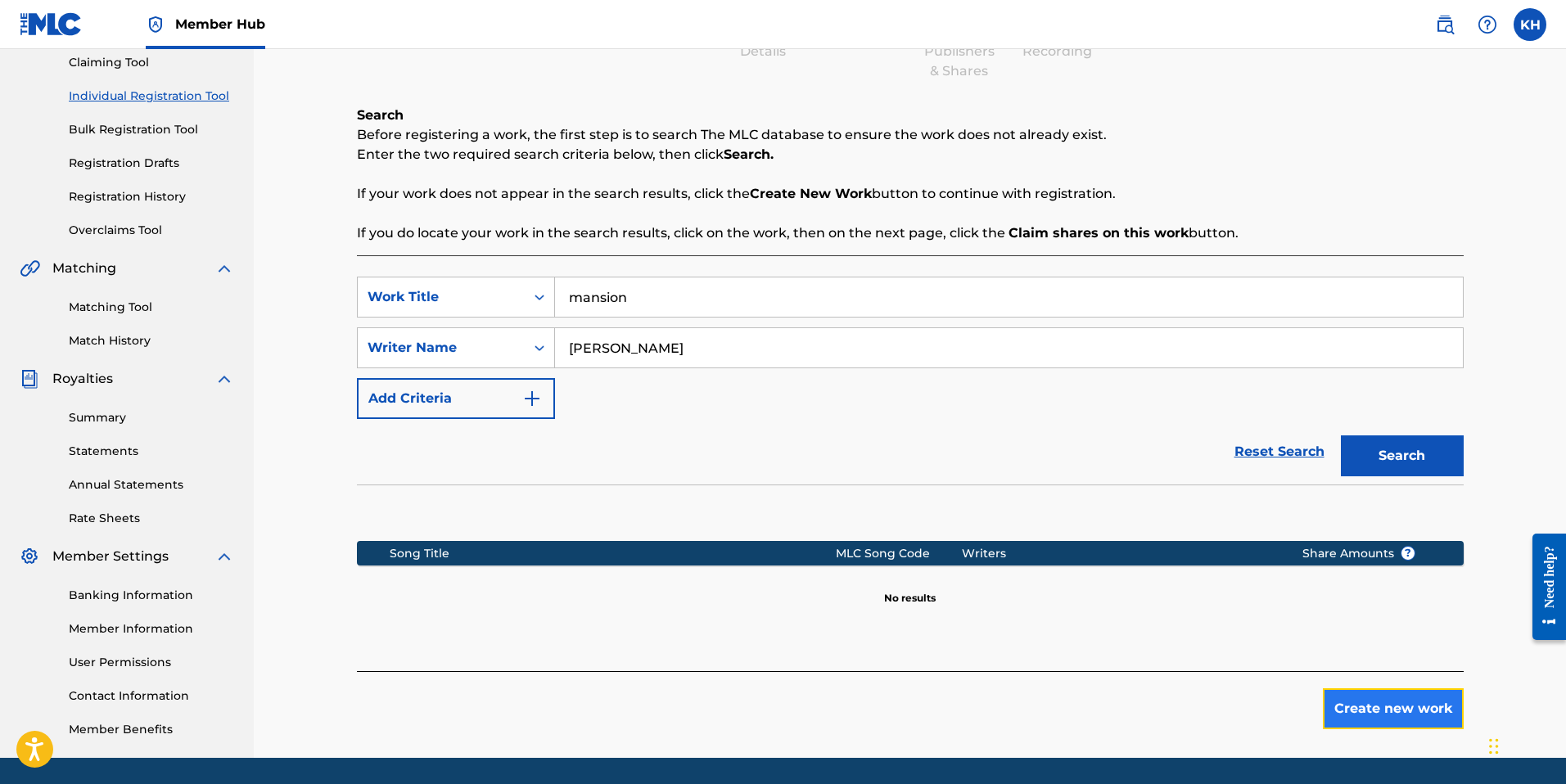
click at [1408, 705] on button "Create new work" at bounding box center [1393, 708] width 141 height 41
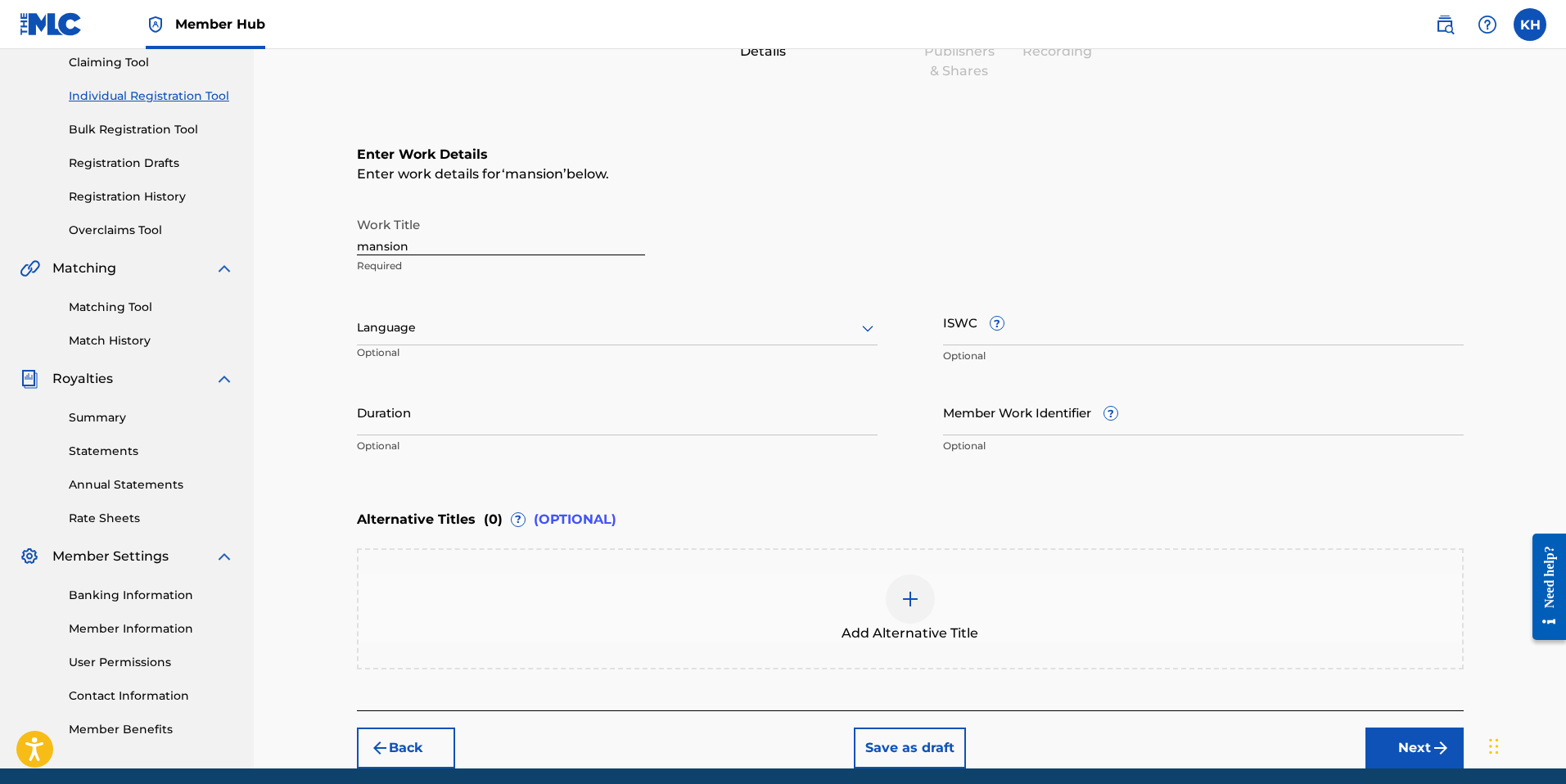
click at [432, 331] on div at bounding box center [617, 327] width 520 height 20
drag, startPoint x: 429, startPoint y: 358, endPoint x: 794, endPoint y: 394, distance: 366.8
click at [429, 358] on div "English" at bounding box center [617, 363] width 518 height 36
click at [451, 247] on input "mansion" at bounding box center [500, 231] width 288 height 47
type input "Mansion"
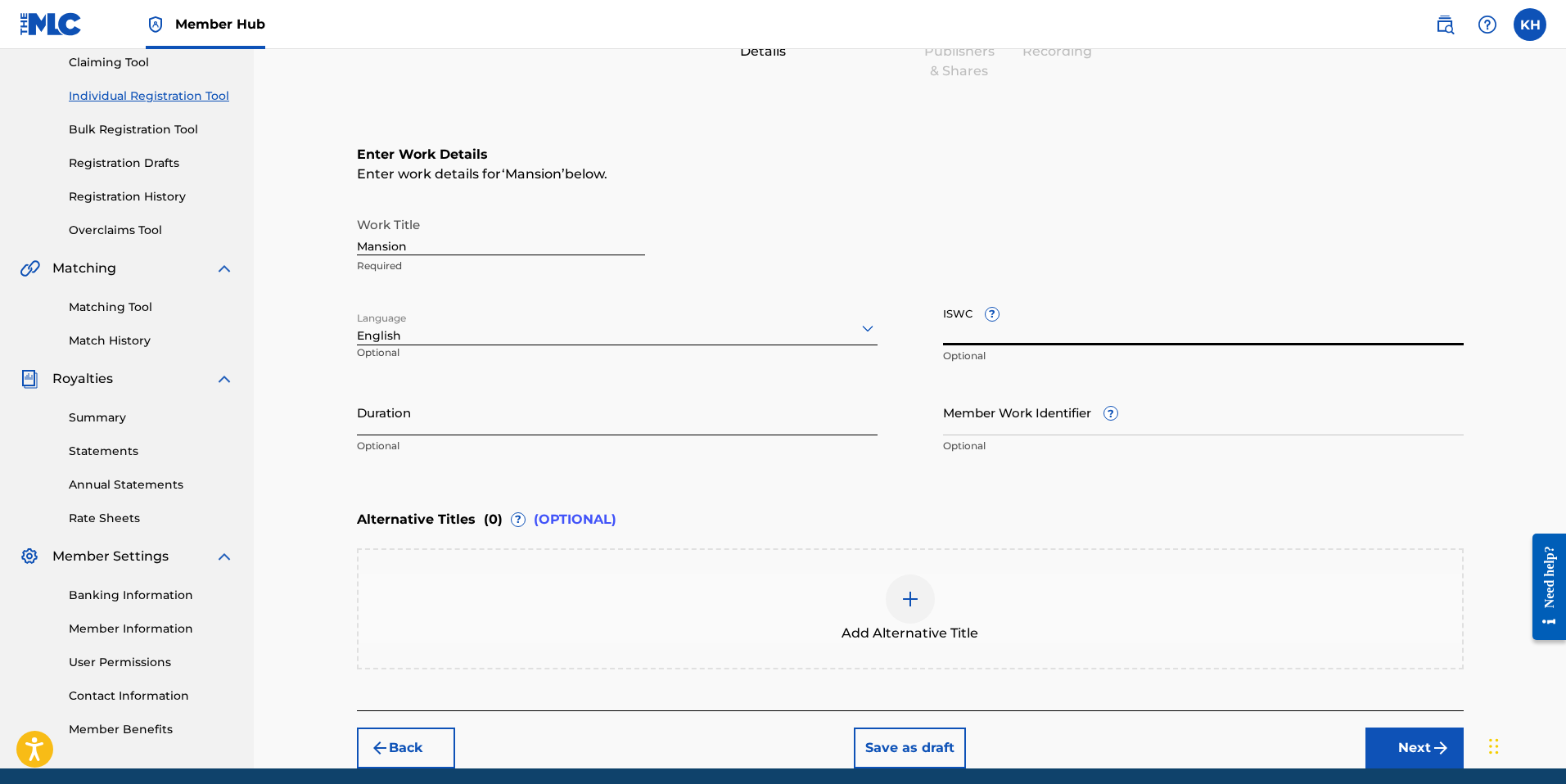
click at [654, 416] on input "Duration" at bounding box center [617, 411] width 520 height 47
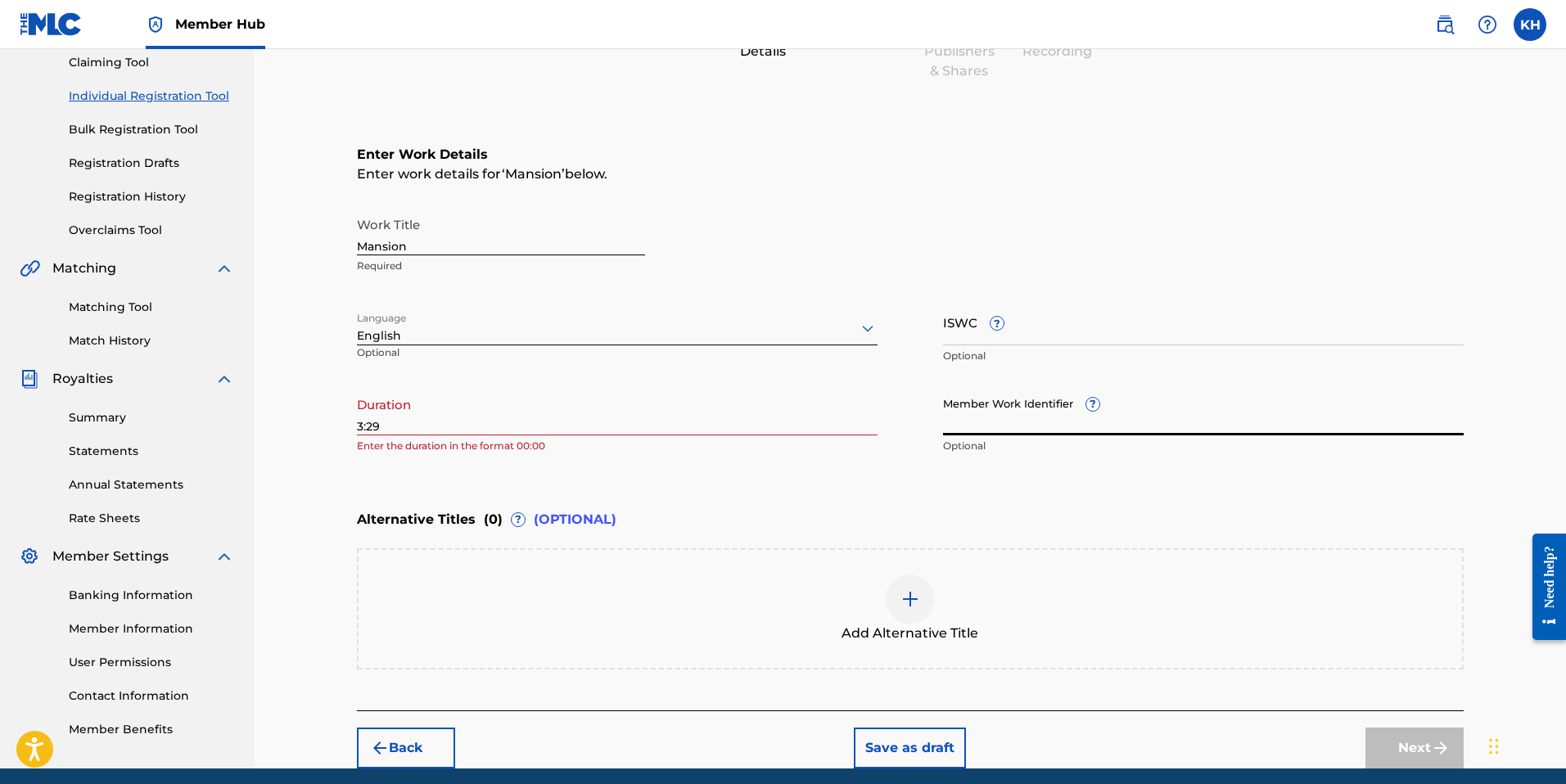
click at [358, 426] on input "3:29" at bounding box center [617, 411] width 520 height 47
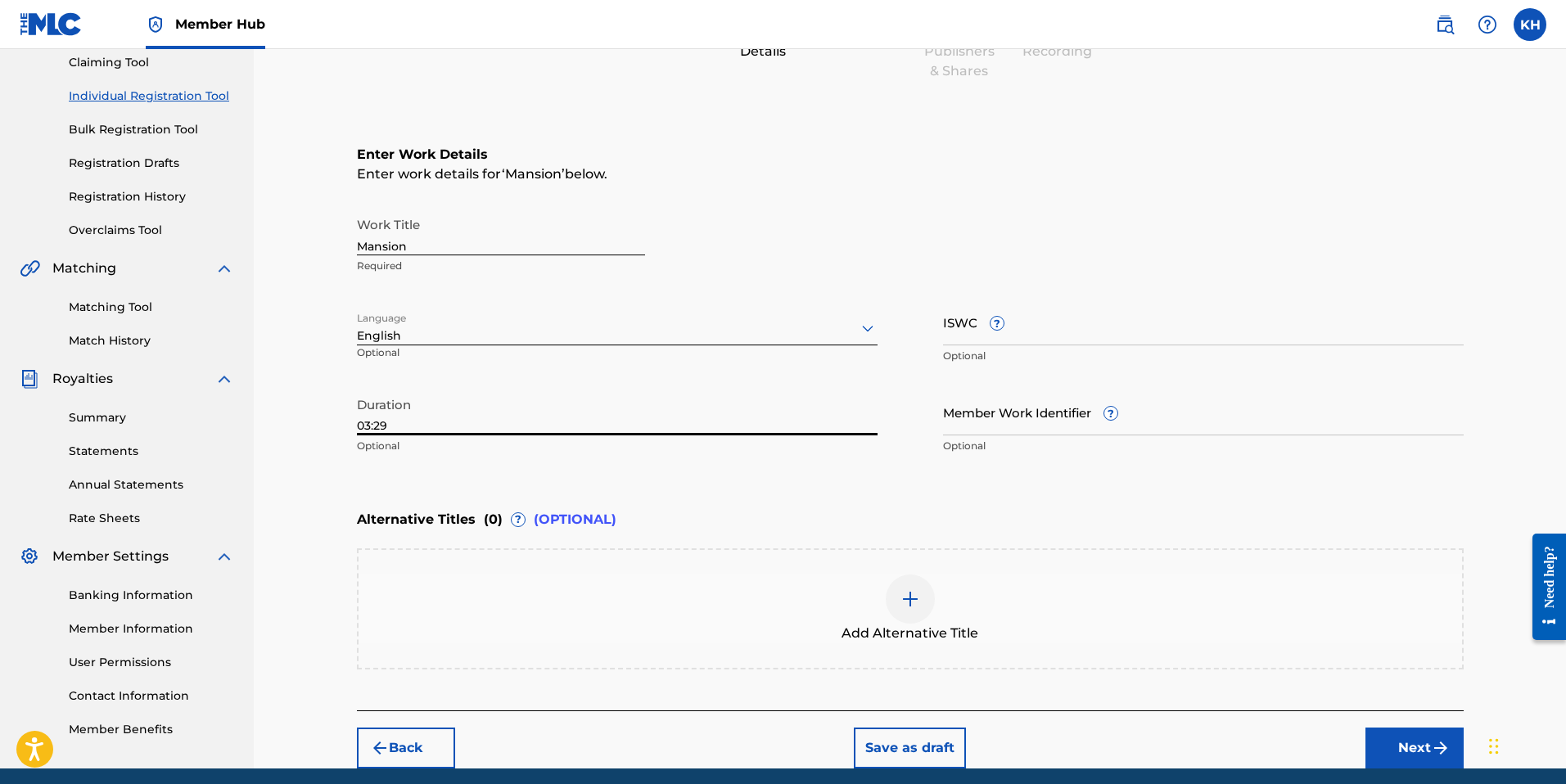
type input "03:29"
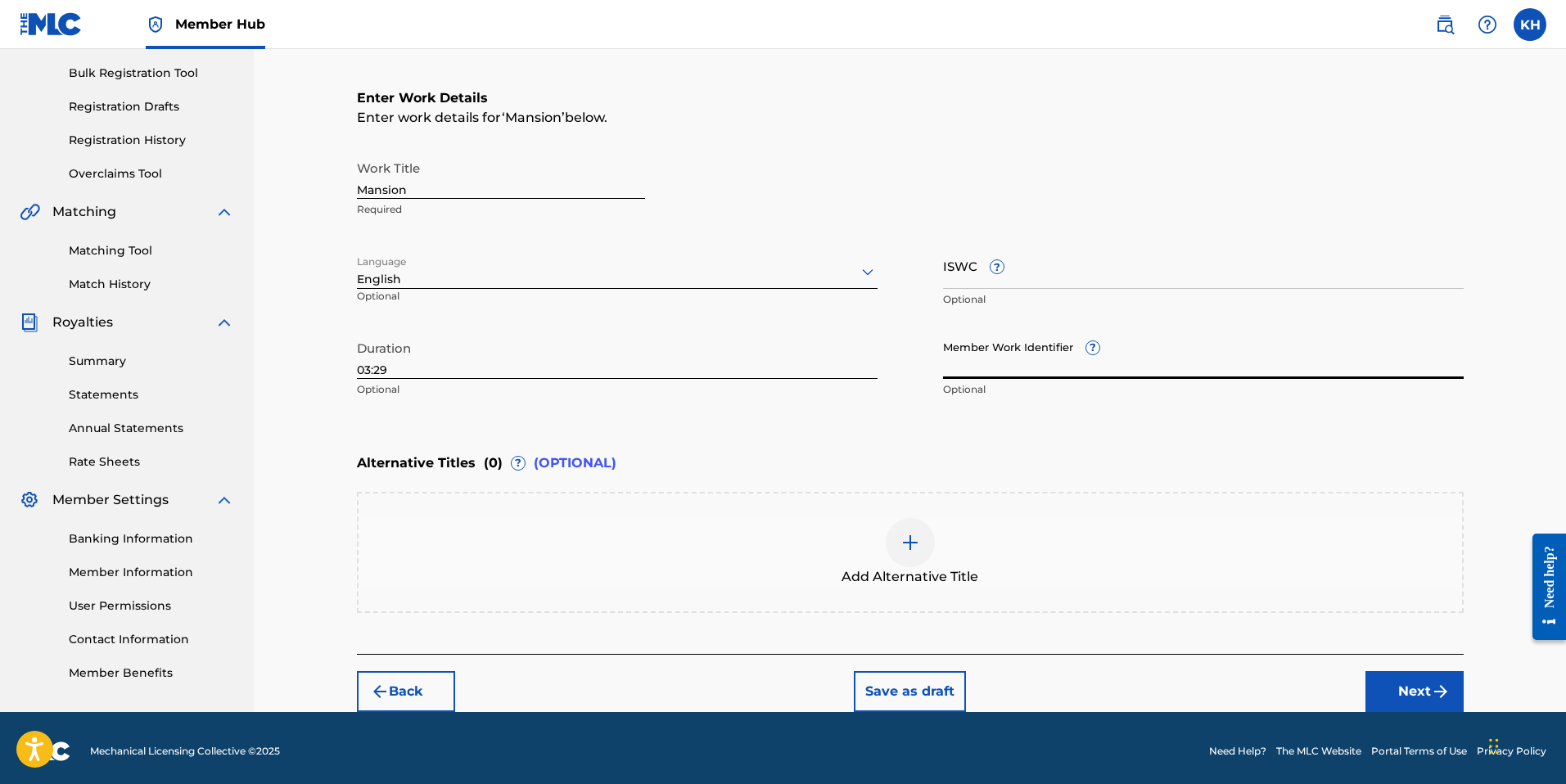
scroll to position [241, 0]
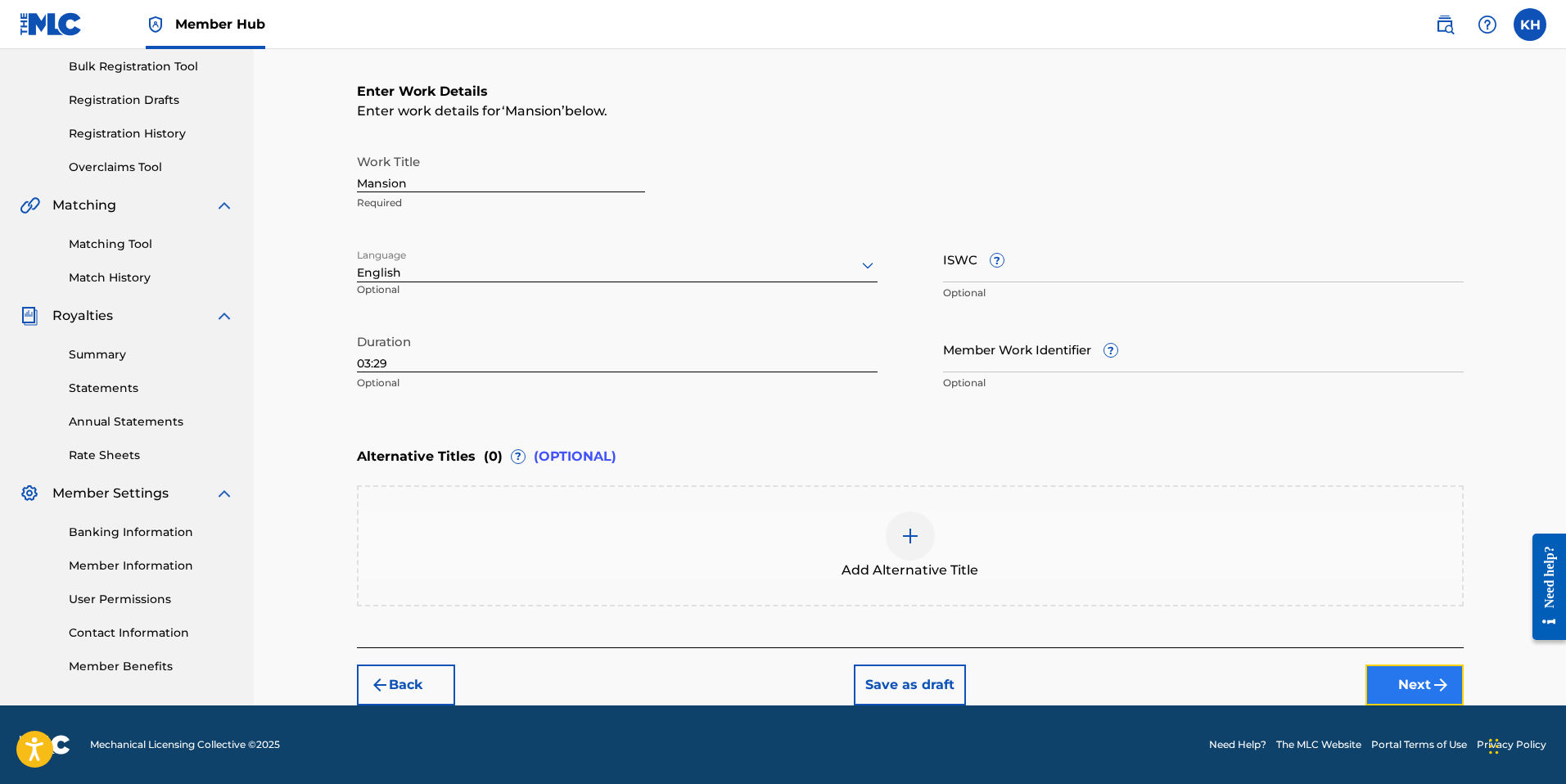
click at [1430, 684] on img "submit" at bounding box center [1440, 685] width 20 height 20
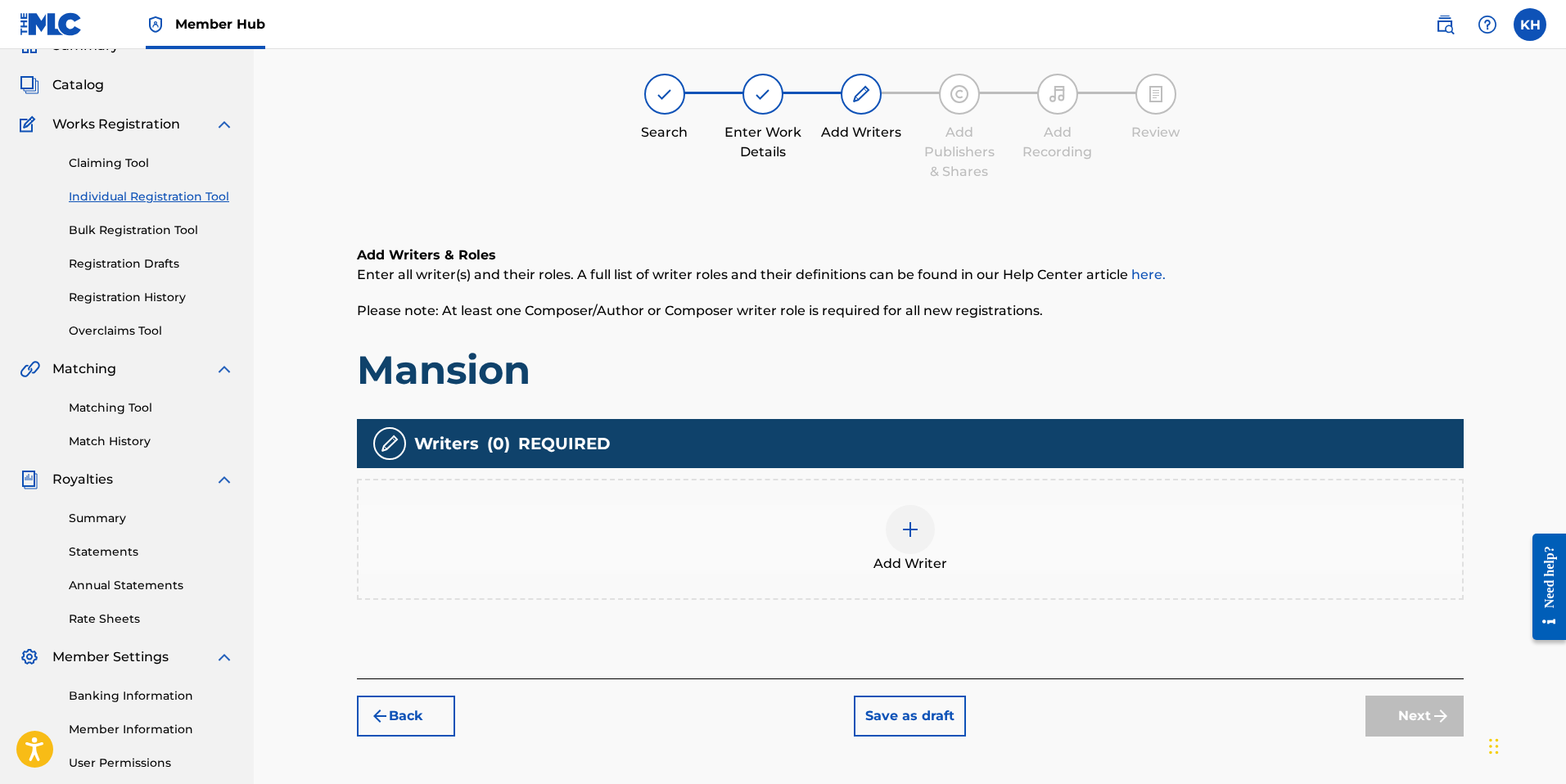
scroll to position [74, 0]
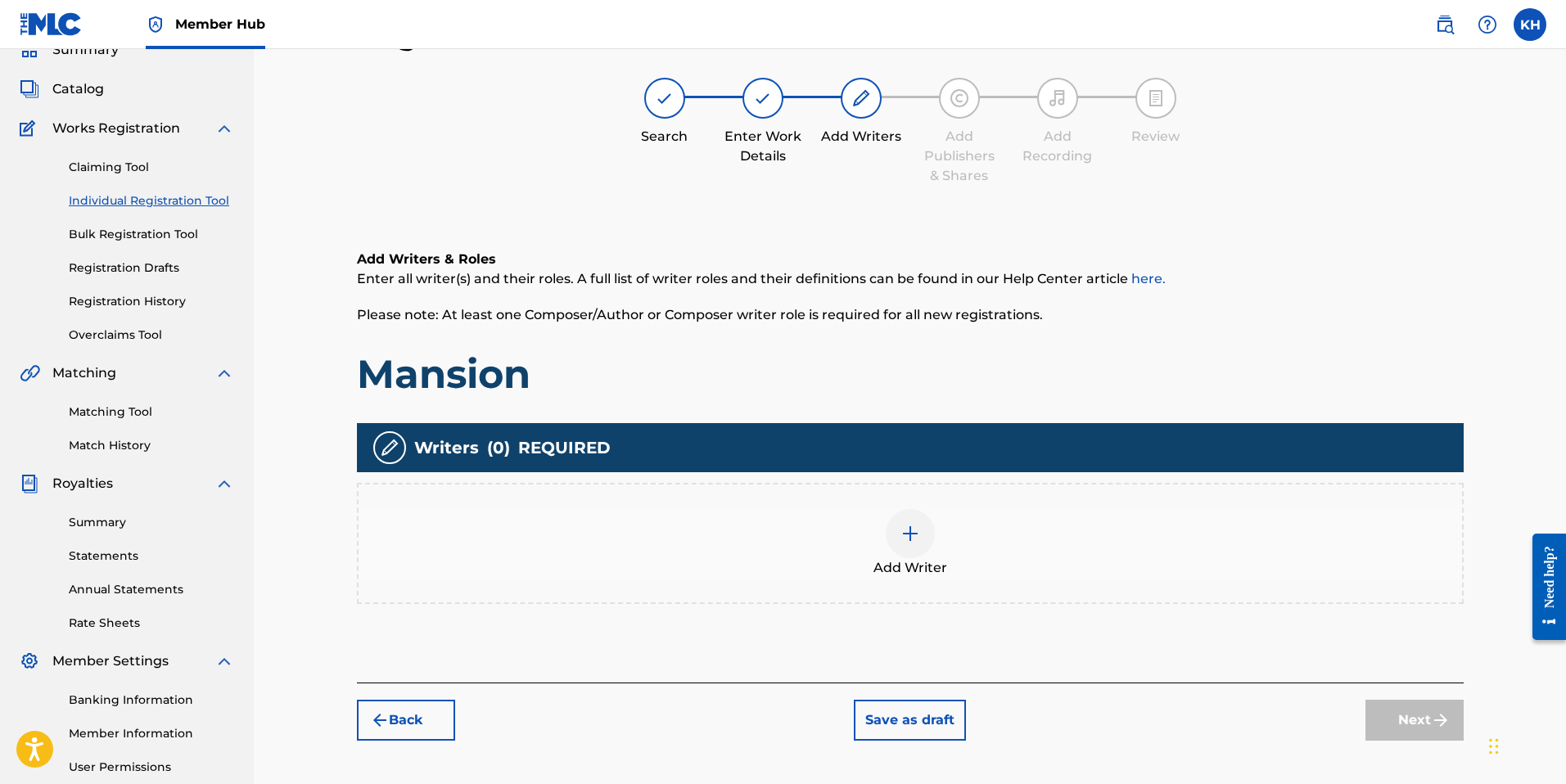
click at [904, 534] on img at bounding box center [910, 534] width 20 height 20
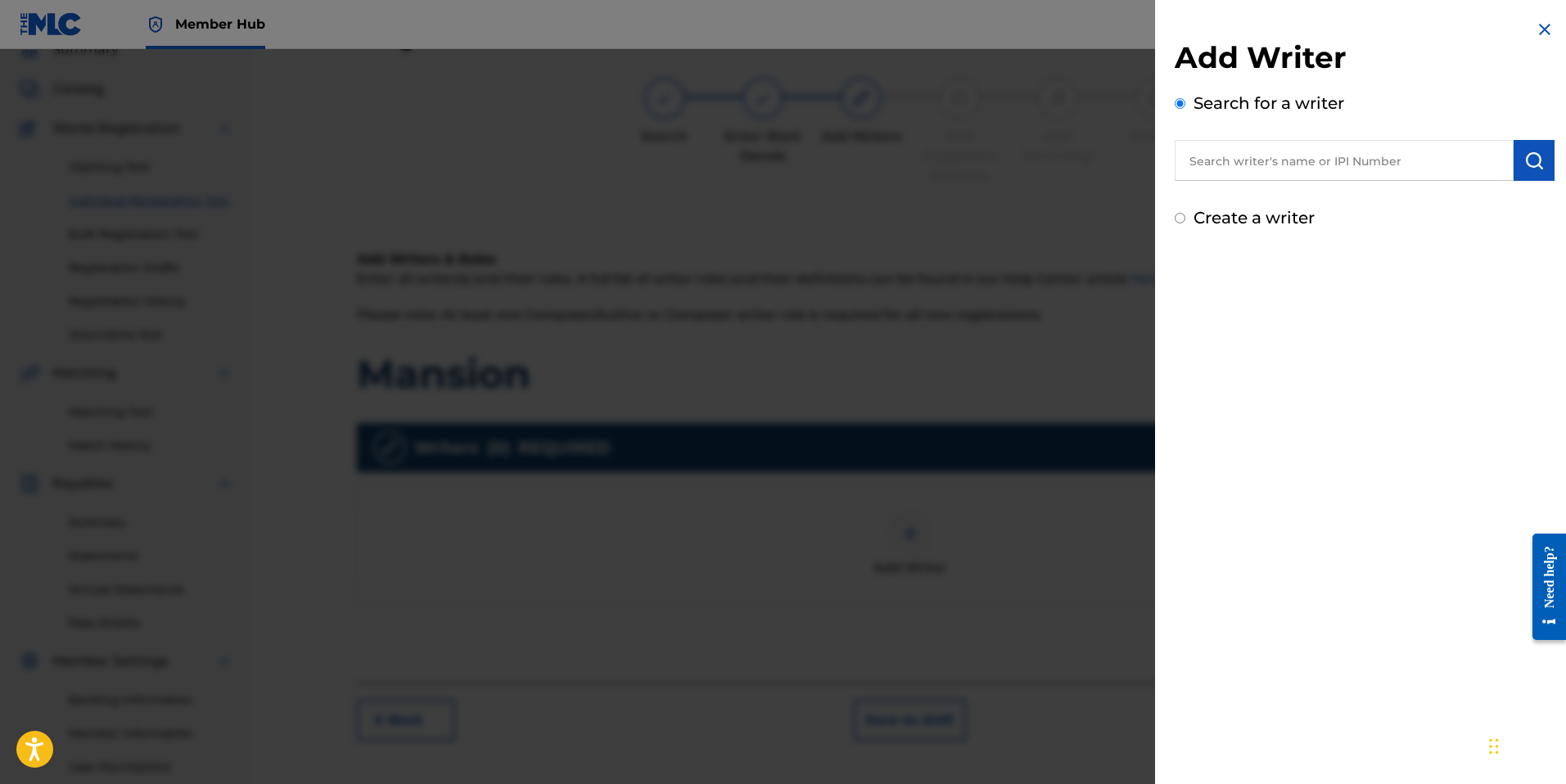
click at [1258, 163] on input "text" at bounding box center [1344, 160] width 339 height 41
paste input "01015363990"
click at [1218, 162] on input "01015363990" at bounding box center [1344, 160] width 339 height 41
type input "01015363990"
click at [1524, 161] on img "submit" at bounding box center [1533, 160] width 20 height 20
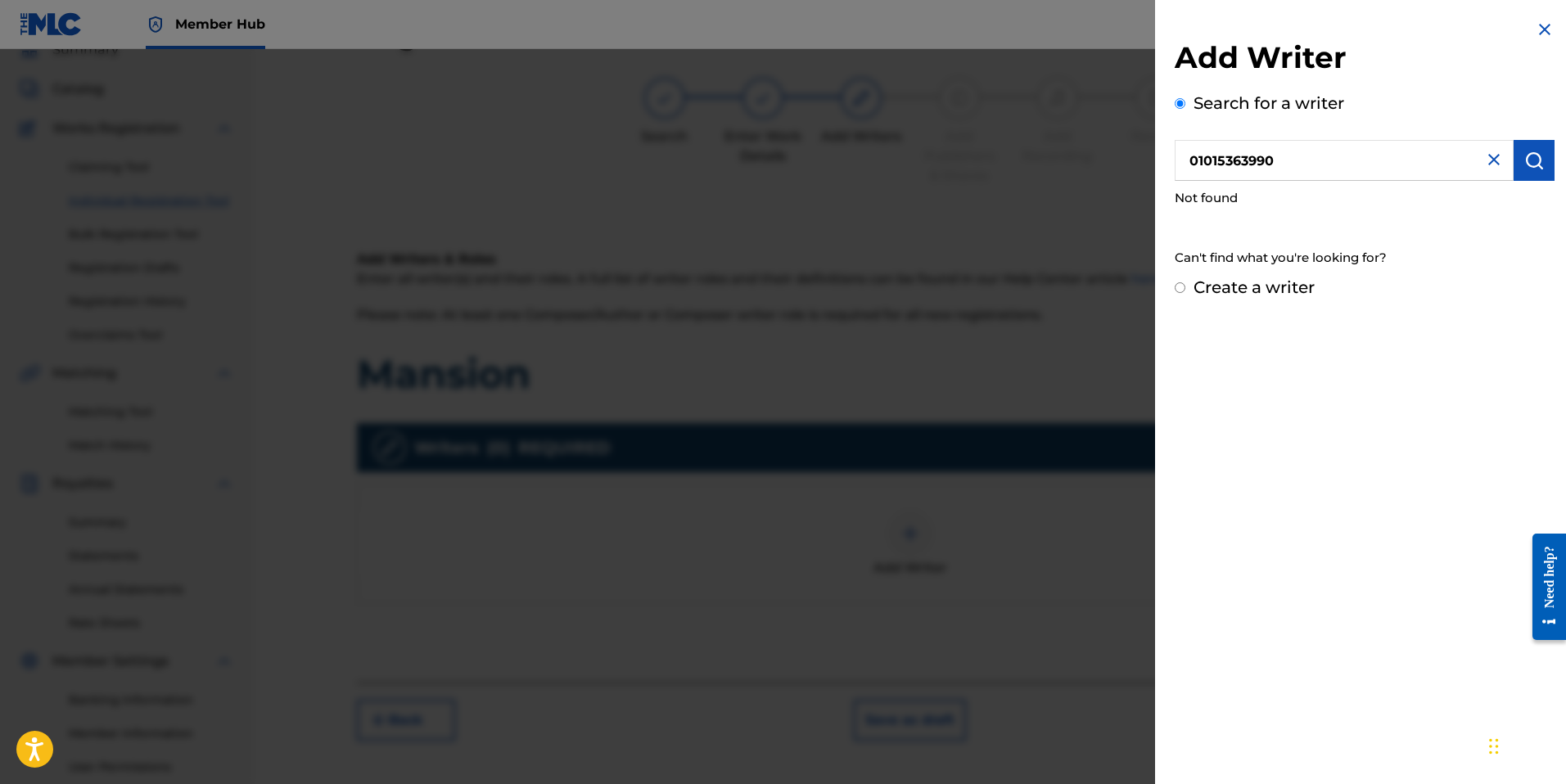
click at [1269, 282] on label "Create a writer" at bounding box center [1253, 287] width 121 height 20
radio input "true"
click at [1185, 282] on input "Create a writer" at bounding box center [1180, 287] width 11 height 11
radio input "false"
radio input "true"
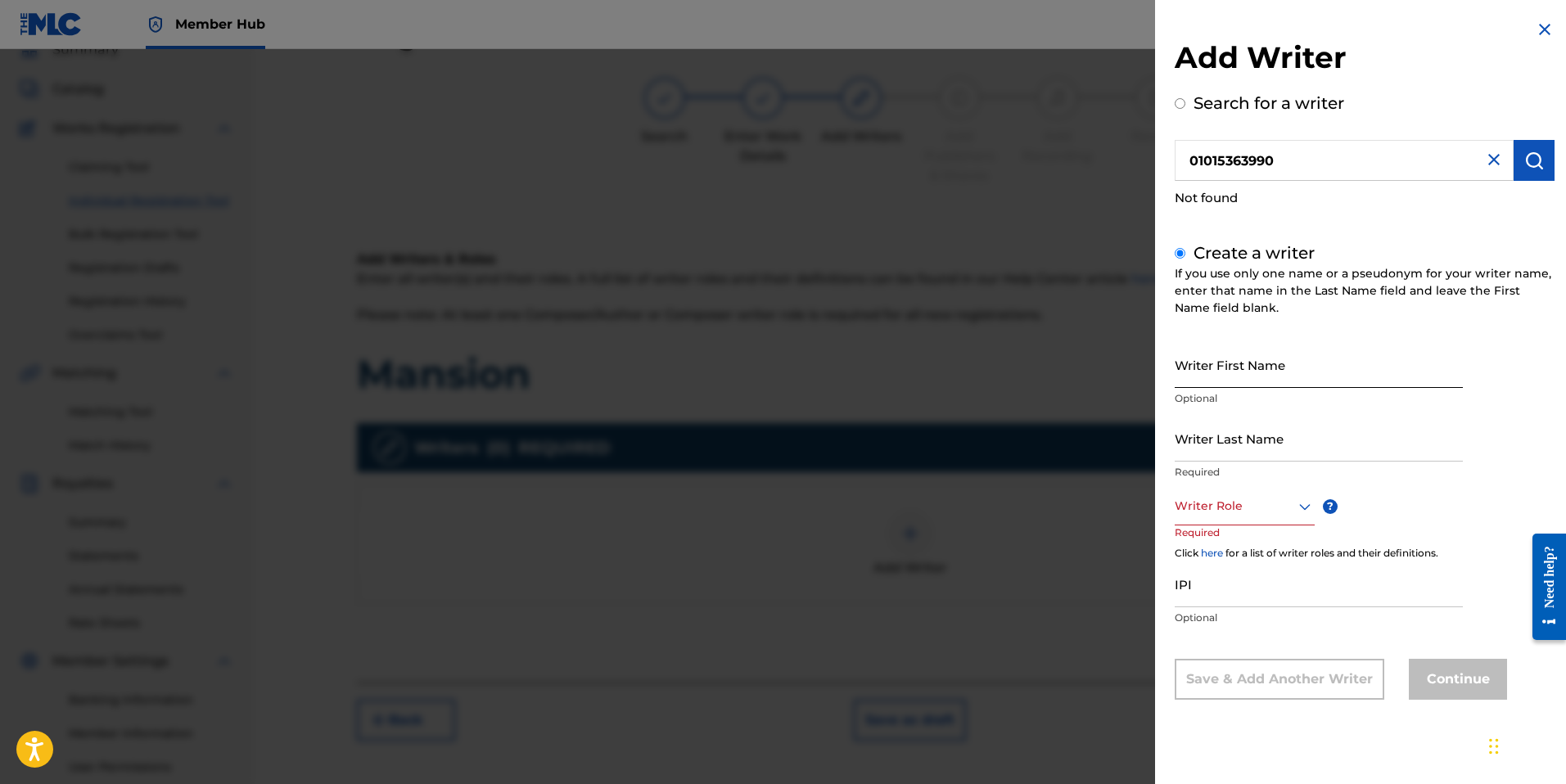
click at [1256, 380] on input "Writer First Name" at bounding box center [1318, 364] width 288 height 47
type input "[PERSON_NAME]"
click at [1234, 454] on input "Writer Last Name" at bounding box center [1318, 438] width 288 height 47
type input "[PERSON_NAME]"
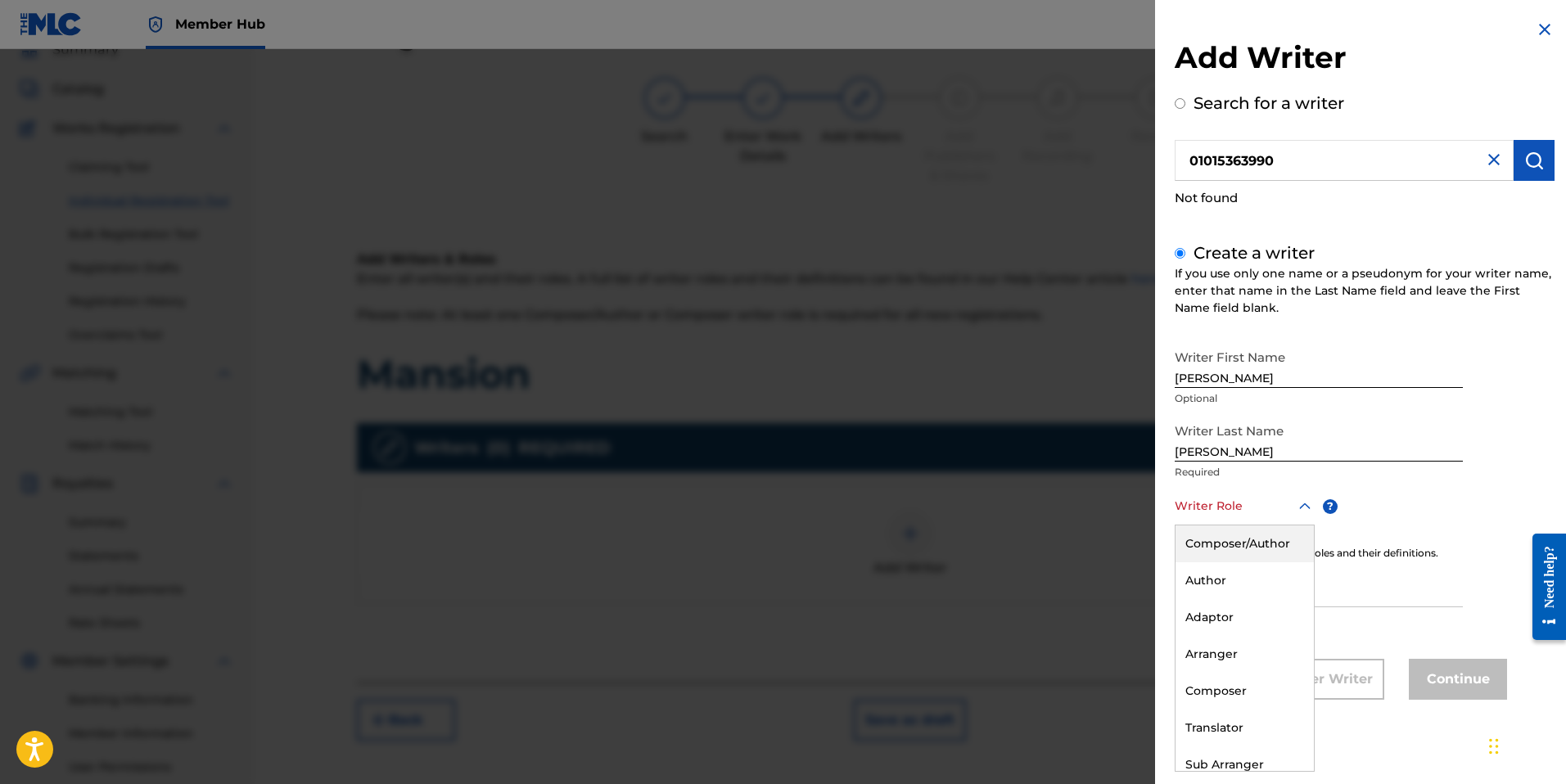
click at [1249, 507] on div at bounding box center [1245, 505] width 140 height 20
click at [1240, 547] on div "Composer/Author" at bounding box center [1245, 543] width 139 height 36
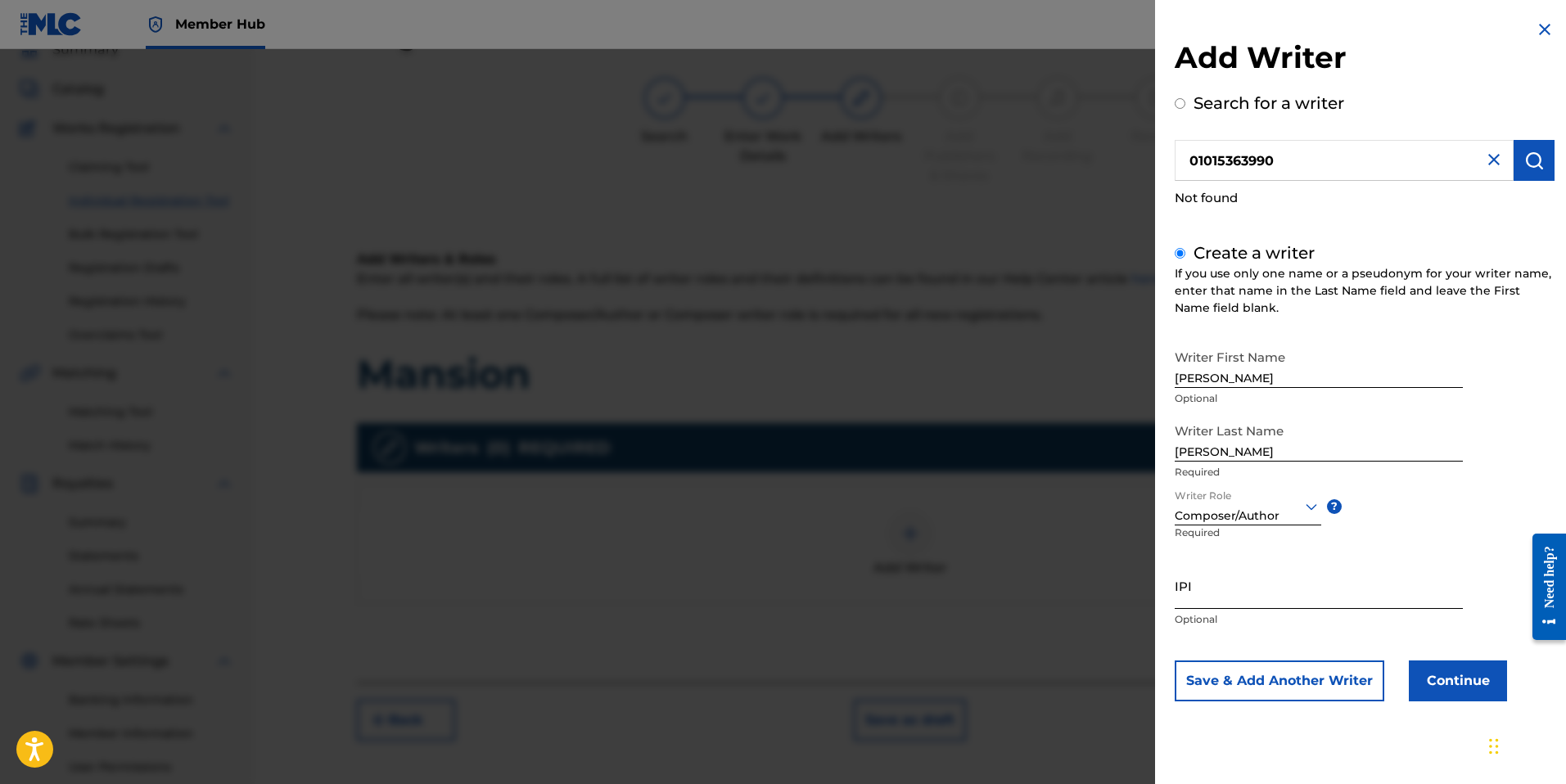
click at [1234, 597] on input "IPI" at bounding box center [1318, 585] width 288 height 47
paste input "01015363990"
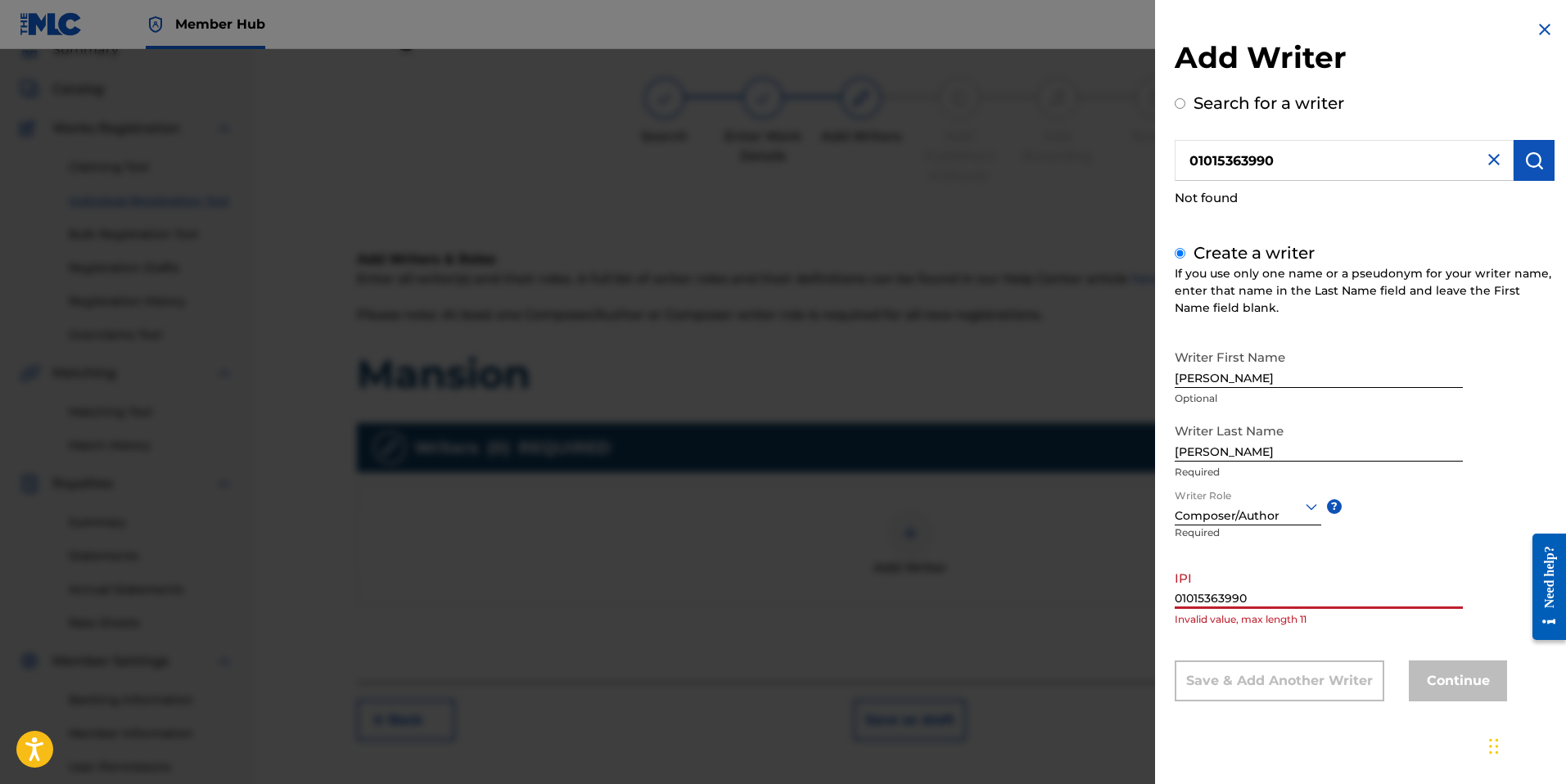
type input "01015363990"
drag, startPoint x: 1538, startPoint y: 27, endPoint x: 1530, endPoint y: 30, distance: 8.5
click at [1536, 29] on img at bounding box center [1544, 30] width 20 height 20
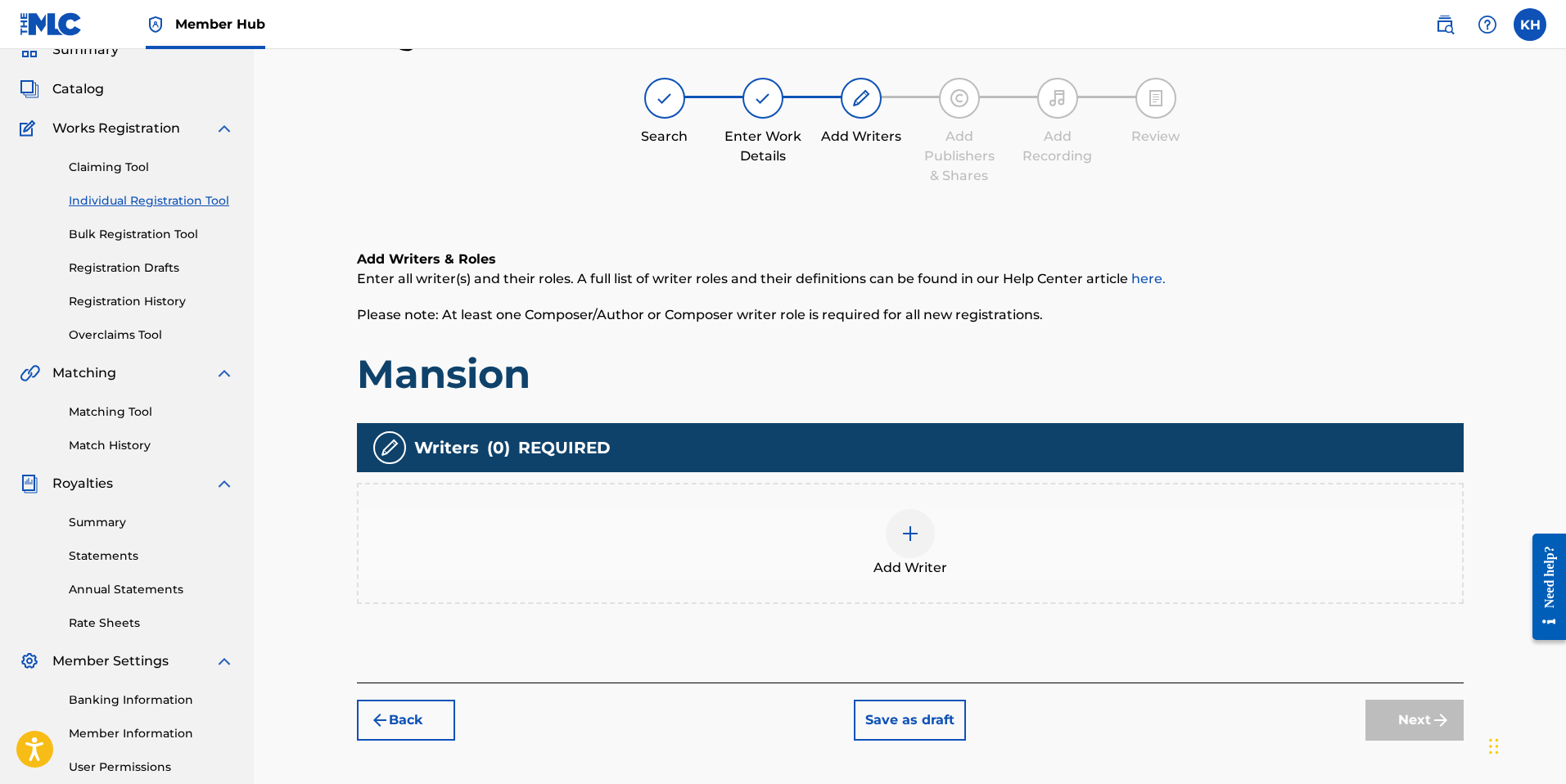
click at [906, 543] on div at bounding box center [910, 533] width 49 height 49
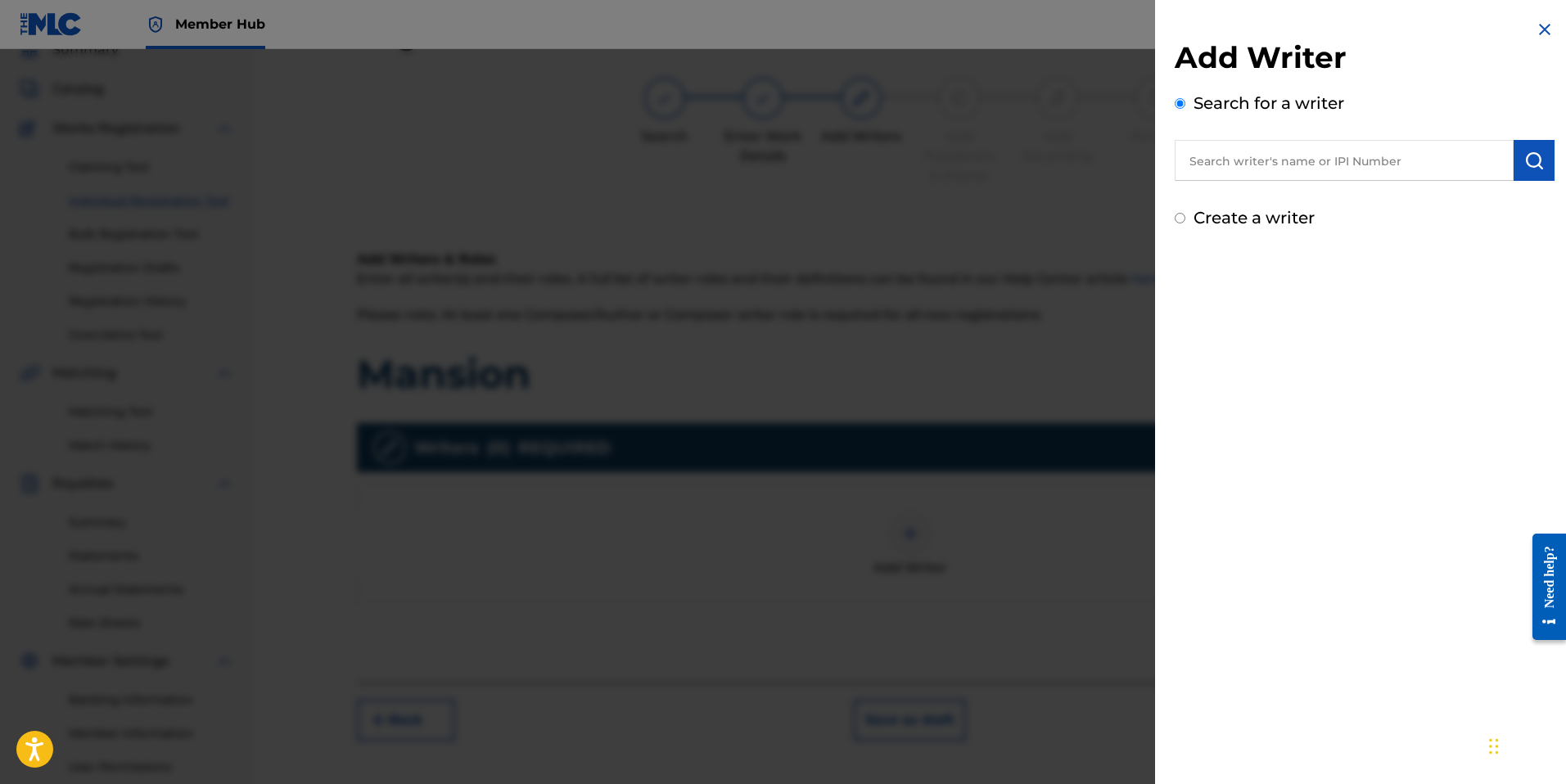
click at [1235, 175] on input "text" at bounding box center [1344, 160] width 339 height 41
paste input "01015363990"
click at [1214, 161] on input "01015363990" at bounding box center [1344, 160] width 339 height 41
type input "01015363990"
click at [1524, 163] on img "submit" at bounding box center [1533, 160] width 20 height 20
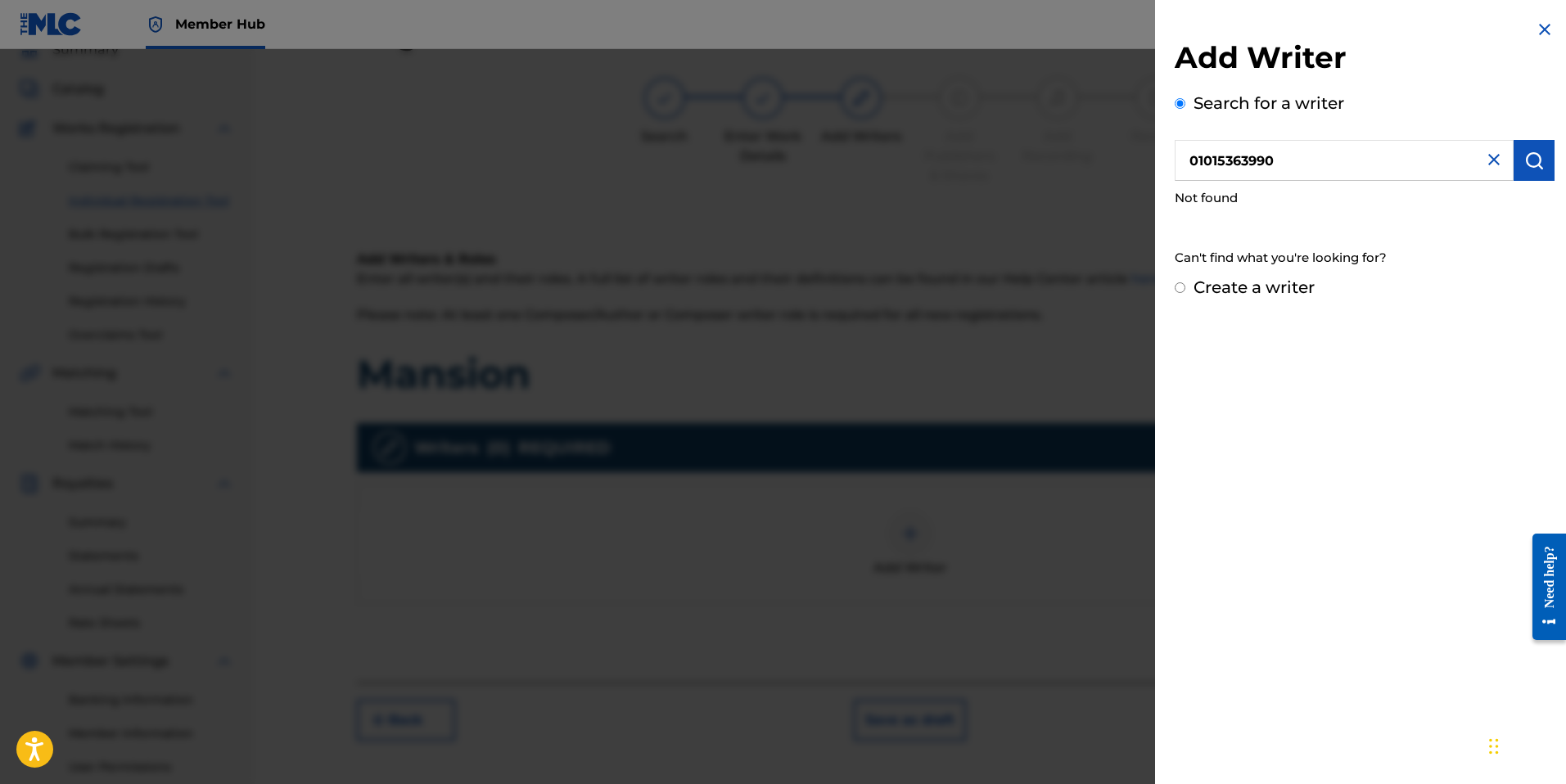
click at [1276, 288] on label "Create a writer" at bounding box center [1253, 287] width 121 height 20
radio input "true"
click at [1185, 288] on input "Create a writer" at bounding box center [1180, 287] width 11 height 11
radio input "false"
radio input "true"
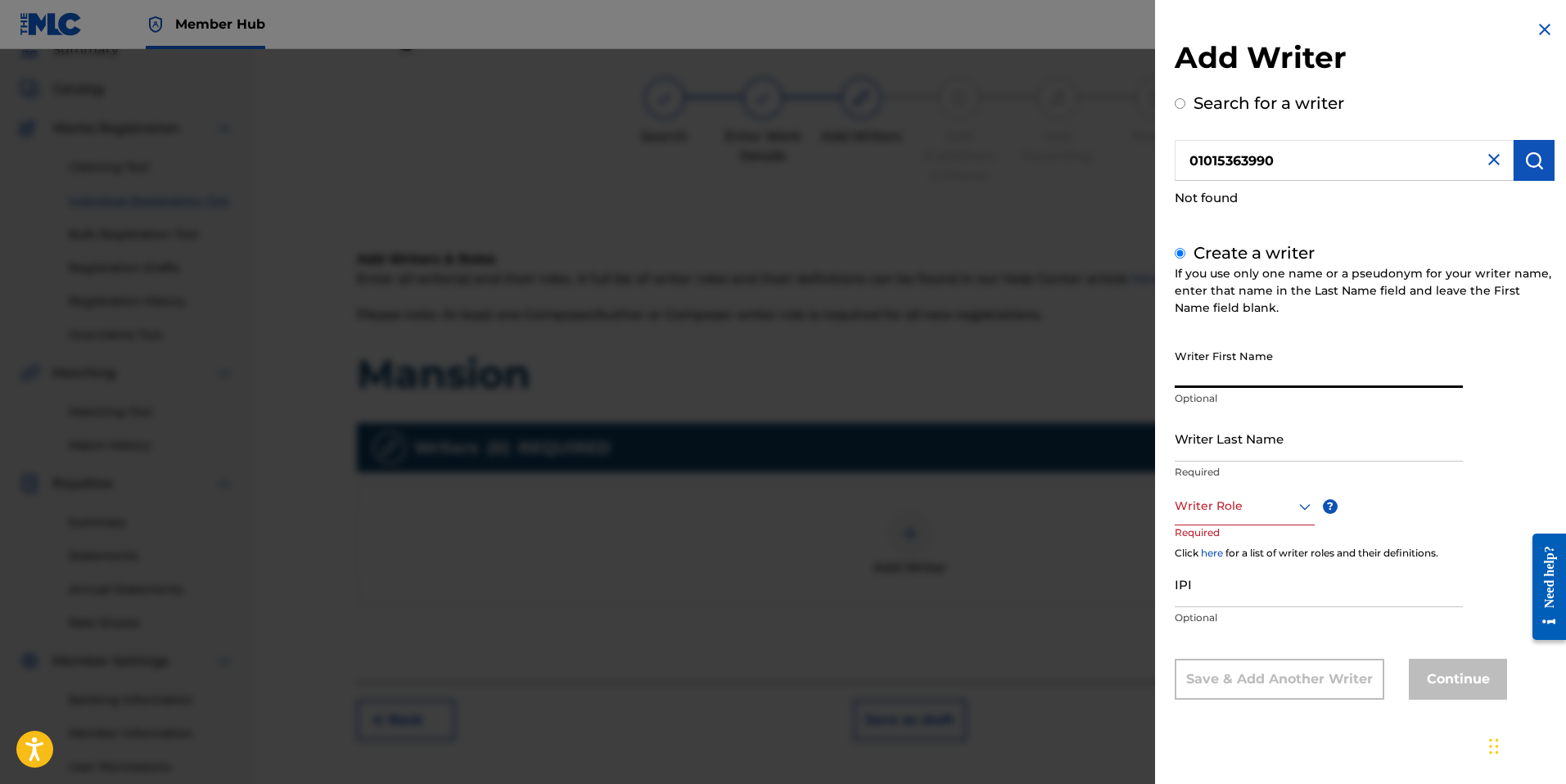
click at [1275, 371] on input "Writer First Name" at bounding box center [1318, 364] width 288 height 47
type input "[PERSON_NAME]"
click at [1214, 450] on input "Writer Last Name" at bounding box center [1318, 438] width 288 height 47
type input "[PERSON_NAME]"
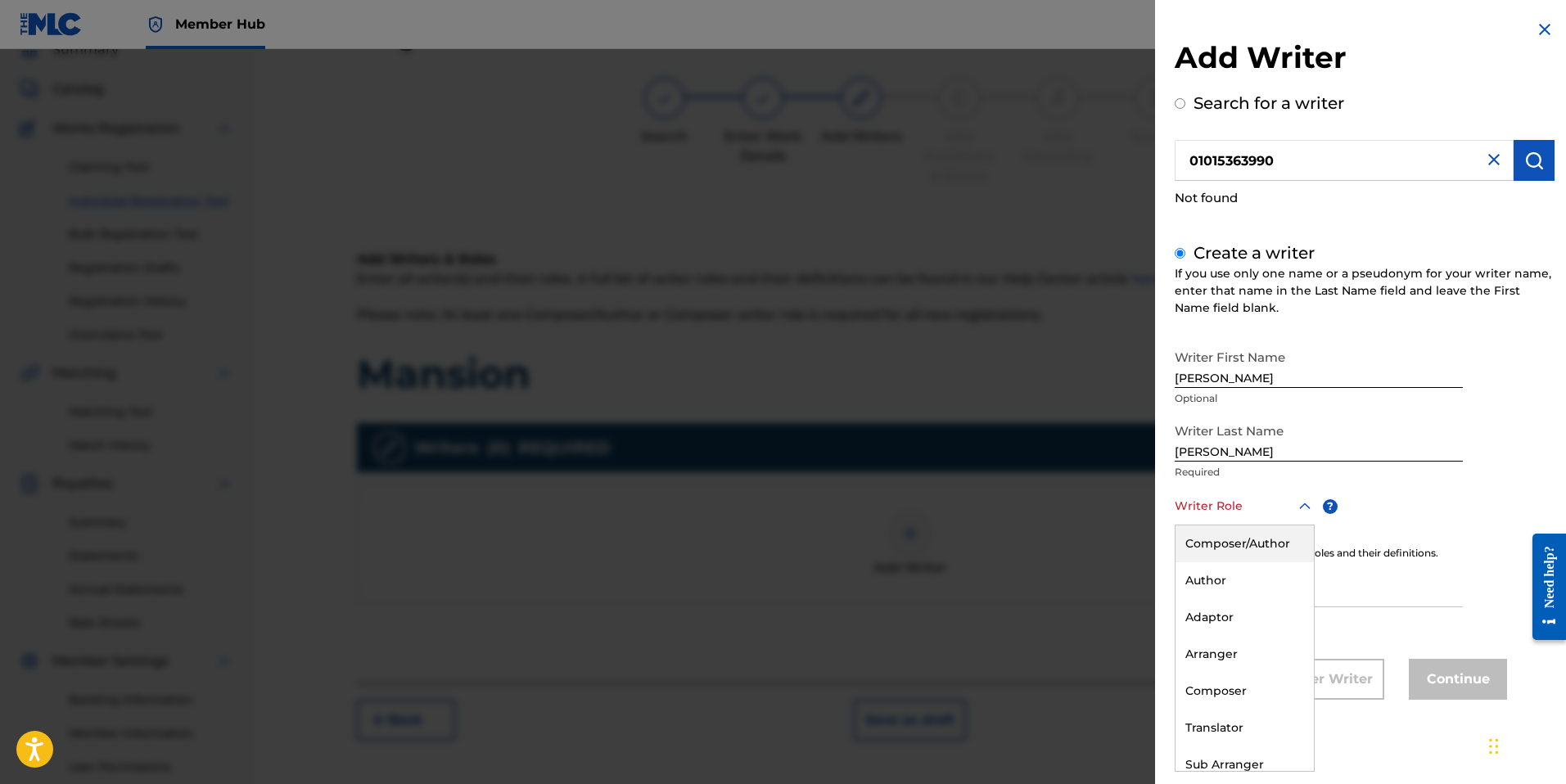
click at [1292, 512] on div at bounding box center [1245, 505] width 140 height 20
click at [1278, 540] on div "Composer/Author" at bounding box center [1245, 543] width 139 height 36
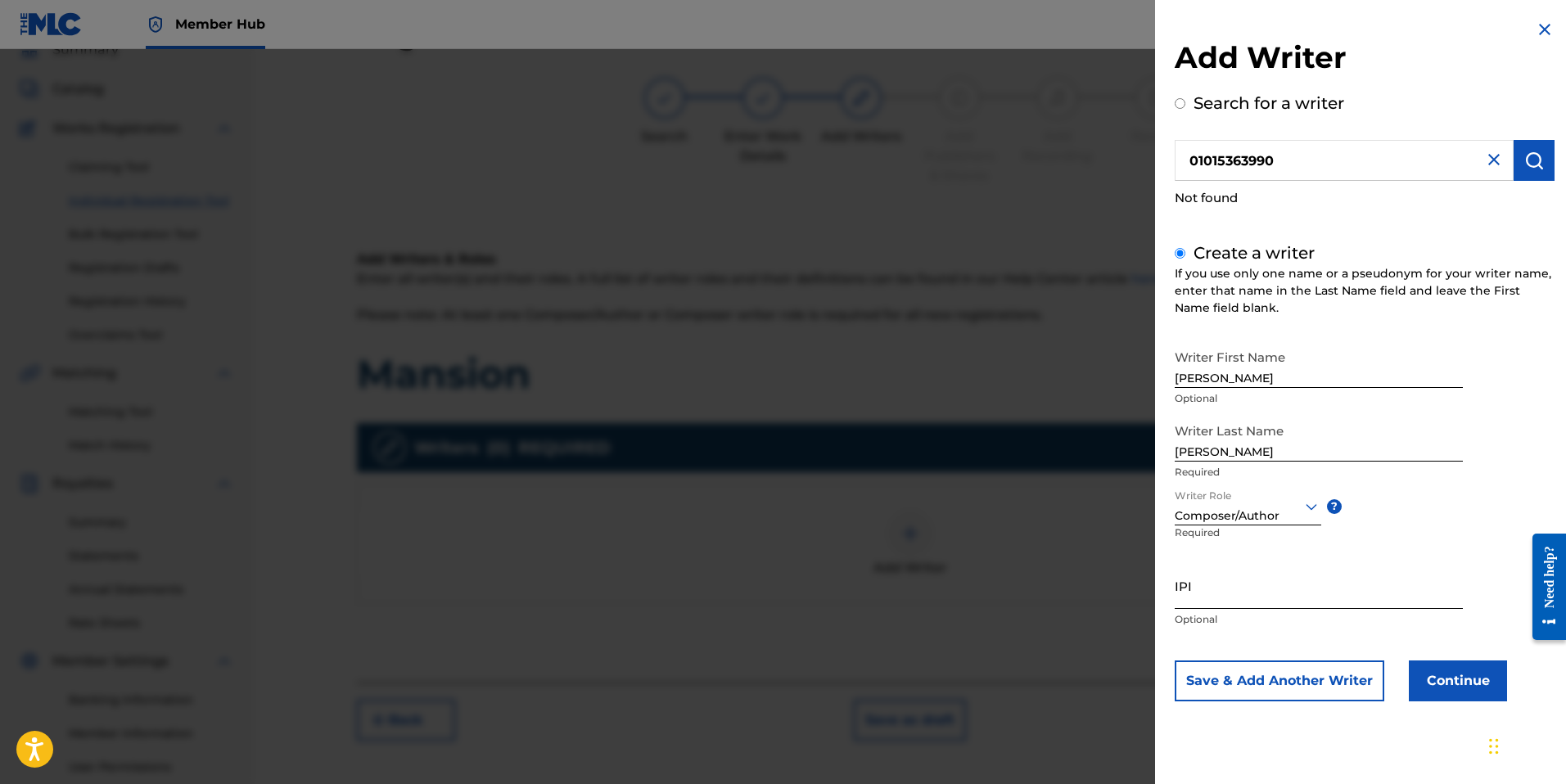
click at [1214, 600] on input "IPI" at bounding box center [1318, 585] width 288 height 47
paste input "01015363990"
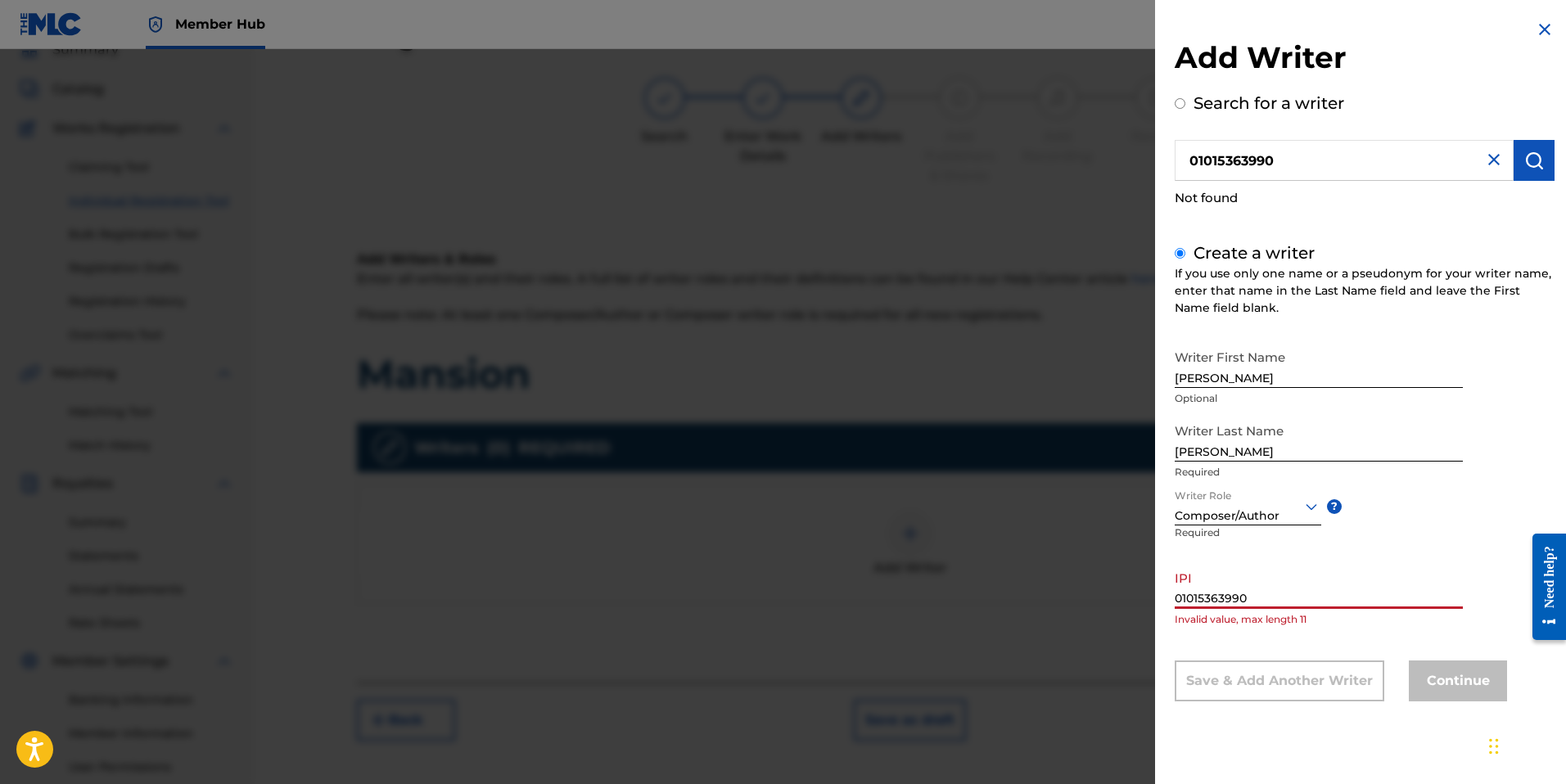
type input "01015363990"
click at [1187, 159] on input "01015363990" at bounding box center [1344, 160] width 339 height 41
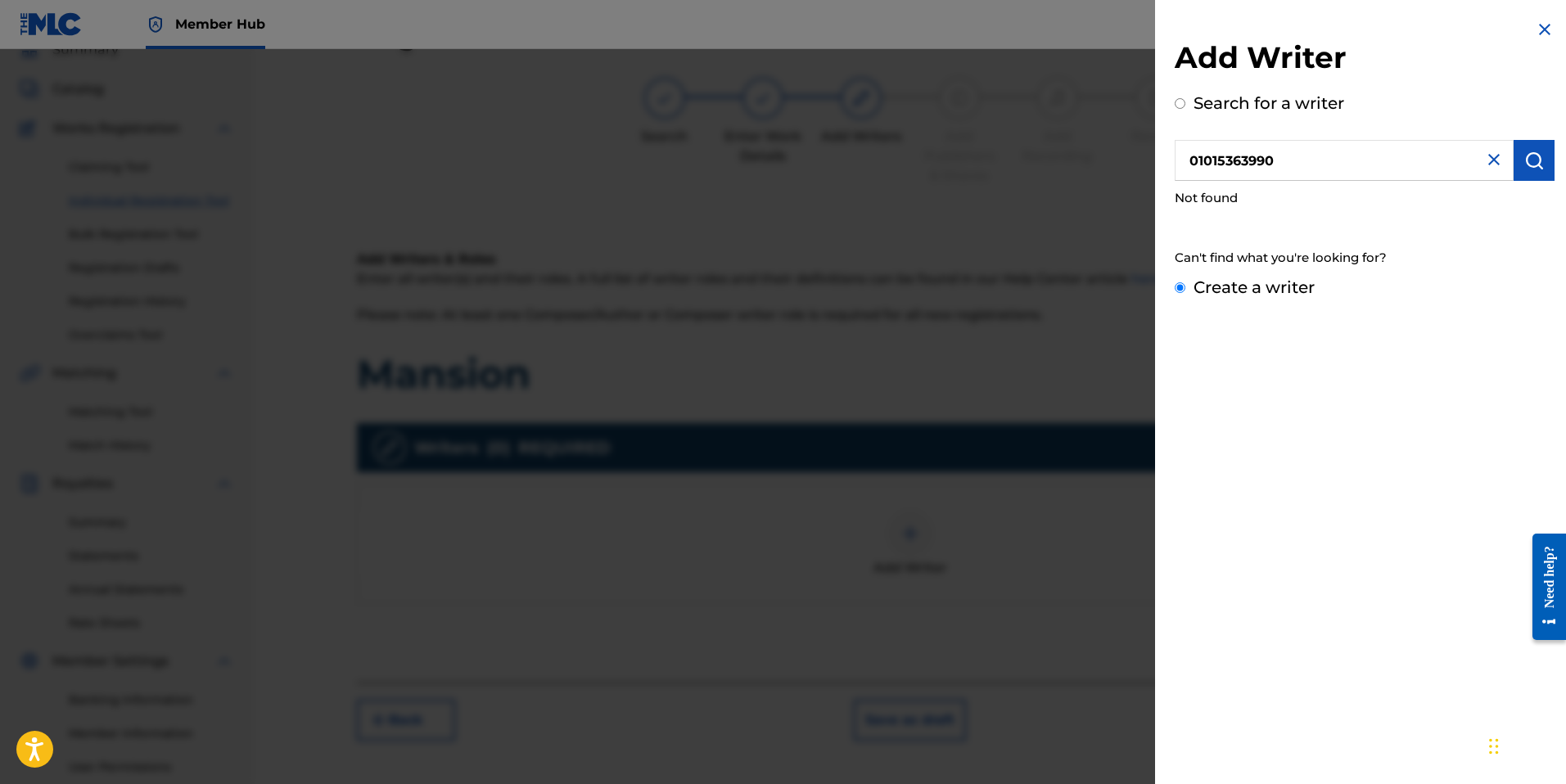
radio input "true"
click at [1256, 285] on label "Create a writer" at bounding box center [1253, 287] width 121 height 20
radio input "true"
click at [1185, 285] on input "Create a writer" at bounding box center [1180, 287] width 11 height 11
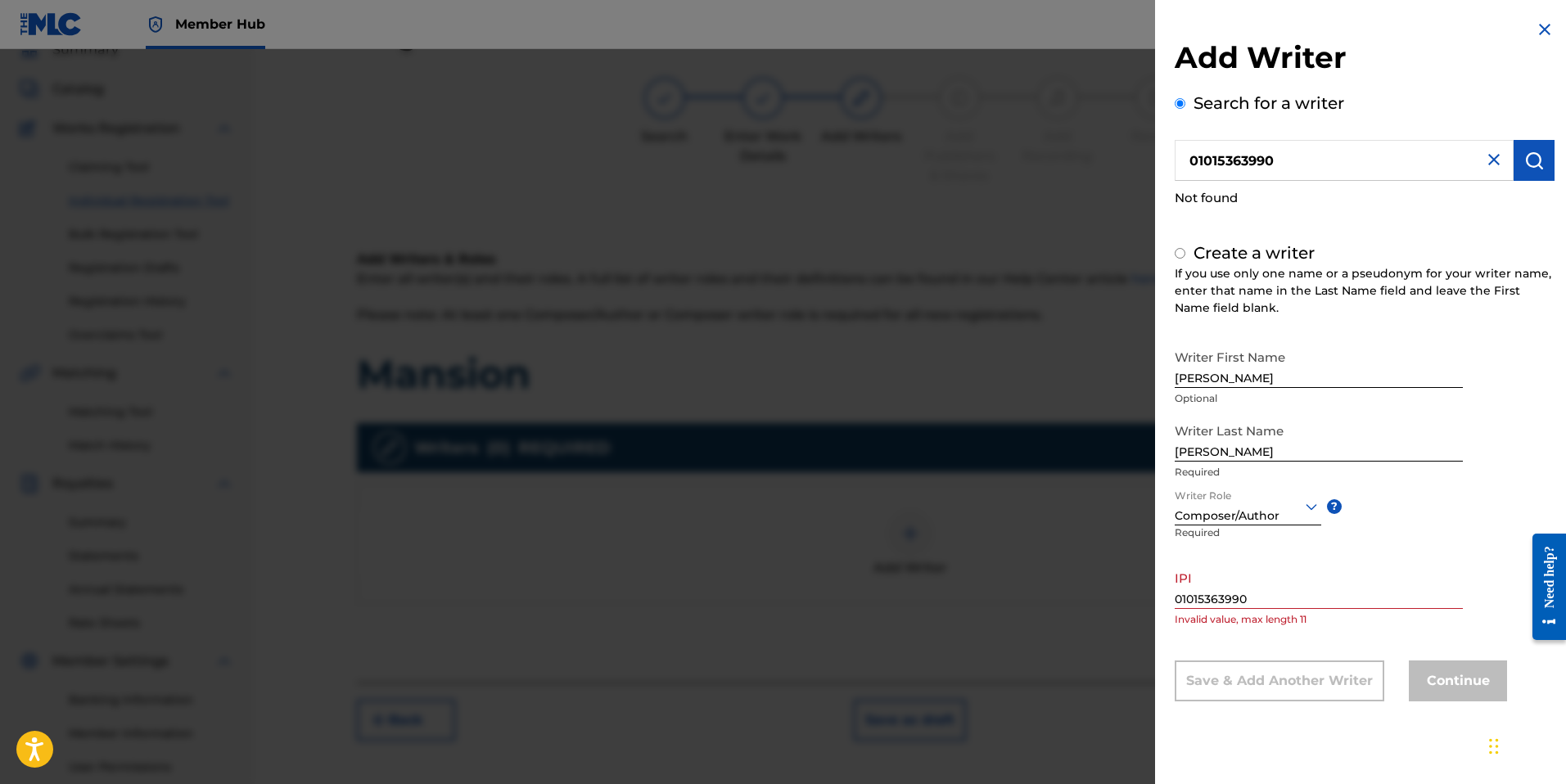
radio input "false"
radio input "true"
drag, startPoint x: 1451, startPoint y: 673, endPoint x: 1436, endPoint y: 581, distance: 93.2
click at [1451, 671] on div "Continue" at bounding box center [1457, 680] width 99 height 41
click at [1535, 29] on img at bounding box center [1544, 30] width 20 height 20
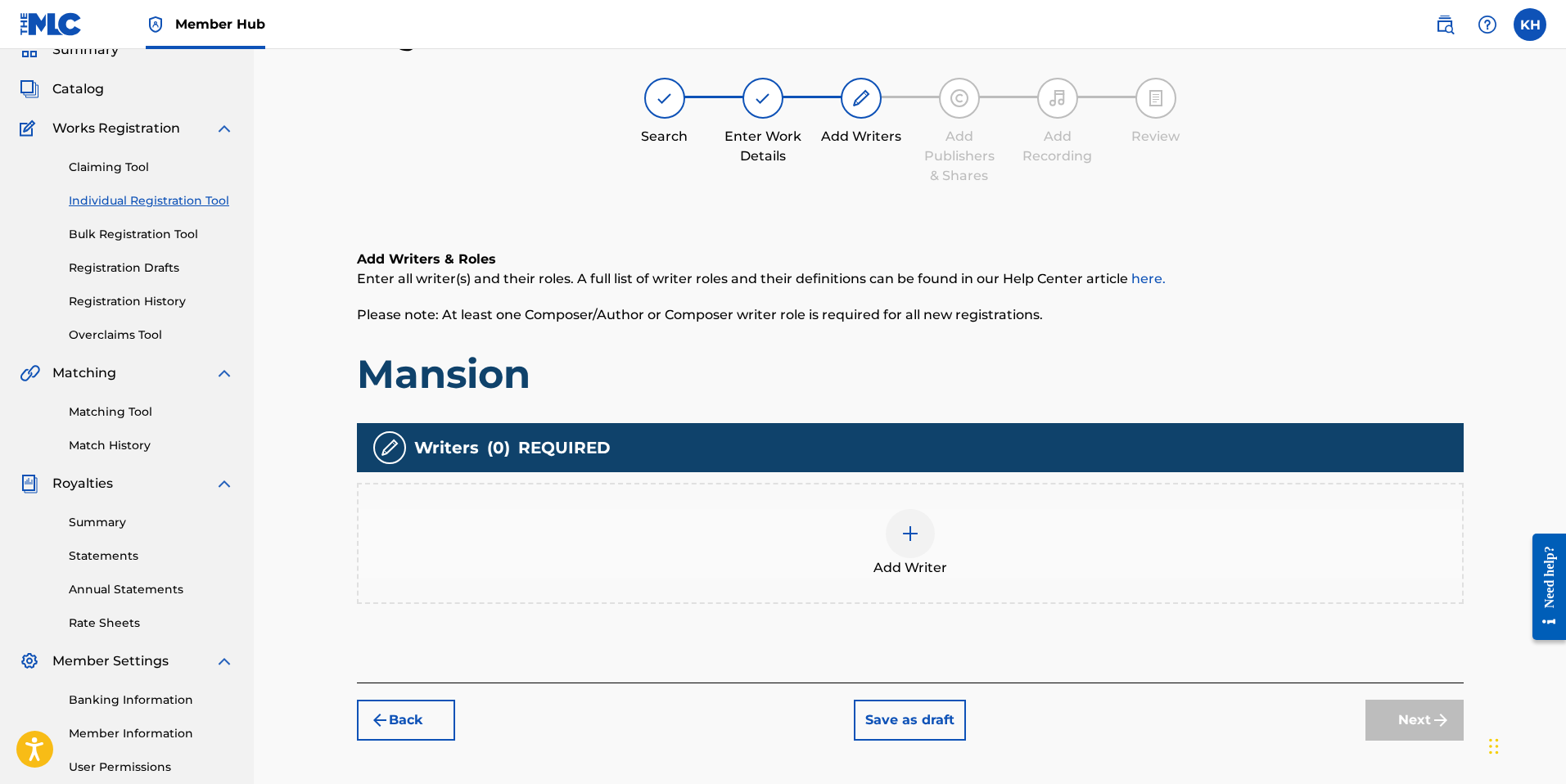
click at [911, 524] on img at bounding box center [910, 534] width 20 height 20
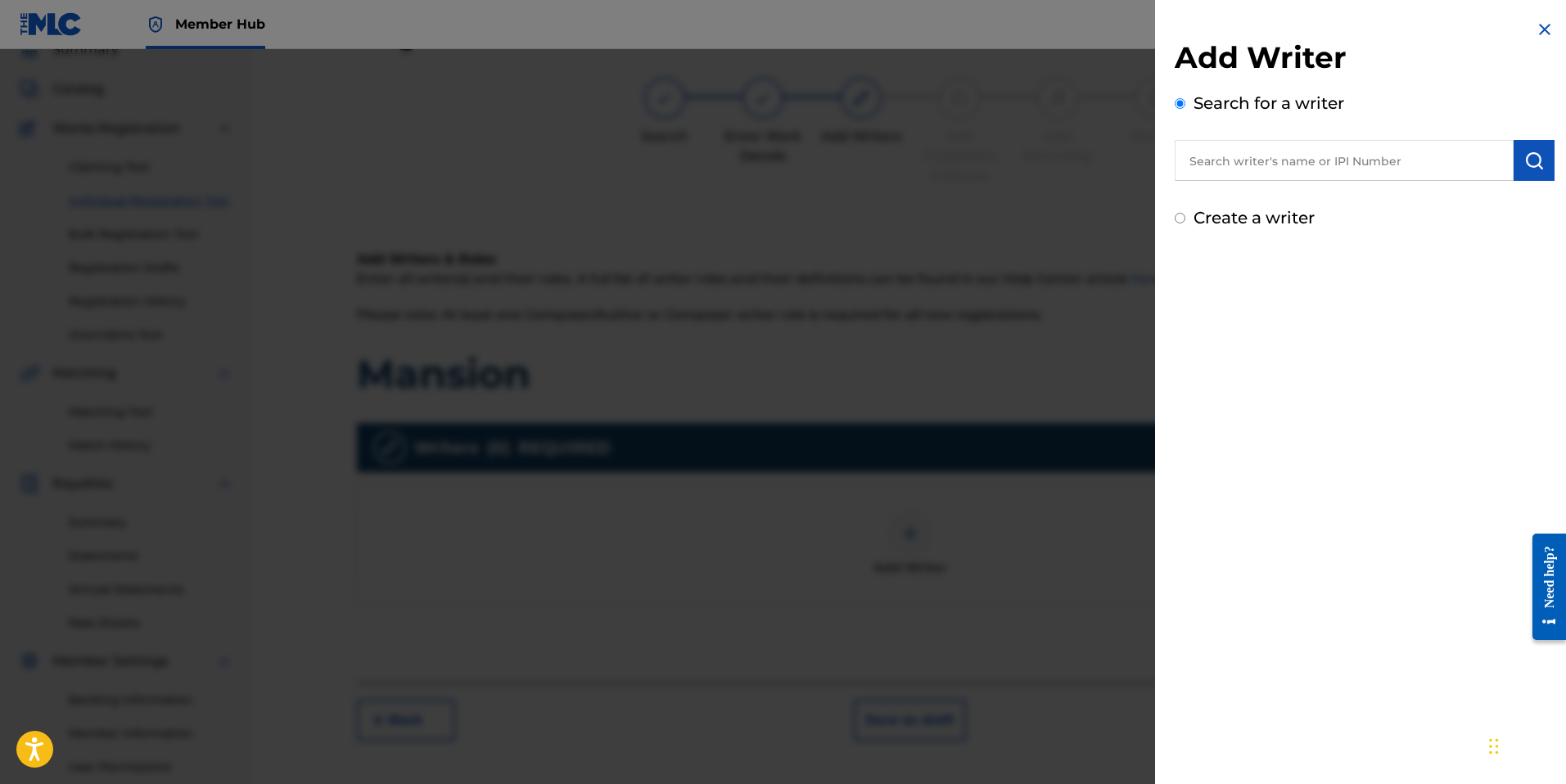
click at [1282, 154] on input "text" at bounding box center [1344, 160] width 339 height 41
paste input "01015363990"
click at [1216, 162] on input "01015363990" at bounding box center [1344, 160] width 339 height 41
type input "01015363990"
click at [1532, 168] on img "submit" at bounding box center [1533, 160] width 20 height 20
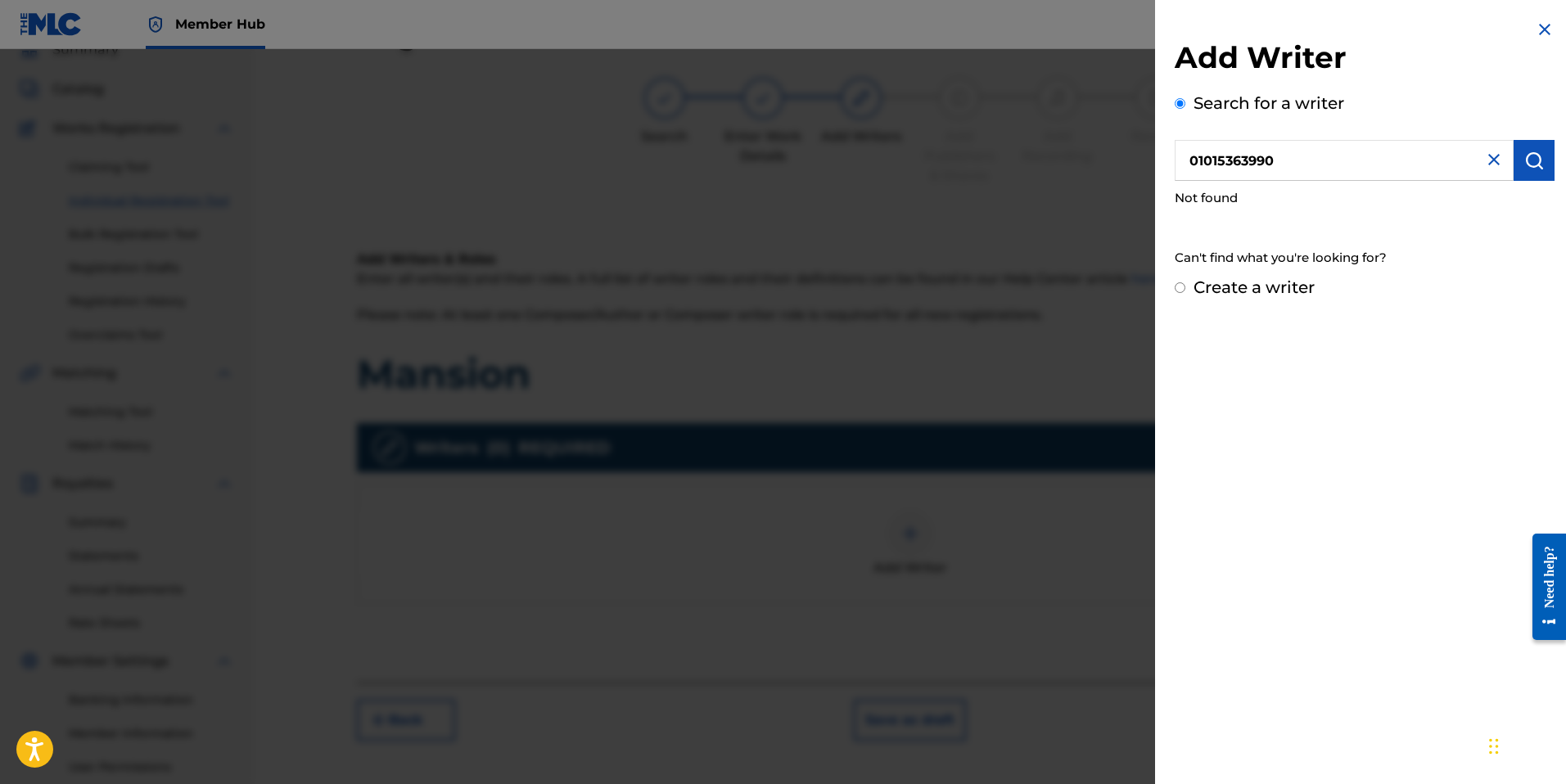
click at [1230, 280] on label "Create a writer" at bounding box center [1253, 287] width 121 height 20
radio input "true"
click at [1185, 282] on input "Create a writer" at bounding box center [1180, 287] width 11 height 11
radio input "false"
radio input "true"
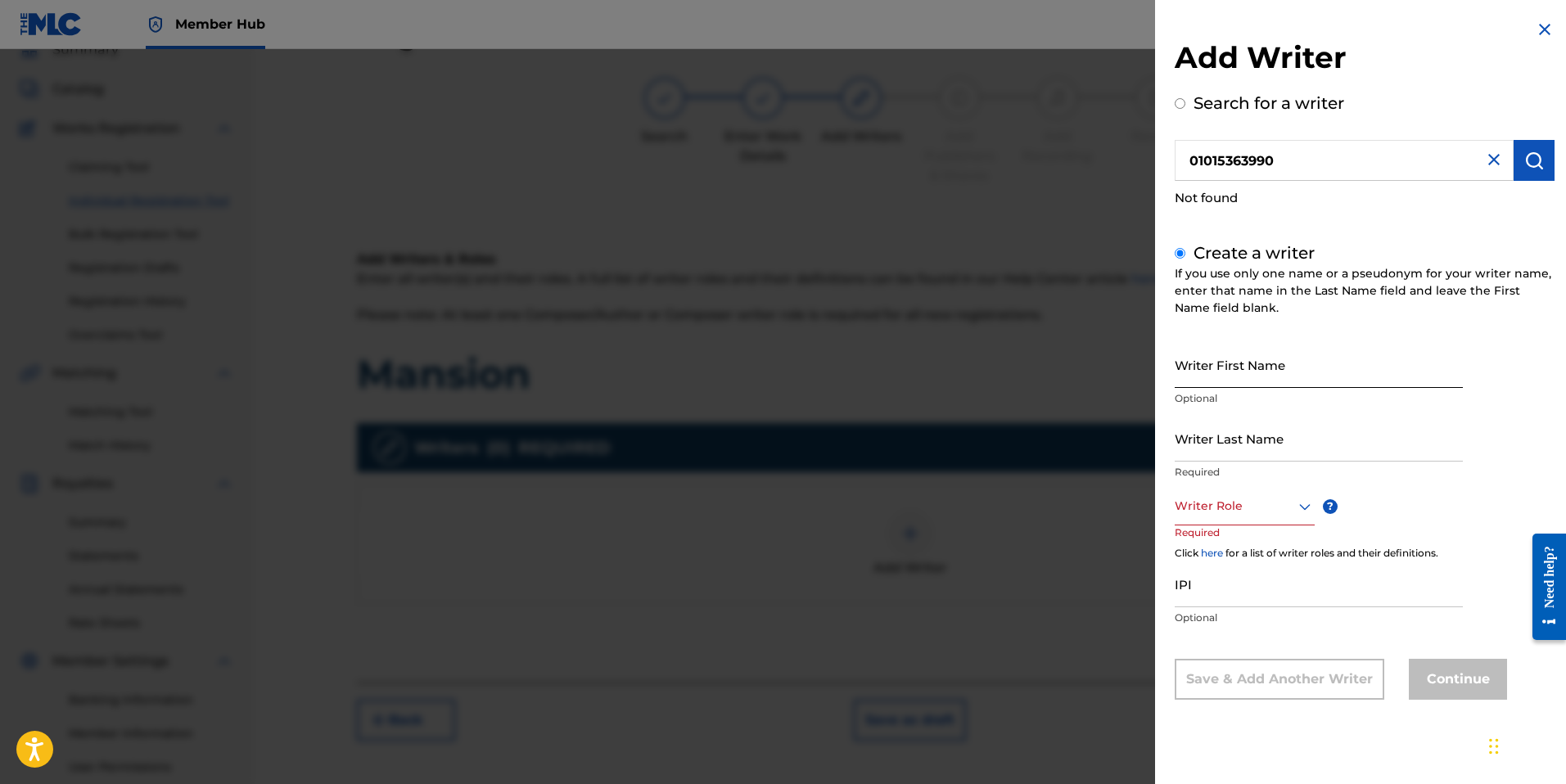
click at [1224, 380] on input "Writer First Name" at bounding box center [1318, 364] width 288 height 47
click at [1221, 379] on input "Writer First Name" at bounding box center [1318, 364] width 288 height 47
type input "[PERSON_NAME]"
click at [1277, 512] on div at bounding box center [1245, 505] width 140 height 20
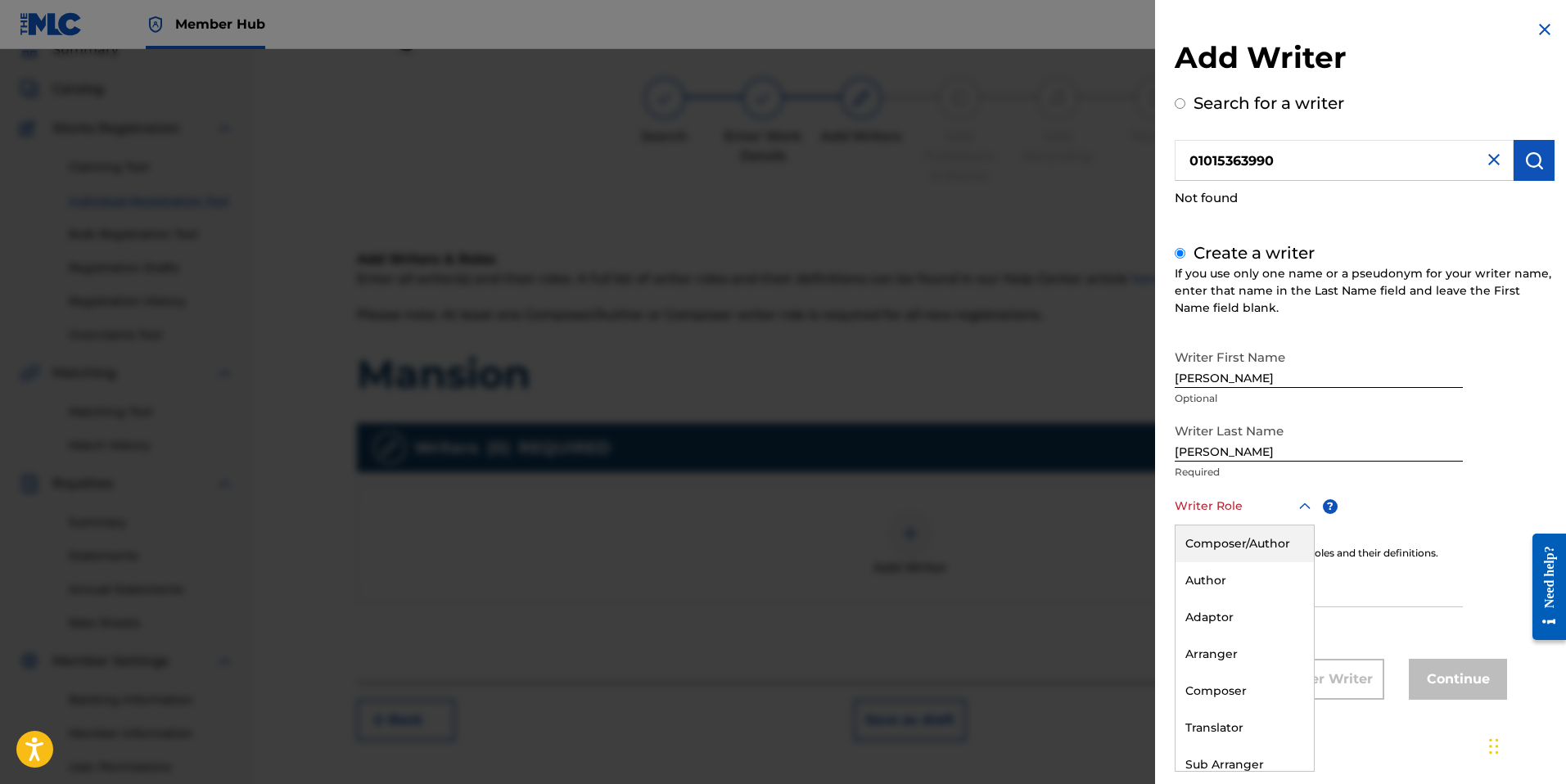
click at [1275, 538] on div "Composer/Author" at bounding box center [1245, 543] width 139 height 36
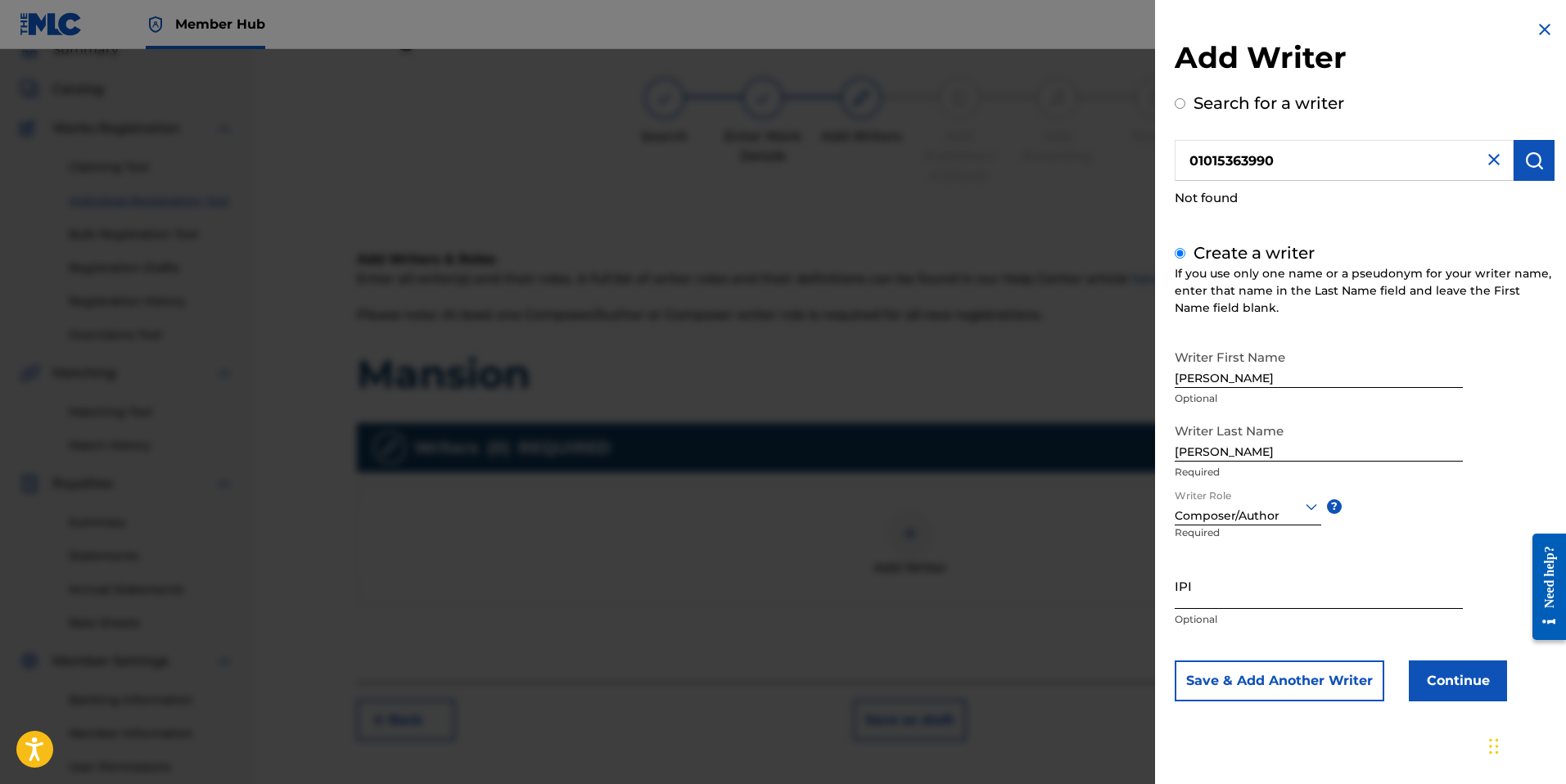
click at [1244, 598] on input "IPI" at bounding box center [1318, 585] width 288 height 47
paste input "01015363990"
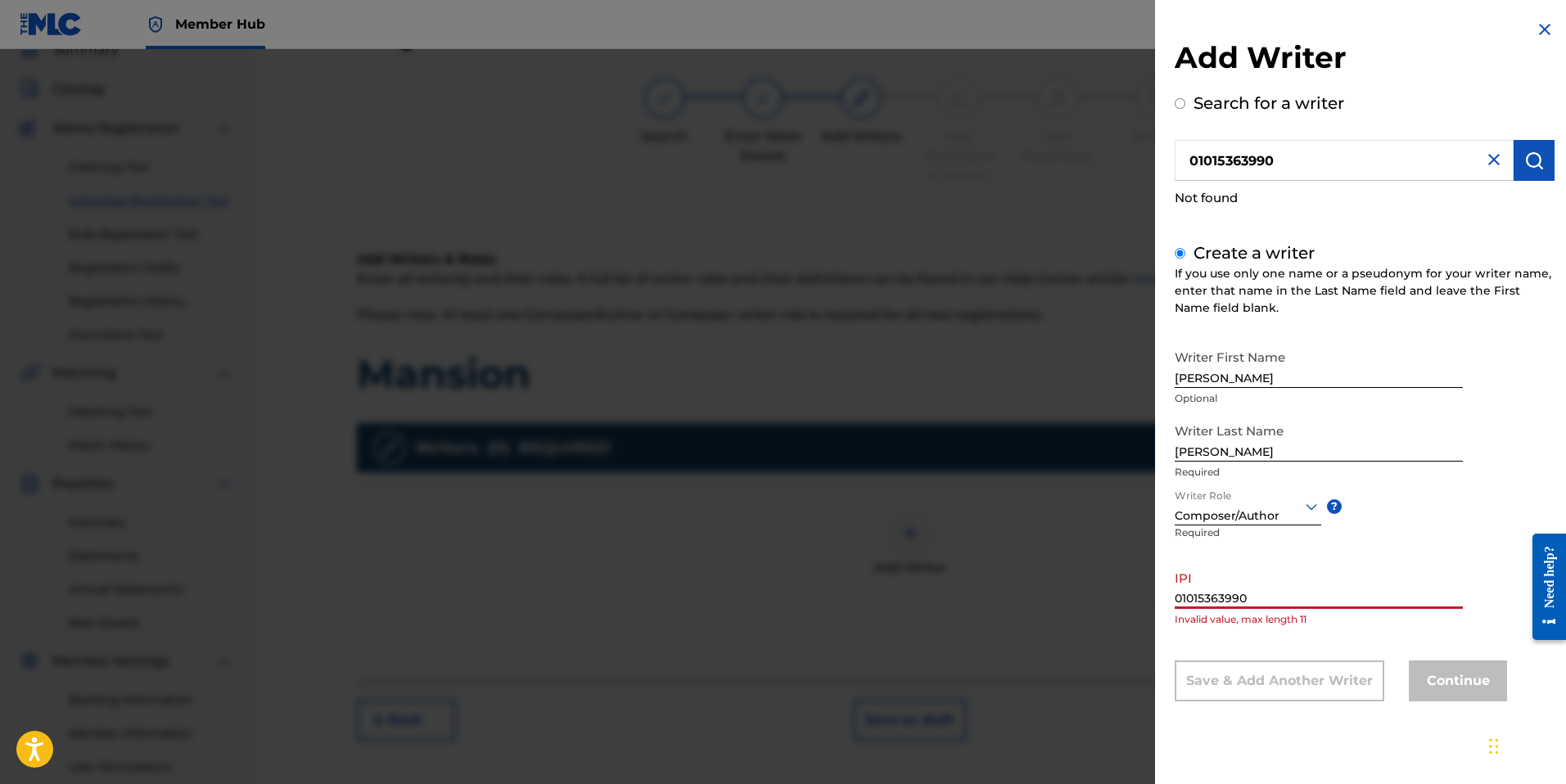
type input "01015363990"
click at [1447, 675] on div "Continue" at bounding box center [1457, 680] width 99 height 41
click at [573, 354] on div at bounding box center [783, 441] width 1566 height 784
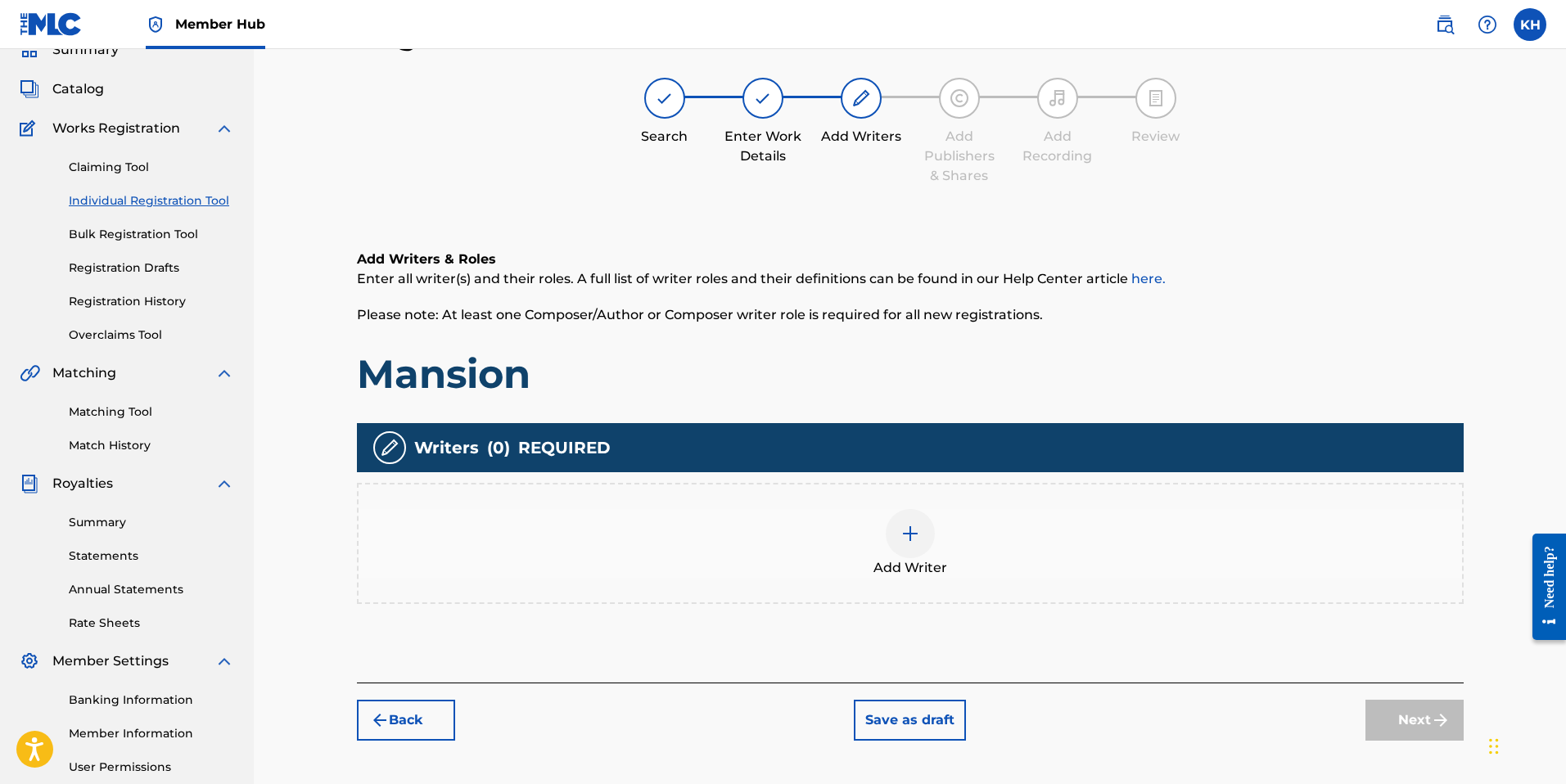
click at [897, 523] on div at bounding box center [910, 533] width 49 height 49
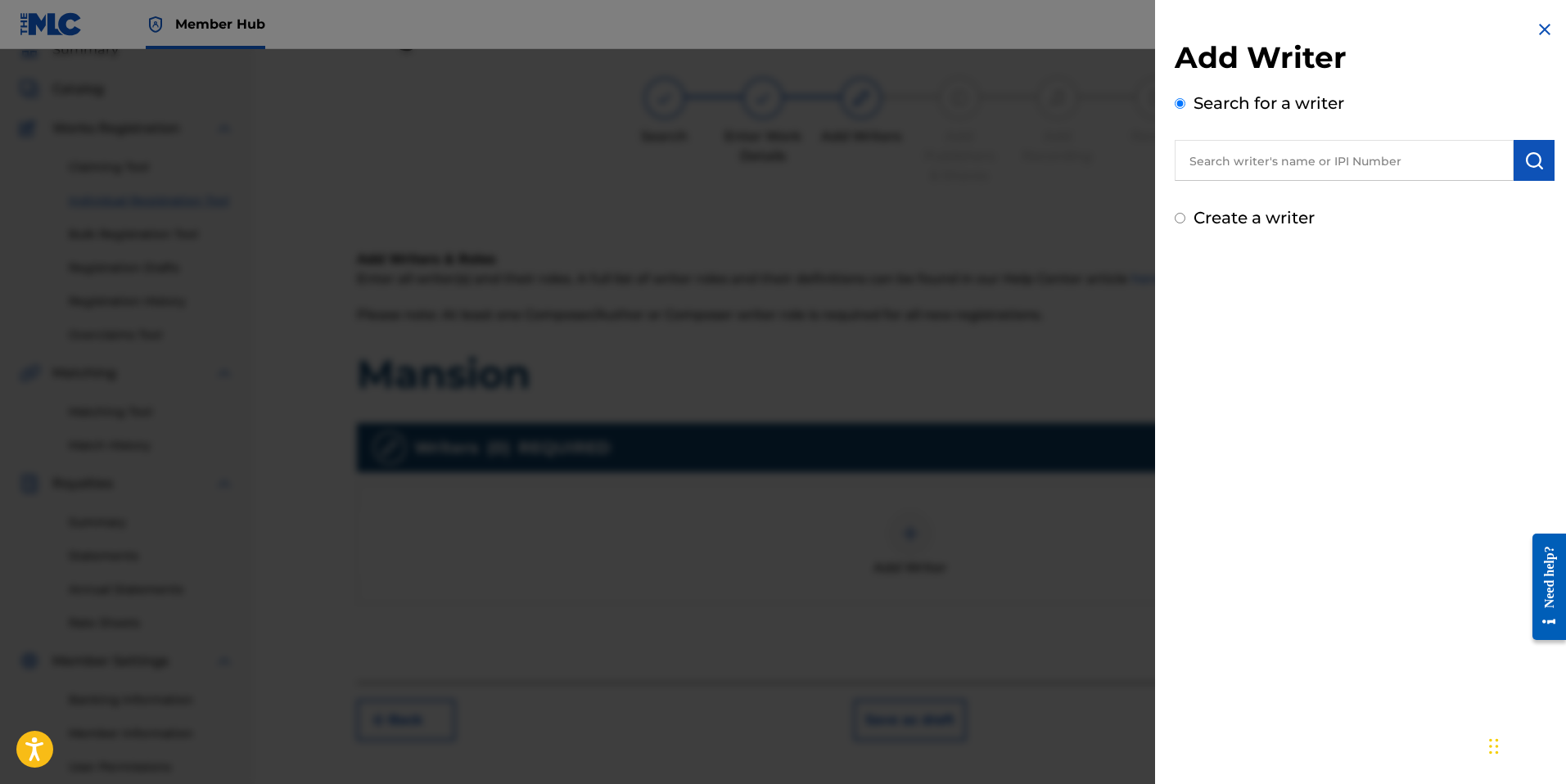
click at [1228, 218] on label "Create a writer" at bounding box center [1253, 217] width 121 height 20
radio input "true"
click at [1185, 218] on input "Create a writer" at bounding box center [1180, 217] width 11 height 11
radio input "false"
radio input "true"
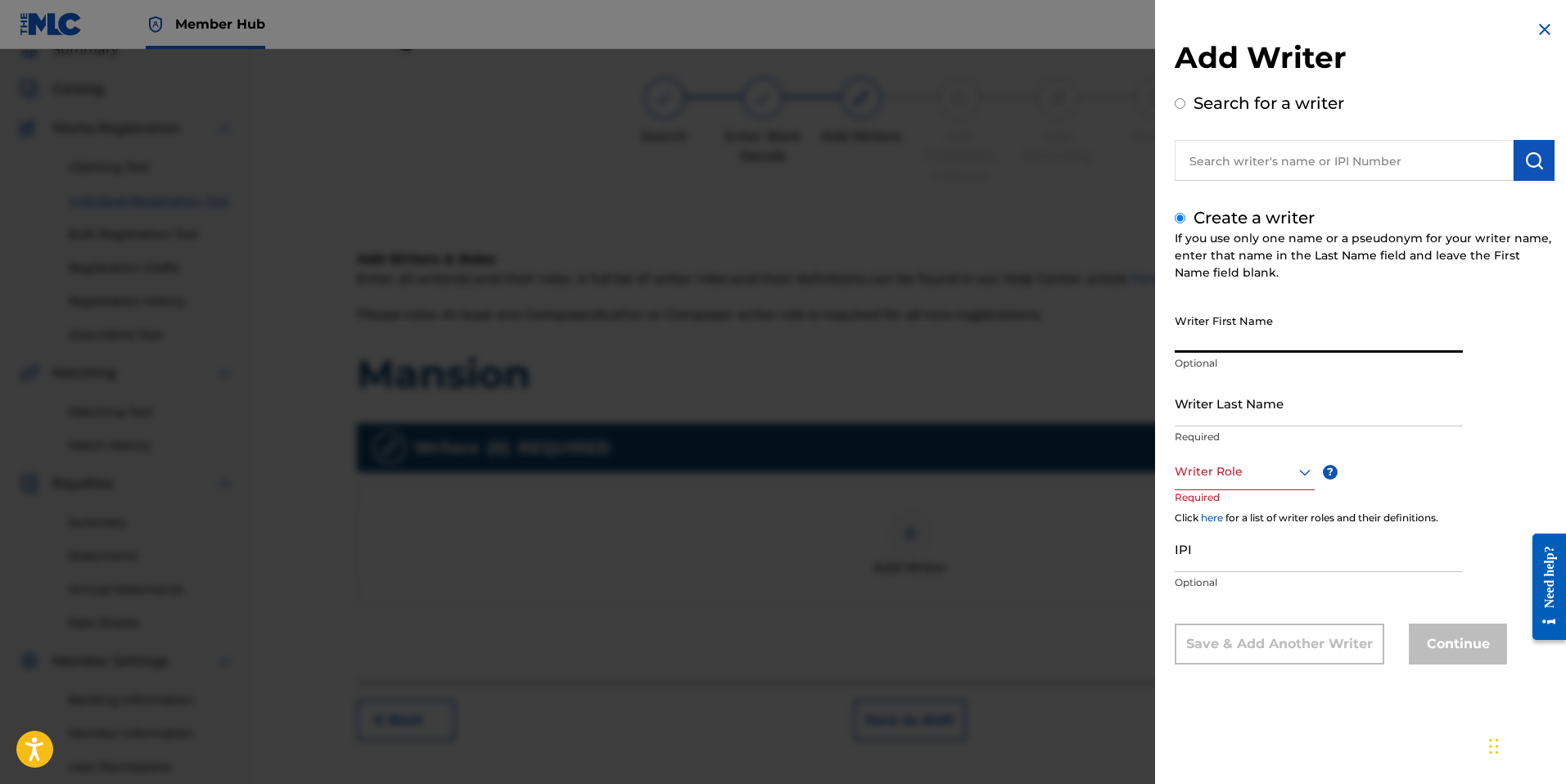
click at [1238, 343] on input "Writer First Name" at bounding box center [1318, 329] width 288 height 47
type input "[PERSON_NAME]"
click at [1257, 465] on div at bounding box center [1245, 471] width 140 height 20
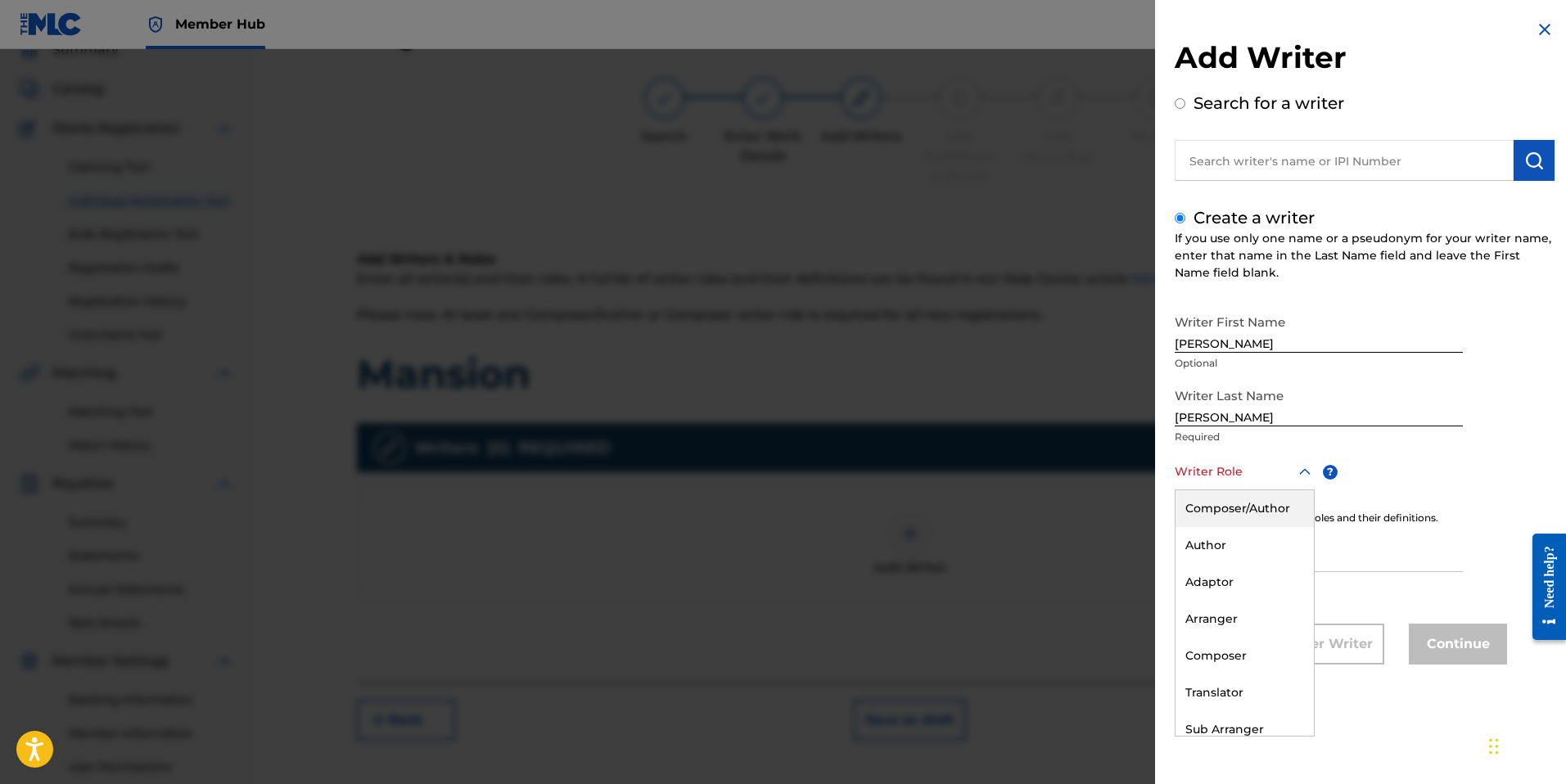
click at [1263, 512] on div "Composer/Author" at bounding box center [1245, 508] width 139 height 36
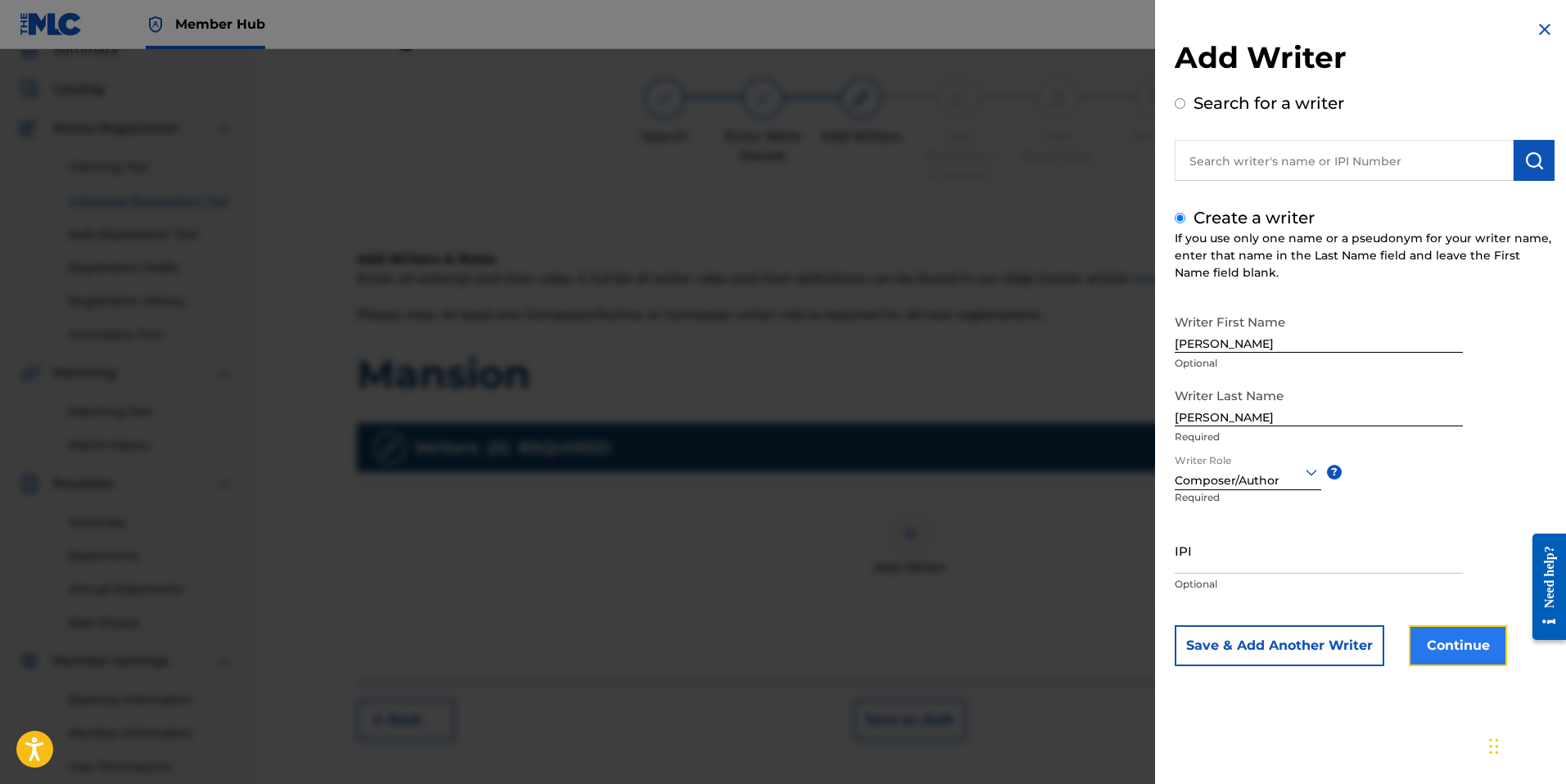
click at [1471, 652] on button "Continue" at bounding box center [1457, 645] width 99 height 41
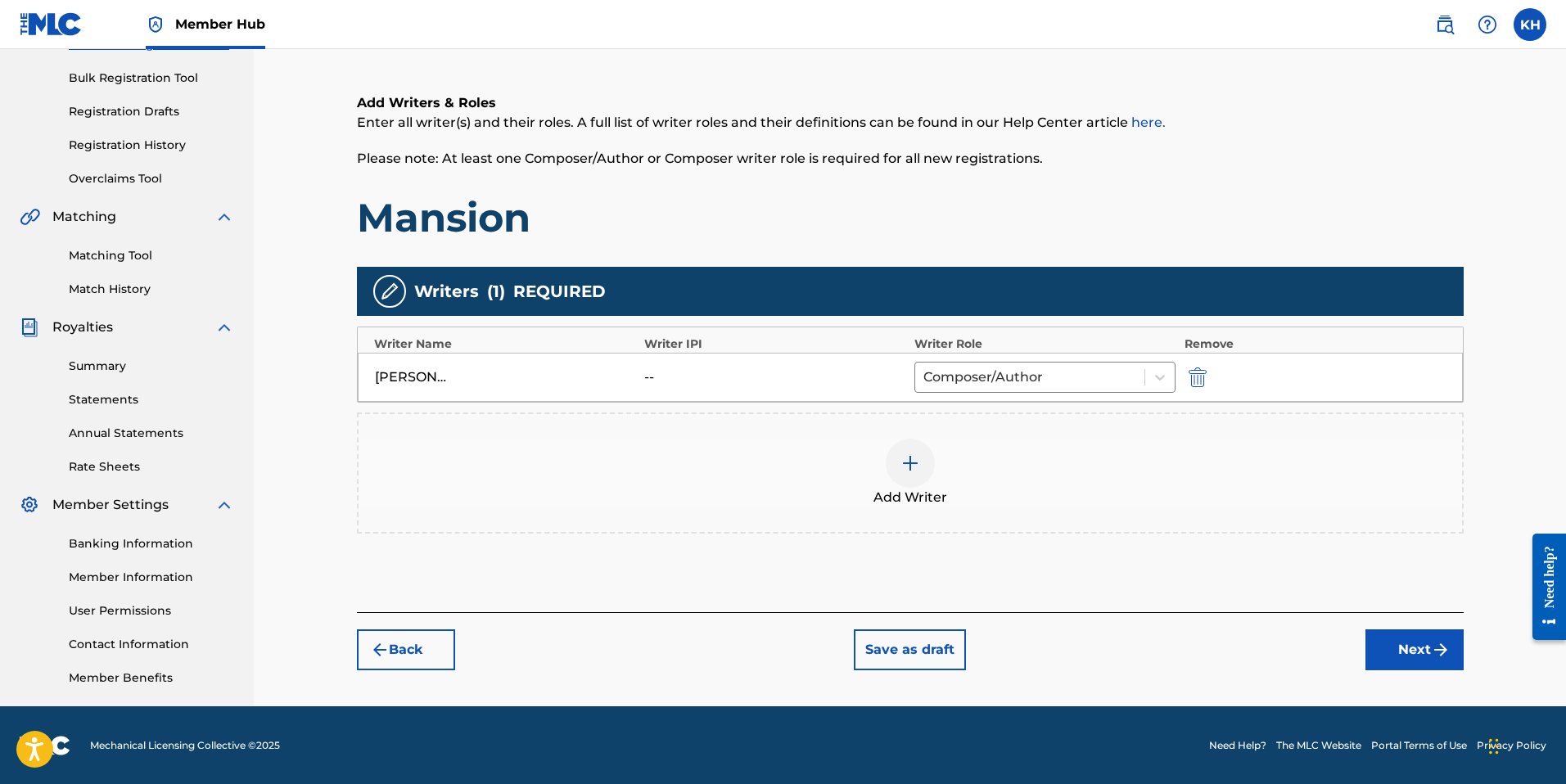
scroll to position [230, 0]
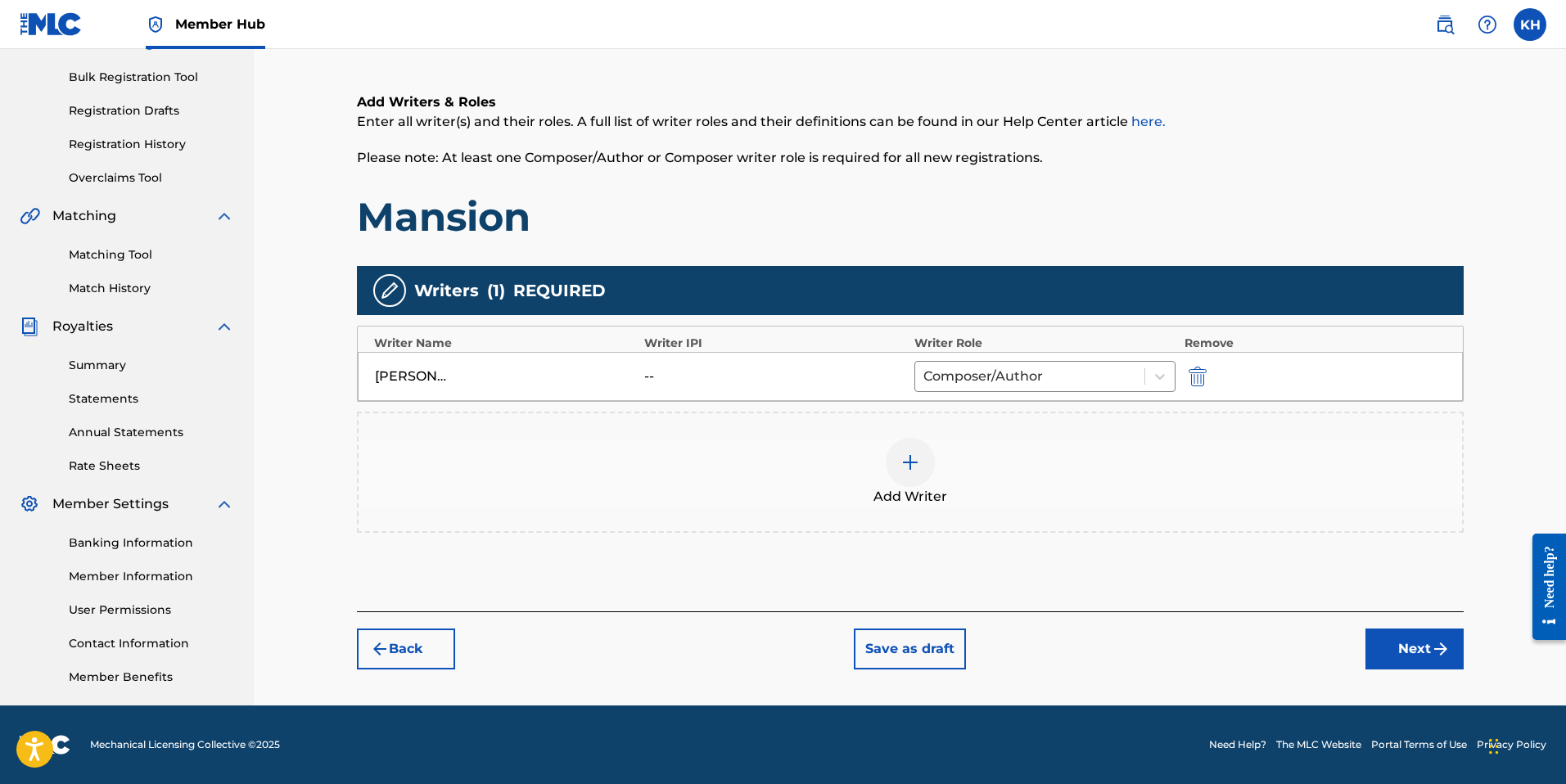
click at [920, 457] on div at bounding box center [910, 462] width 49 height 49
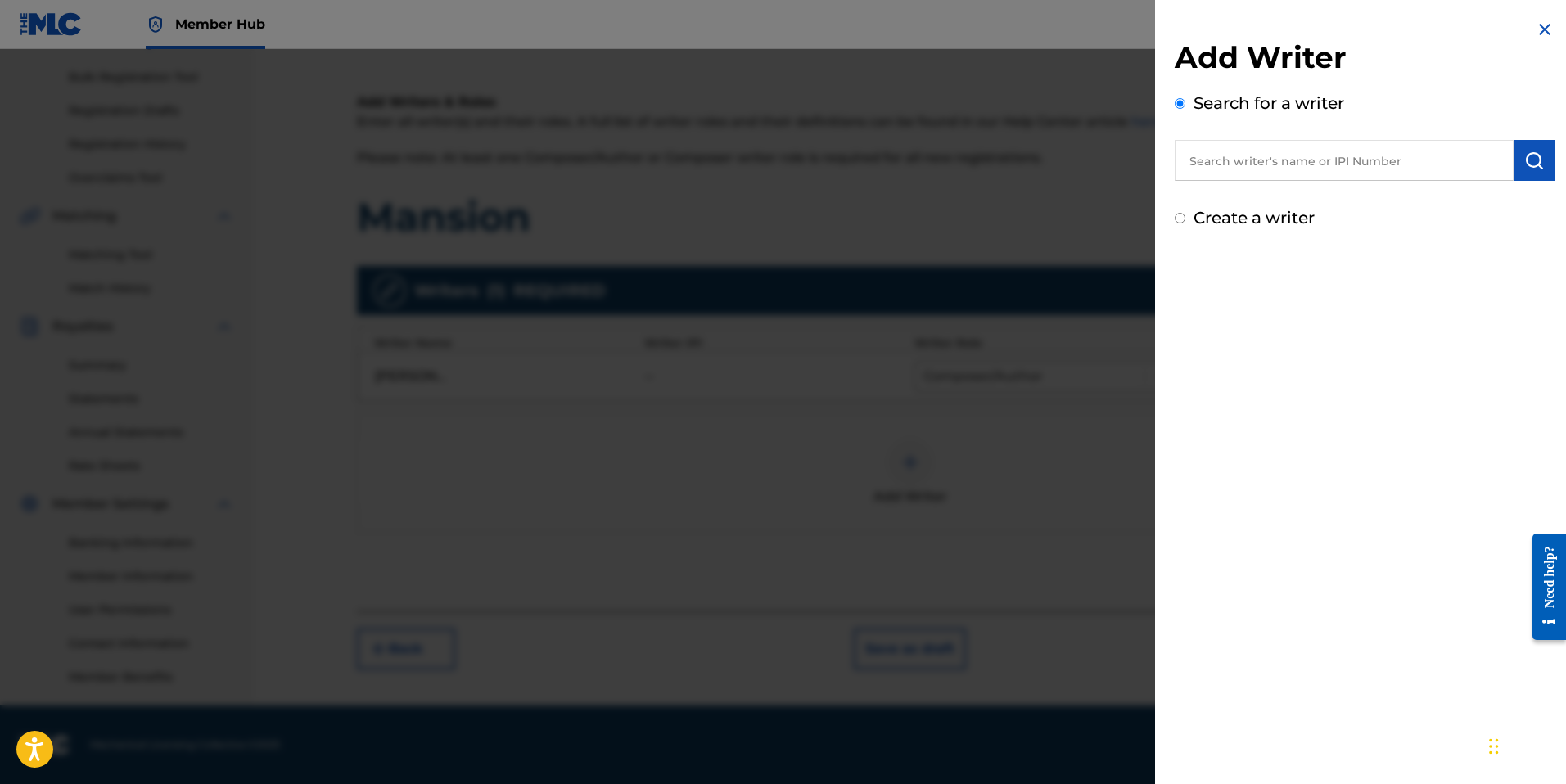
click at [1538, 20] on img at bounding box center [1544, 30] width 20 height 20
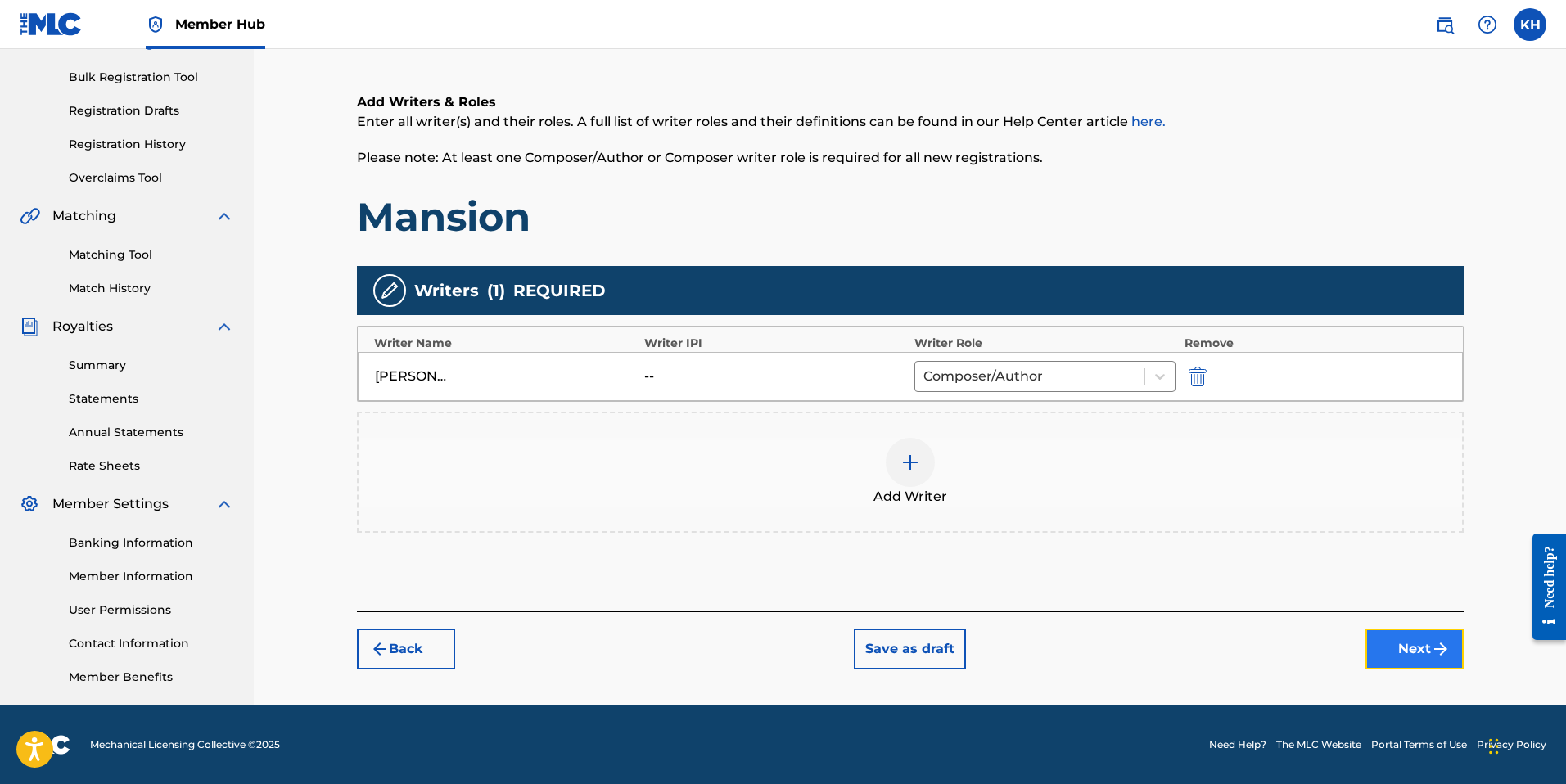
click at [1415, 645] on button "Next" at bounding box center [1414, 648] width 99 height 41
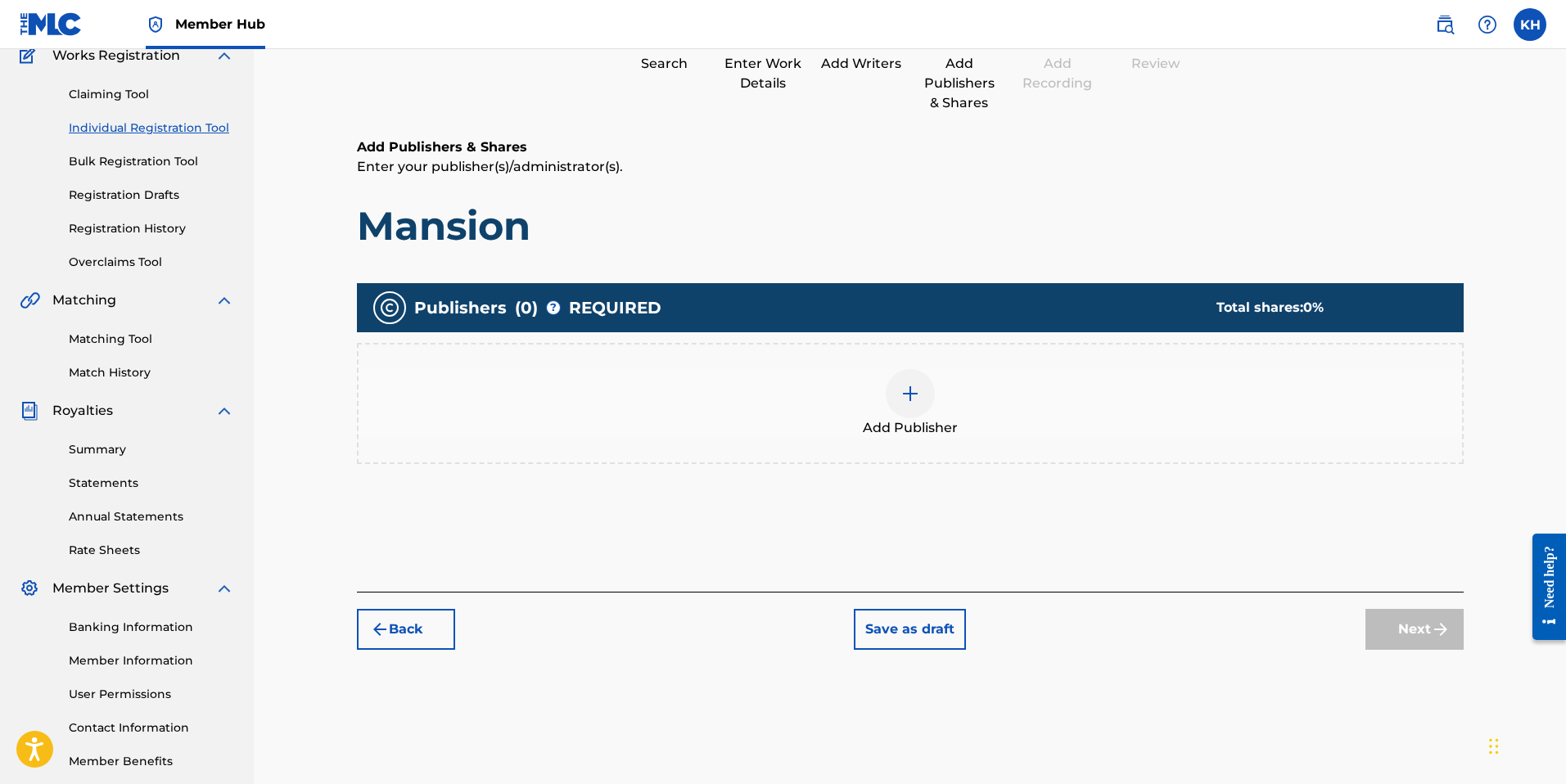
scroll to position [149, 0]
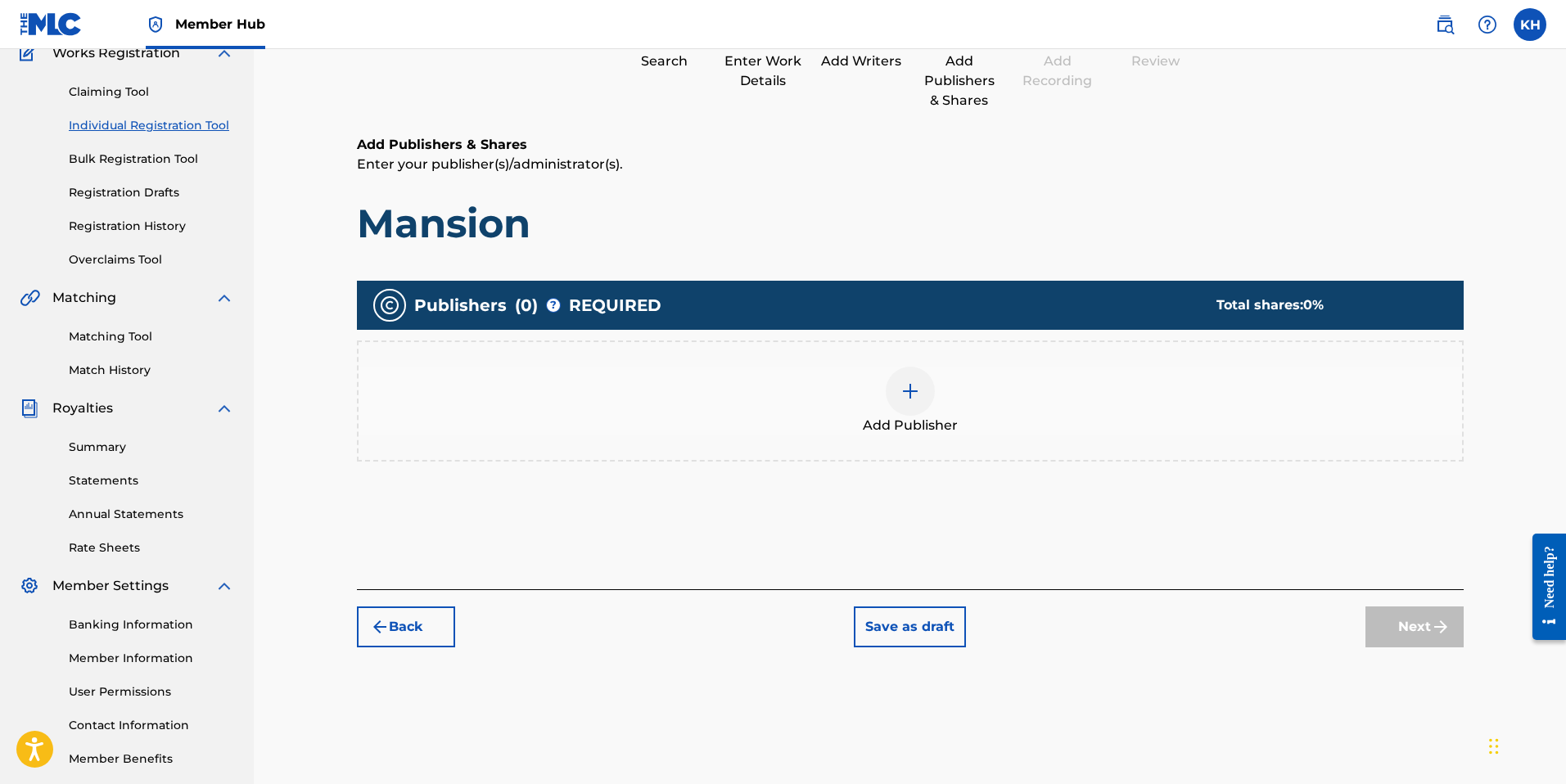
click at [927, 383] on div at bounding box center [910, 390] width 49 height 49
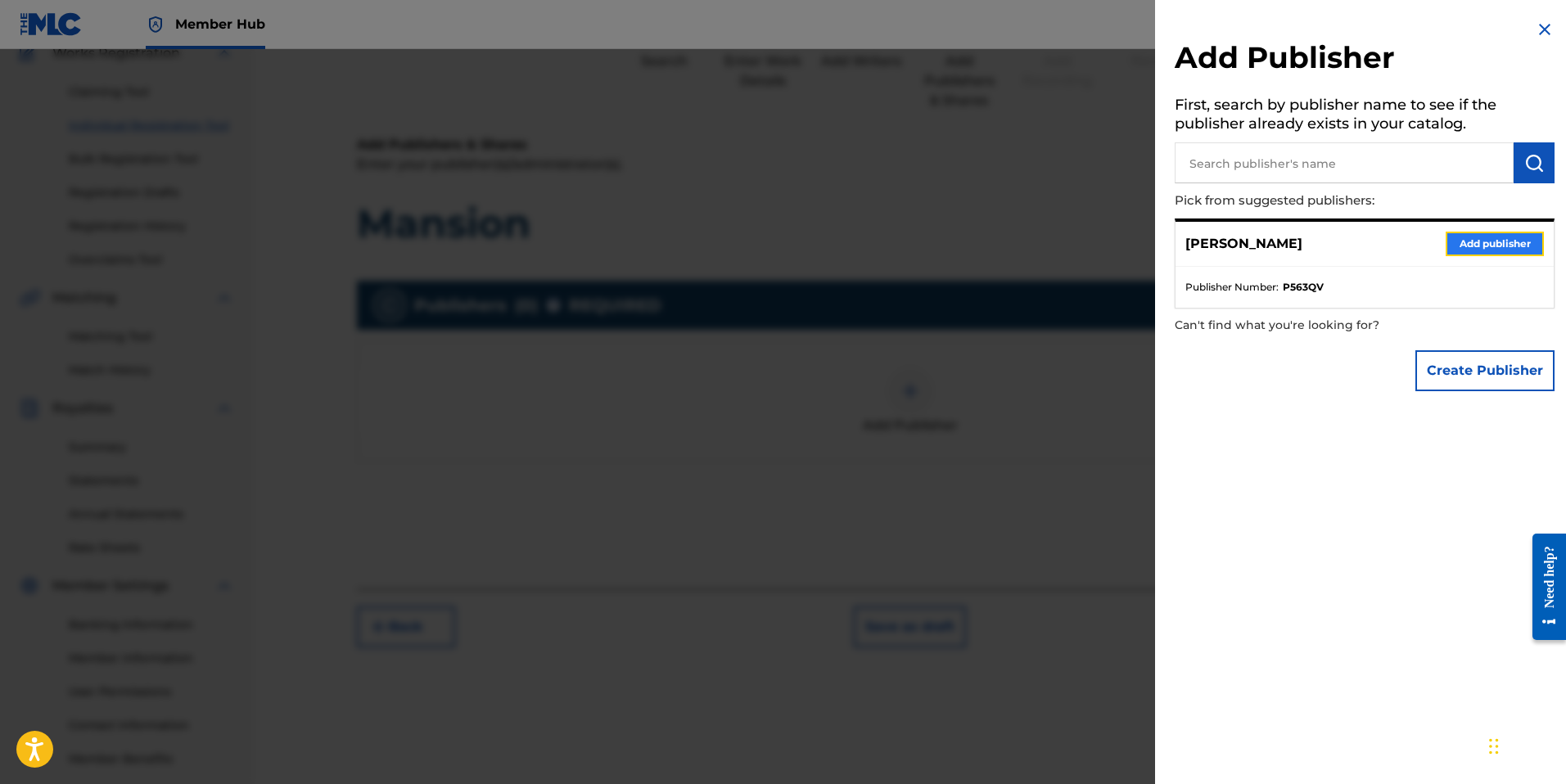
click at [1476, 241] on button "Add publisher" at bounding box center [1494, 244] width 99 height 25
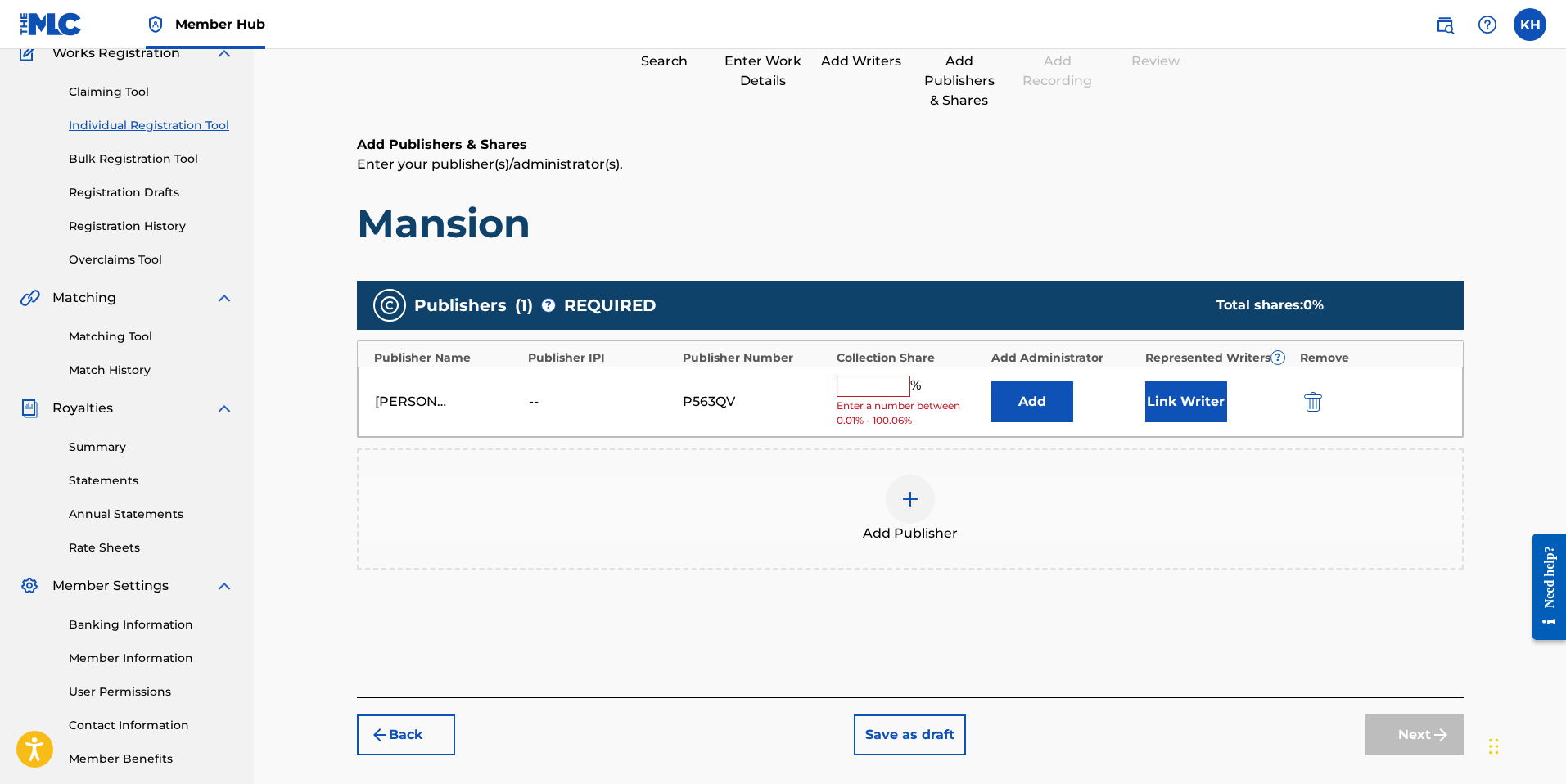
click at [886, 389] on input "text" at bounding box center [872, 386] width 74 height 21
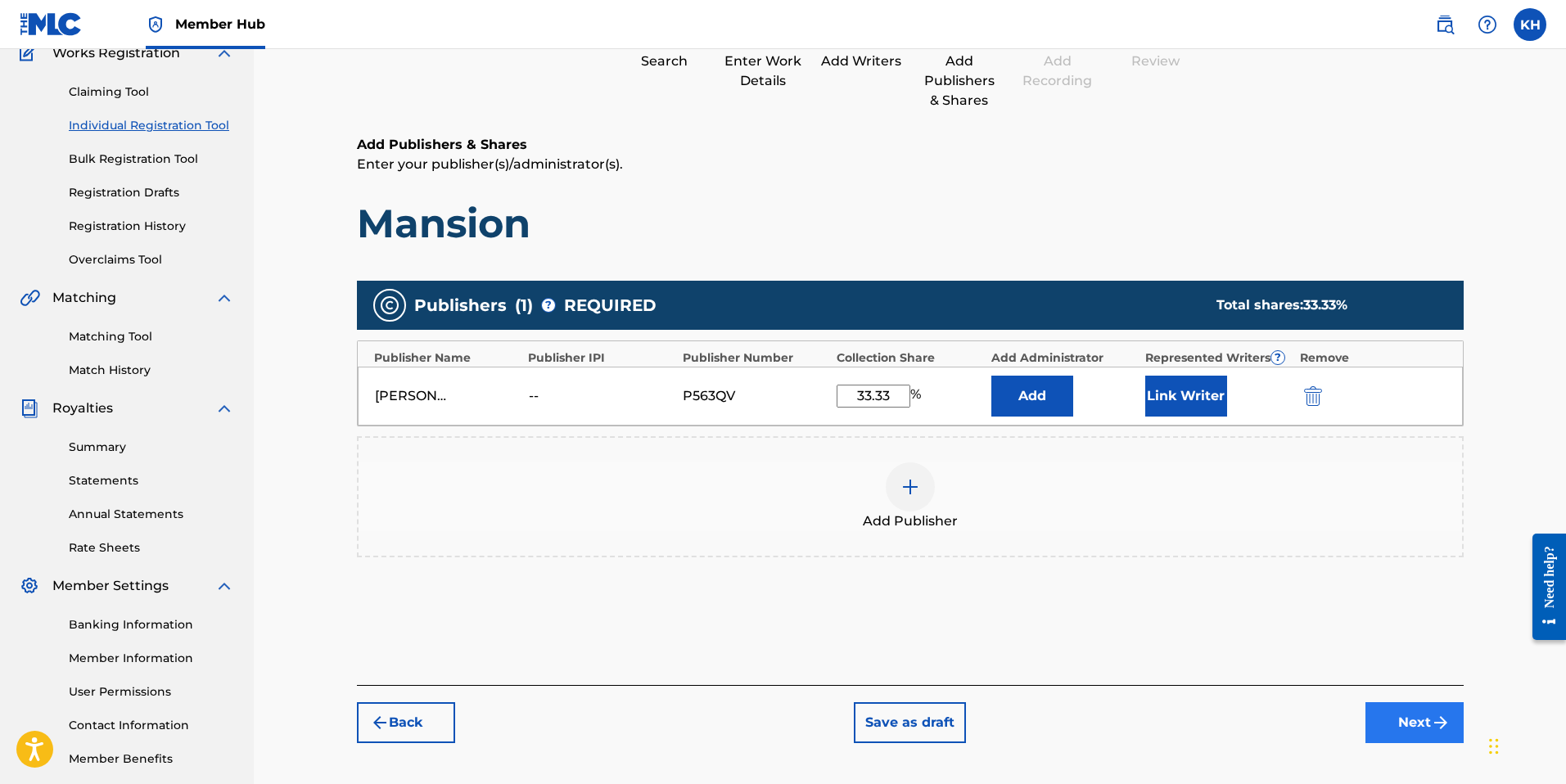
type input "33.33"
click at [1413, 726] on button "Next" at bounding box center [1414, 722] width 99 height 41
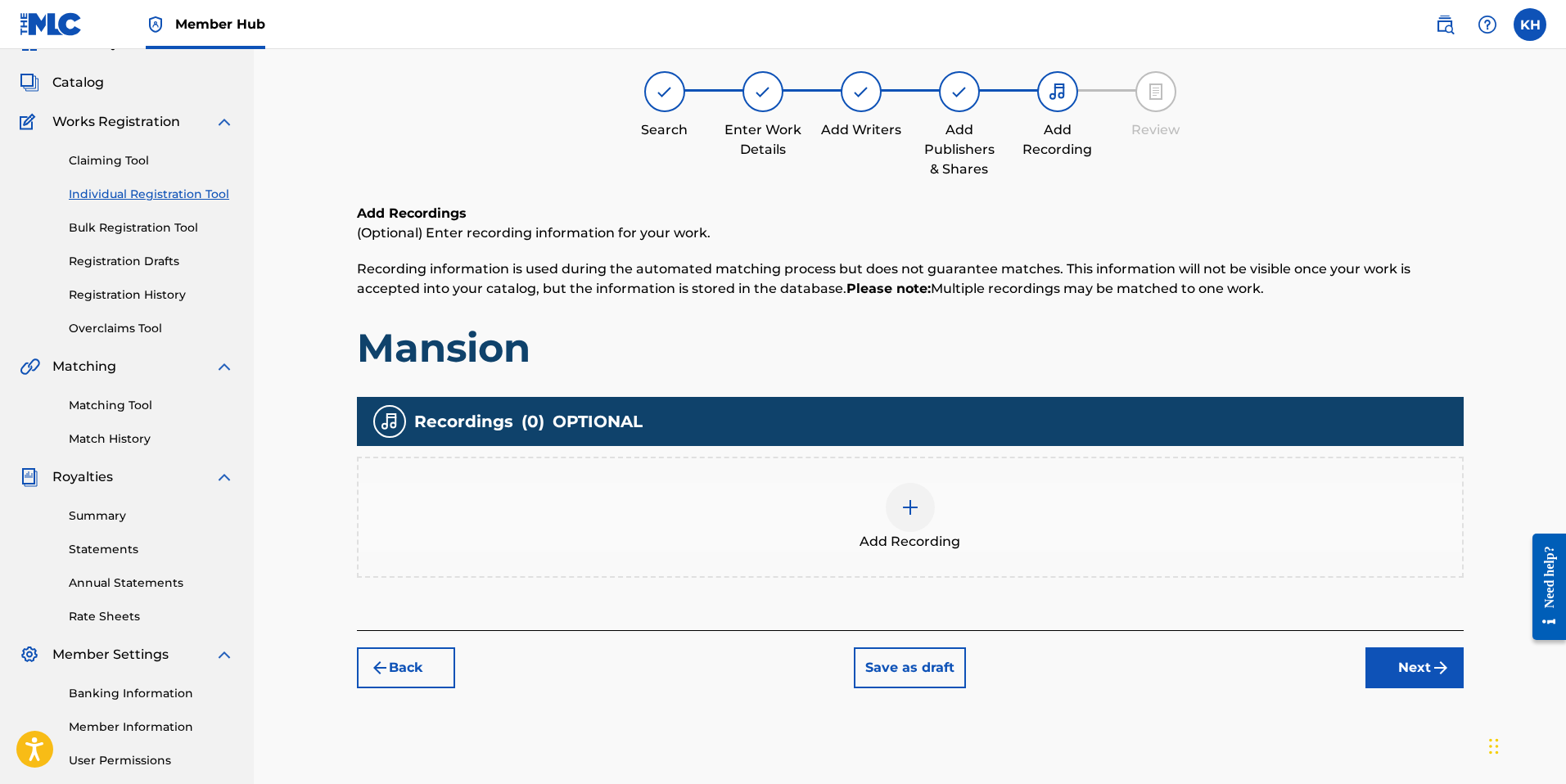
scroll to position [74, 0]
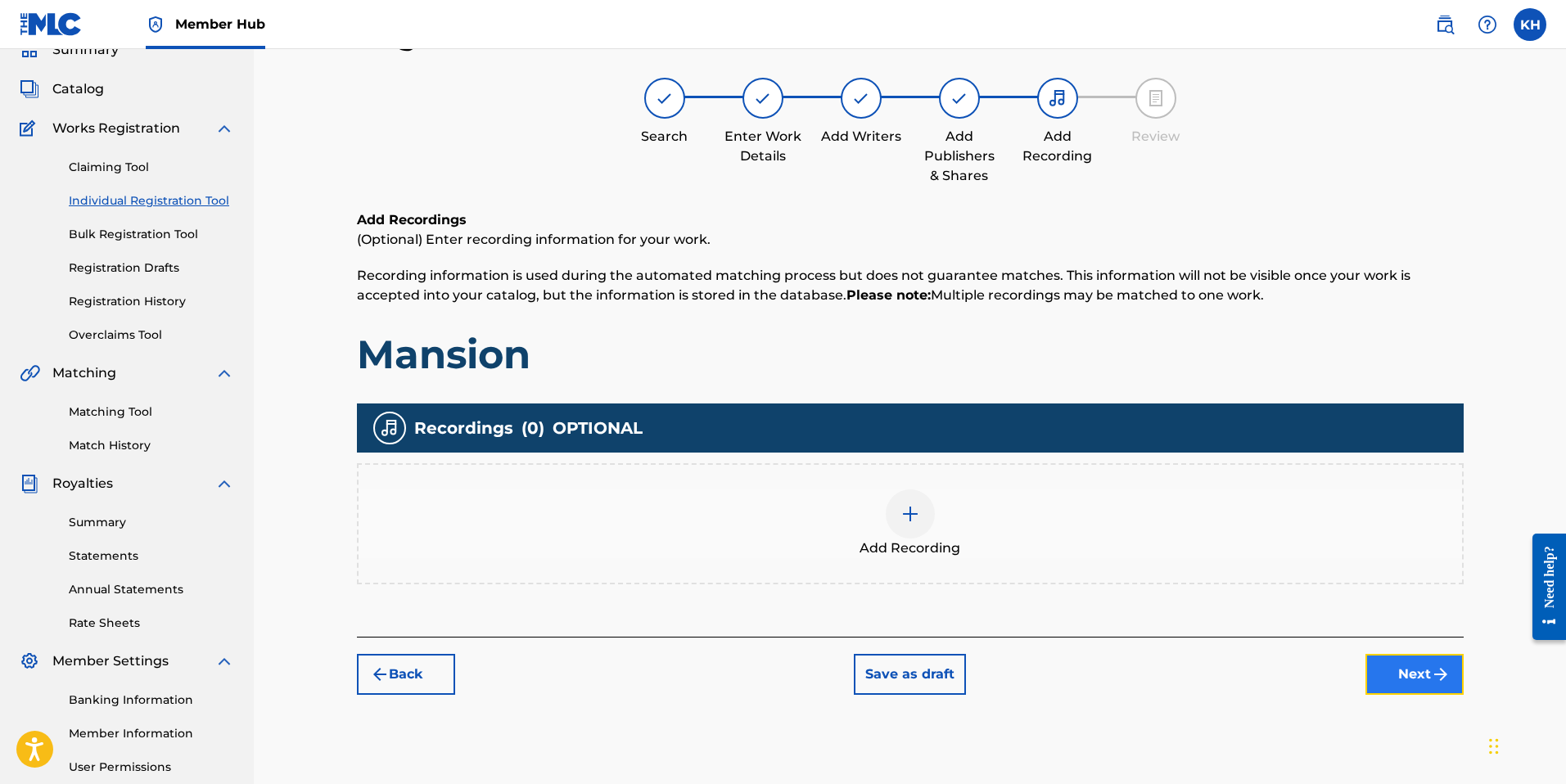
click at [1402, 685] on button "Next" at bounding box center [1414, 674] width 99 height 41
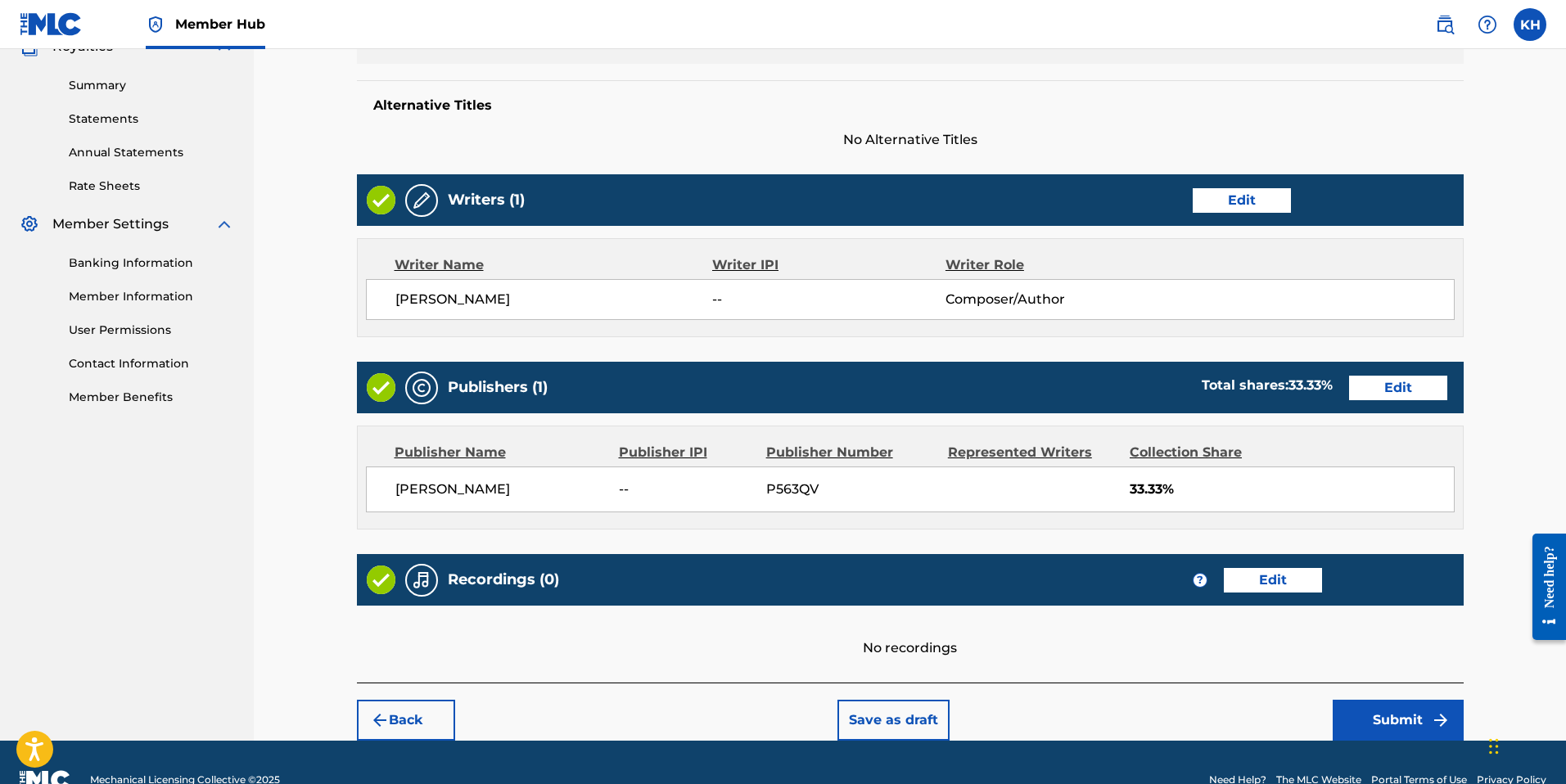
scroll to position [546, 0]
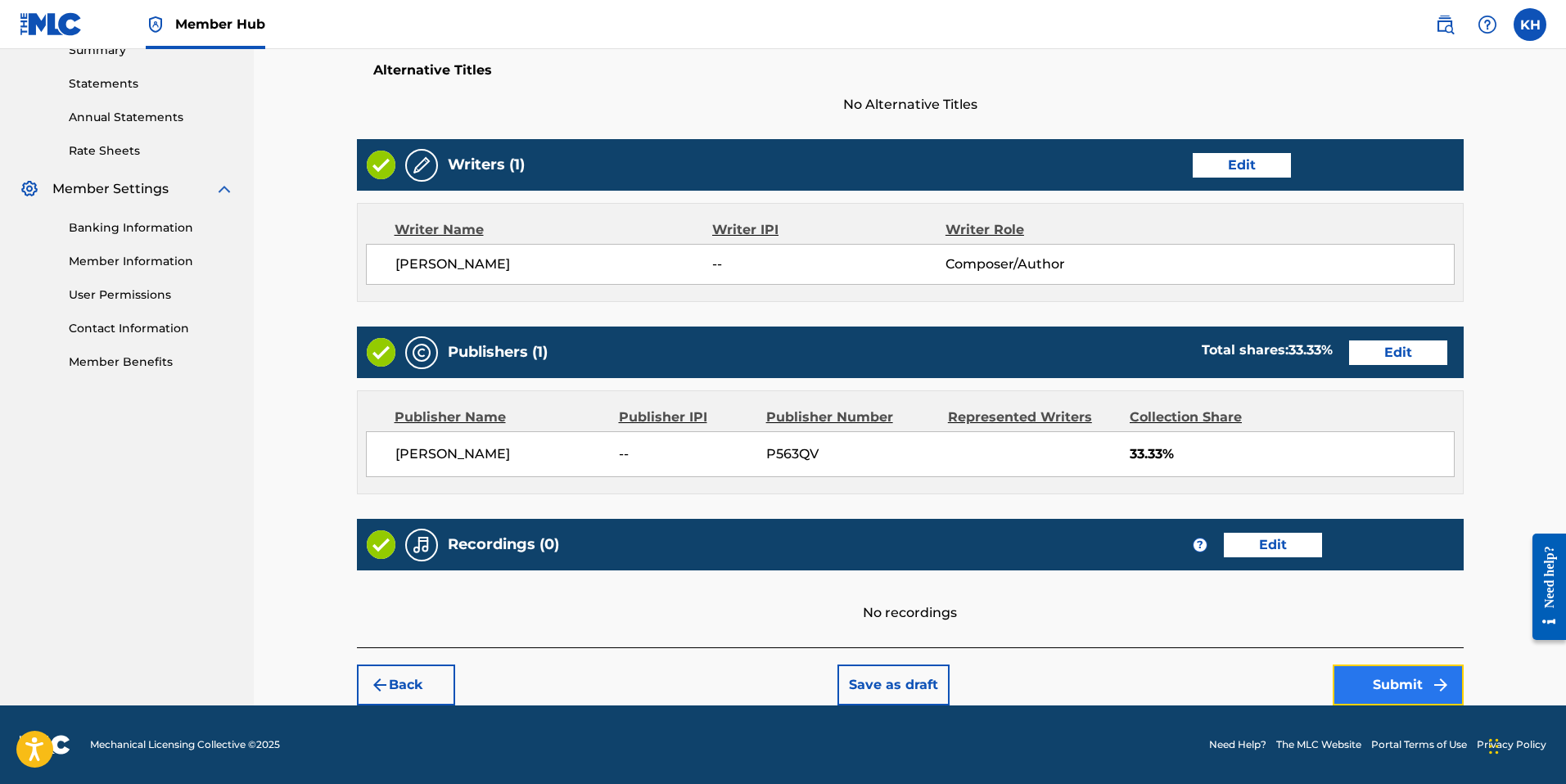
click at [1419, 677] on button "Submit" at bounding box center [1398, 685] width 131 height 41
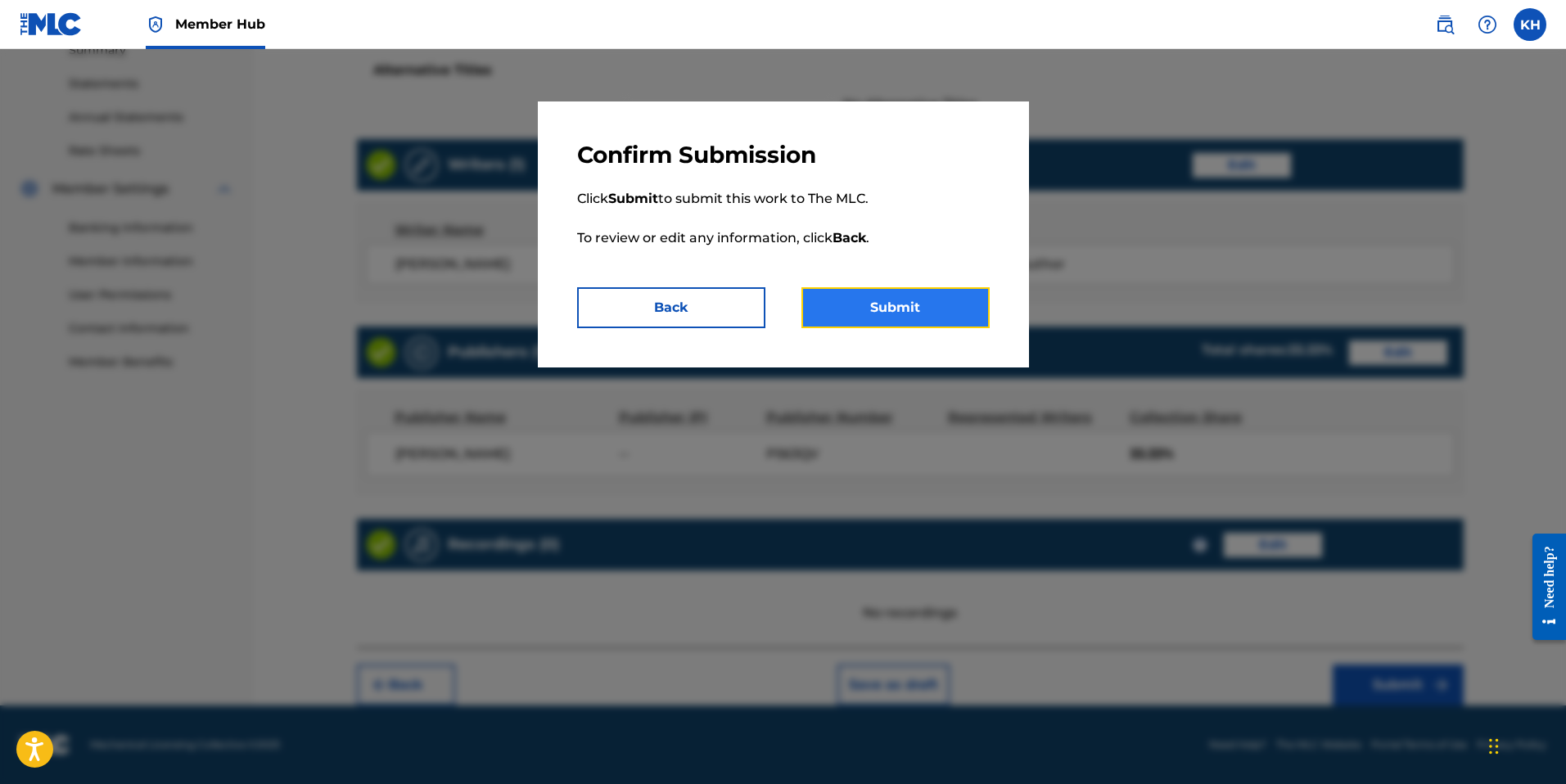
click at [914, 303] on button "Submit" at bounding box center [895, 307] width 188 height 41
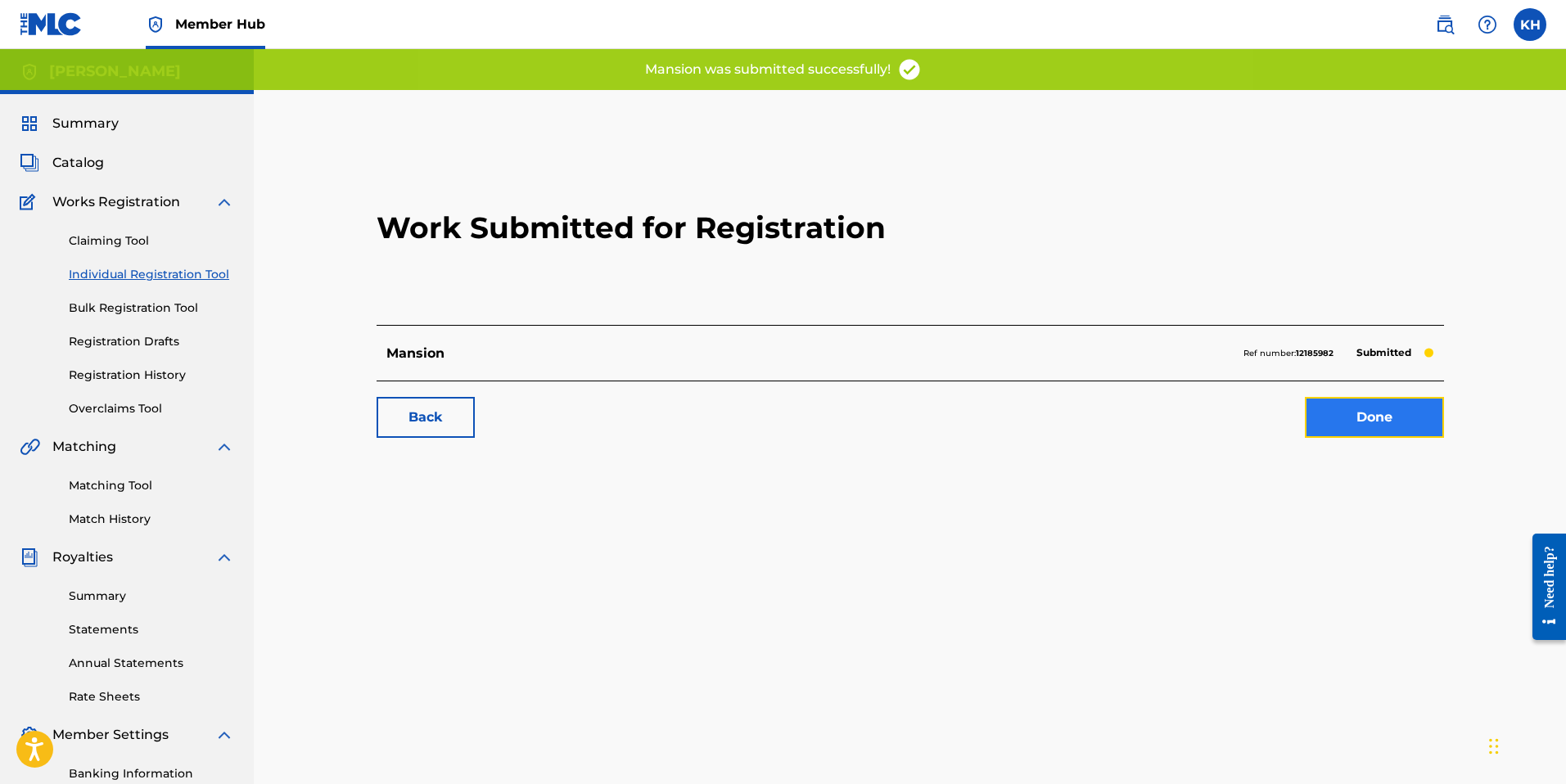
click at [1405, 410] on link "Done" at bounding box center [1374, 417] width 139 height 41
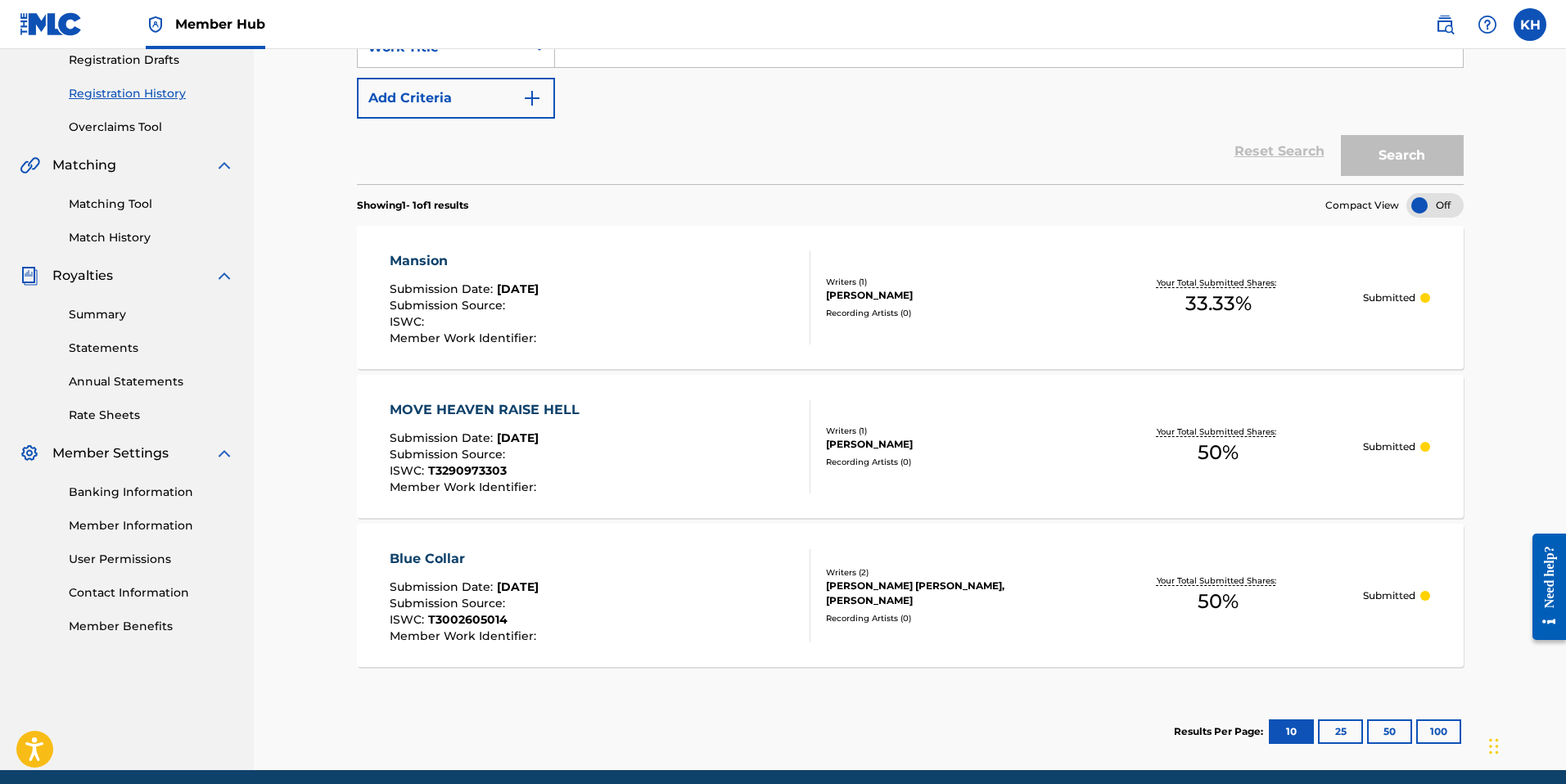
scroll to position [287, 0]
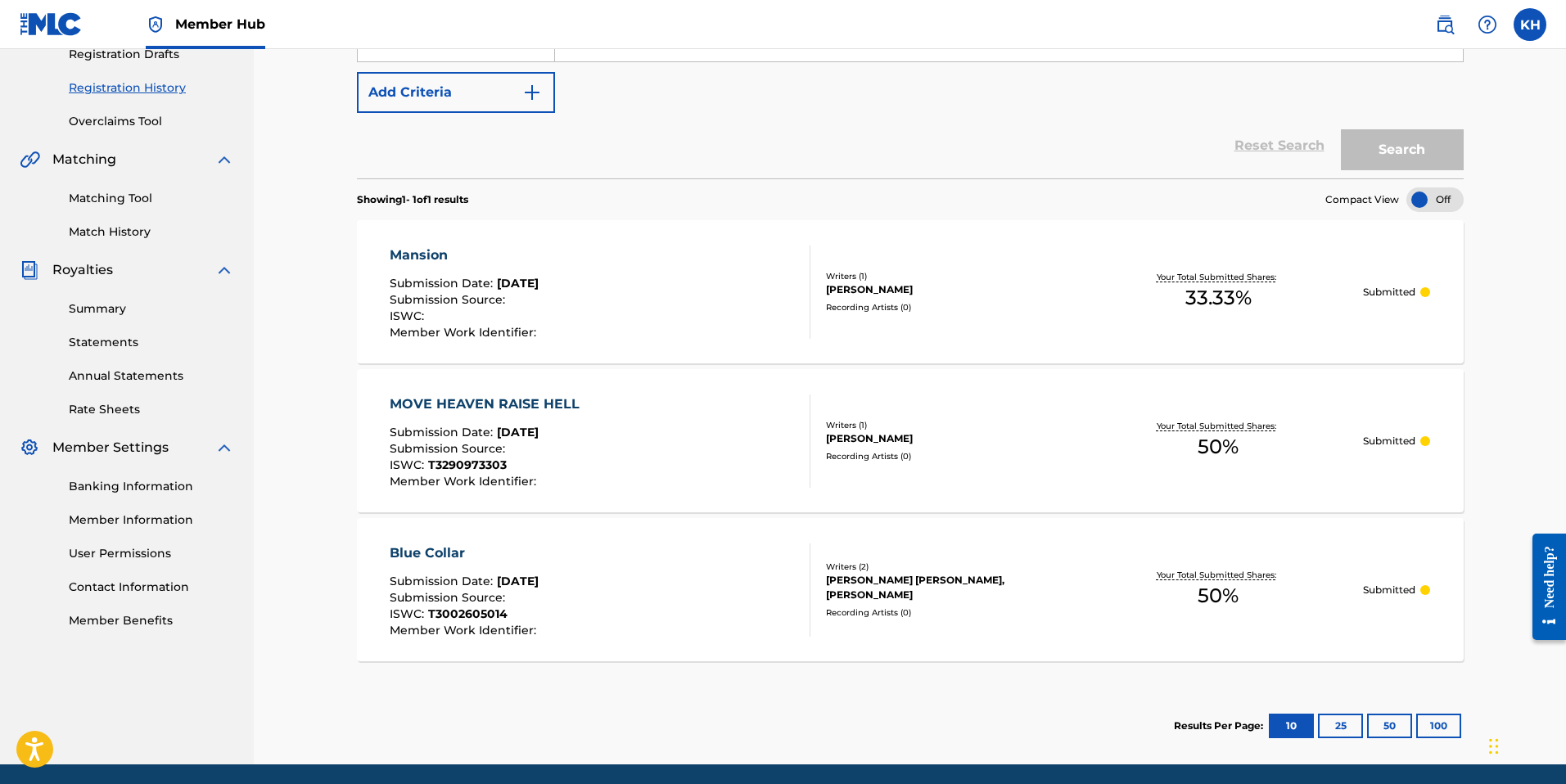
click at [110, 474] on div "Banking Information Member Information User Permissions Contact Information Mem…" at bounding box center [127, 543] width 214 height 172
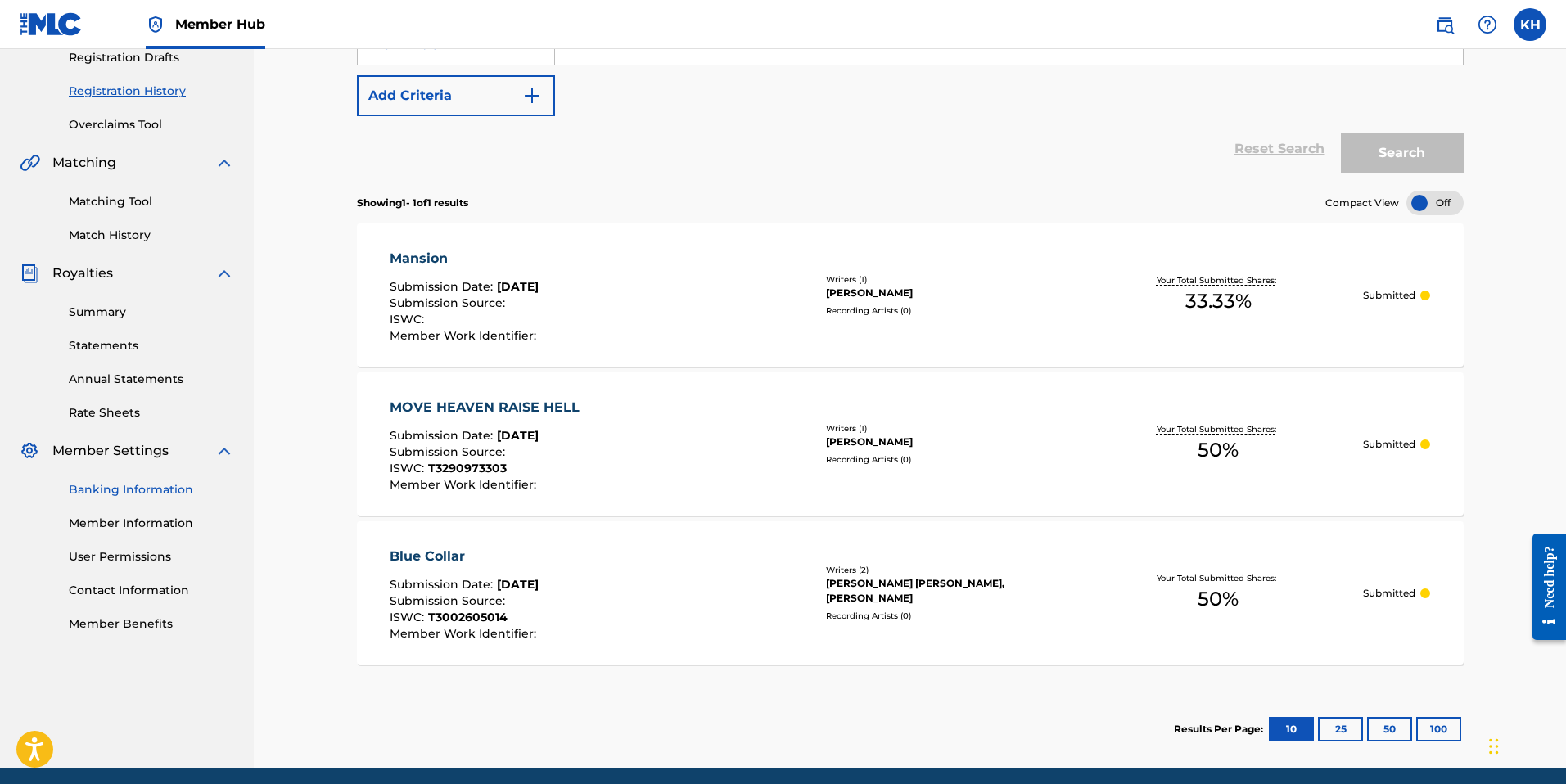
click at [116, 485] on link "Banking Information" at bounding box center [151, 490] width 165 height 17
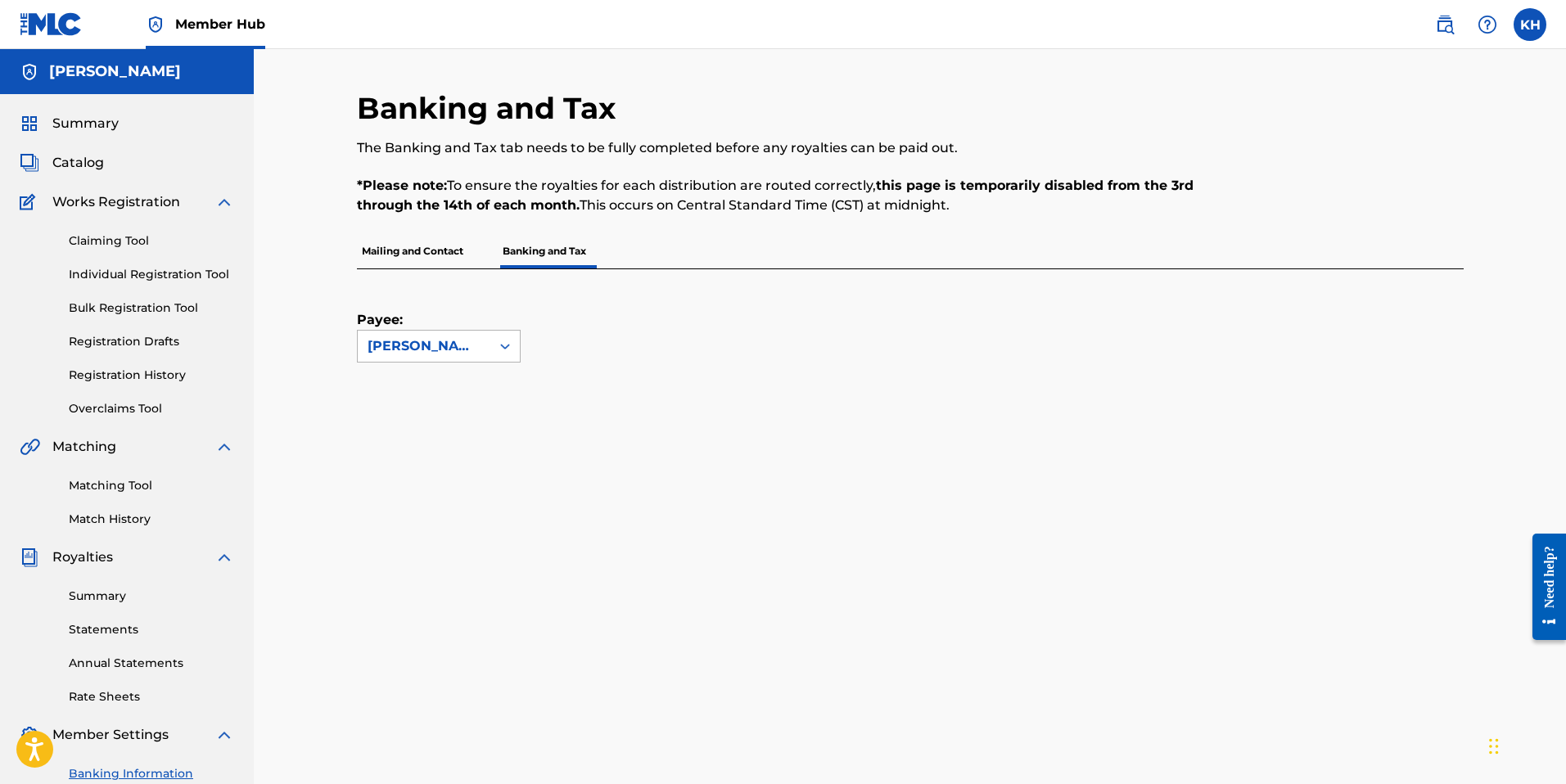
click at [497, 349] on icon at bounding box center [504, 345] width 16 height 16
click at [498, 347] on icon at bounding box center [504, 345] width 16 height 16
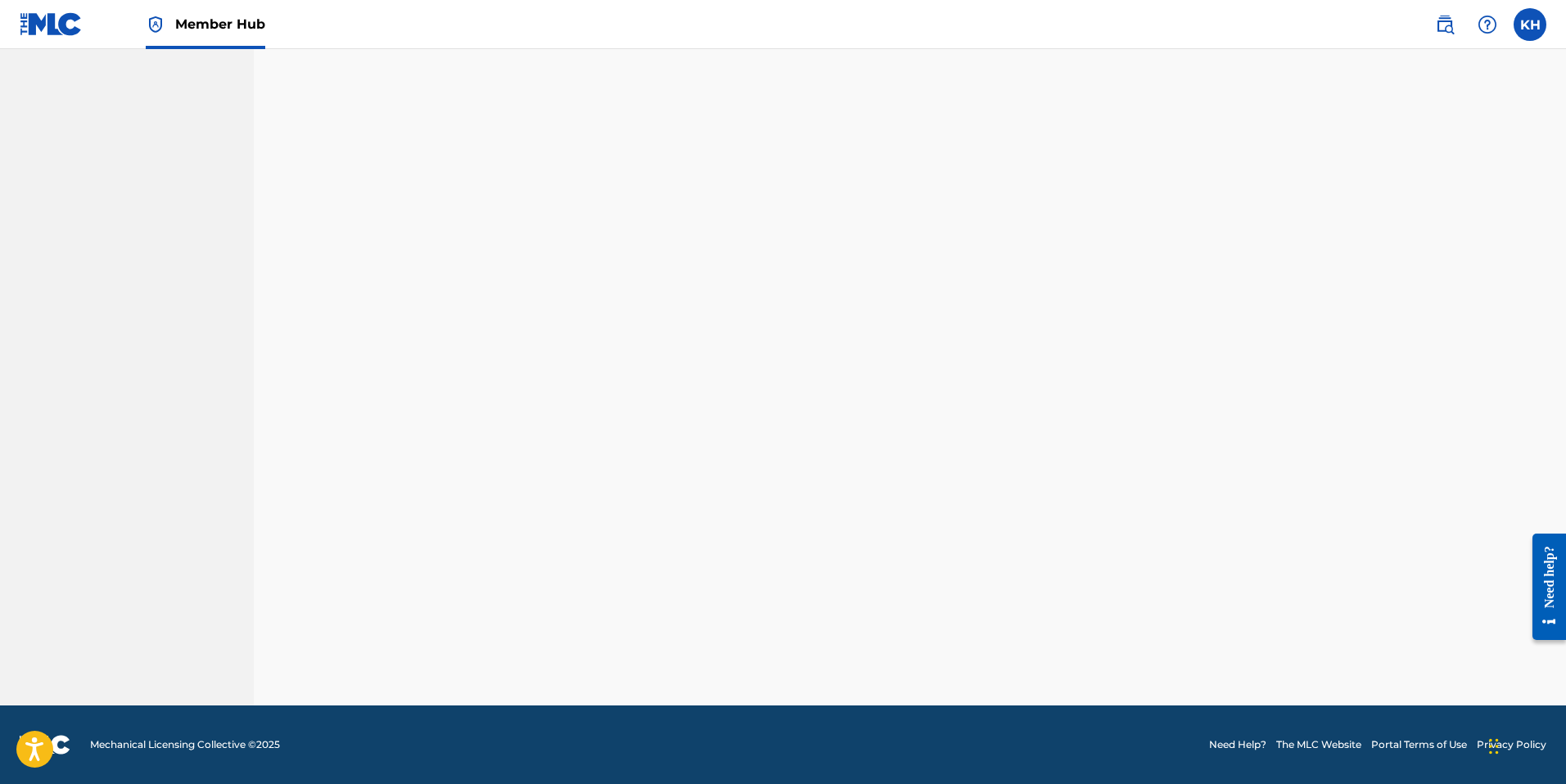
scroll to position [230, 0]
